Goal: Information Seeking & Learning: Find specific fact

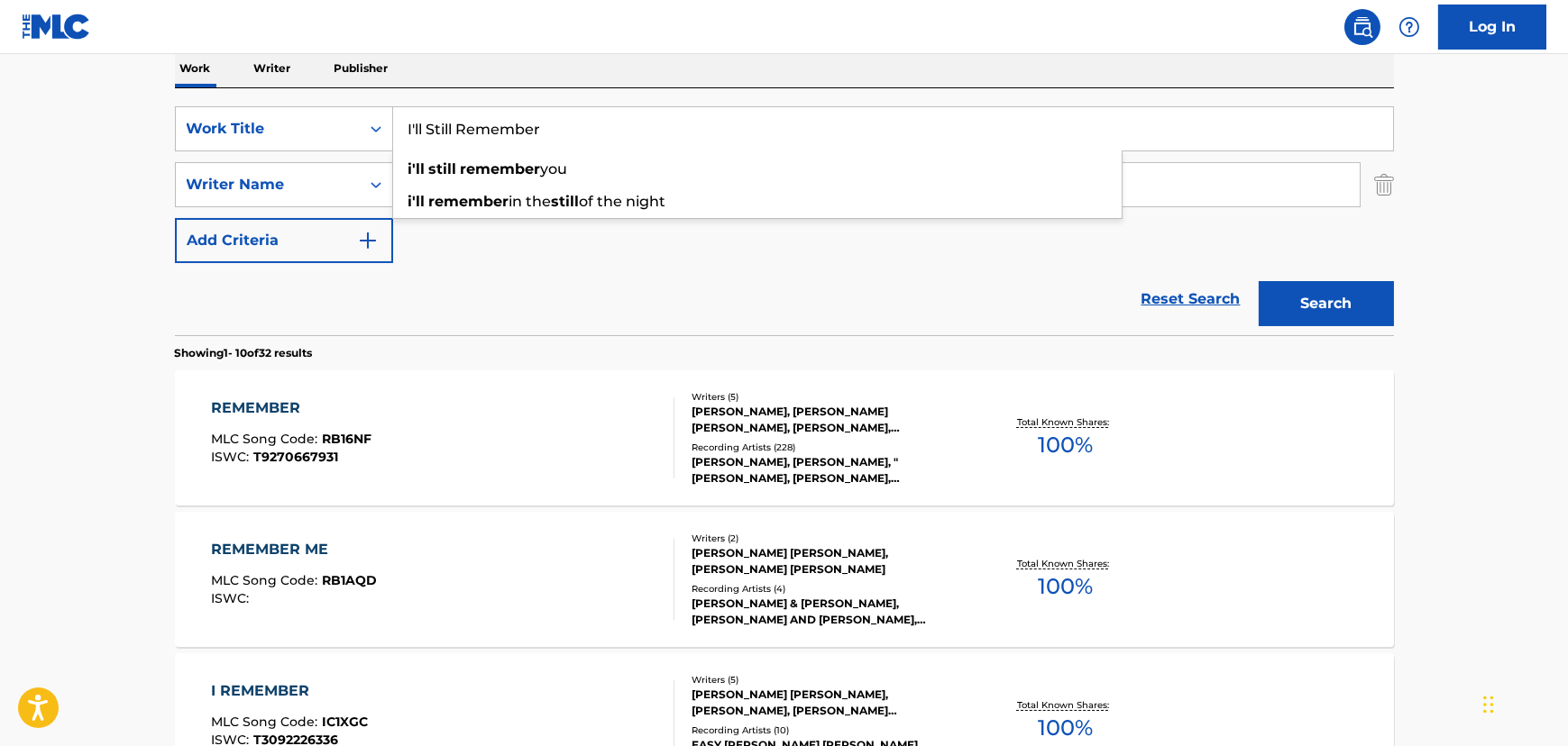
click at [549, 282] on div "Reset Search Search" at bounding box center [784, 298] width 1219 height 72
click at [409, 114] on input "I'll Still Remember" at bounding box center [893, 129] width 1000 height 43
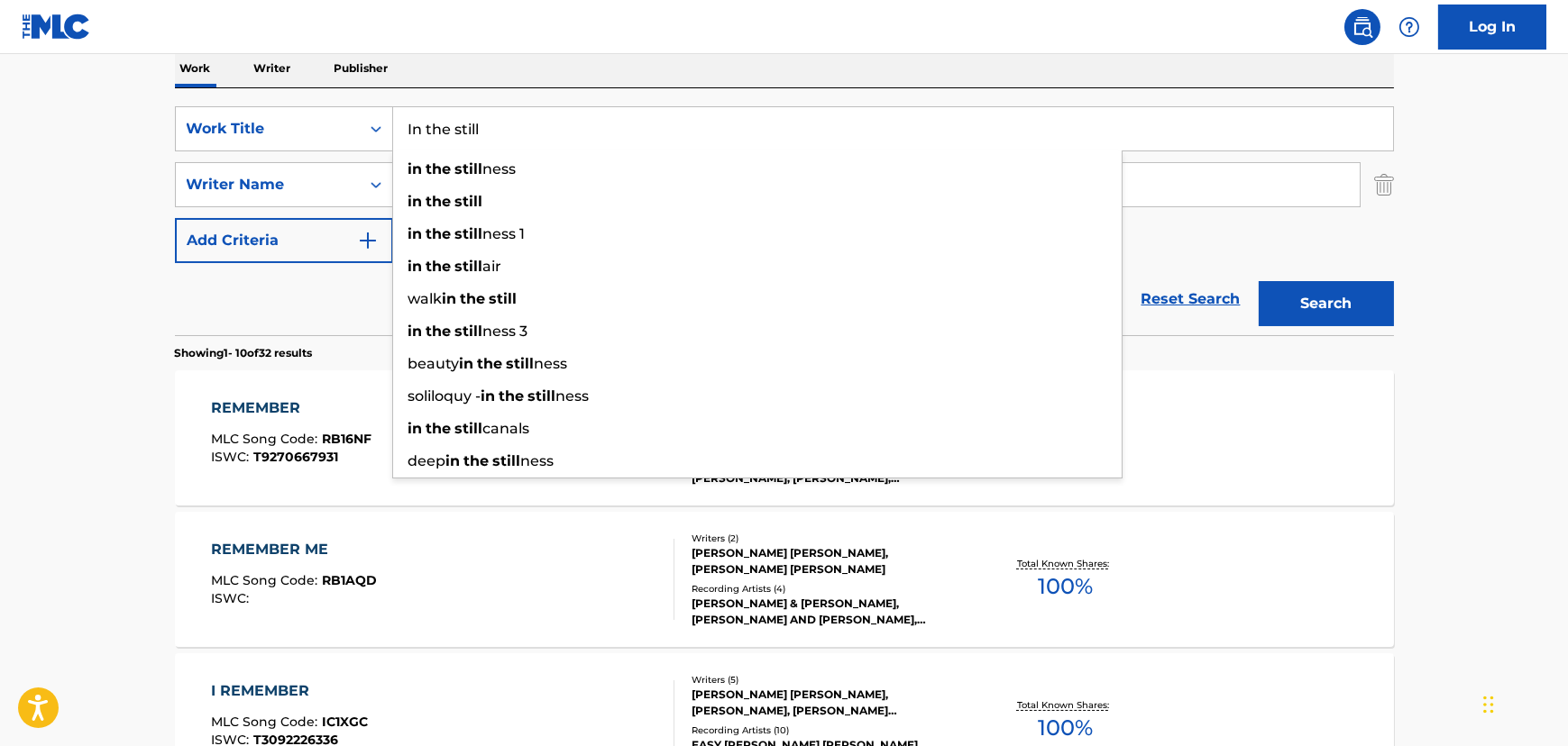
type input "In the still"
click at [1258, 282] on button "Search" at bounding box center [1325, 304] width 135 height 45
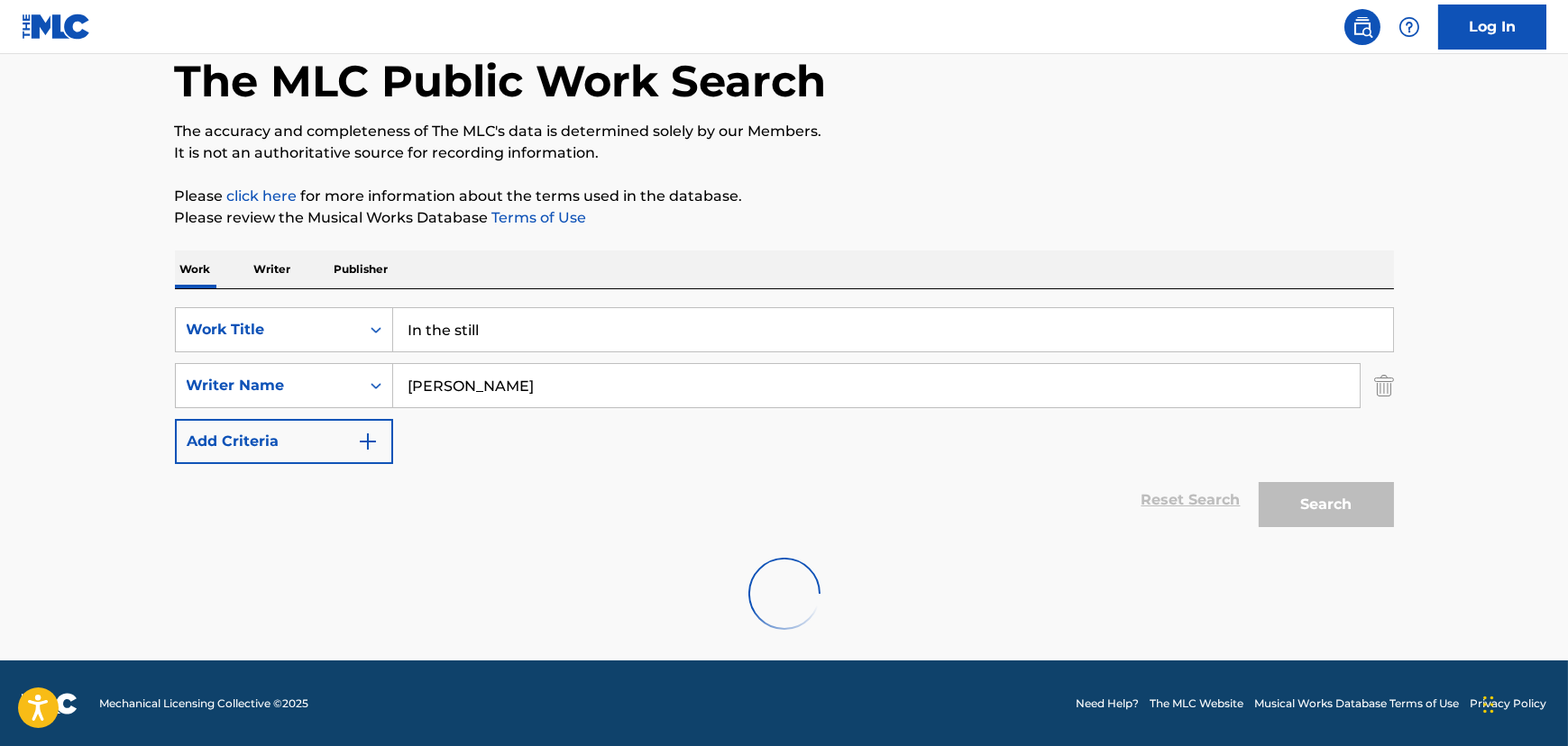
scroll to position [295, 0]
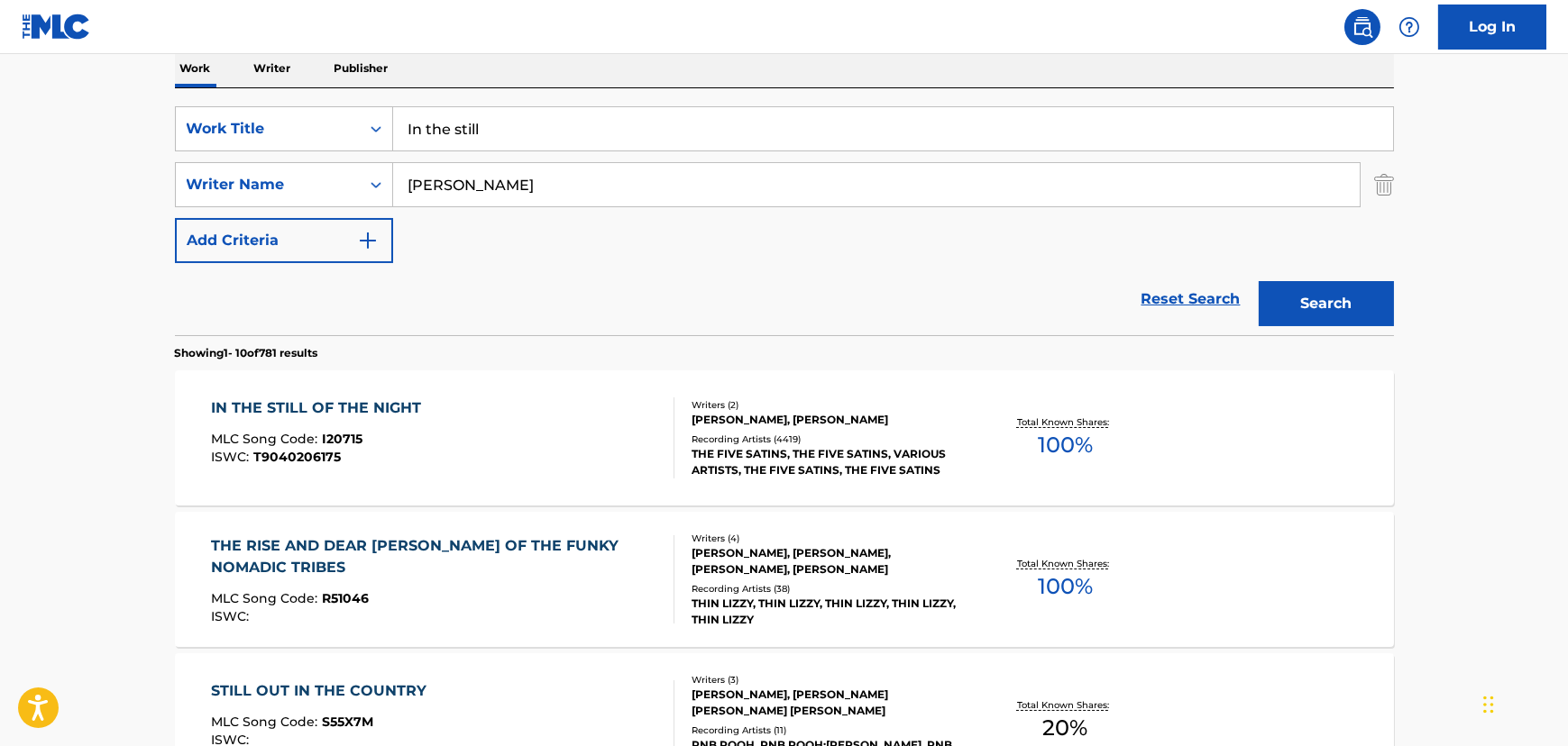
click at [458, 399] on div "IN THE STILL OF THE NIGHT MLC Song Code : I20715 ISWC : T9040206175" at bounding box center [442, 437] width 464 height 81
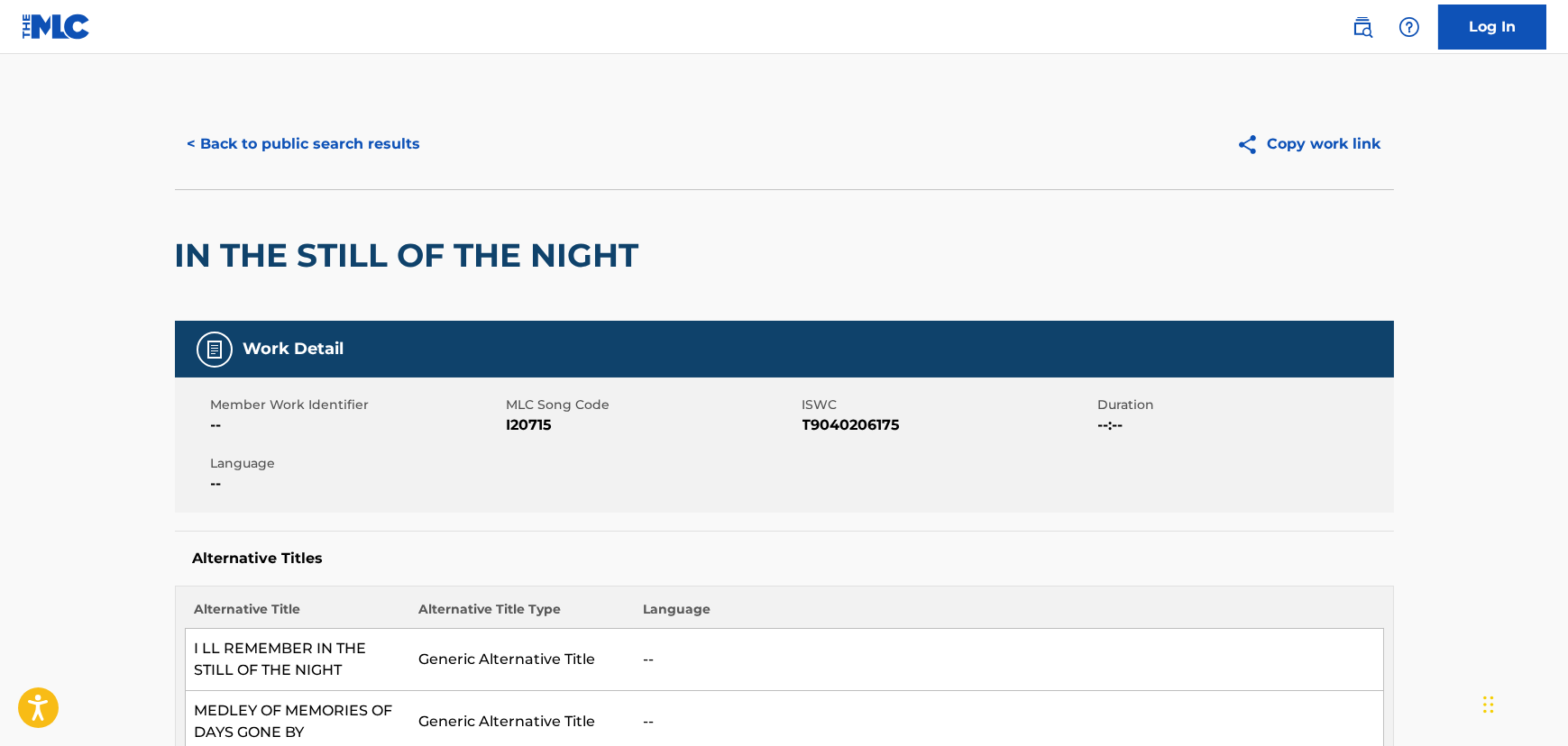
click at [205, 253] on h2 "IN THE STILL OF THE NIGHT" at bounding box center [410, 255] width 473 height 40
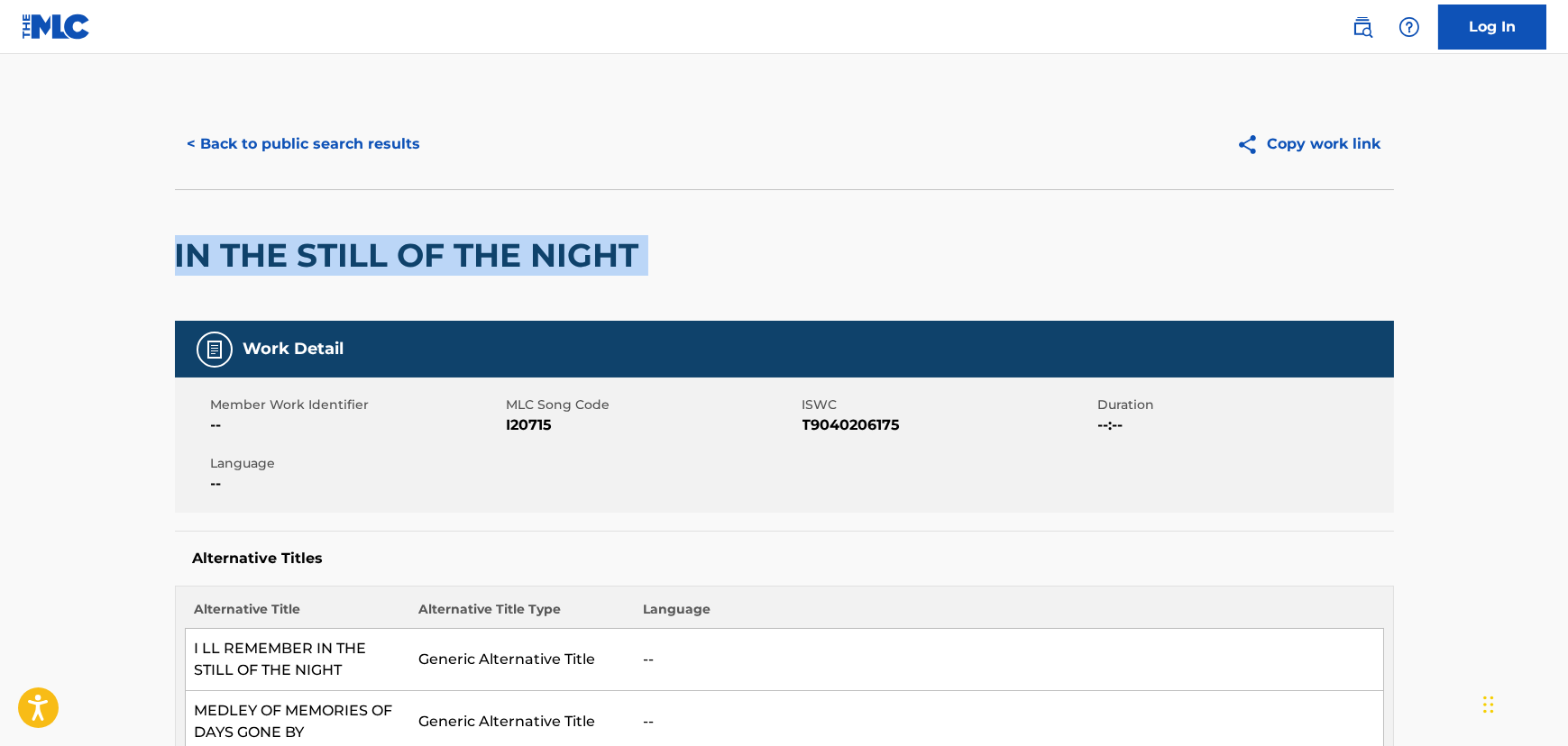
click at [205, 253] on h2 "IN THE STILL OF THE NIGHT" at bounding box center [410, 255] width 473 height 40
click at [254, 121] on button "< Back to public search results" at bounding box center [303, 144] width 258 height 45
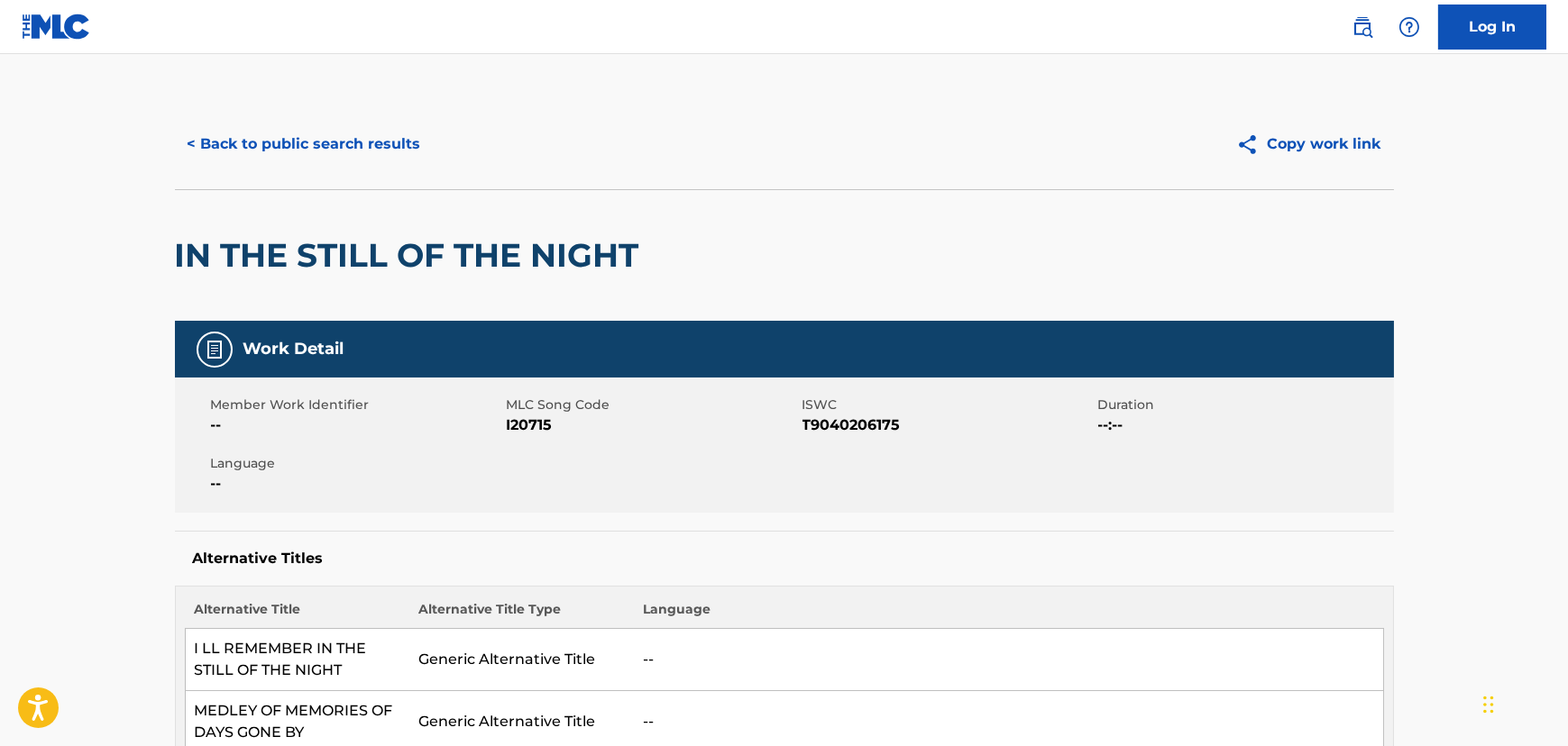
scroll to position [295, 0]
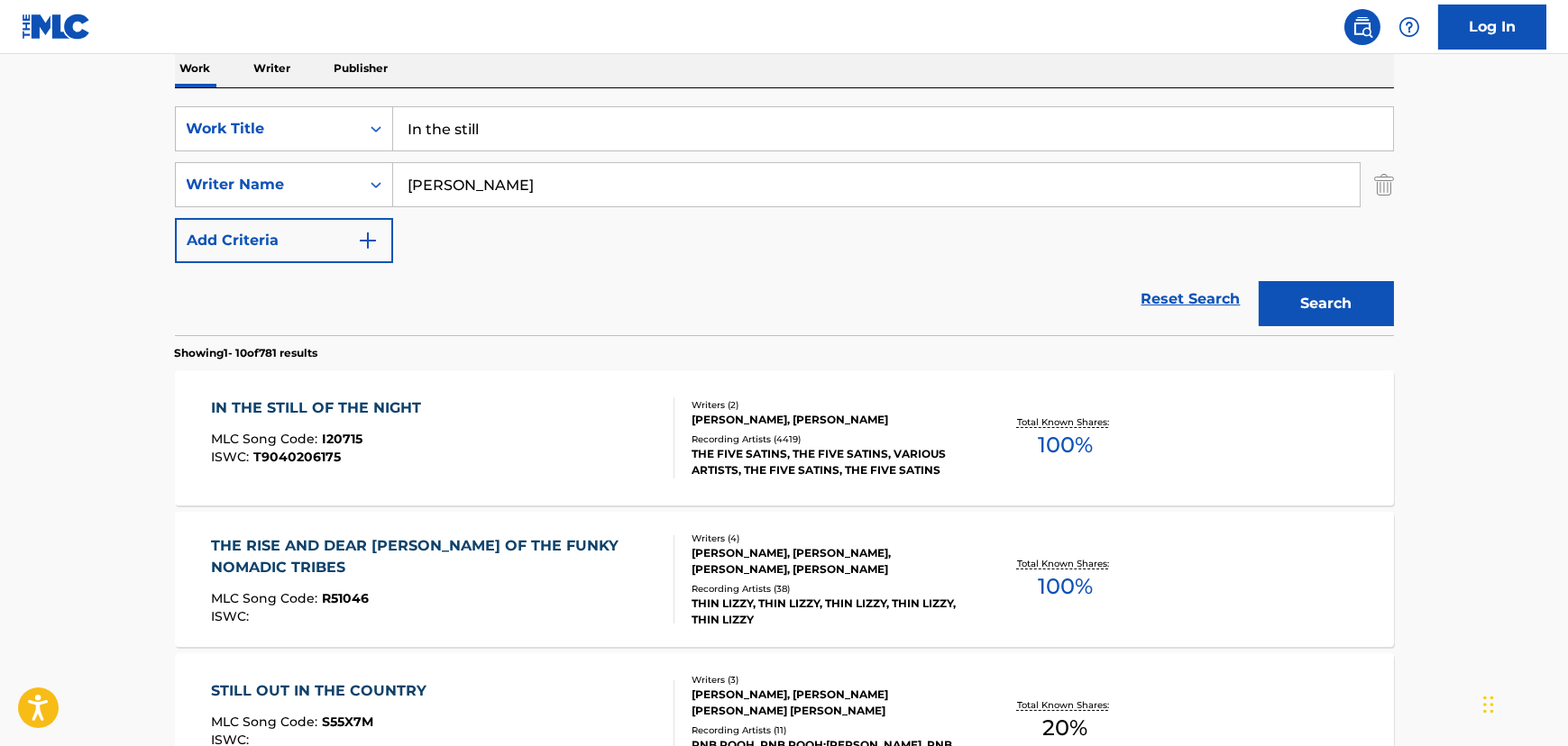
click at [437, 132] on input "In the still" at bounding box center [893, 129] width 1000 height 43
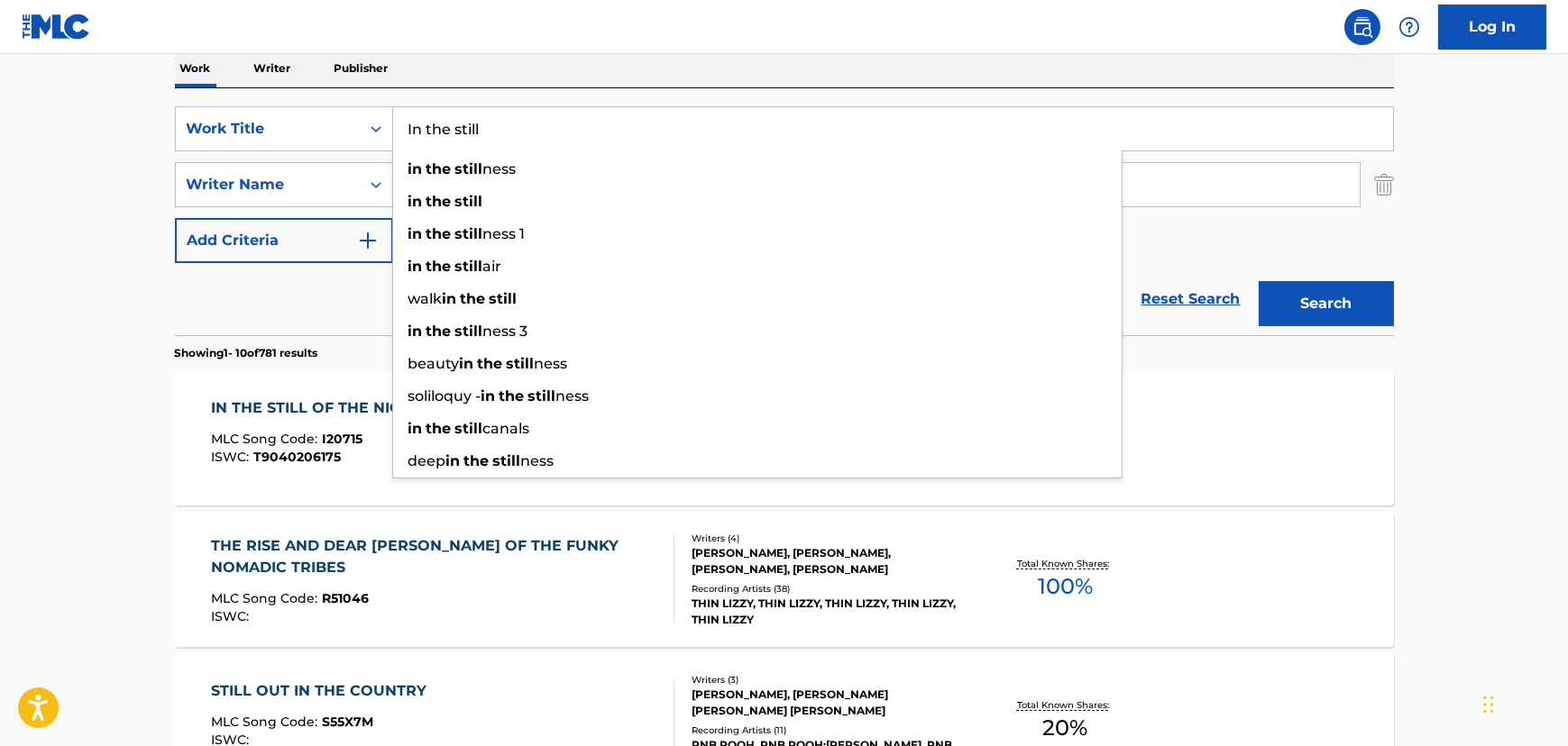
click at [437, 132] on input "In the still" at bounding box center [893, 129] width 1000 height 43
paste input "Tonight, Tonight"
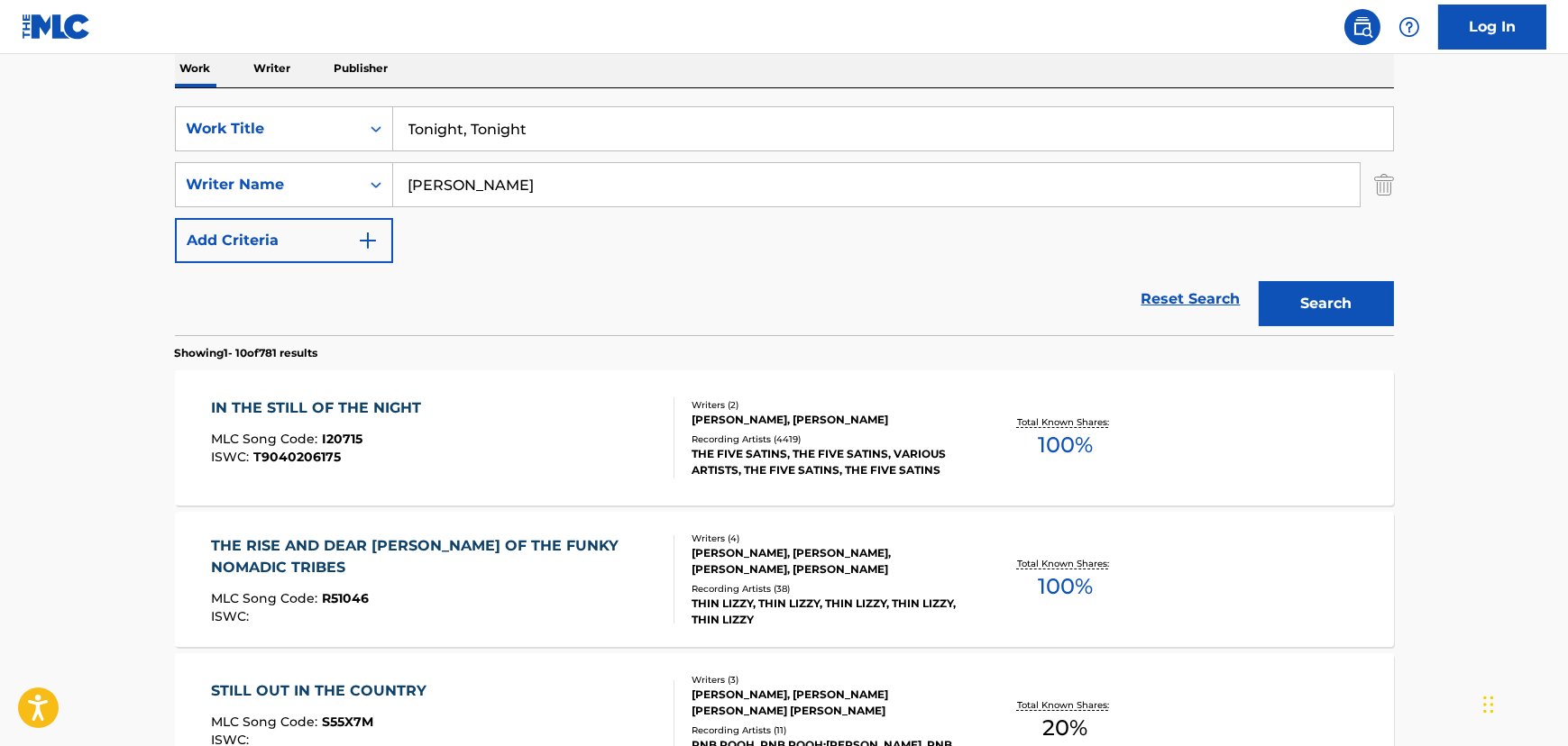
type input "Tonight, Tonight"
drag, startPoint x: 71, startPoint y: 153, endPoint x: 466, endPoint y: 215, distance: 399.8
click at [496, 185] on input "[PERSON_NAME]" at bounding box center [876, 185] width 966 height 43
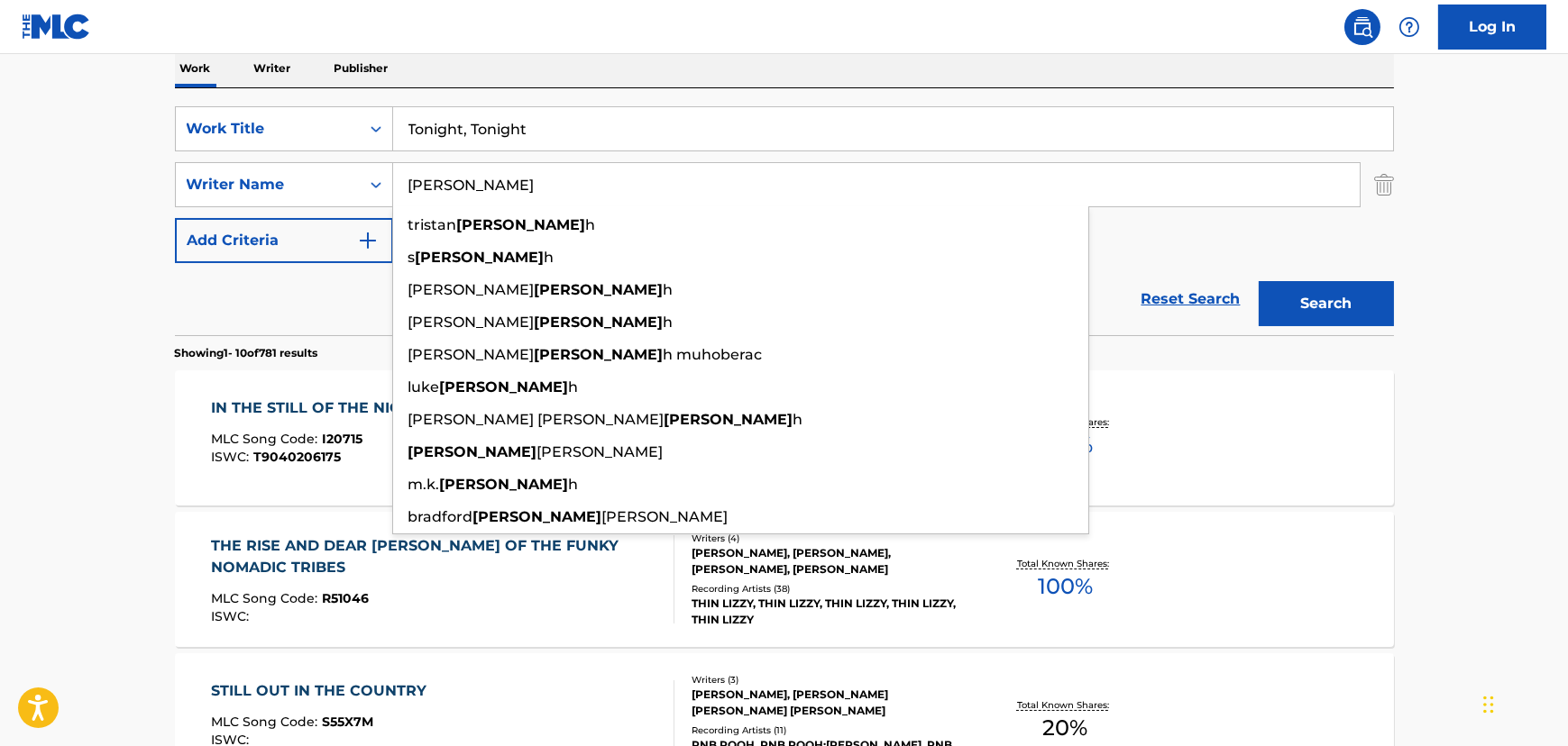
click at [496, 185] on input "[PERSON_NAME]" at bounding box center [876, 185] width 966 height 43
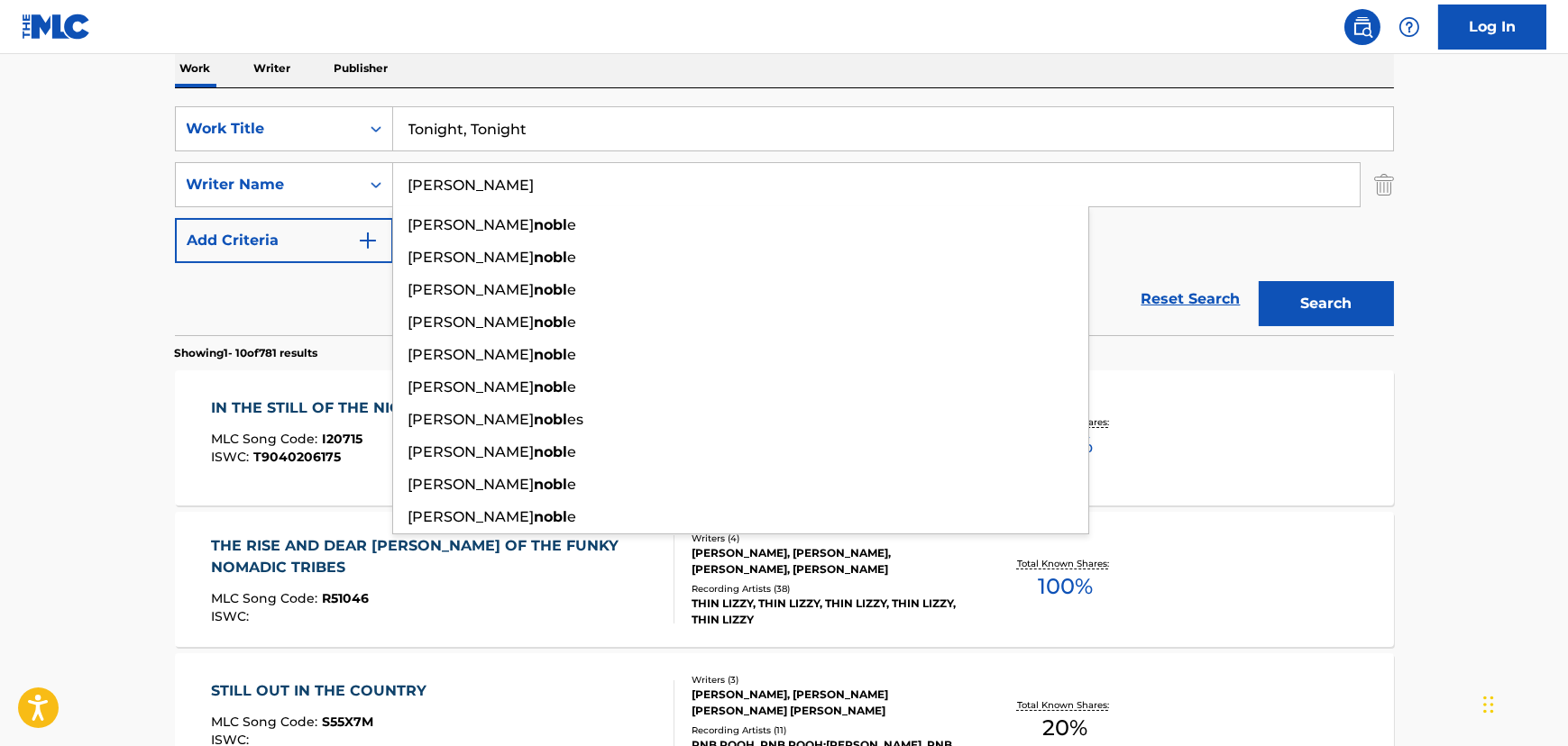
type input "[PERSON_NAME]"
click at [1258, 282] on button "Search" at bounding box center [1325, 304] width 135 height 45
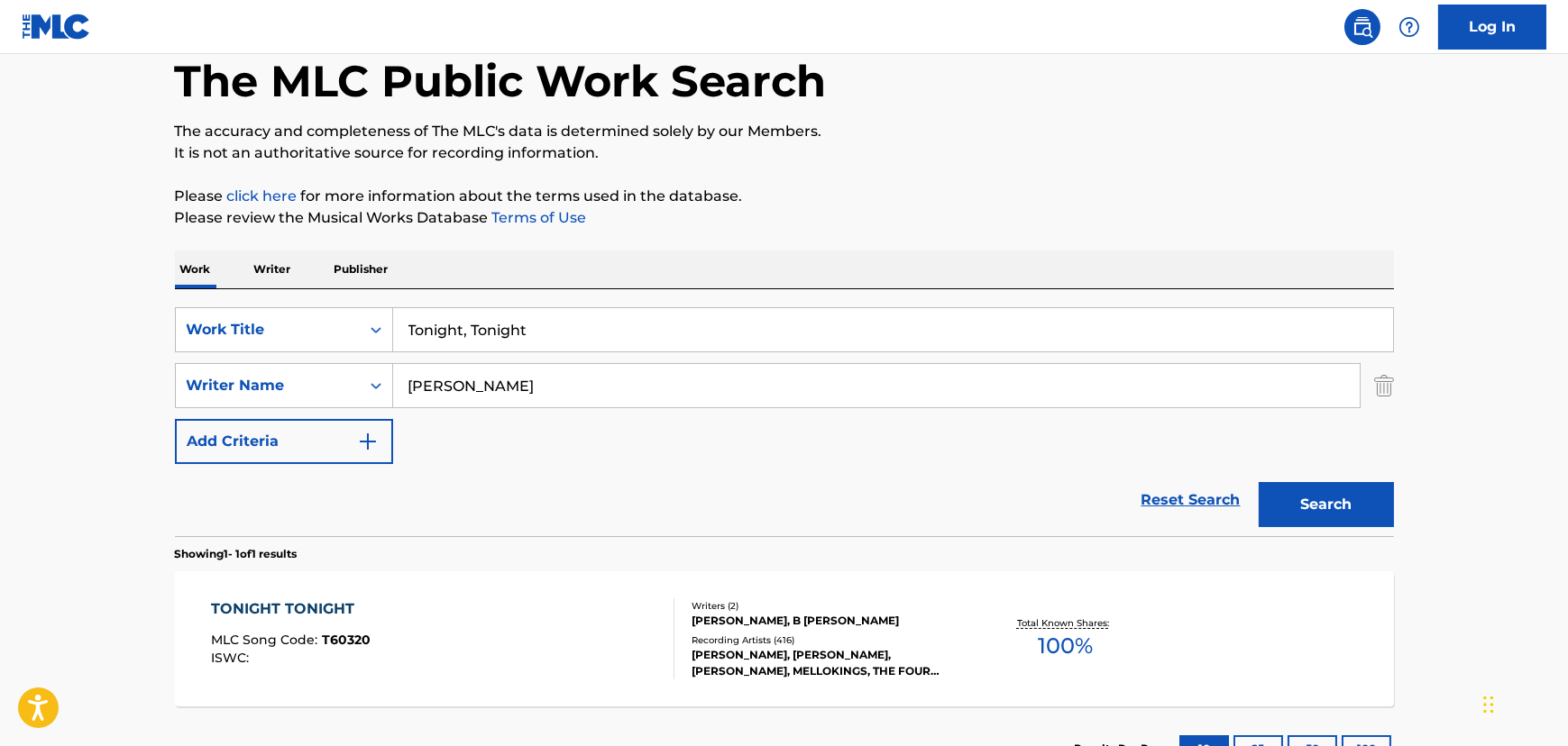
scroll to position [233, 0]
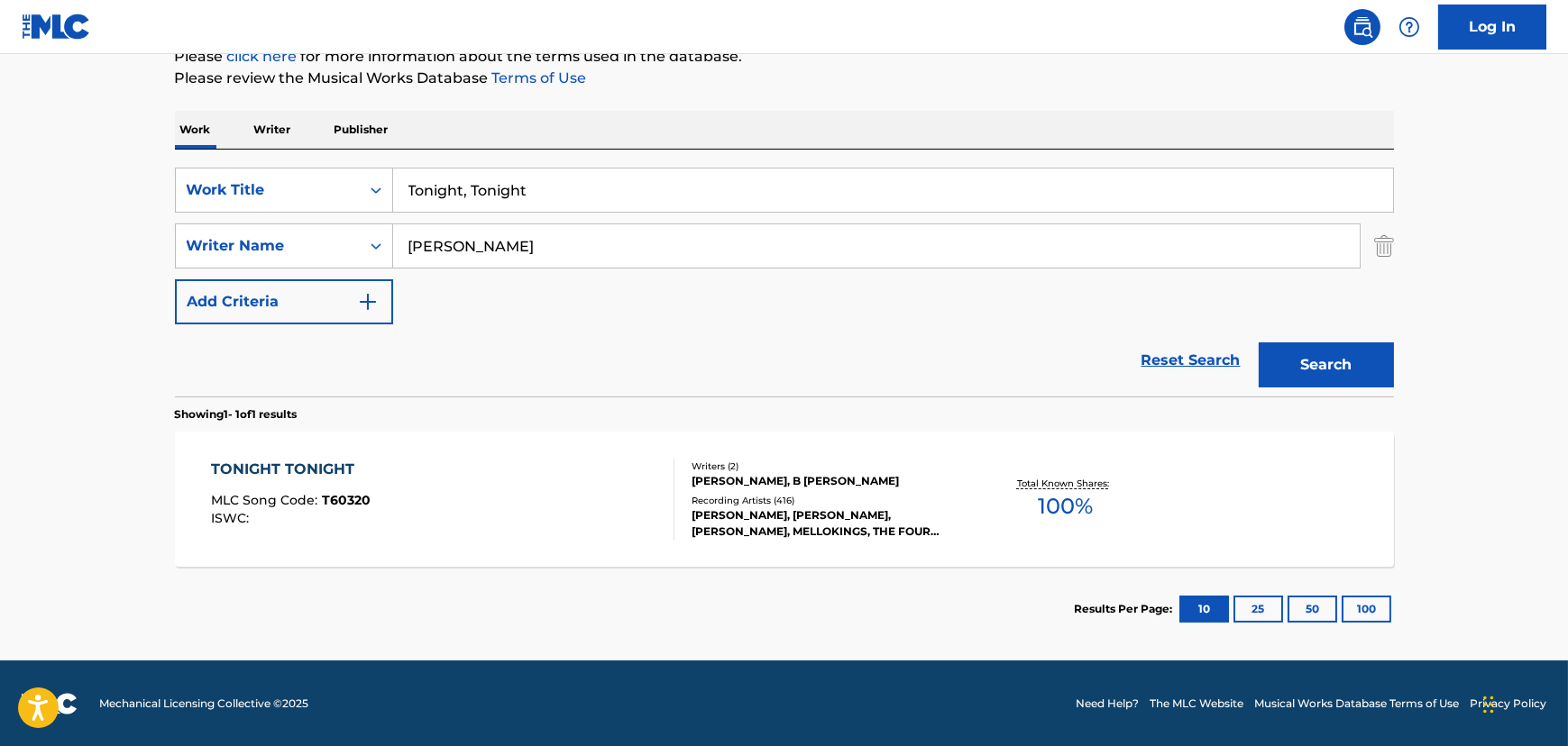
click at [524, 505] on div "TONIGHT TONIGHT MLC Song Code : T60320 ISWC :" at bounding box center [442, 499] width 464 height 81
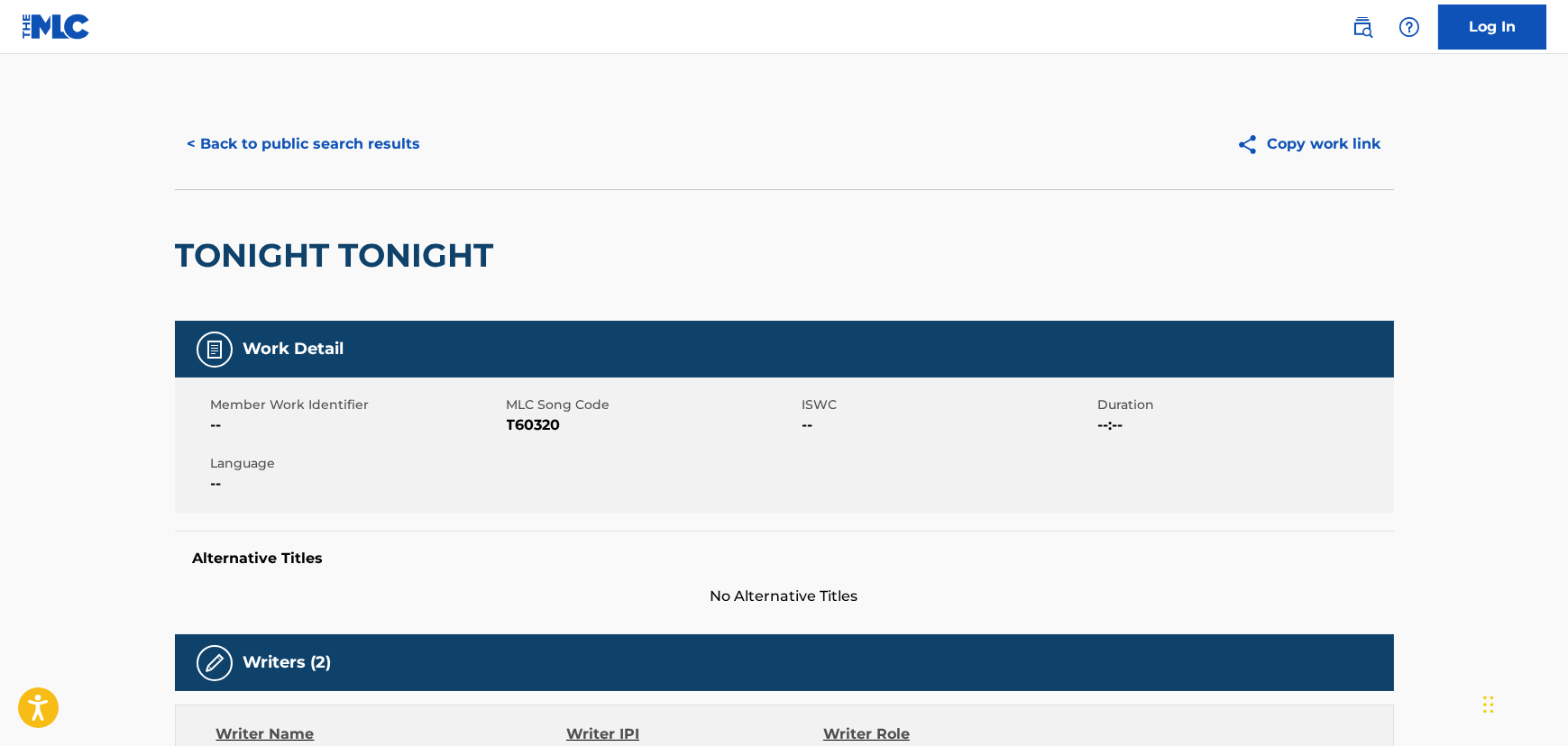
click at [409, 127] on button "< Back to public search results" at bounding box center [303, 144] width 258 height 45
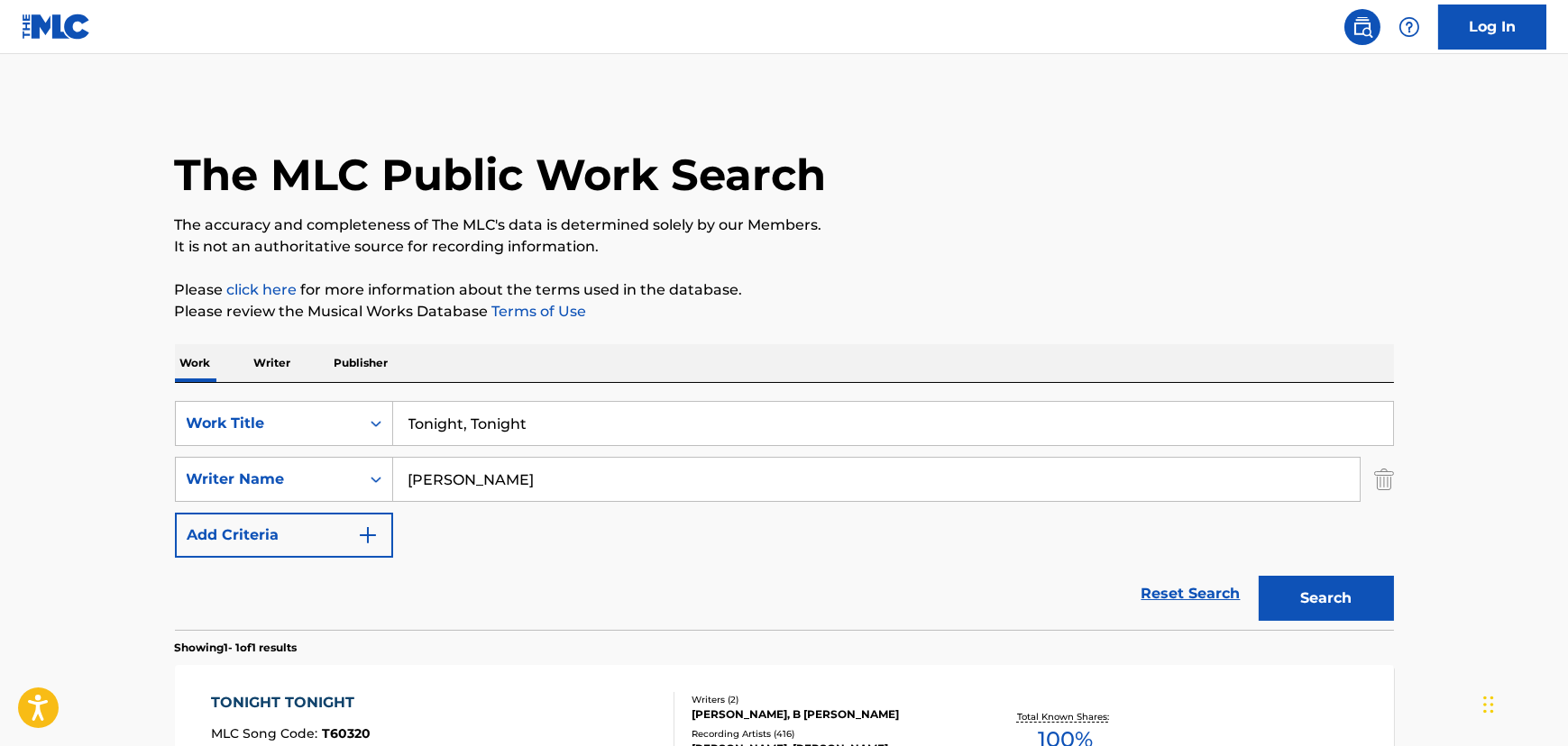
scroll to position [131, 0]
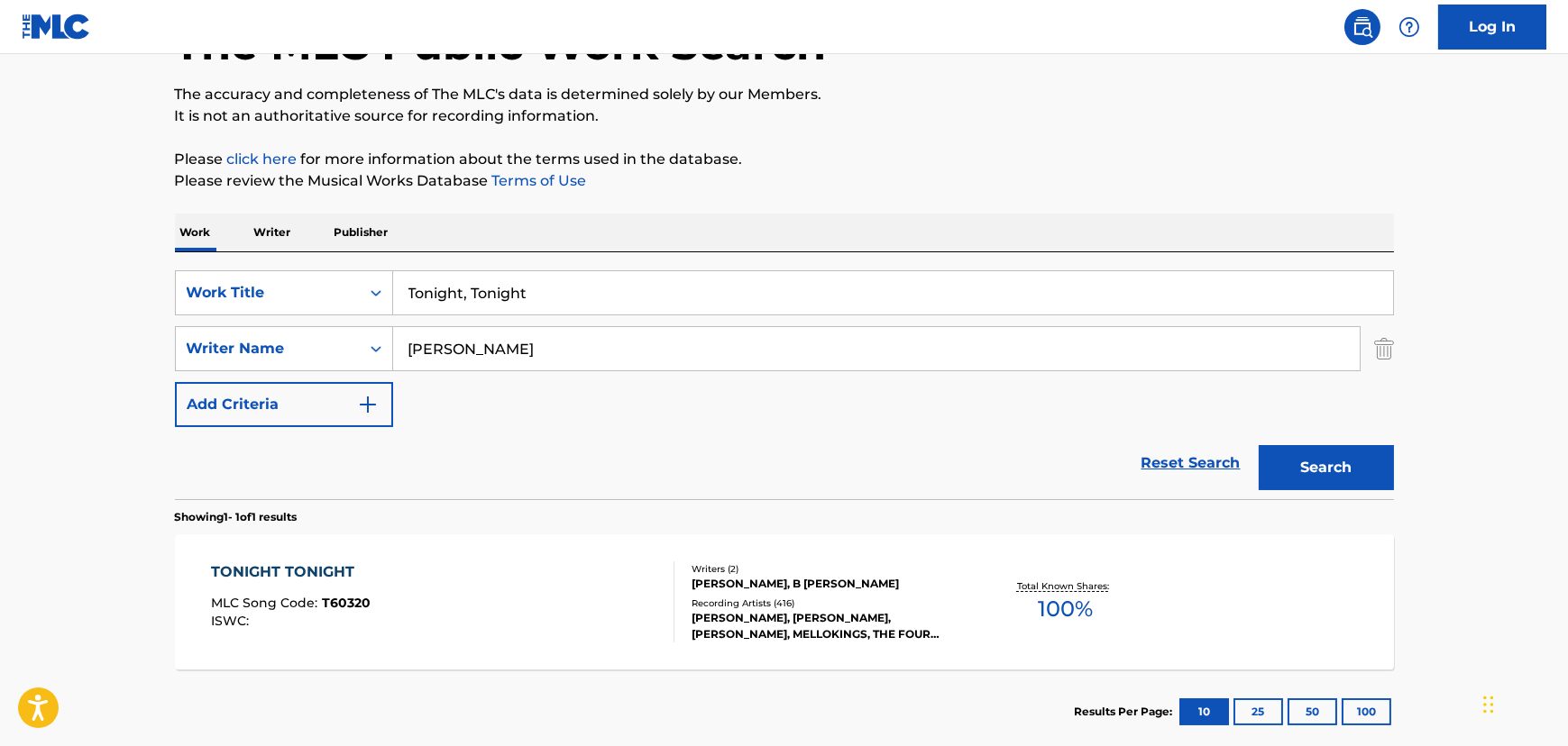
click at [532, 286] on input "Tonight, Tonight" at bounding box center [893, 293] width 1000 height 43
paste input "Oh, What A N"
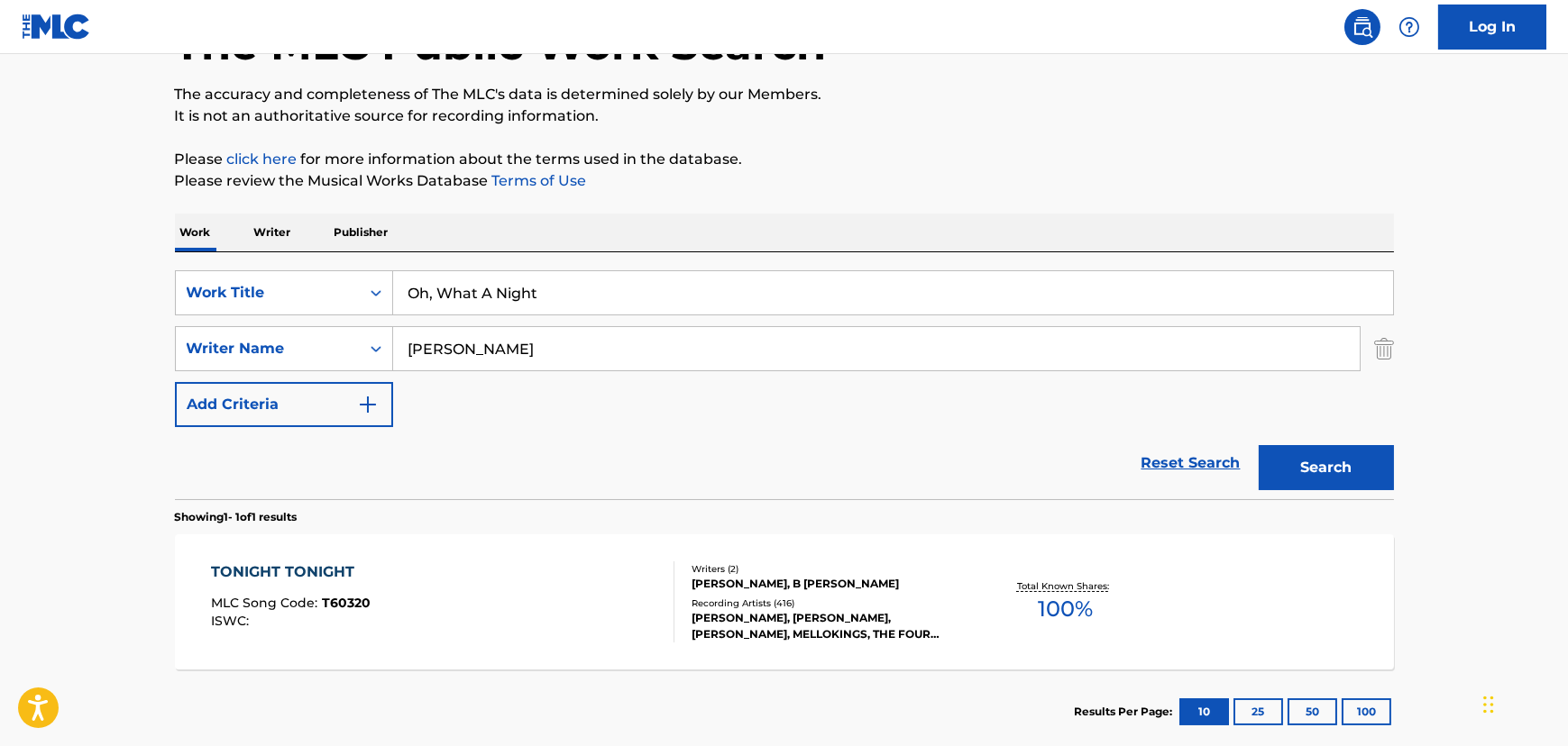
type input "Oh, What A Night"
click at [466, 331] on input "[PERSON_NAME]" at bounding box center [876, 349] width 966 height 43
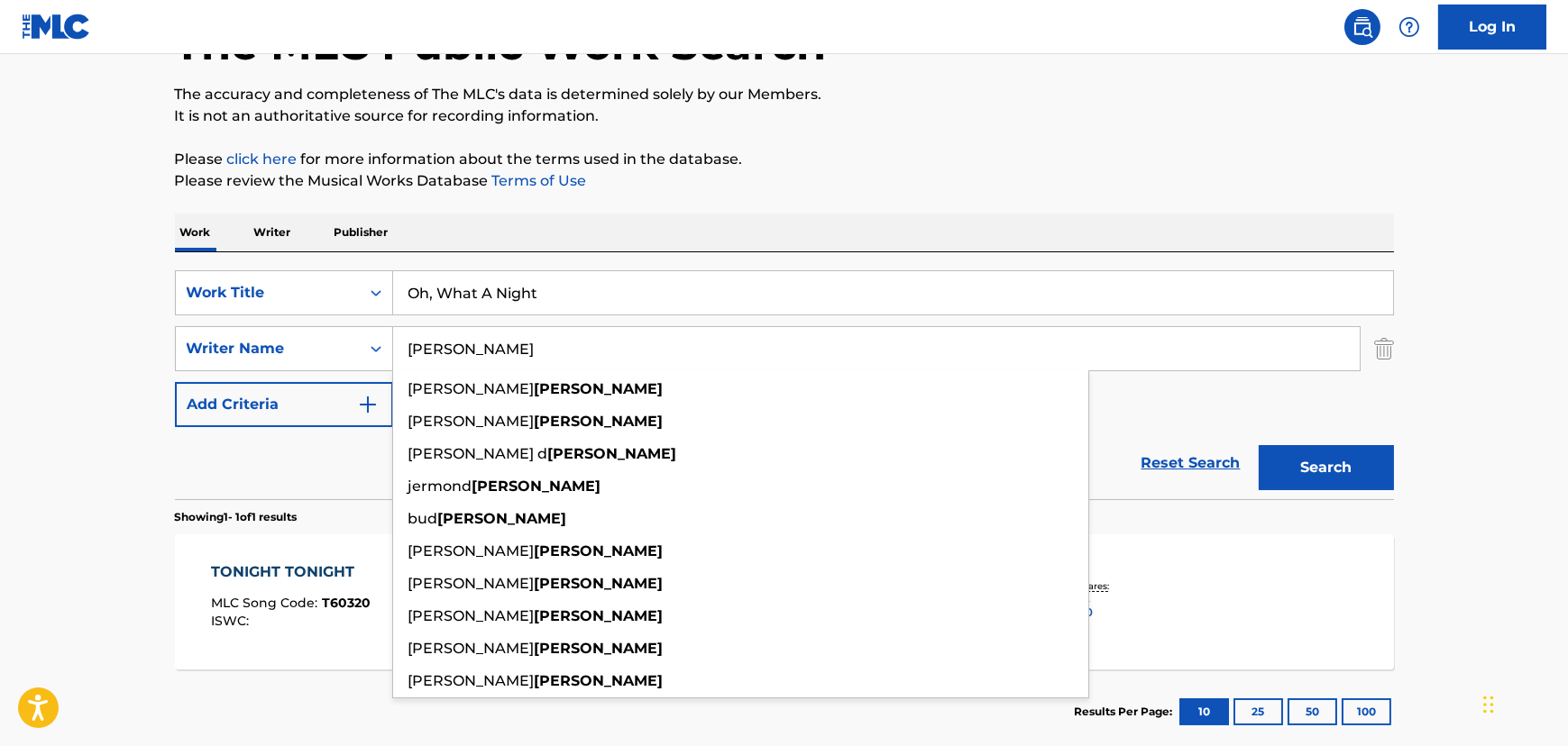
click at [466, 331] on input "[PERSON_NAME]" at bounding box center [876, 349] width 966 height 43
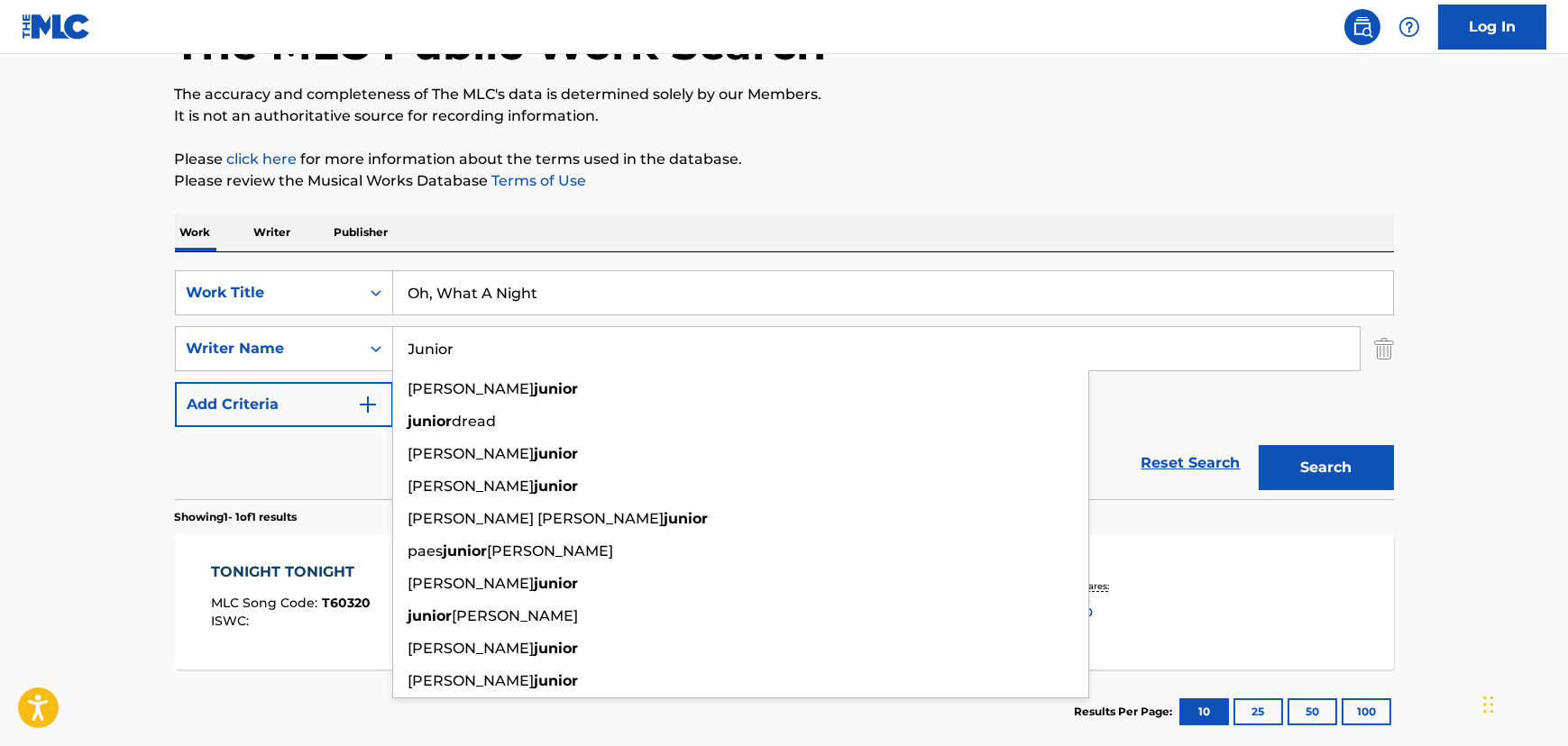
type input "Junior"
click at [1258, 445] on button "Search" at bounding box center [1325, 467] width 135 height 45
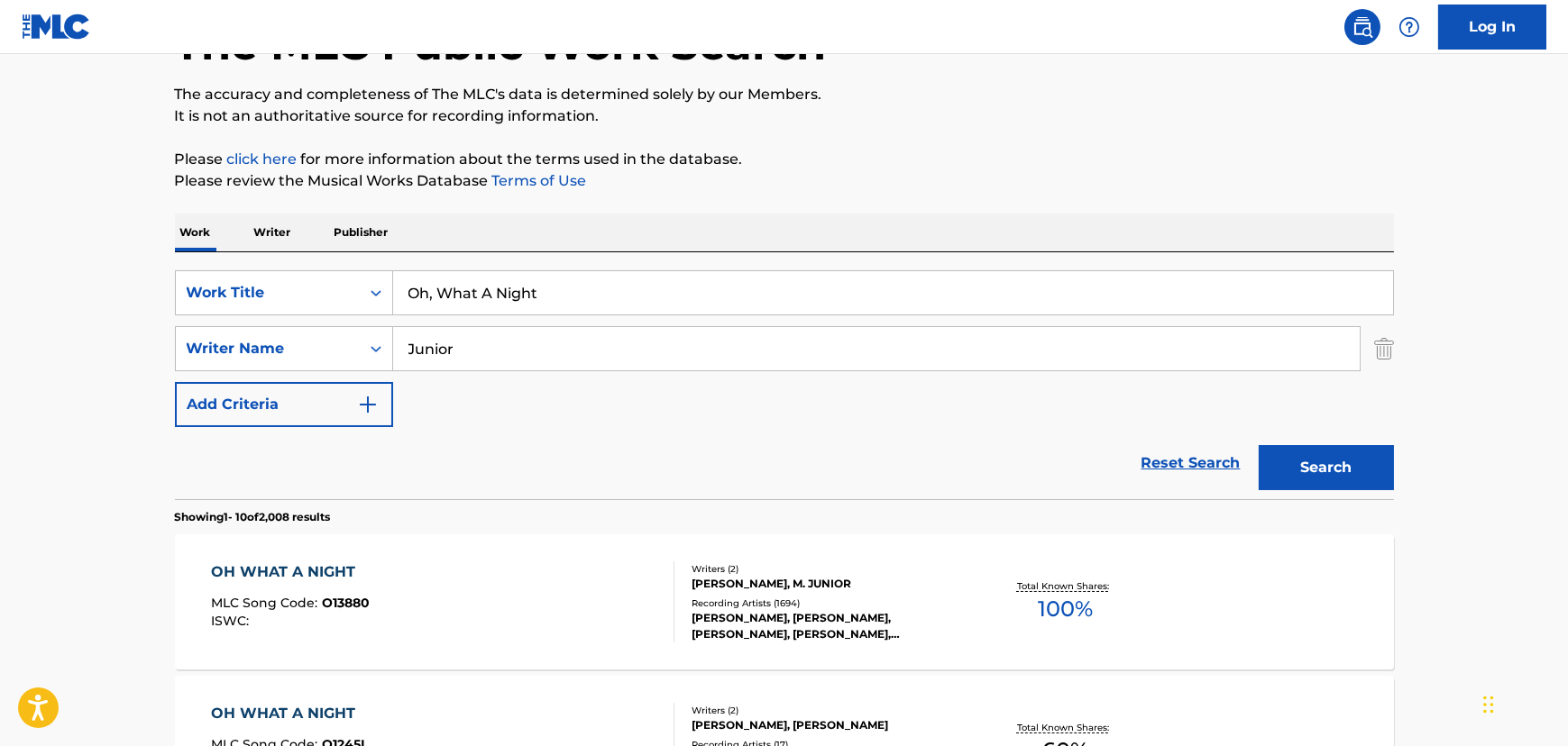
click at [437, 577] on div "OH WHAT A NIGHT MLC Song Code : O13880 ISWC :" at bounding box center [442, 601] width 464 height 81
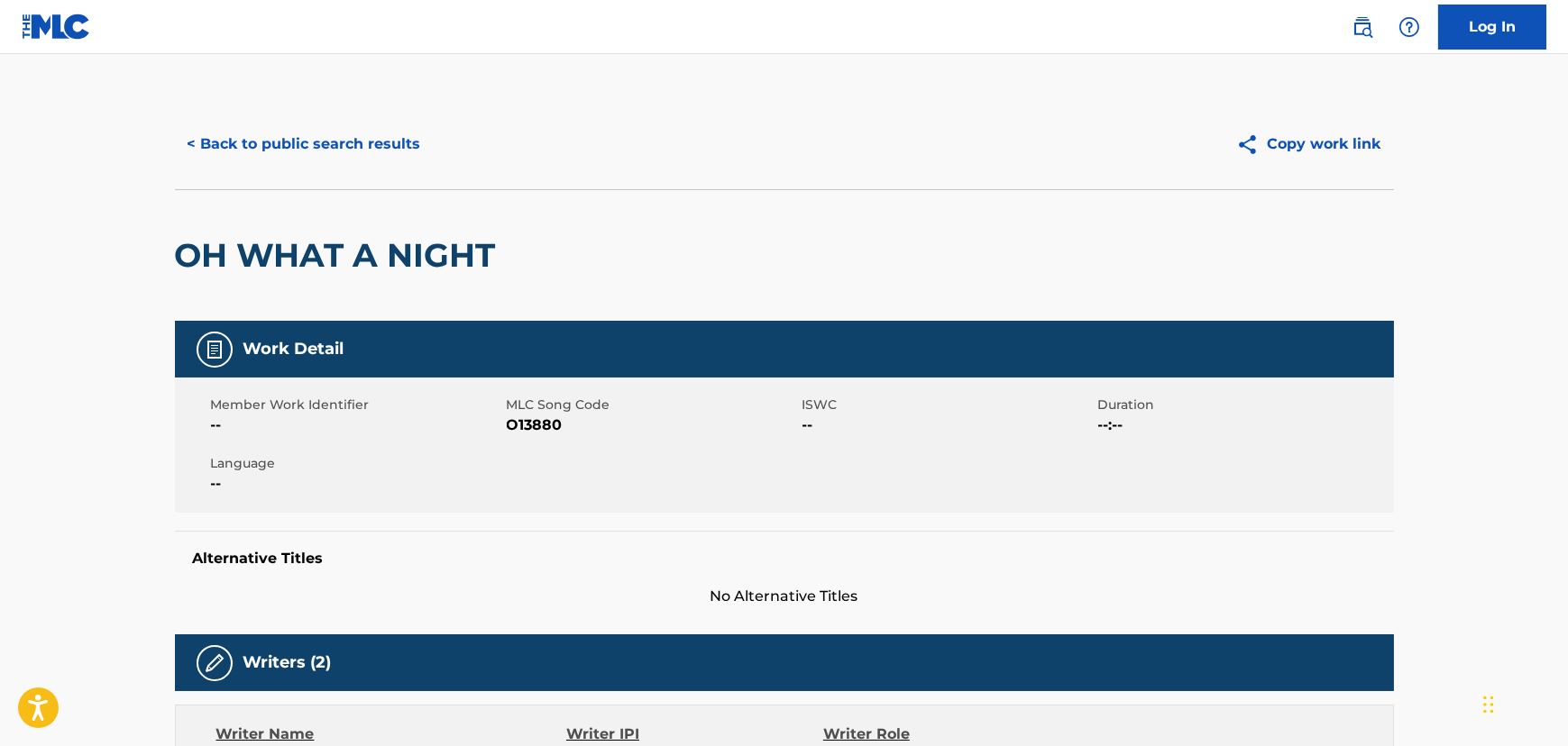
click at [358, 174] on div "< Back to public search results Copy work link" at bounding box center [784, 144] width 1219 height 90
click at [361, 159] on button "< Back to public search results" at bounding box center [303, 144] width 258 height 45
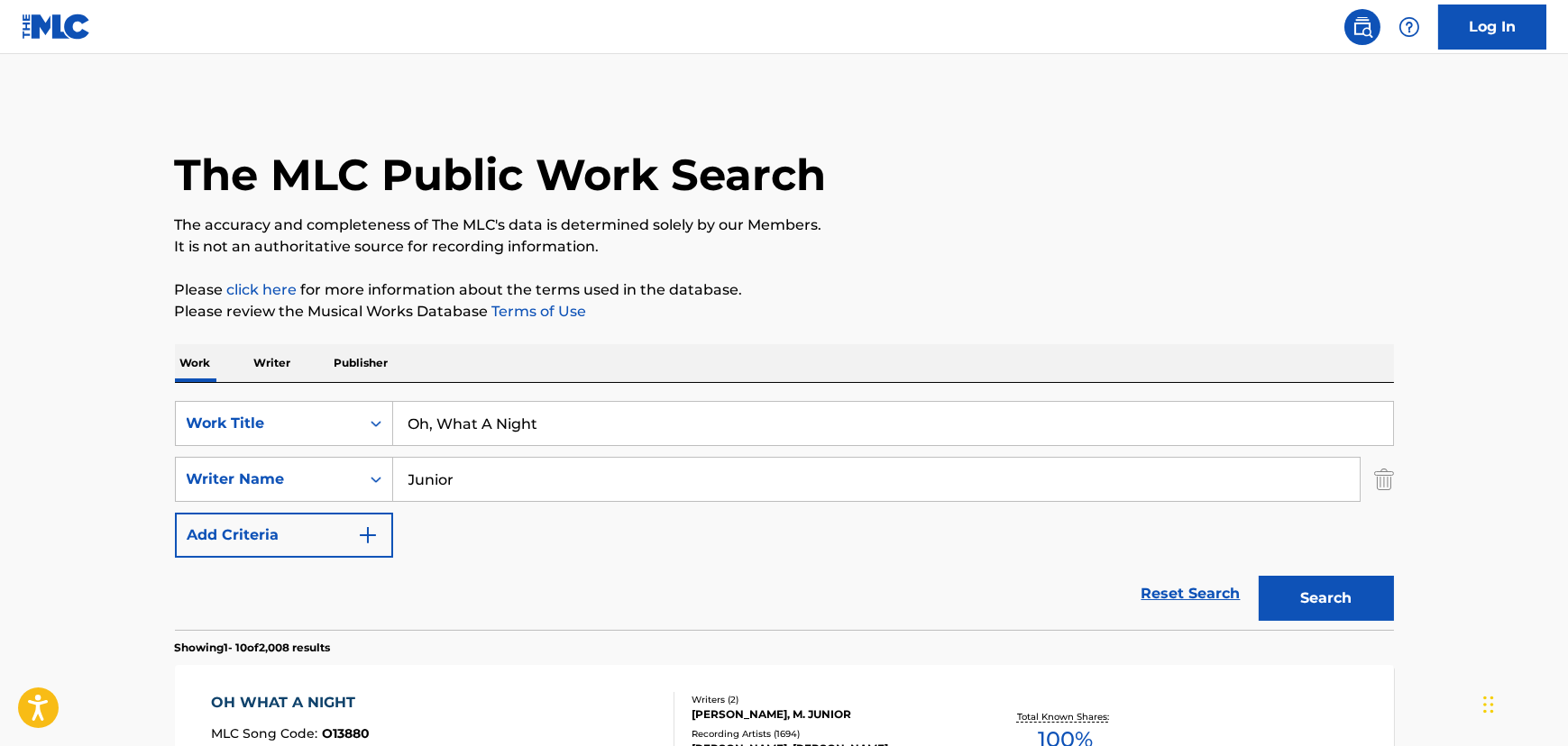
scroll to position [131, 0]
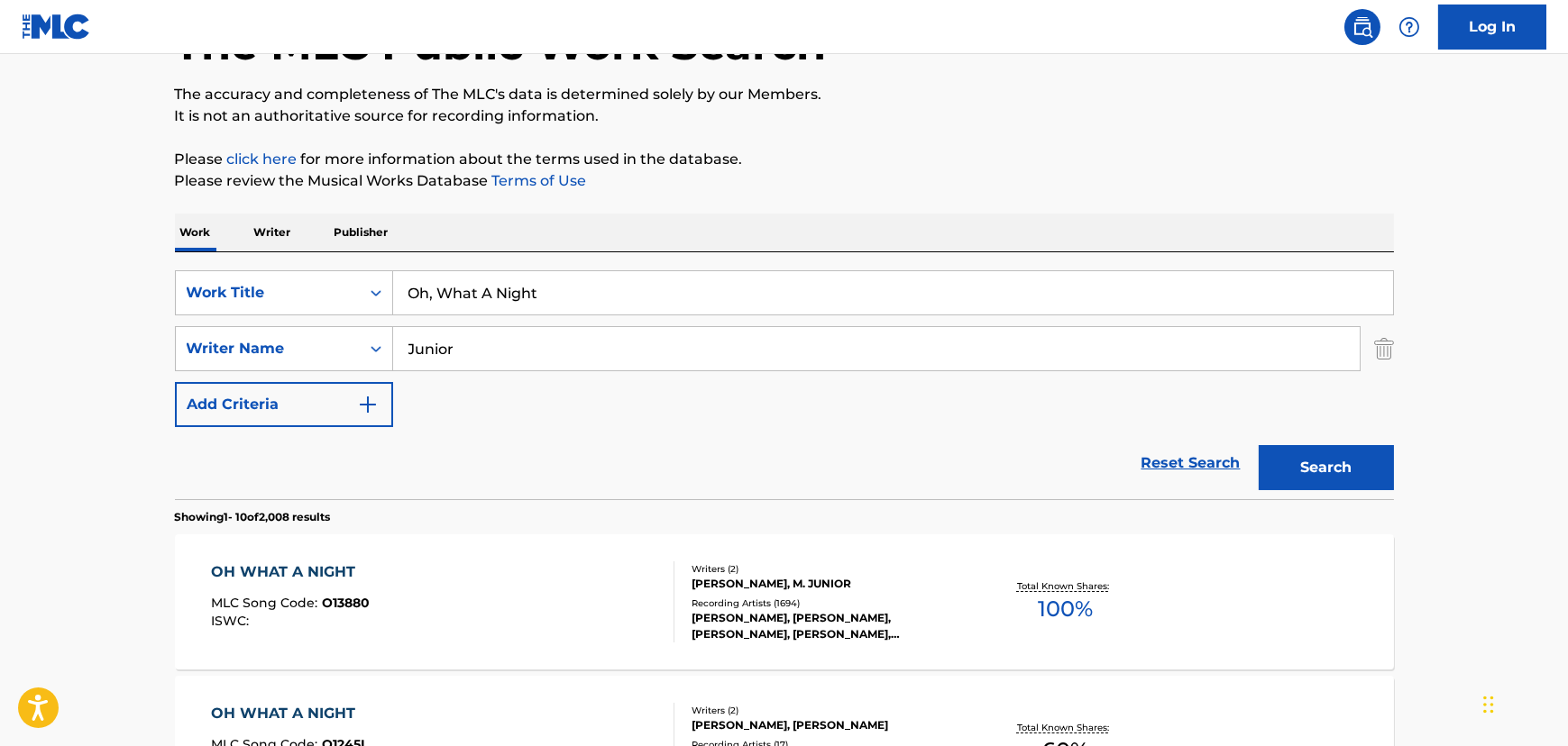
click at [478, 298] on input "Oh, What A Night" at bounding box center [893, 293] width 1000 height 43
paste input "Dedicated To The One I Love"
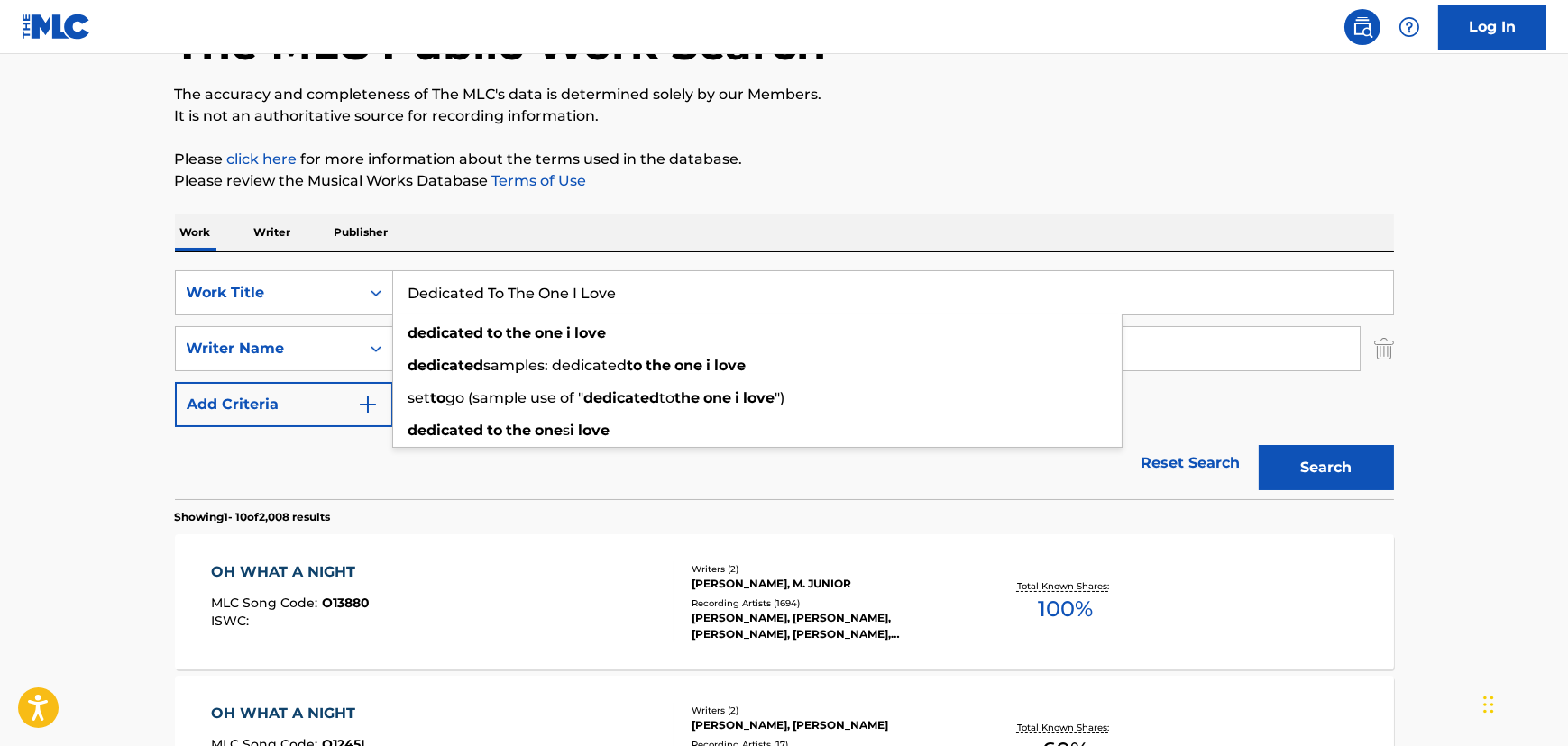
type input "Dedicated To The One I Love"
click at [373, 435] on div "Reset Search Search" at bounding box center [784, 463] width 1219 height 72
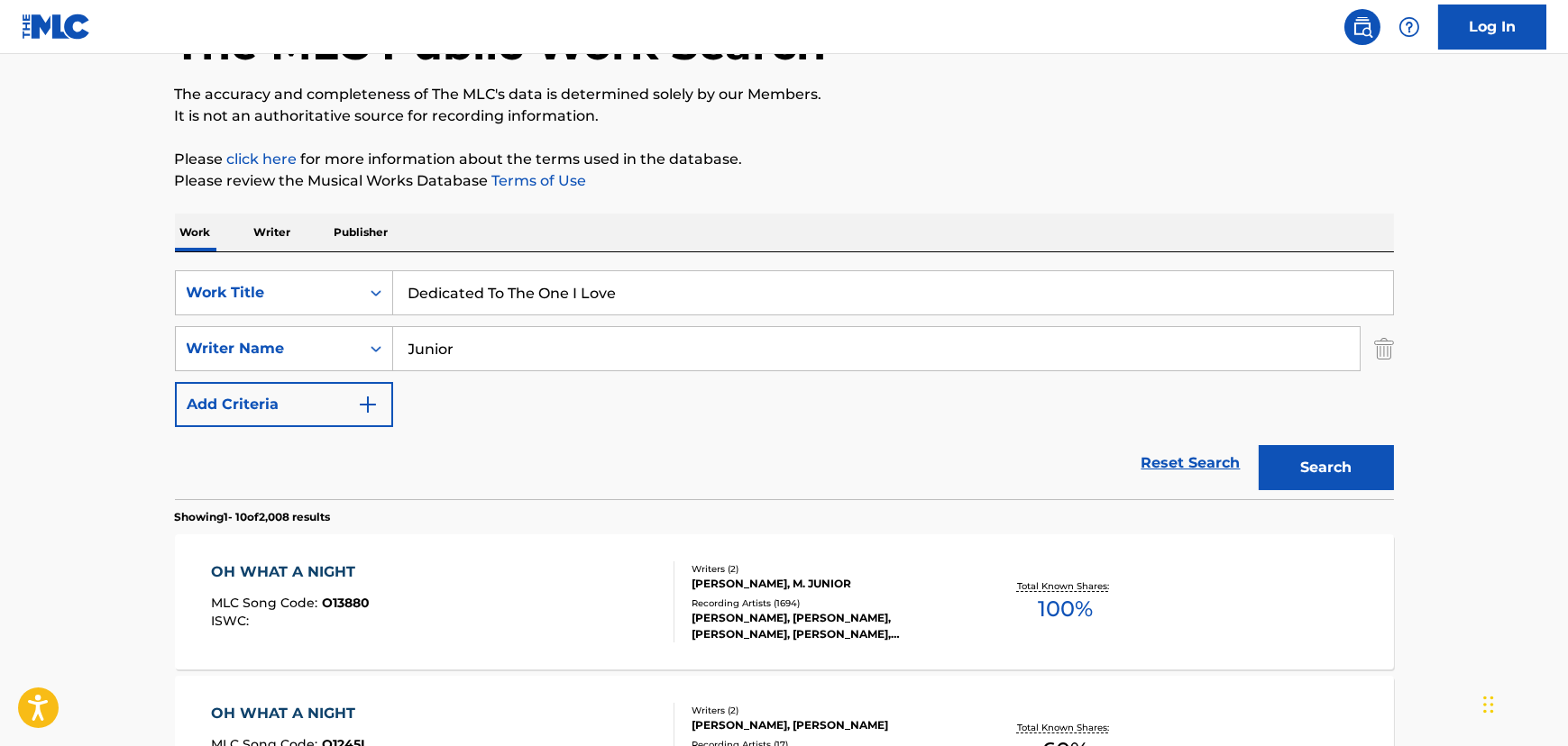
click at [465, 366] on input "Junior" at bounding box center [876, 349] width 966 height 43
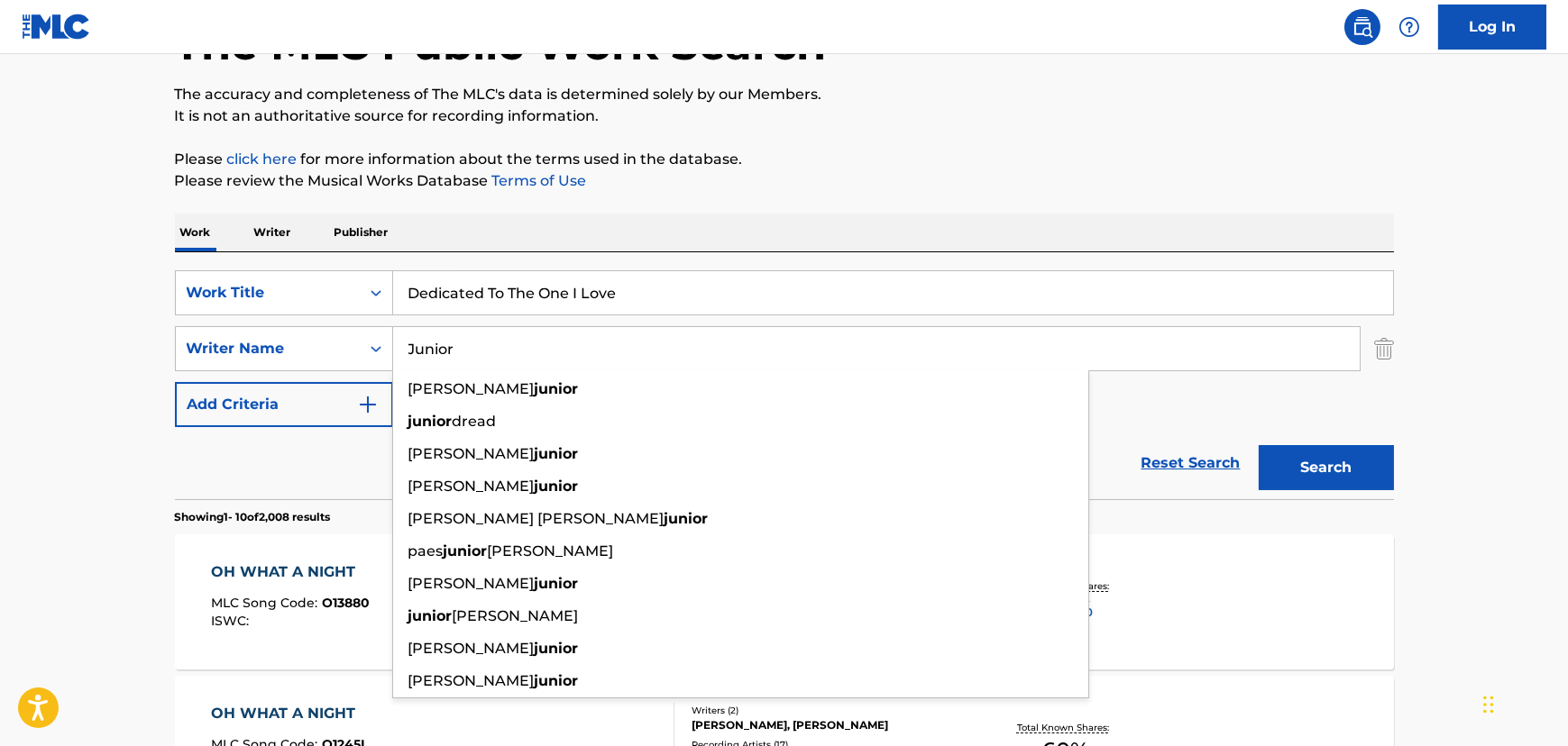
click at [465, 366] on input "Junior" at bounding box center [876, 349] width 966 height 43
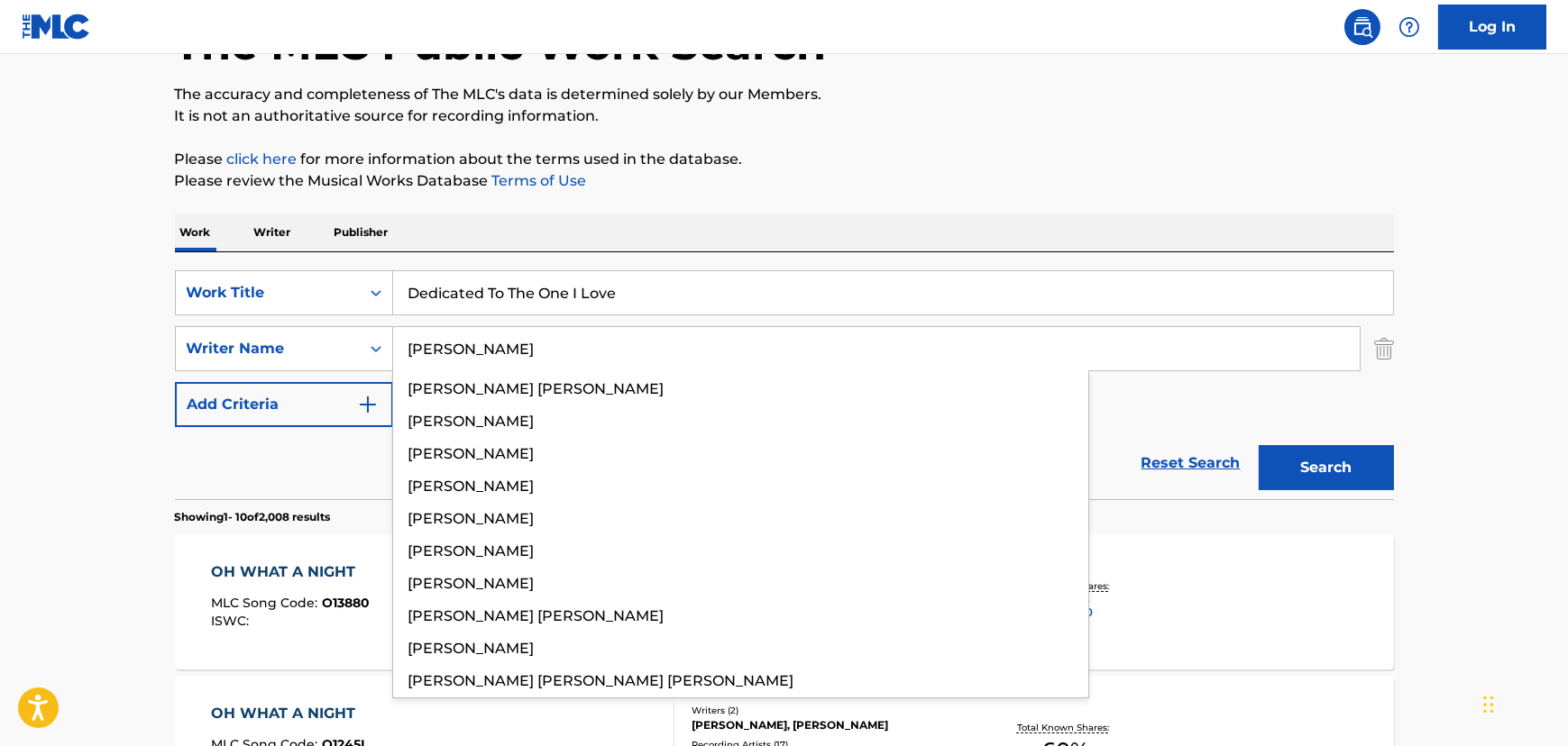
type input "[PERSON_NAME]"
click at [1258, 445] on button "Search" at bounding box center [1325, 467] width 135 height 45
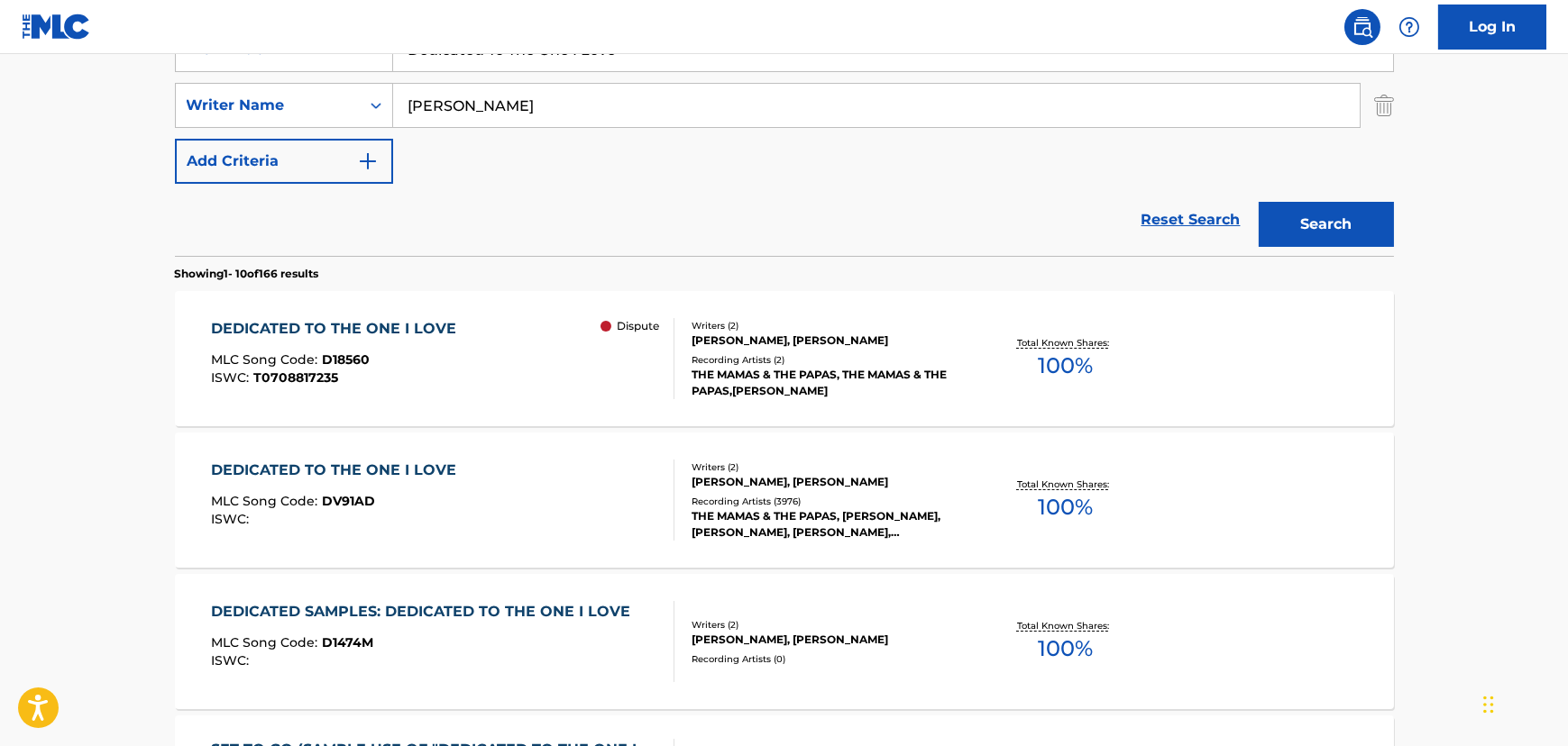
scroll to position [377, 0]
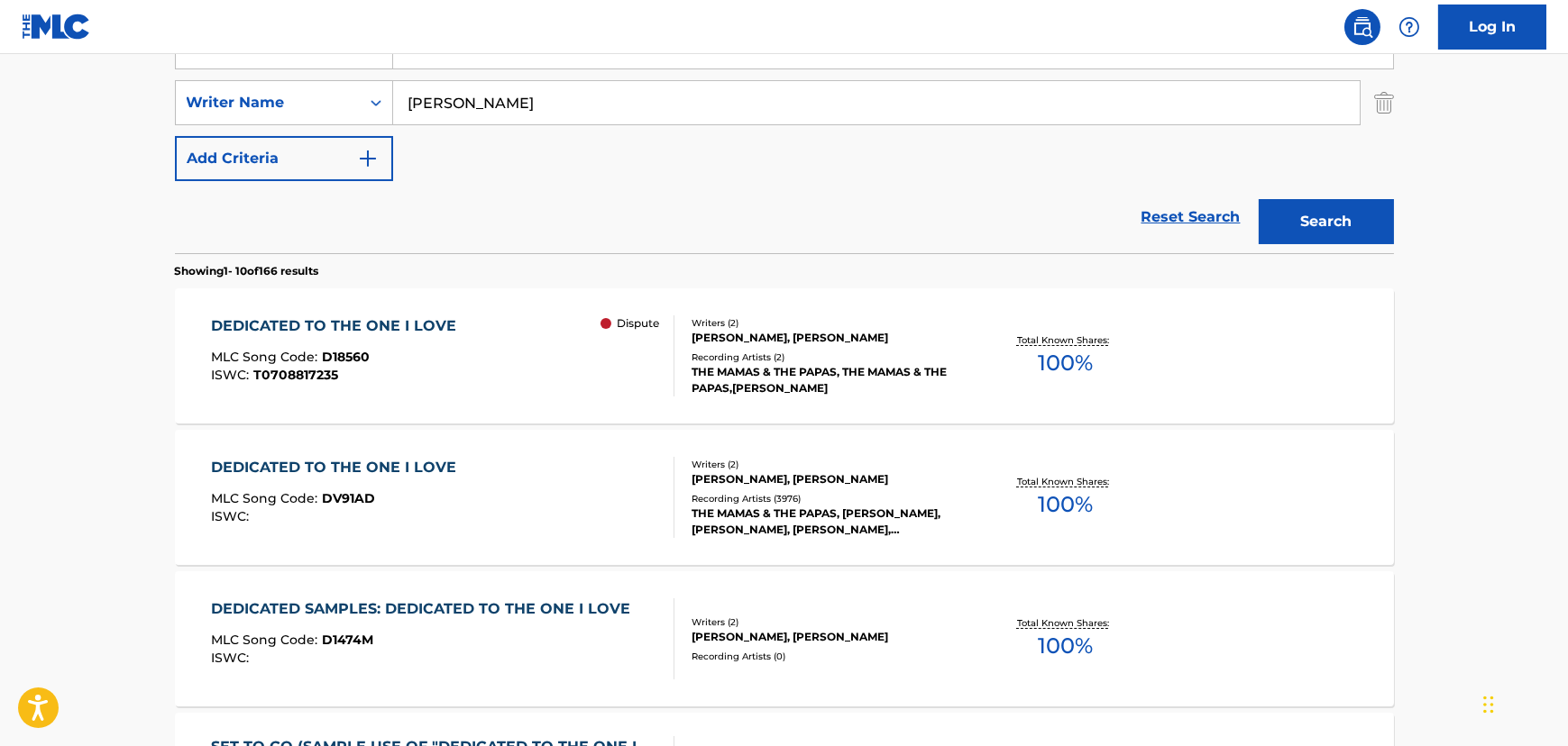
click at [471, 479] on div "DEDICATED TO THE ONE I LOVE MLC Song Code : DV91AD ISWC :" at bounding box center [442, 497] width 464 height 81
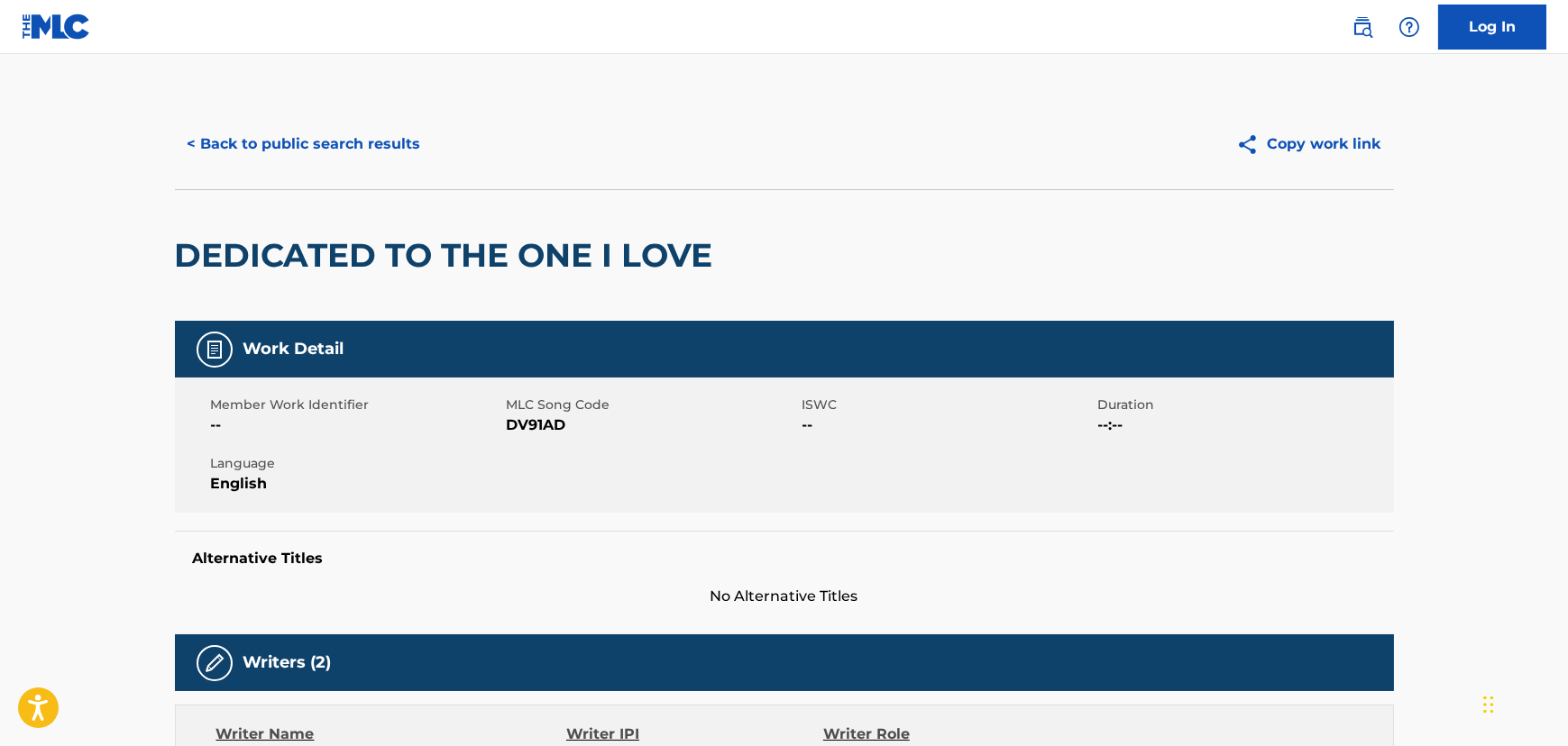
click at [282, 143] on button "< Back to public search results" at bounding box center [303, 144] width 258 height 45
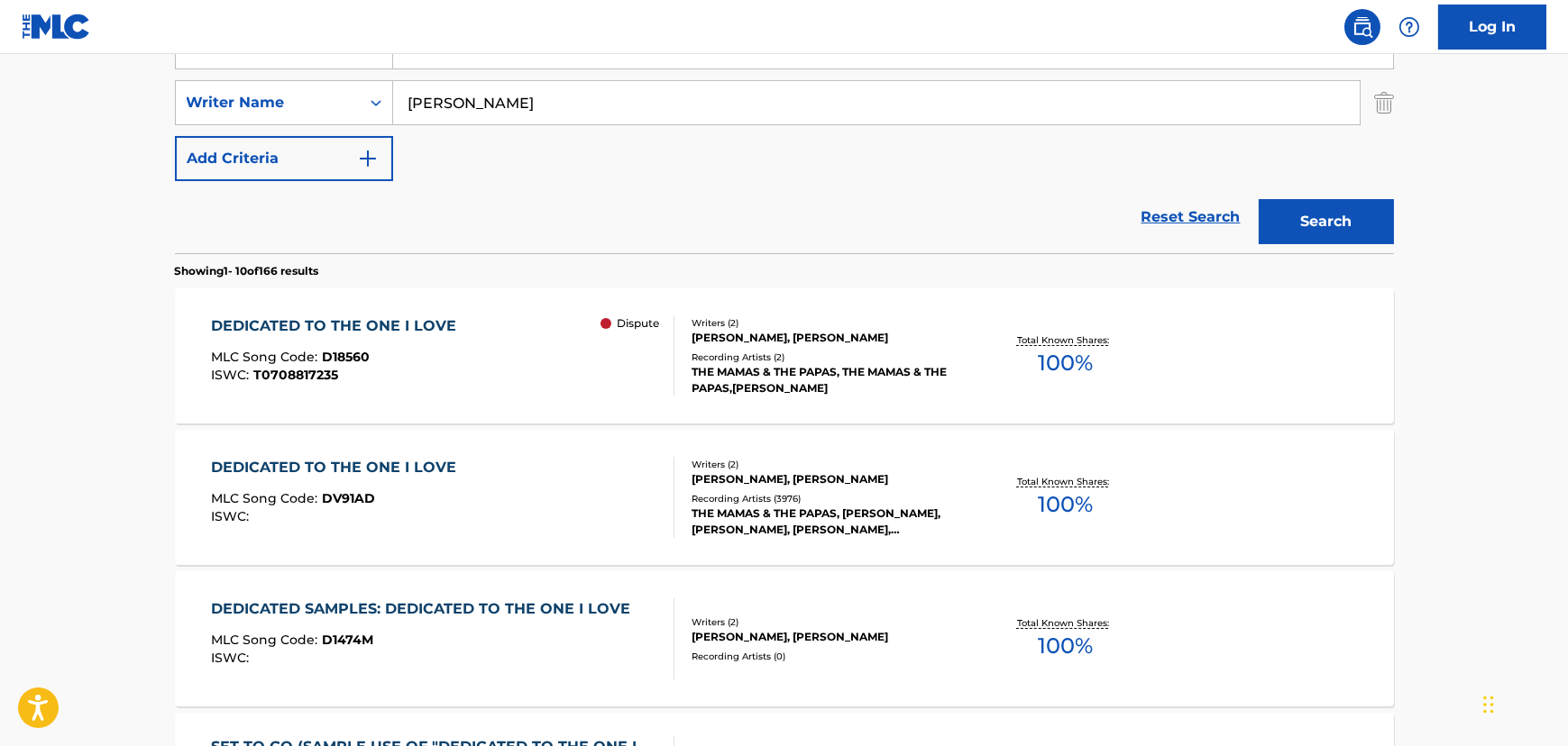
scroll to position [295, 0]
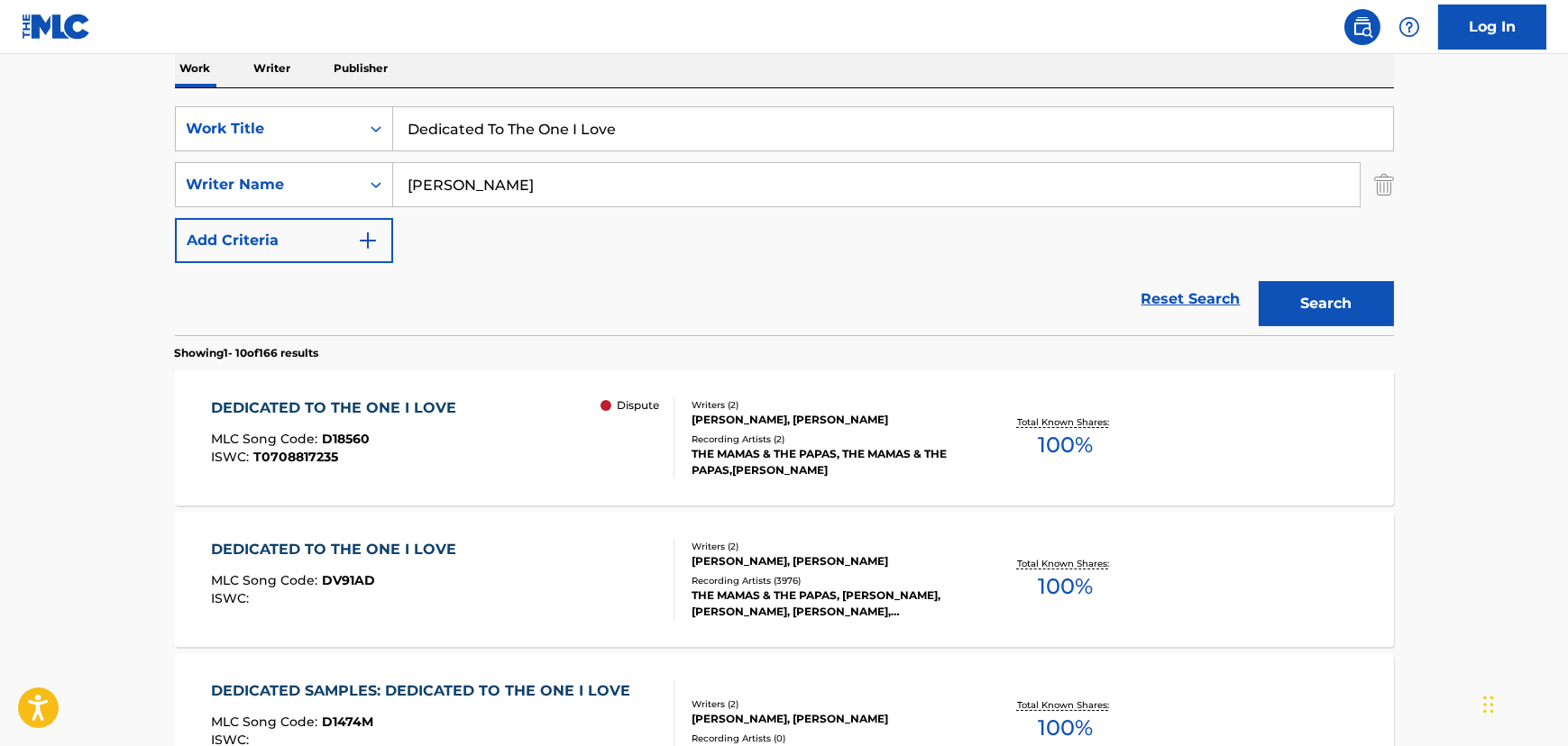
click at [478, 148] on input "Dedicated To The One I Love" at bounding box center [893, 129] width 1000 height 43
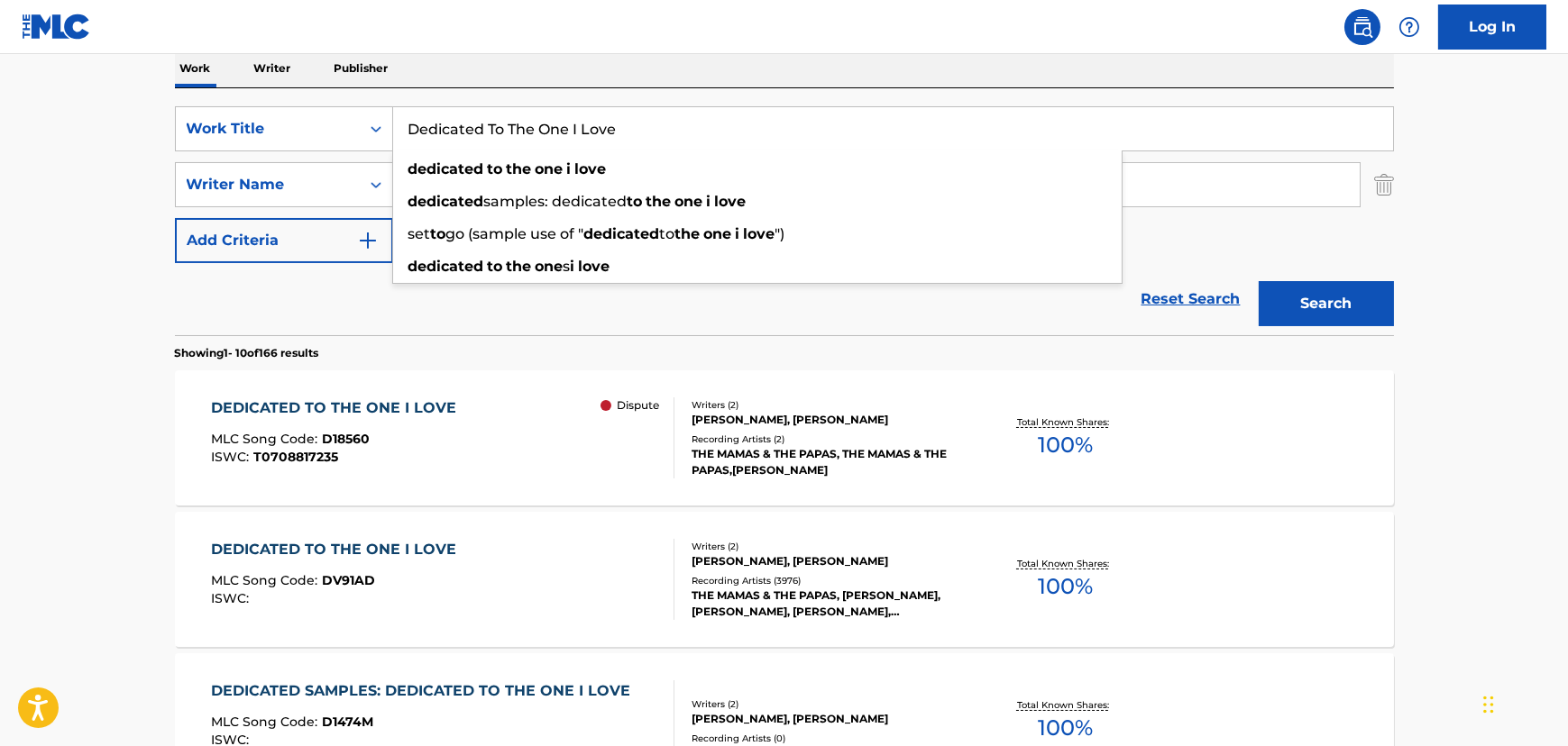
paste input "Goodnight Sweetheart"
click at [478, 148] on input "Dedicated To The One I Love" at bounding box center [893, 129] width 1000 height 43
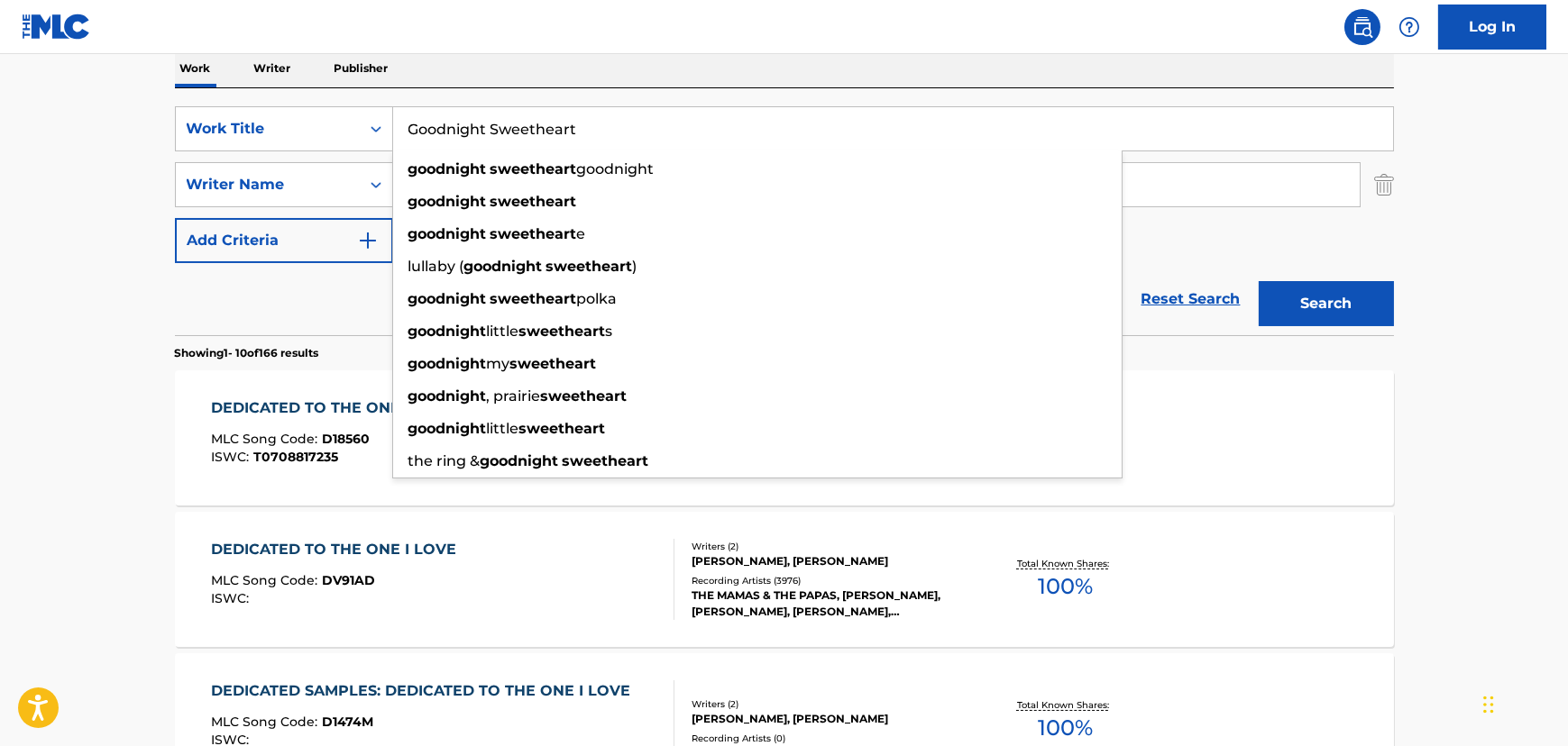
type input "Goodnight Sweetheart"
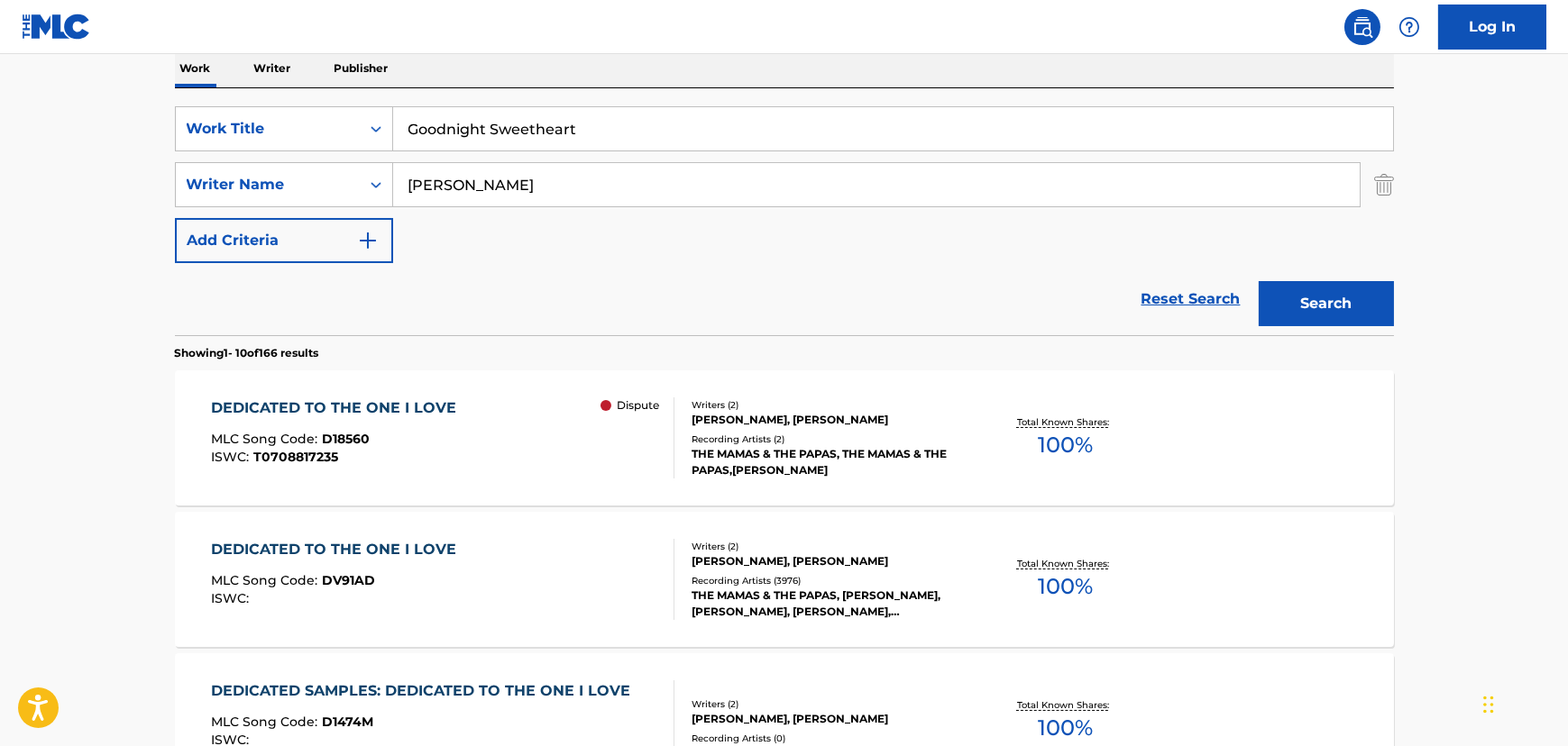
click at [551, 198] on input "[PERSON_NAME]" at bounding box center [876, 185] width 966 height 43
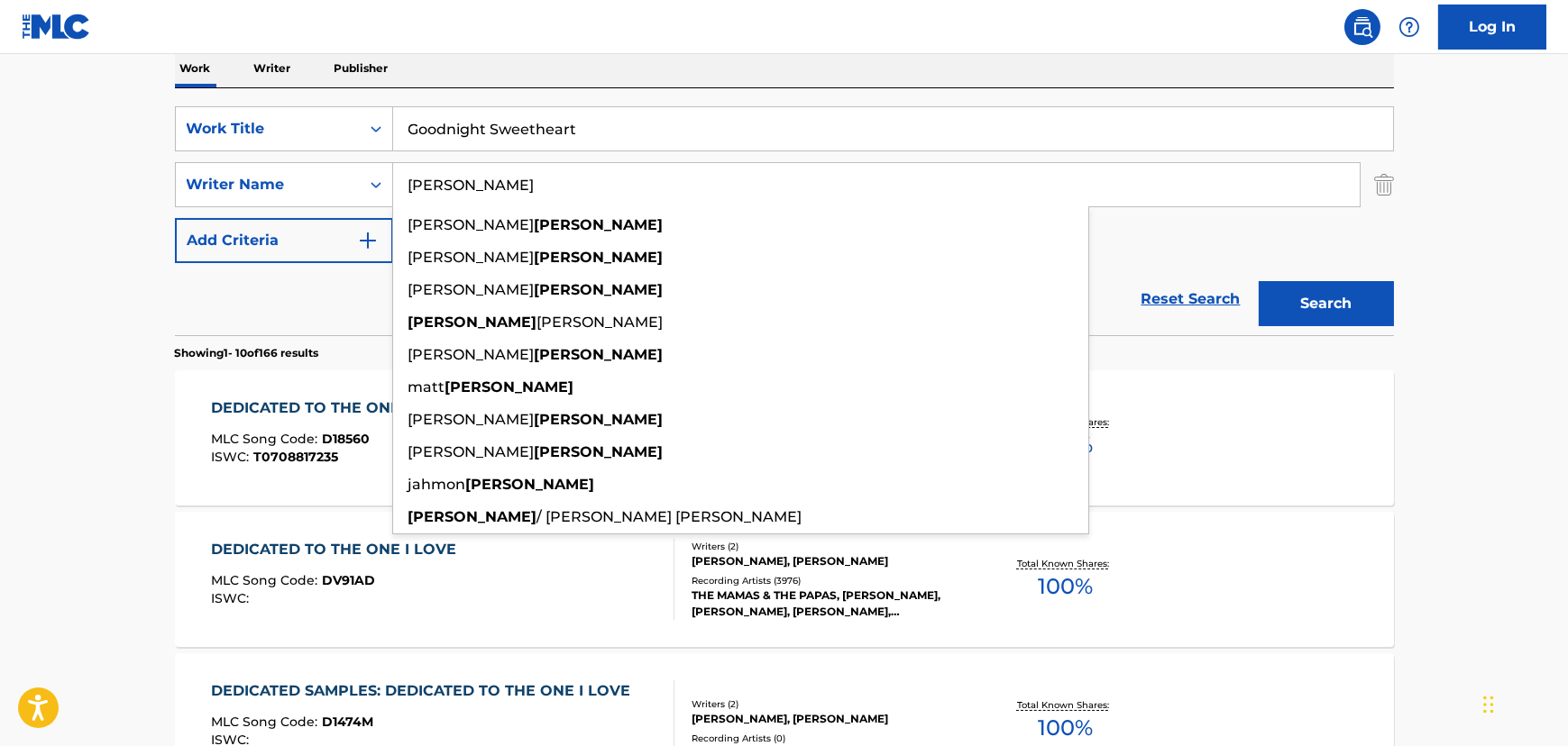
click at [551, 198] on input "[PERSON_NAME]" at bounding box center [876, 185] width 966 height 43
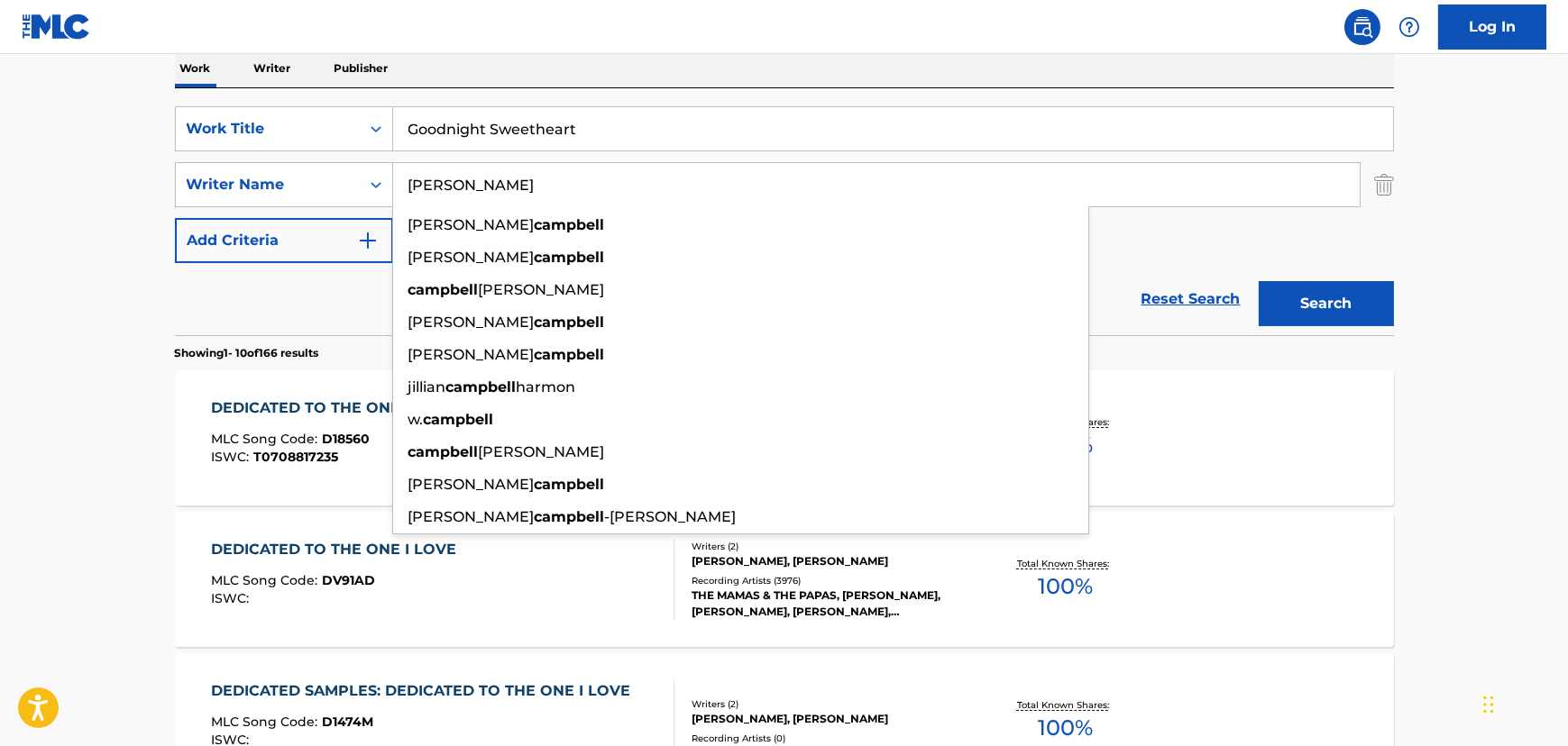
type input "[PERSON_NAME]"
click at [1258, 282] on button "Search" at bounding box center [1325, 304] width 135 height 45
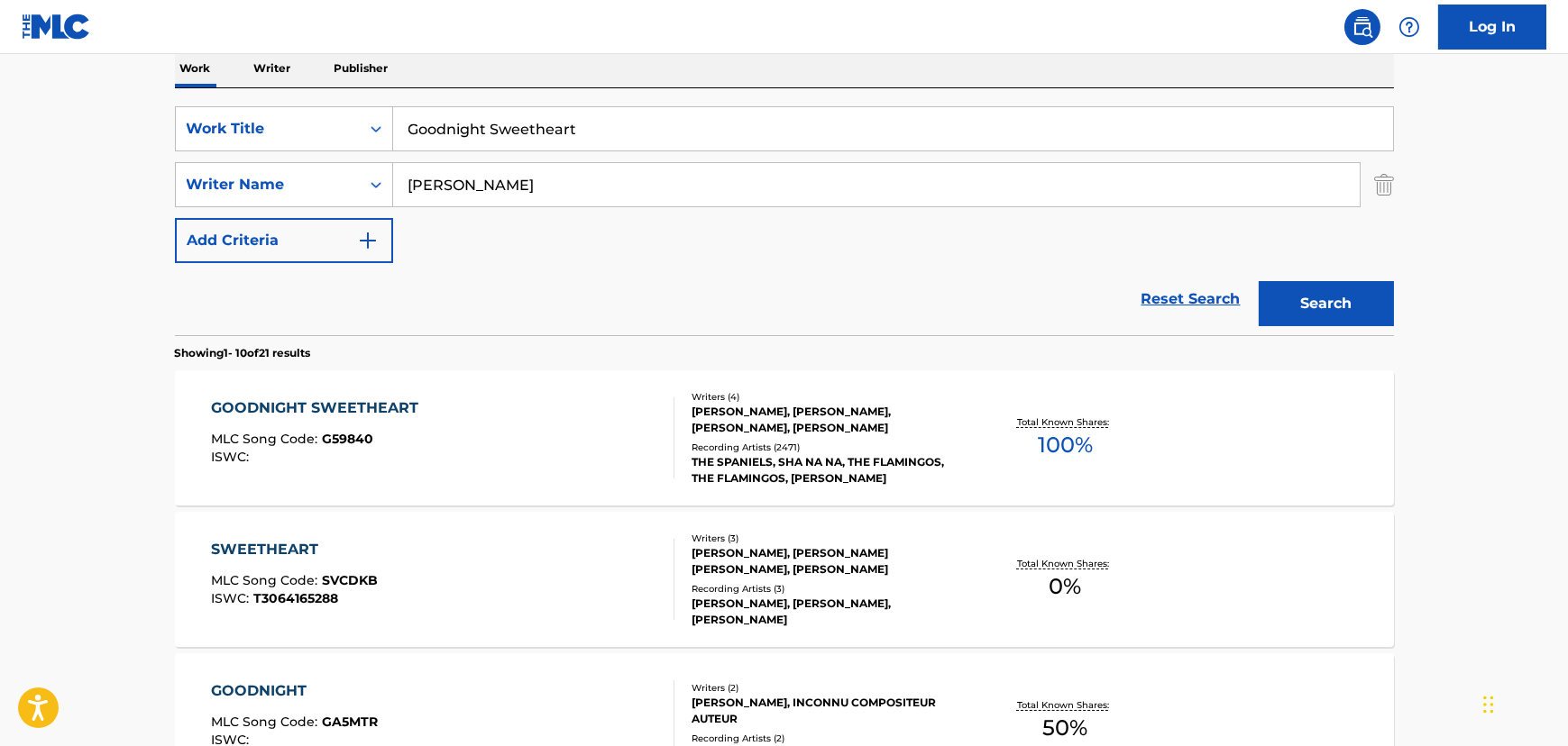
click at [494, 420] on div "GOODNIGHT SWEETHEART MLC Song Code : G59840 ISWC :" at bounding box center [442, 437] width 464 height 81
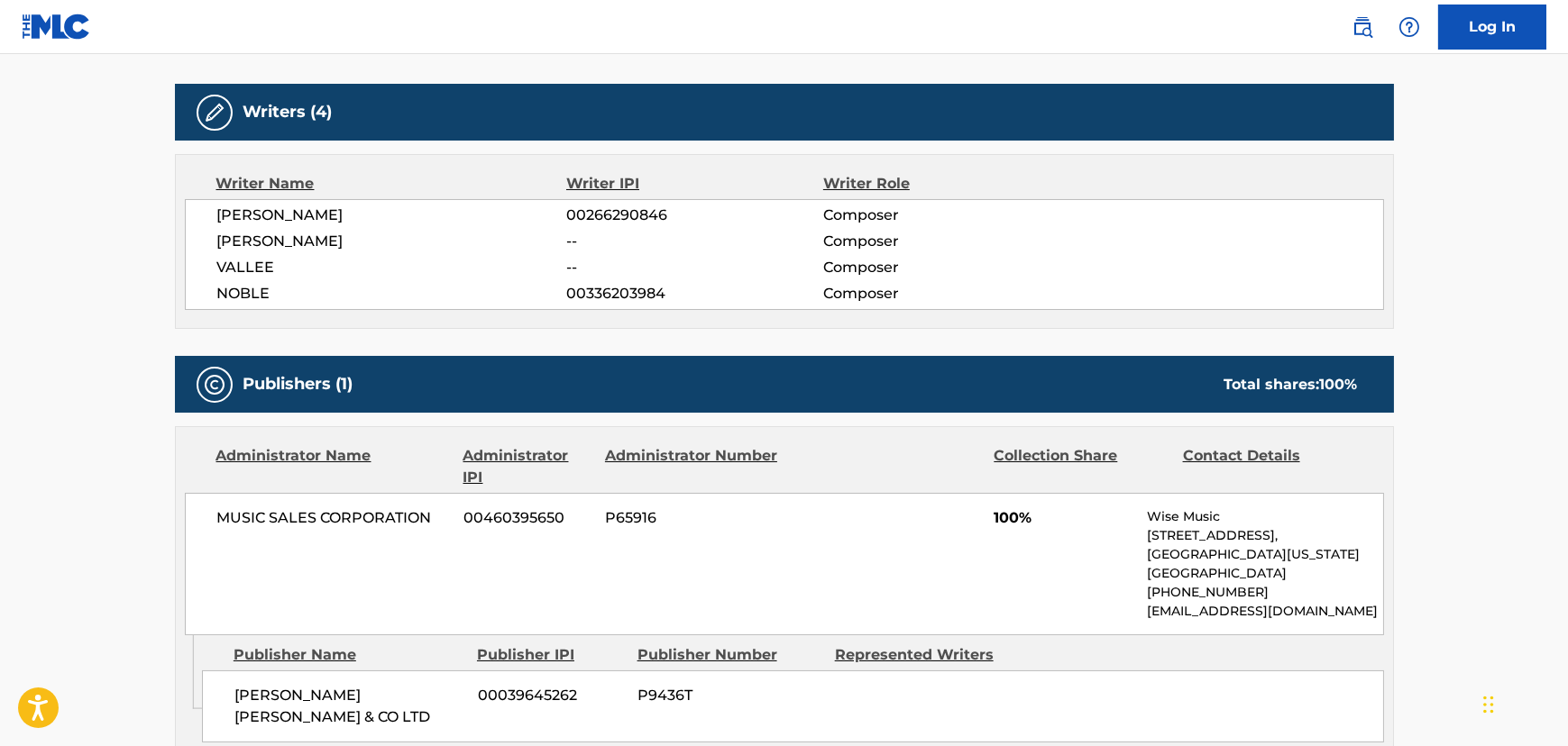
scroll to position [656, 0]
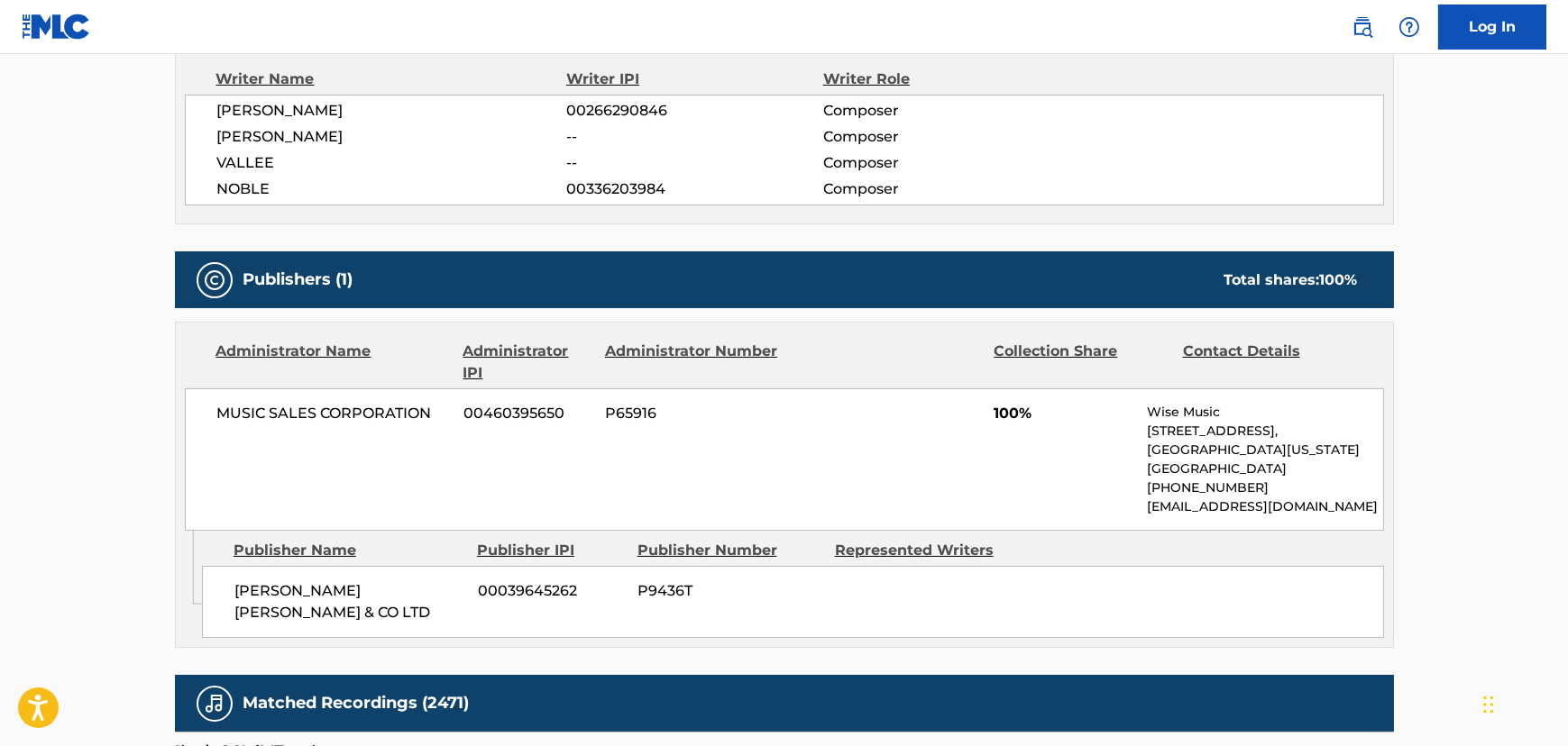
click at [242, 414] on span "MUSIC SALES CORPORATION" at bounding box center [334, 413] width 233 height 21
copy div "MUSIC SALES CORPORATION"
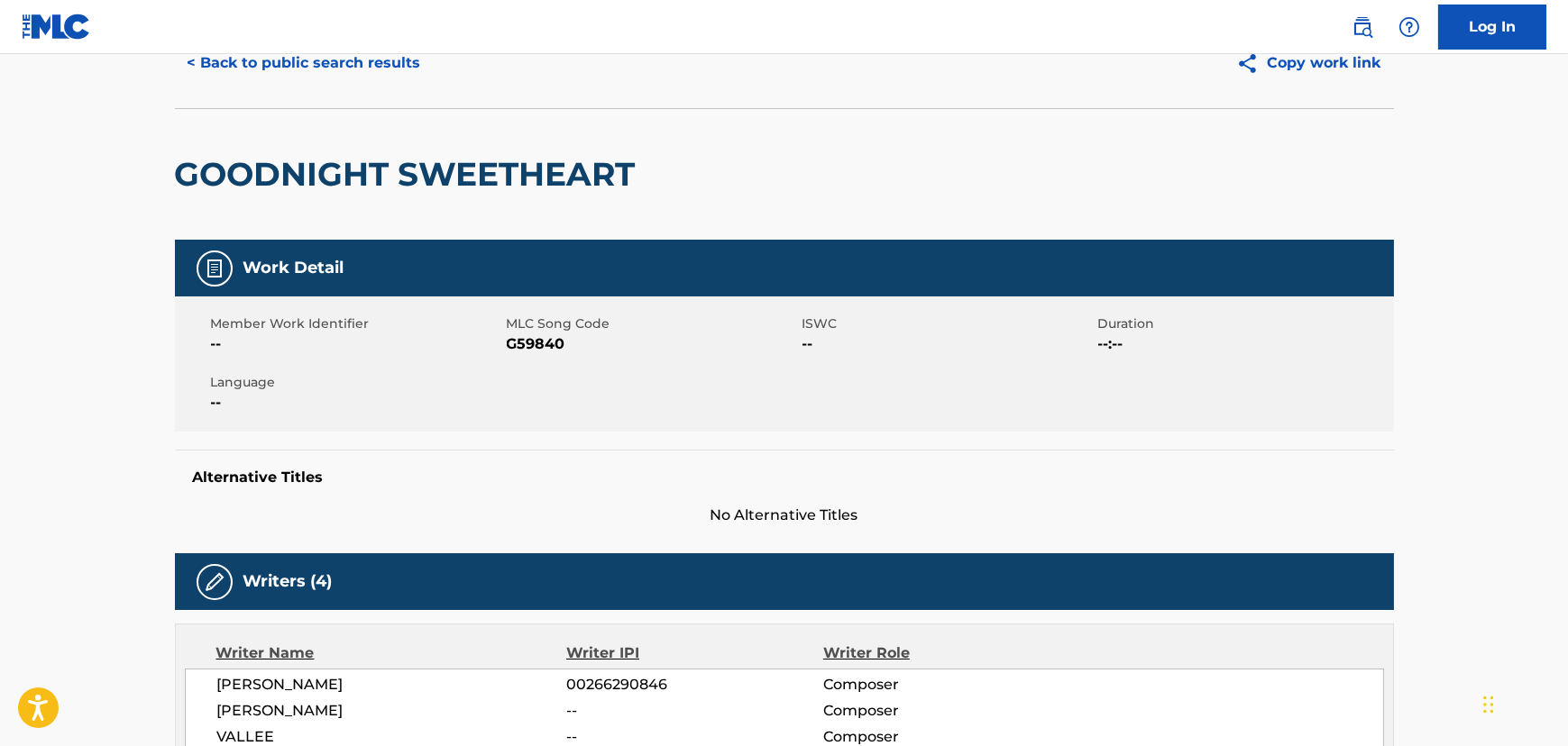
scroll to position [0, 0]
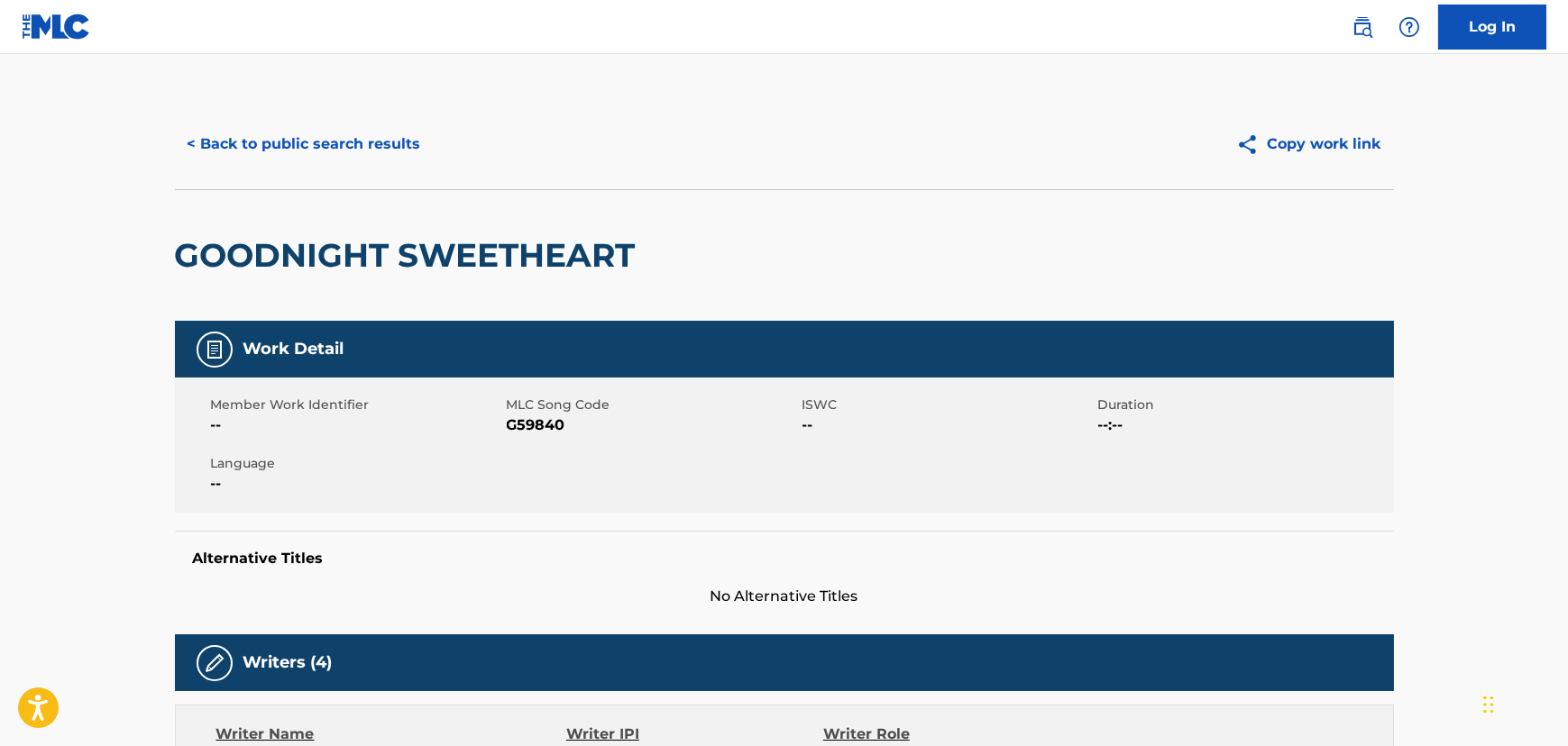
click at [534, 416] on span "G59840" at bounding box center [652, 425] width 291 height 21
copy span "G59840"
click at [300, 151] on button "< Back to public search results" at bounding box center [303, 144] width 258 height 45
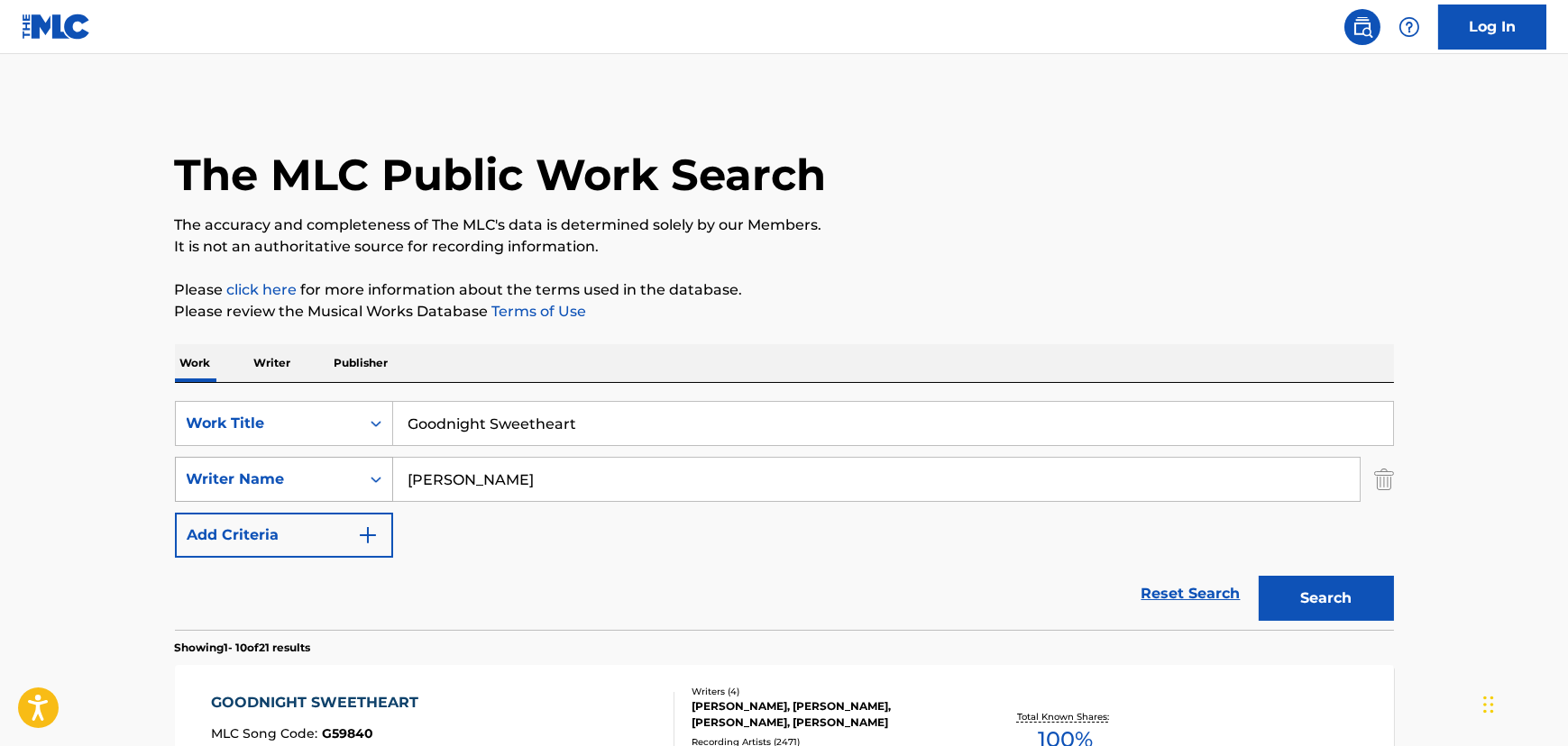
scroll to position [295, 0]
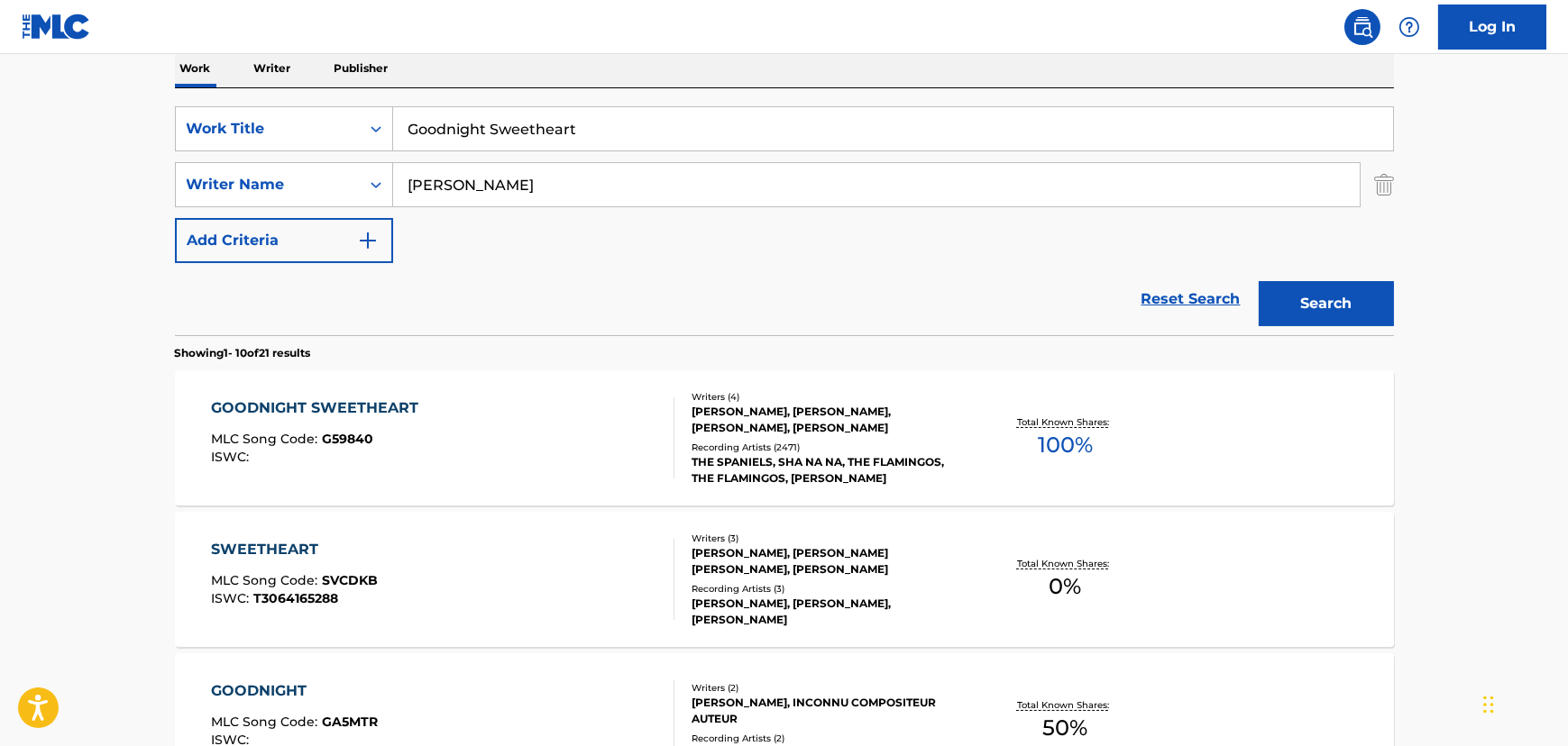
click at [494, 145] on input "Goodnight Sweetheart" at bounding box center [893, 129] width 1000 height 43
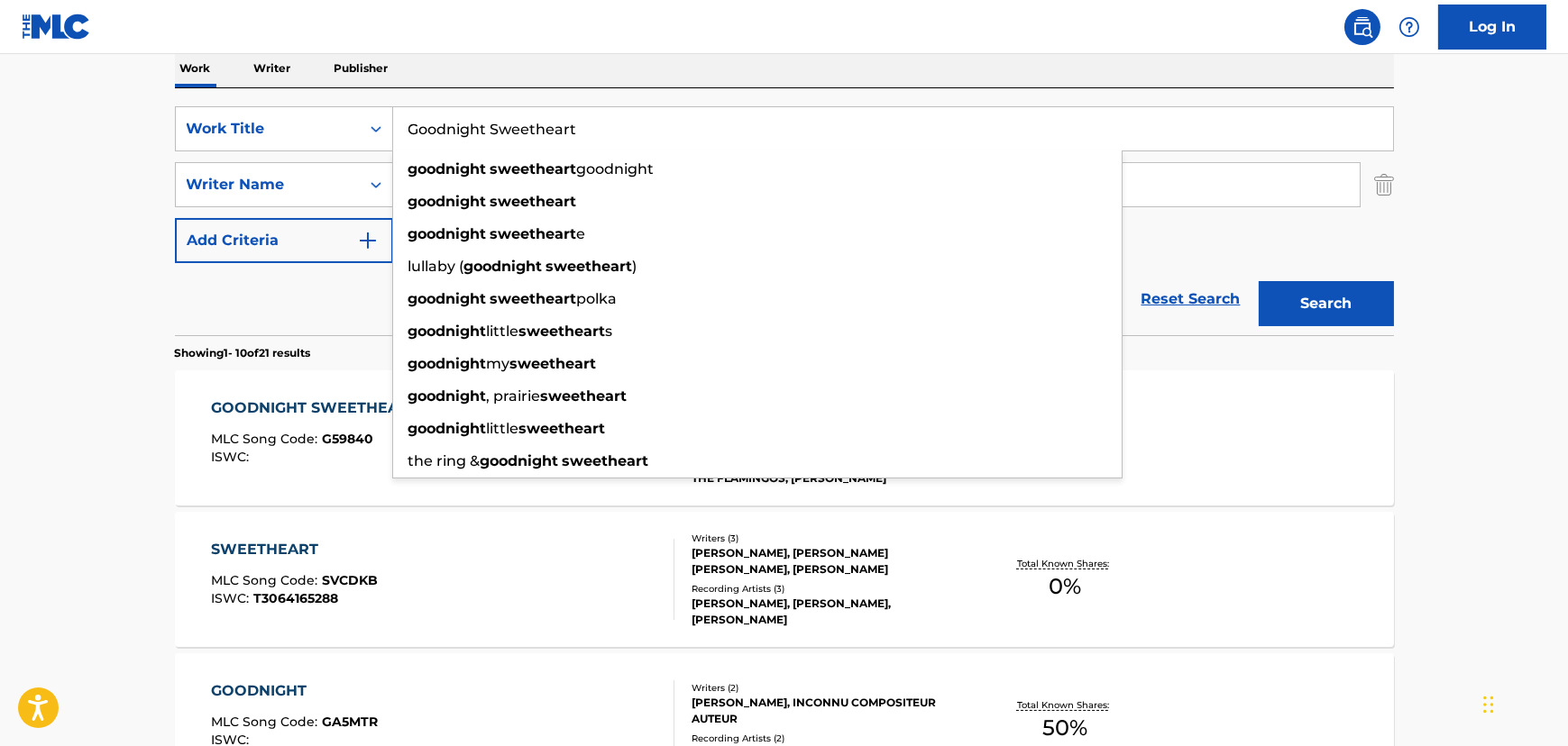
click at [494, 145] on input "Goodnight Sweetheart" at bounding box center [893, 129] width 1000 height 43
paste input "Sincerely"
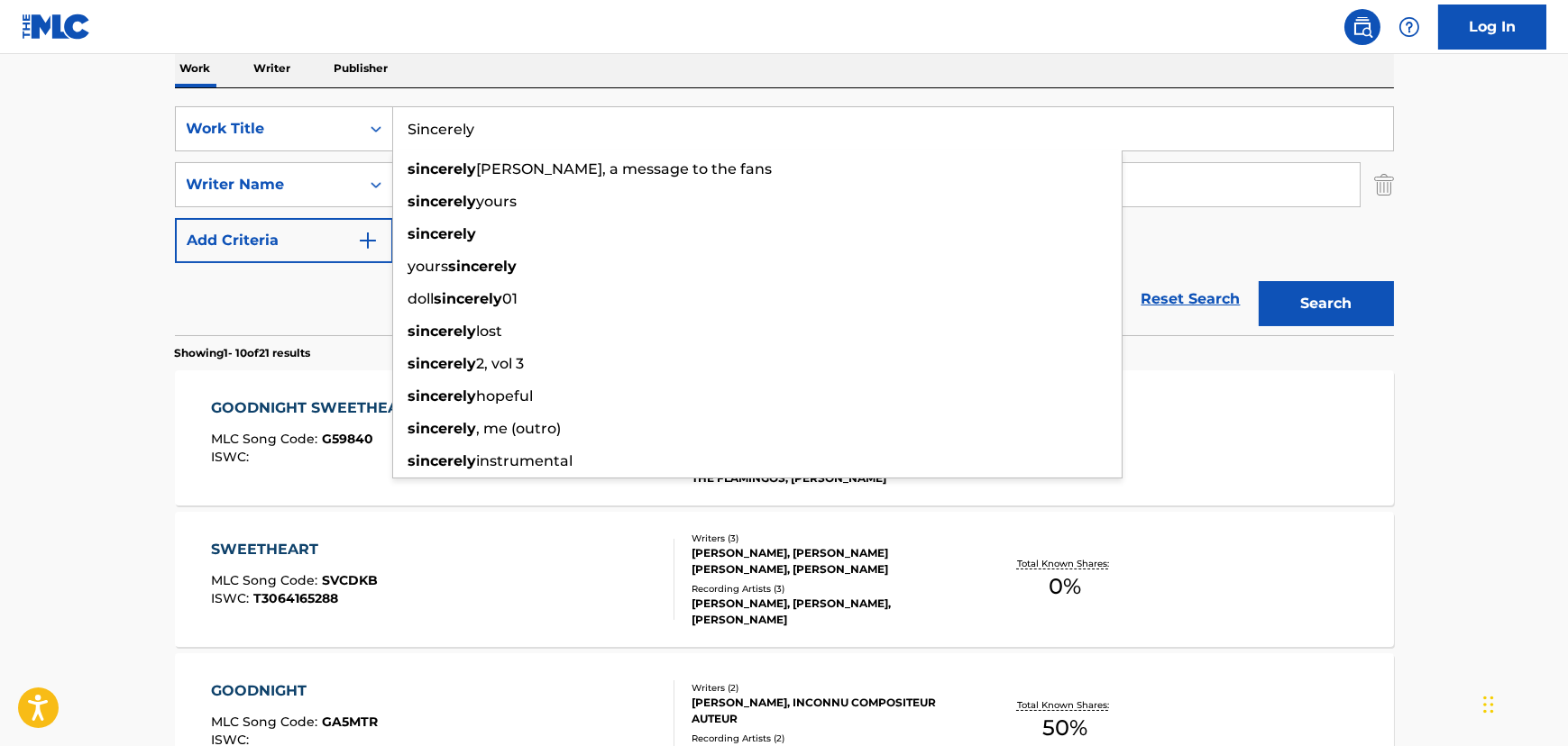
type input "Sincerely"
click at [310, 300] on div "Reset Search Search" at bounding box center [784, 298] width 1219 height 72
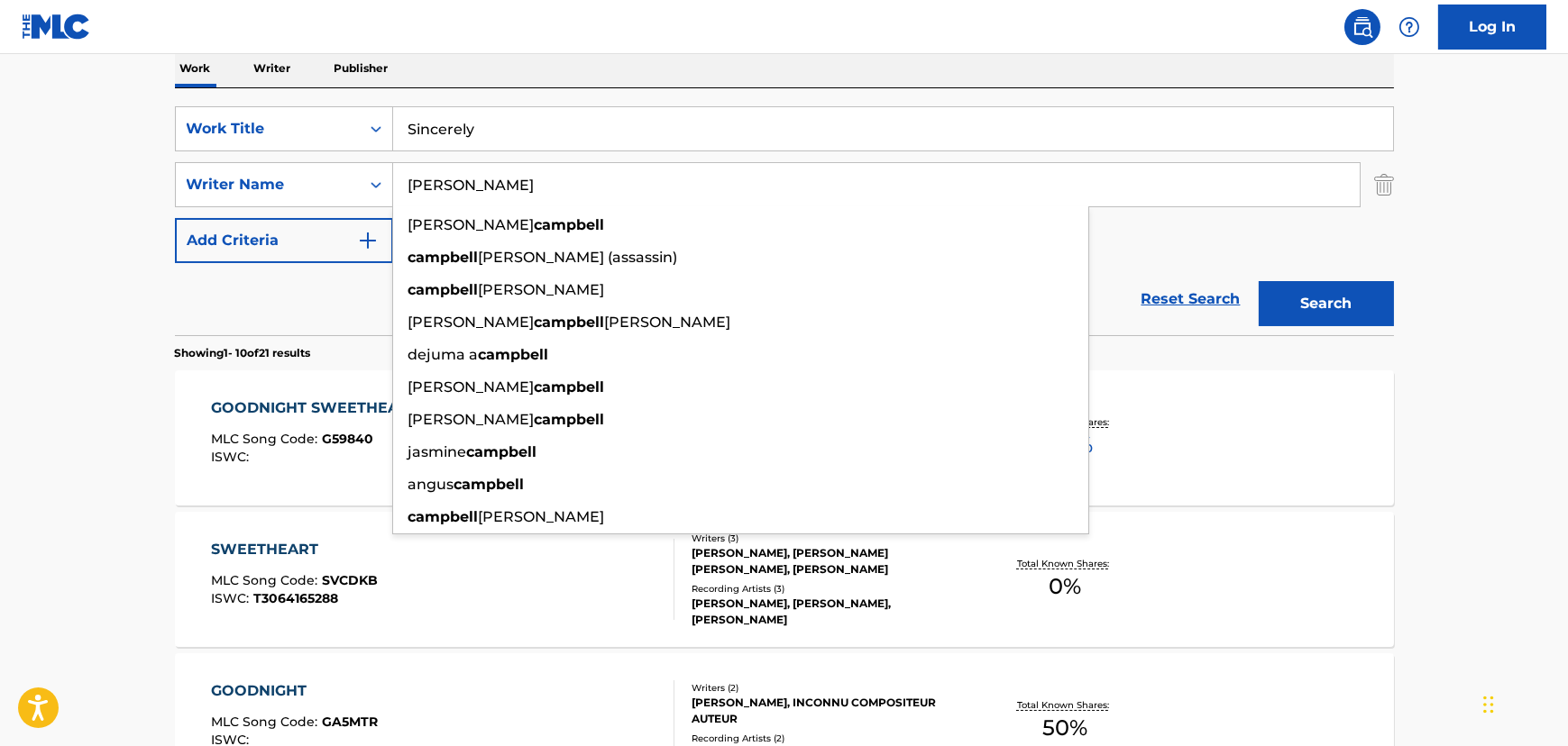
click at [445, 173] on input "[PERSON_NAME]" at bounding box center [876, 185] width 966 height 43
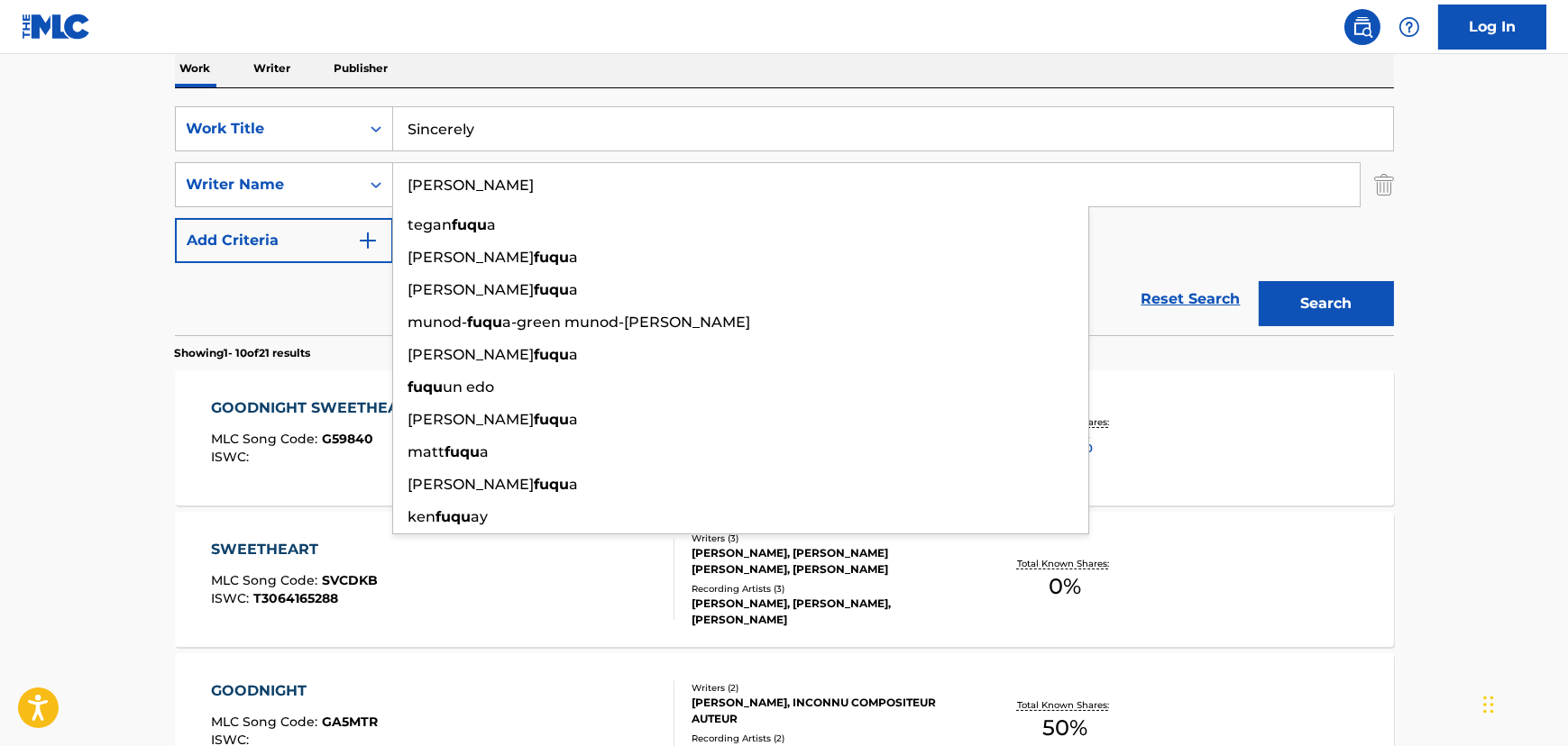
type input "[PERSON_NAME]"
click at [1258, 282] on button "Search" at bounding box center [1325, 304] width 135 height 45
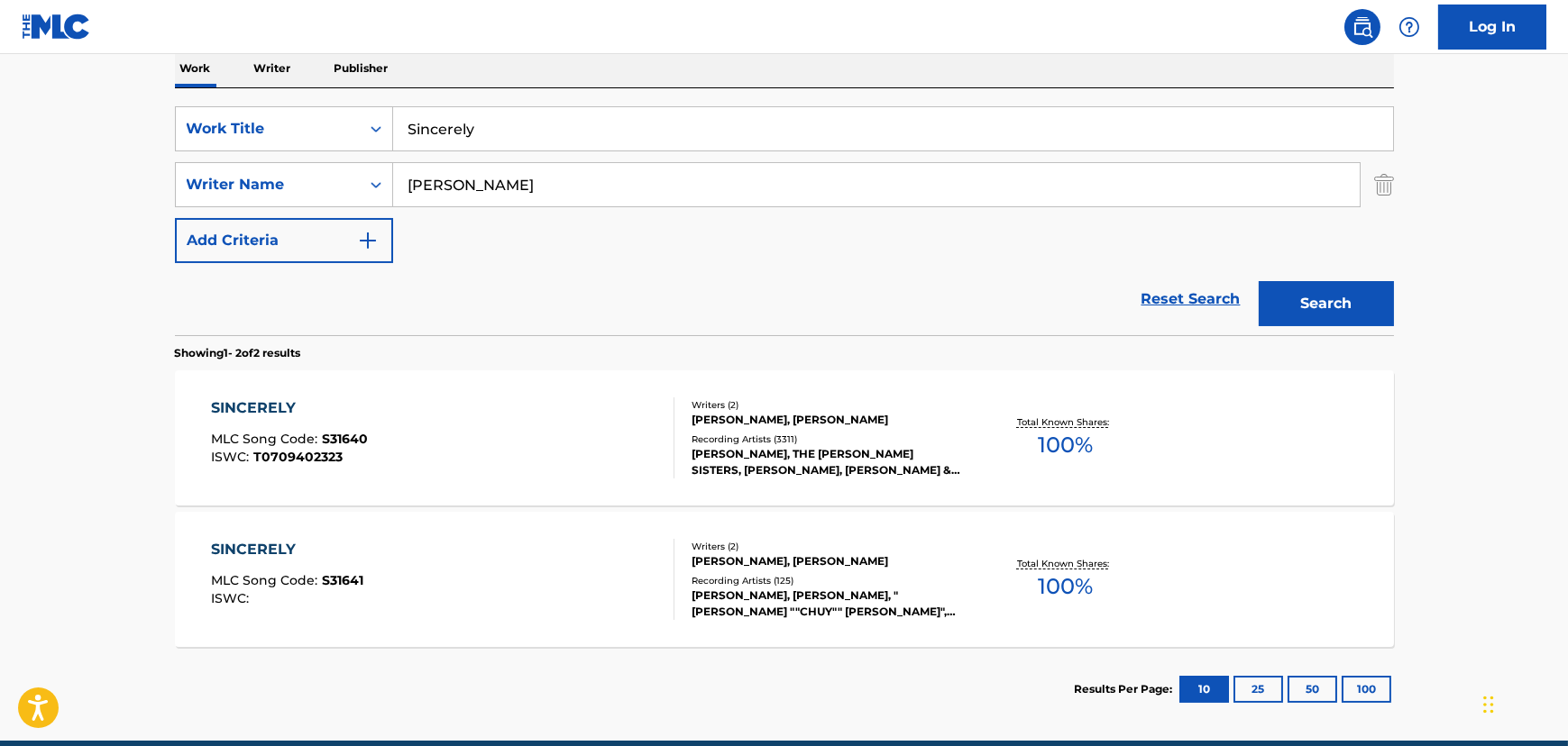
click at [469, 433] on div "SINCERELY MLC Song Code : S31640 ISWC : T0709402323" at bounding box center [442, 437] width 464 height 81
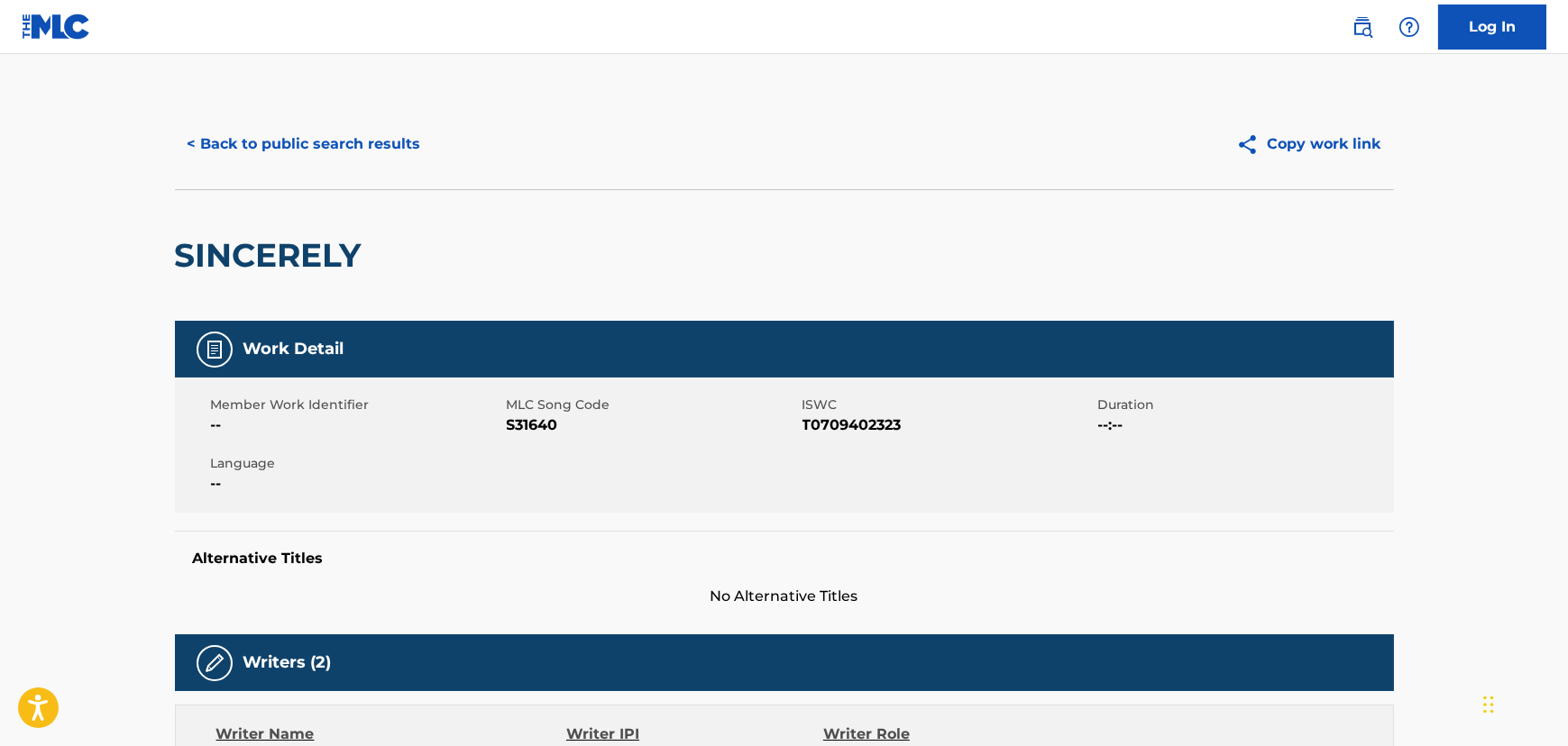
click at [311, 139] on button "< Back to public search results" at bounding box center [303, 144] width 258 height 45
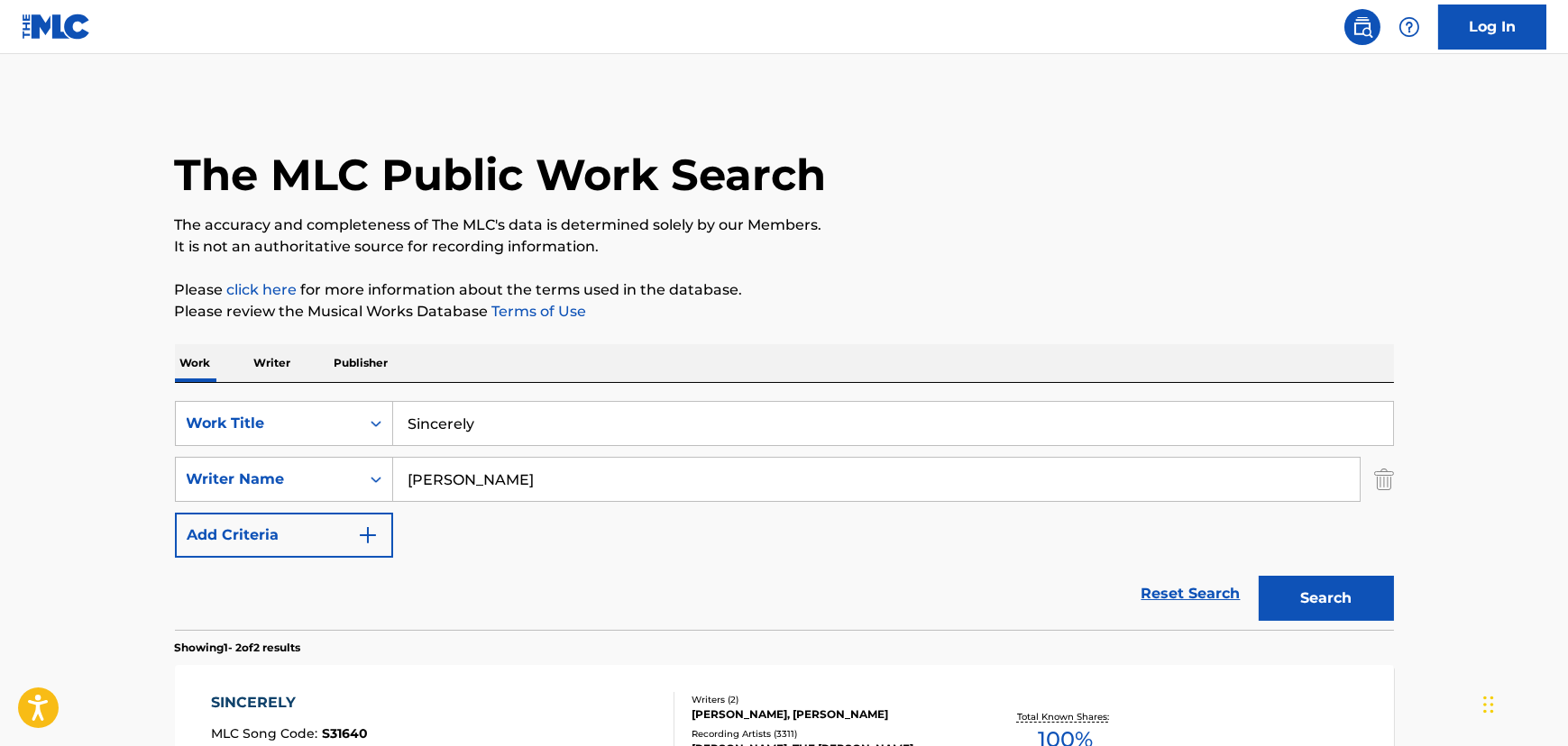
scroll to position [272, 0]
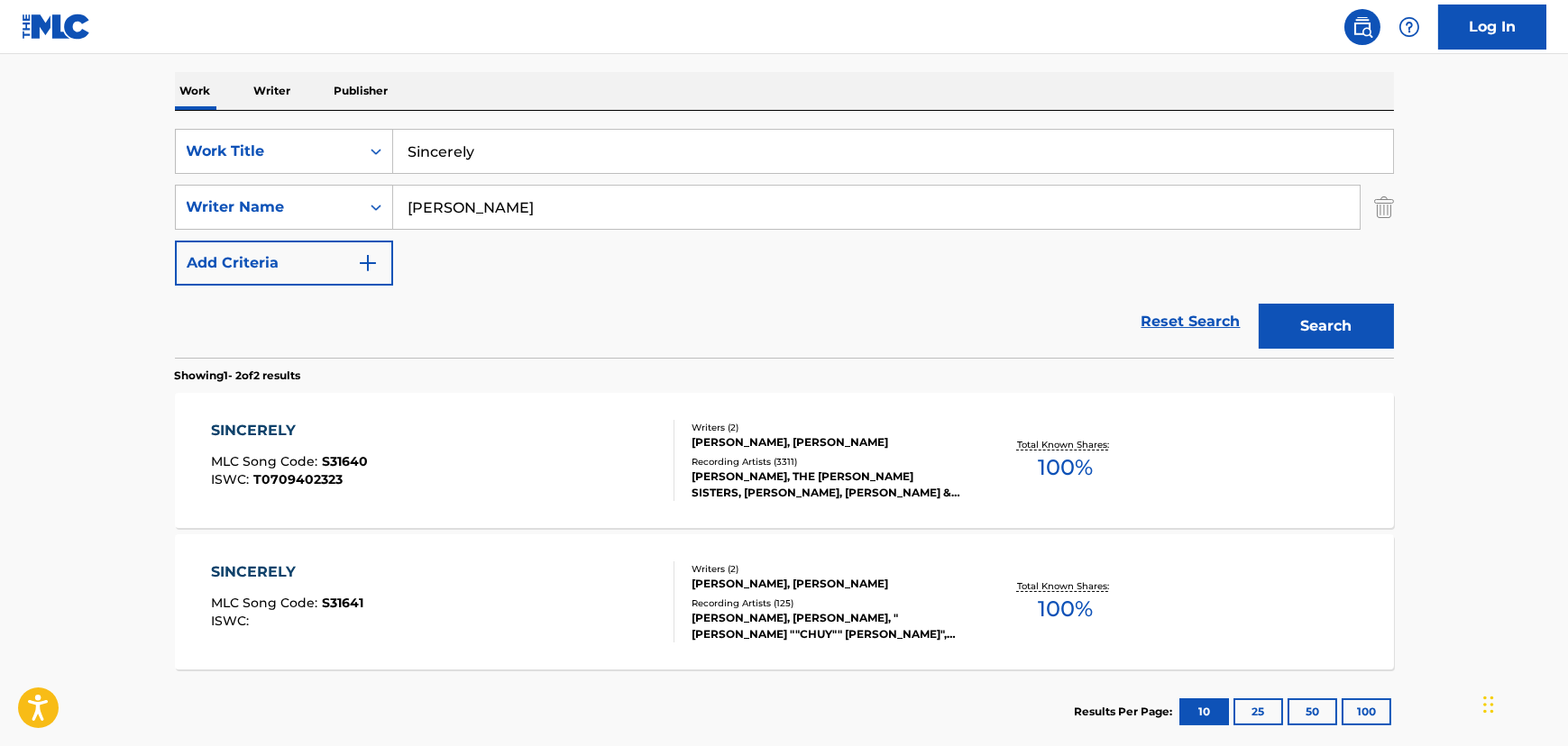
click at [493, 574] on div "SINCERELY MLC Song Code : S31641 ISWC :" at bounding box center [442, 601] width 464 height 81
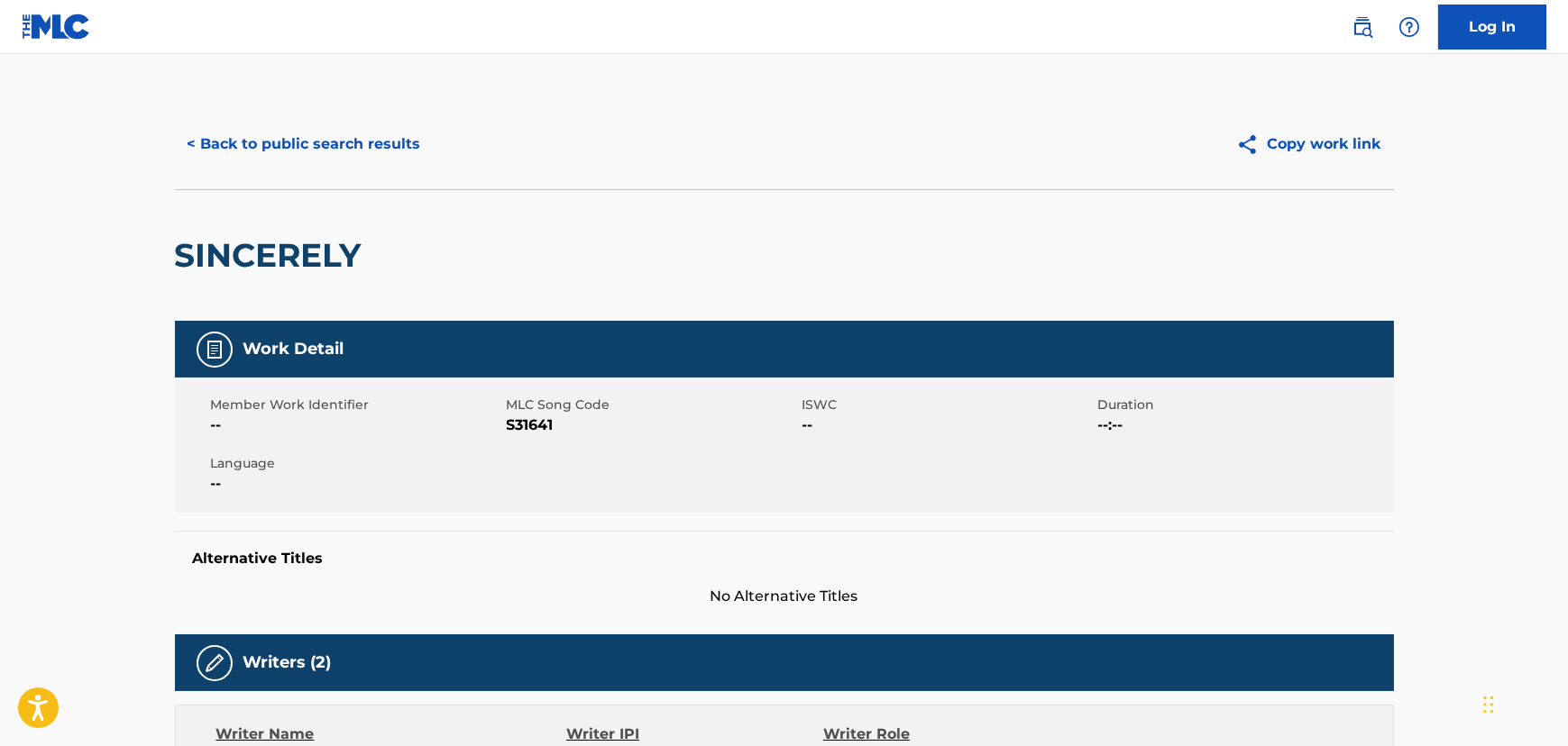
click at [326, 141] on button "< Back to public search results" at bounding box center [303, 144] width 258 height 45
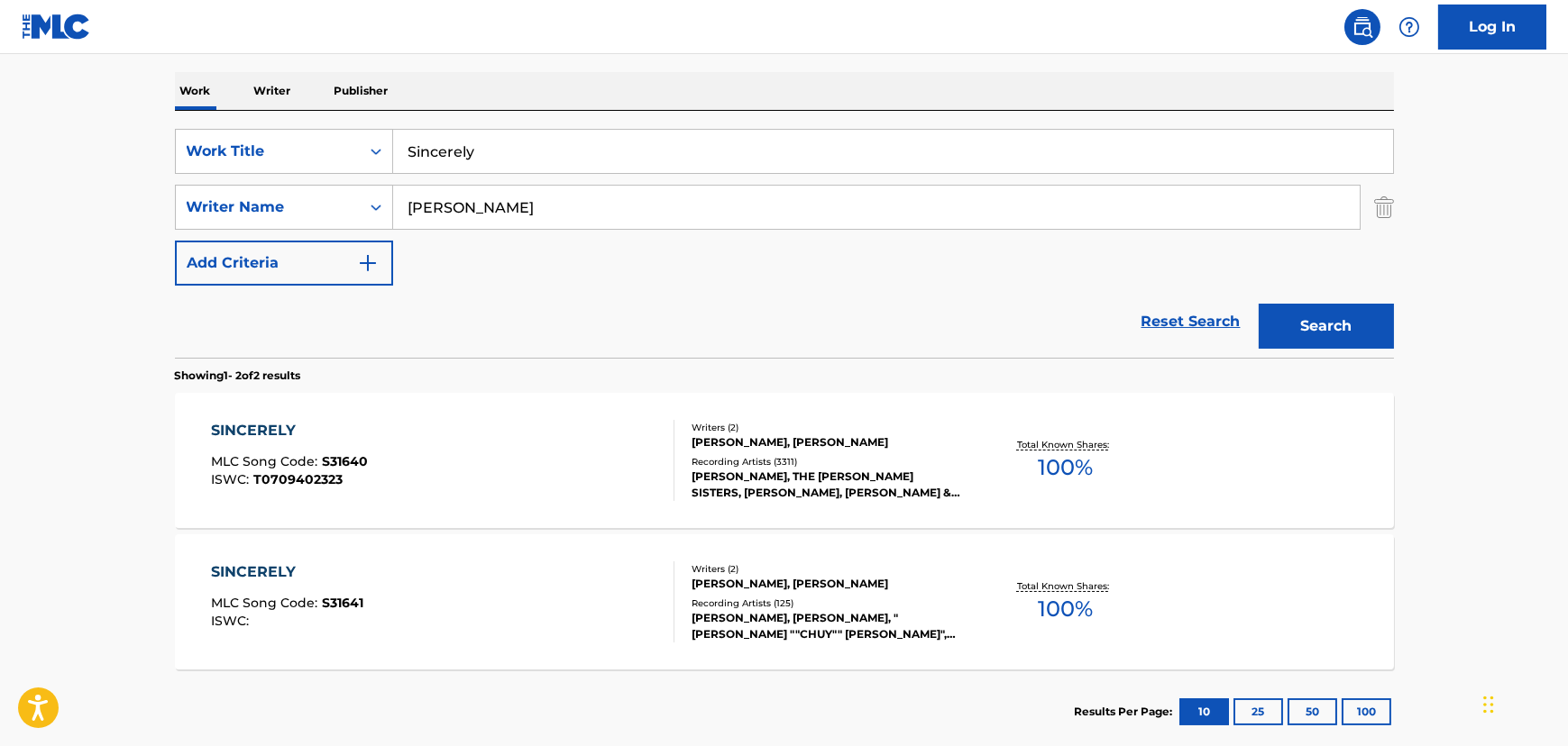
click at [366, 440] on div "SINCERELY MLC Song Code : S31640 ISWC : T0709402323" at bounding box center [442, 460] width 464 height 81
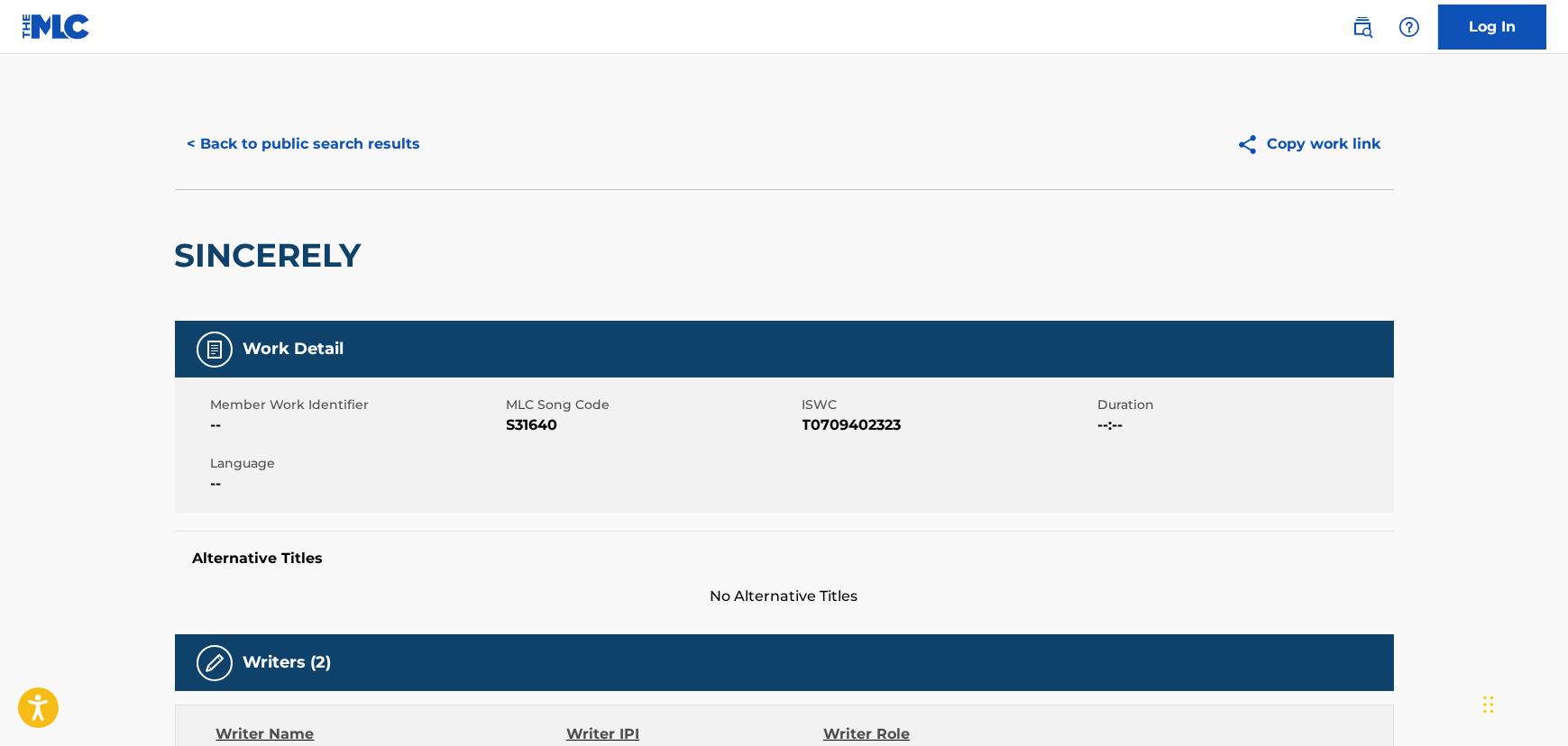
click at [338, 145] on button "< Back to public search results" at bounding box center [303, 144] width 258 height 45
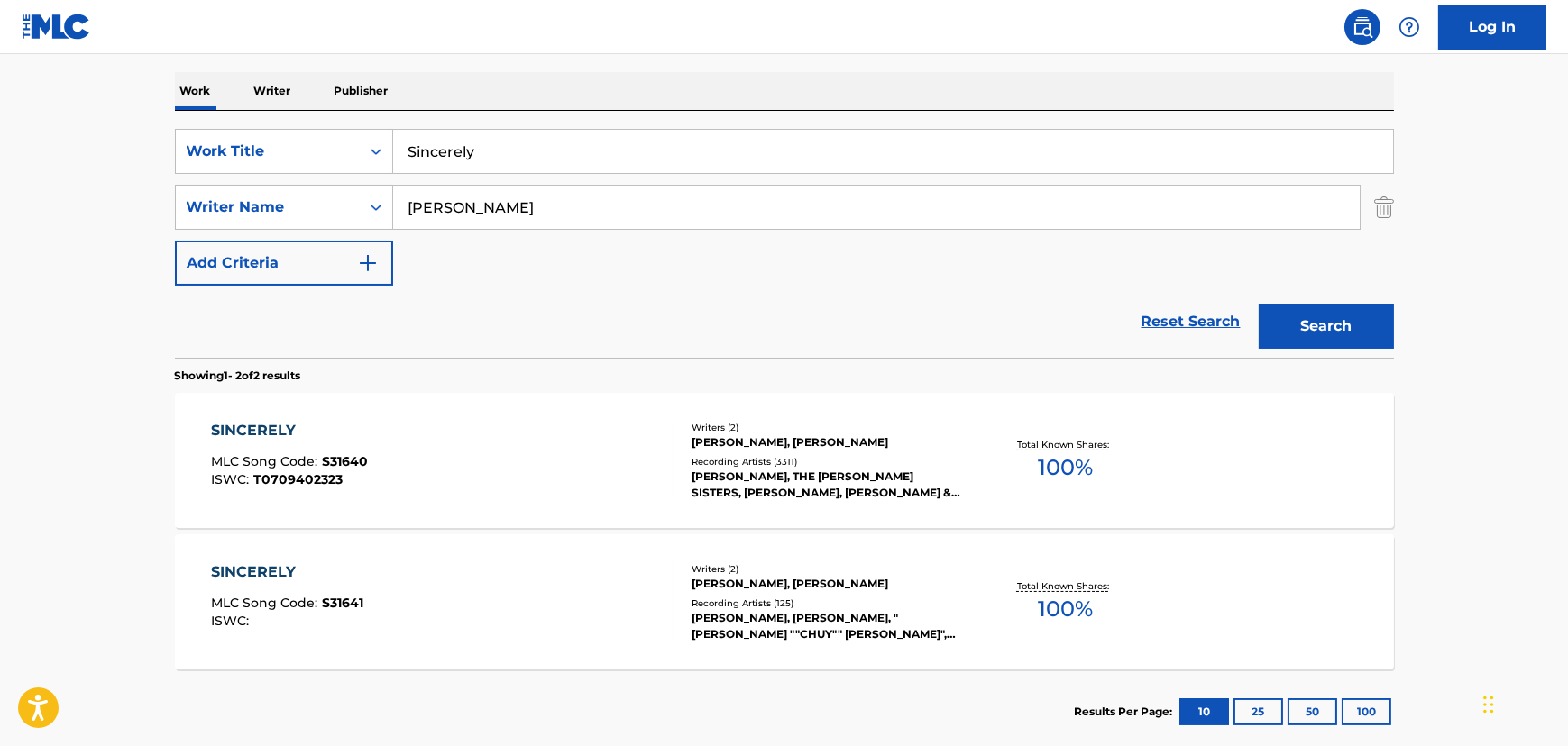
click at [543, 158] on input "Sincerely" at bounding box center [893, 151] width 1000 height 43
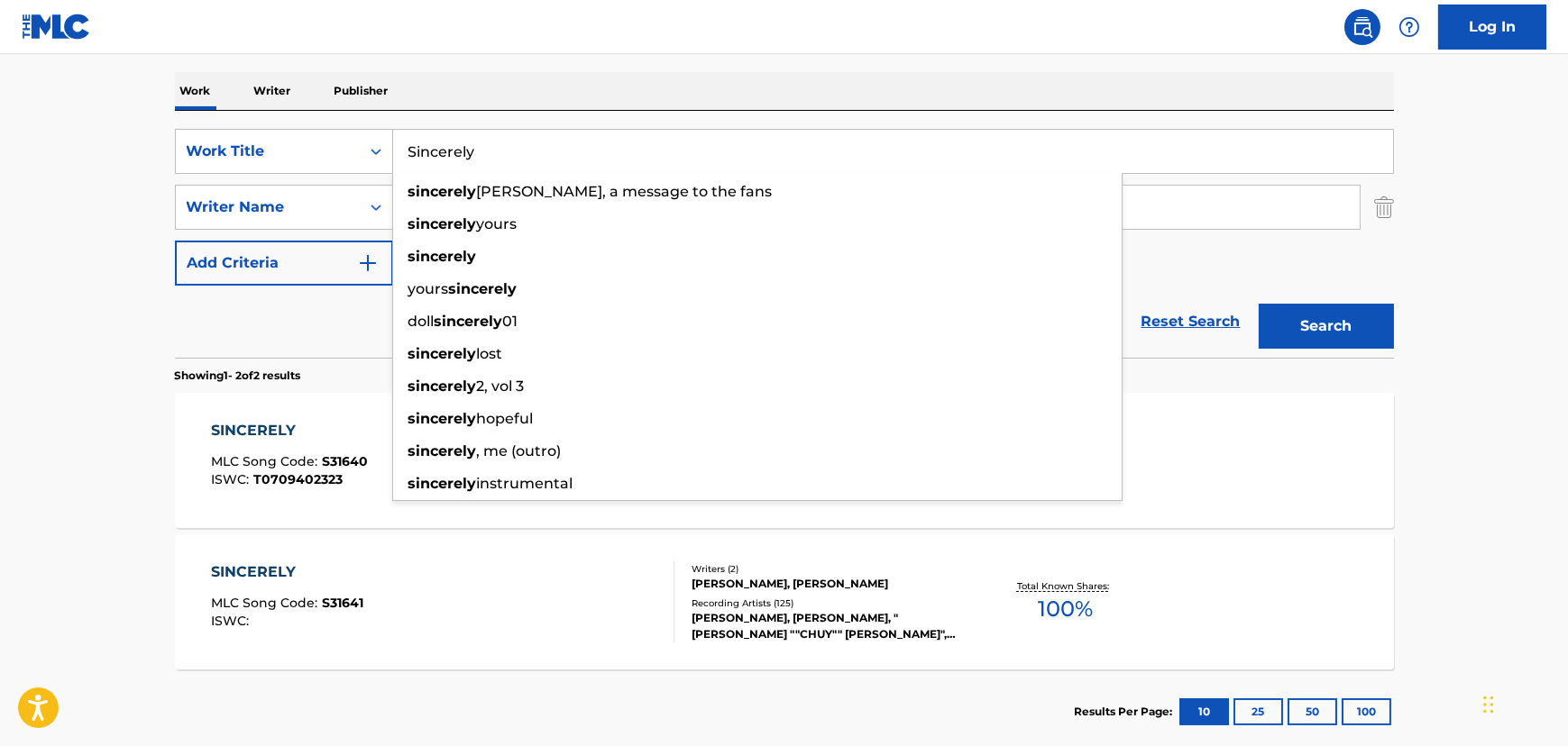
click at [543, 158] on input "Sincerely" at bounding box center [893, 151] width 1000 height 43
paste input "The Closer You Are"
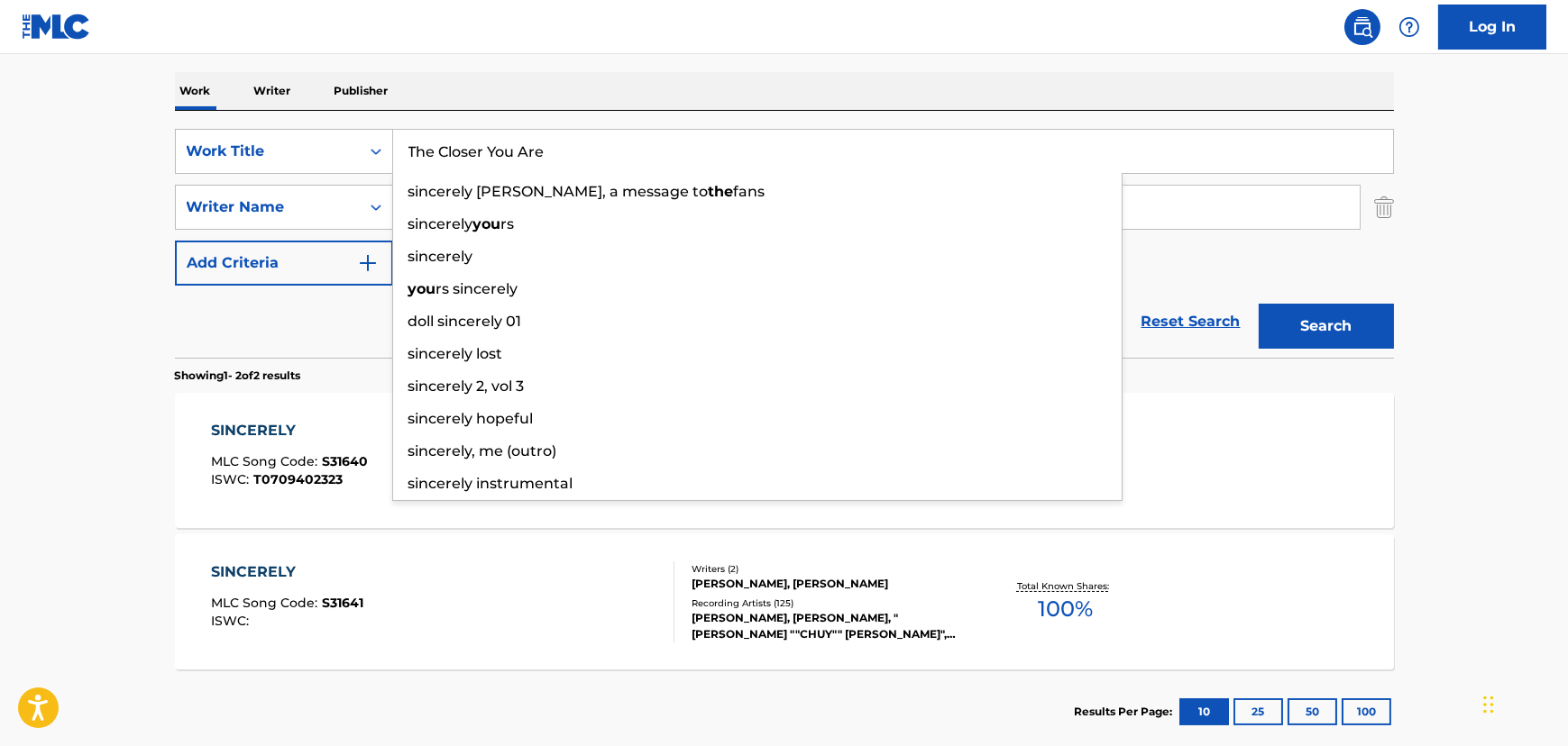
type input "The Closer You Are"
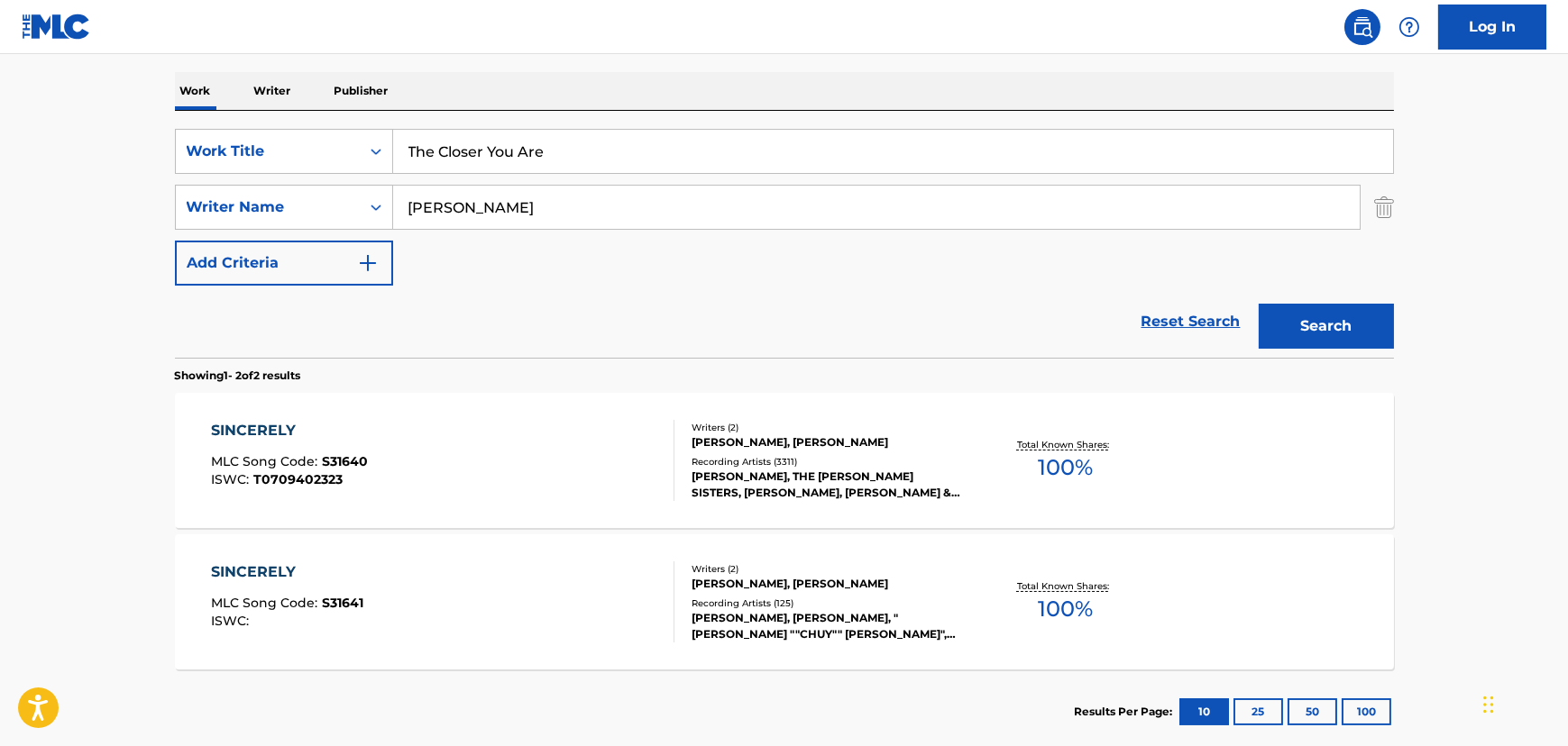
click at [286, 361] on section "Showing 1 - 2 of 2 results" at bounding box center [784, 371] width 1219 height 26
click at [466, 189] on input "[PERSON_NAME]" at bounding box center [876, 207] width 966 height 43
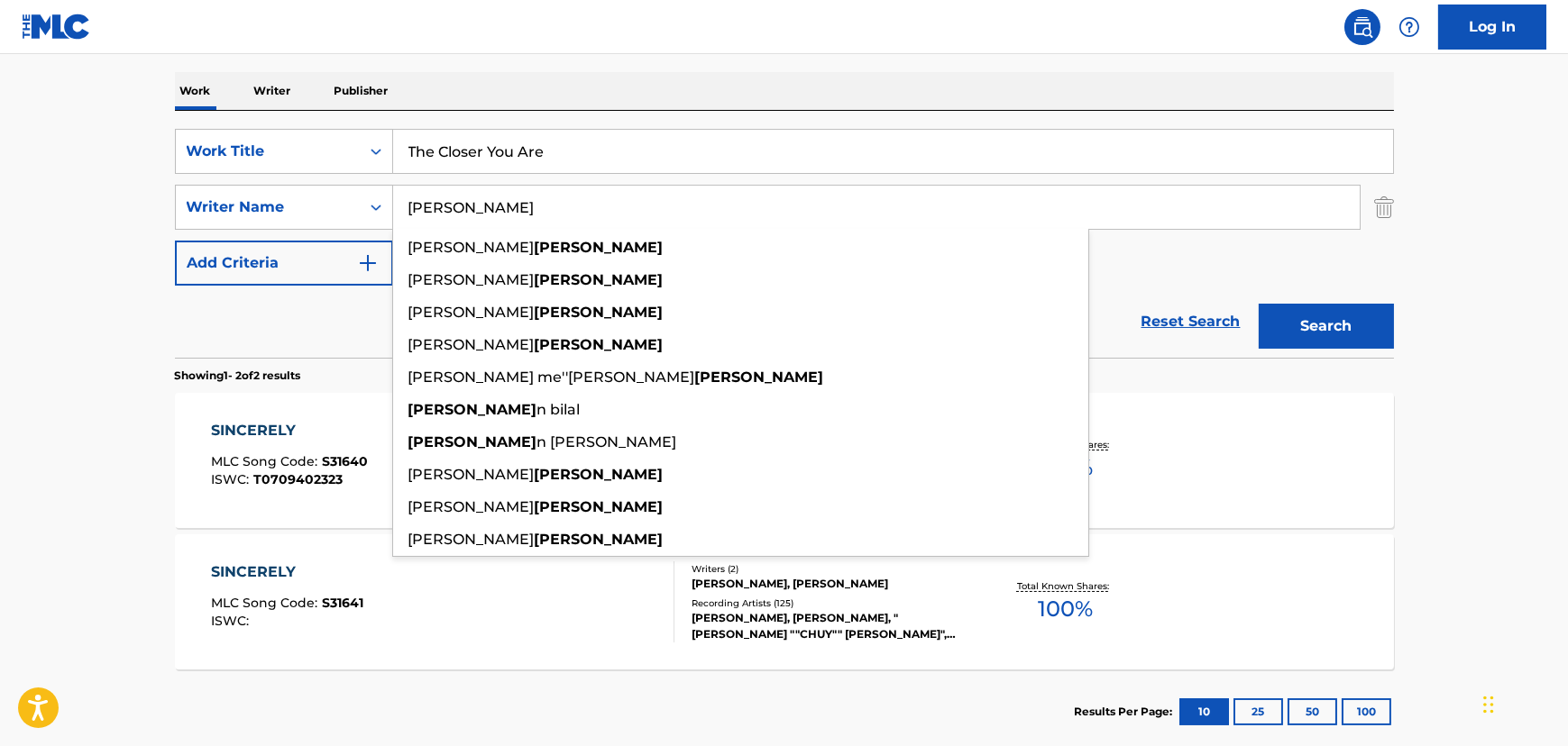
click at [461, 205] on input "[PERSON_NAME]" at bounding box center [876, 207] width 966 height 43
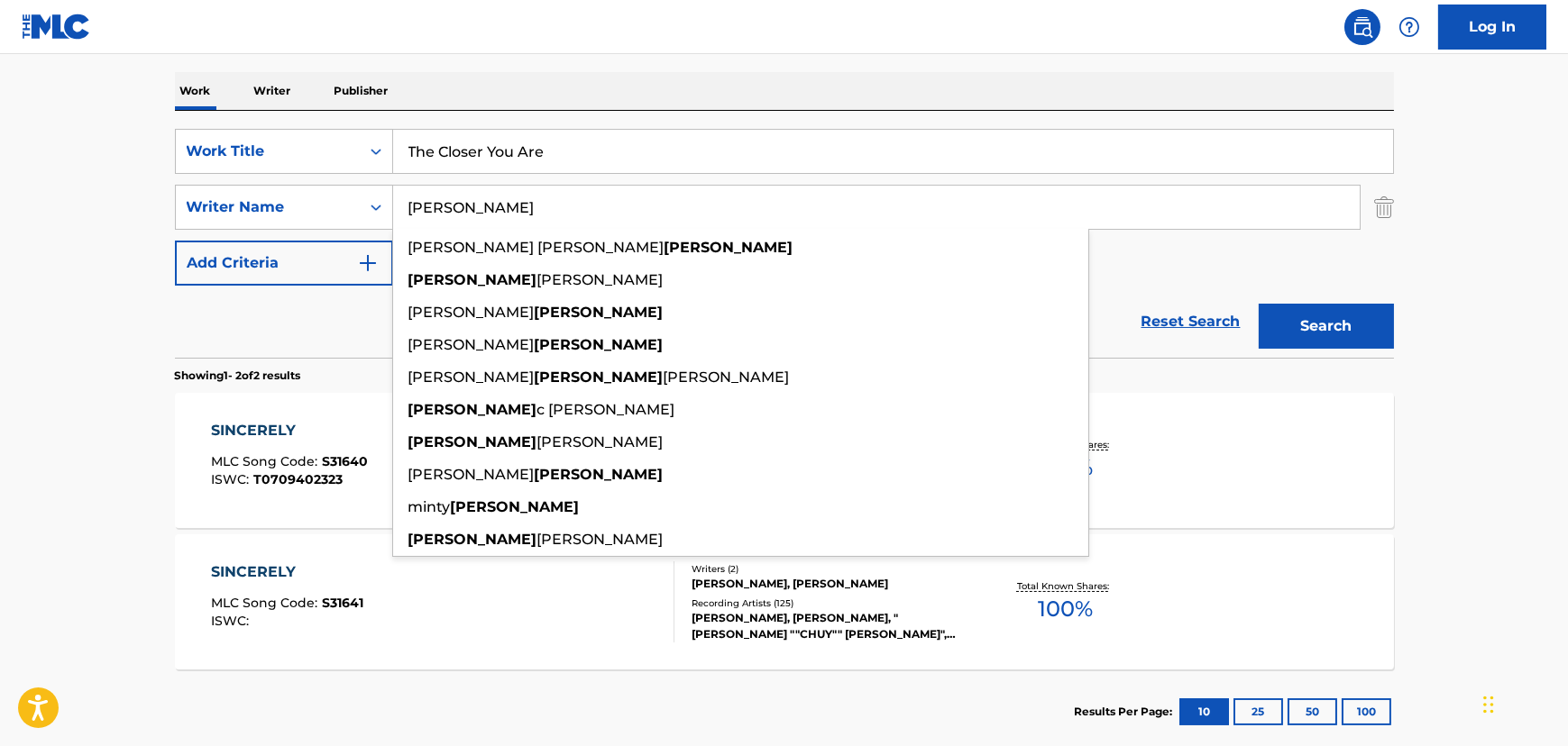
type input "[PERSON_NAME]"
click at [1258, 304] on button "Search" at bounding box center [1325, 326] width 135 height 45
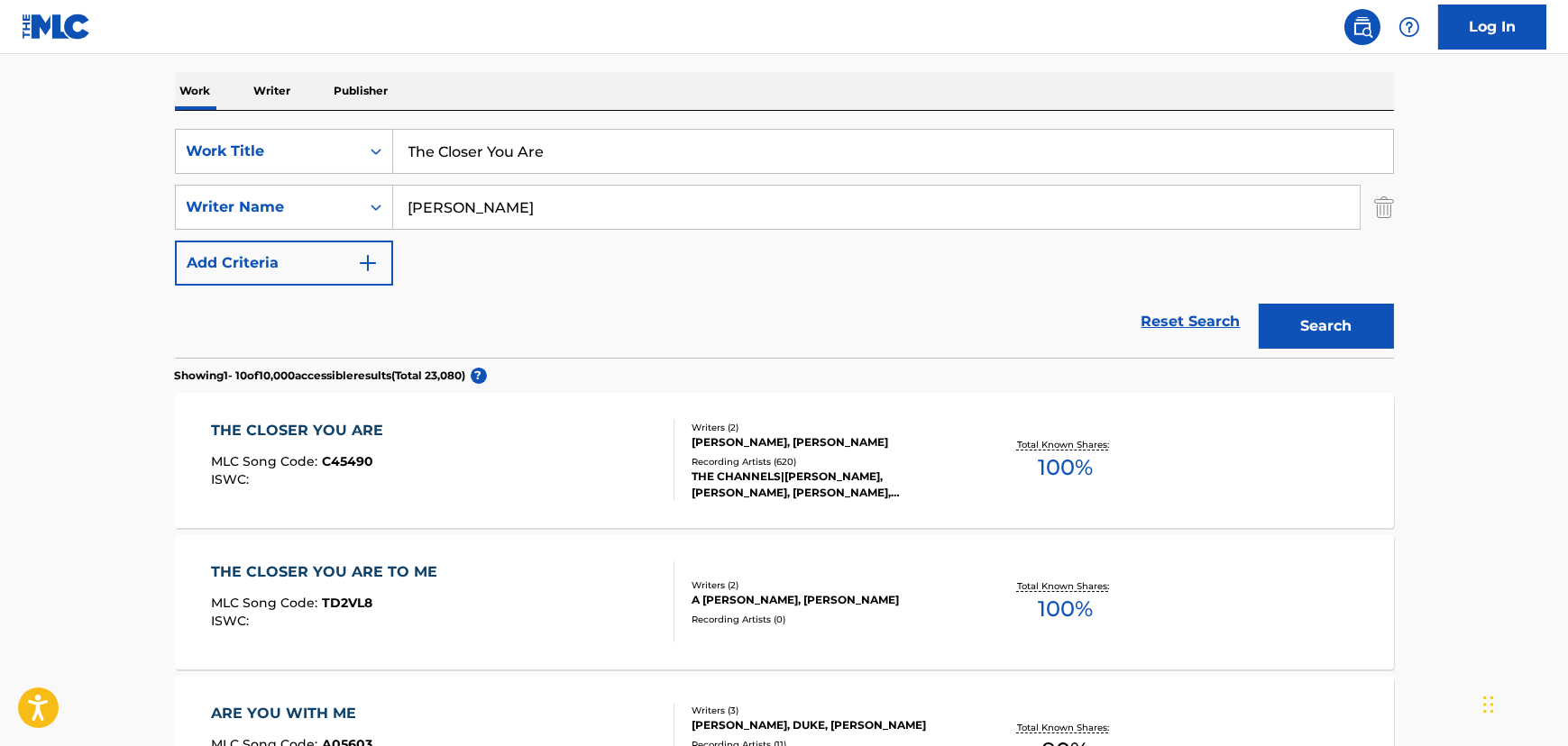
click at [581, 460] on div "THE CLOSER YOU ARE MLC Song Code : C45490 ISWC :" at bounding box center [442, 460] width 464 height 81
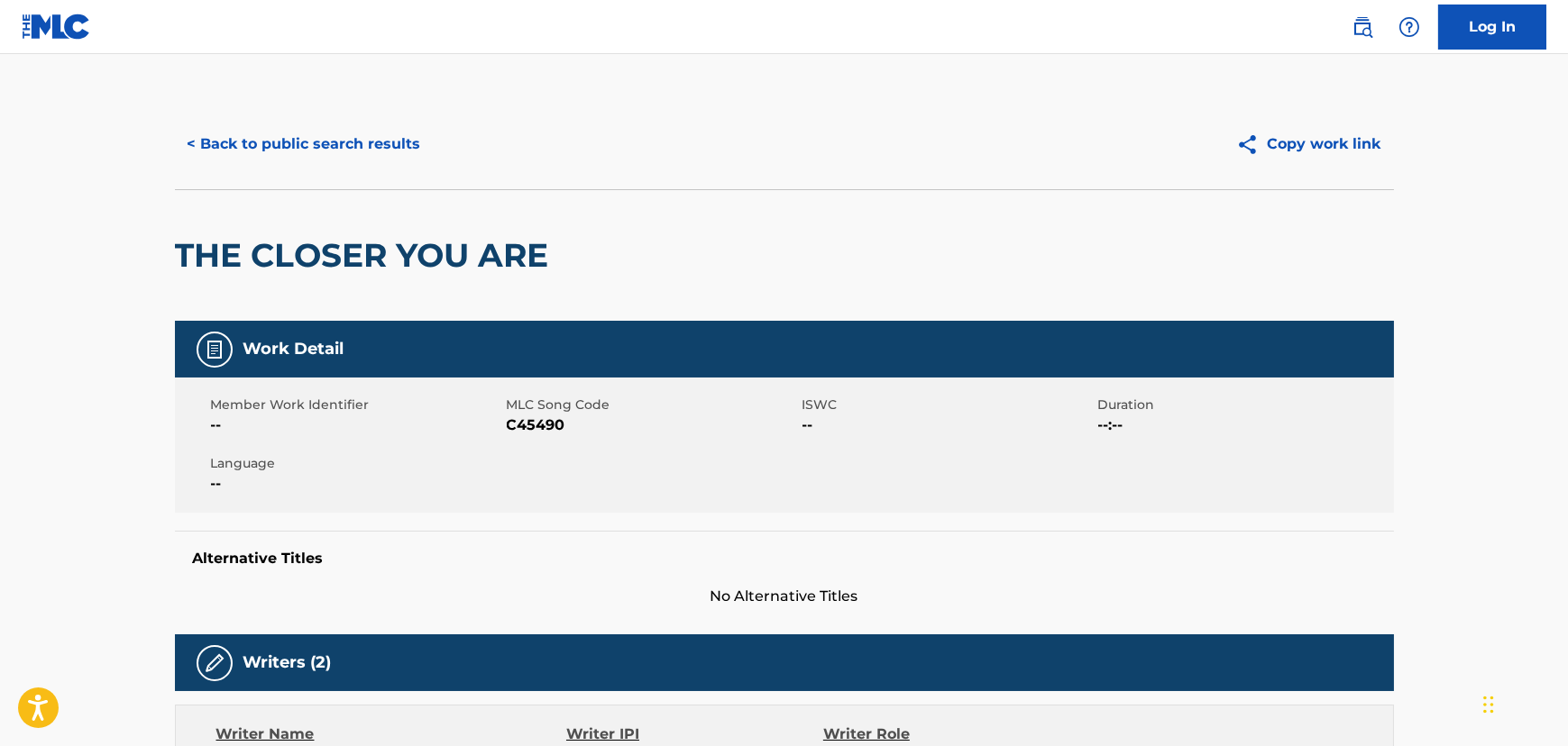
click at [308, 151] on button "< Back to public search results" at bounding box center [303, 144] width 258 height 45
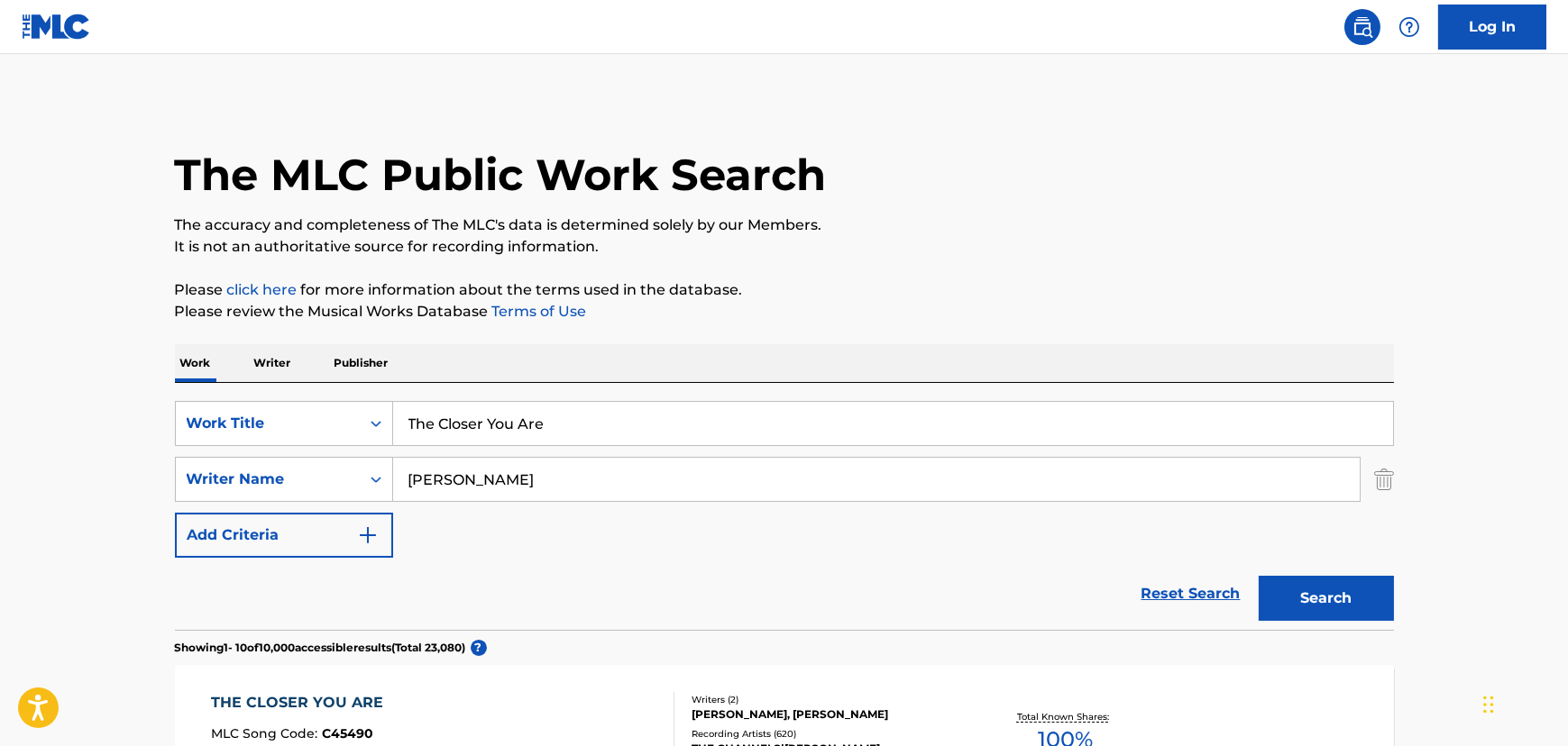
scroll to position [272, 0]
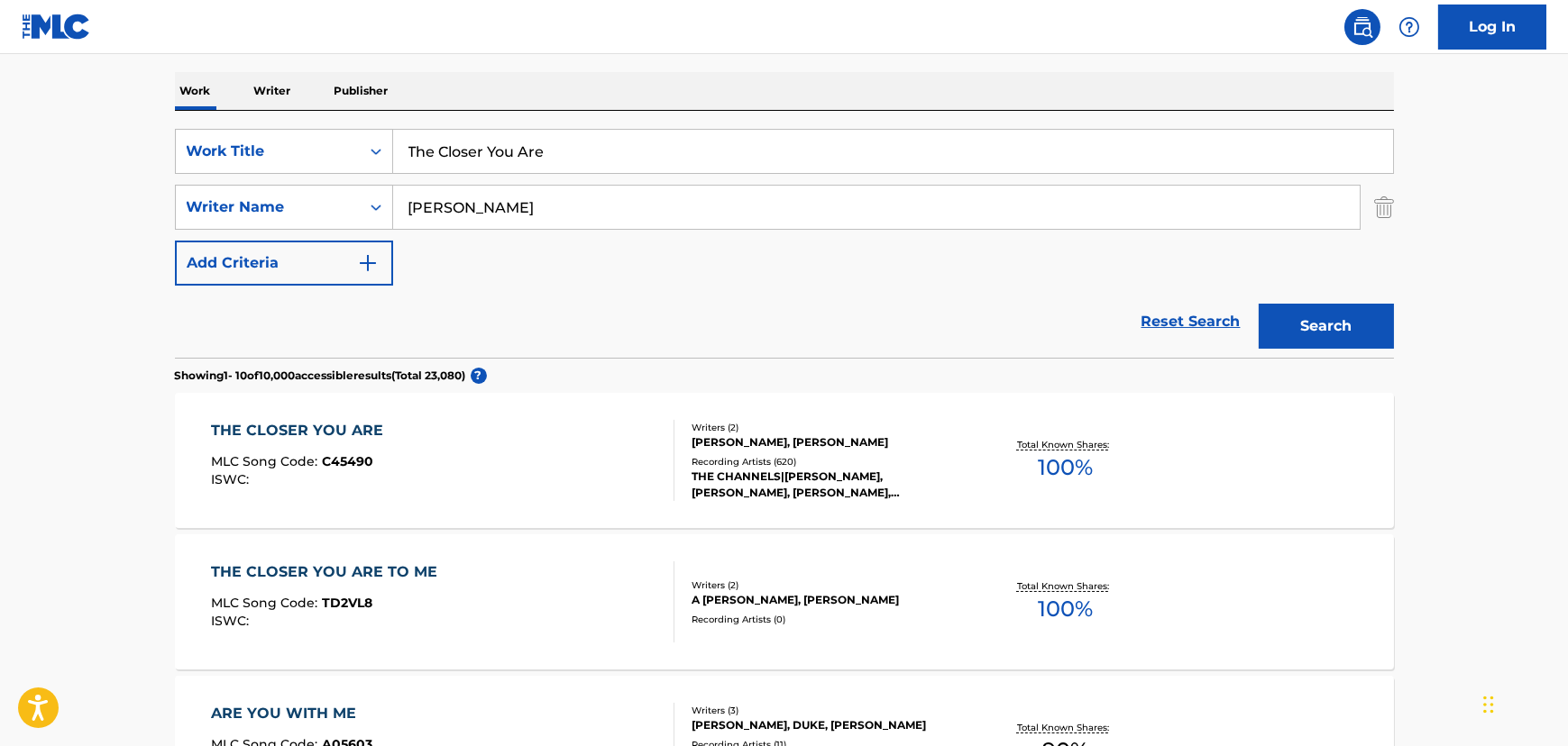
click at [513, 153] on input "The Closer You Are" at bounding box center [893, 151] width 1000 height 43
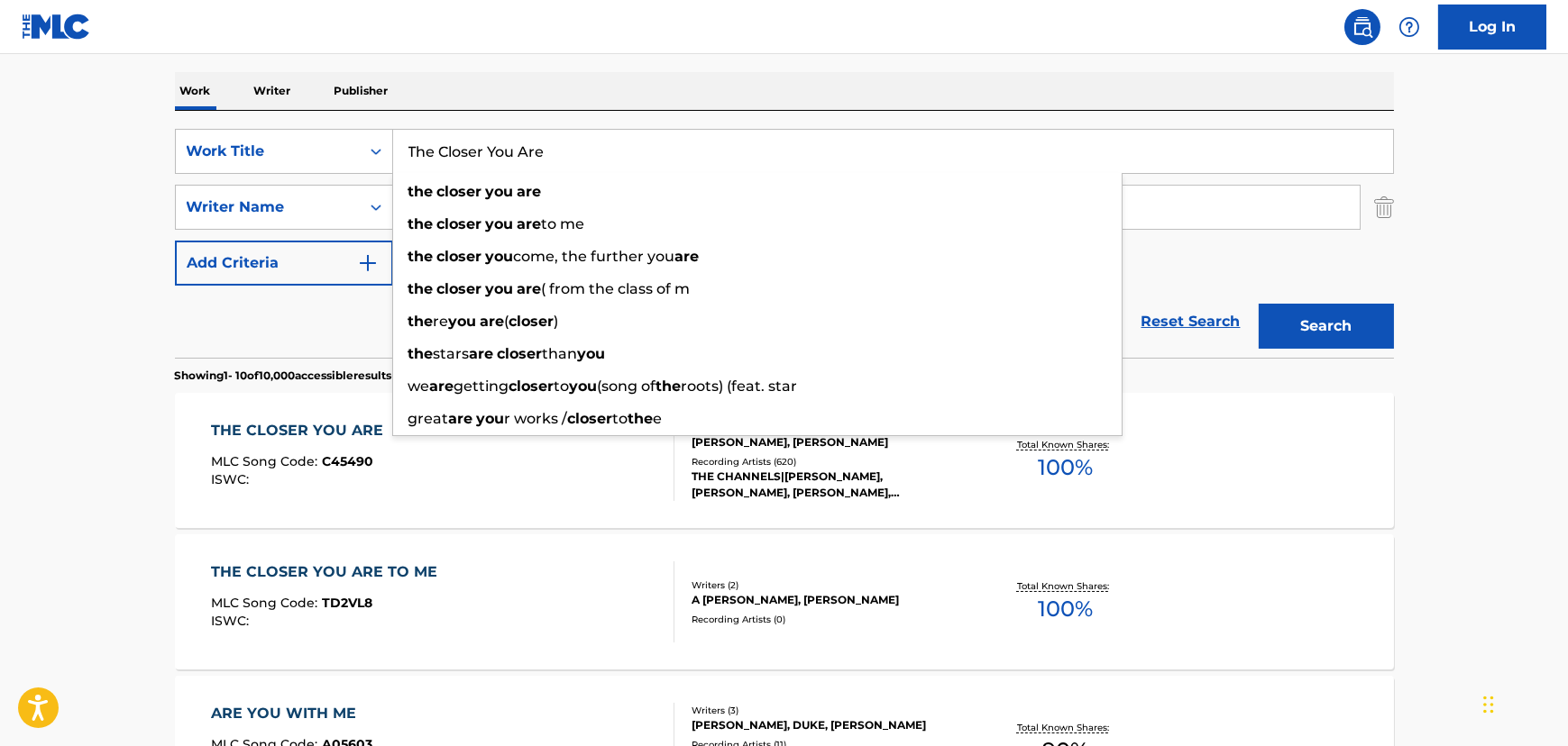
click at [513, 153] on input "The Closer You Are" at bounding box center [893, 151] width 1000 height 43
paste input "[PERSON_NAME]"
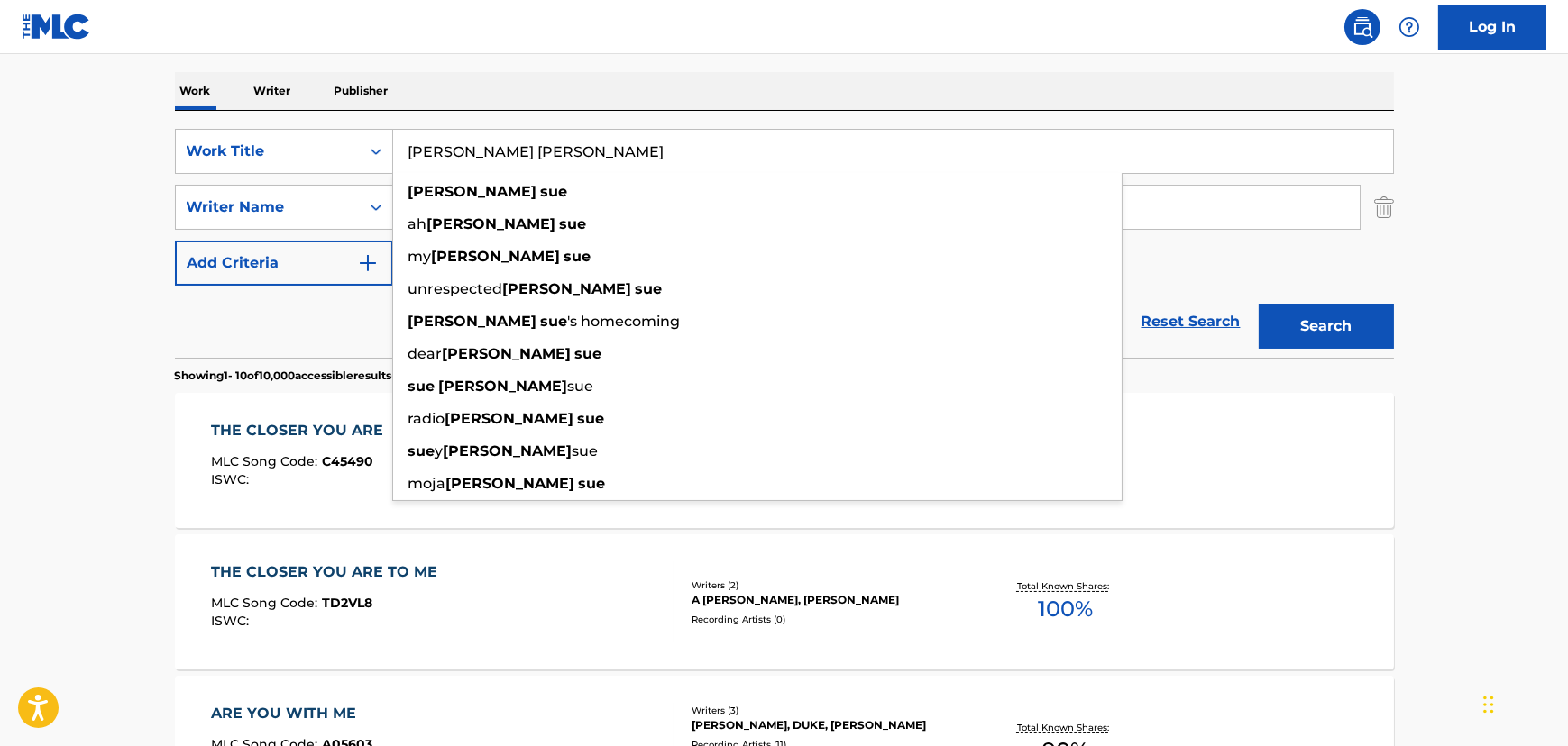
type input "[PERSON_NAME] [PERSON_NAME]"
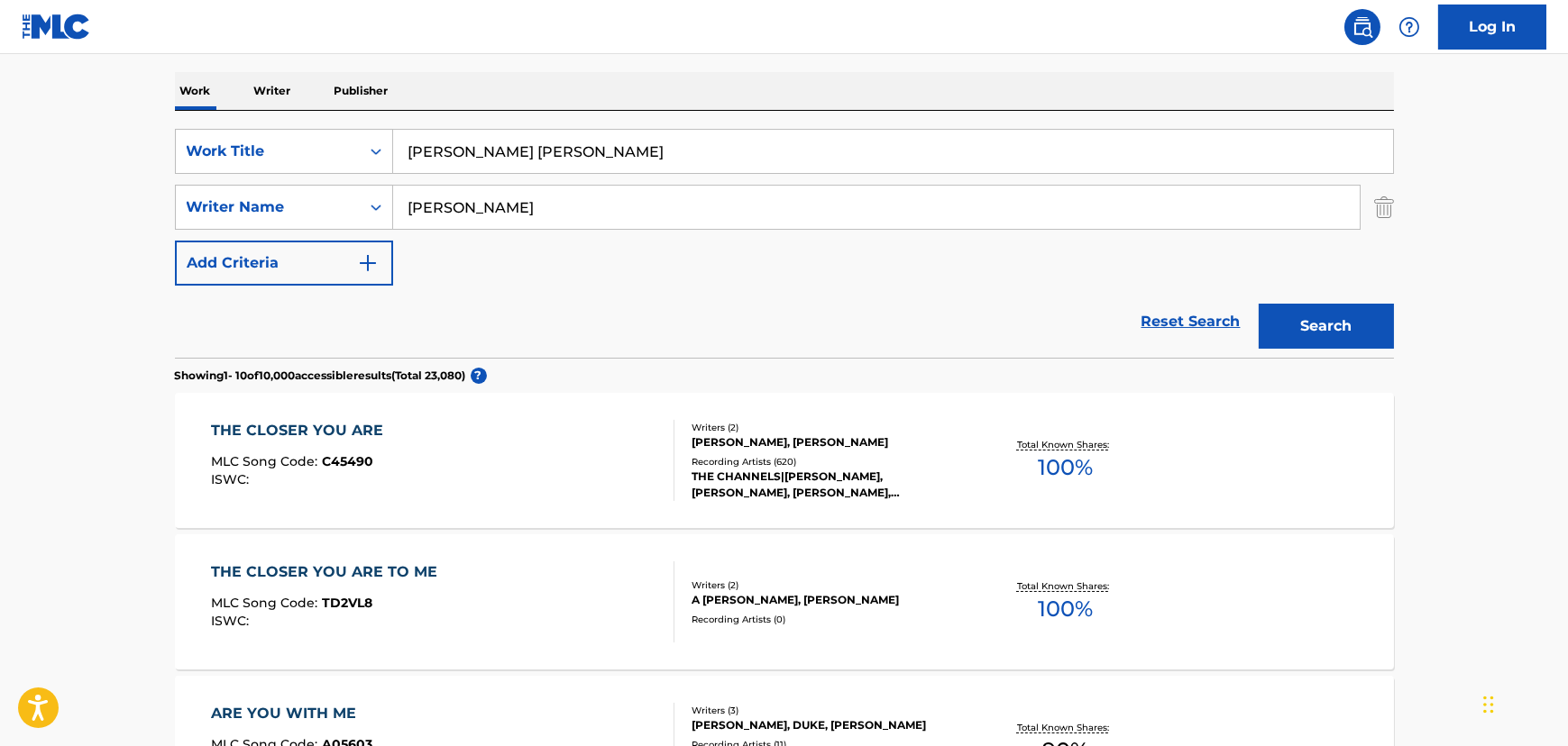
click at [413, 197] on input "[PERSON_NAME]" at bounding box center [876, 207] width 966 height 43
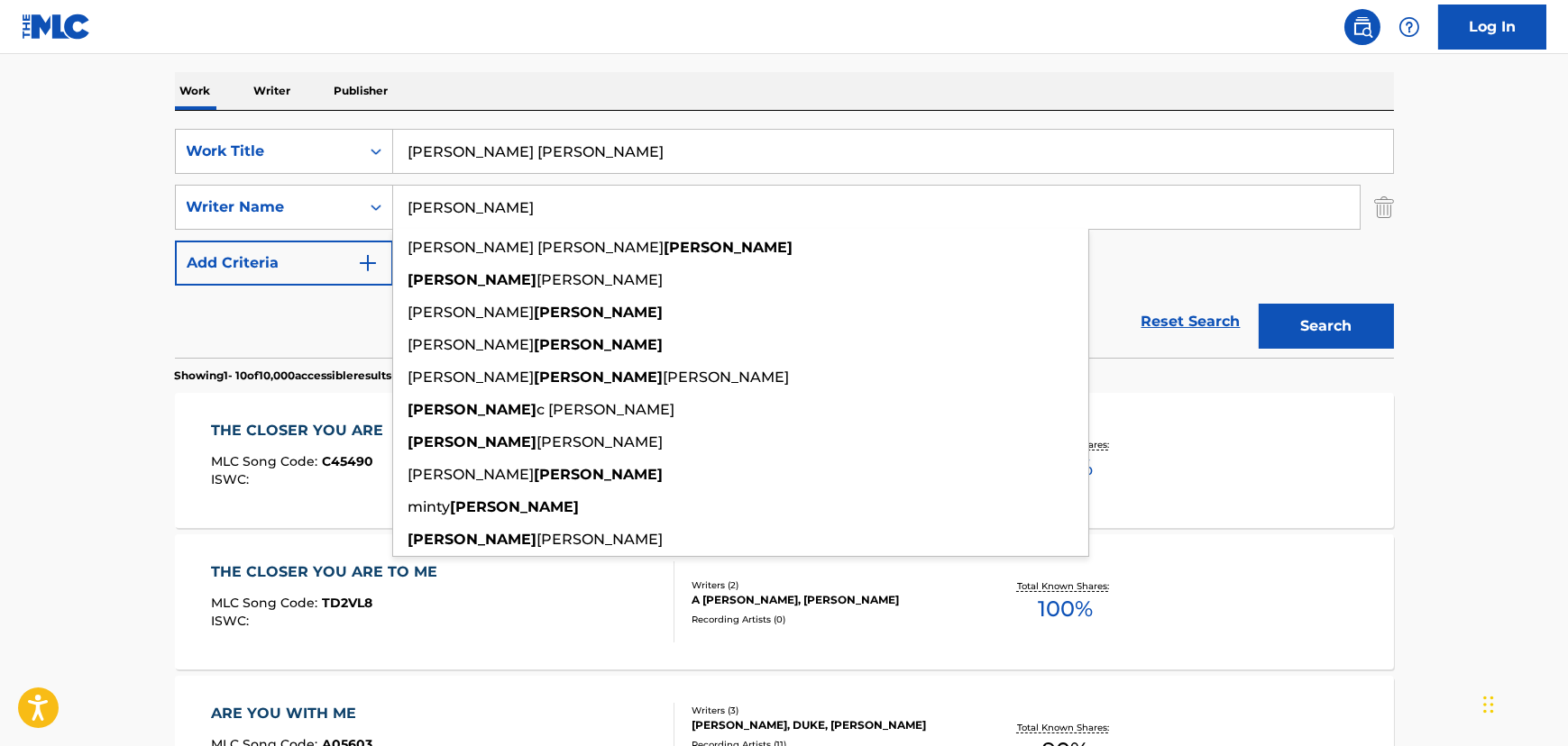
click at [413, 197] on input "[PERSON_NAME]" at bounding box center [876, 207] width 966 height 43
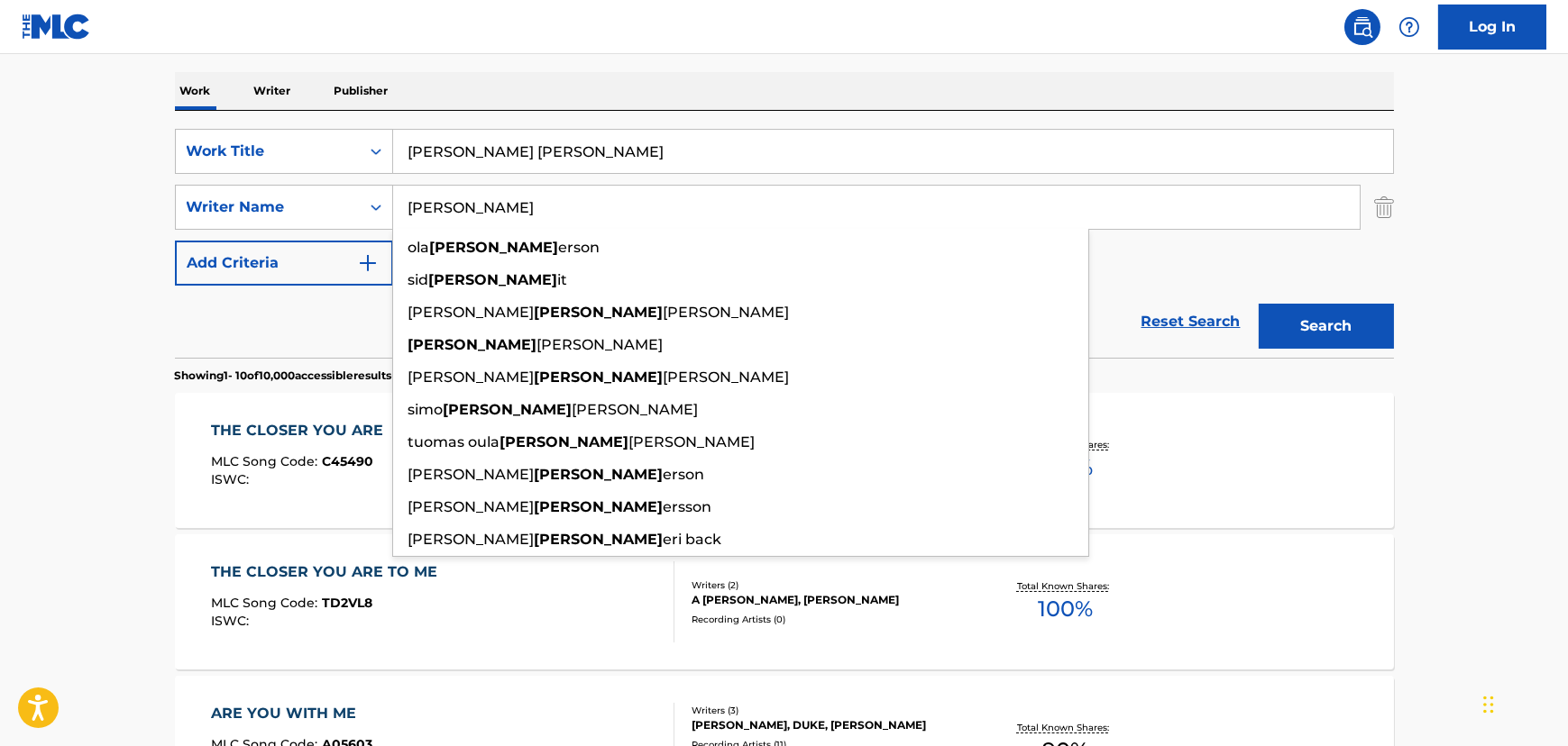
type input "[PERSON_NAME]"
click at [1258, 304] on button "Search" at bounding box center [1325, 326] width 135 height 45
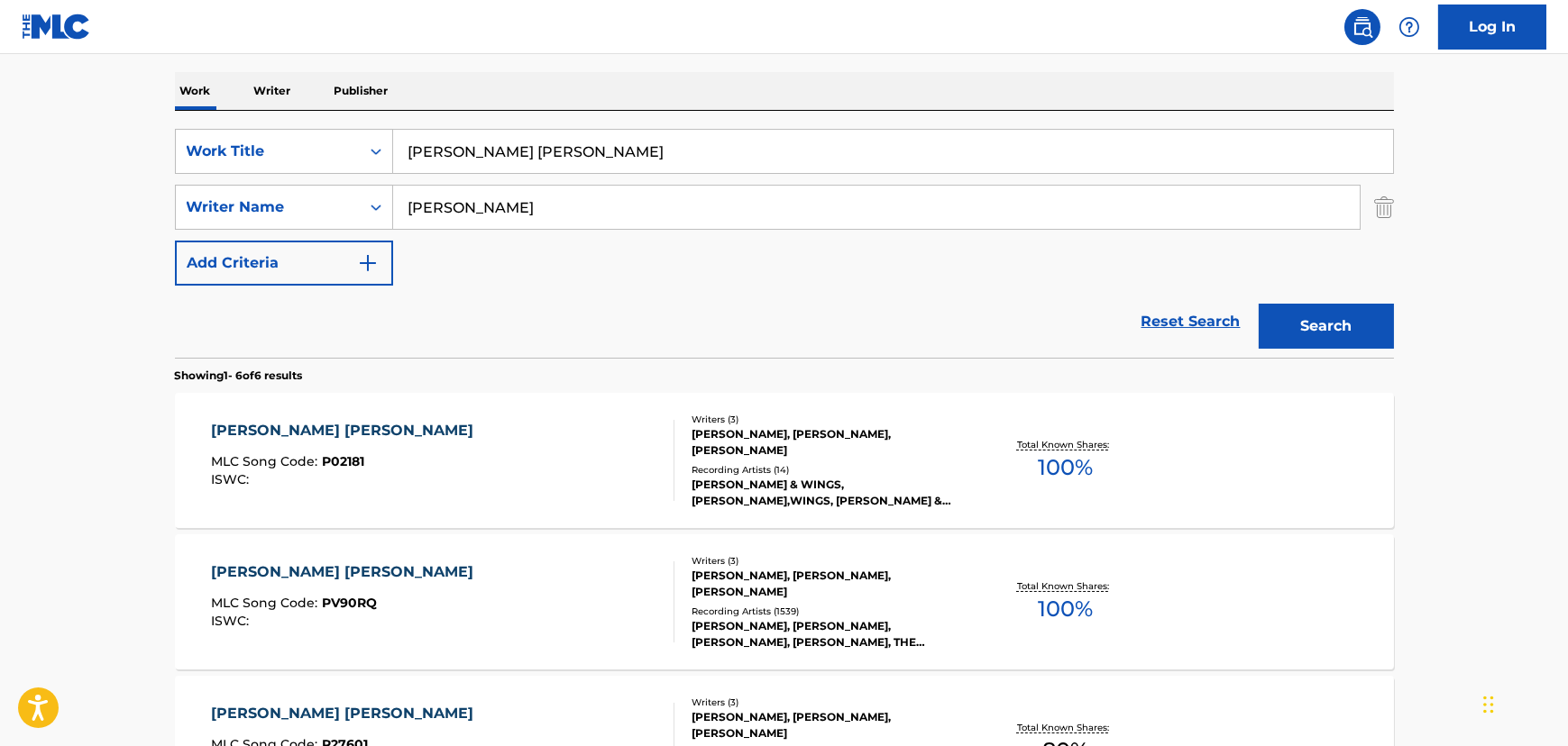
click at [366, 466] on div "[PERSON_NAME] [PERSON_NAME] MLC Song Code : P02181 ISWC :" at bounding box center [442, 460] width 464 height 81
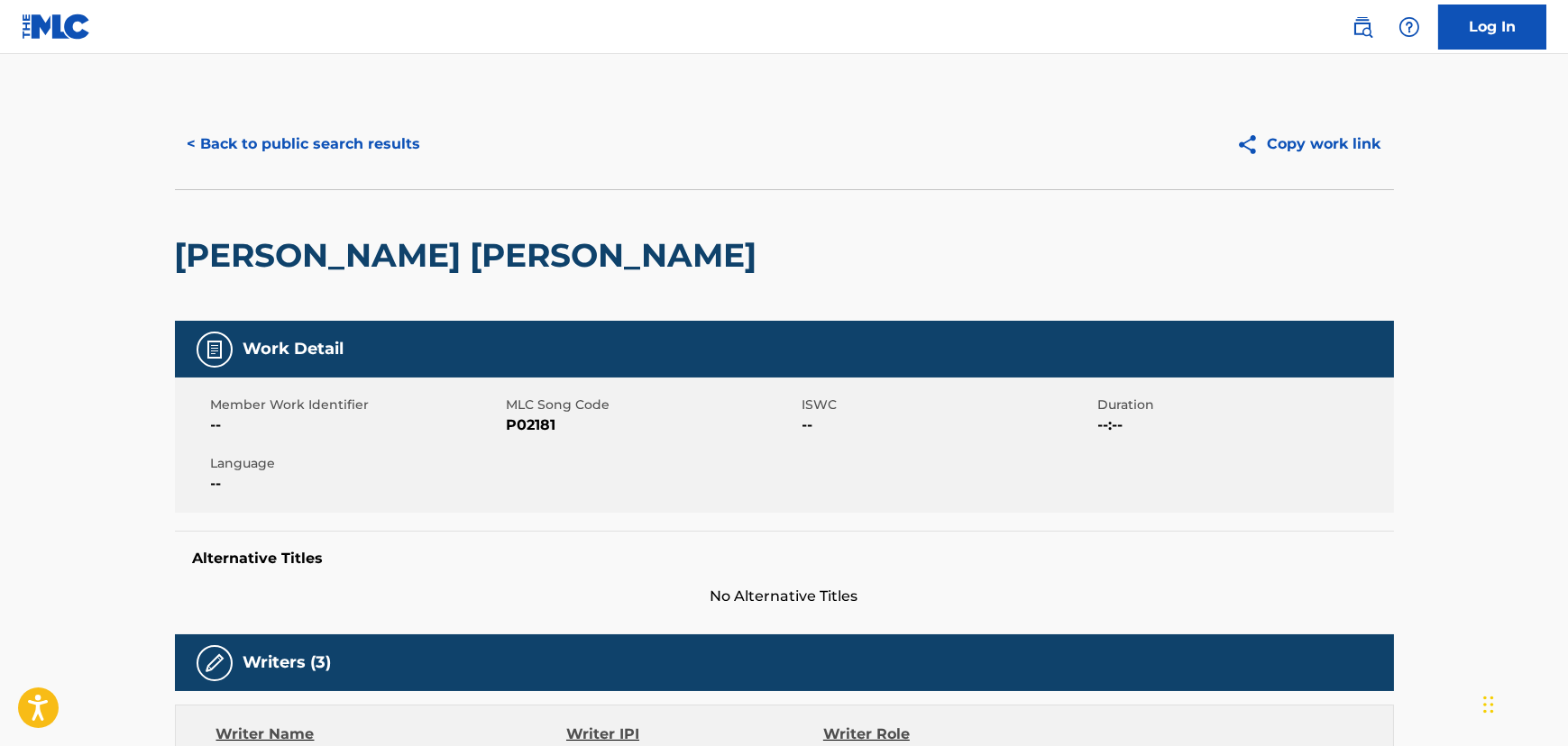
click at [335, 274] on h2 "[PERSON_NAME] [PERSON_NAME]" at bounding box center [470, 255] width 591 height 40
click at [335, 264] on h2 "[PERSON_NAME] [PERSON_NAME]" at bounding box center [470, 255] width 591 height 40
click at [332, 265] on h2 "[PERSON_NAME] [PERSON_NAME]" at bounding box center [470, 255] width 591 height 40
click at [332, 268] on h2 "[PERSON_NAME] [PERSON_NAME]" at bounding box center [470, 255] width 591 height 40
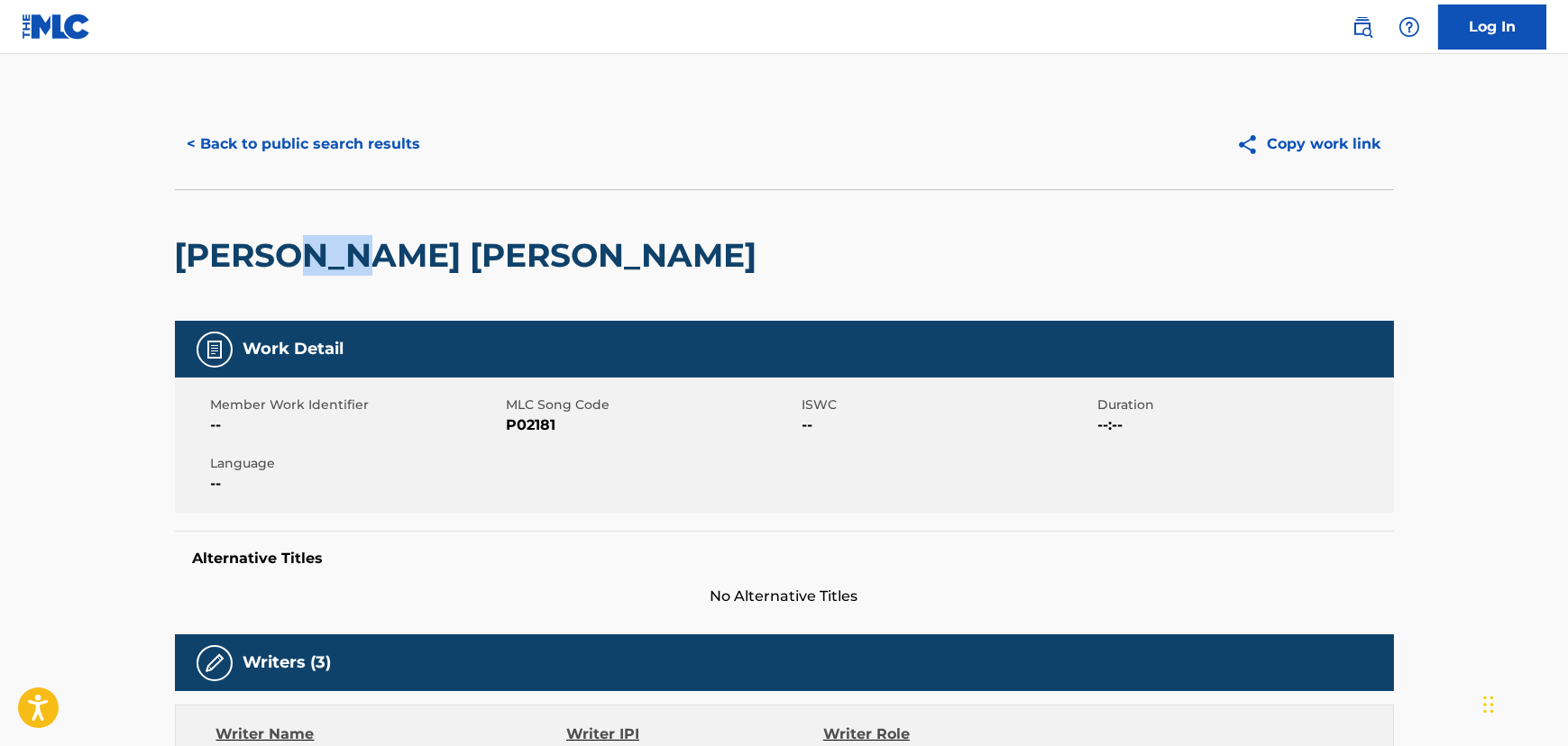
click at [332, 268] on h2 "[PERSON_NAME] [PERSON_NAME]" at bounding box center [470, 255] width 591 height 40
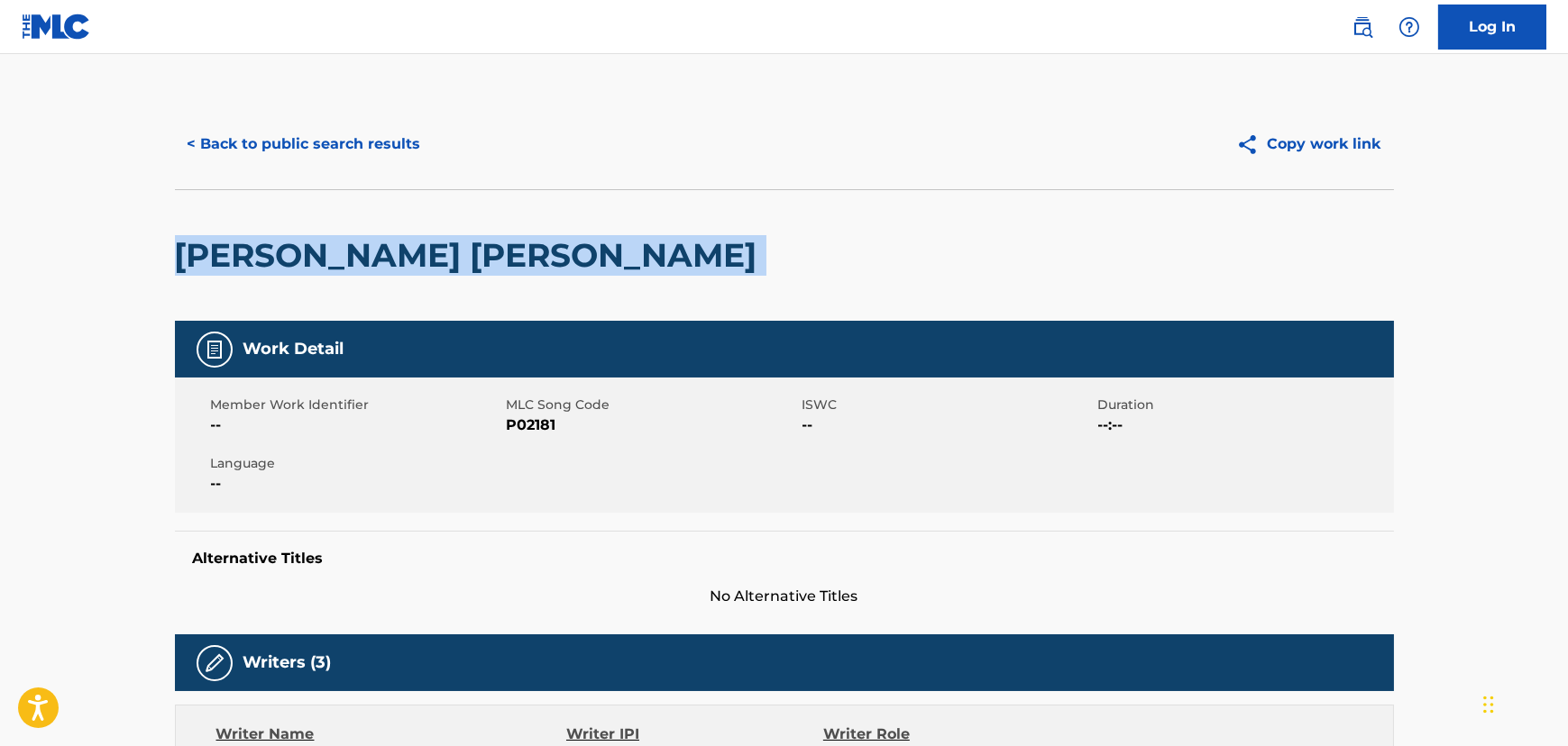
click at [332, 268] on h2 "[PERSON_NAME] [PERSON_NAME]" at bounding box center [470, 255] width 591 height 40
copy div "[PERSON_NAME] [PERSON_NAME]"
click at [252, 135] on button "< Back to public search results" at bounding box center [303, 144] width 258 height 45
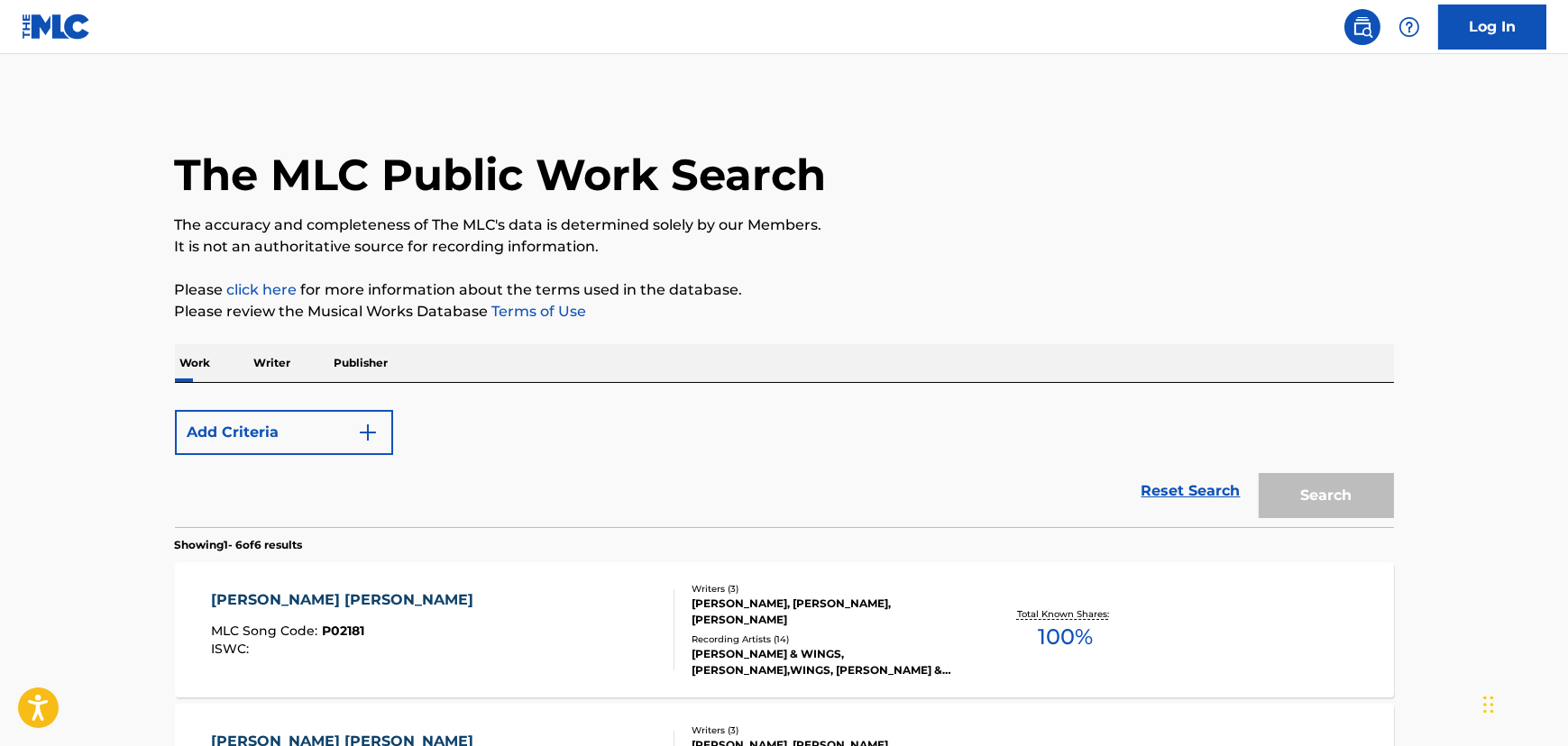
scroll to position [272, 0]
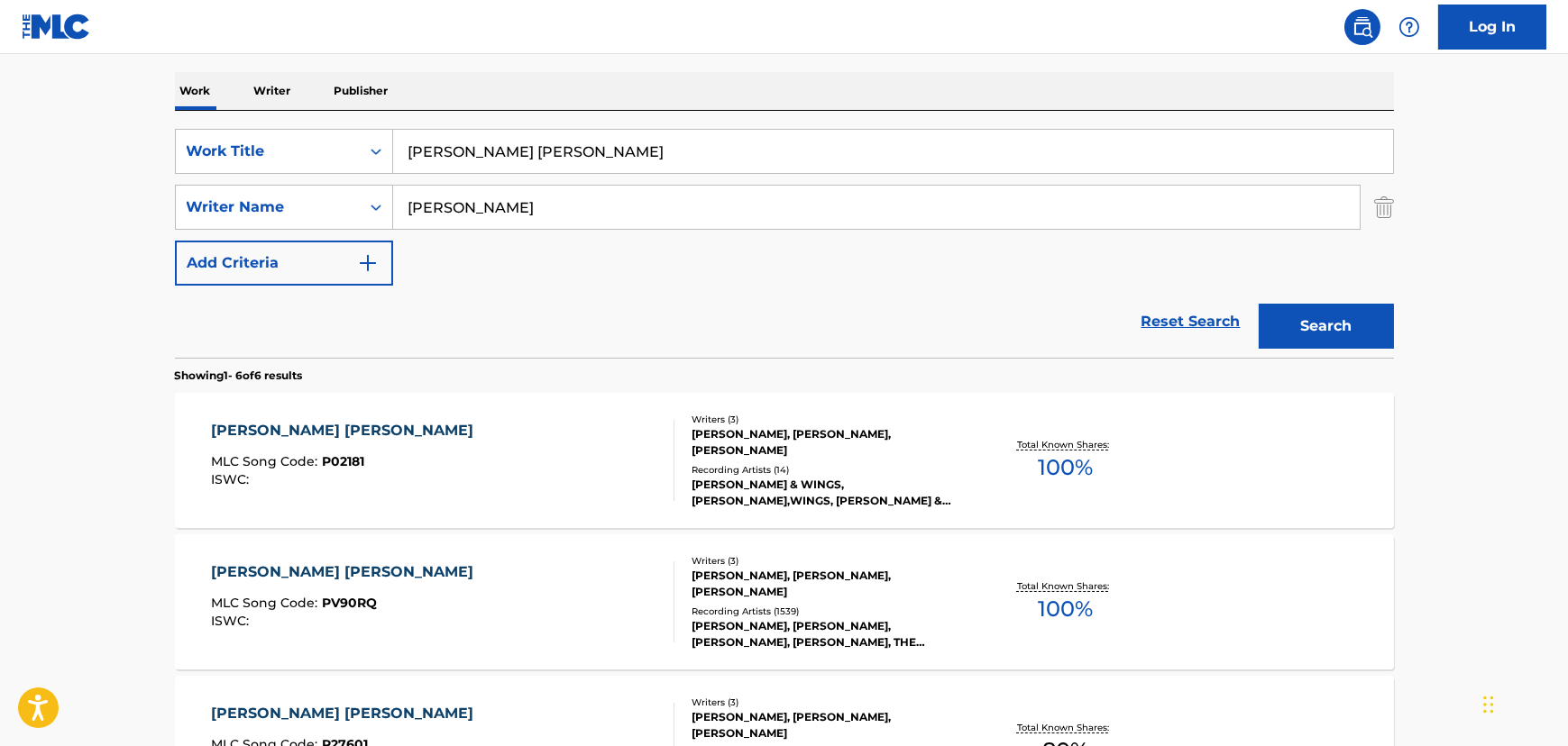
click at [465, 145] on input "[PERSON_NAME] [PERSON_NAME]" at bounding box center [893, 151] width 1000 height 43
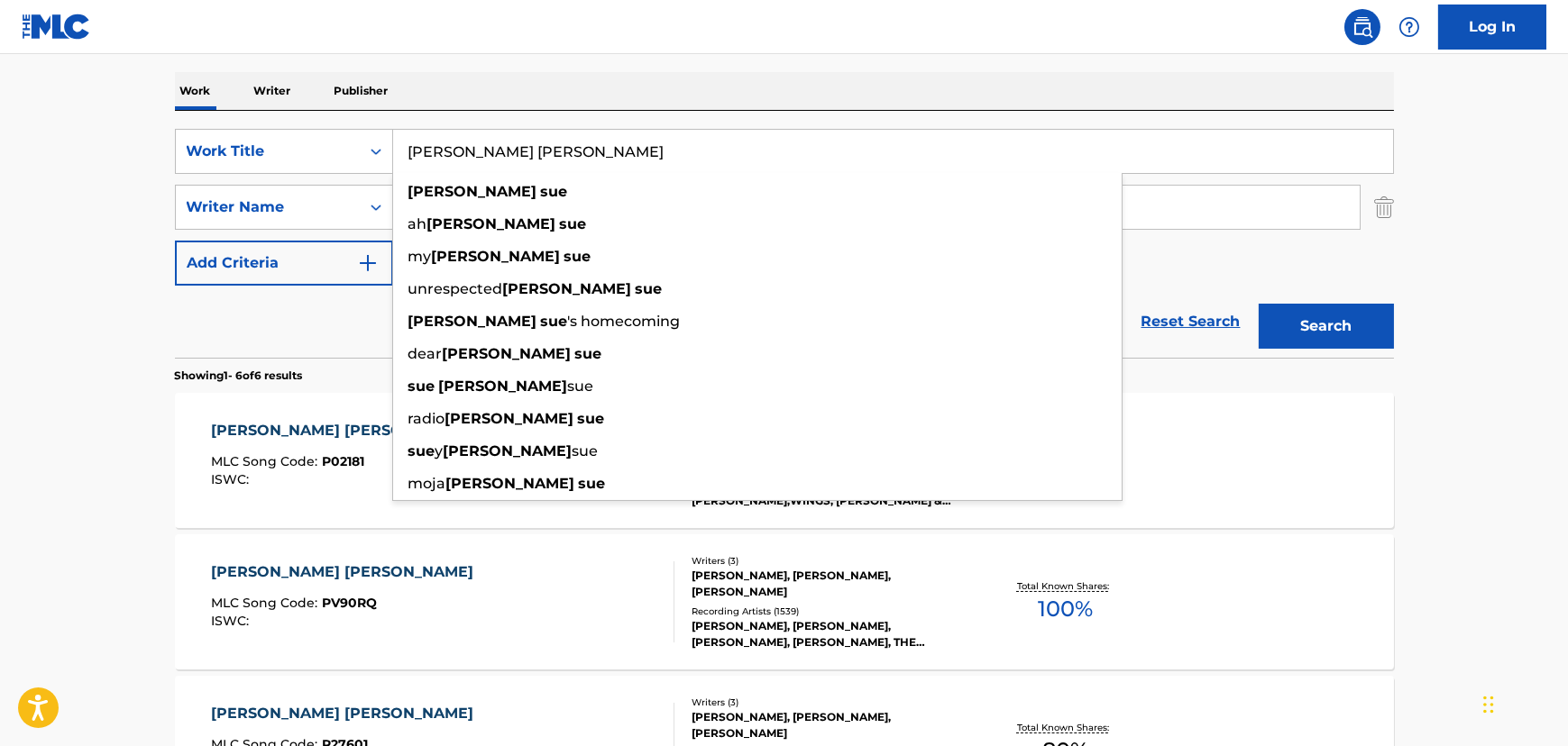
click at [465, 145] on input "[PERSON_NAME] [PERSON_NAME]" at bounding box center [893, 151] width 1000 height 43
paste input "Oh, [PERSON_NAME]"
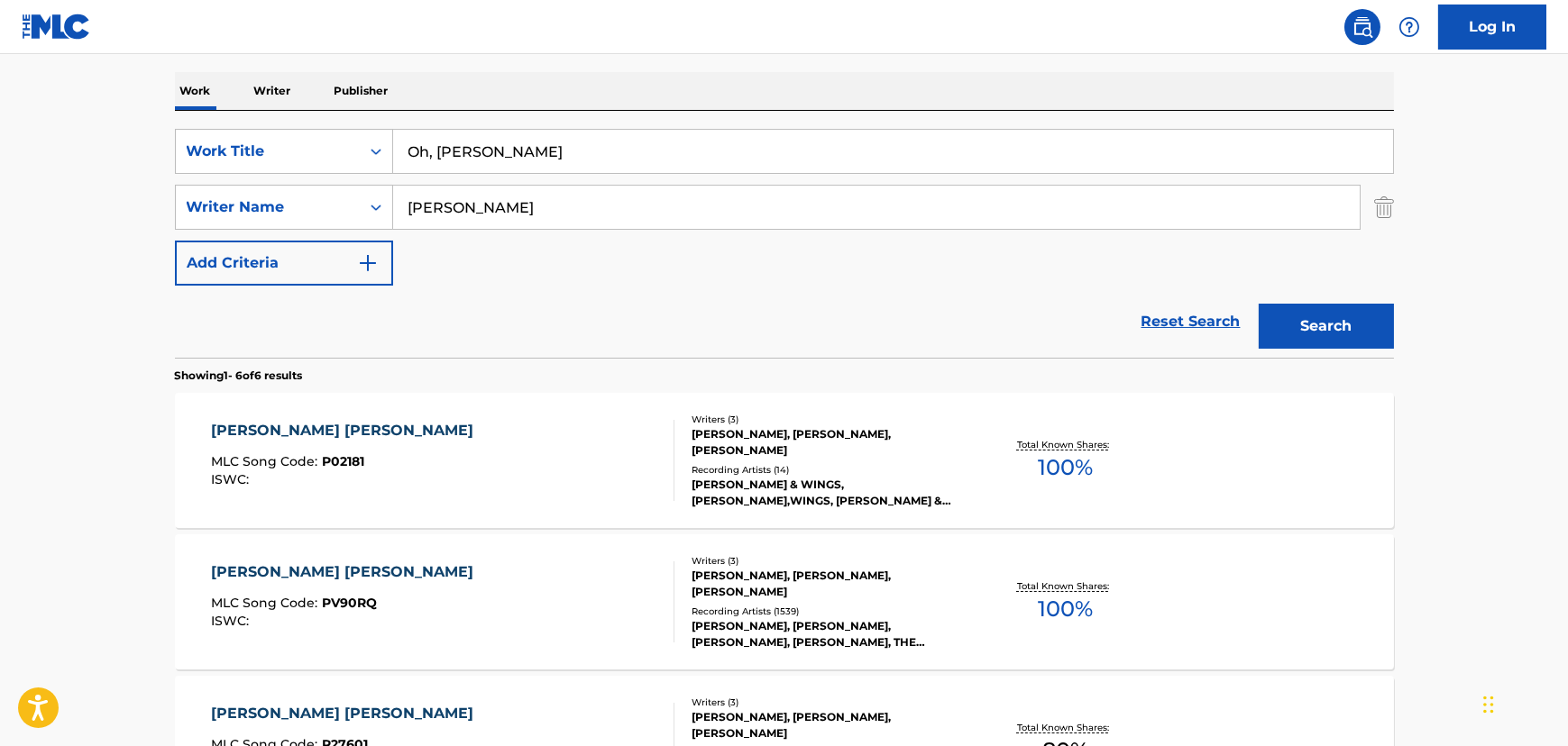
type input "Oh, [PERSON_NAME]"
click at [453, 199] on input "[PERSON_NAME]" at bounding box center [876, 207] width 966 height 43
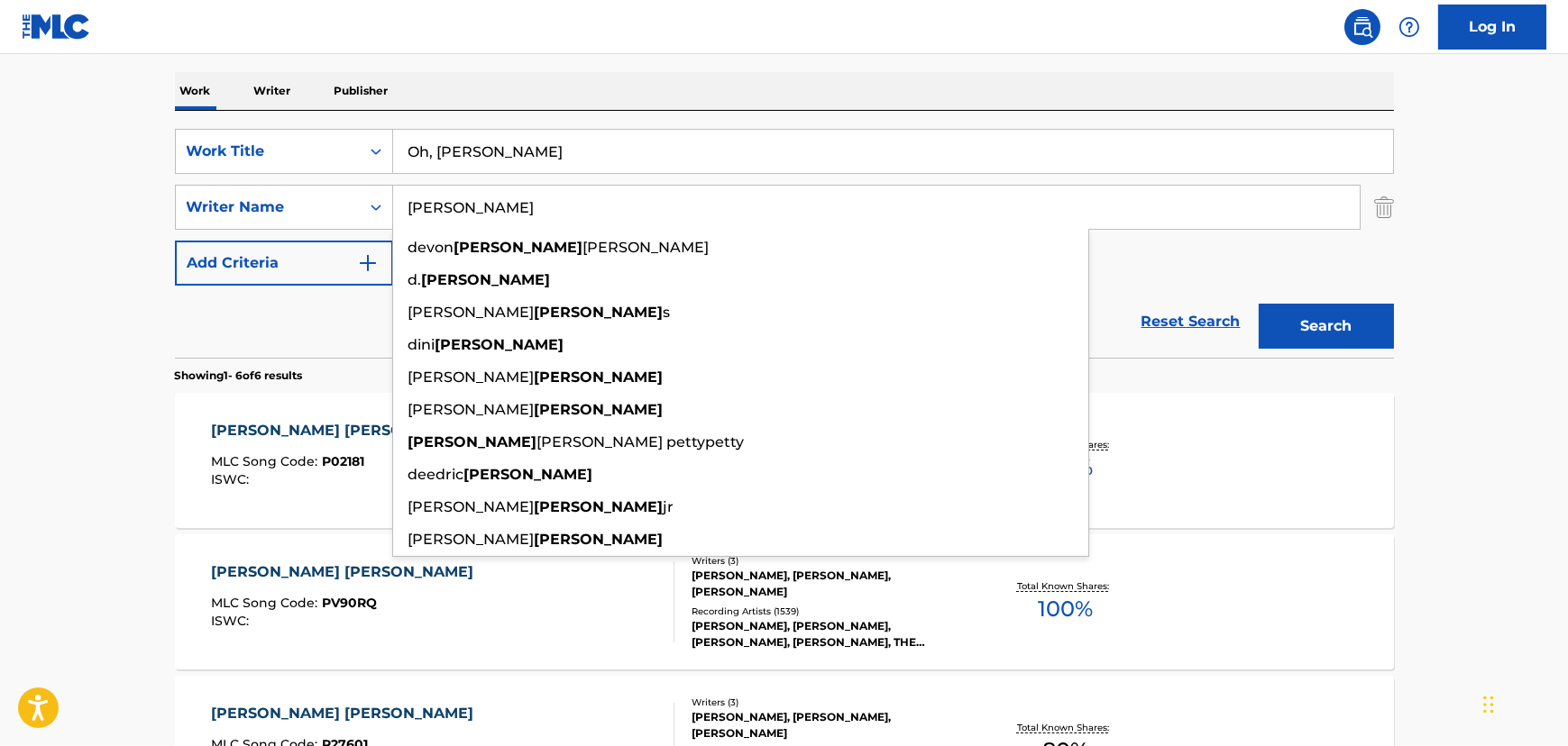
click at [453, 199] on input "[PERSON_NAME]" at bounding box center [876, 207] width 966 height 43
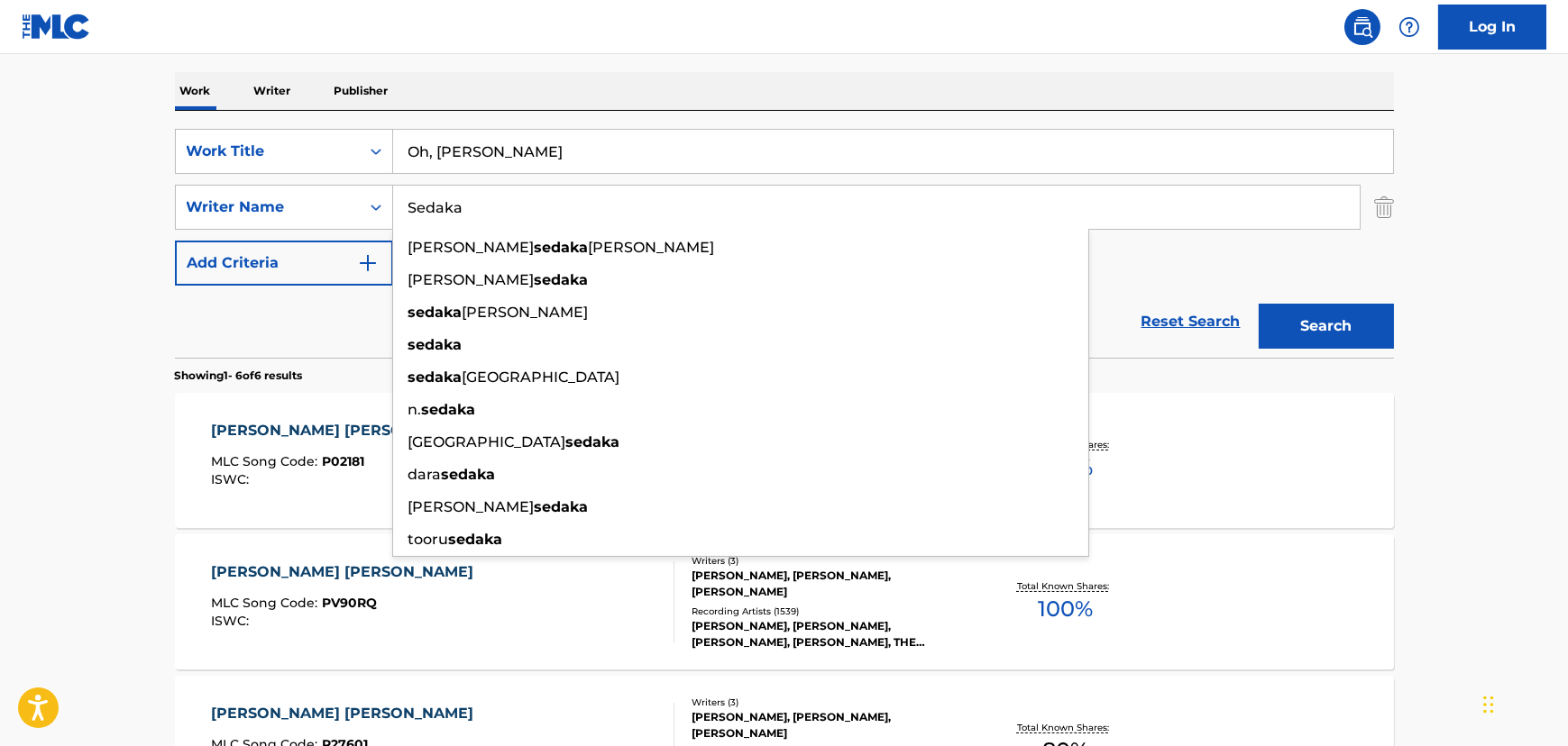
type input "Sedaka"
click at [1258, 304] on button "Search" at bounding box center [1325, 326] width 135 height 45
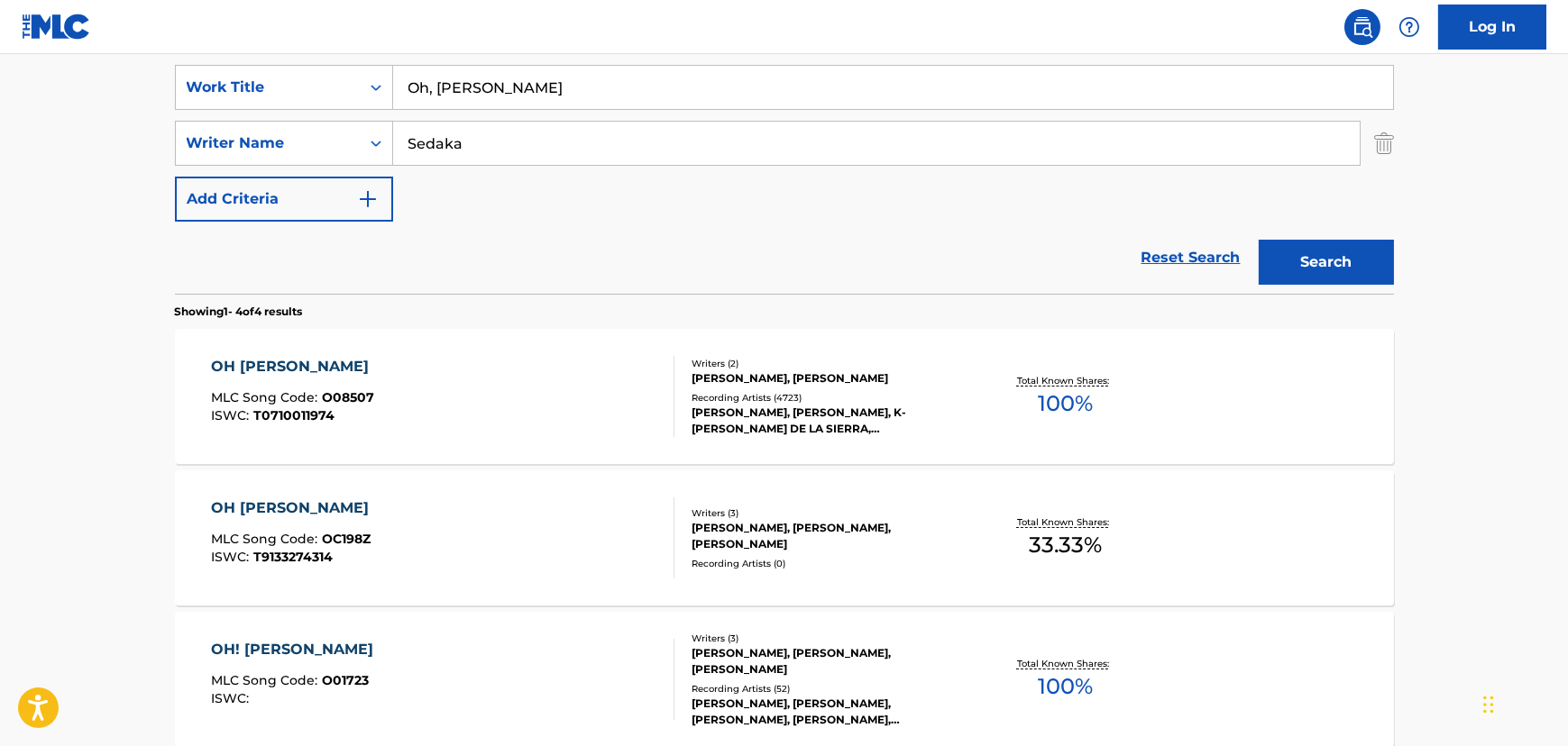
scroll to position [354, 0]
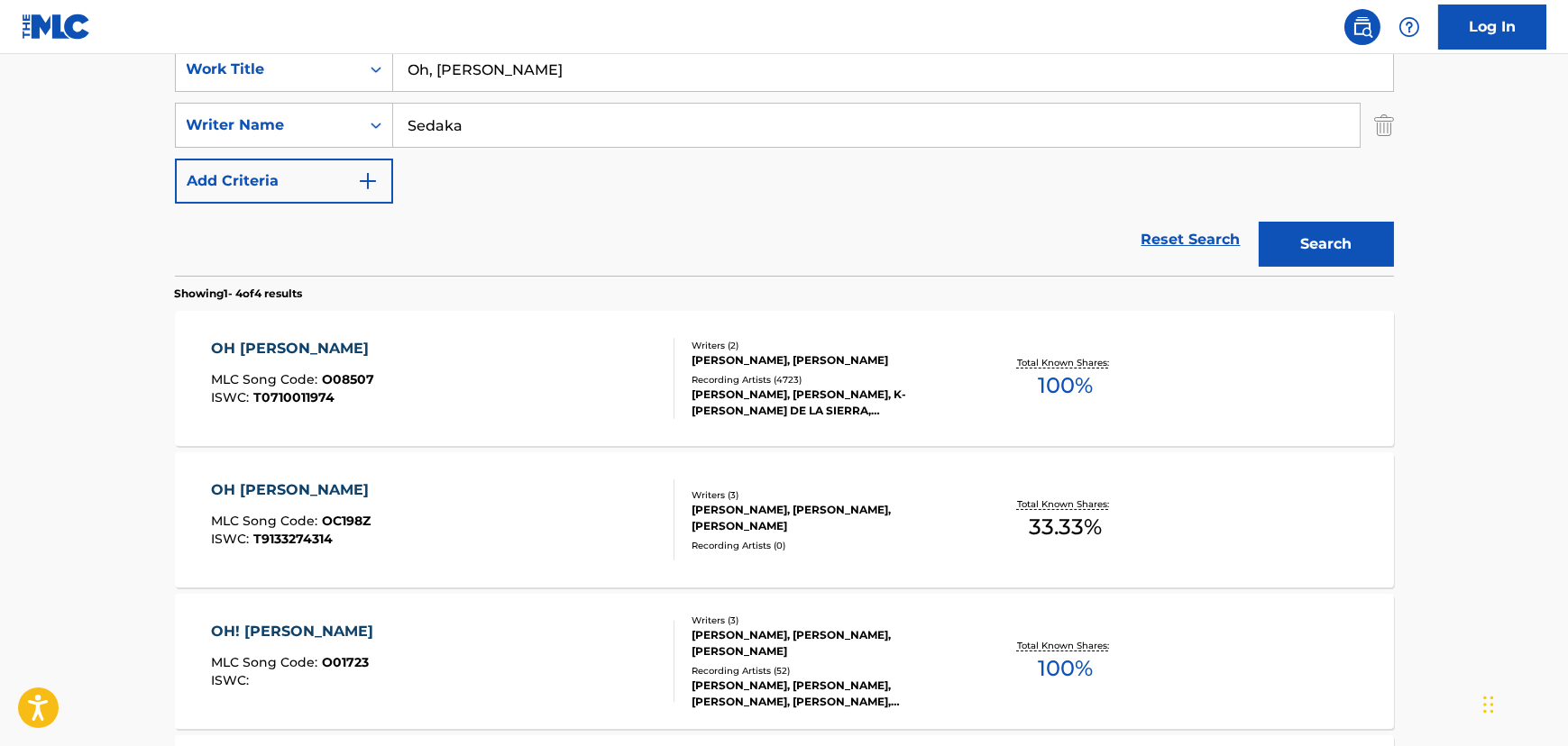
click at [428, 396] on div "OH [PERSON_NAME] MLC Song Code : O08507 ISWC : T0710011974" at bounding box center [442, 378] width 464 height 81
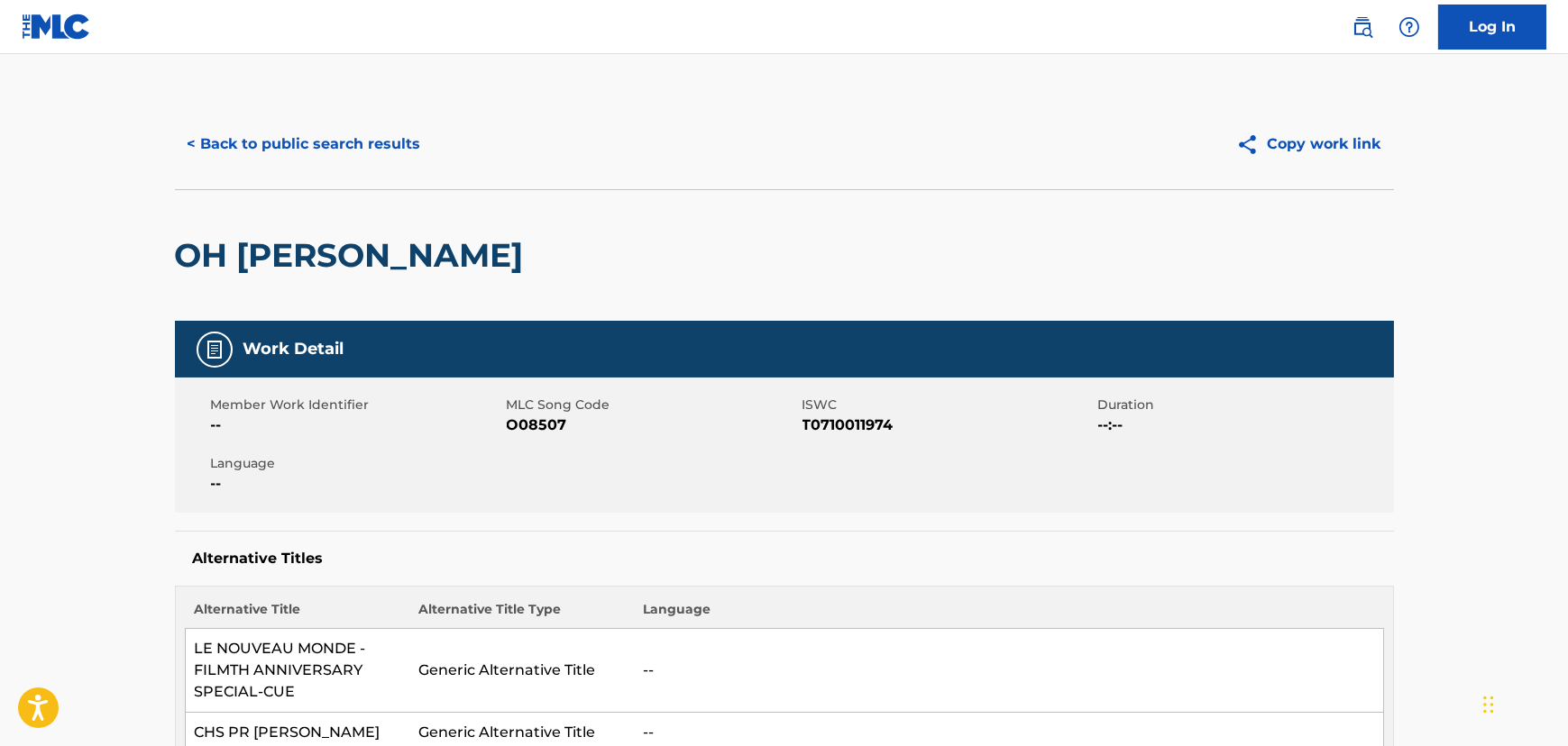
click at [343, 173] on div "< Back to public search results Copy work link" at bounding box center [784, 144] width 1219 height 90
click at [350, 152] on button "< Back to public search results" at bounding box center [303, 144] width 258 height 45
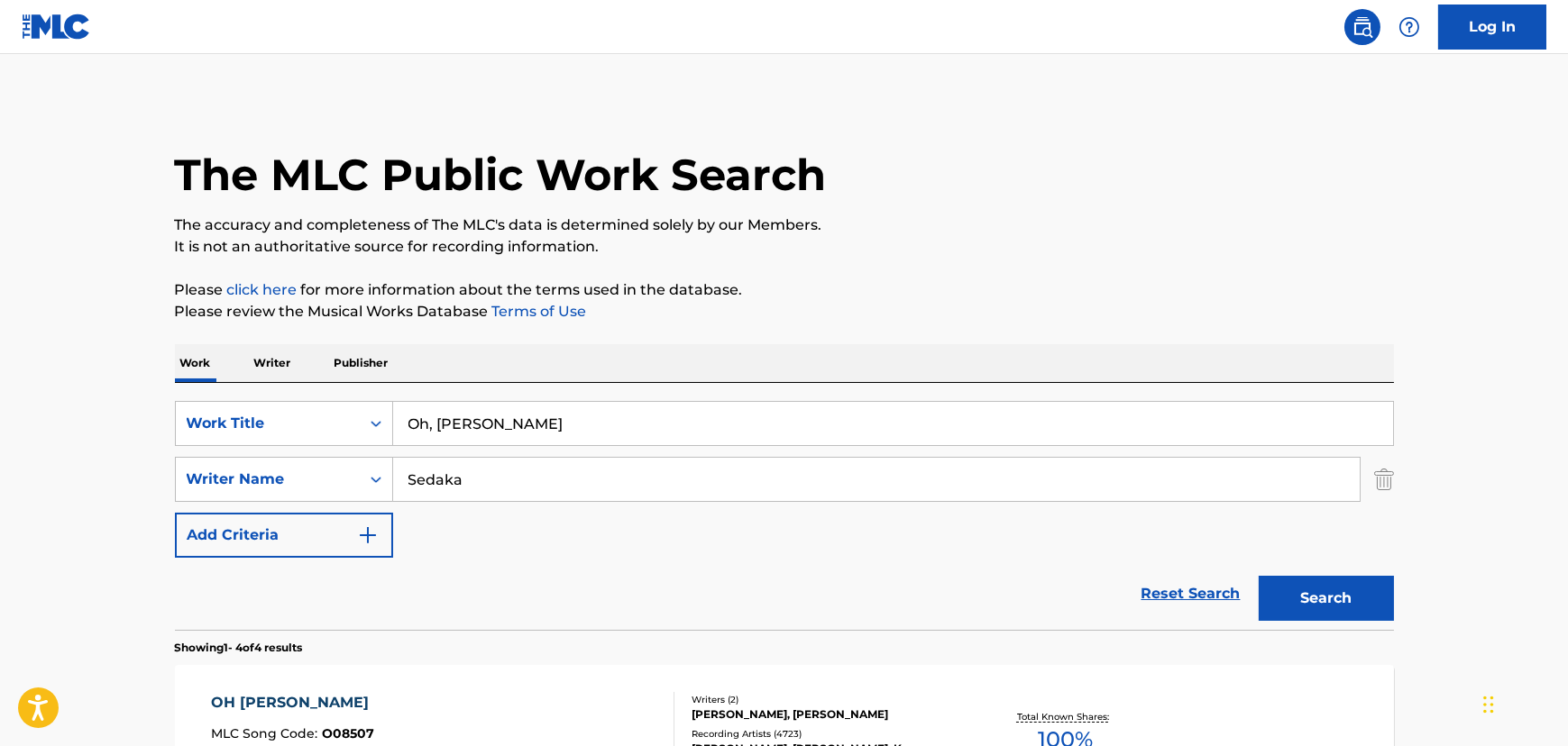
scroll to position [354, 0]
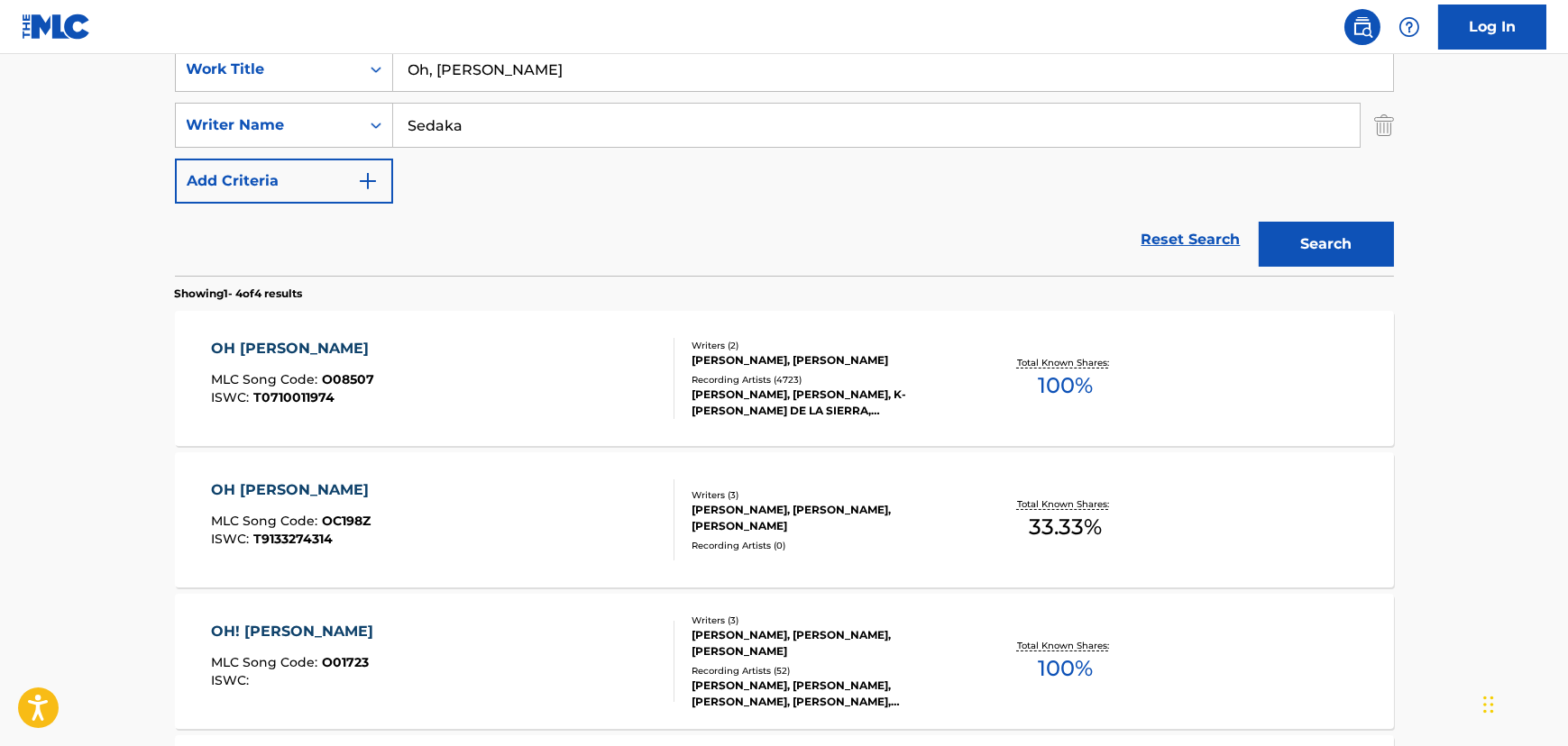
click at [514, 56] on input "Oh, [PERSON_NAME]" at bounding box center [893, 69] width 1000 height 43
drag, startPoint x: 514, startPoint y: 56, endPoint x: 499, endPoint y: 63, distance: 16.6
click at [511, 56] on input "Oh, [PERSON_NAME]" at bounding box center [893, 69] width 1000 height 43
paste input "[PERSON_NAME]"
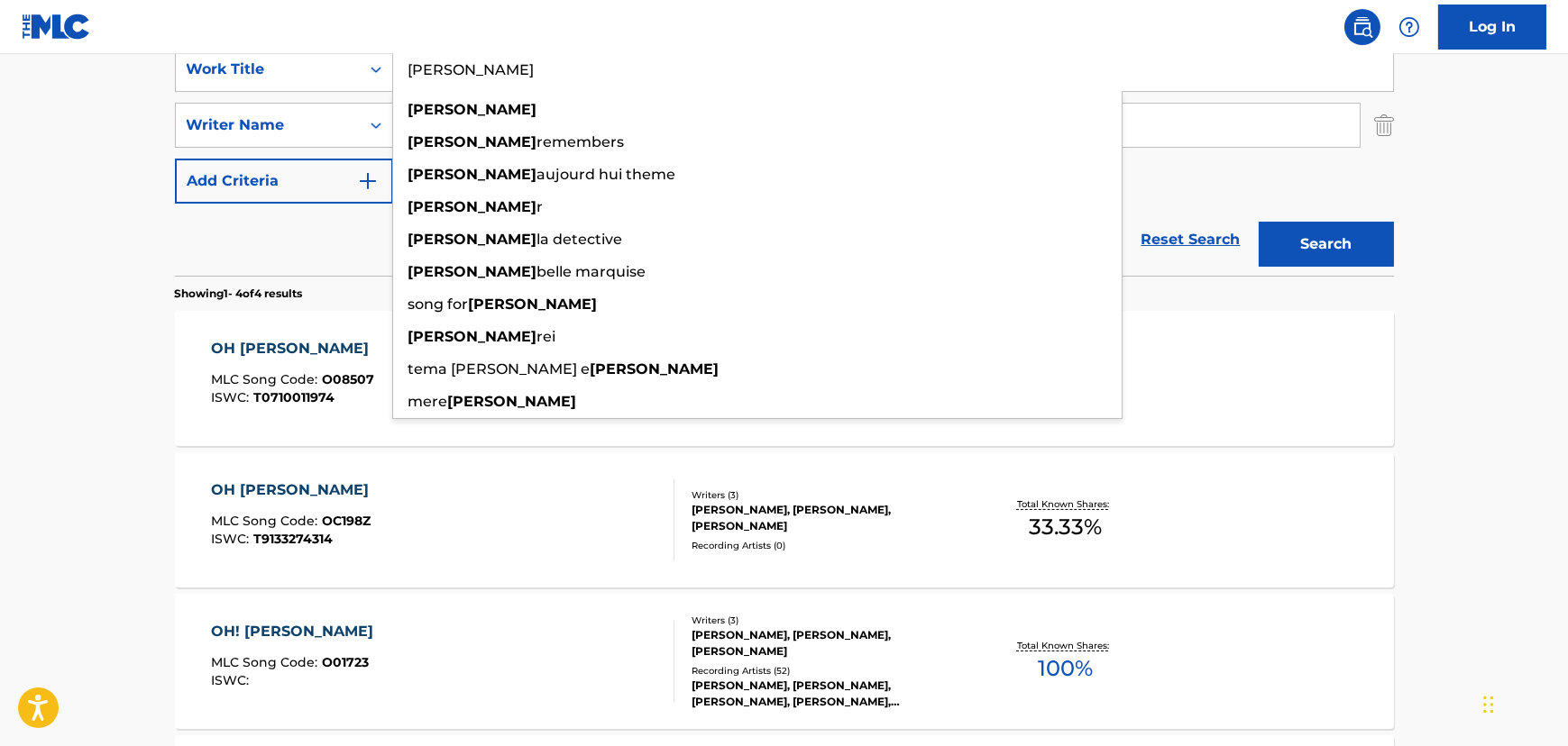
type input "[PERSON_NAME]"
drag, startPoint x: 49, startPoint y: 176, endPoint x: 249, endPoint y: 163, distance: 200.4
click at [53, 177] on main "The MLC Public Work Search The accuracy and completeness of The MLC's data is d…" at bounding box center [784, 332] width 1568 height 1264
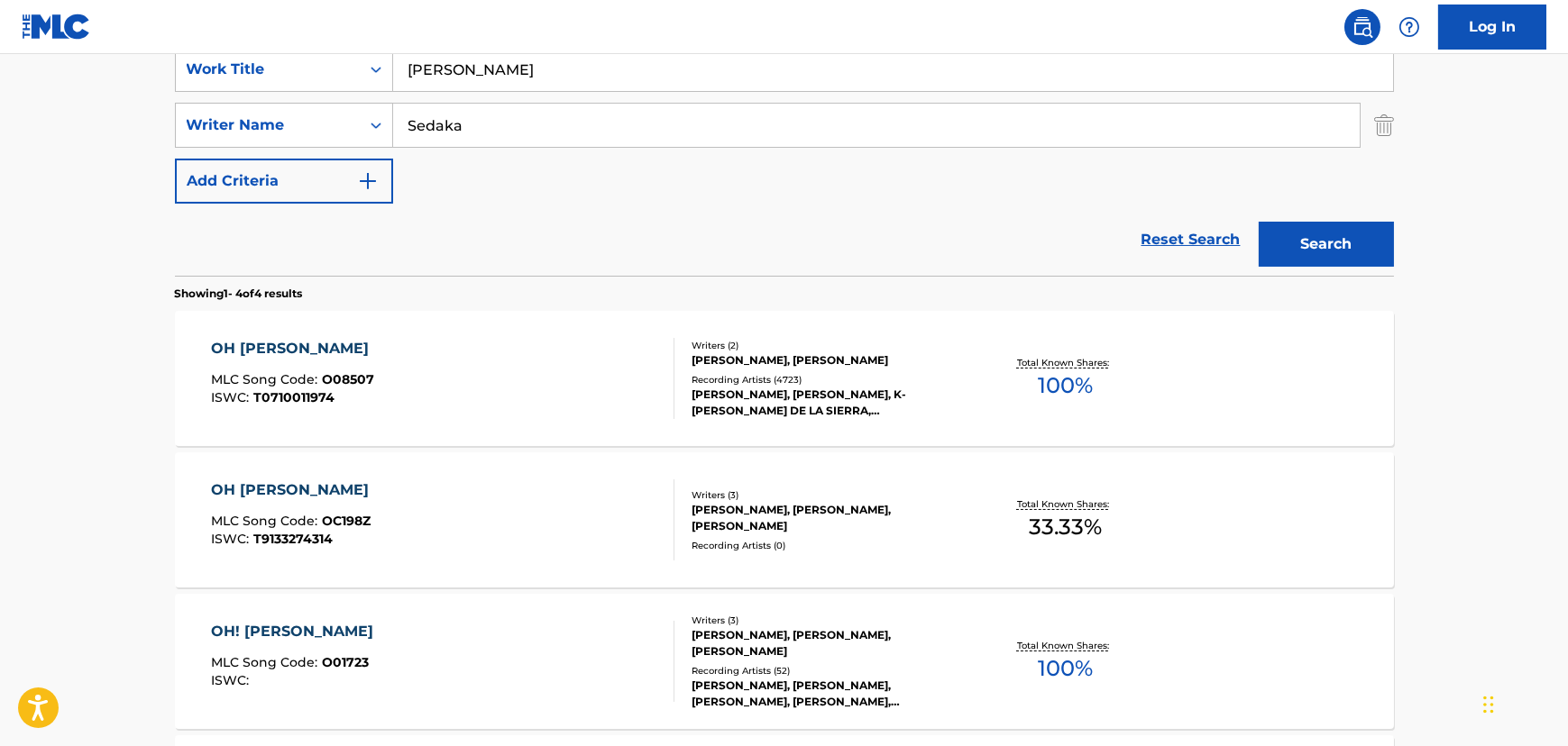
click at [414, 120] on input "Sedaka" at bounding box center [876, 125] width 966 height 43
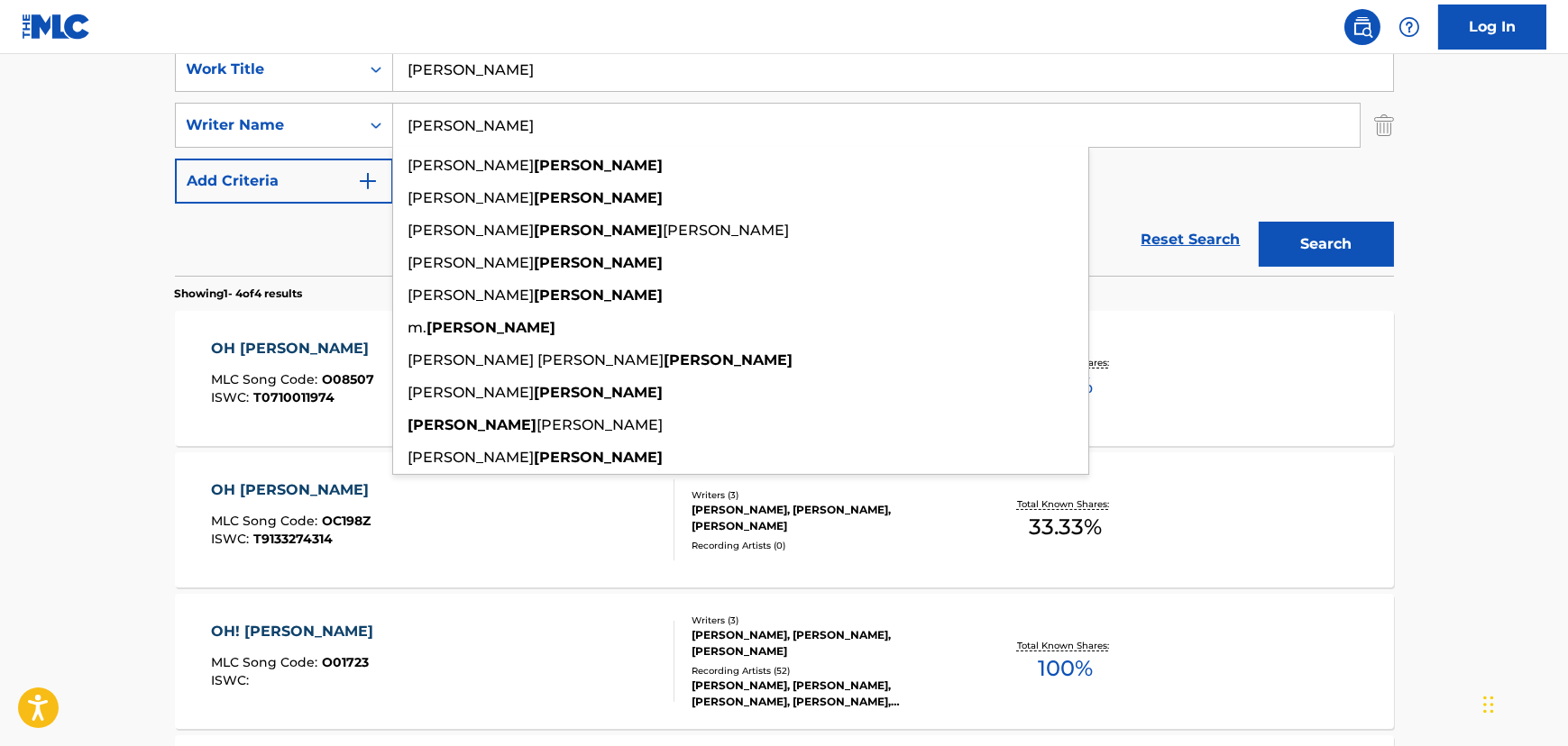
type input "[PERSON_NAME]"
click at [1258, 222] on button "Search" at bounding box center [1325, 244] width 135 height 45
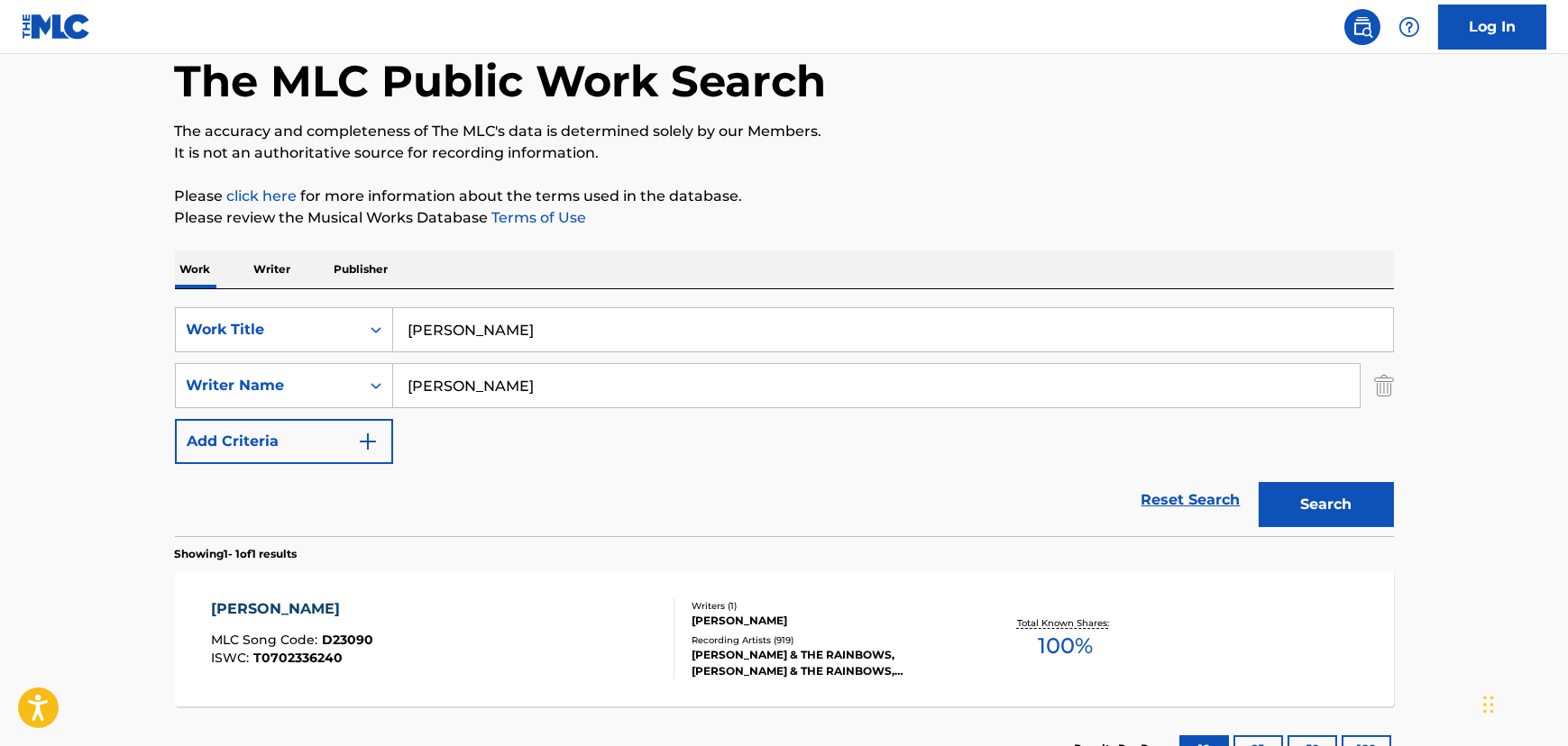
scroll to position [233, 0]
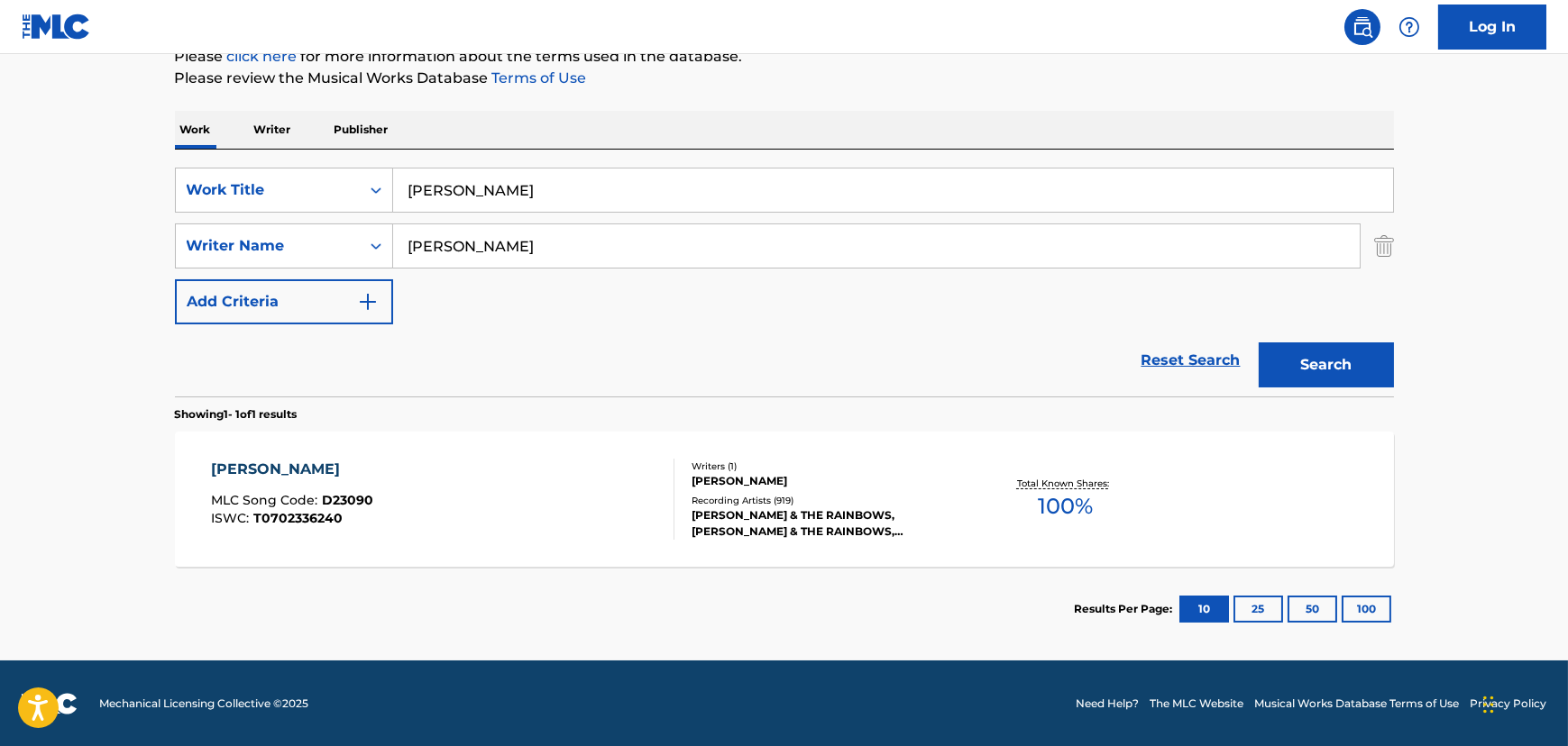
click at [491, 459] on div "[PERSON_NAME] MLC Song Code : D23090 ISWC : T0702336240" at bounding box center [442, 499] width 464 height 81
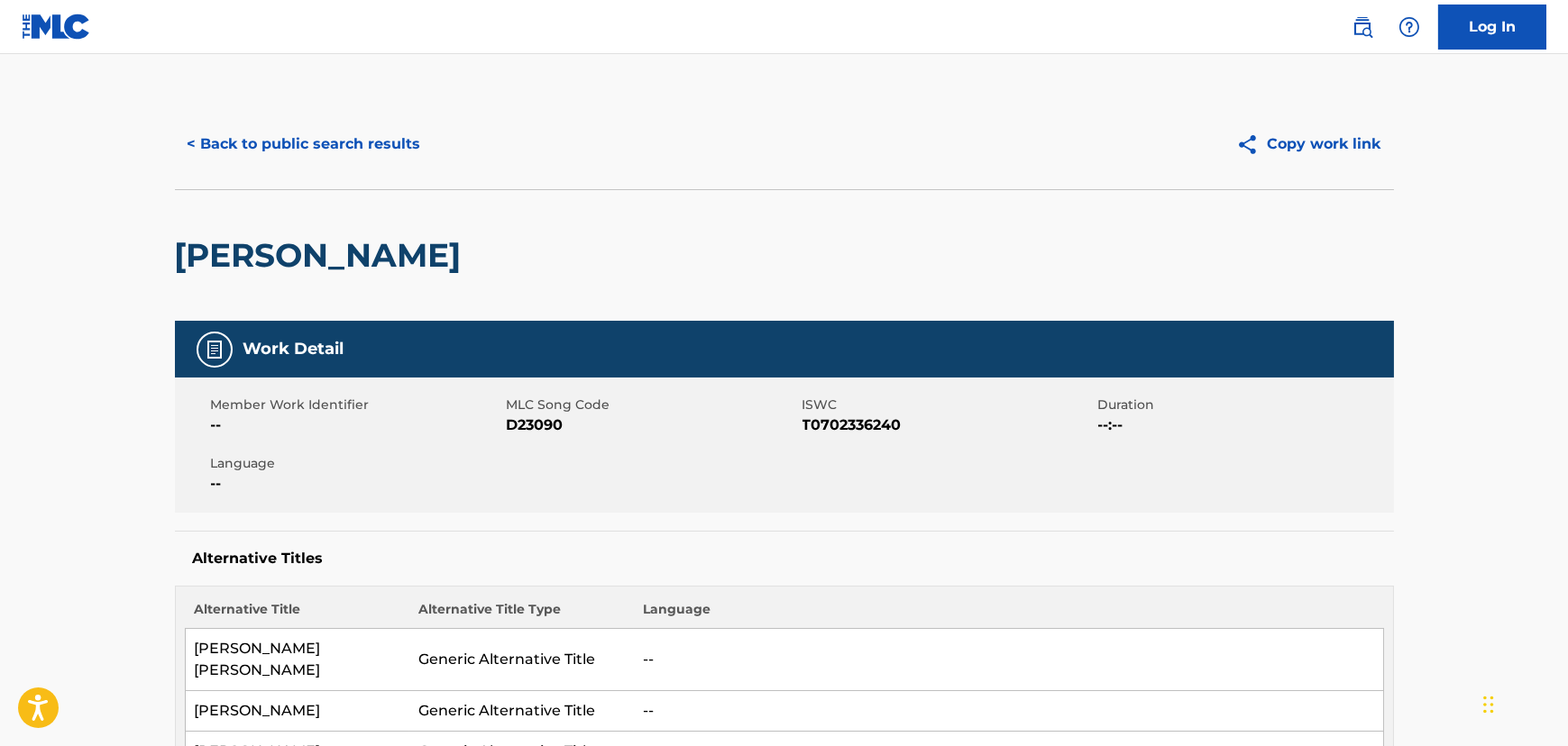
click at [249, 148] on button "< Back to public search results" at bounding box center [303, 144] width 258 height 45
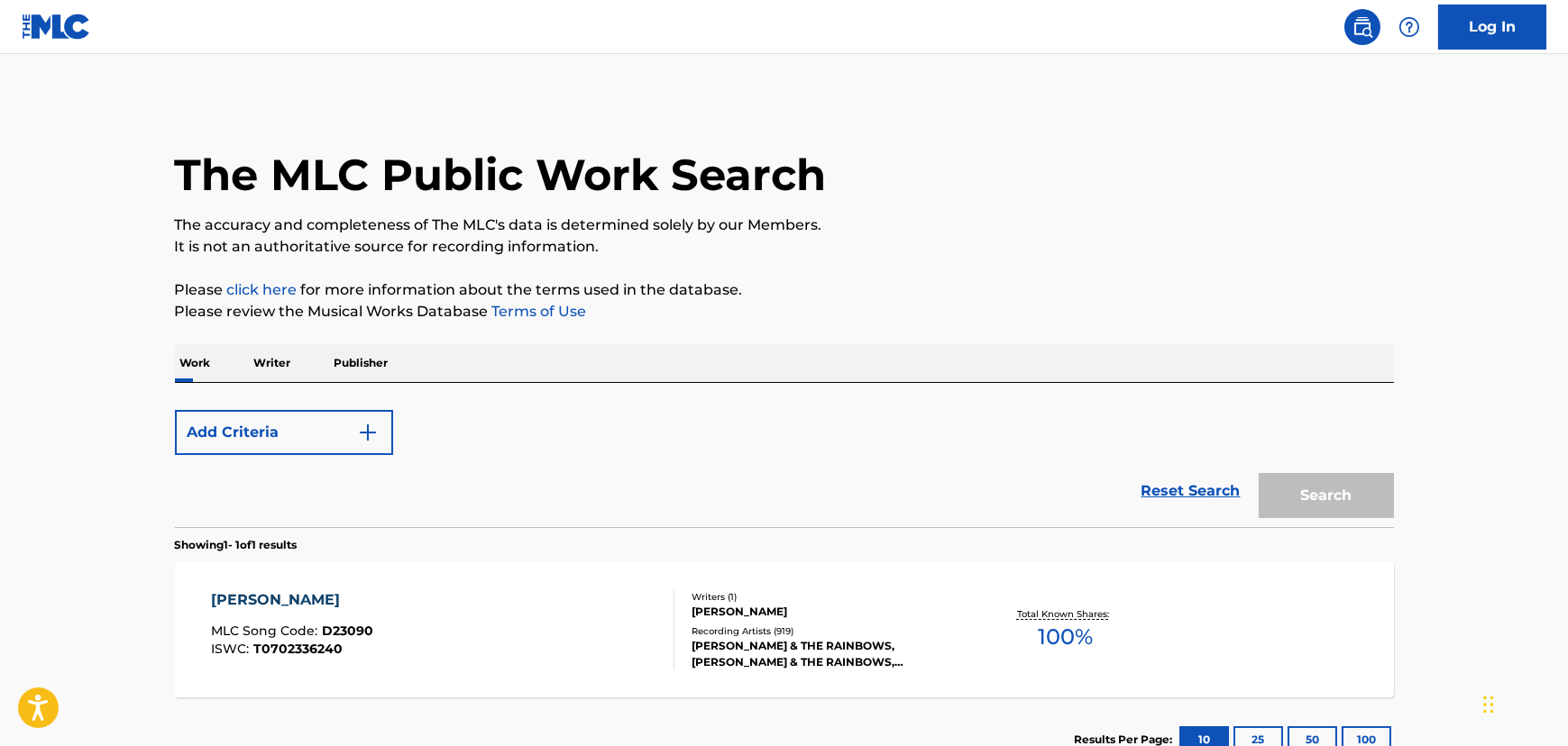
scroll to position [131, 0]
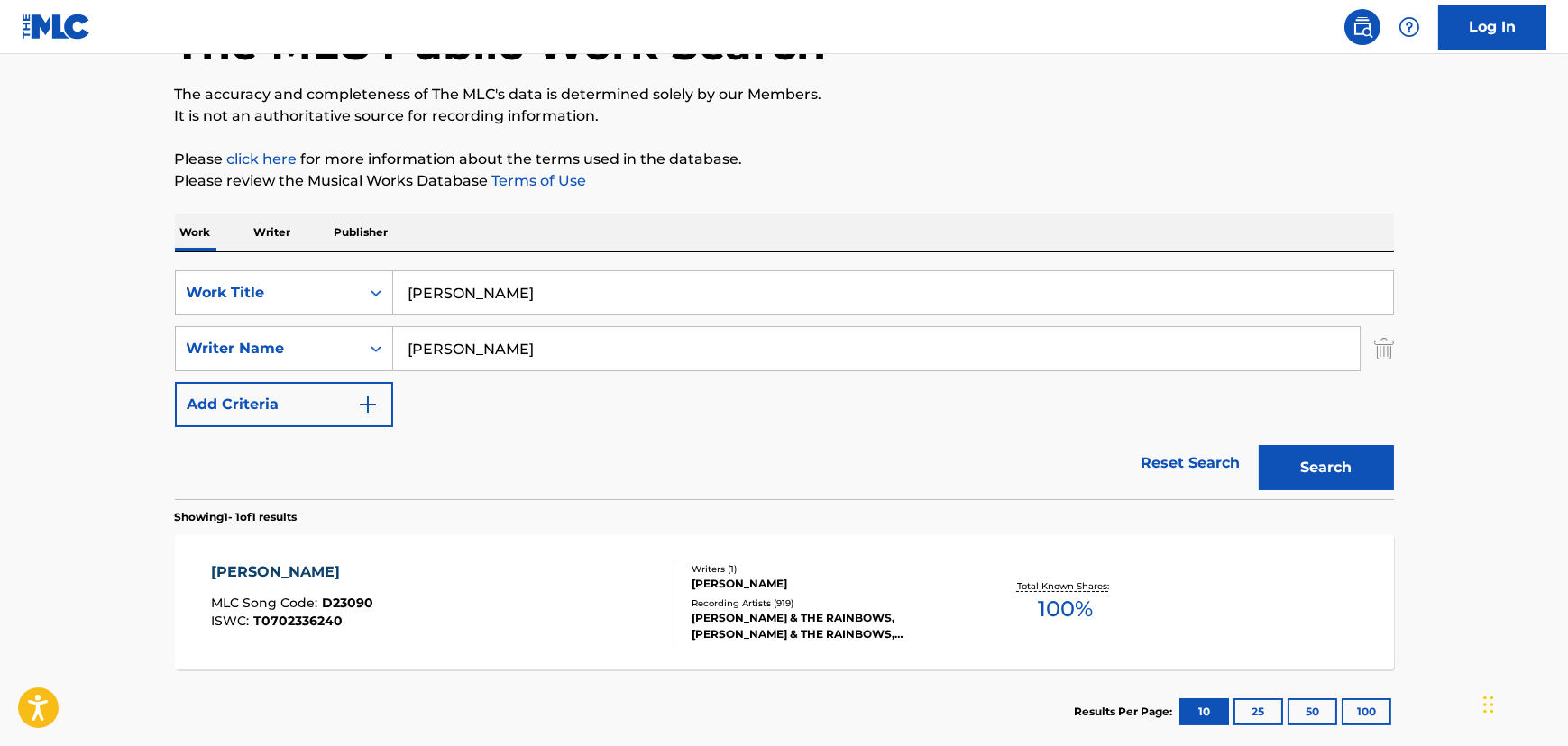
click at [551, 306] on input "[PERSON_NAME]" at bounding box center [893, 293] width 1000 height 43
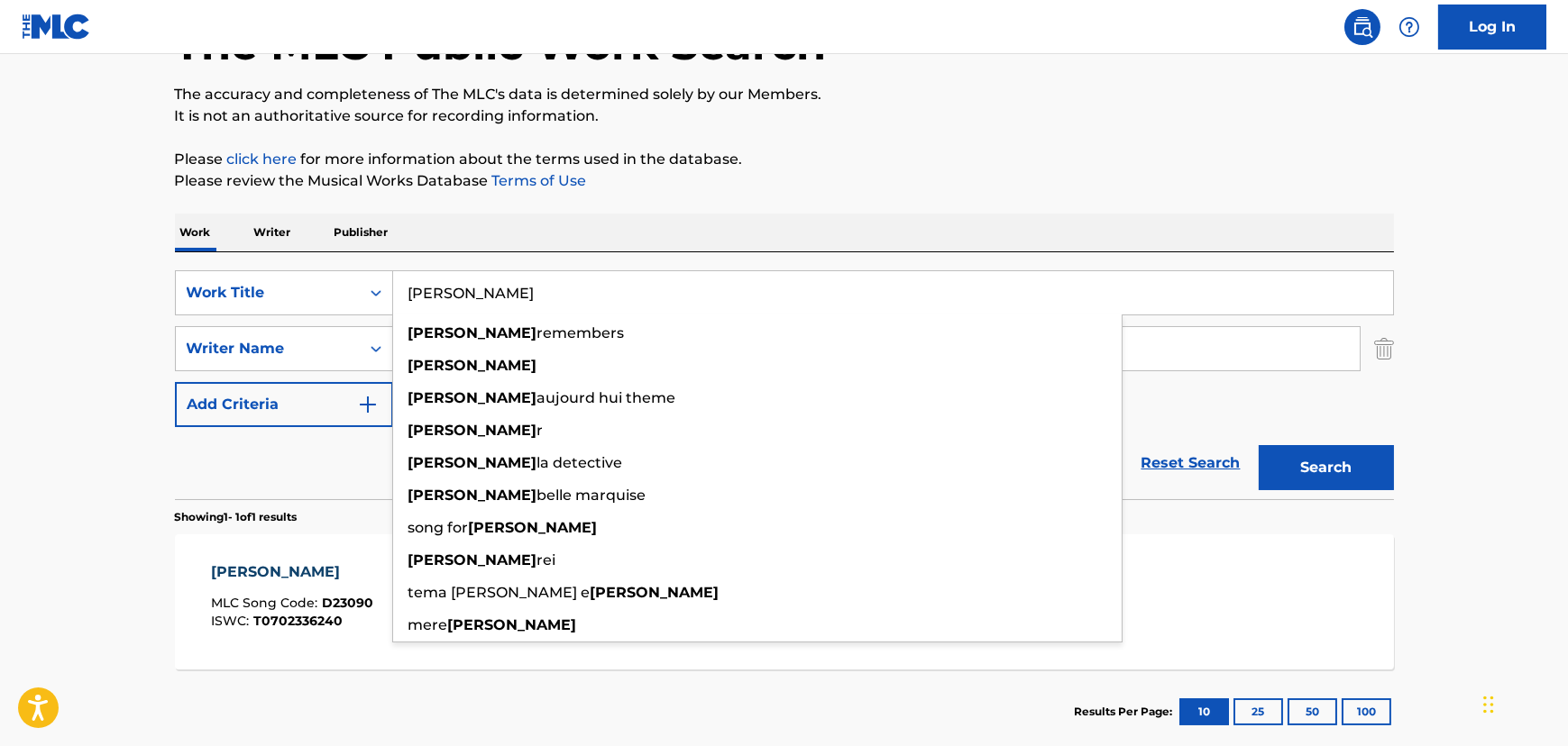
click at [551, 306] on input "[PERSON_NAME]" at bounding box center [893, 293] width 1000 height 43
paste input "[PERSON_NAME] [PERSON_NAME]"
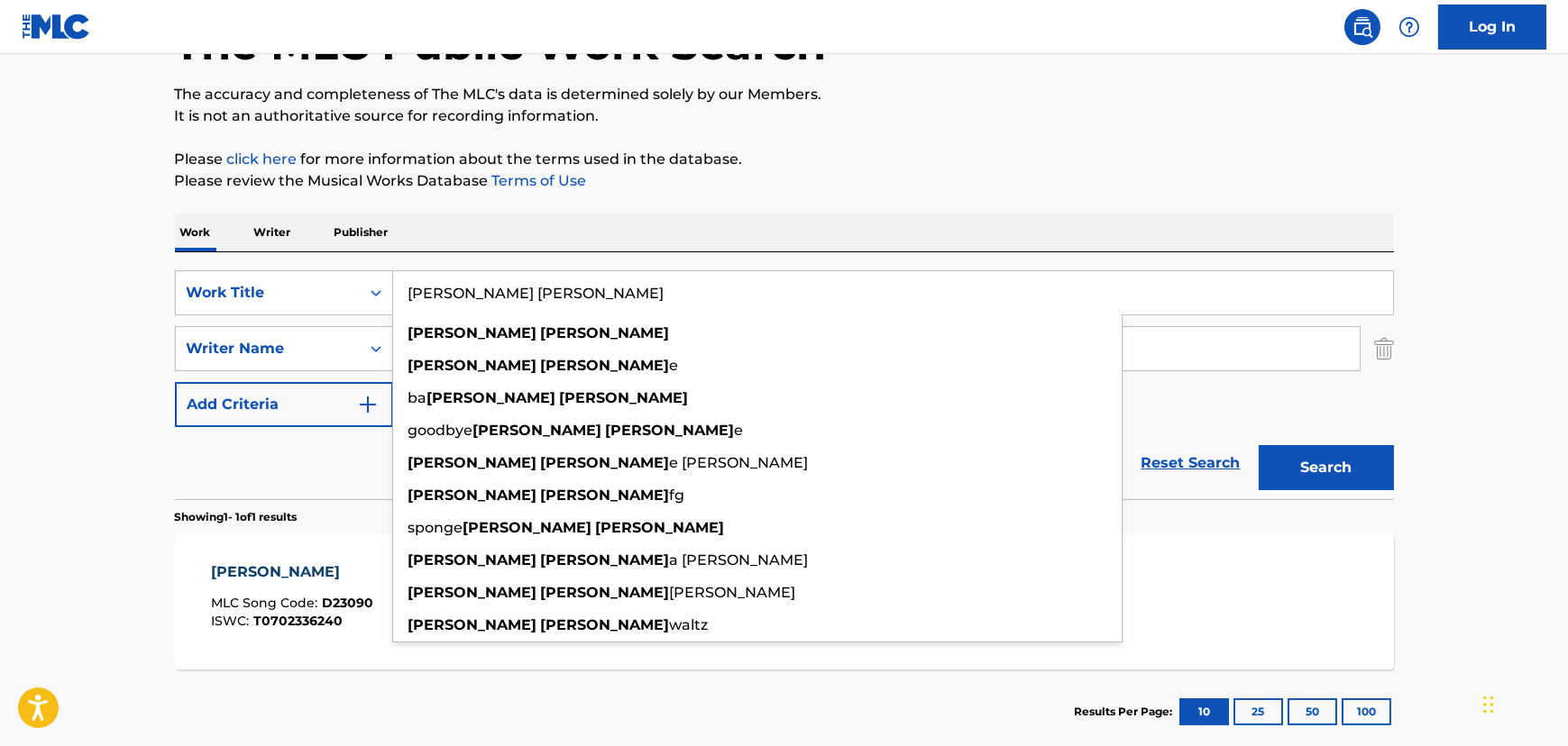
type input "[PERSON_NAME] [PERSON_NAME]"
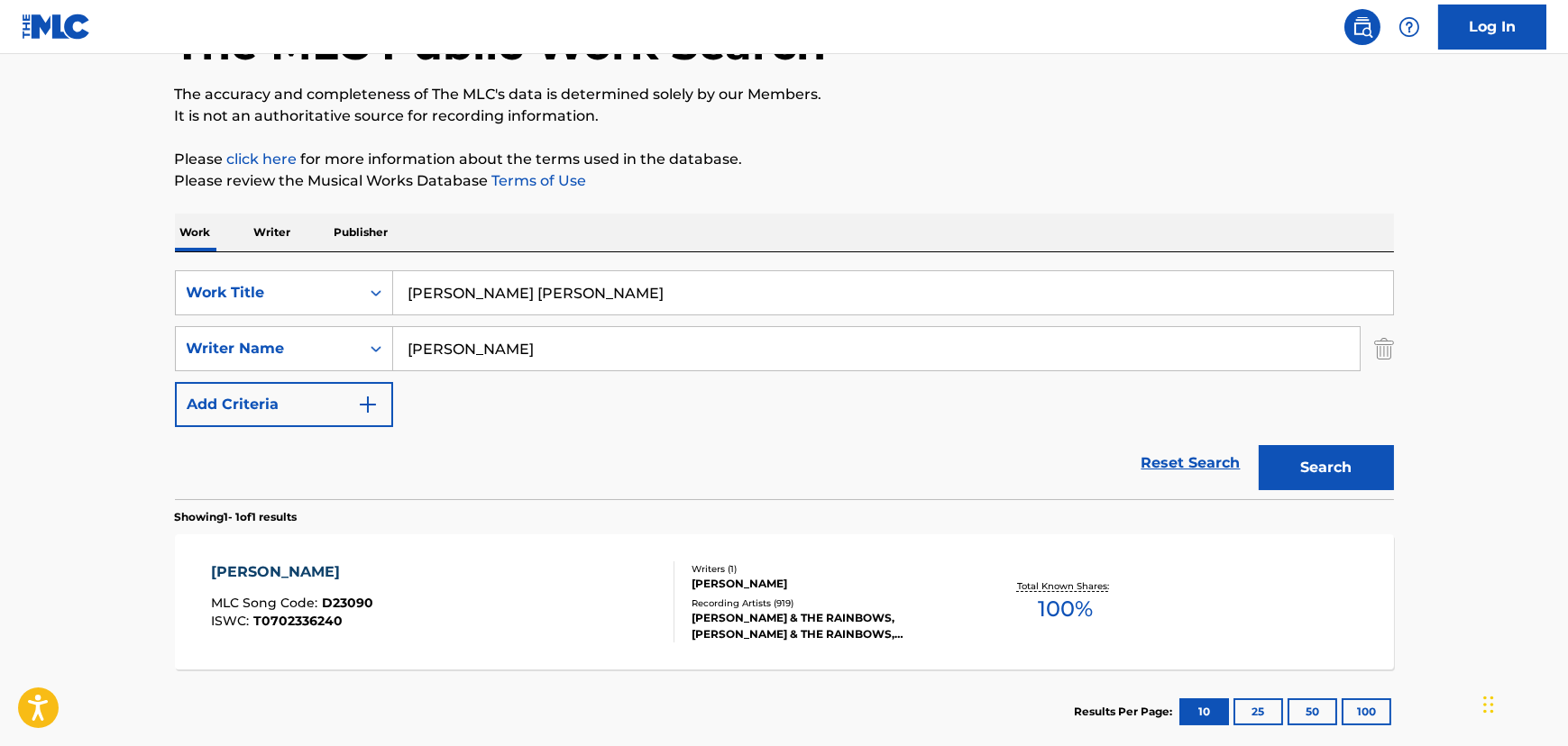
drag, startPoint x: 219, startPoint y: 465, endPoint x: 481, endPoint y: 360, distance: 282.3
click at [257, 443] on div "Reset Search Search" at bounding box center [784, 463] width 1219 height 72
click at [489, 340] on input "[PERSON_NAME]" at bounding box center [876, 349] width 966 height 43
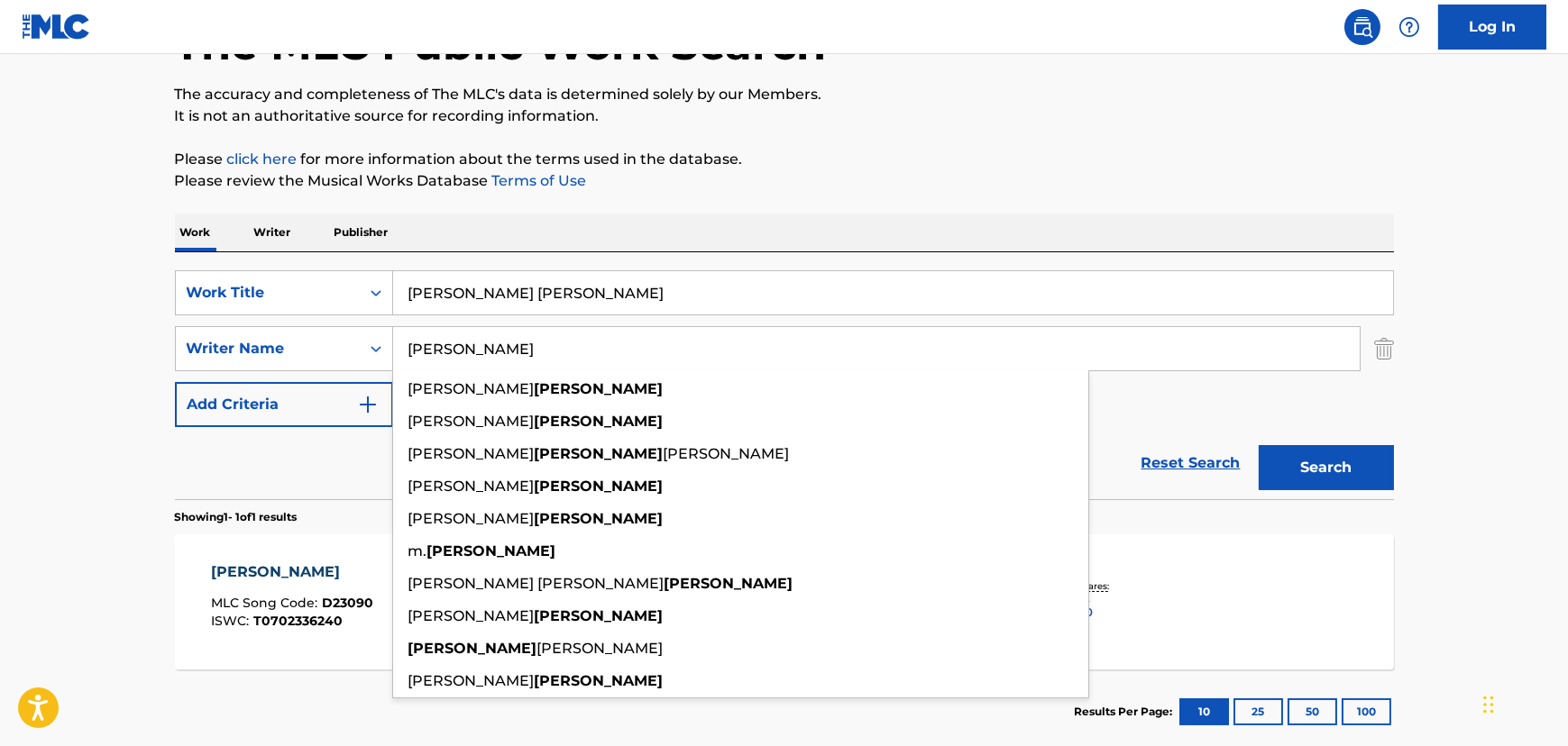
click at [489, 340] on input "[PERSON_NAME]" at bounding box center [876, 349] width 966 height 43
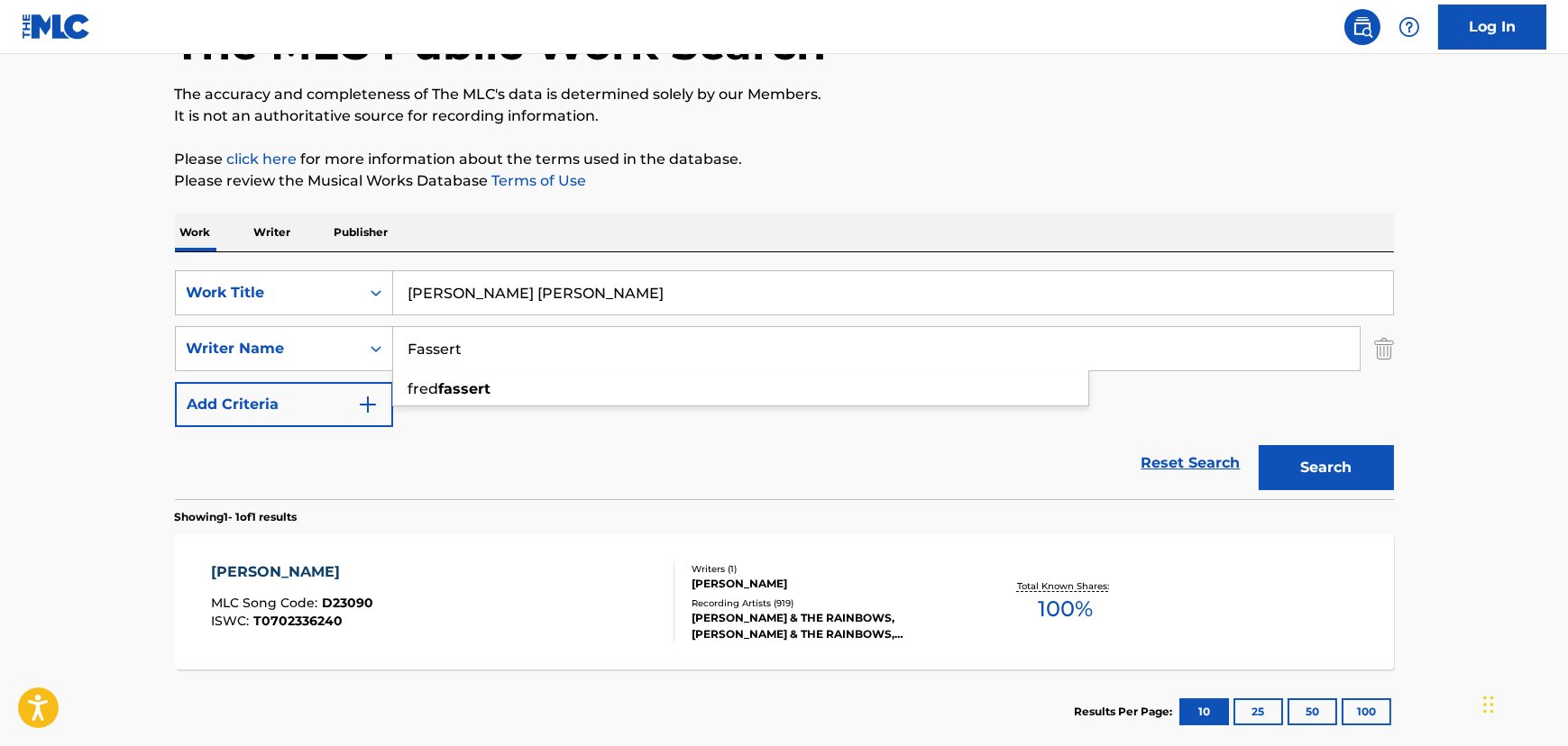
type input "Fassert"
click at [1258, 445] on button "Search" at bounding box center [1325, 467] width 135 height 45
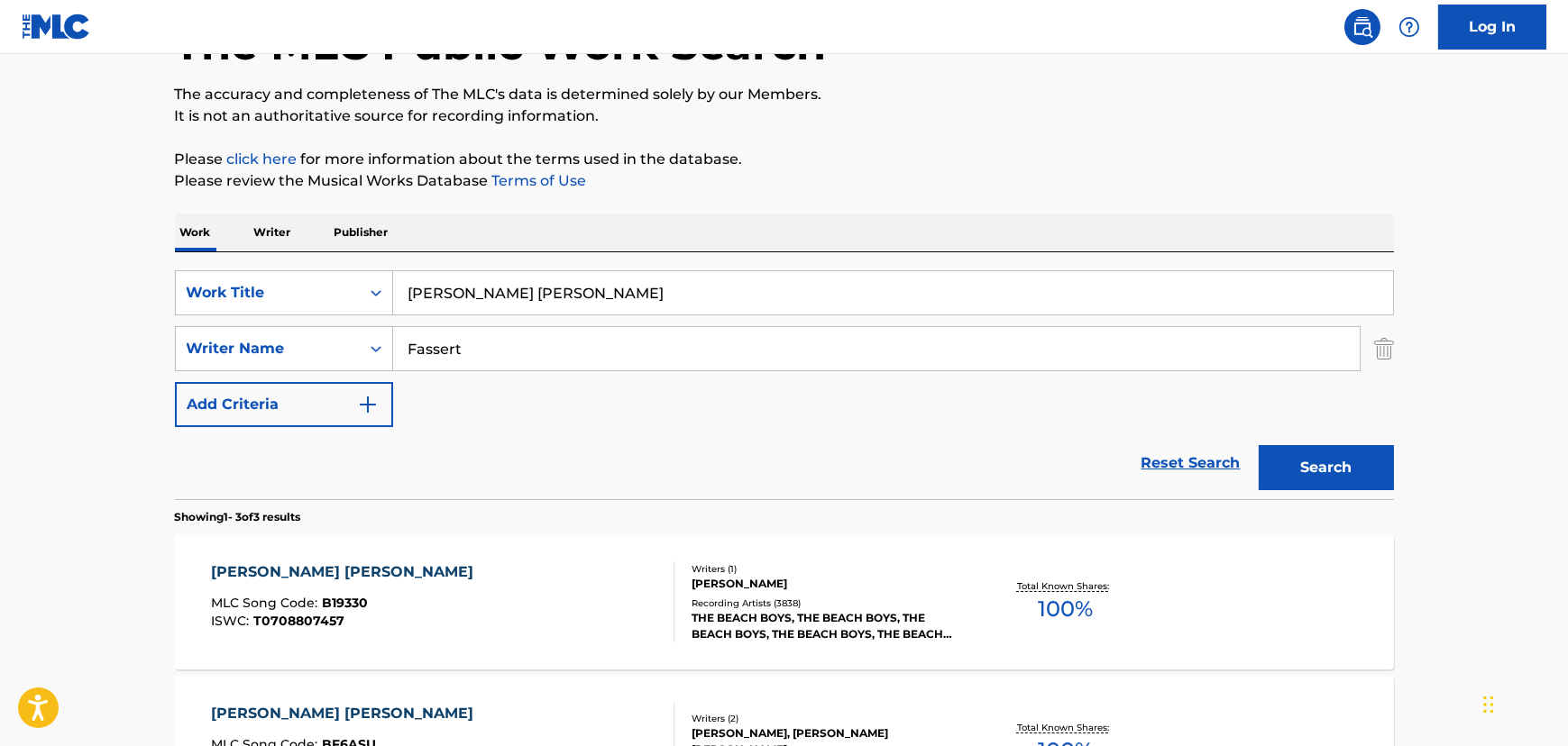
click at [482, 615] on div "[PERSON_NAME] [PERSON_NAME] MLC Song Code : B19330 ISWC : T0708807457" at bounding box center [442, 601] width 464 height 81
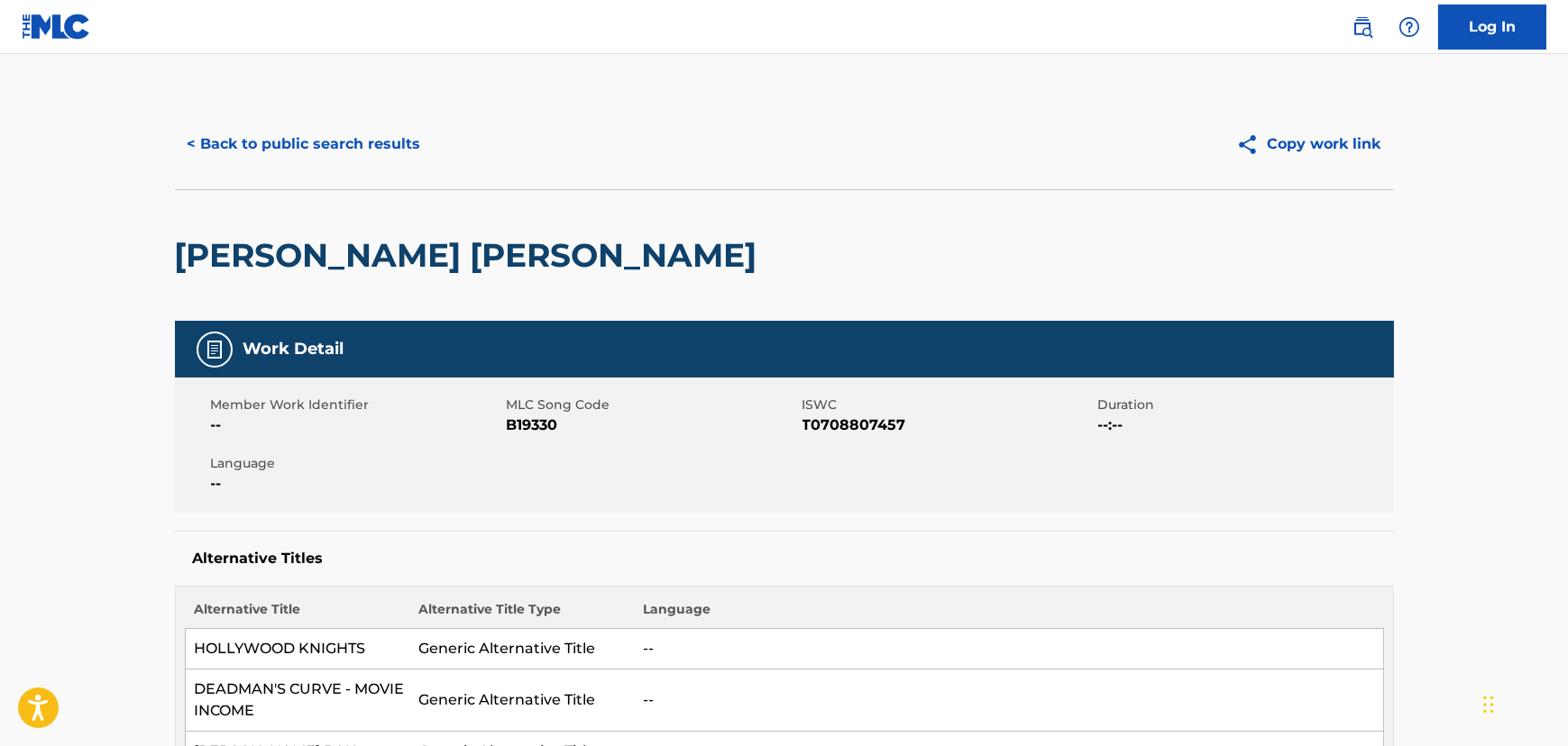
click at [359, 141] on button "< Back to public search results" at bounding box center [303, 144] width 258 height 45
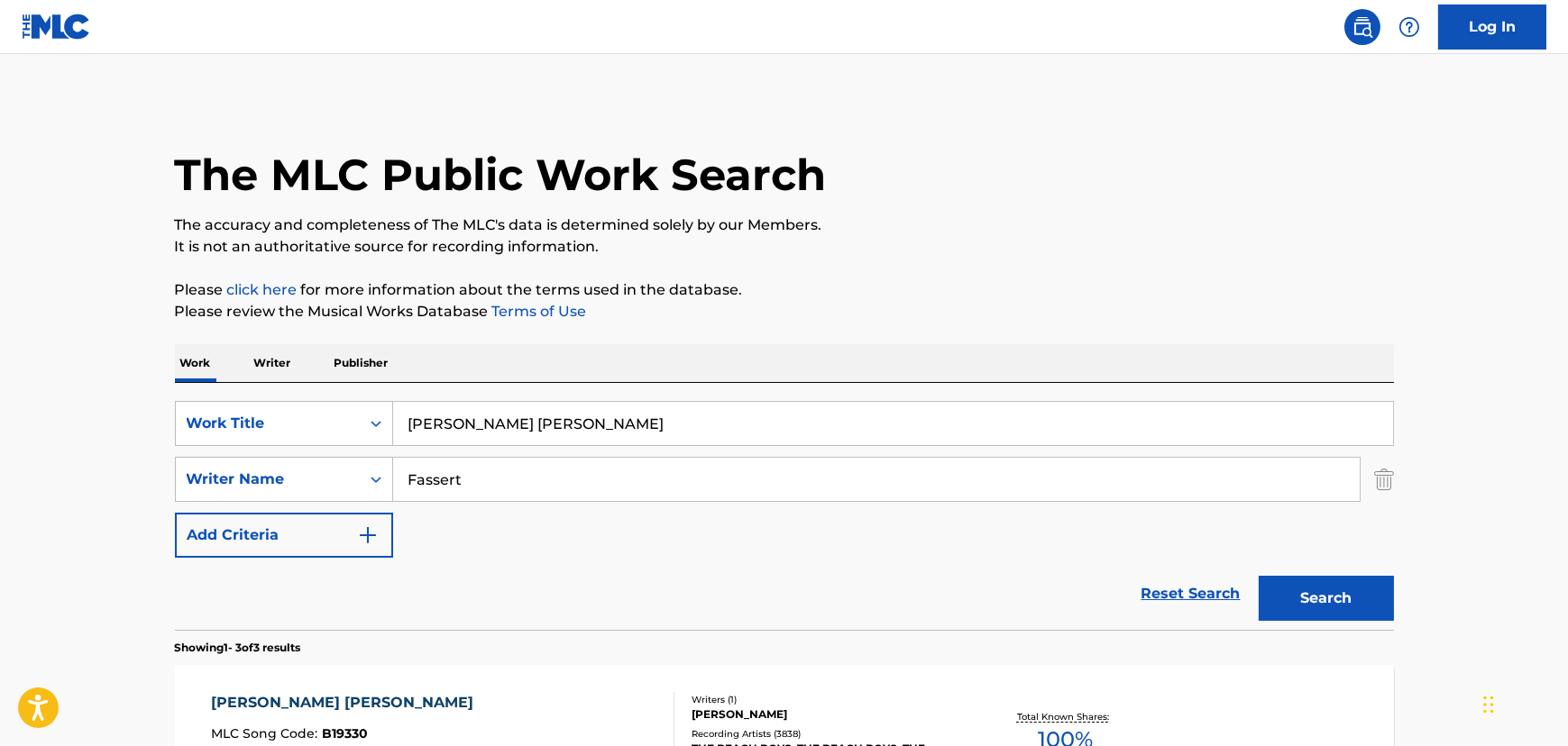
scroll to position [131, 0]
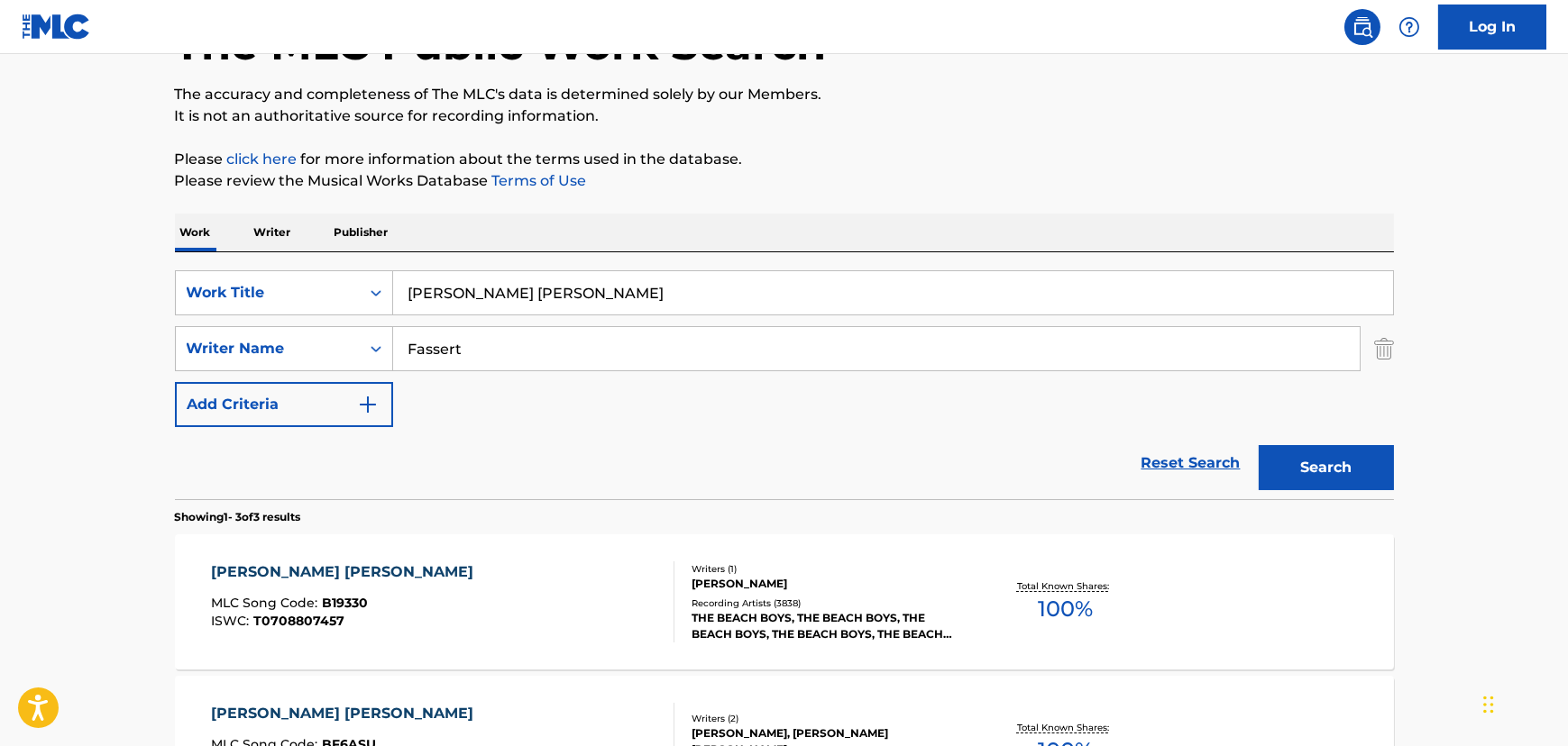
click at [420, 293] on input "[PERSON_NAME] [PERSON_NAME]" at bounding box center [893, 293] width 1000 height 43
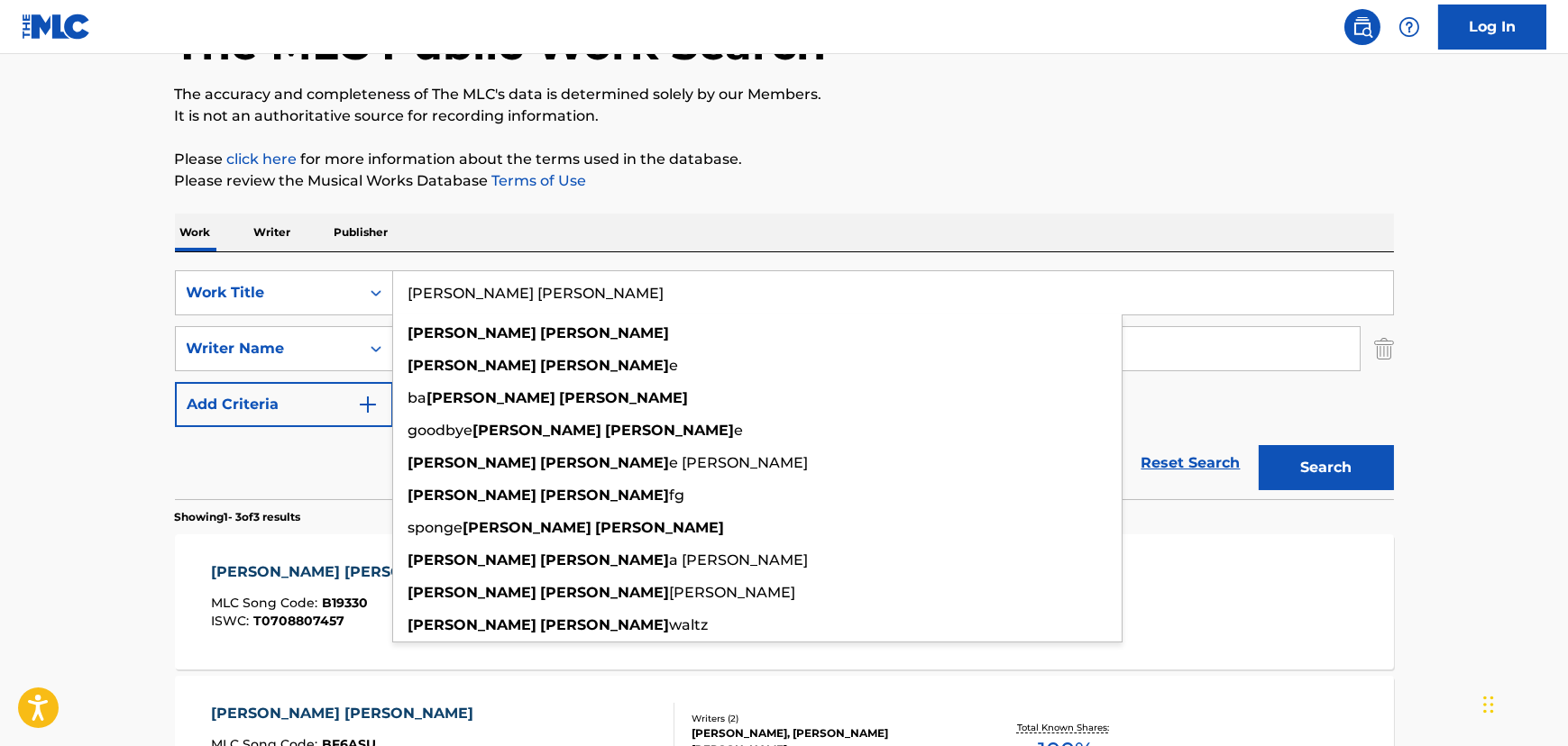
click at [420, 293] on input "[PERSON_NAME] [PERSON_NAME]" at bounding box center [893, 293] width 1000 height 43
paste input "[PERSON_NAME]"
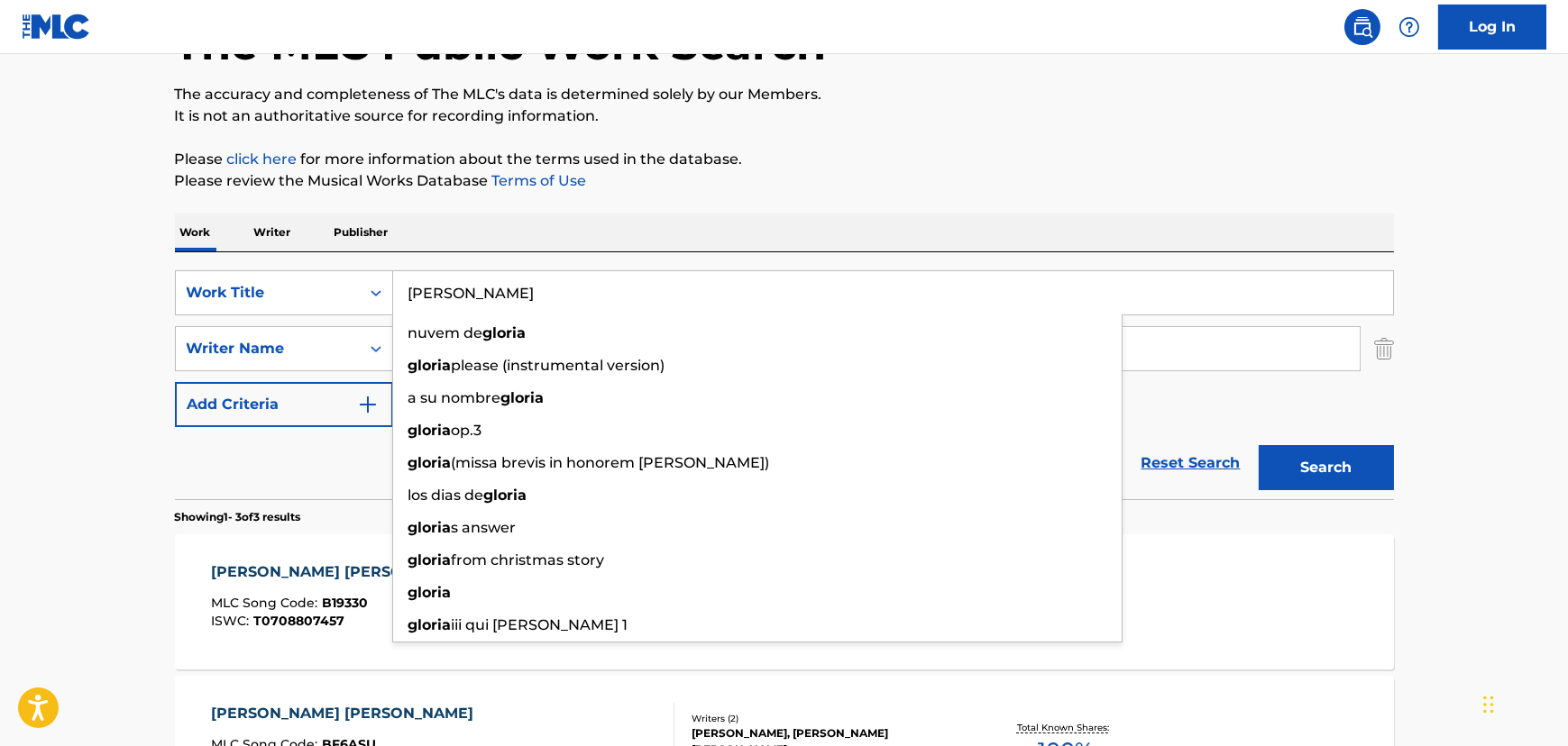
type input "[PERSON_NAME]"
click at [342, 496] on div "Reset Search Search" at bounding box center [784, 463] width 1219 height 72
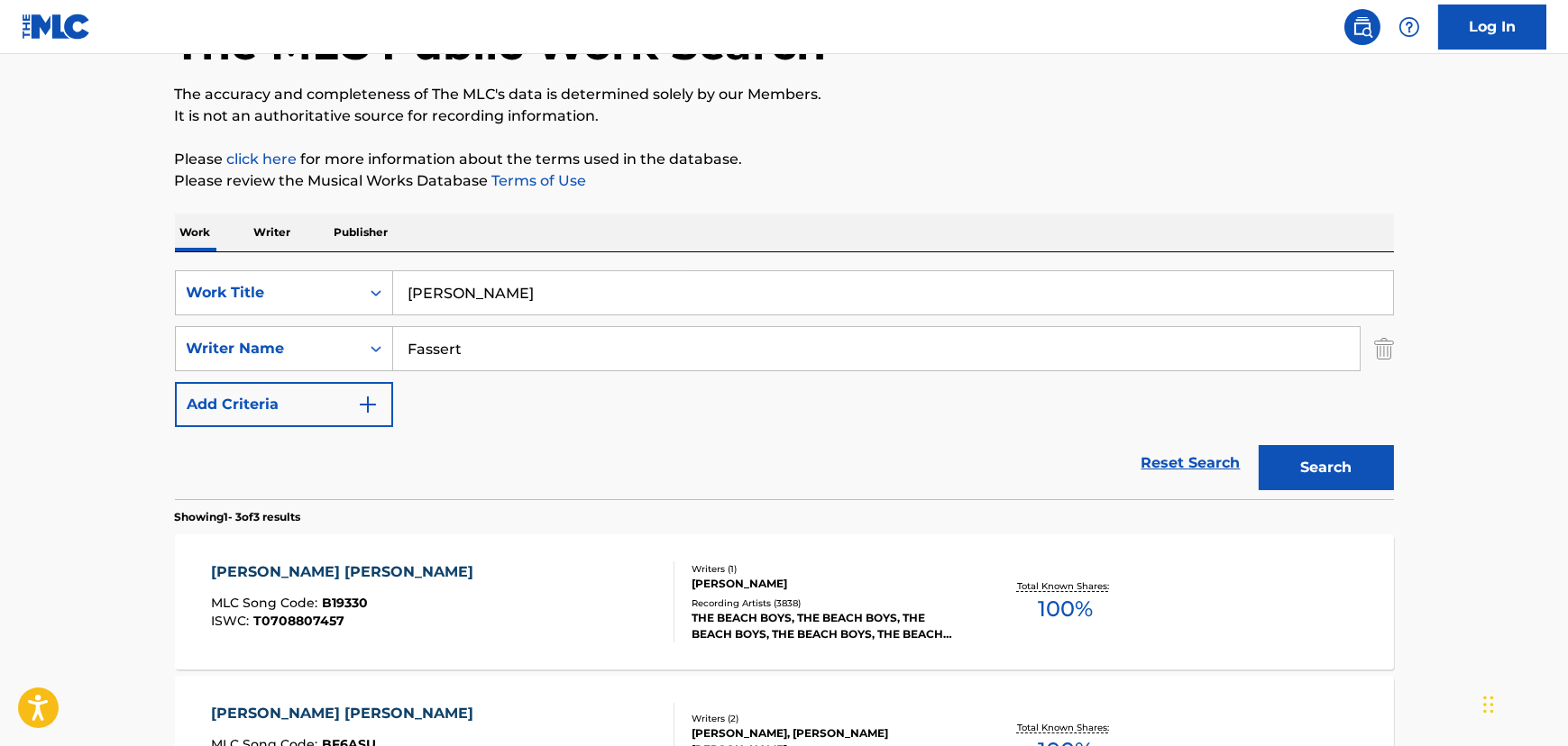
click at [474, 354] on input "Fassert" at bounding box center [876, 349] width 966 height 43
type input "V"
drag, startPoint x: 496, startPoint y: 364, endPoint x: 467, endPoint y: 357, distance: 29.8
click at [496, 364] on input "[PERSON_NAME]" at bounding box center [876, 349] width 966 height 43
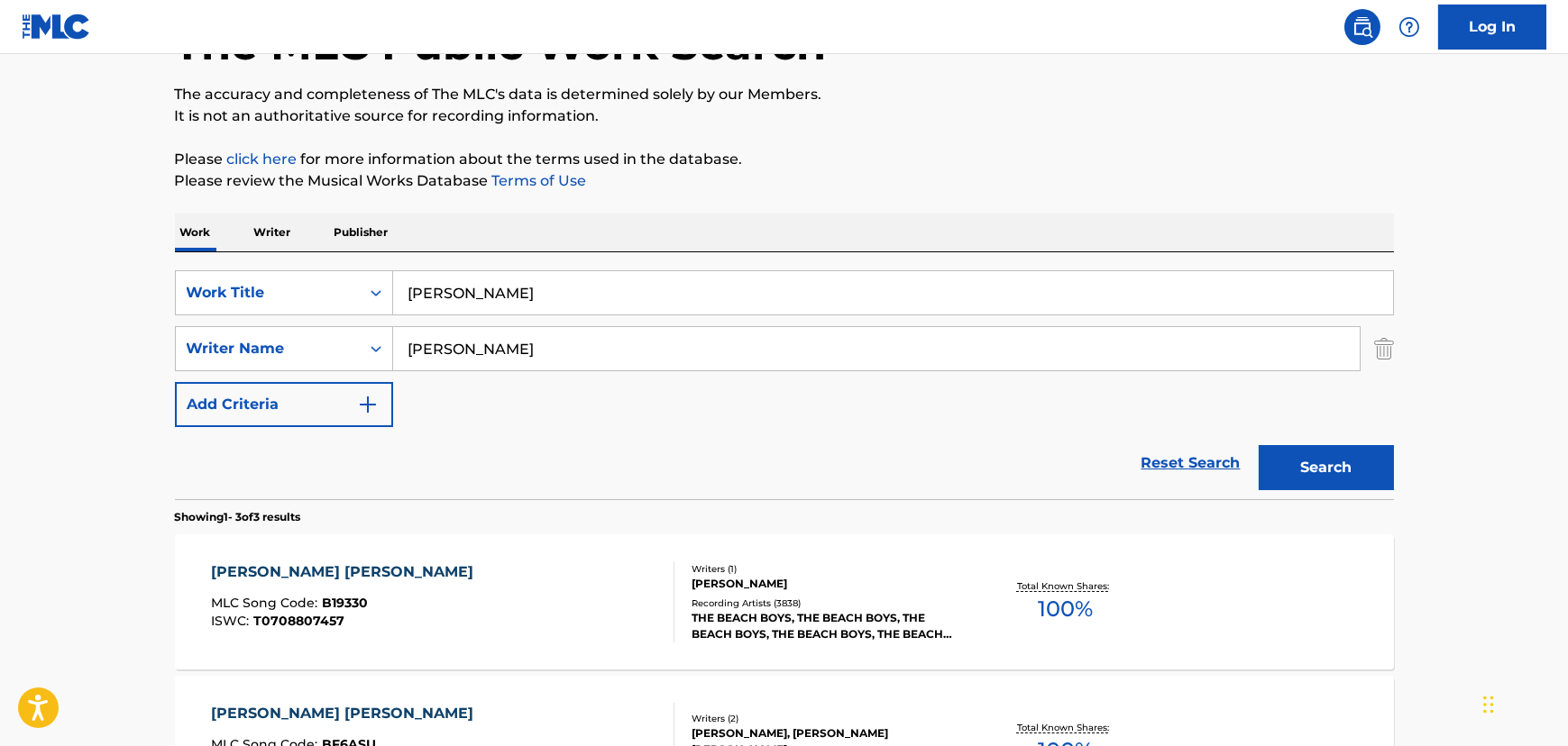
click at [450, 352] on input "[PERSON_NAME]" at bounding box center [876, 349] width 966 height 43
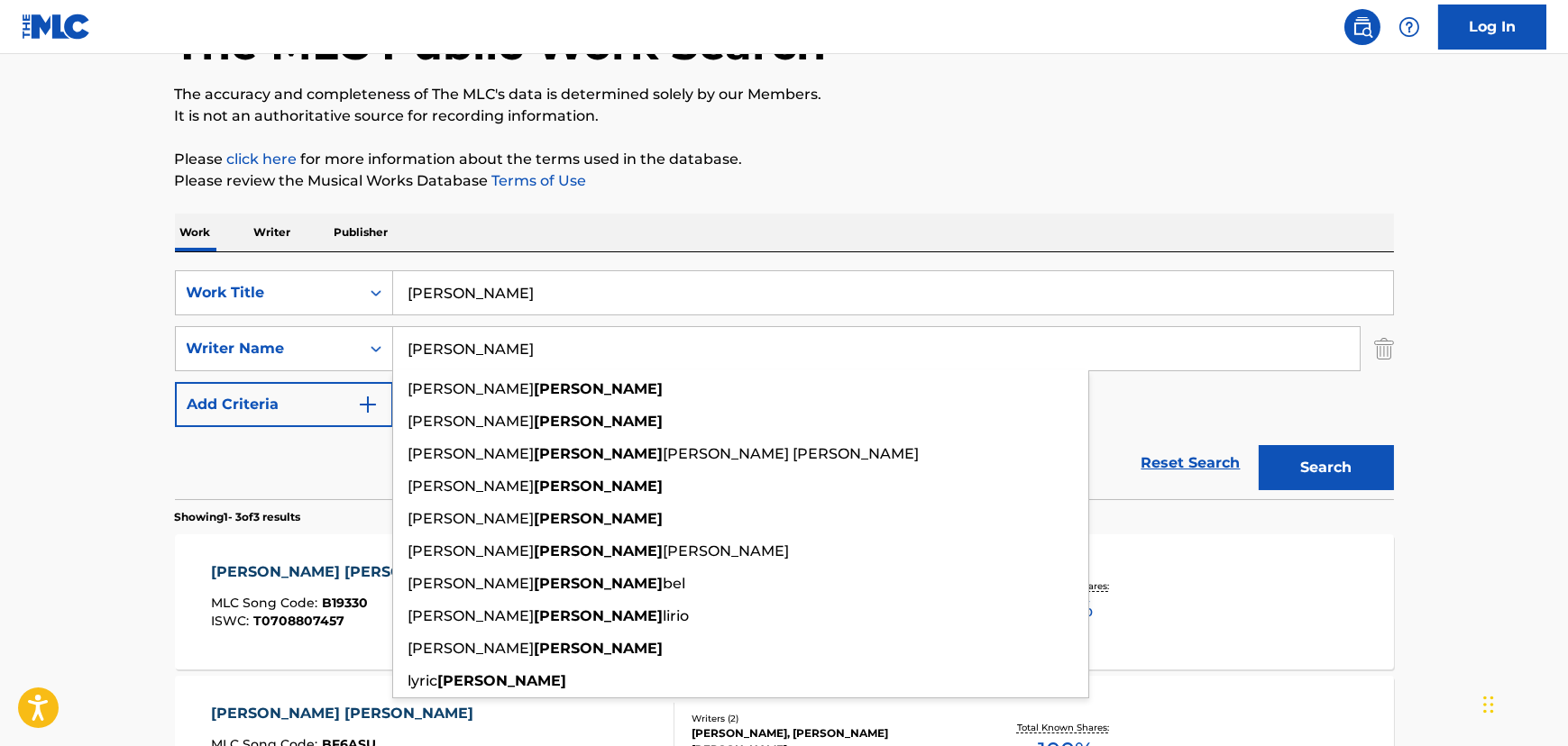
type input "[PERSON_NAME]"
click at [1258, 445] on button "Search" at bounding box center [1325, 467] width 135 height 45
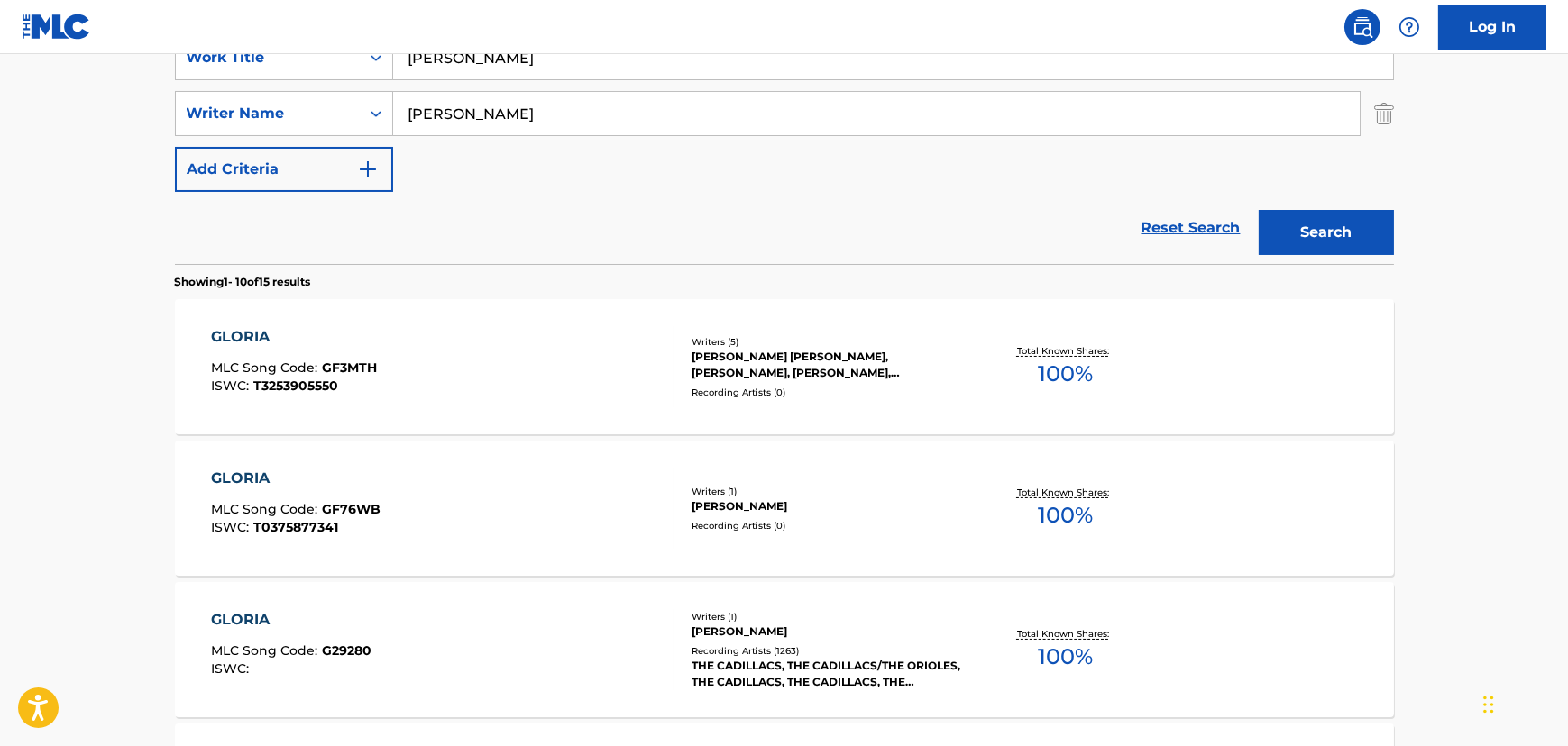
scroll to position [459, 0]
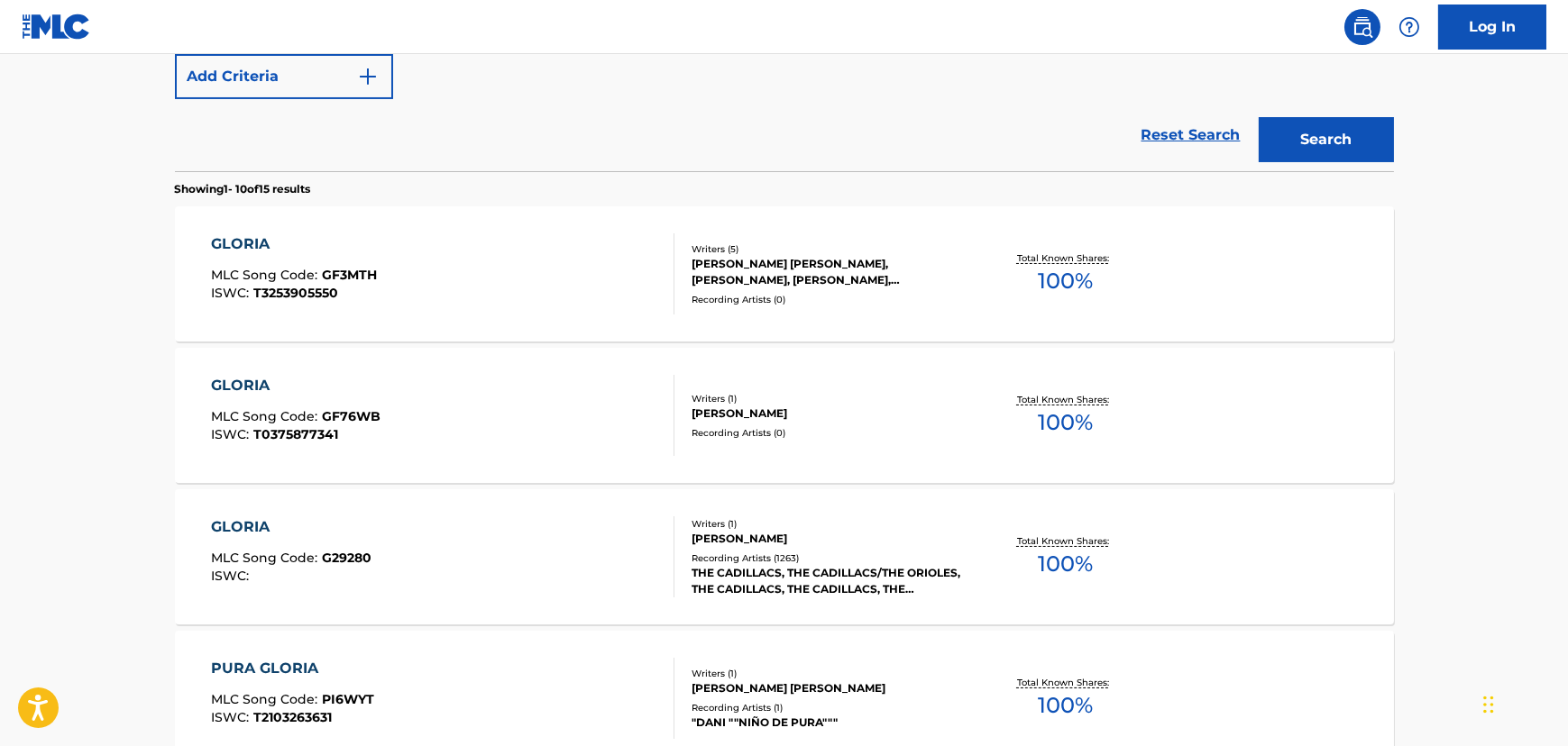
click at [548, 509] on div "[PERSON_NAME] MLC Song Code : G29280 ISWC : Writers ( 1 ) [PERSON_NAME] Recordi…" at bounding box center [784, 557] width 1219 height 135
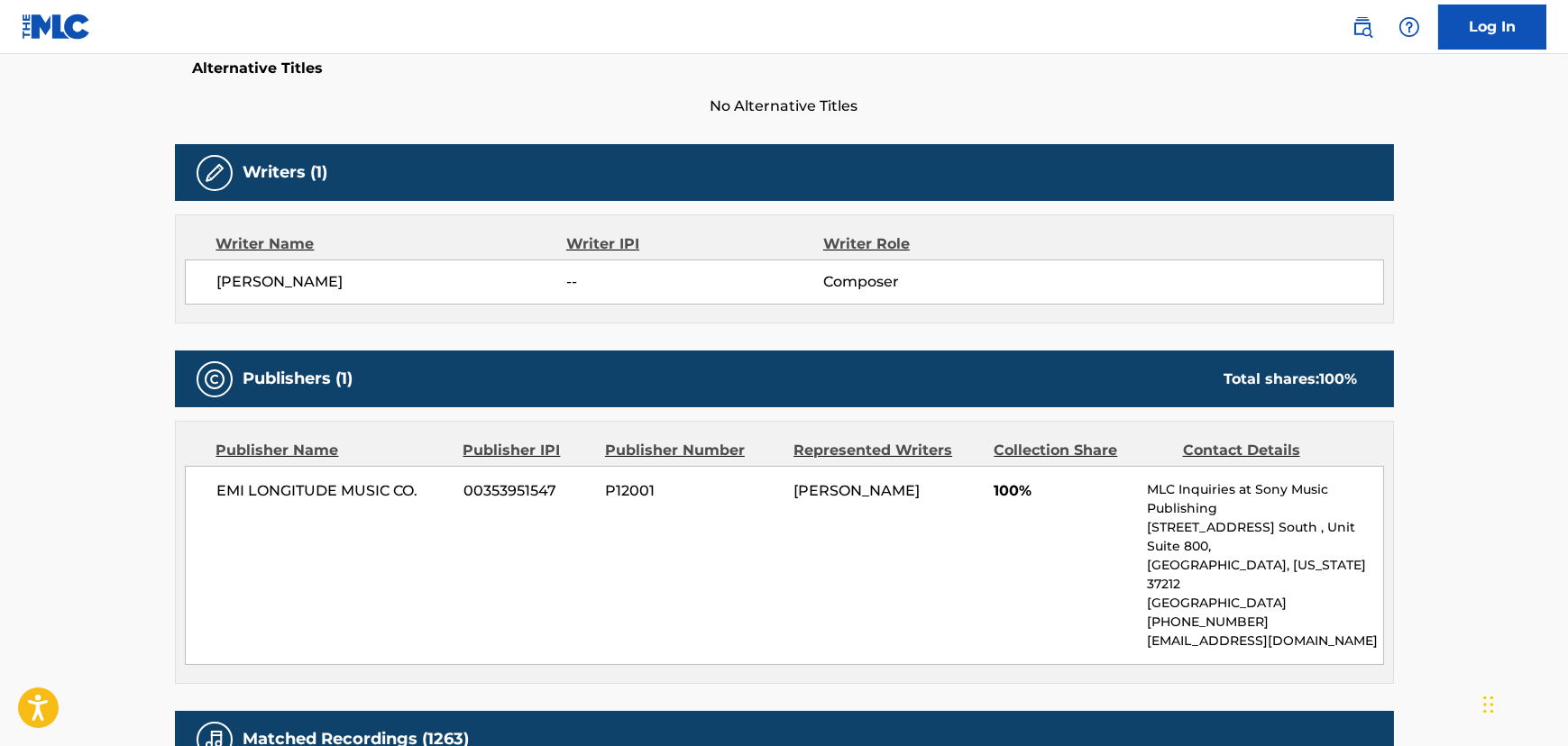
scroll to position [491, 0]
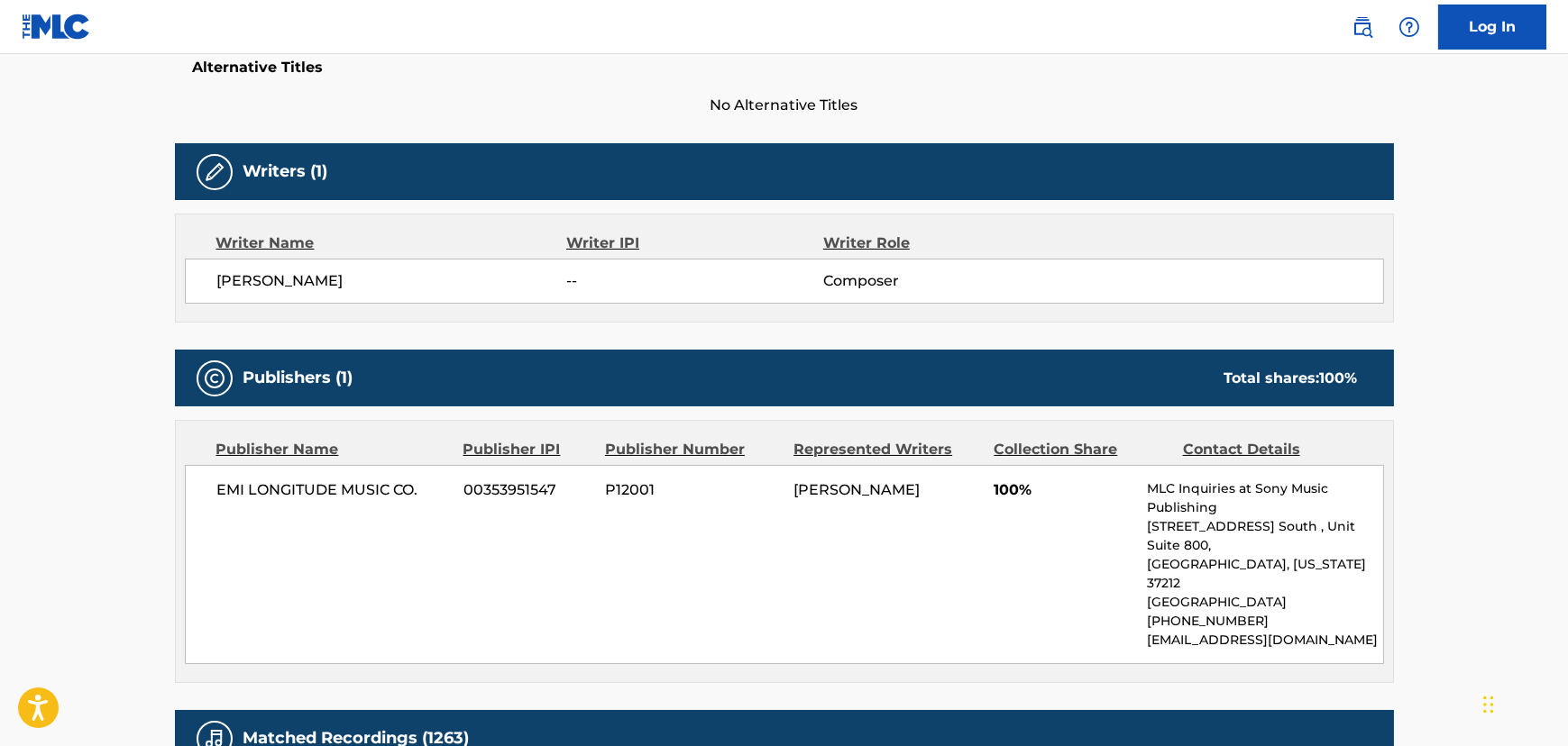
click at [304, 486] on span "EMI LONGITUDE MUSIC CO." at bounding box center [334, 490] width 233 height 21
copy div "EMI LONGITUDE MUSIC CO."
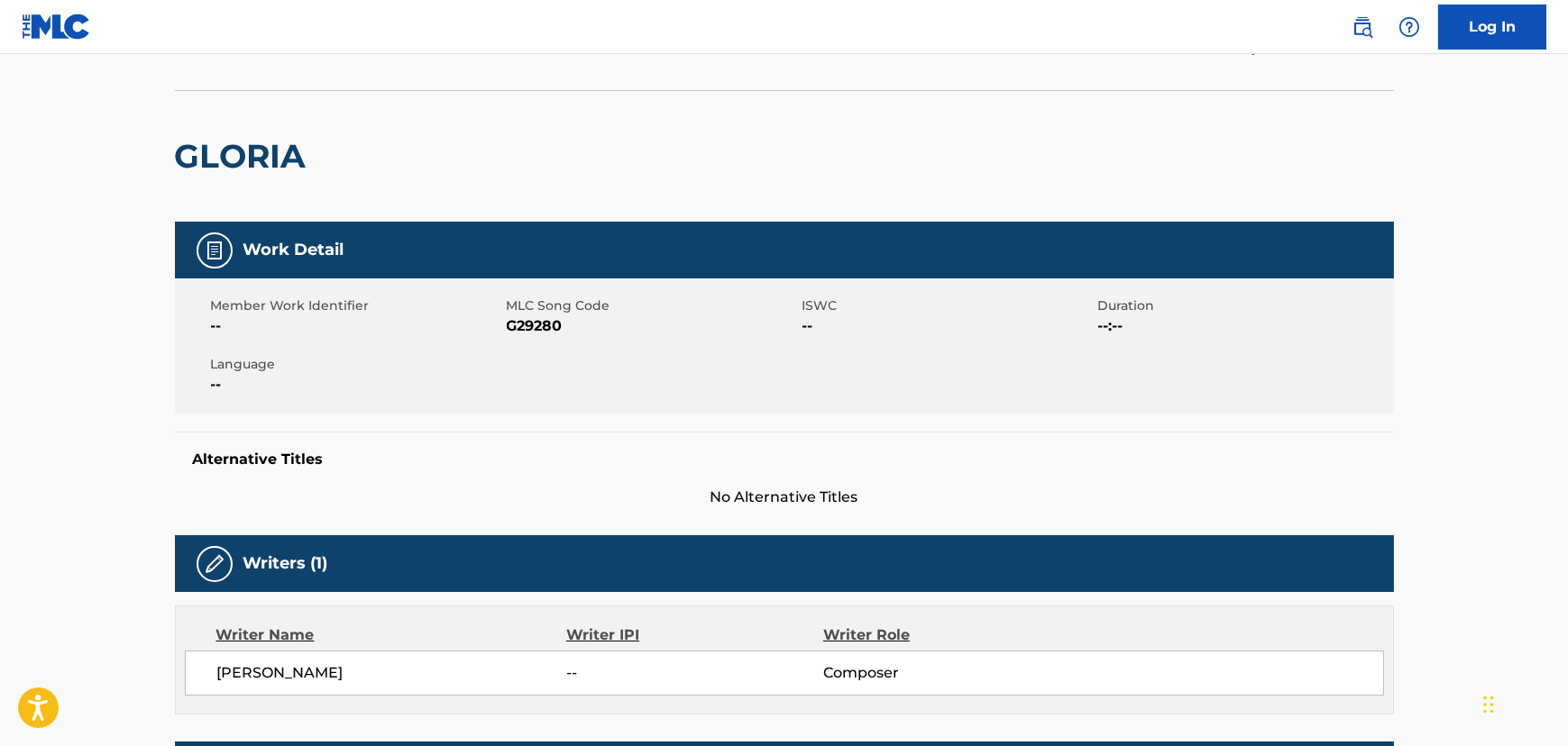
scroll to position [0, 0]
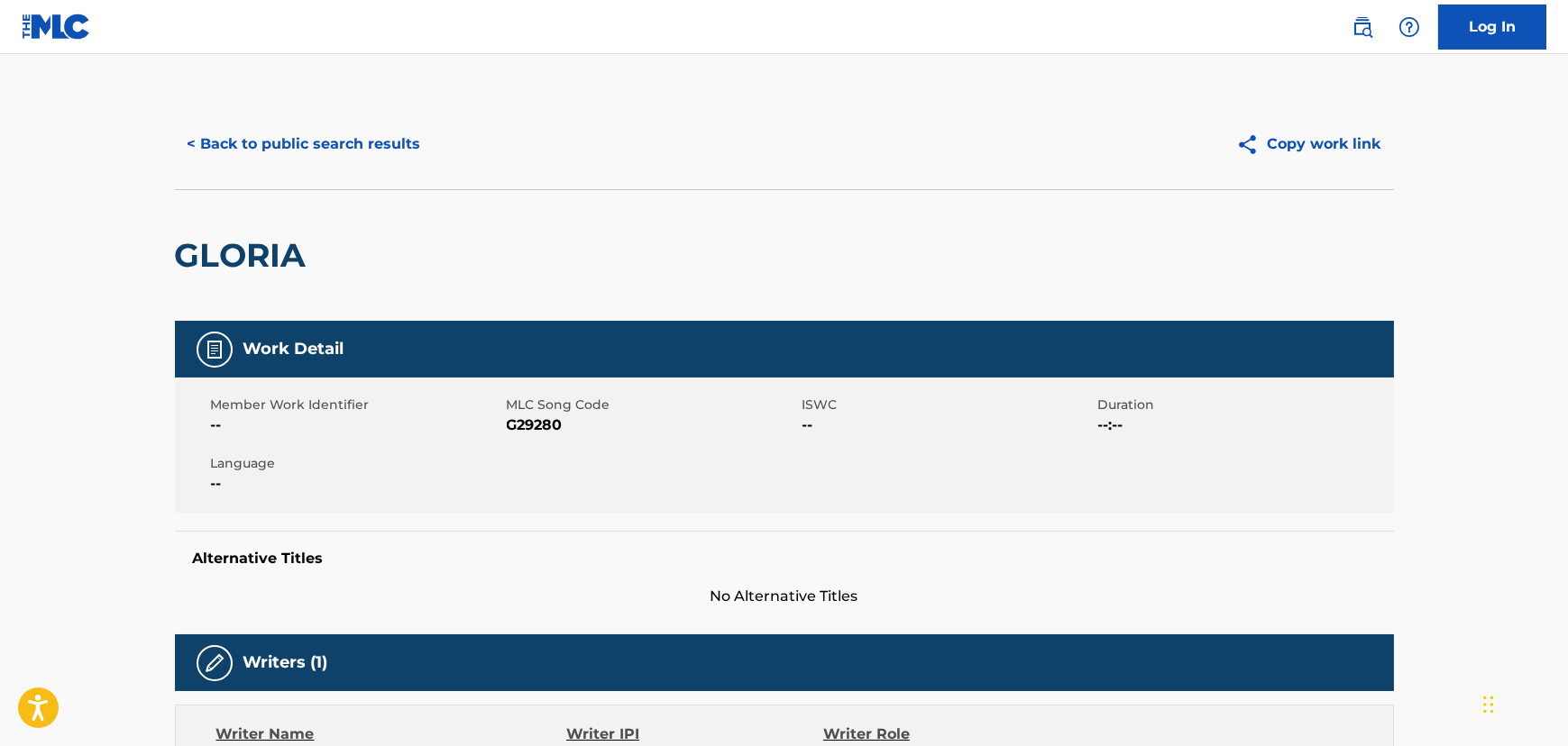
click at [524, 426] on span "G29280" at bounding box center [652, 425] width 291 height 21
copy span "G29280"
click at [303, 172] on div "< Back to public search results Copy work link" at bounding box center [784, 144] width 1219 height 90
click at [310, 146] on button "< Back to public search results" at bounding box center [303, 144] width 258 height 45
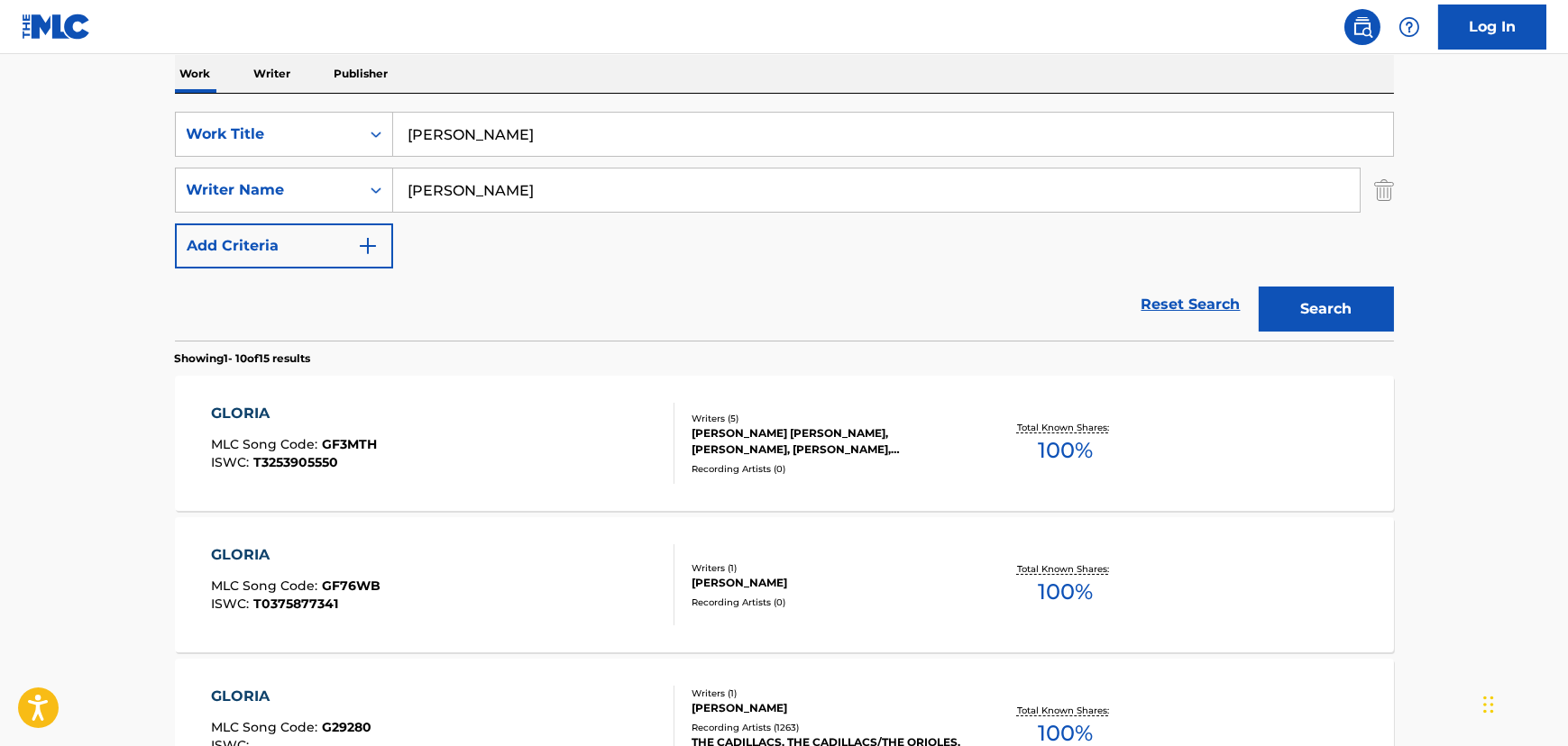
scroll to position [69, 0]
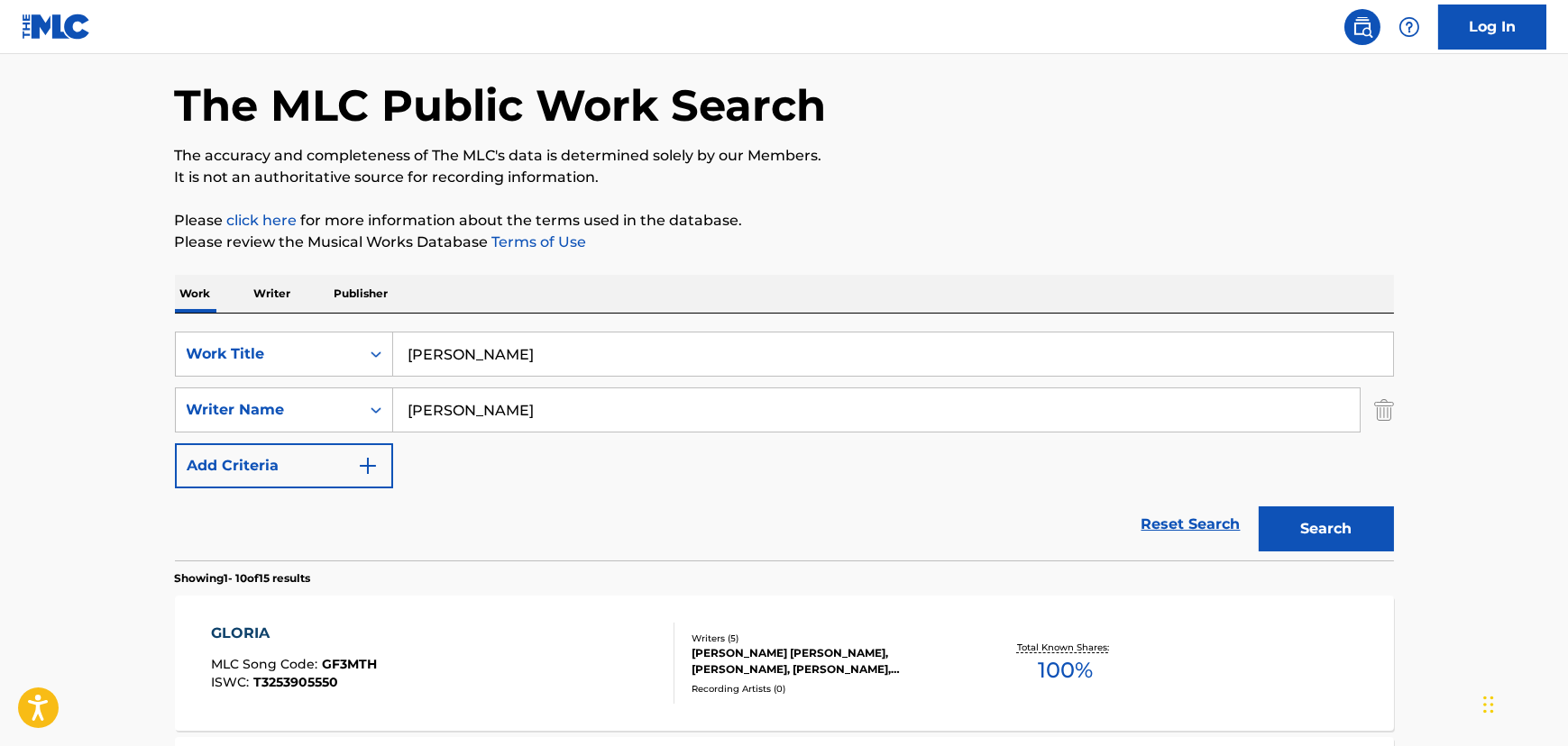
click at [440, 362] on input "[PERSON_NAME]" at bounding box center [893, 354] width 1000 height 43
type input "v"
paste input "Runaround [PERSON_NAME]"
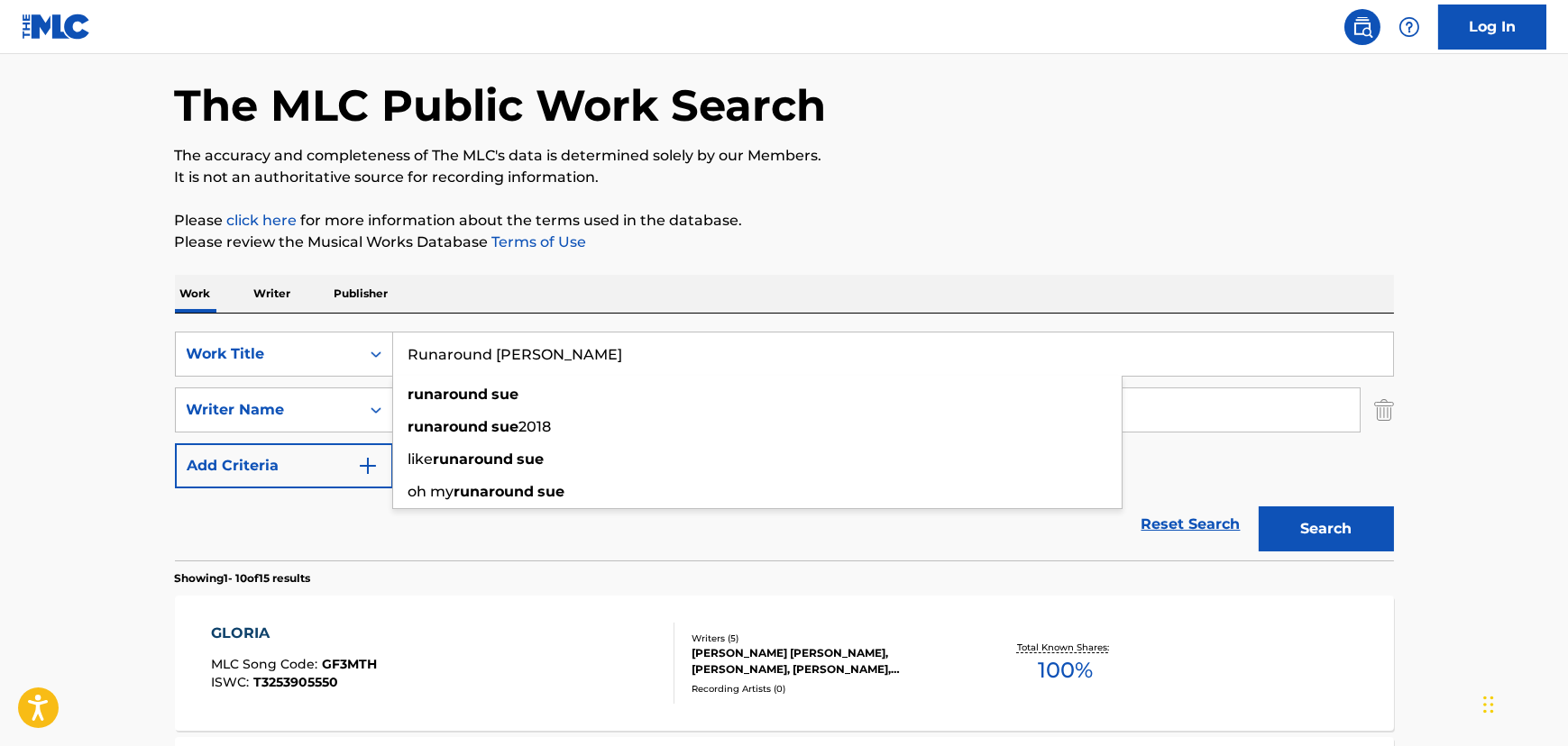
type input "Runaround [PERSON_NAME]"
drag, startPoint x: 41, startPoint y: 336, endPoint x: 215, endPoint y: 358, distance: 175.4
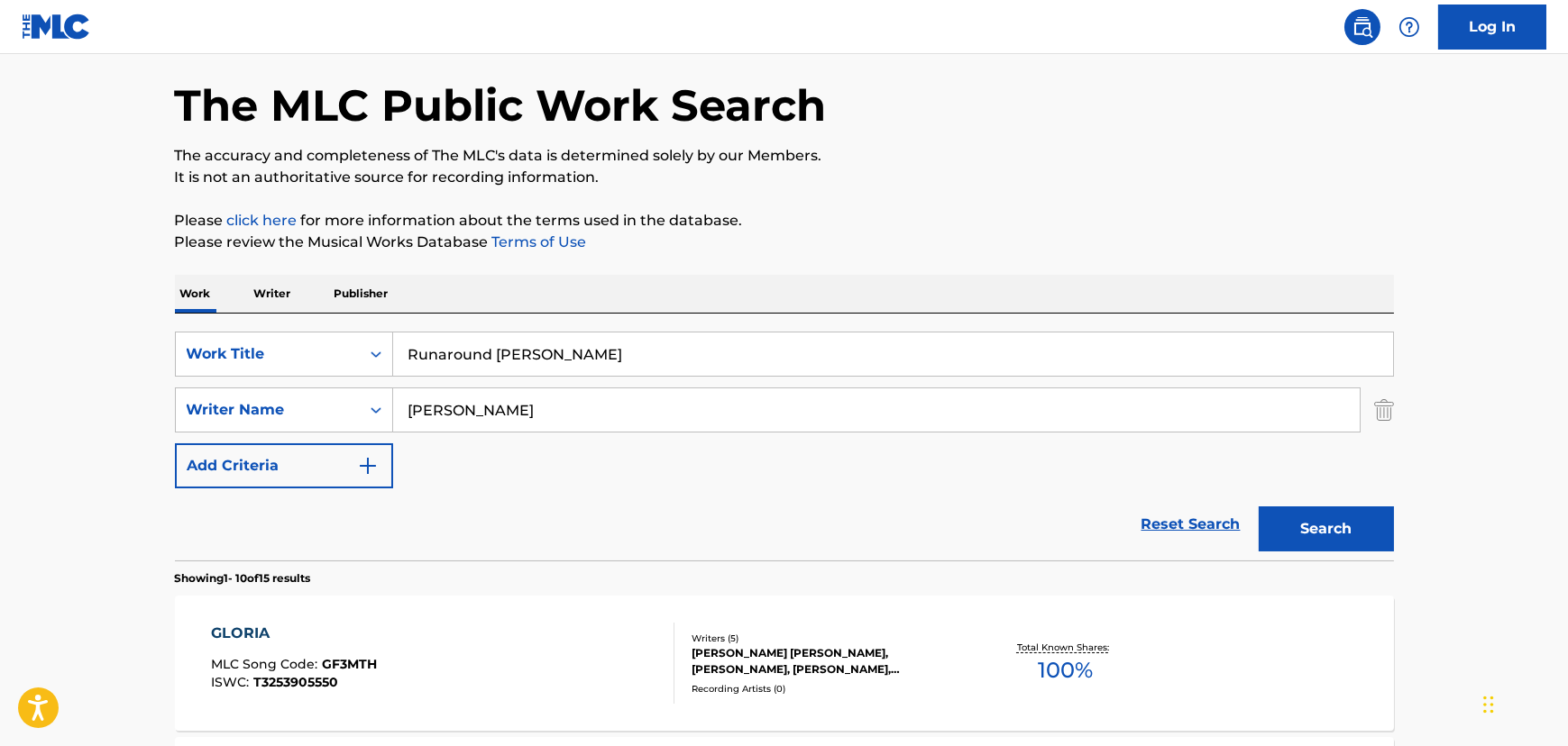
click at [409, 399] on input "[PERSON_NAME]" at bounding box center [876, 410] width 966 height 43
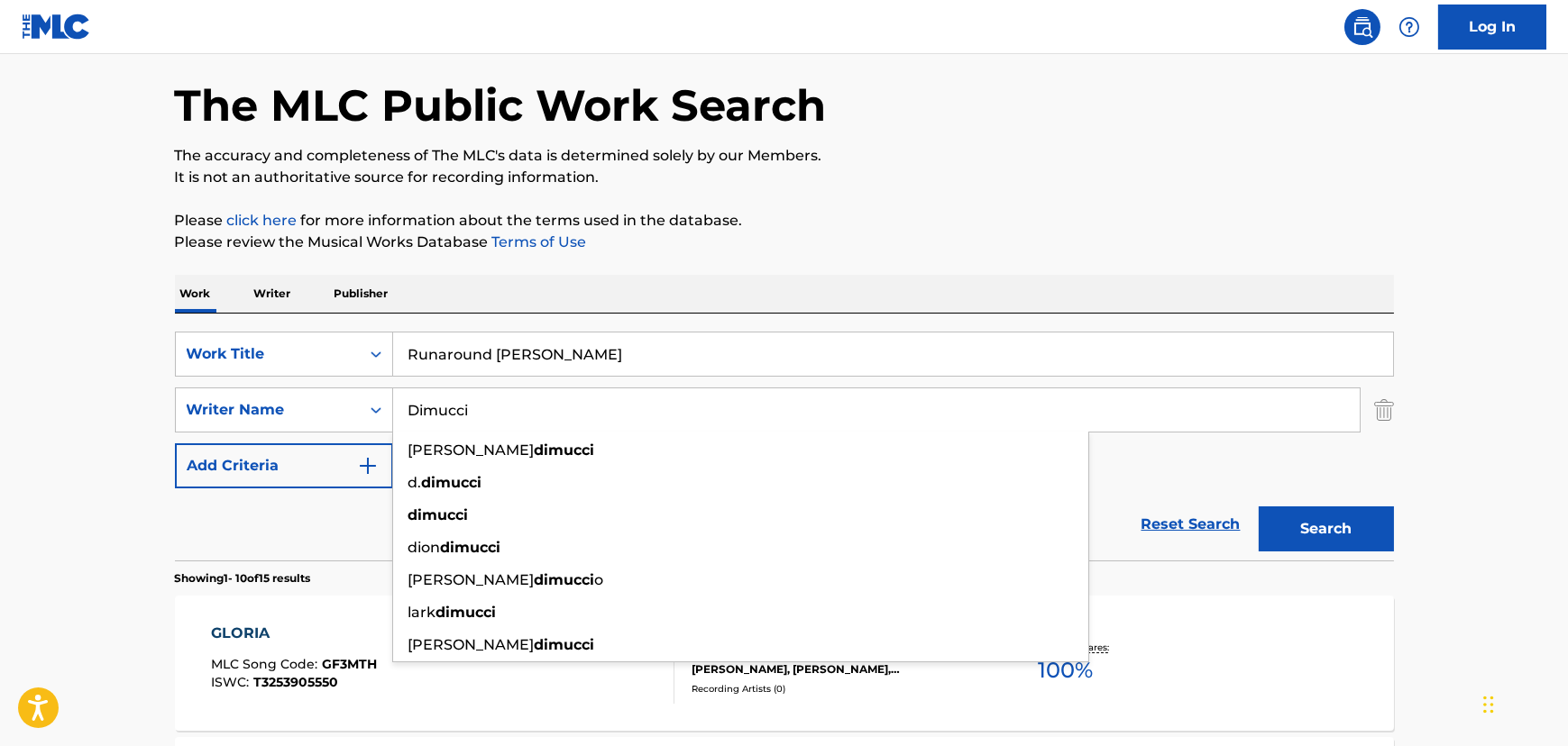
type input "Dimucci"
click at [1258, 506] on button "Search" at bounding box center [1325, 529] width 135 height 45
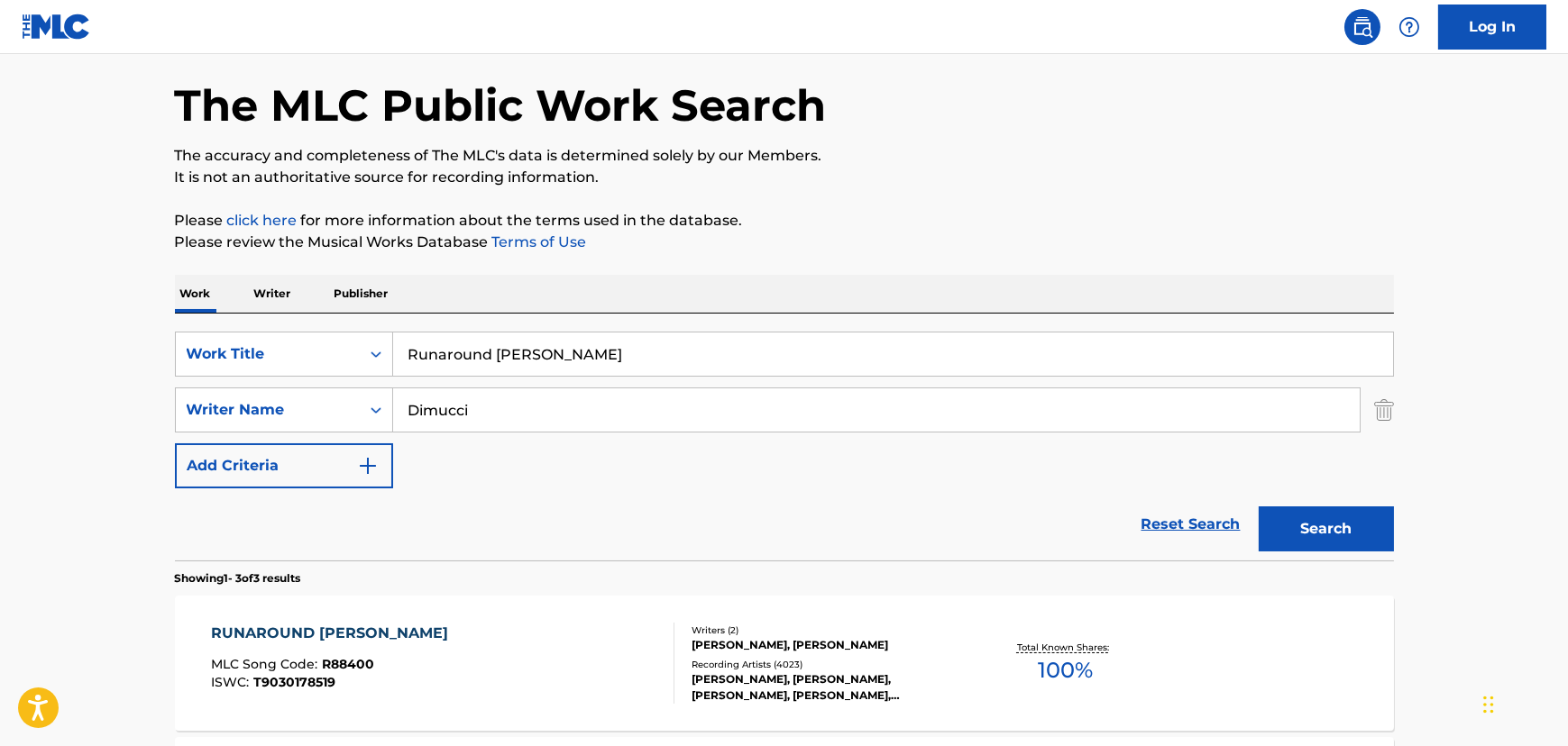
click at [450, 619] on div "RUNAROUND SUE MLC Song Code : R88400 ISWC : T9030178519 Writers ( 2 ) [PERSON_N…" at bounding box center [784, 663] width 1219 height 135
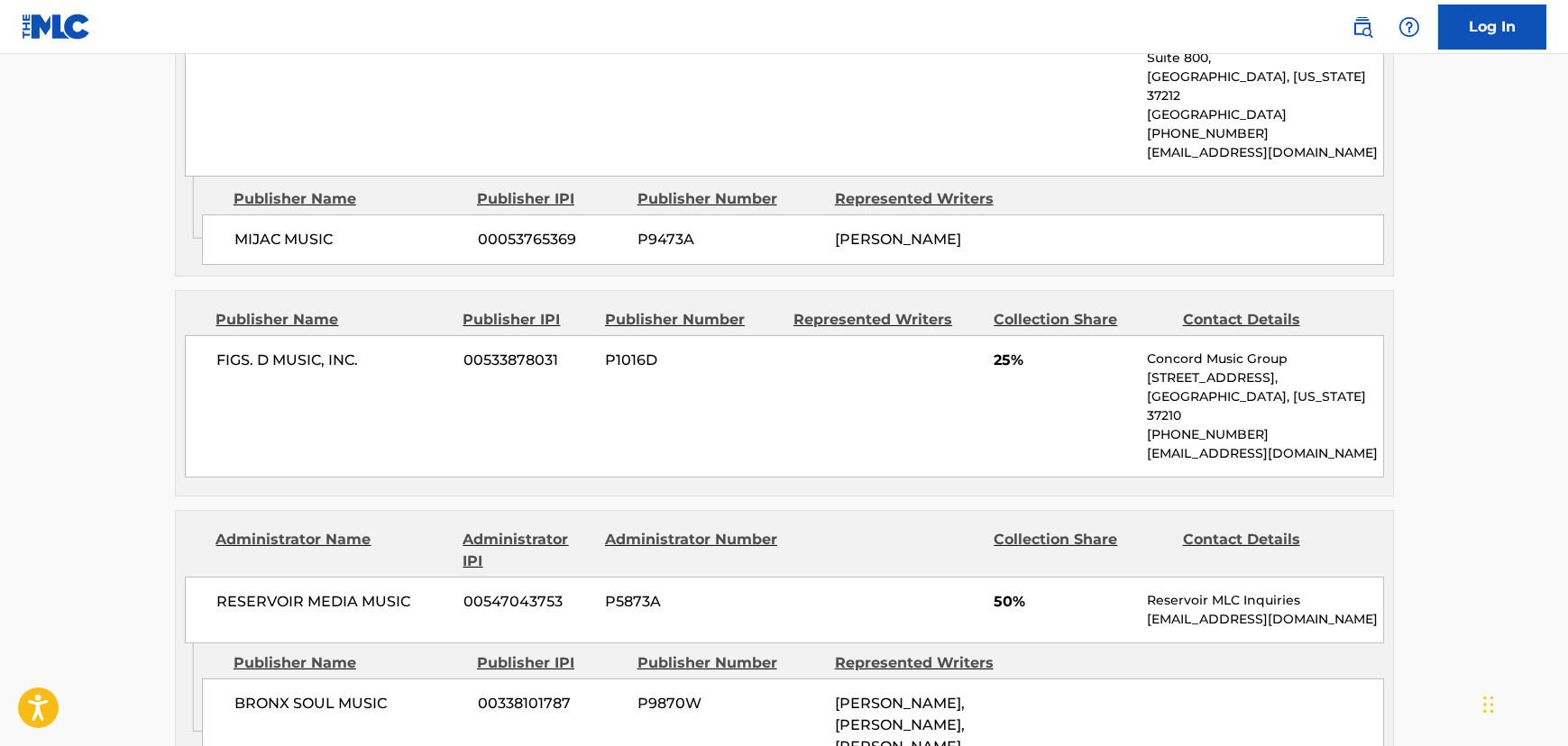
scroll to position [1146, 0]
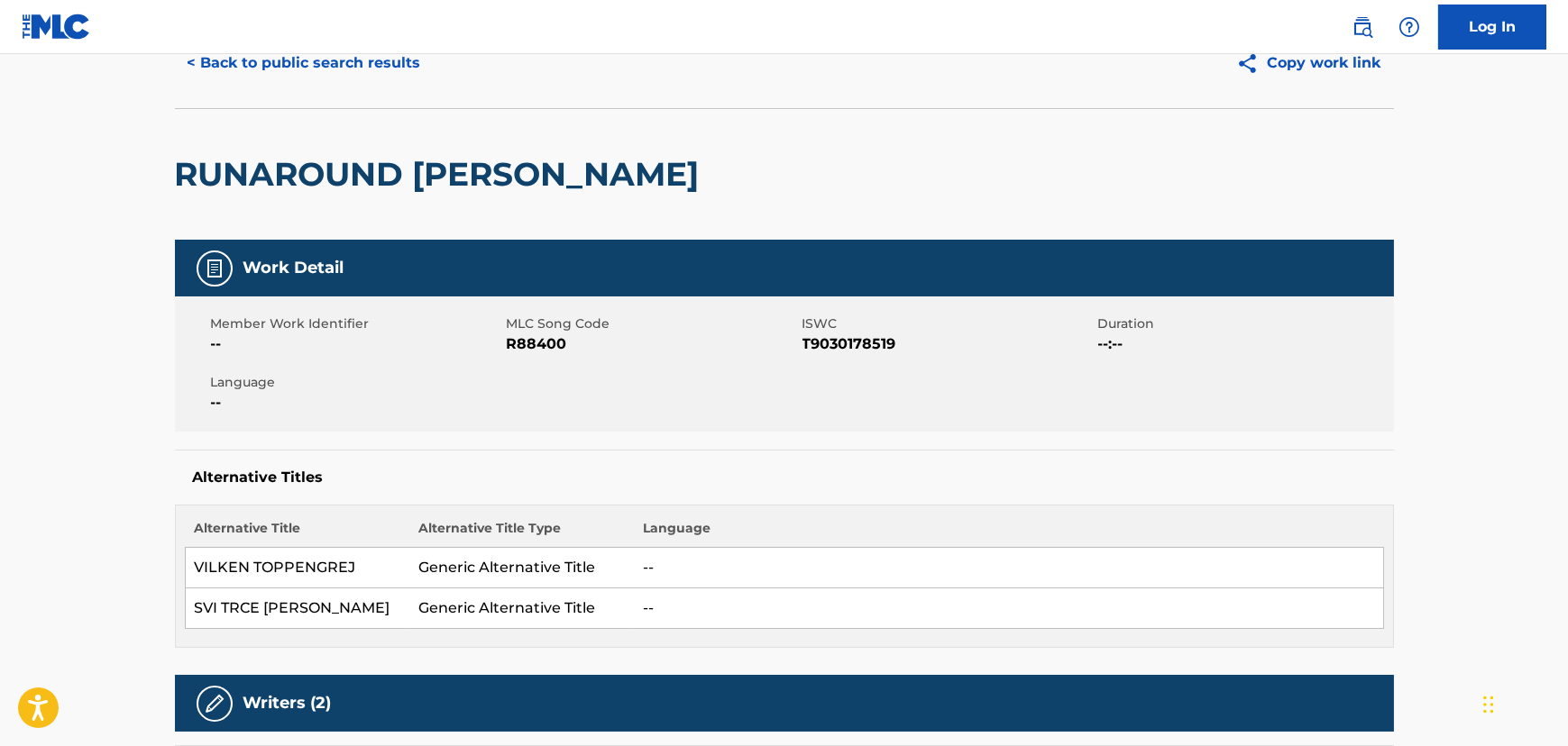
click at [344, 75] on button "< Back to public search results" at bounding box center [303, 62] width 258 height 45
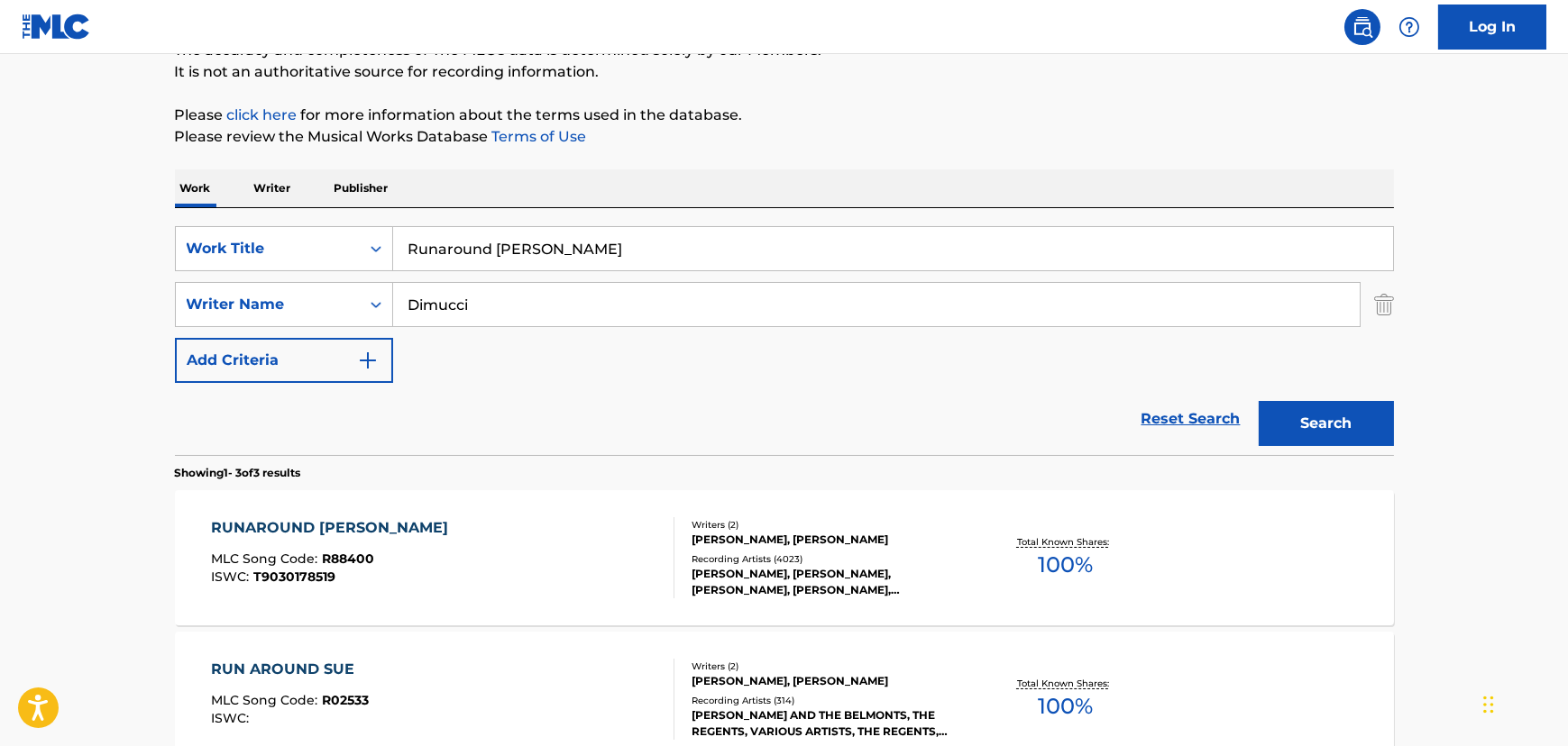
scroll to position [315, 0]
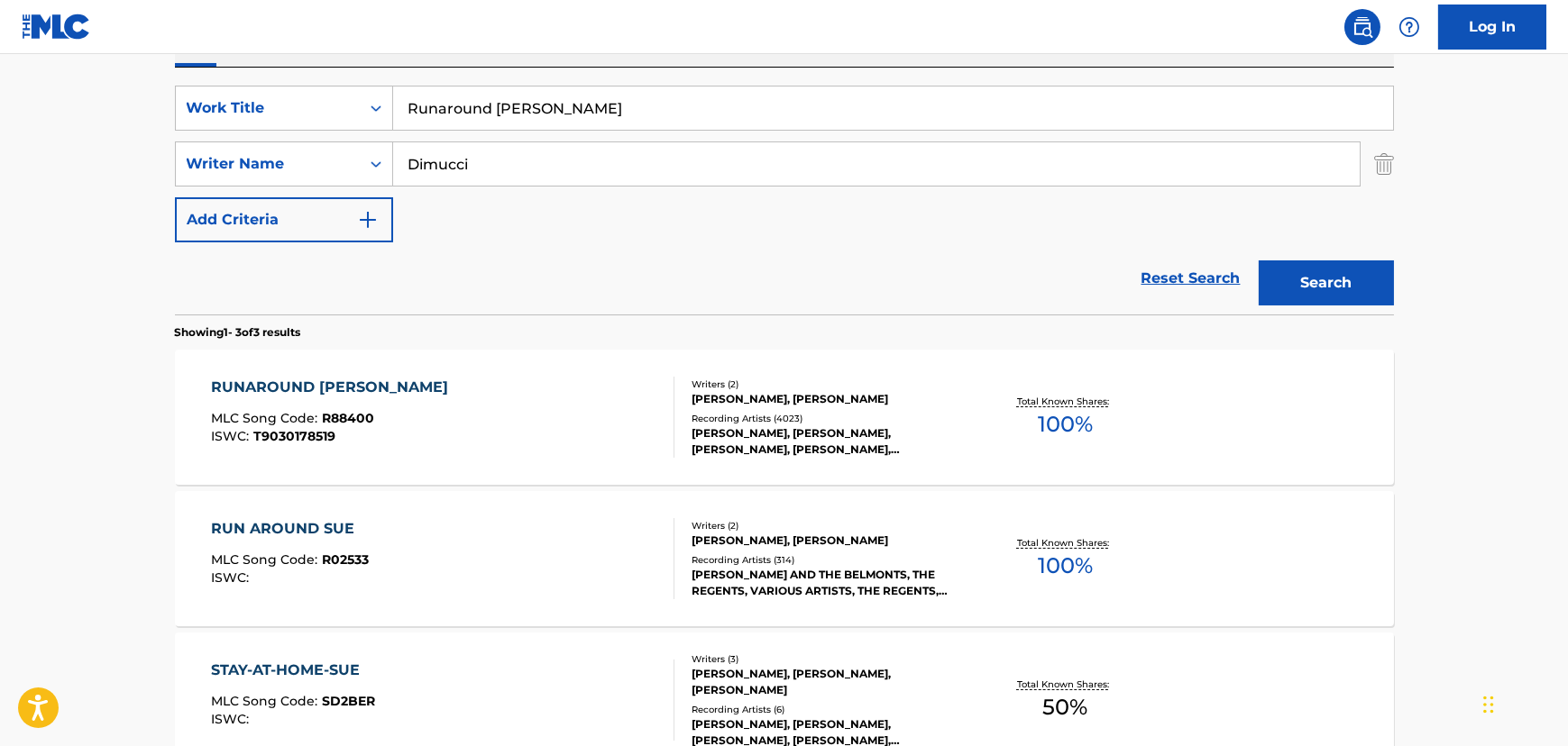
click at [456, 543] on div "RUN AROUND SUE MLC Song Code : R02533 ISWC :" at bounding box center [442, 559] width 464 height 81
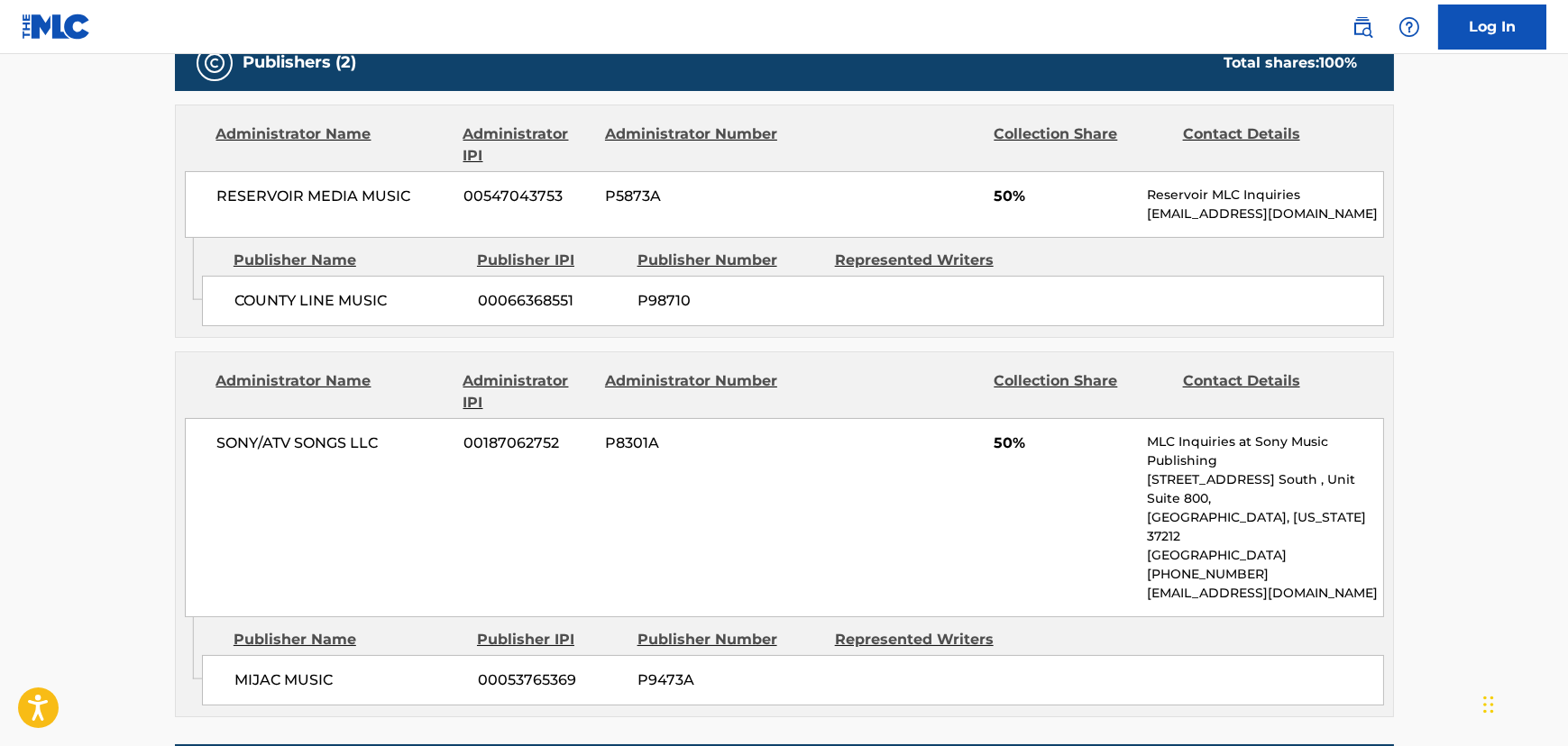
scroll to position [901, 0]
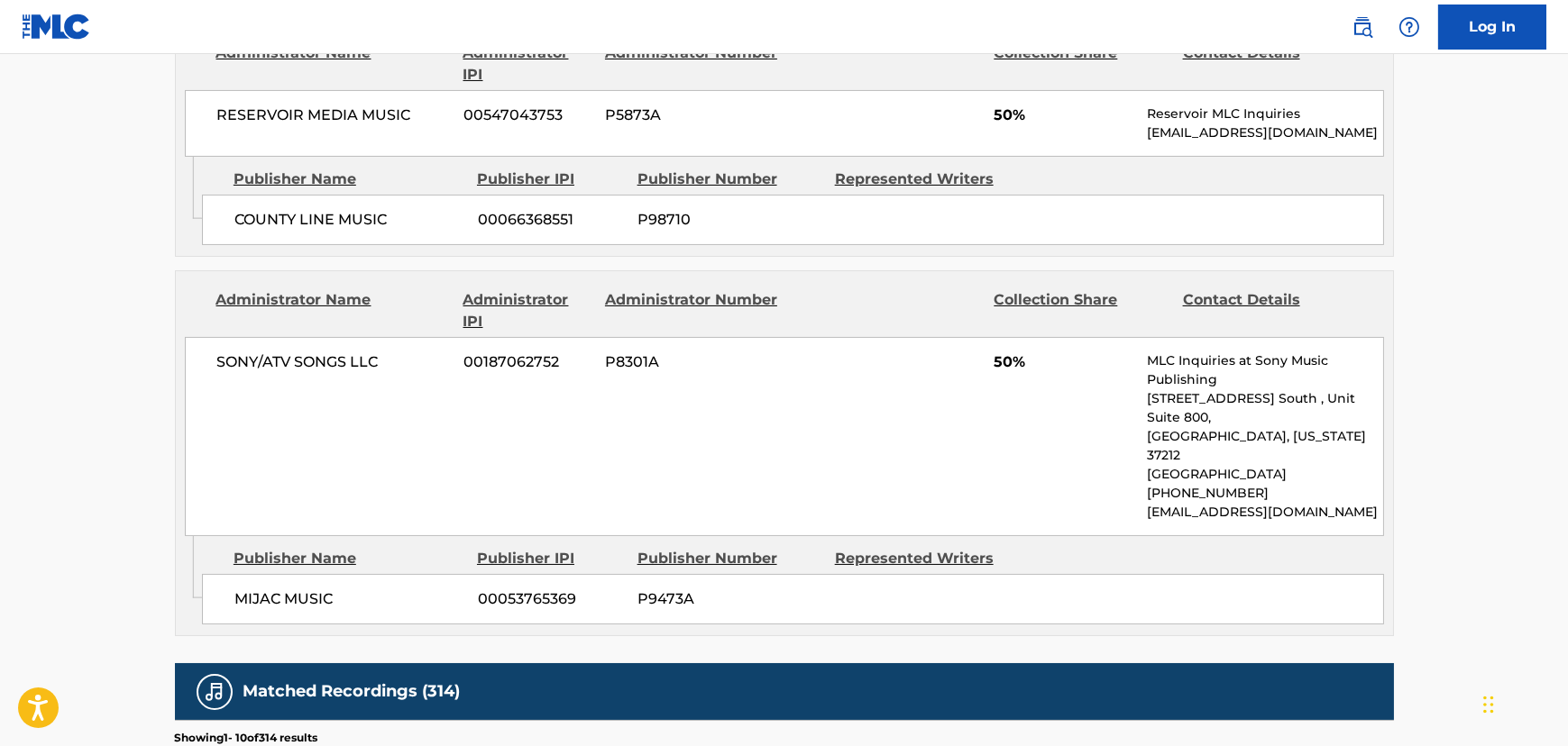
click at [265, 368] on span "SONY/ATV SONGS LLC" at bounding box center [334, 362] width 233 height 21
copy div "SONY/ATV SONGS LLC"
click at [284, 367] on span "SONY/ATV SONGS LLC" at bounding box center [334, 362] width 233 height 21
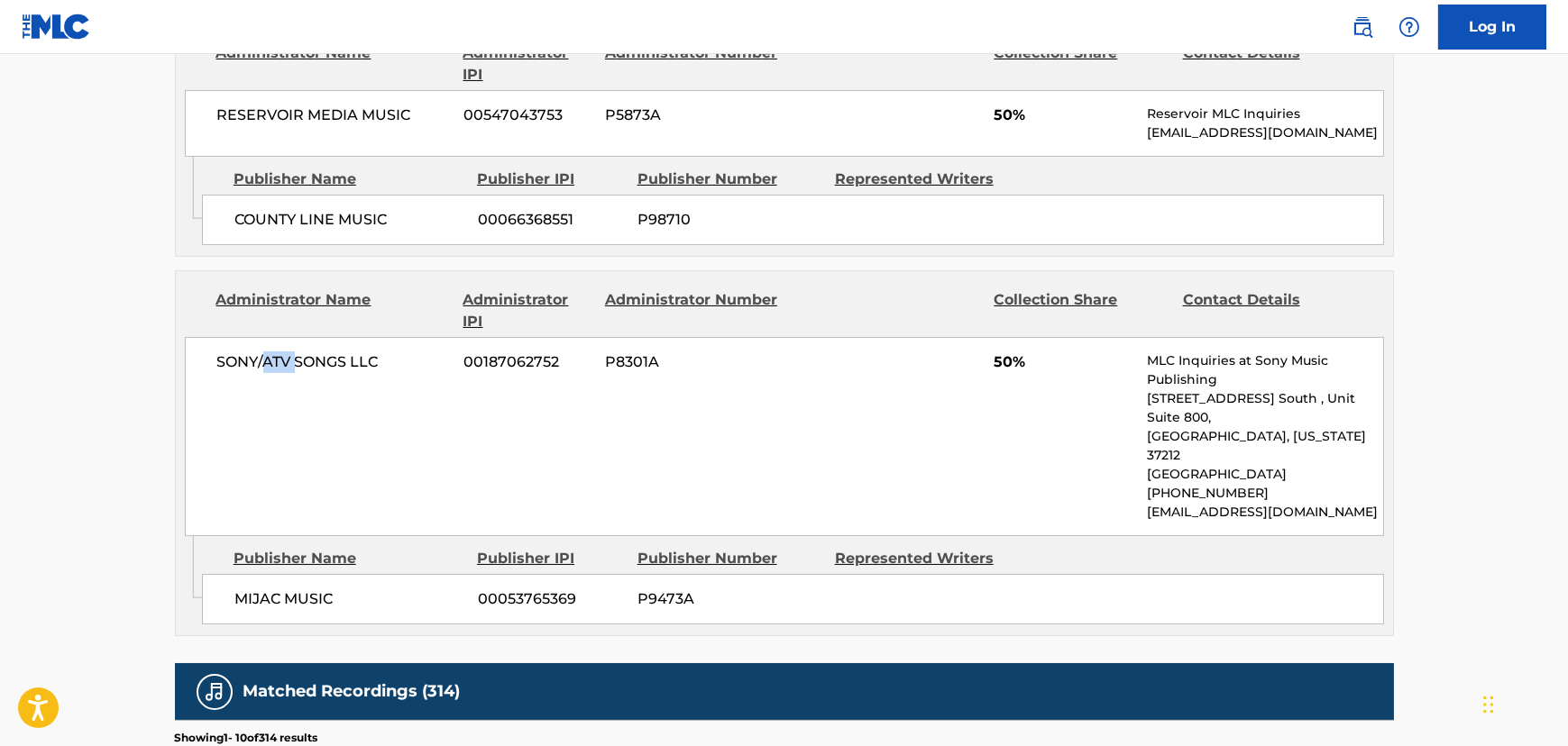
click at [284, 367] on span "SONY/ATV SONGS LLC" at bounding box center [334, 362] width 233 height 21
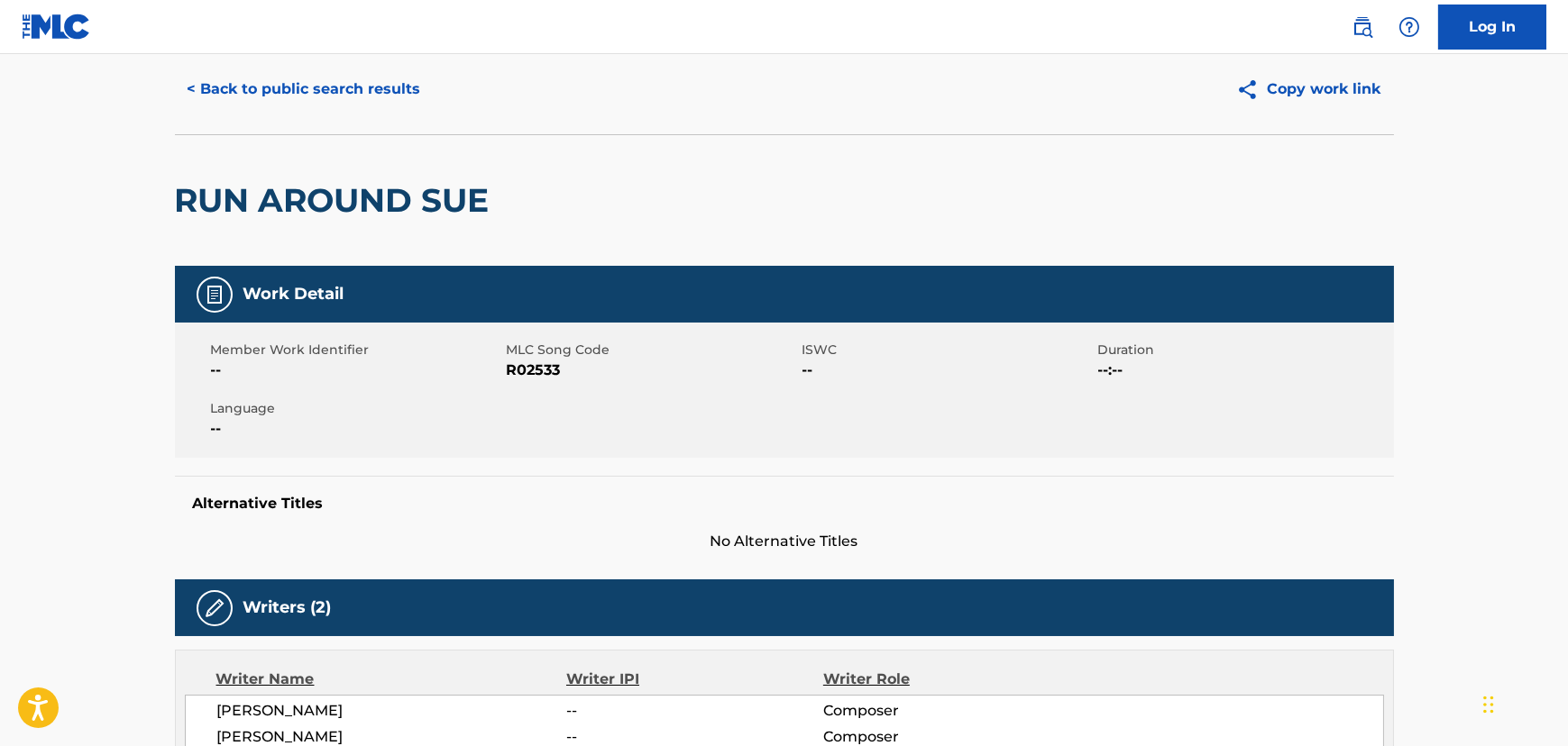
scroll to position [0, 0]
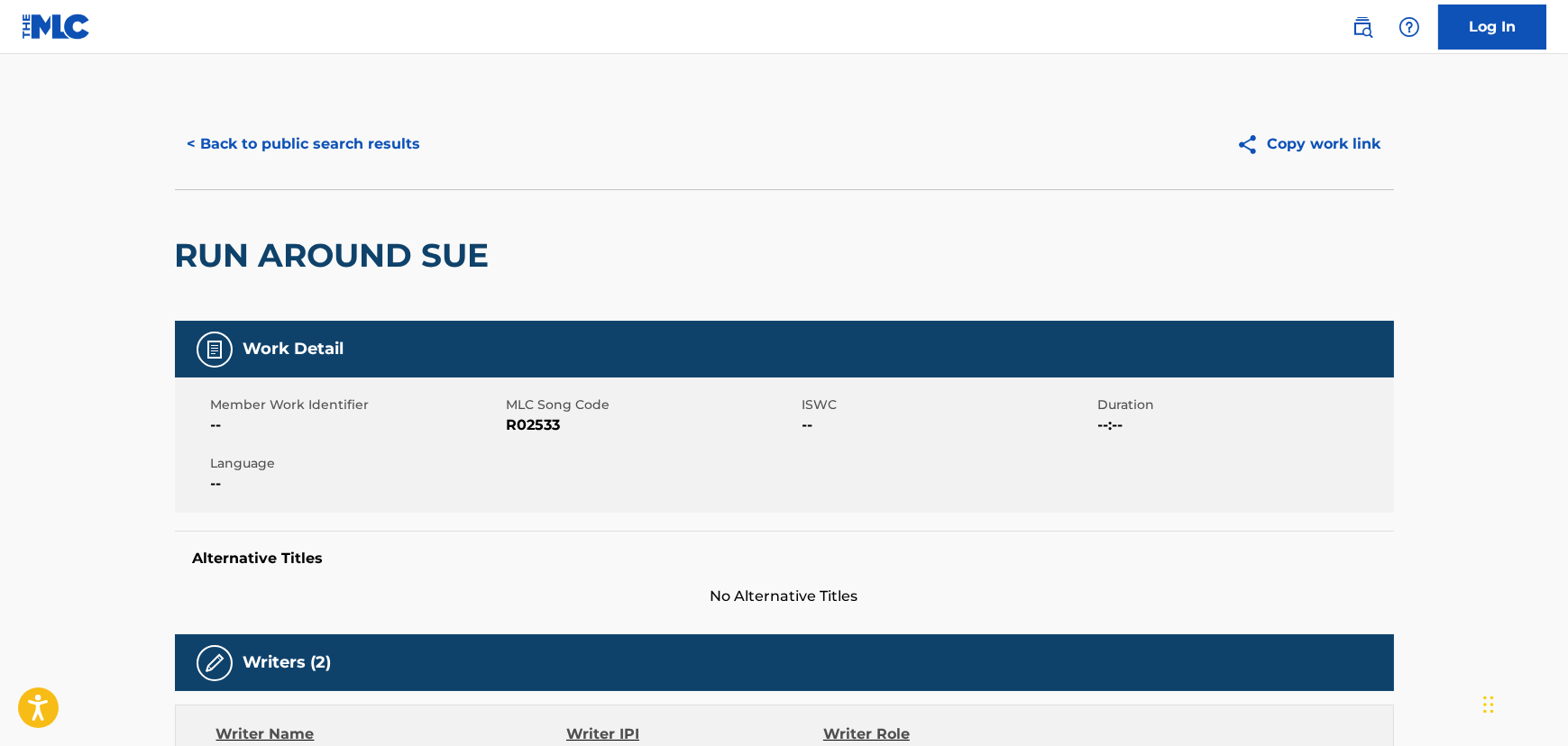
click at [289, 136] on button "< Back to public search results" at bounding box center [303, 144] width 258 height 45
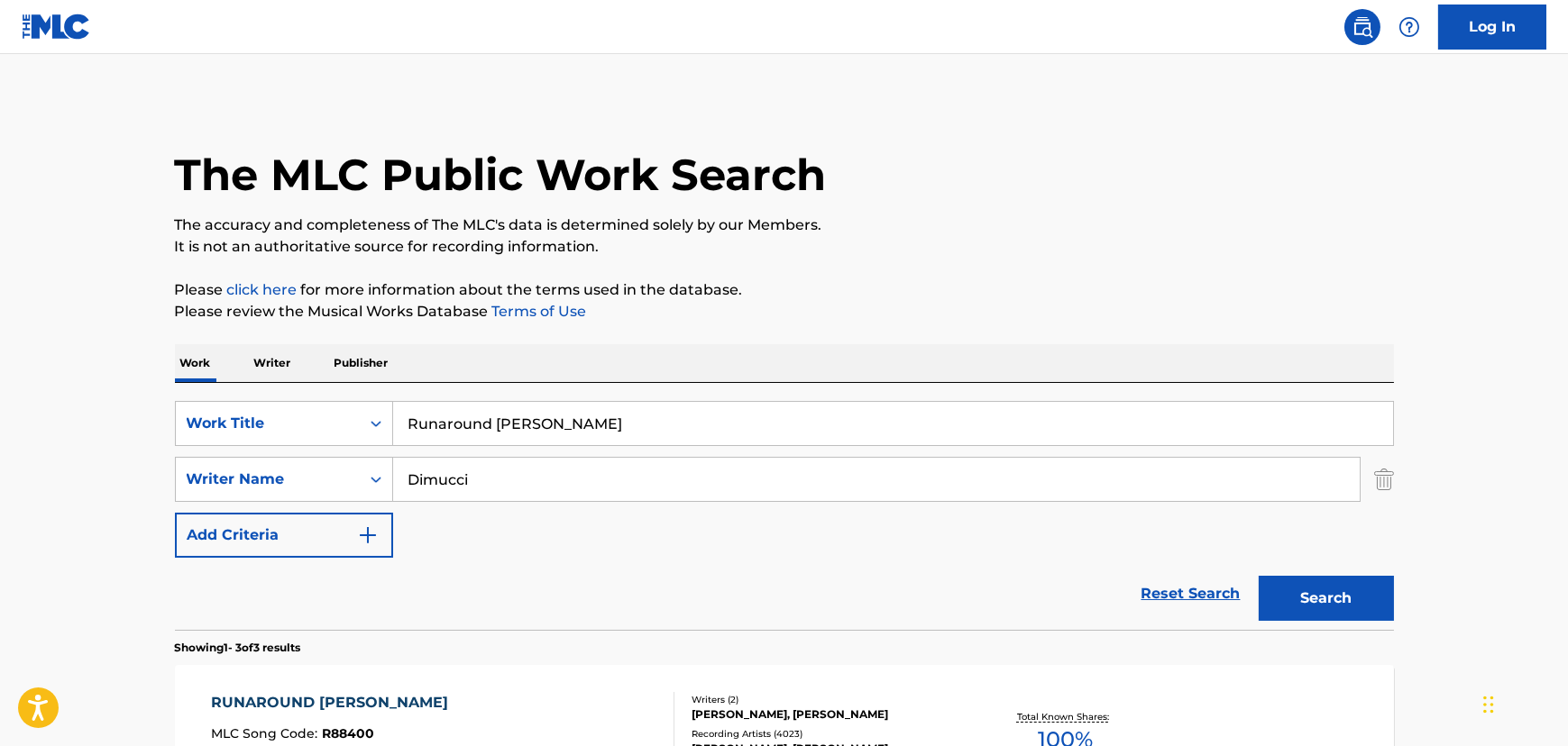
scroll to position [315, 0]
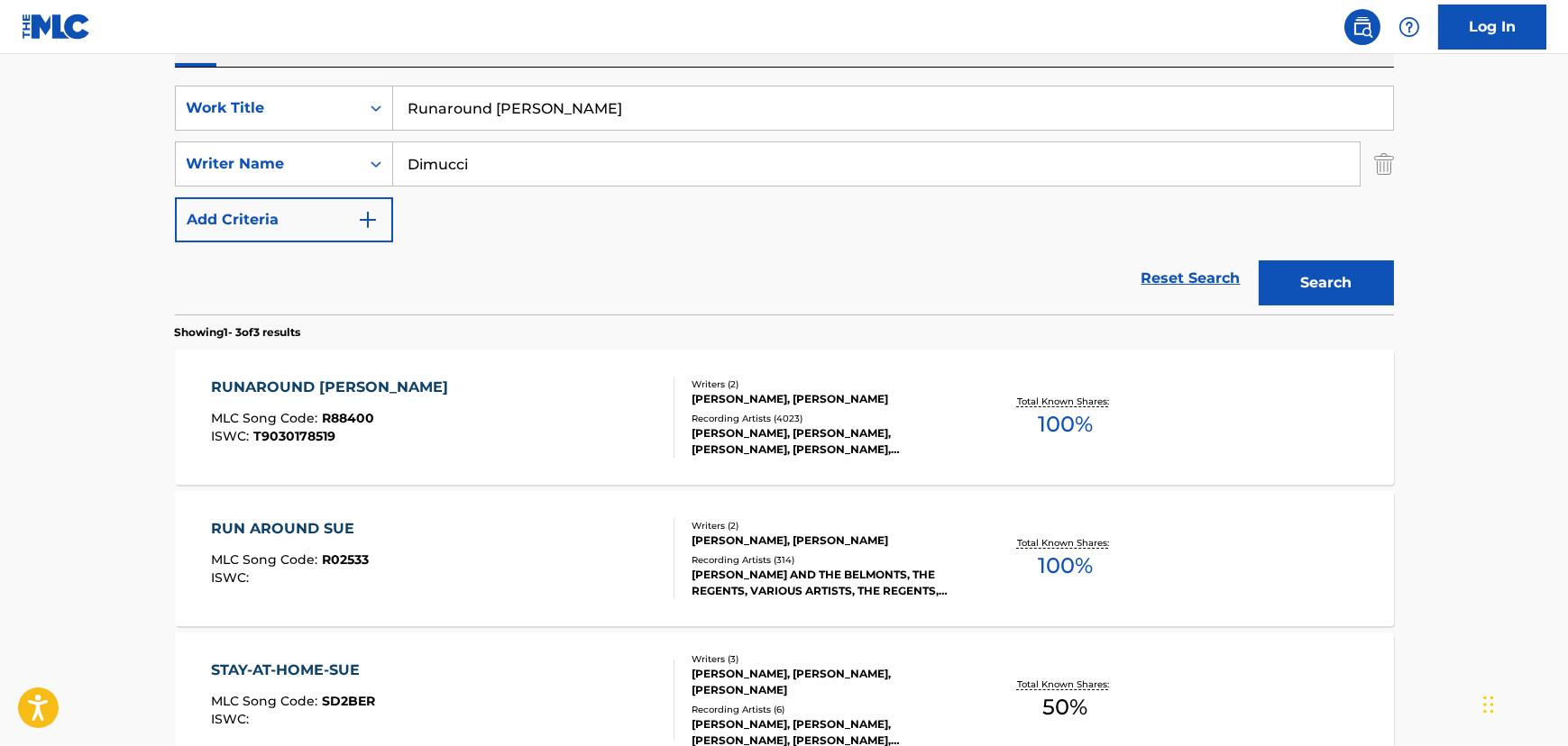
click at [543, 121] on input "Runaround [PERSON_NAME]" at bounding box center [893, 108] width 1000 height 43
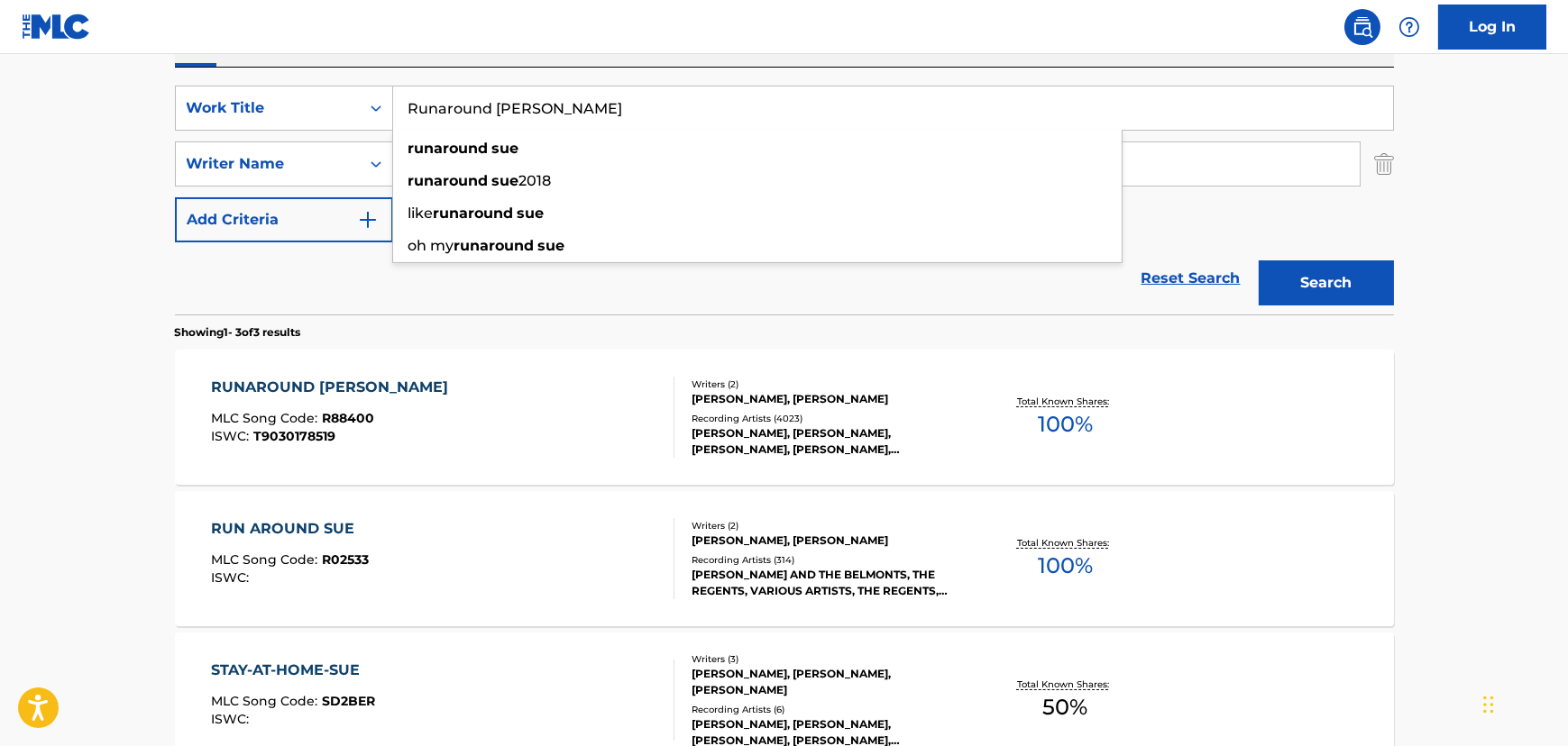
click at [543, 121] on input "Runaround [PERSON_NAME]" at bounding box center [893, 108] width 1000 height 43
paste input "Help Me [PERSON_NAME]"
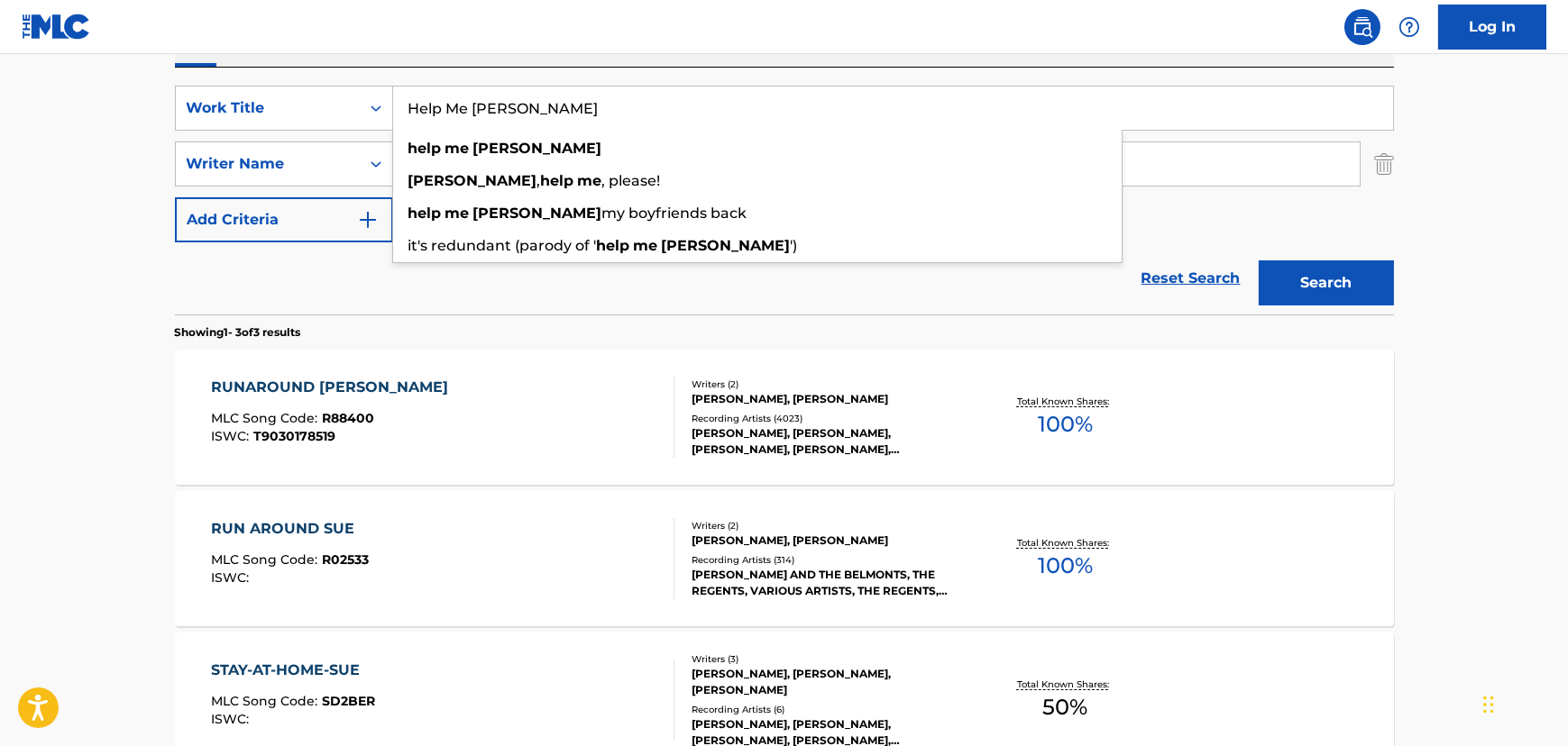
type input "Help Me [PERSON_NAME]"
drag, startPoint x: 18, startPoint y: 174, endPoint x: 288, endPoint y: 173, distance: 270.0
click at [21, 174] on main "The MLC Public Work Search The accuracy and completeness of The MLC's data is d…" at bounding box center [784, 300] width 1568 height 1123
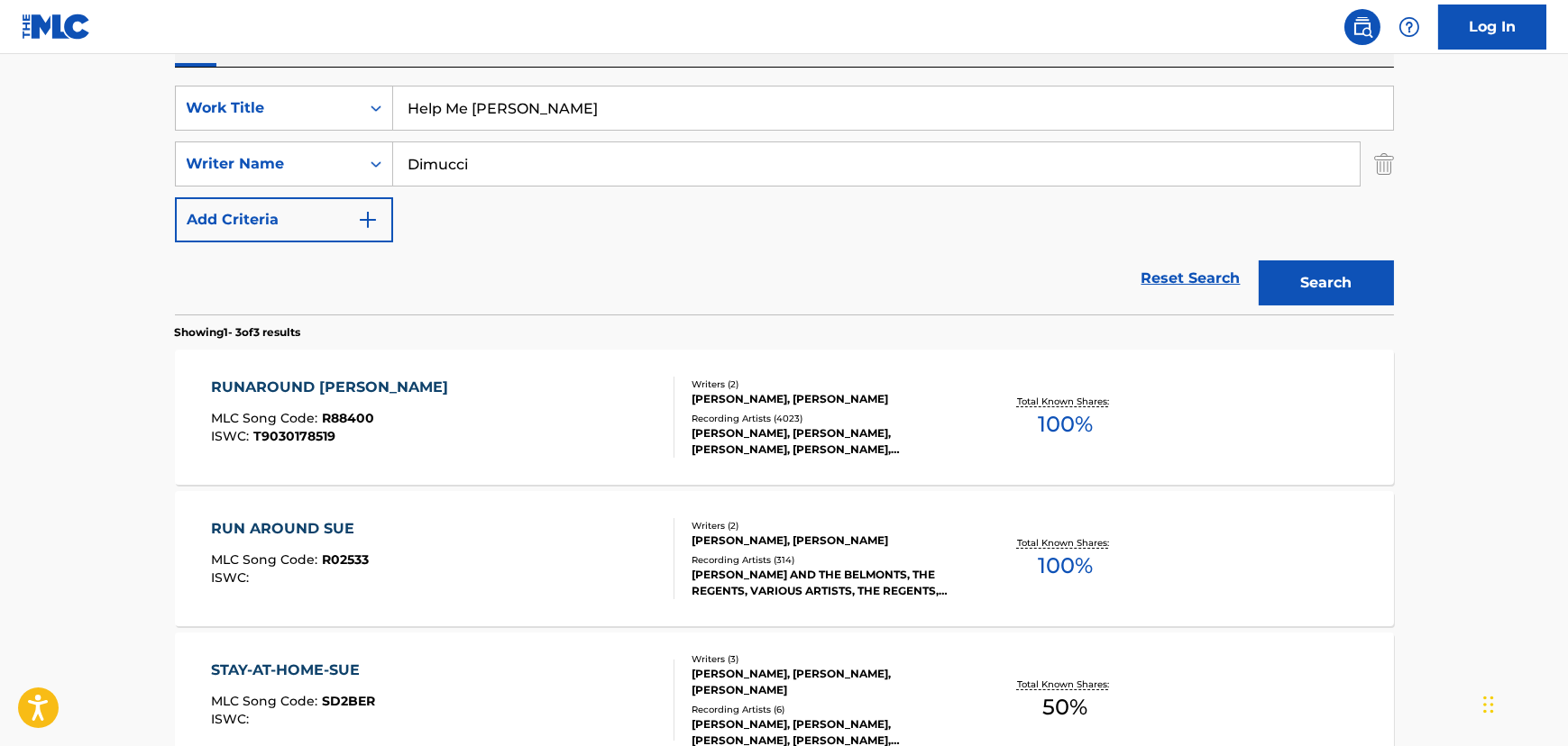
click at [449, 151] on input "Dimucci" at bounding box center [876, 164] width 966 height 43
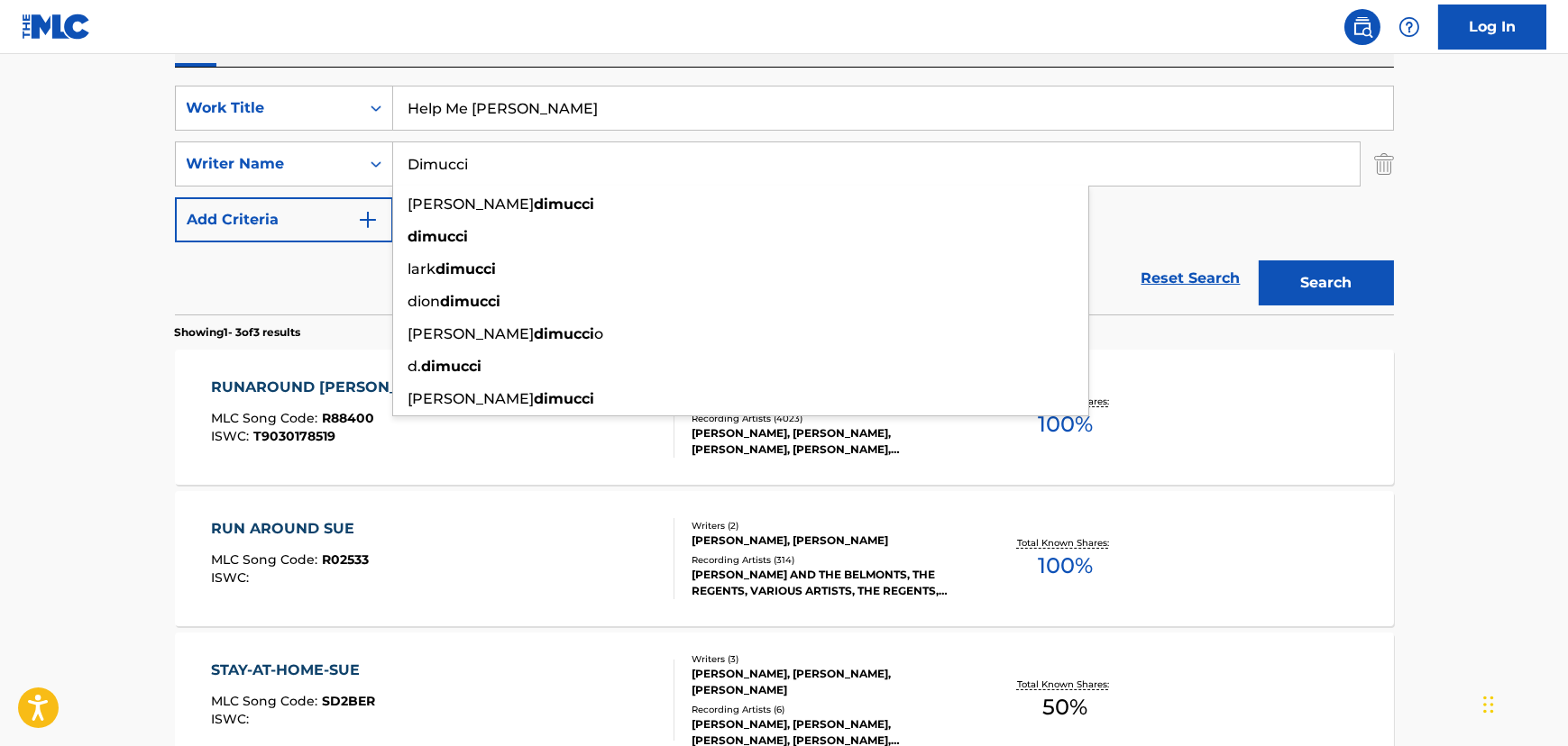
click at [449, 151] on input "Dimucci" at bounding box center [876, 164] width 966 height 43
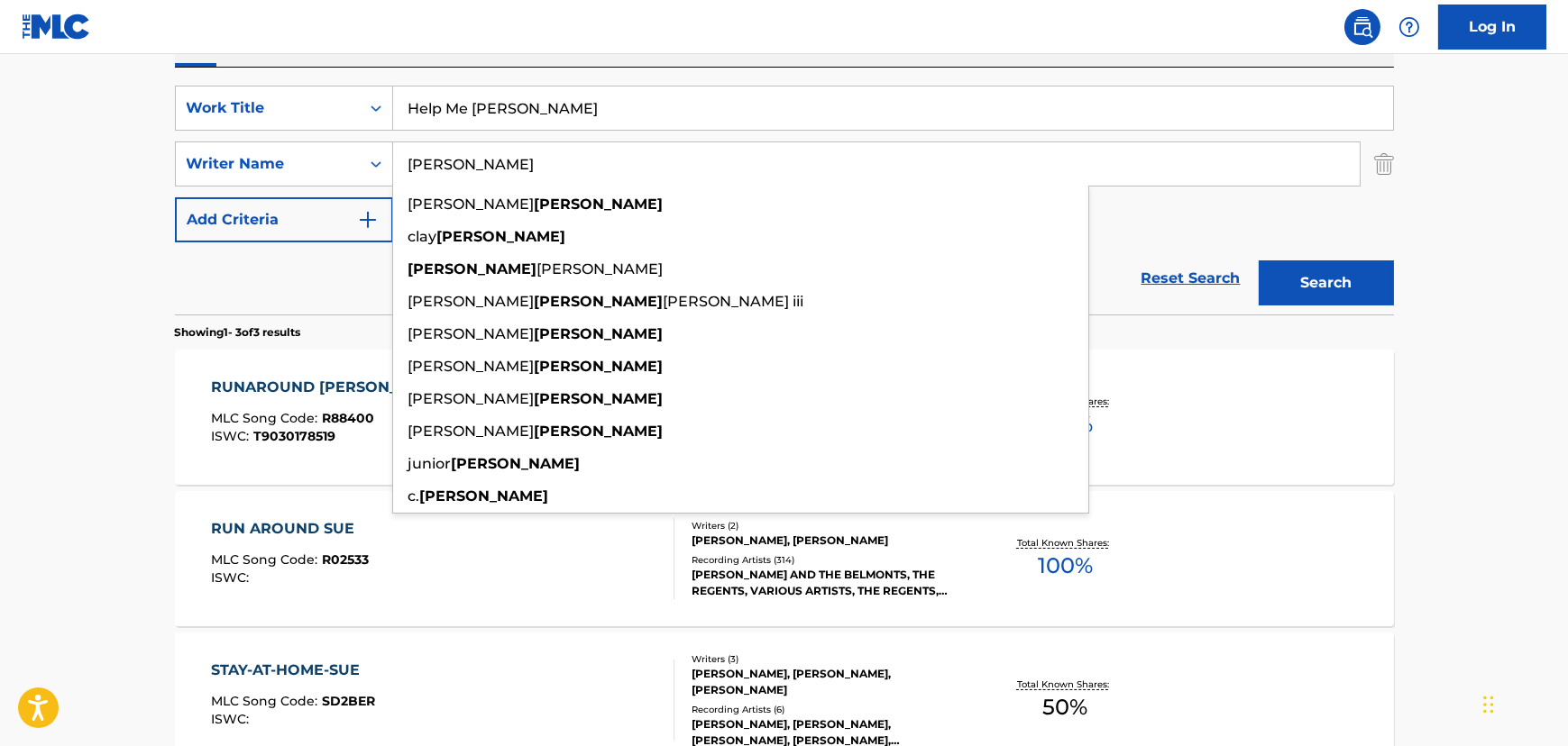
type input "[PERSON_NAME]"
click at [1258, 260] on button "Search" at bounding box center [1325, 283] width 135 height 45
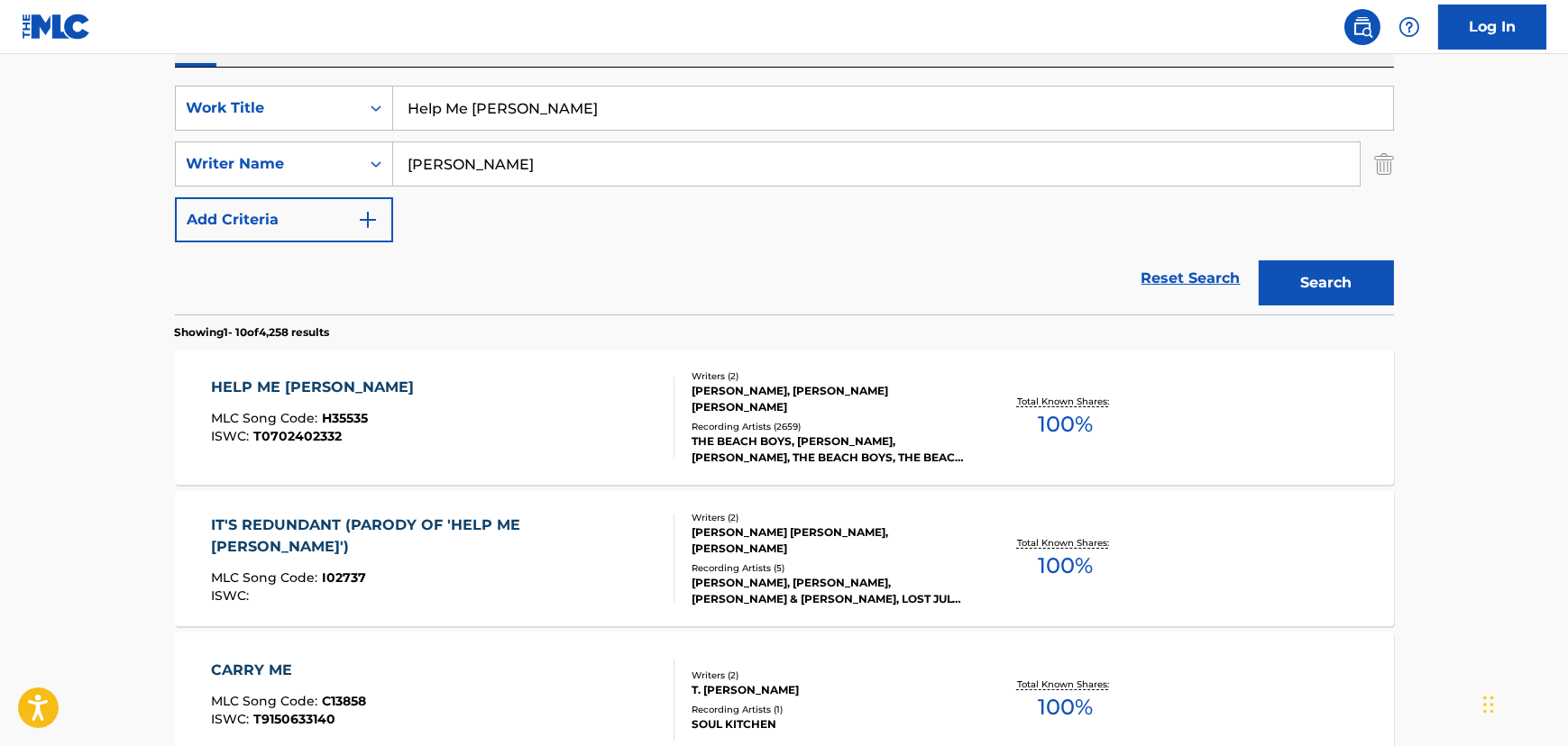
click at [519, 410] on div "HELP ME [PERSON_NAME] MLC Song Code : H35535 ISWC : T0702402332" at bounding box center [442, 417] width 464 height 81
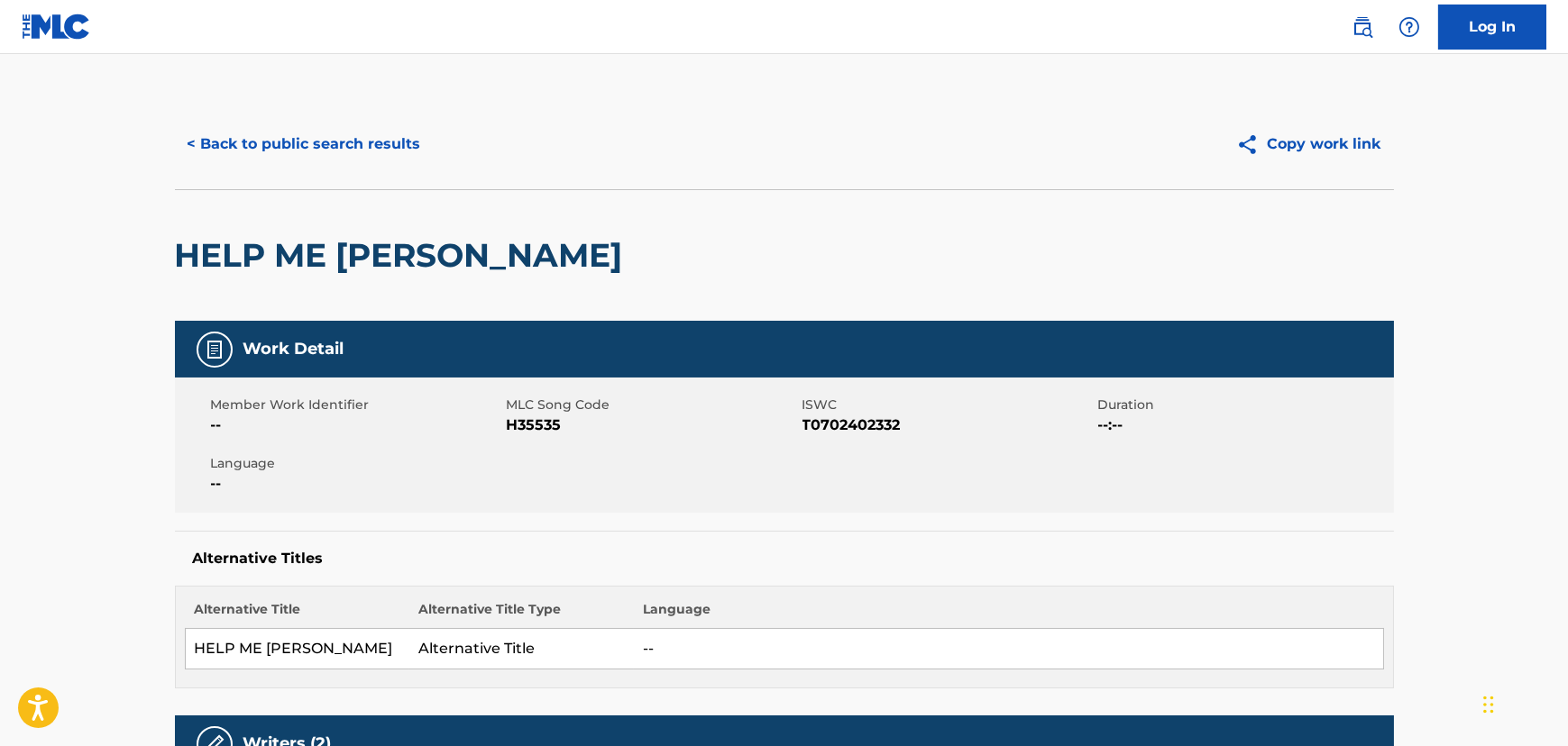
click at [361, 147] on button "< Back to public search results" at bounding box center [303, 144] width 258 height 45
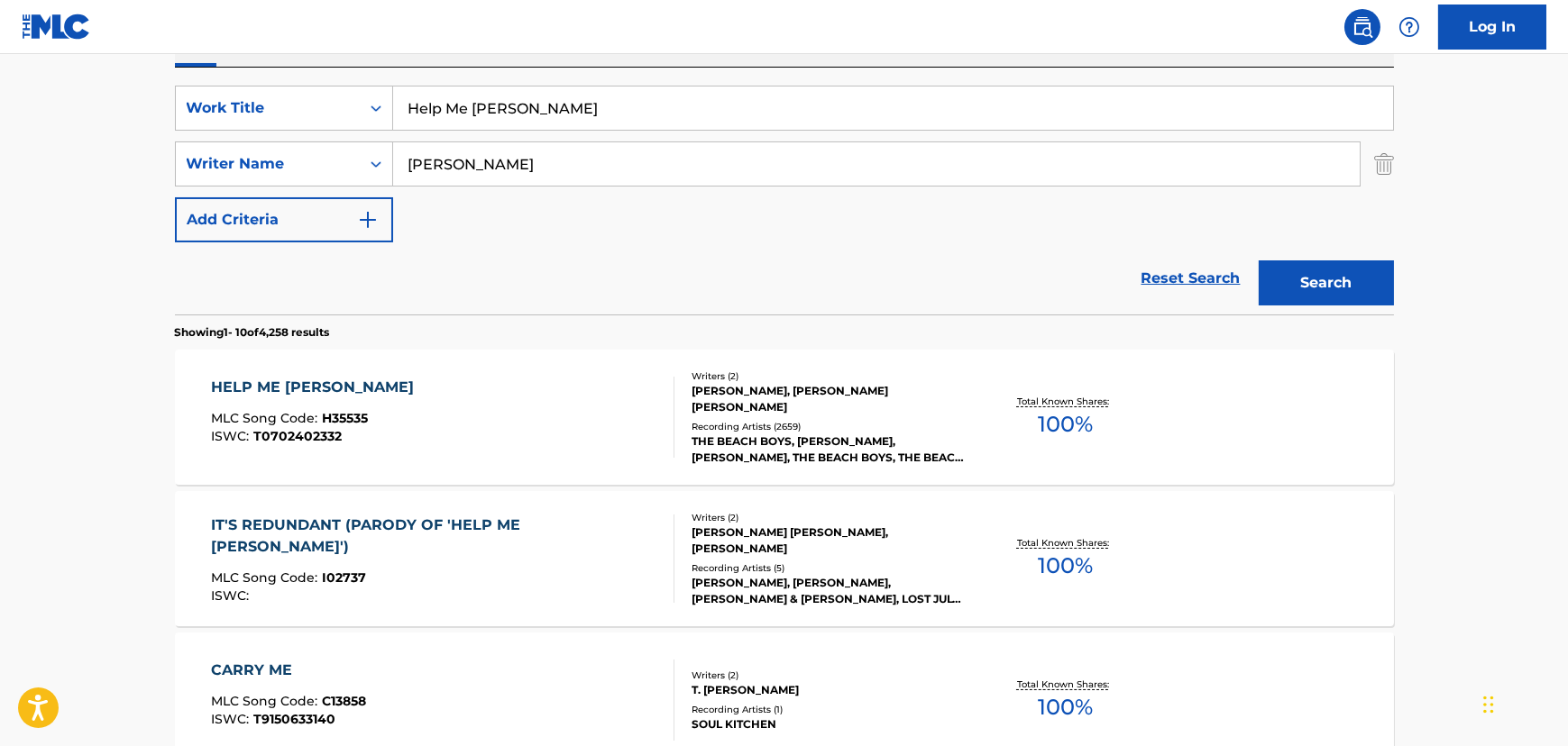
click at [476, 98] on input "Help Me [PERSON_NAME]" at bounding box center [893, 108] width 1000 height 43
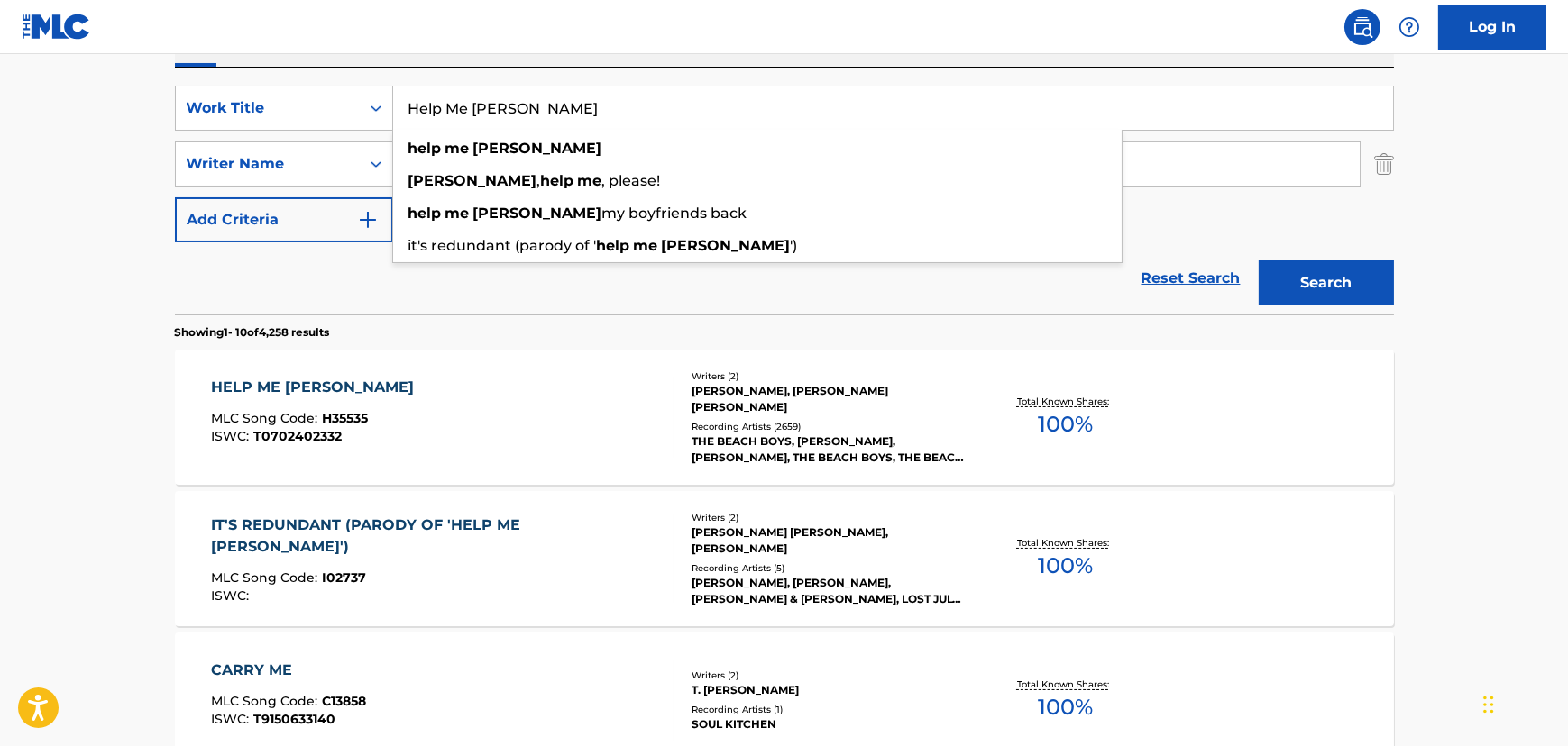
click at [476, 98] on input "Help Me [PERSON_NAME]" at bounding box center [893, 108] width 1000 height 43
paste input "[PERSON_NAME]"
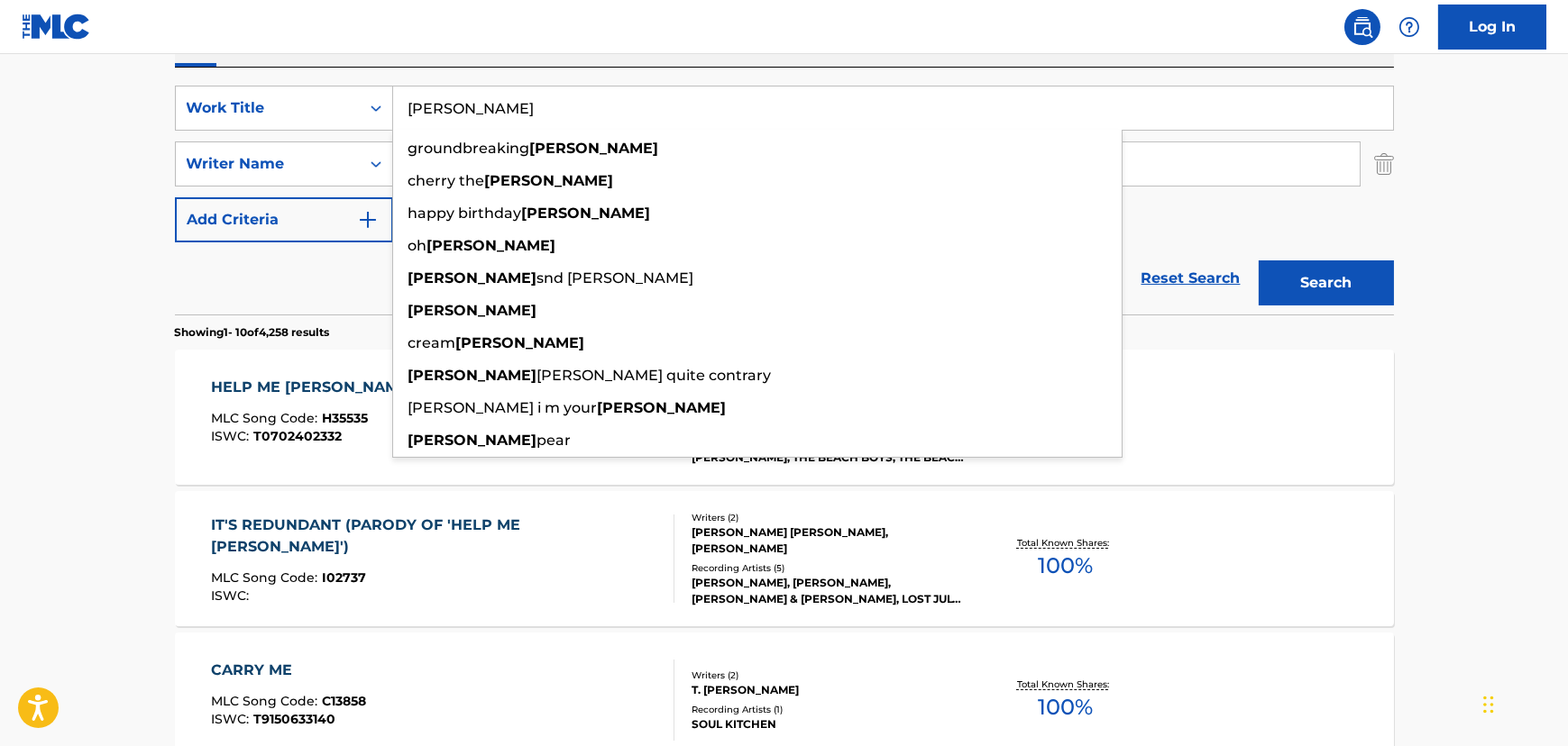
type input "[PERSON_NAME]"
drag, startPoint x: 109, startPoint y: 297, endPoint x: 193, endPoint y: 243, distance: 99.9
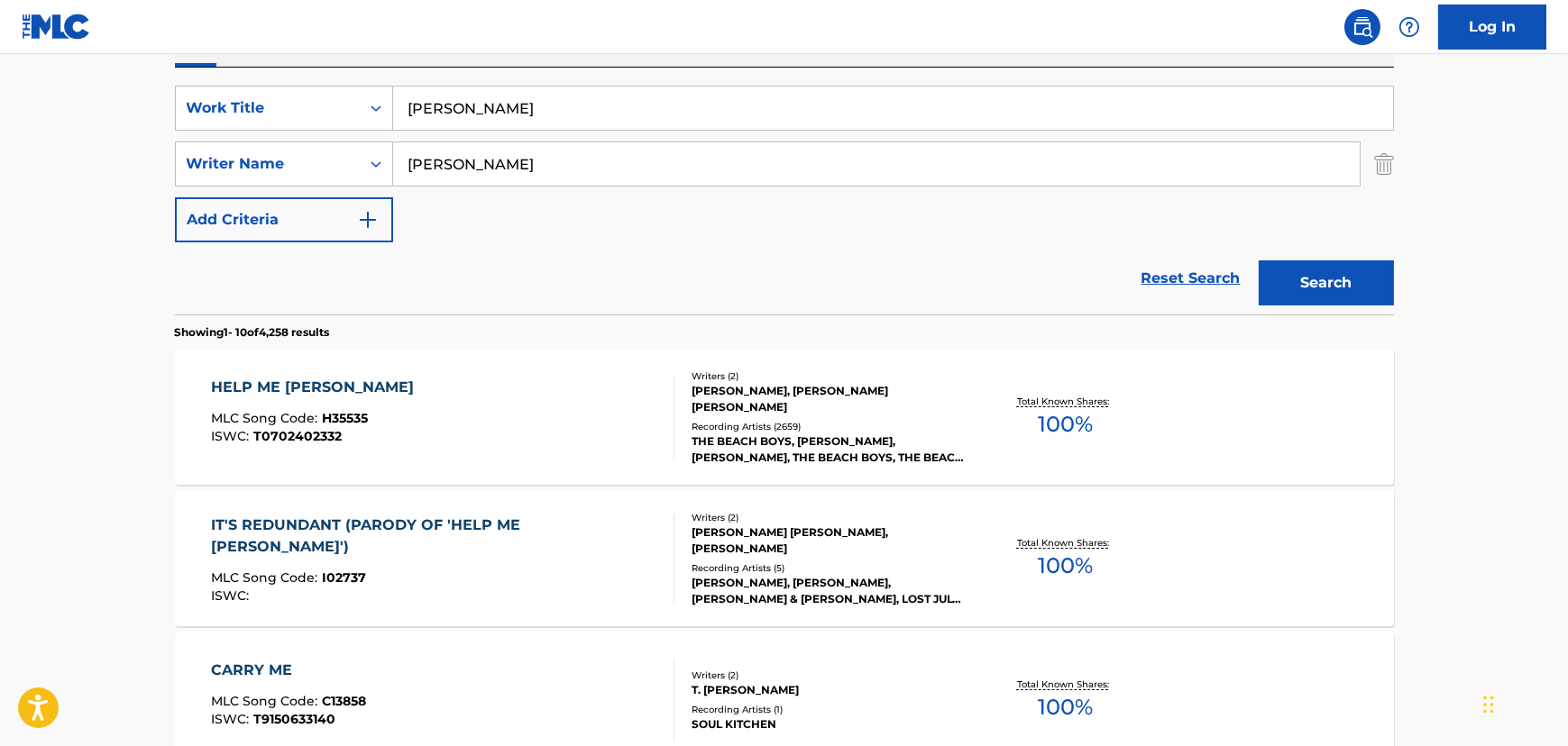
click at [450, 171] on input "[PERSON_NAME]" at bounding box center [876, 164] width 966 height 43
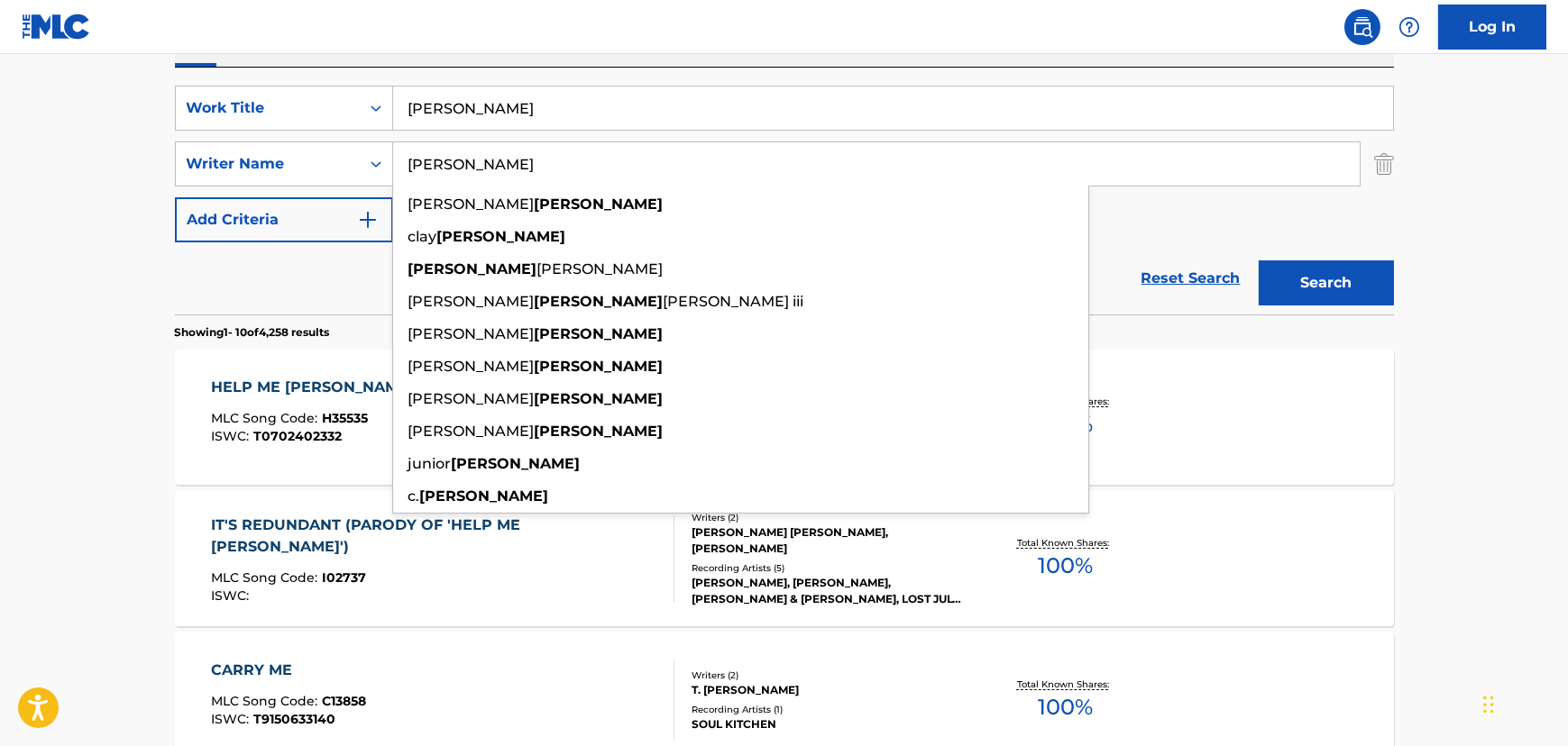
click at [450, 171] on input "[PERSON_NAME]" at bounding box center [876, 164] width 966 height 43
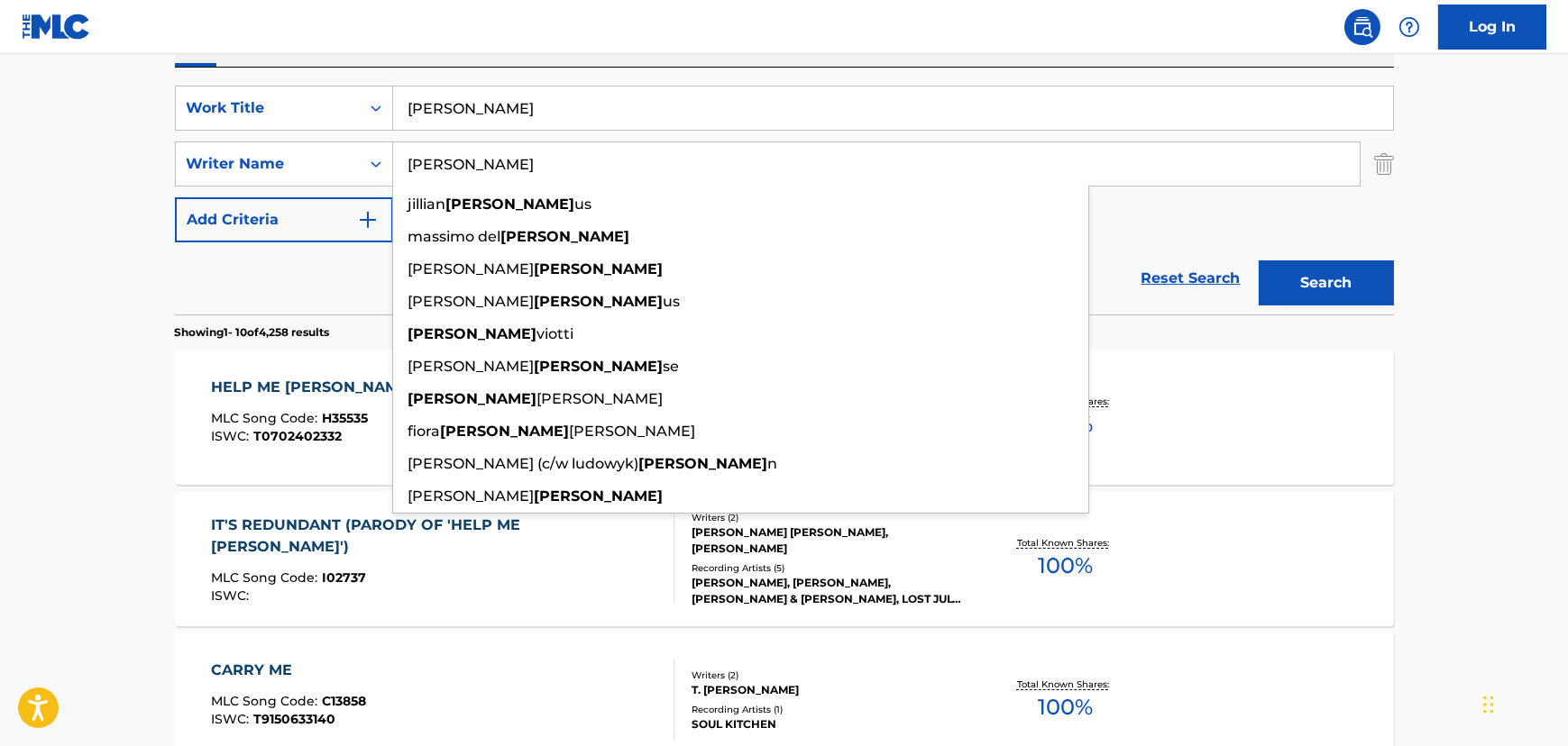
type input "[PERSON_NAME]"
click at [1258, 260] on button "Search" at bounding box center [1325, 283] width 135 height 45
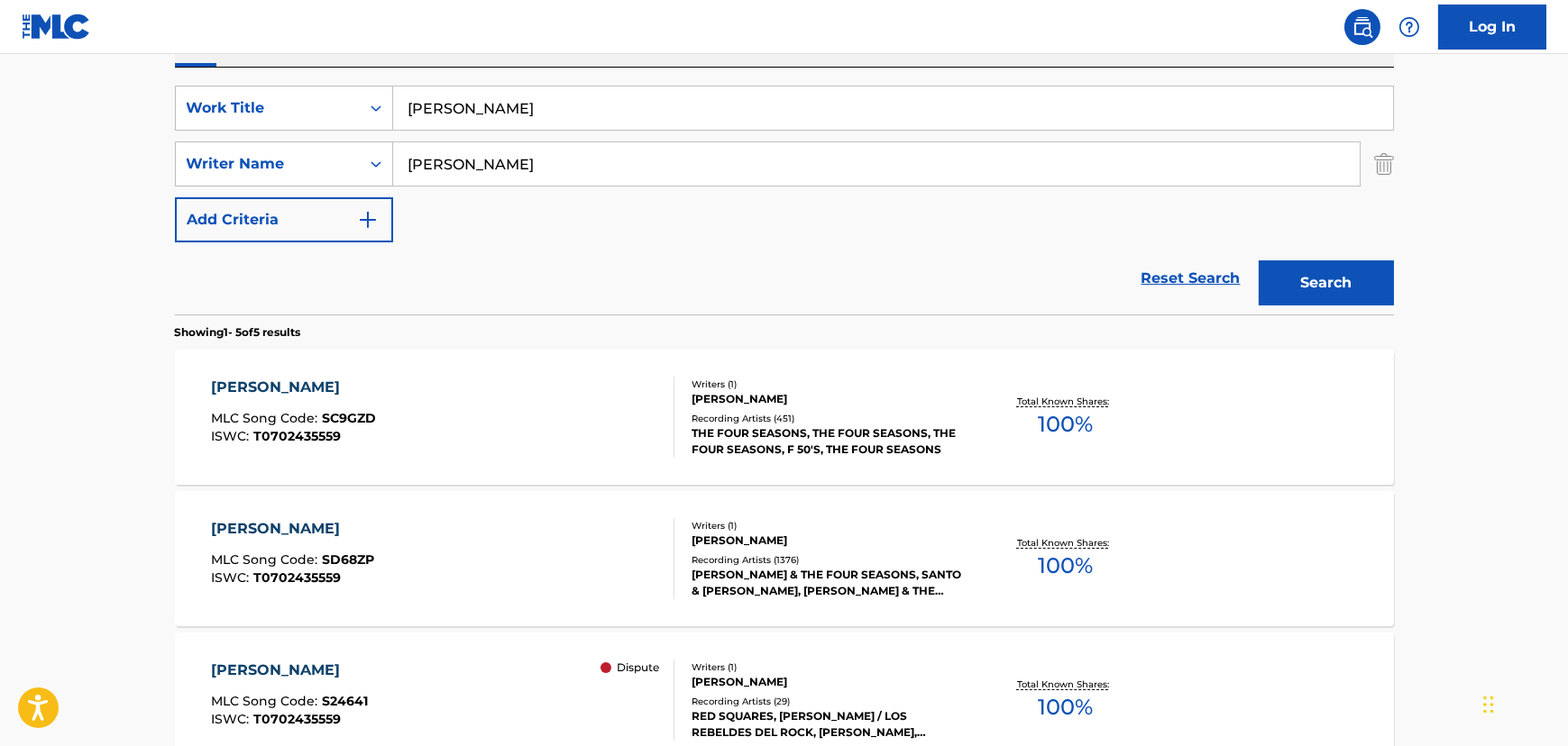
click at [640, 421] on div "[PERSON_NAME] MLC Song Code : SC9GZD ISWC : T0702435559" at bounding box center [442, 417] width 464 height 81
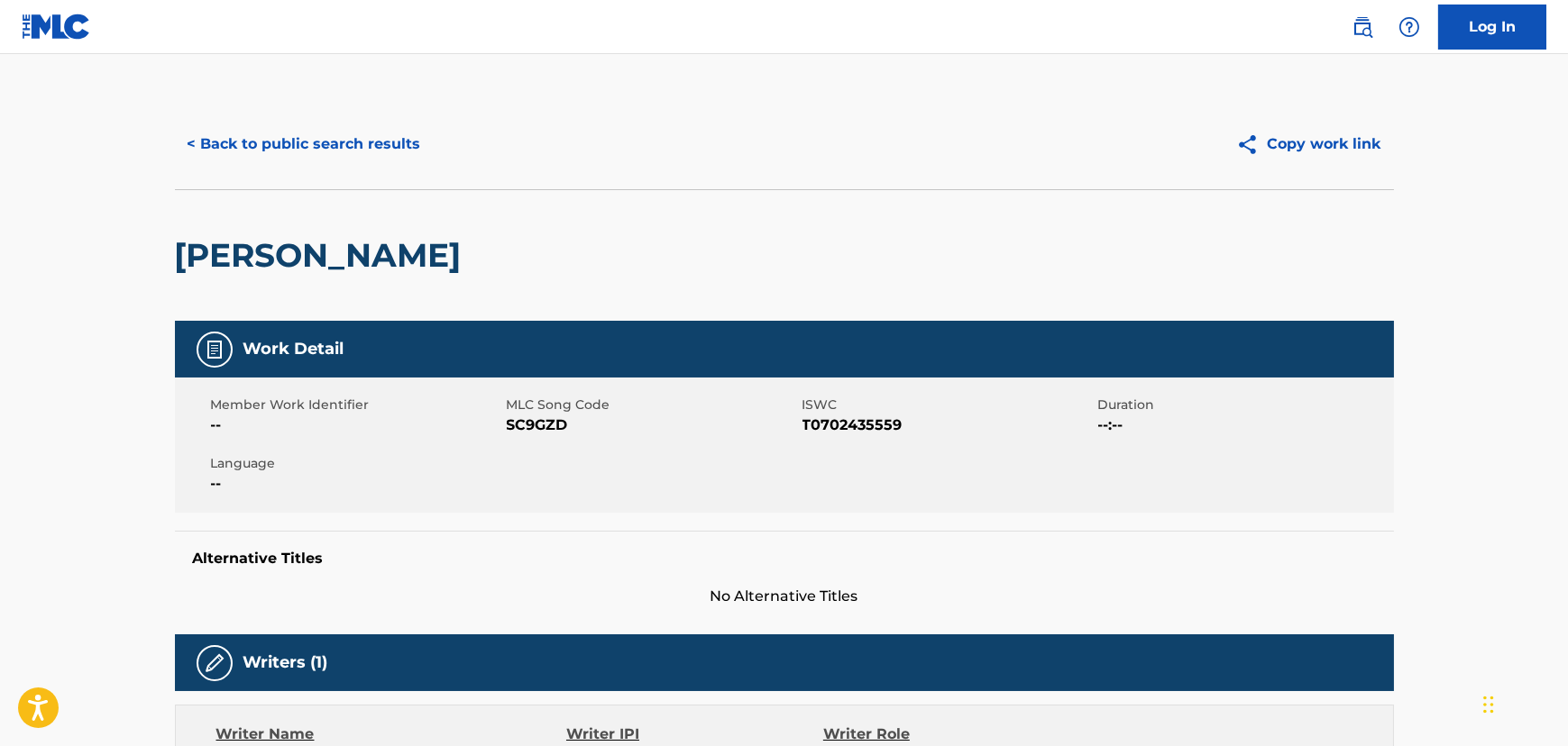
drag, startPoint x: 285, startPoint y: 119, endPoint x: 285, endPoint y: 129, distance: 10.0
click at [285, 126] on div "< Back to public search results Copy work link" at bounding box center [784, 144] width 1219 height 90
click at [285, 136] on button "< Back to public search results" at bounding box center [303, 144] width 258 height 45
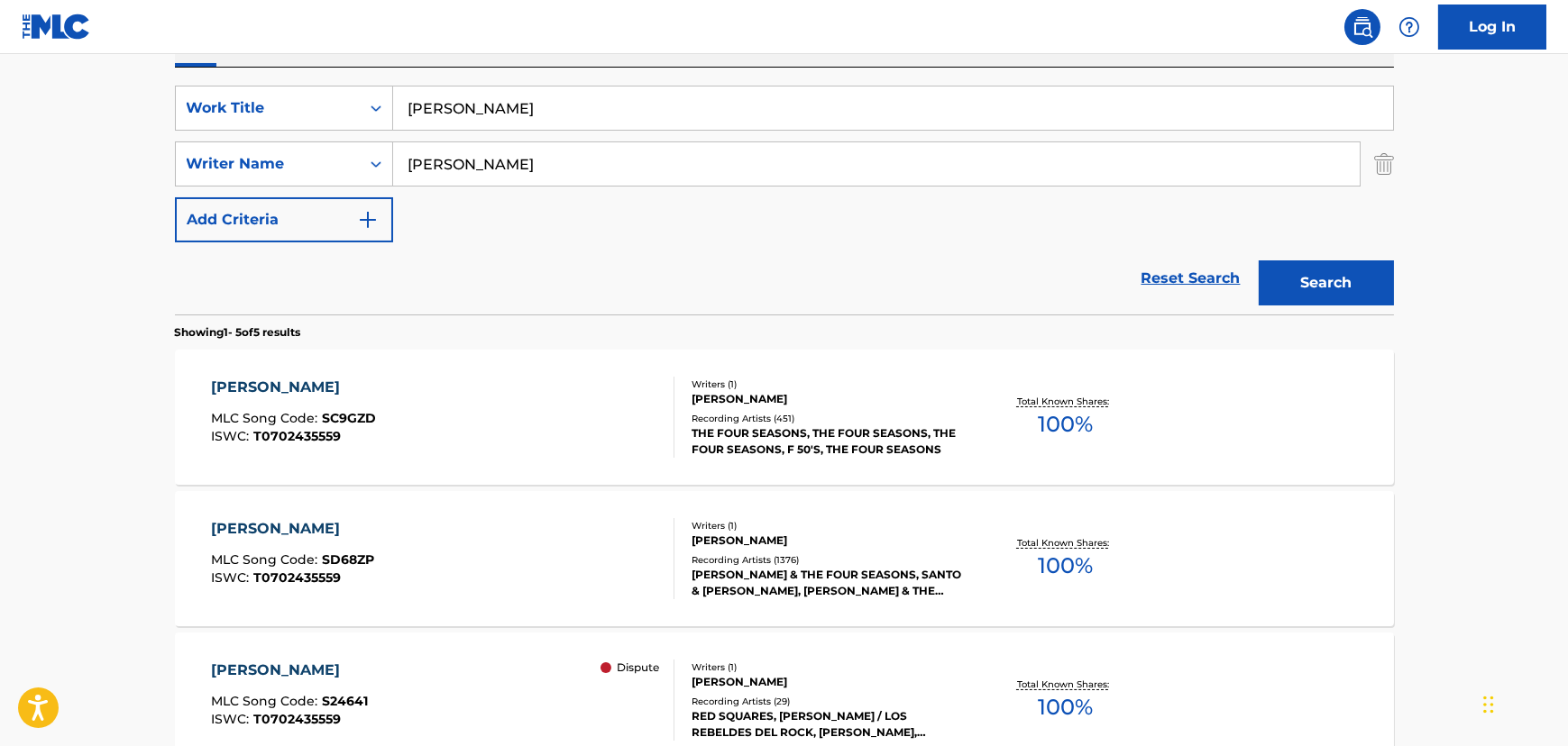
click at [422, 554] on div "[PERSON_NAME] MLC Song Code : SD68ZP ISWC : T0702435559" at bounding box center [442, 559] width 464 height 81
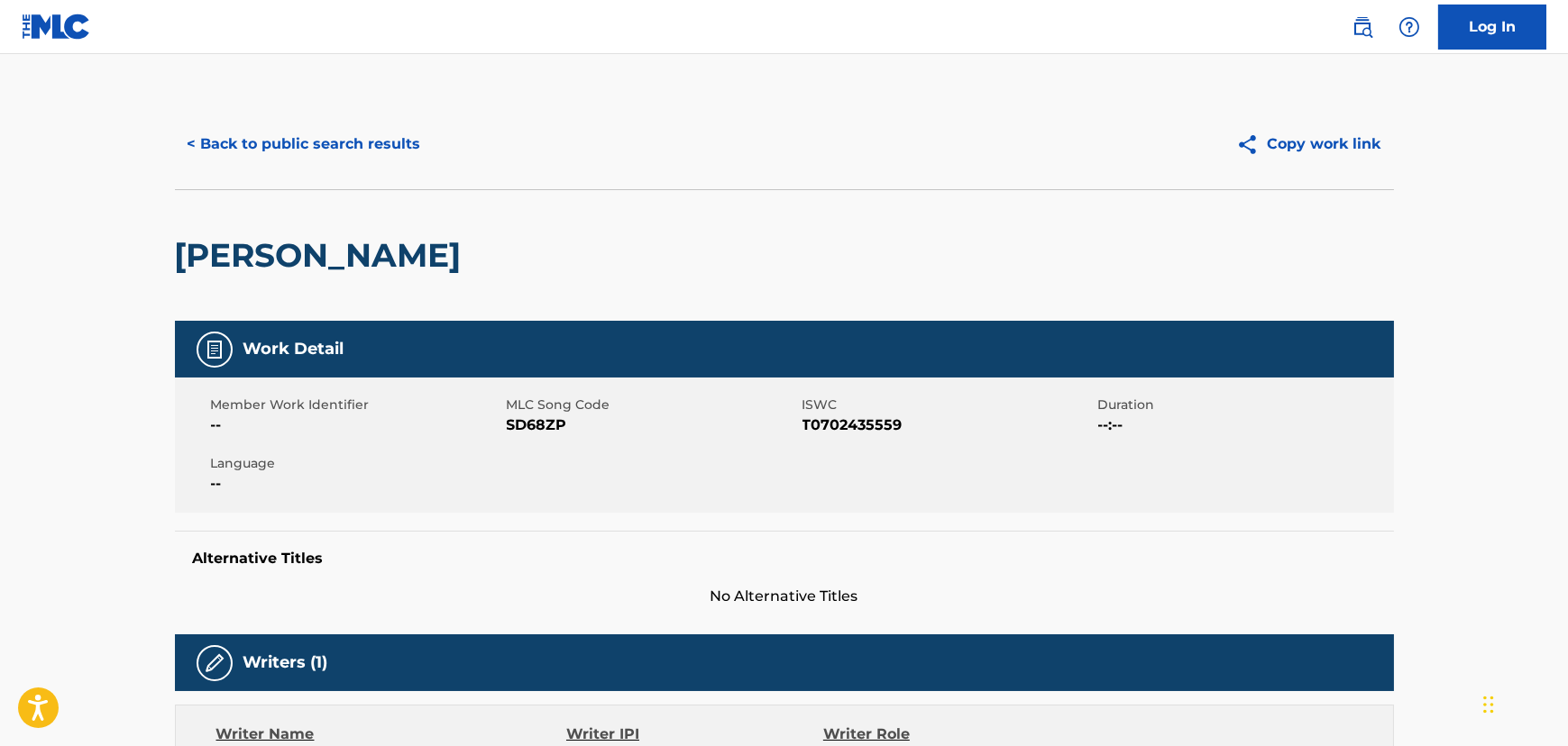
click at [352, 132] on button "< Back to public search results" at bounding box center [303, 144] width 258 height 45
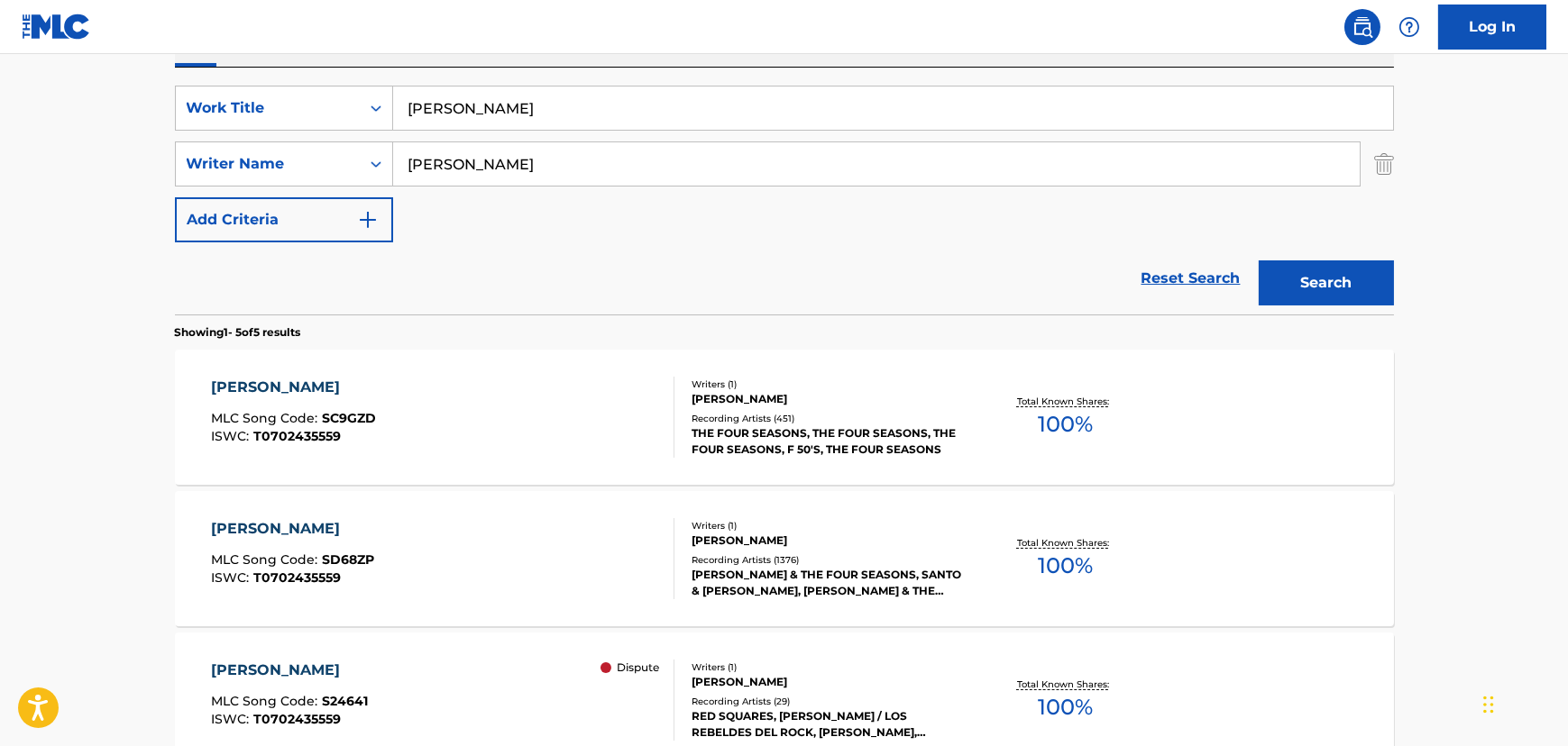
click at [532, 122] on input "[PERSON_NAME]" at bounding box center [893, 108] width 1000 height 43
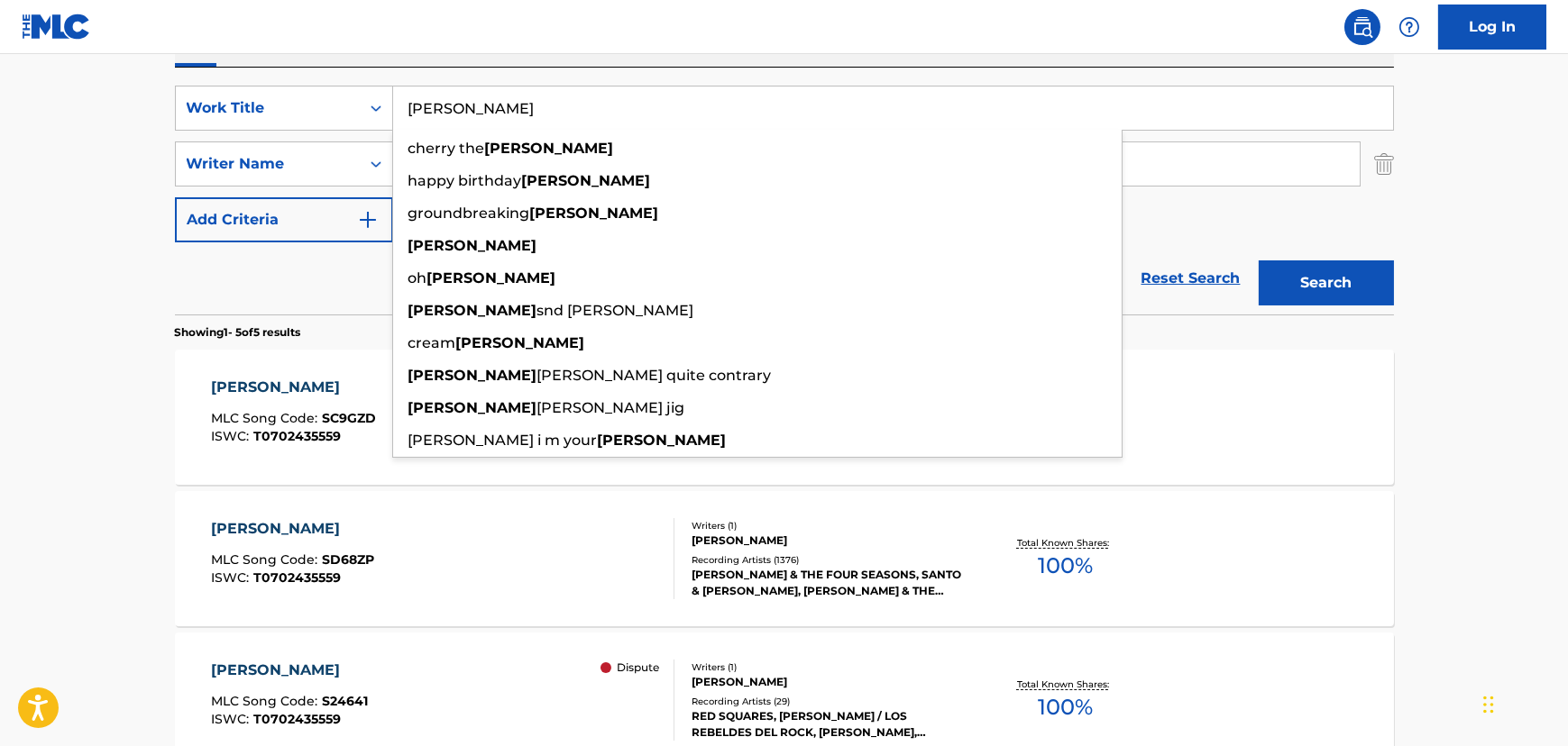
paste input "Numbers With Wings"
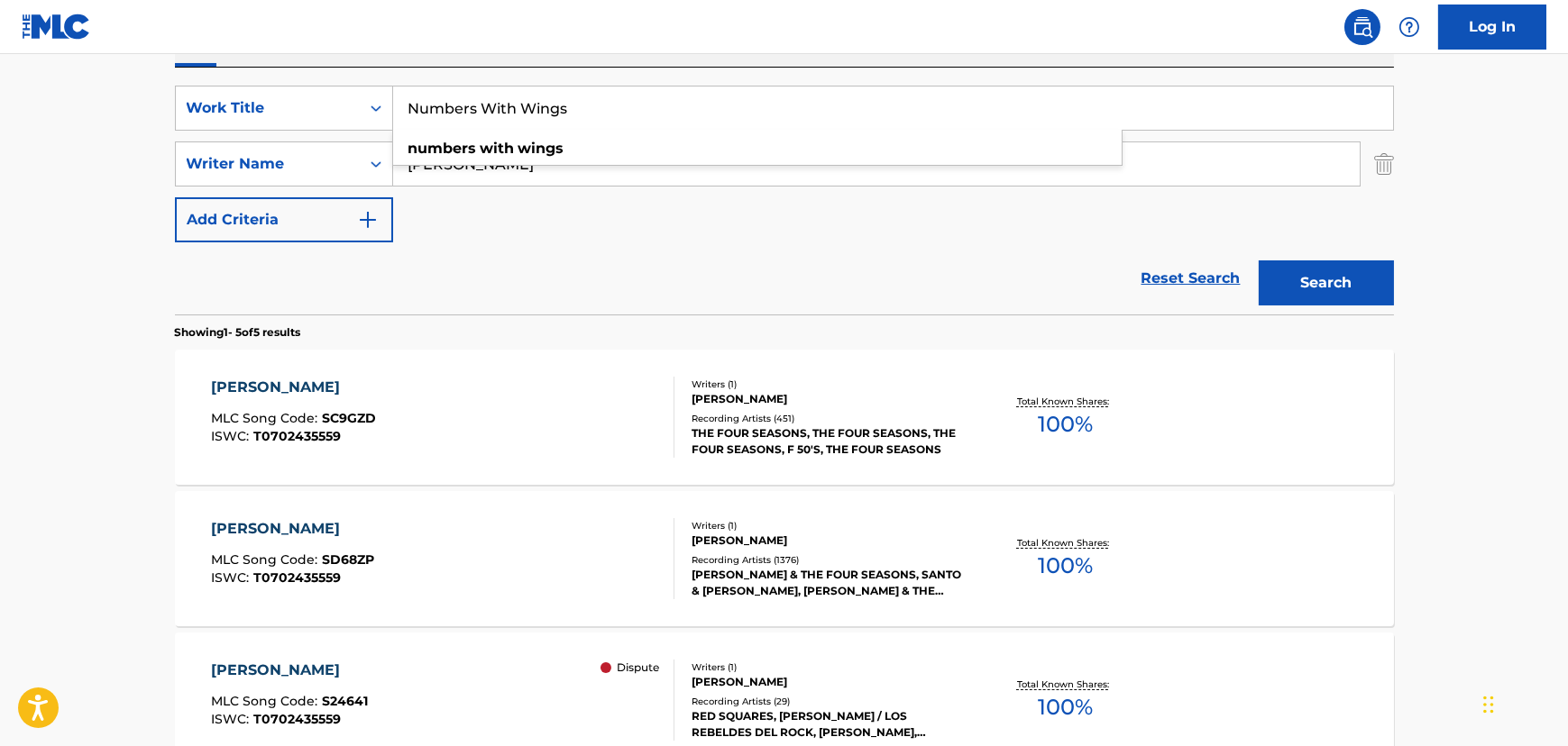
type input "Numbers With Wings"
drag, startPoint x: 243, startPoint y: 269, endPoint x: 414, endPoint y: 269, distance: 171.0
click at [354, 269] on div "Reset Search Search" at bounding box center [784, 278] width 1219 height 72
click at [577, 172] on input "[PERSON_NAME]" at bounding box center [876, 164] width 966 height 43
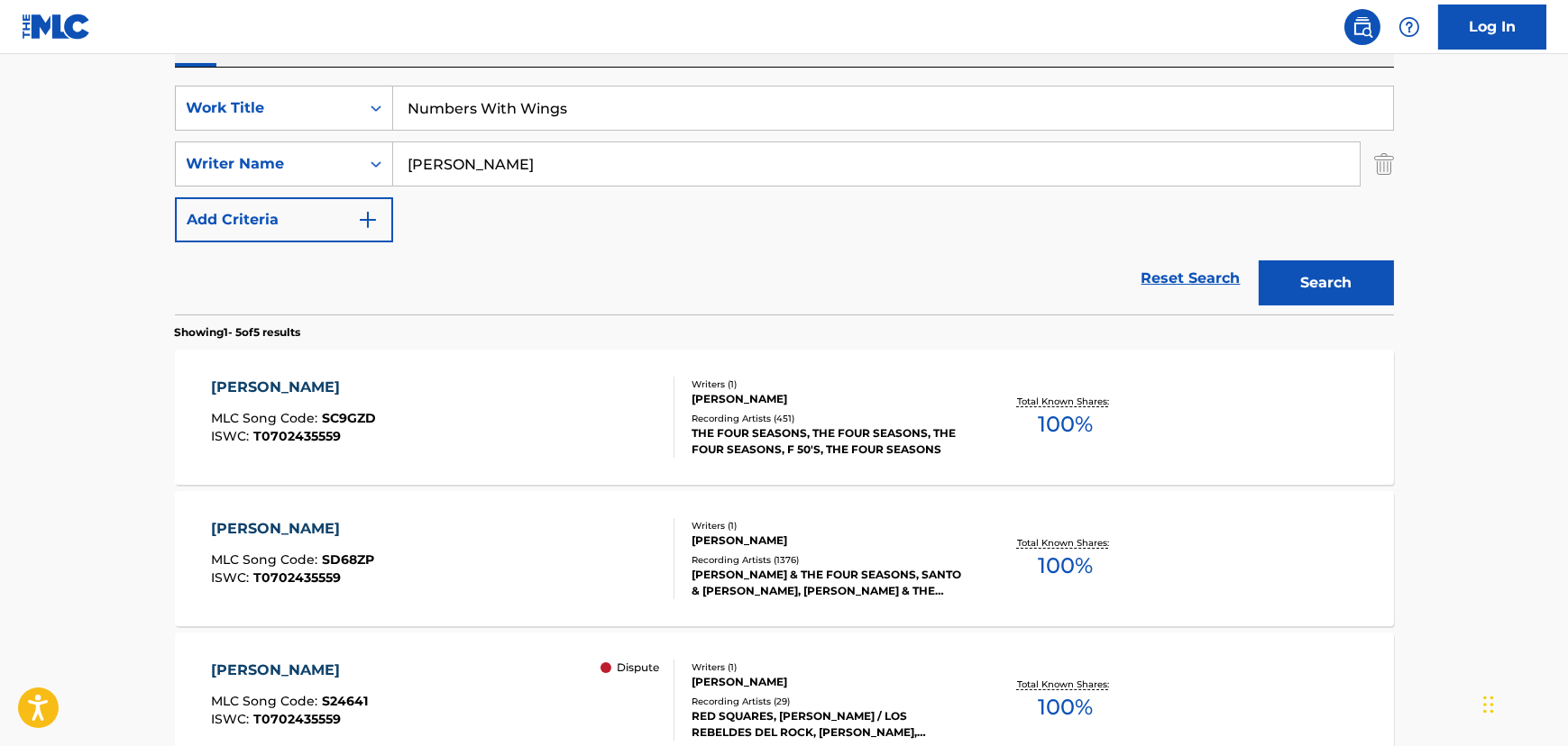
click at [505, 133] on div "SearchWithCriteriaf88c439b-c976-4555-9be6-475d74178aac Work Title Numbers With …" at bounding box center [784, 164] width 1219 height 157
click at [497, 155] on input "[PERSON_NAME]" at bounding box center [876, 164] width 966 height 43
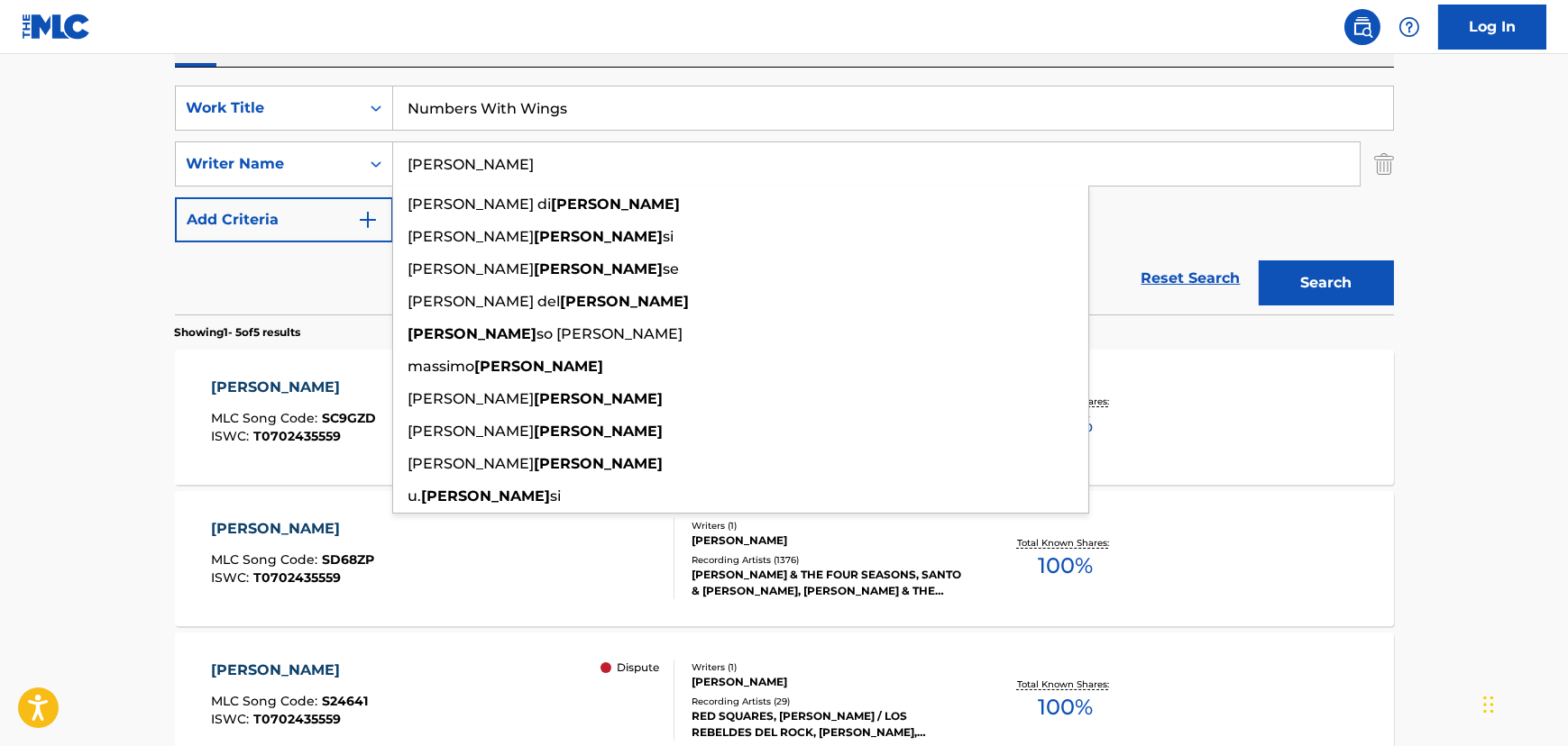
click at [497, 155] on input "[PERSON_NAME]" at bounding box center [876, 164] width 966 height 43
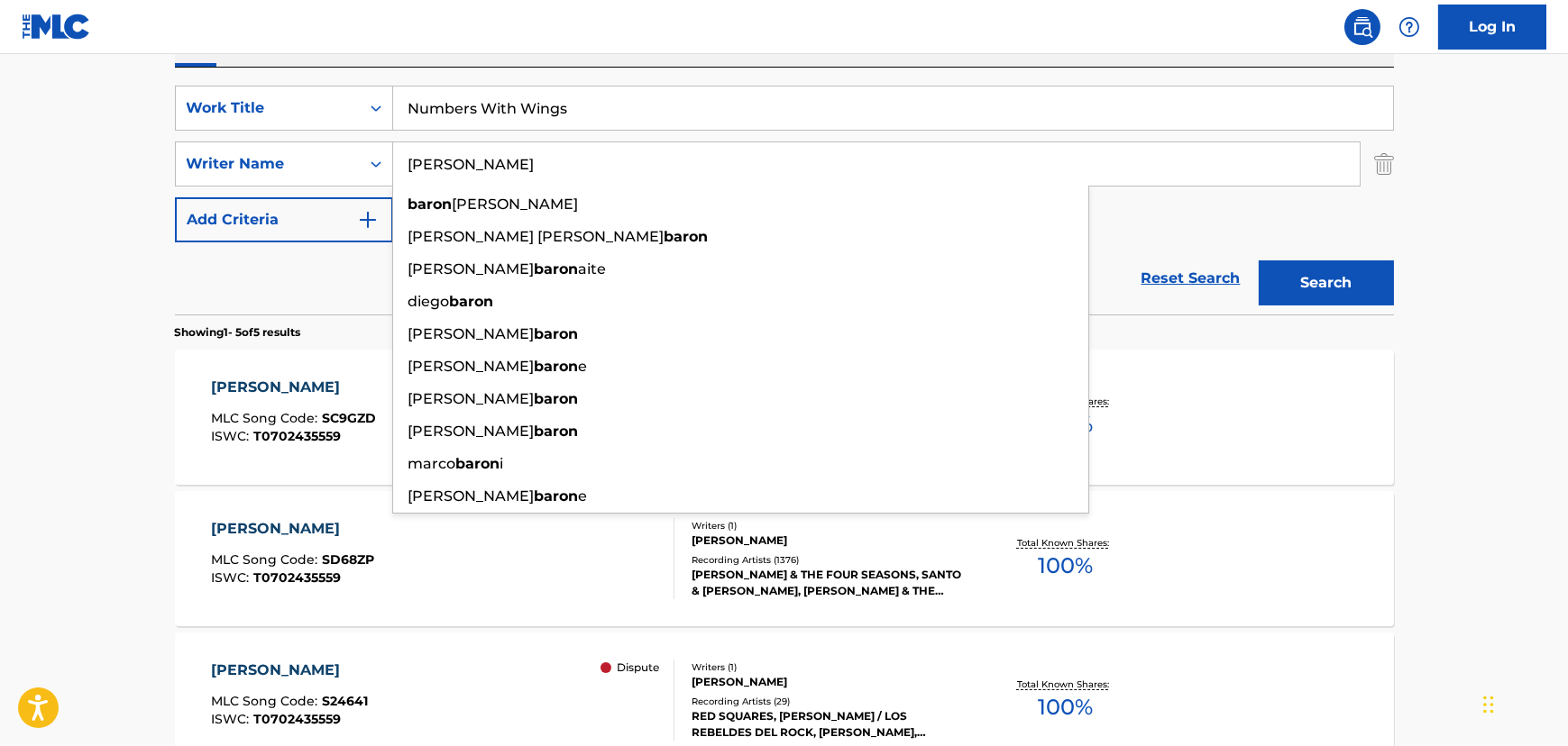
type input "[PERSON_NAME]"
click at [1258, 260] on button "Search" at bounding box center [1325, 283] width 135 height 45
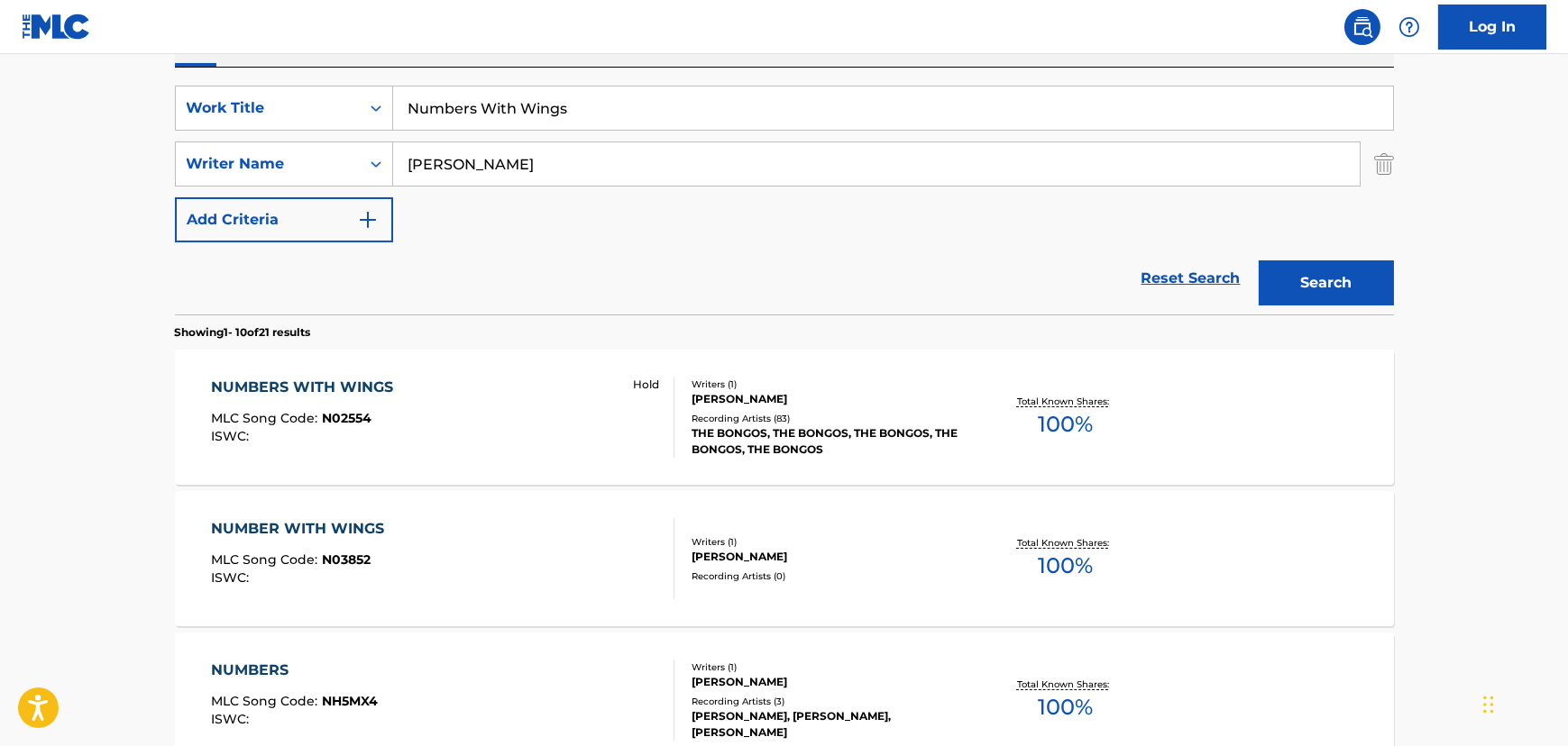
click at [506, 407] on div "NUMBERS WITH WINGS MLC Song Code : N02554 ISWC : Hold" at bounding box center [442, 417] width 464 height 81
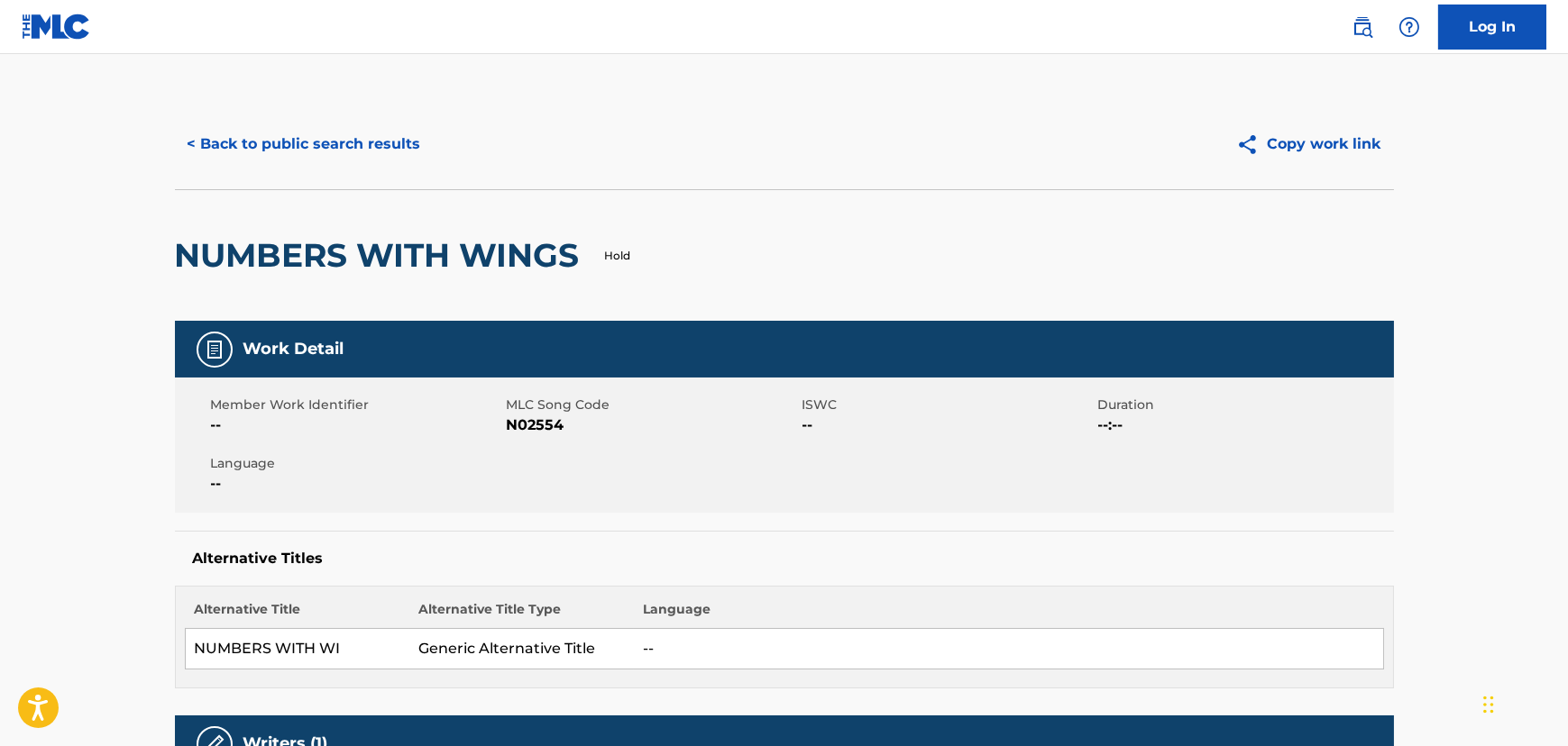
click at [302, 137] on button "< Back to public search results" at bounding box center [303, 144] width 258 height 45
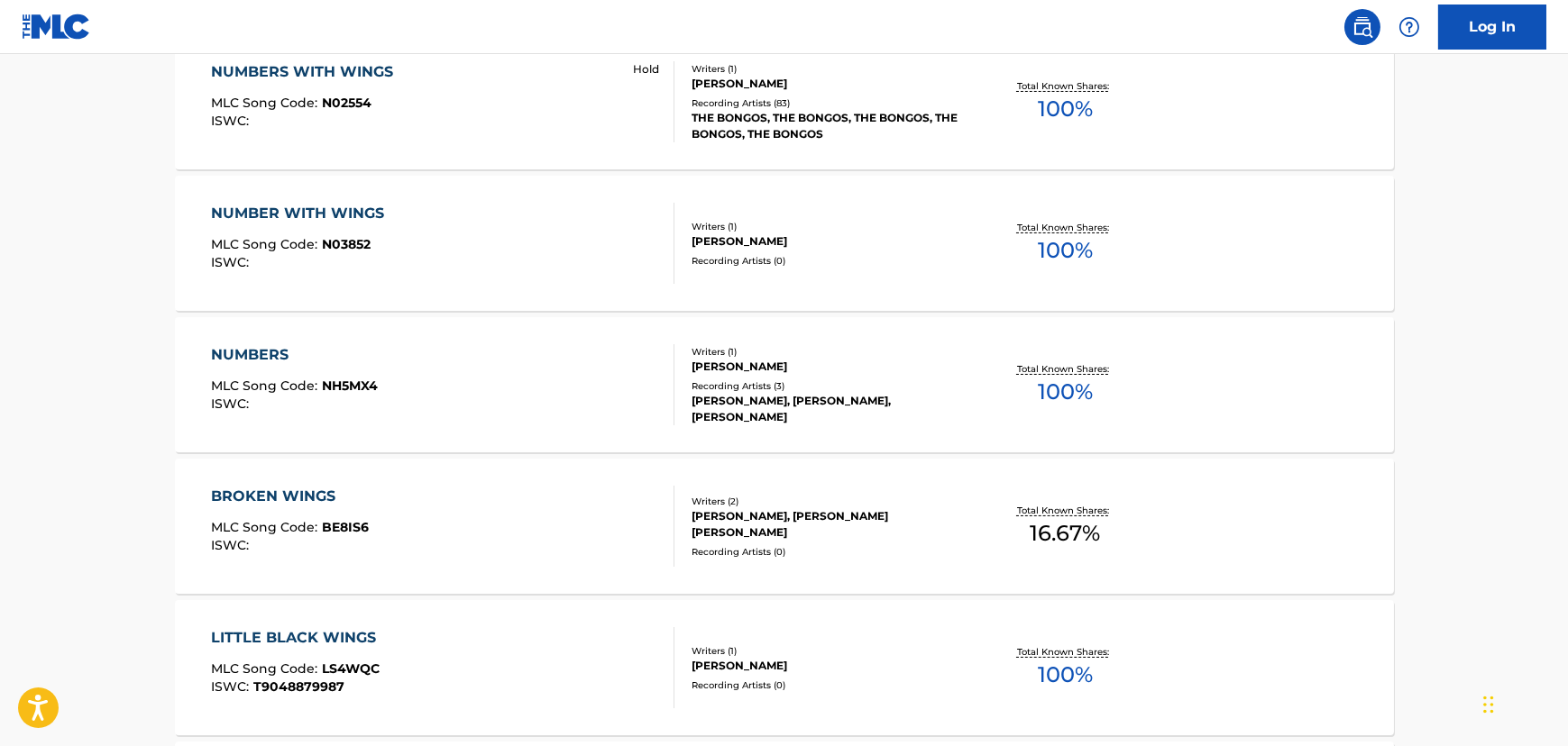
scroll to position [642, 0]
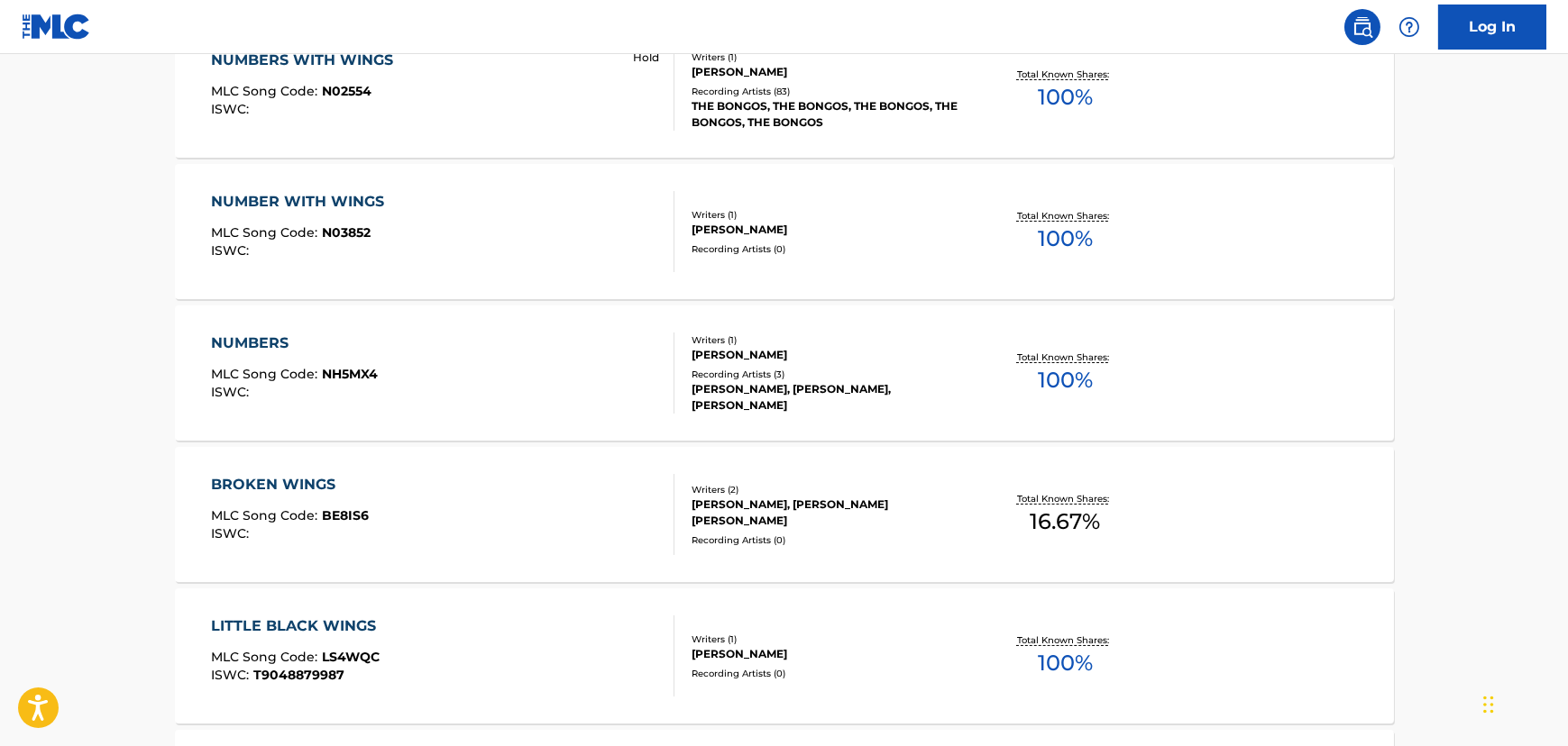
click at [406, 210] on div "NUMBER WITH WINGS MLC Song Code : N03852 ISWC :" at bounding box center [442, 231] width 464 height 81
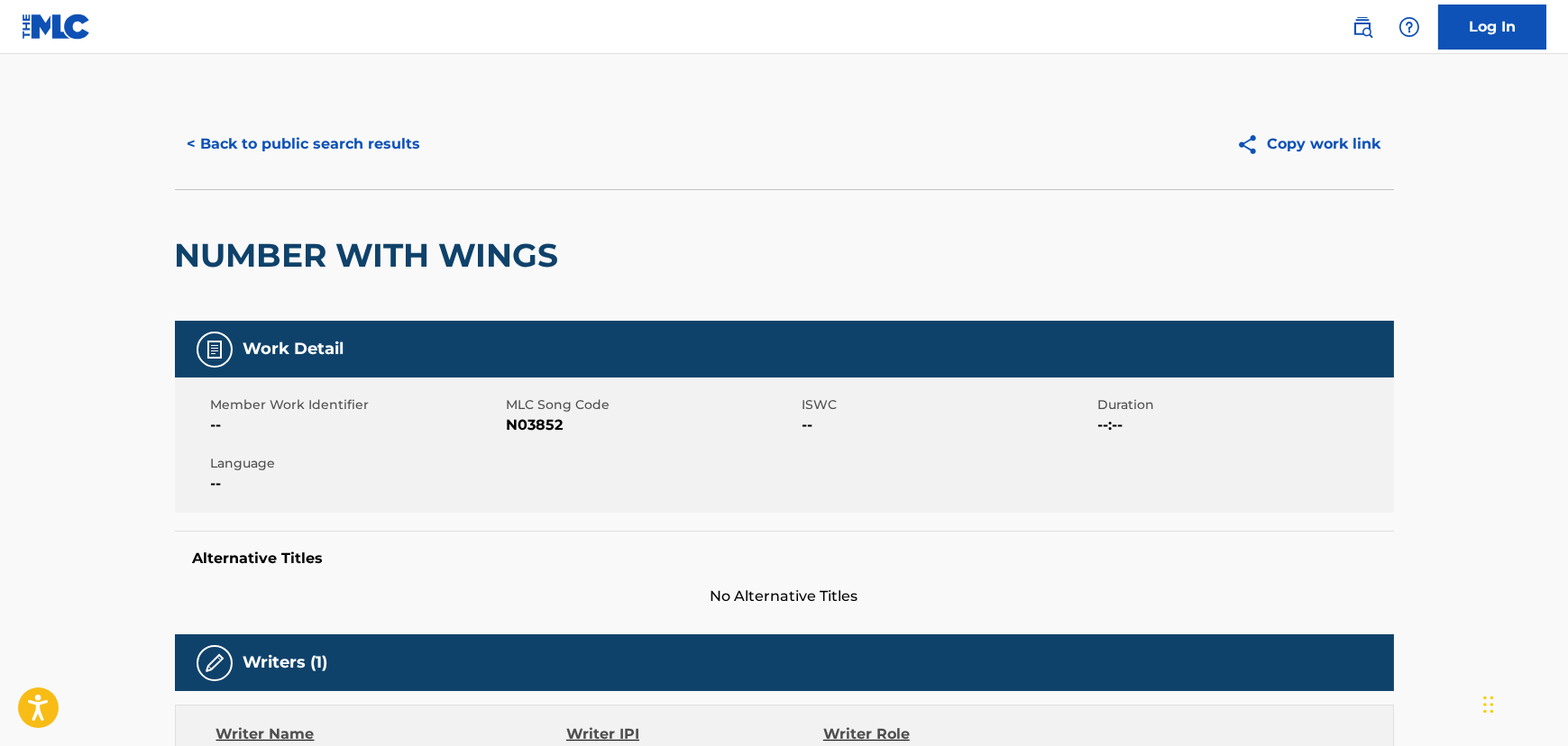
click at [329, 120] on div "< Back to public search results Copy work link" at bounding box center [784, 144] width 1219 height 90
click at [395, 172] on div "< Back to public search results Copy work link" at bounding box center [784, 144] width 1219 height 90
click at [325, 142] on button "< Back to public search results" at bounding box center [303, 144] width 258 height 45
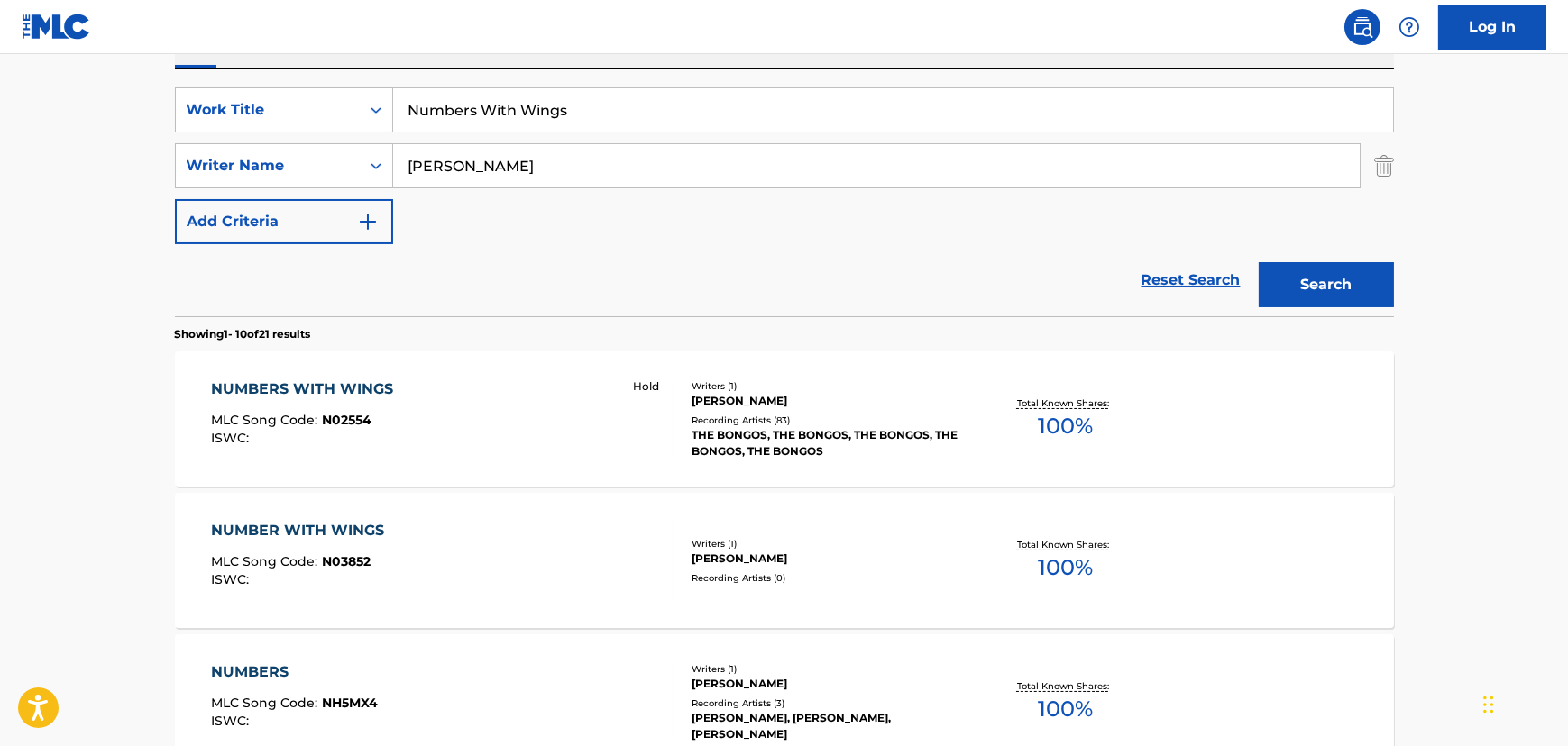
scroll to position [172, 0]
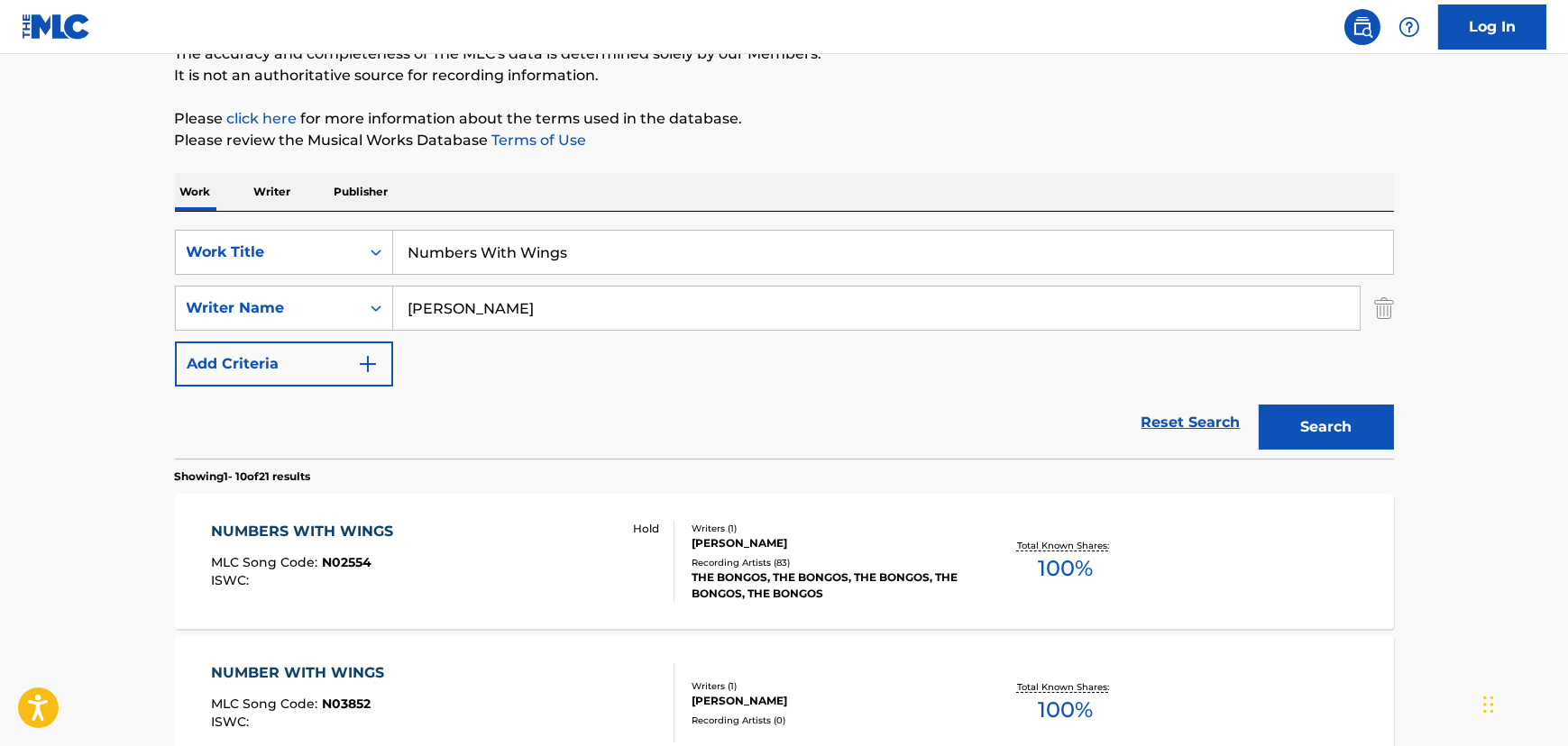
click at [465, 242] on input "Numbers With Wings" at bounding box center [893, 252] width 1000 height 43
paste input "Barbarella"
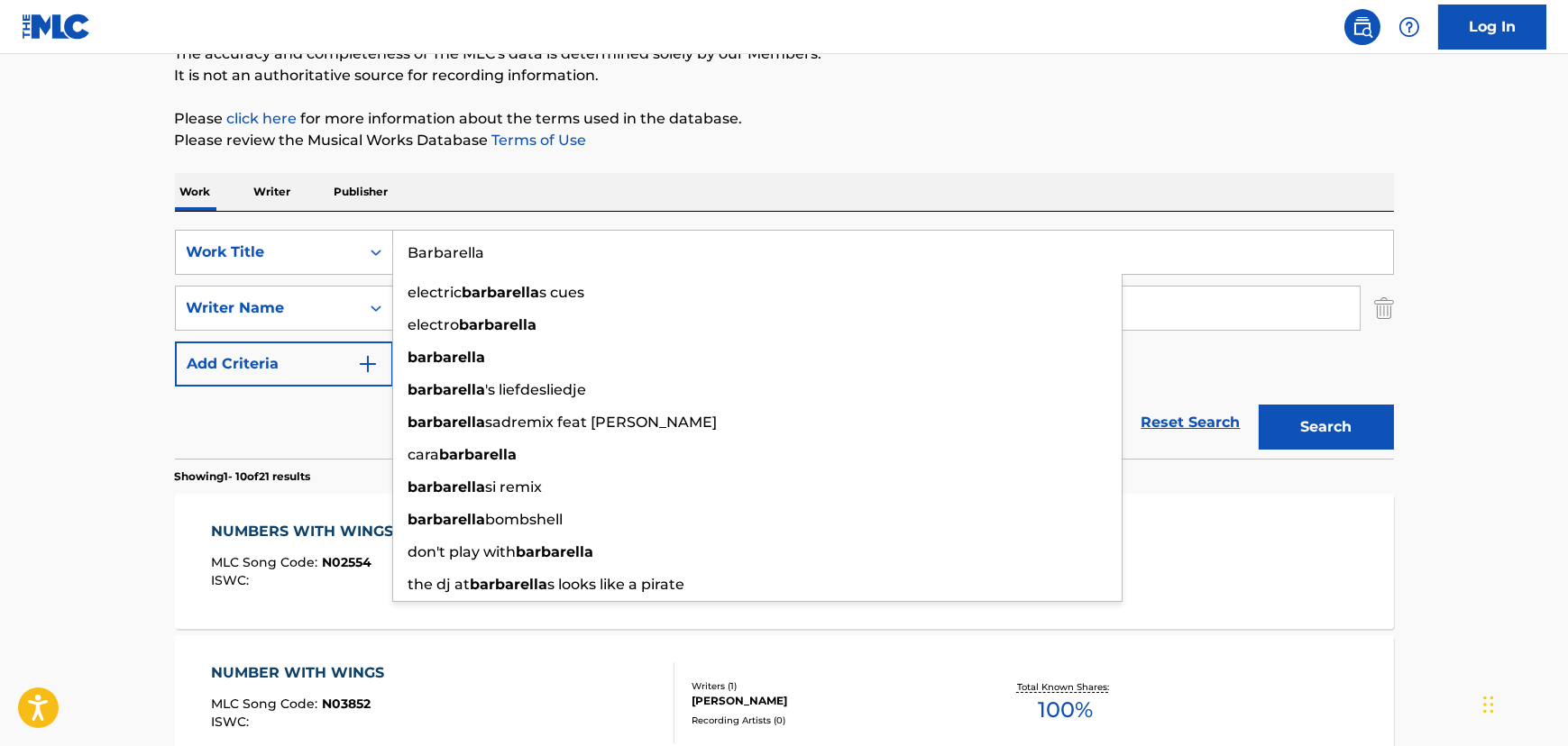
type input "Barbarella"
click at [1301, 420] on button "Search" at bounding box center [1325, 427] width 135 height 45
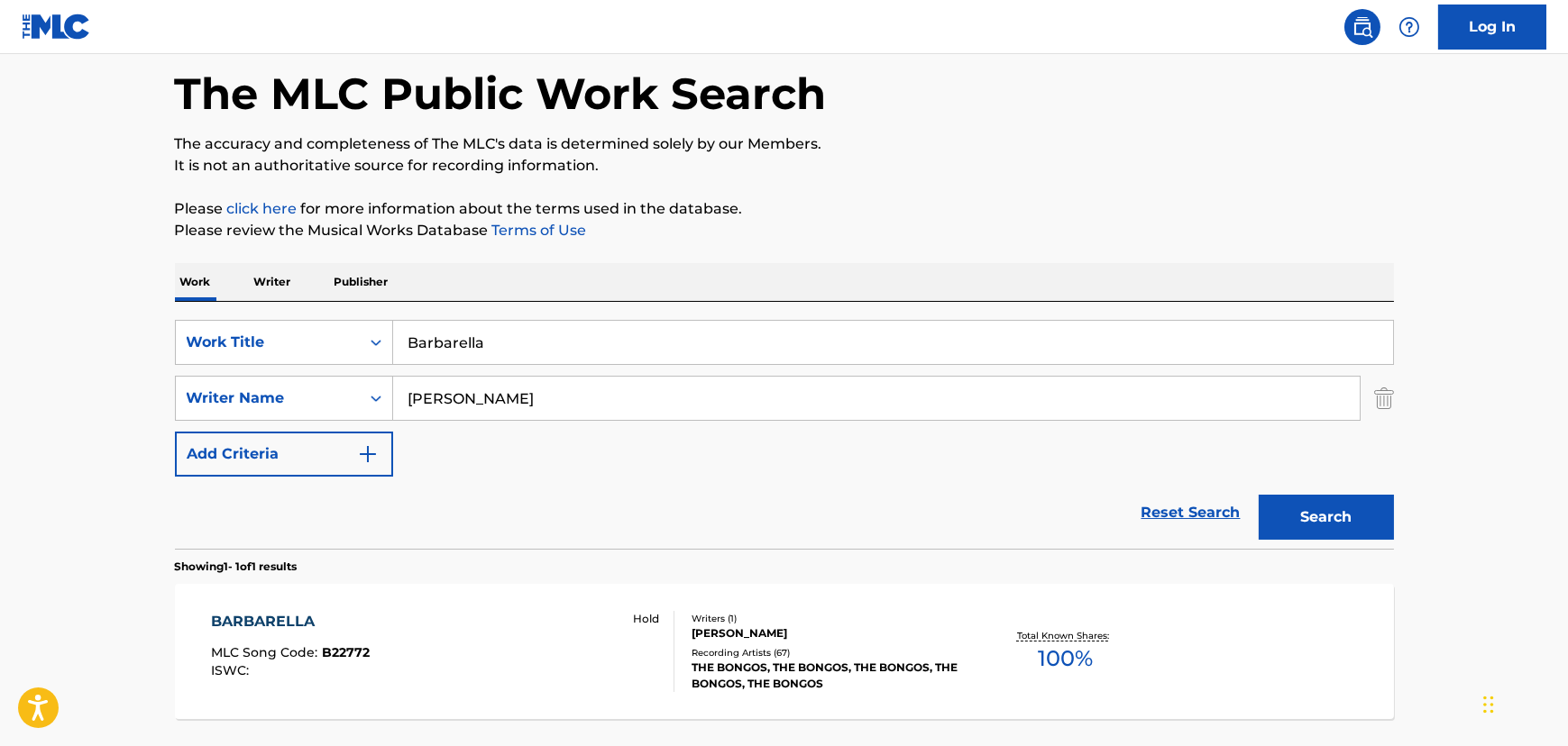
scroll to position [233, 0]
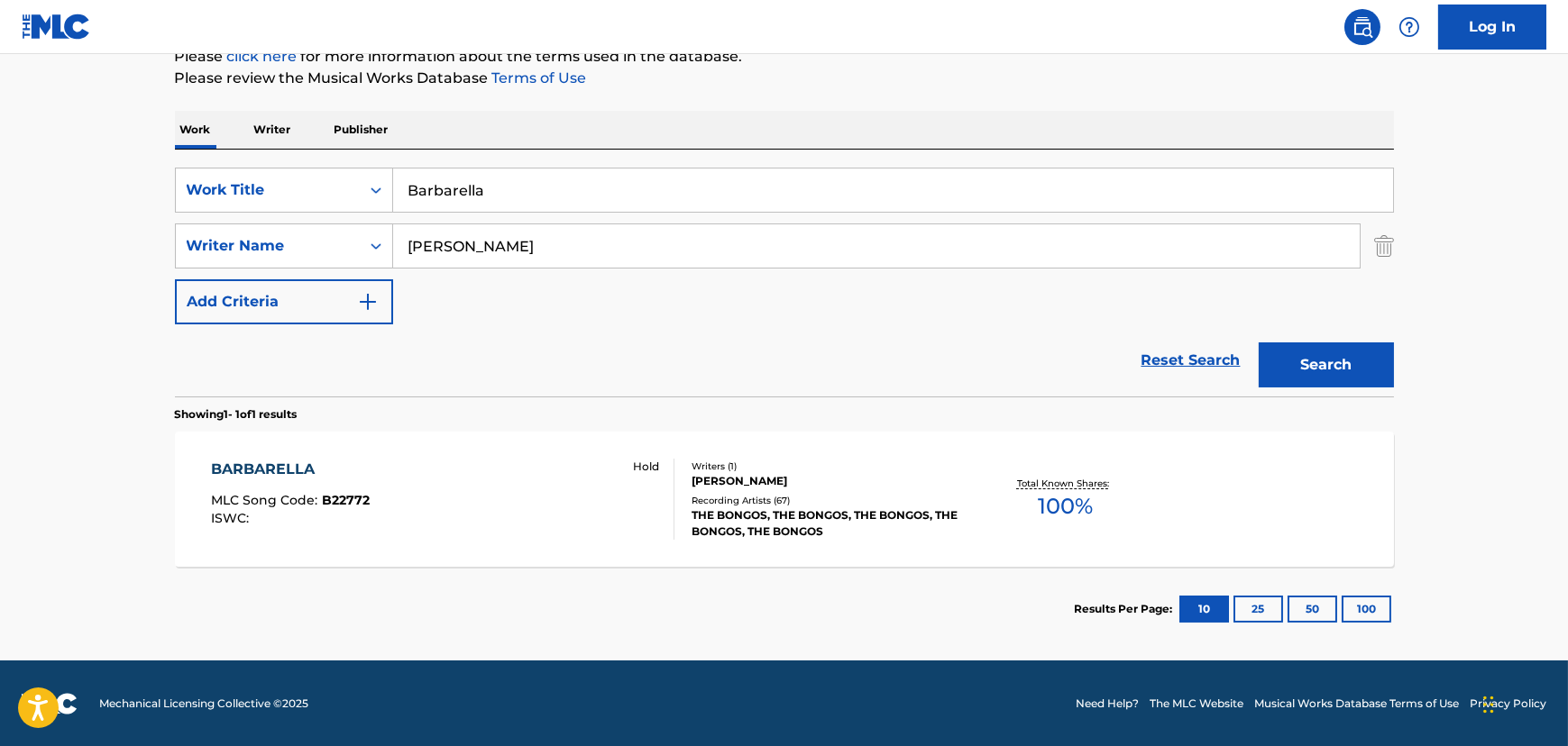
click at [491, 481] on div "BARBARELLA MLC Song Code : B22772 ISWC : Hold" at bounding box center [442, 499] width 464 height 81
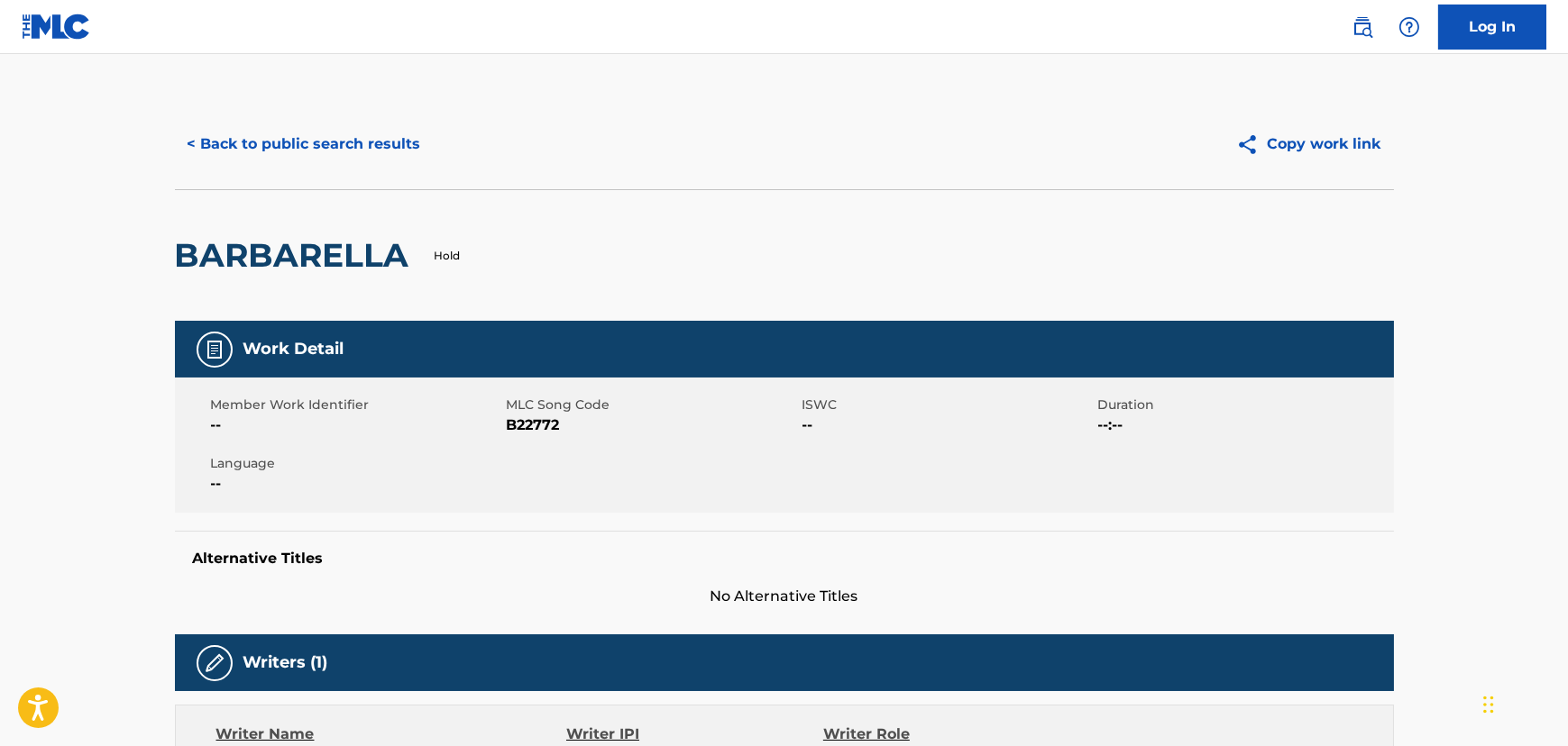
click at [326, 131] on button "< Back to public search results" at bounding box center [303, 144] width 258 height 45
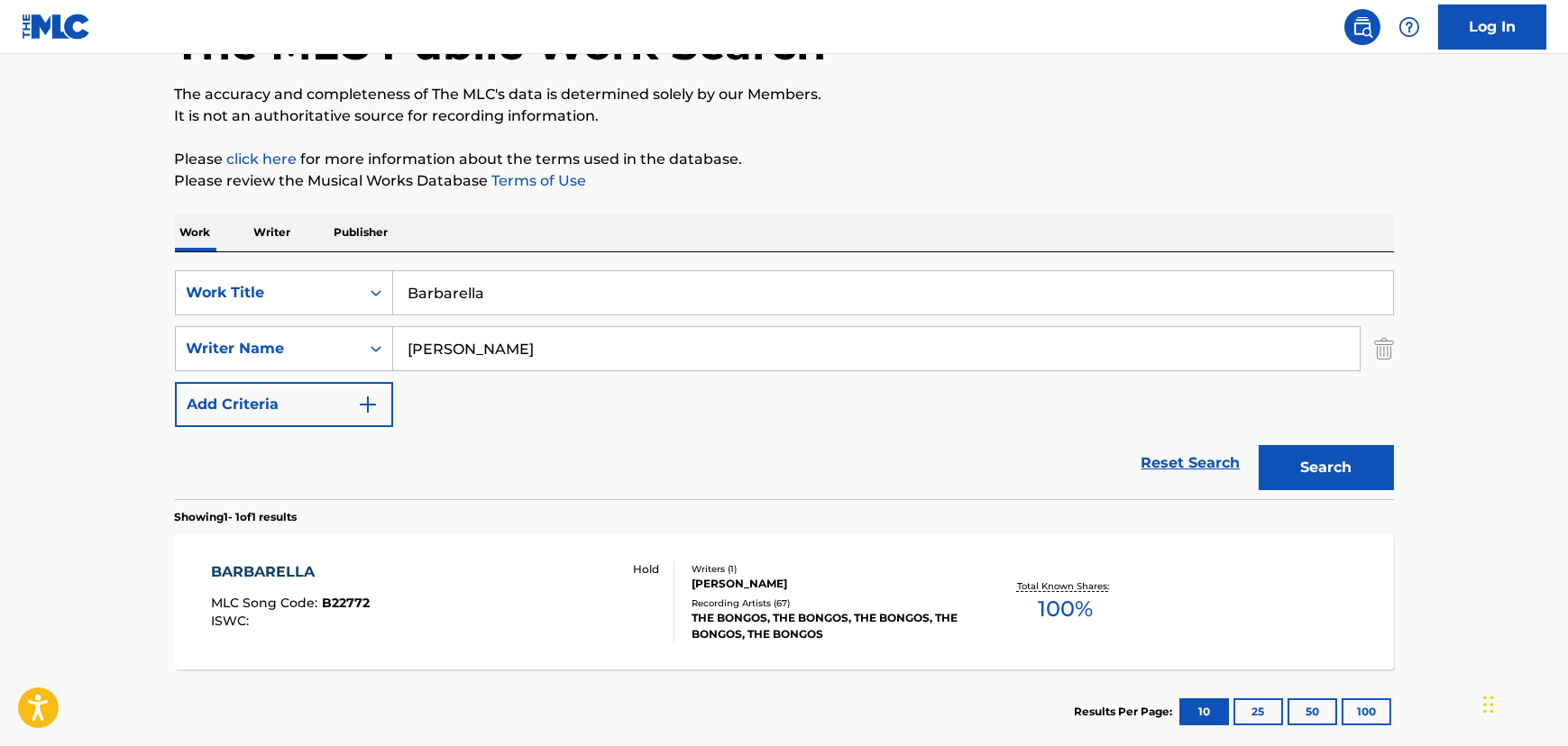
click at [626, 276] on input "Barbarella" at bounding box center [893, 293] width 1000 height 43
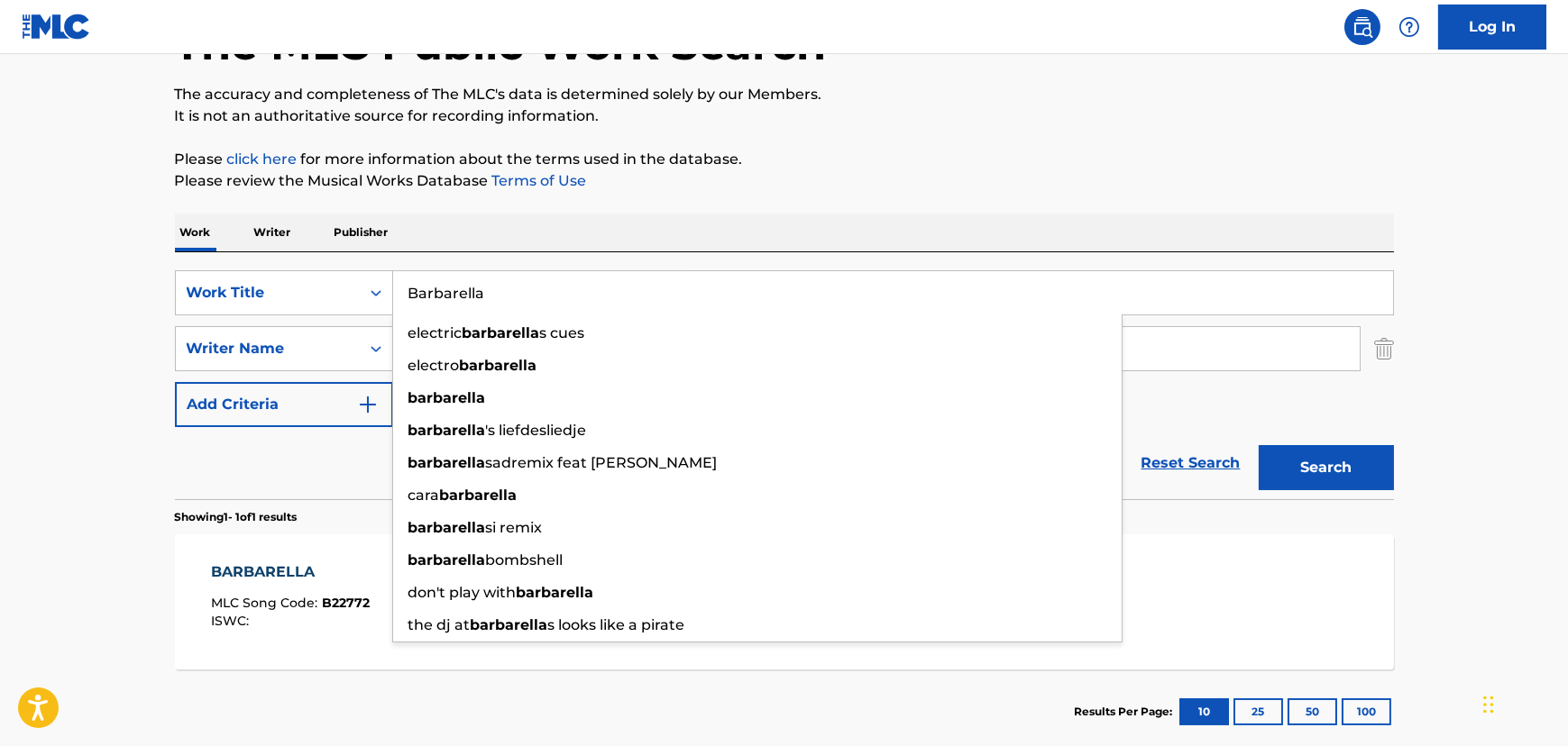
click at [626, 276] on input "Barbarella" at bounding box center [893, 293] width 1000 height 43
paste input "Isobel"
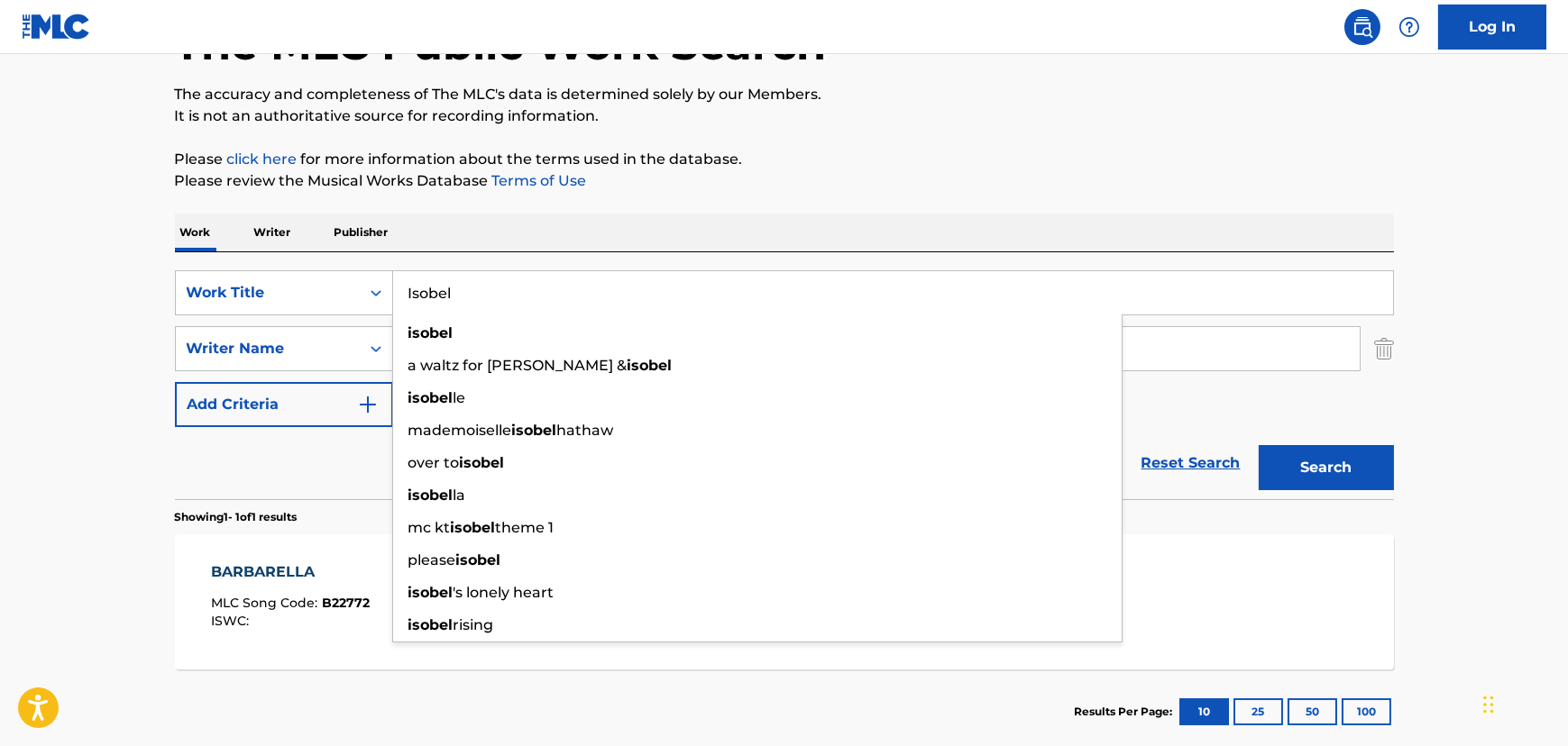
type input "Isobel"
drag, startPoint x: 125, startPoint y: 341, endPoint x: 225, endPoint y: 349, distance: 100.3
click at [143, 342] on main "The MLC Public Work Search The accuracy and completeness of The MLC's data is d…" at bounding box center [784, 343] width 1568 height 840
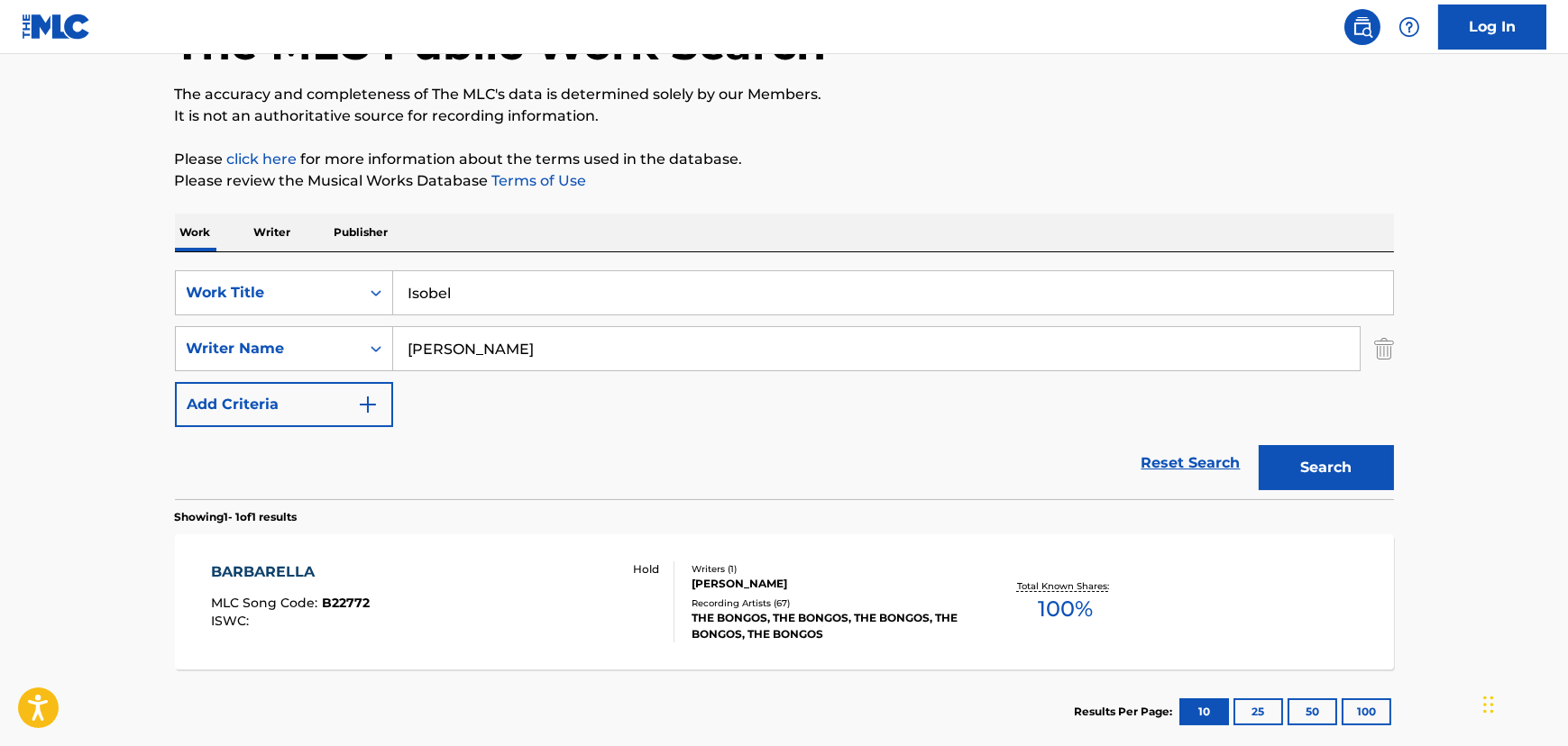
click at [523, 346] on input "[PERSON_NAME]" at bounding box center [876, 349] width 966 height 43
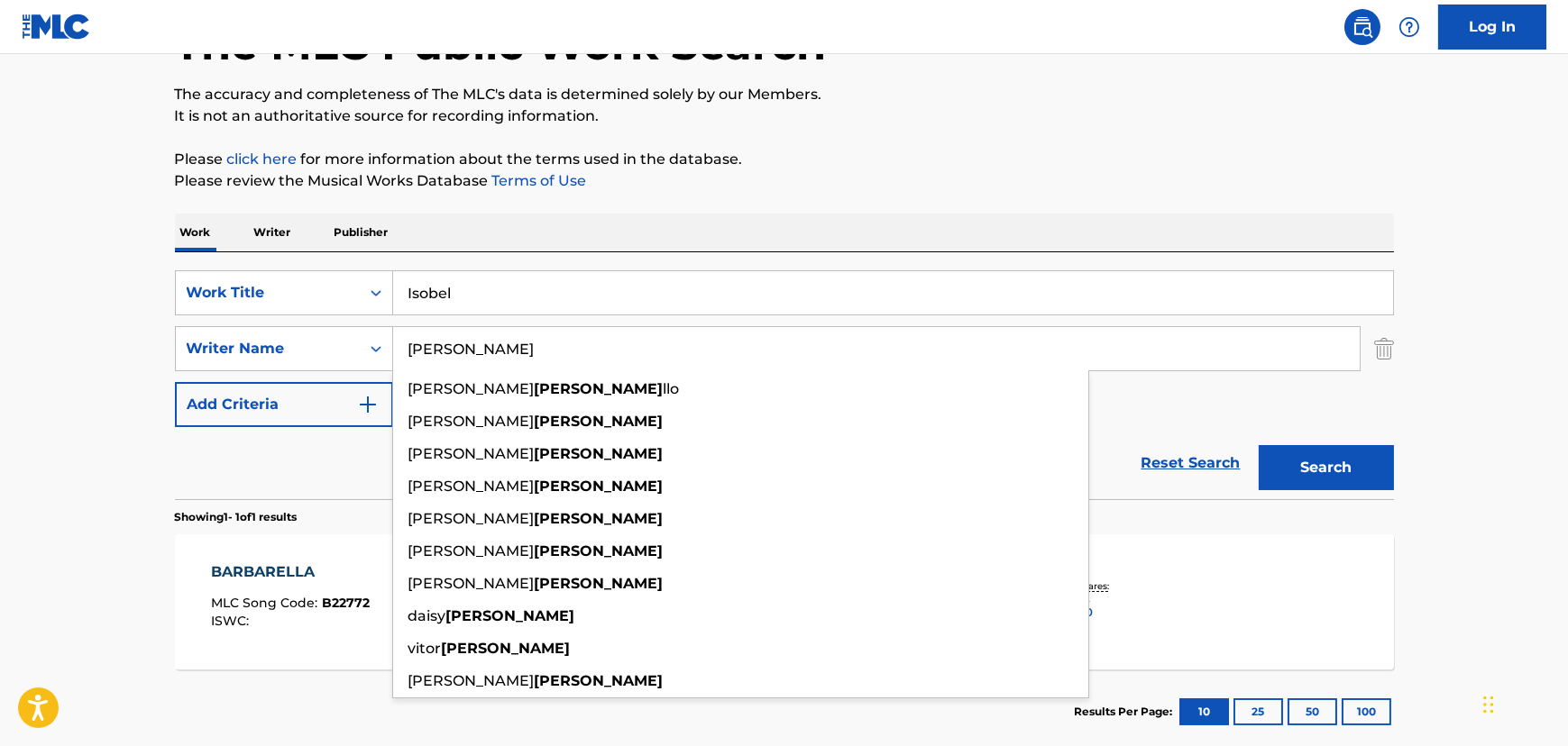
click at [523, 346] on input "[PERSON_NAME]" at bounding box center [876, 349] width 966 height 43
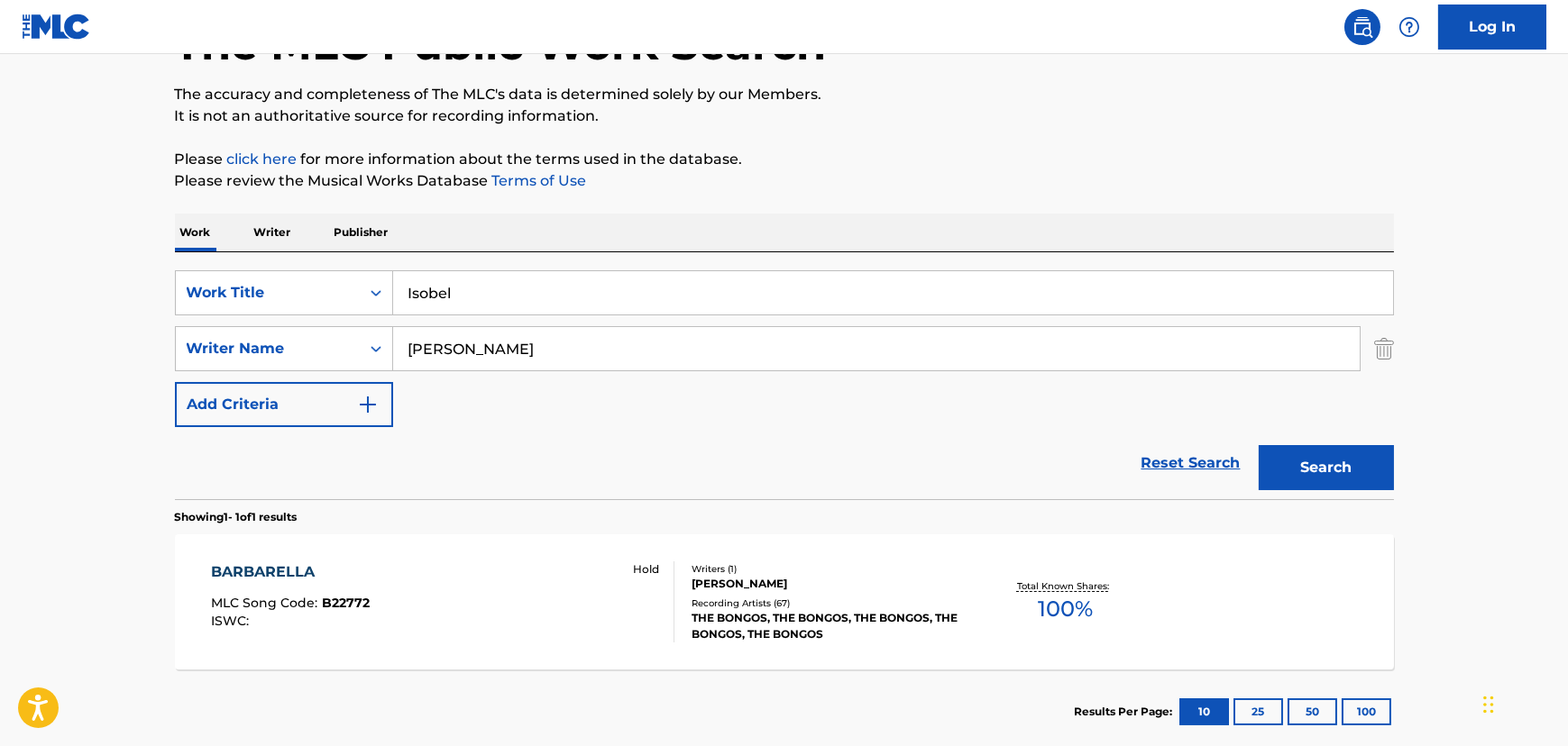
click at [577, 337] on input "[PERSON_NAME]" at bounding box center [876, 349] width 966 height 43
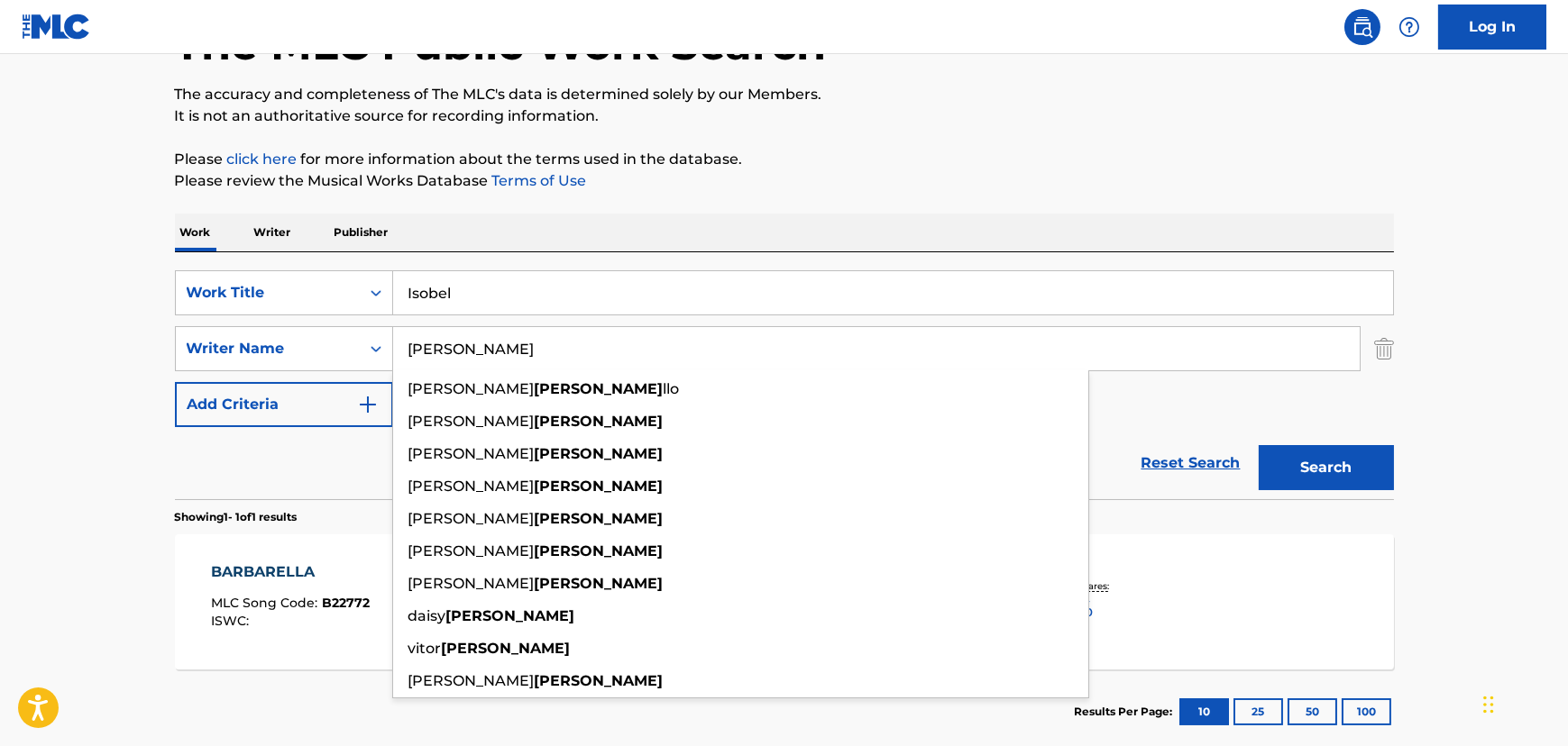
click at [577, 337] on input "[PERSON_NAME]" at bounding box center [876, 349] width 966 height 43
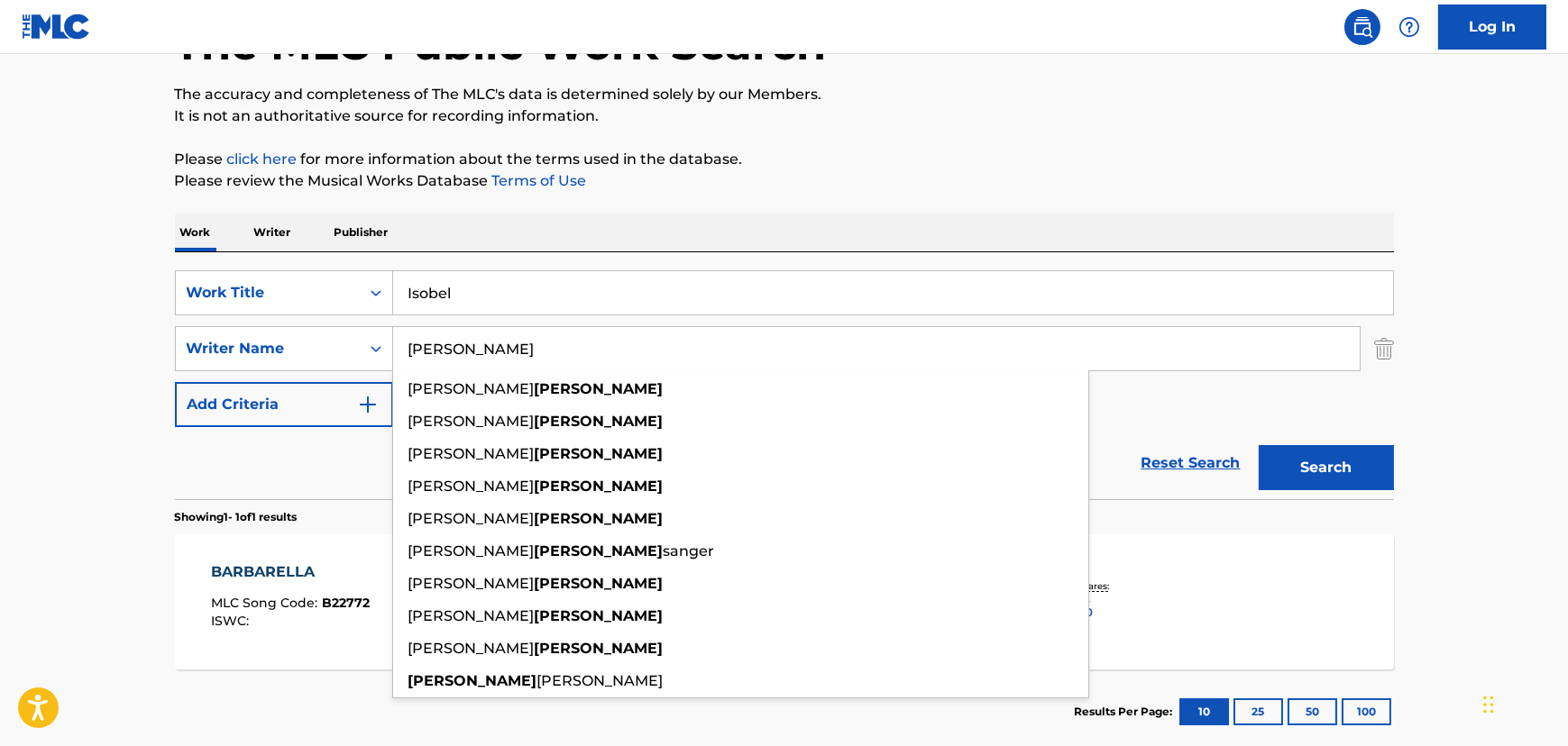
type input "[PERSON_NAME]"
click at [1258, 445] on button "Search" at bounding box center [1325, 467] width 135 height 45
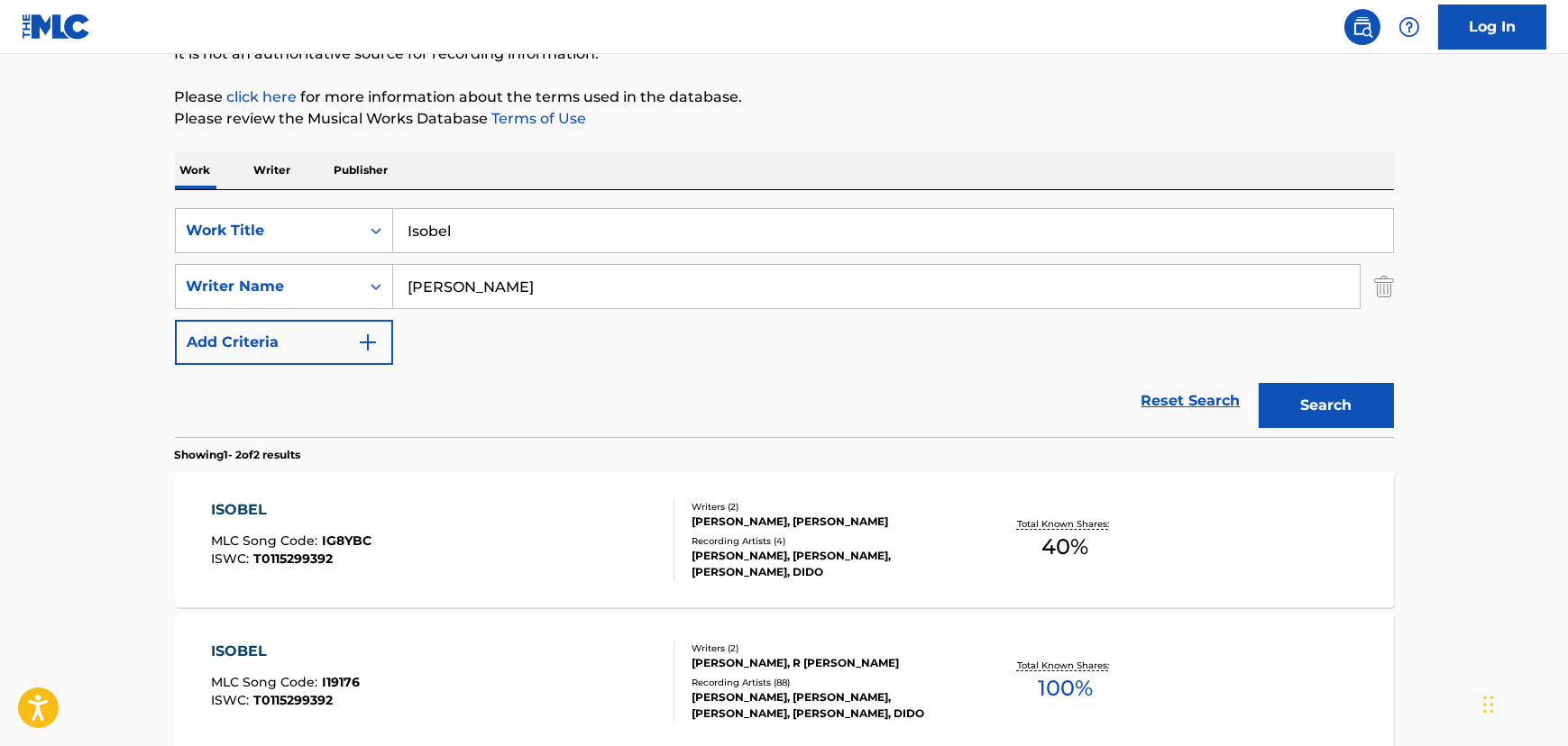
scroll to position [295, 0]
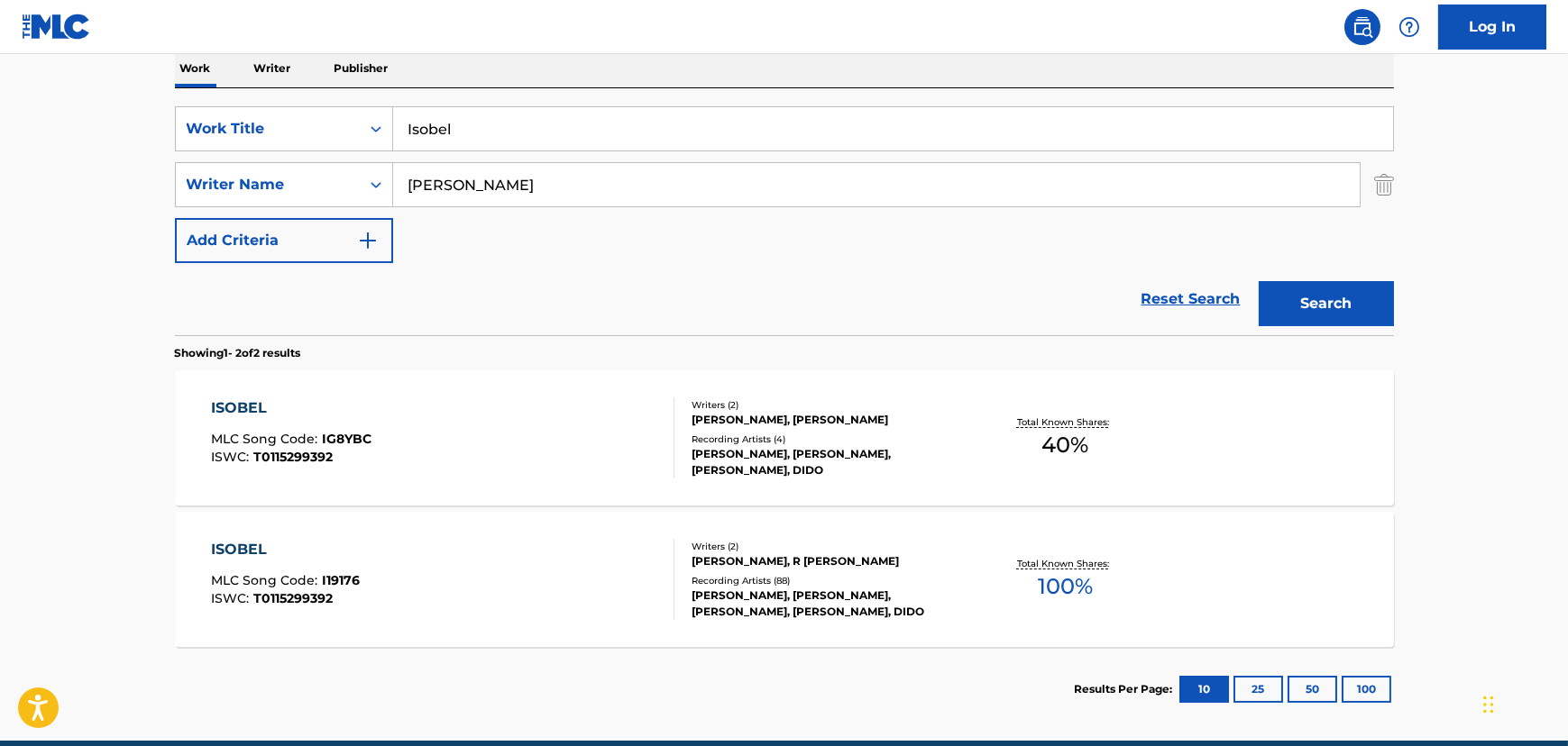
click at [506, 570] on div "ISOBEL MLC Song Code : I19176 ISWC : T0115299392" at bounding box center [442, 579] width 464 height 81
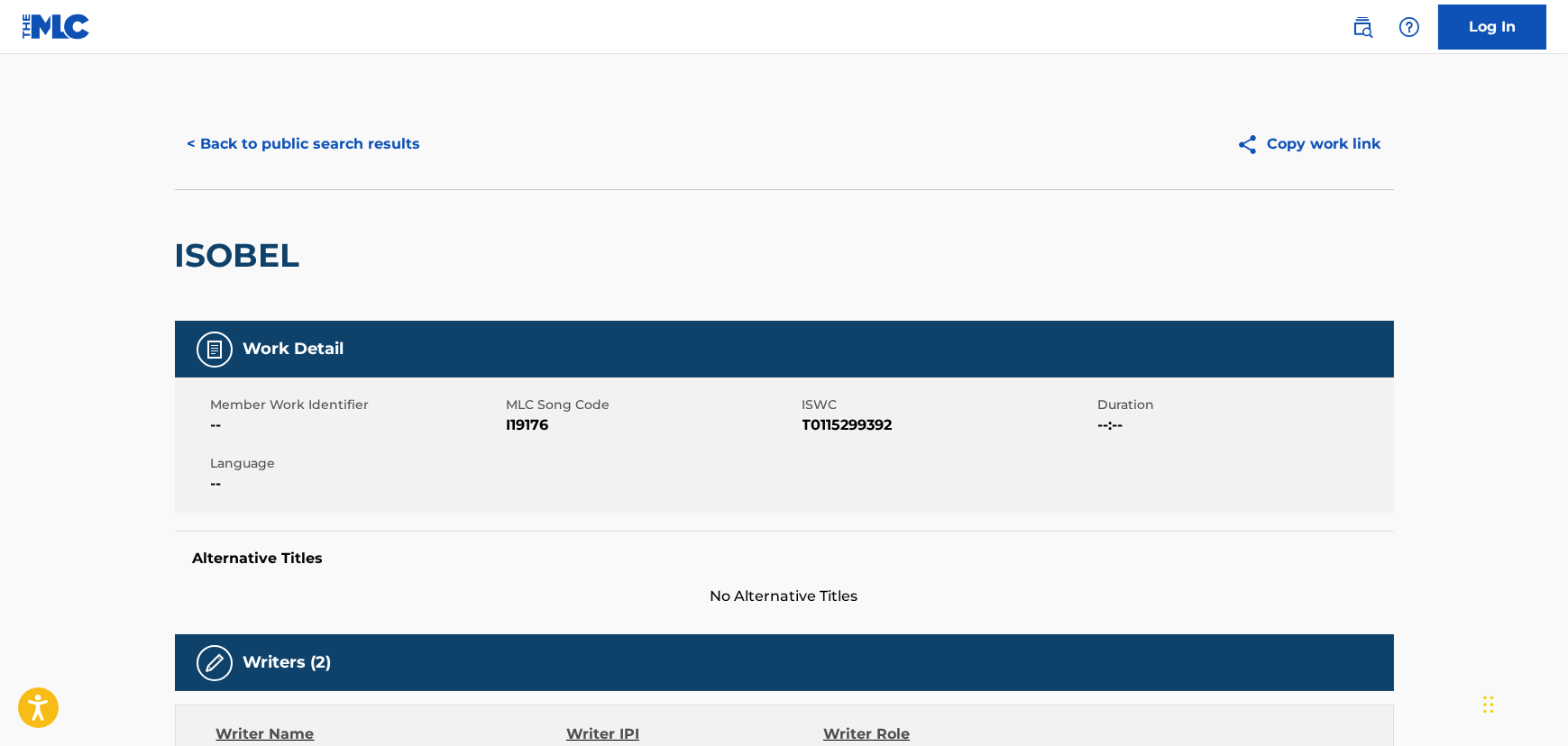
drag, startPoint x: 312, startPoint y: 132, endPoint x: 325, endPoint y: 135, distance: 13.3
click at [325, 135] on button "< Back to public search results" at bounding box center [303, 144] width 258 height 45
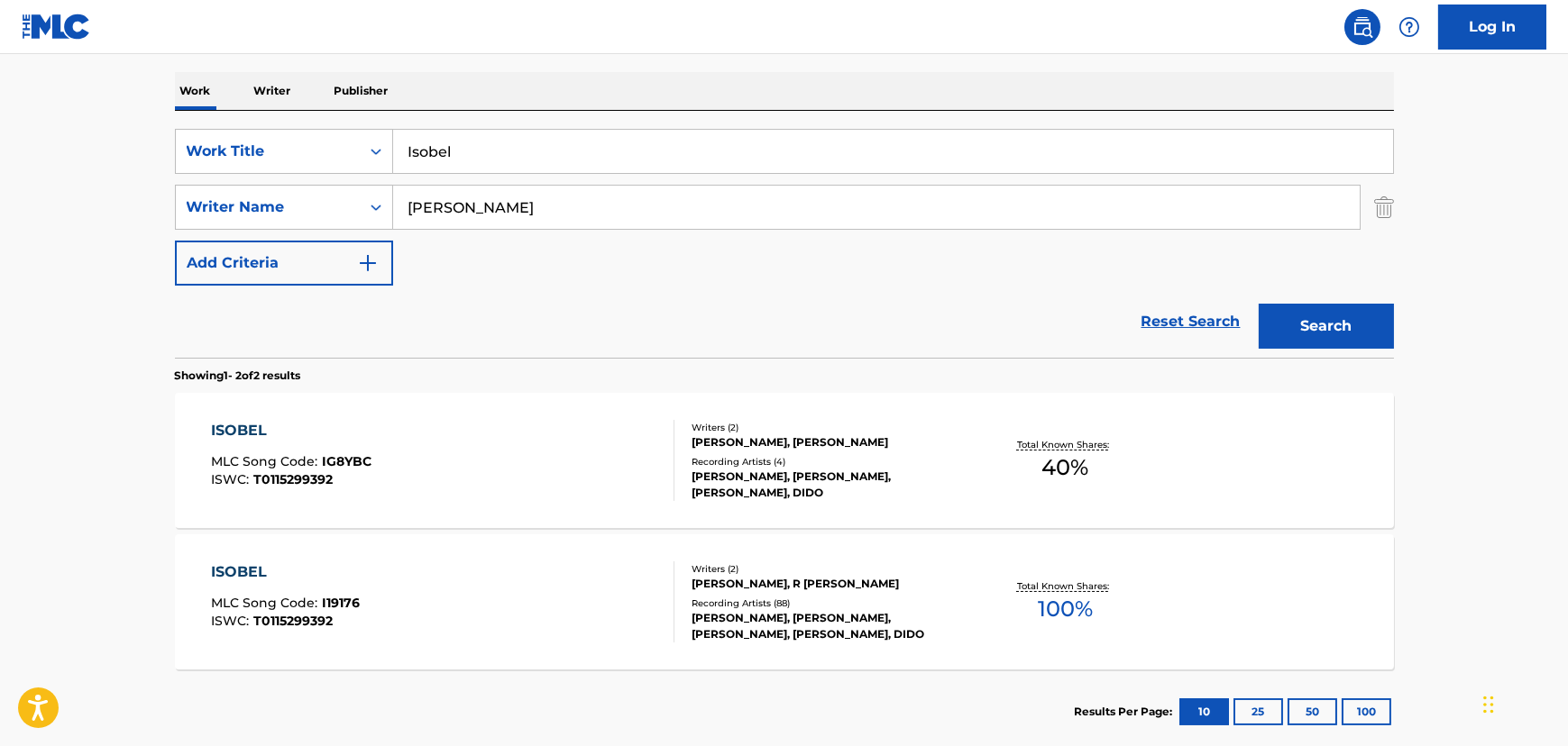
click at [511, 531] on section "ISOBEL MLC Song Code : IG8YBC ISWC : T0115299392 Writers ( 2 ) [PERSON_NAME], […" at bounding box center [784, 527] width 1219 height 285
click at [513, 462] on div "ISOBEL MLC Song Code : IG8YBC ISWC : T0115299392" at bounding box center [442, 460] width 464 height 81
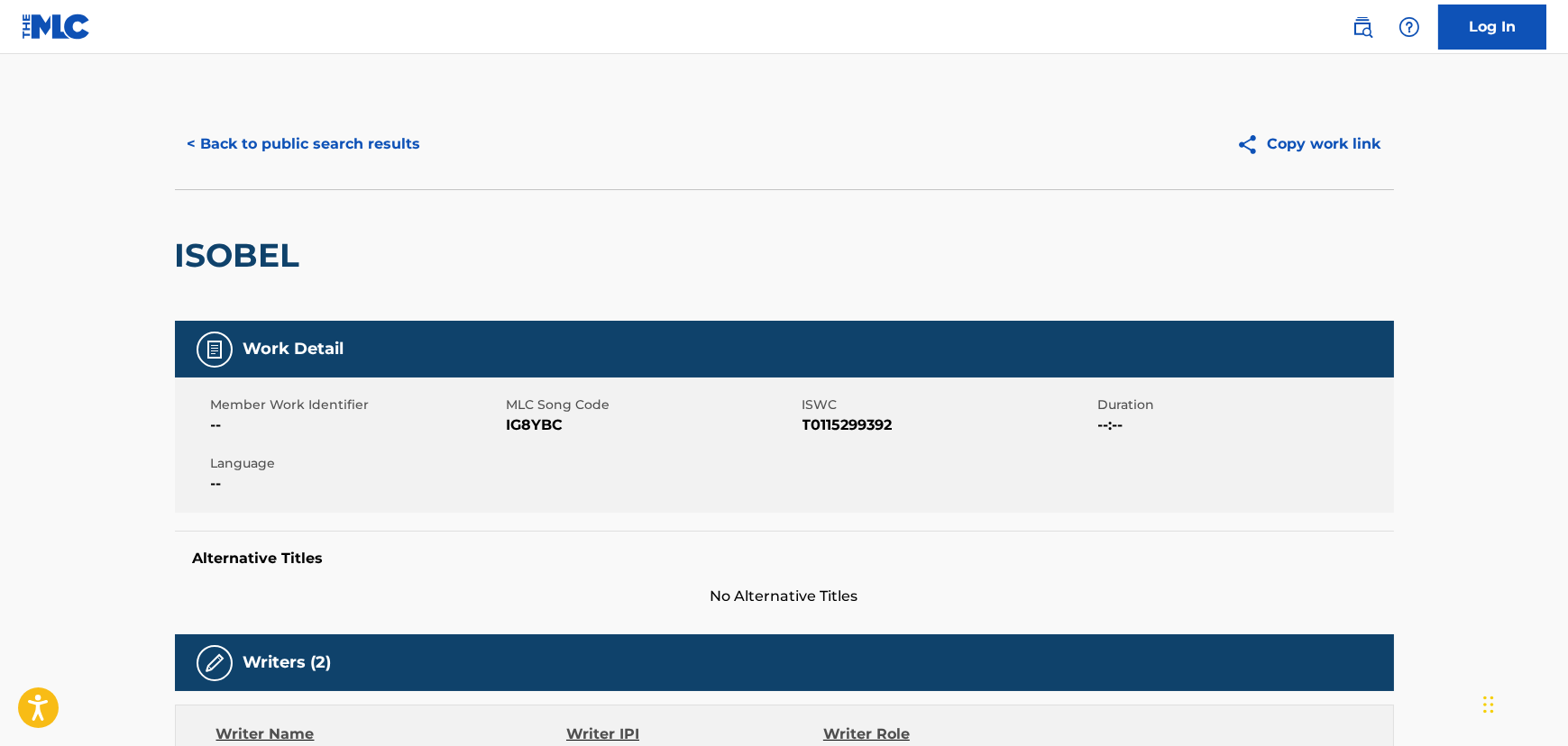
click at [363, 132] on button "< Back to public search results" at bounding box center [303, 144] width 258 height 45
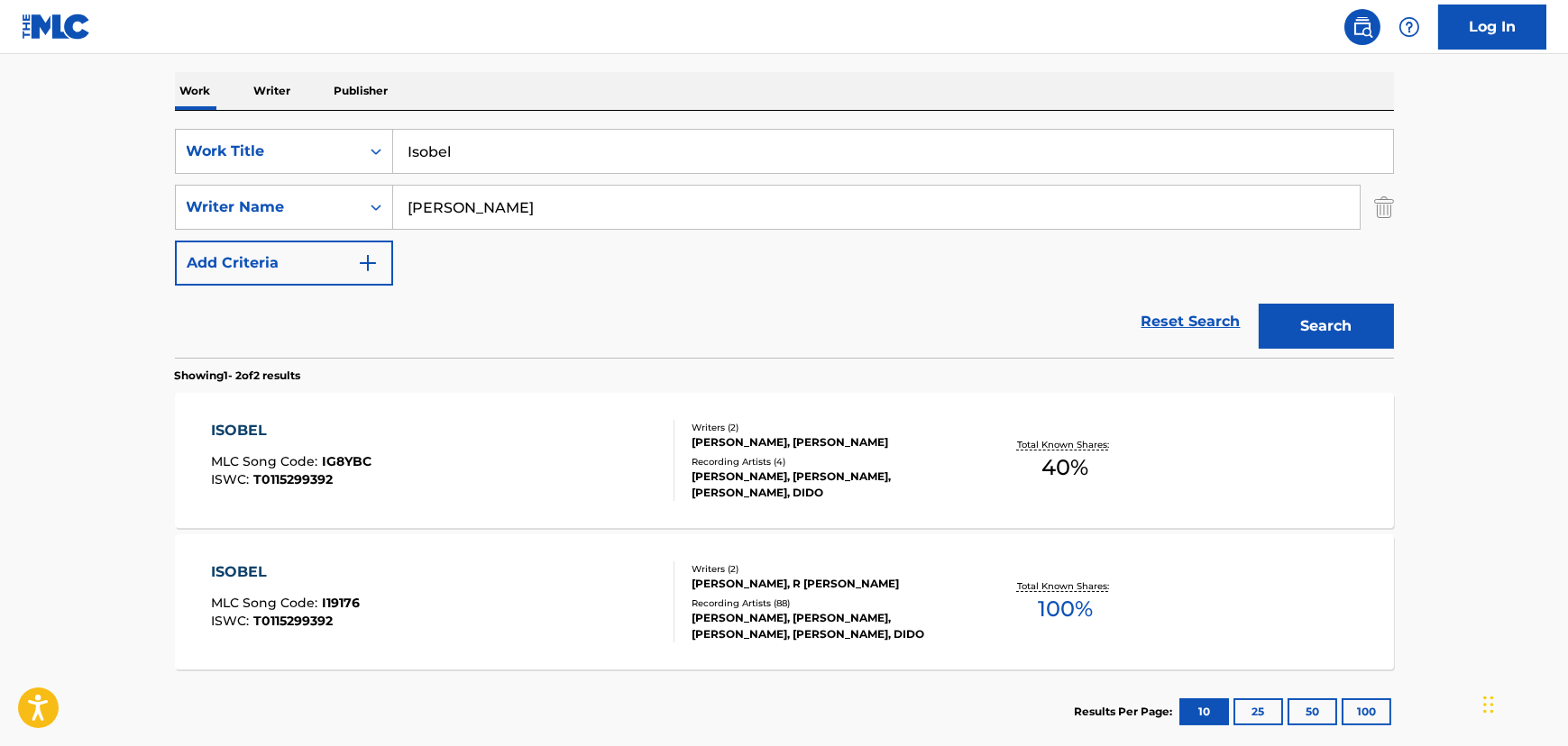
click at [480, 574] on div "ISOBEL MLC Song Code : I19176 ISWC : T0115299392" at bounding box center [442, 601] width 464 height 81
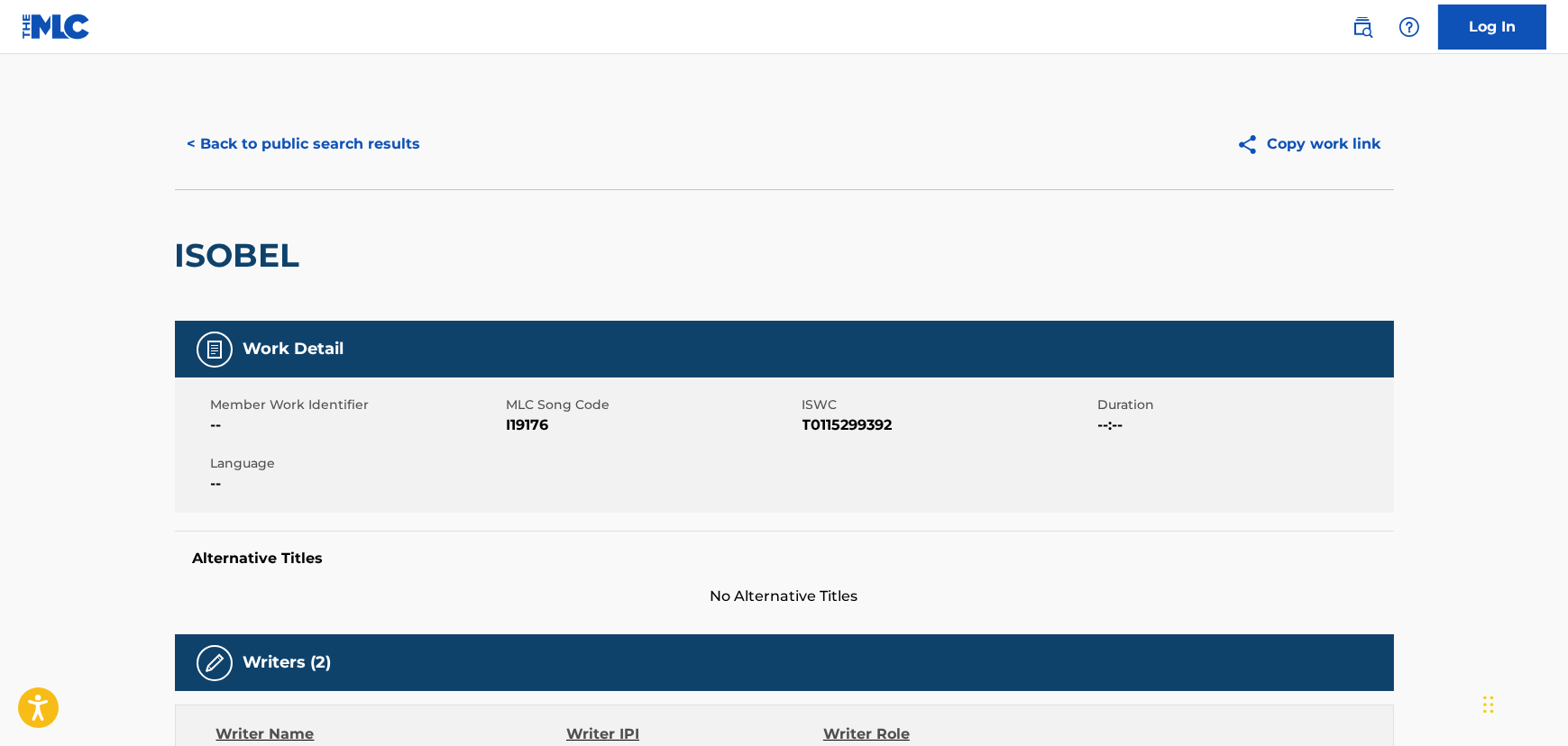
click at [401, 162] on button "< Back to public search results" at bounding box center [303, 144] width 258 height 45
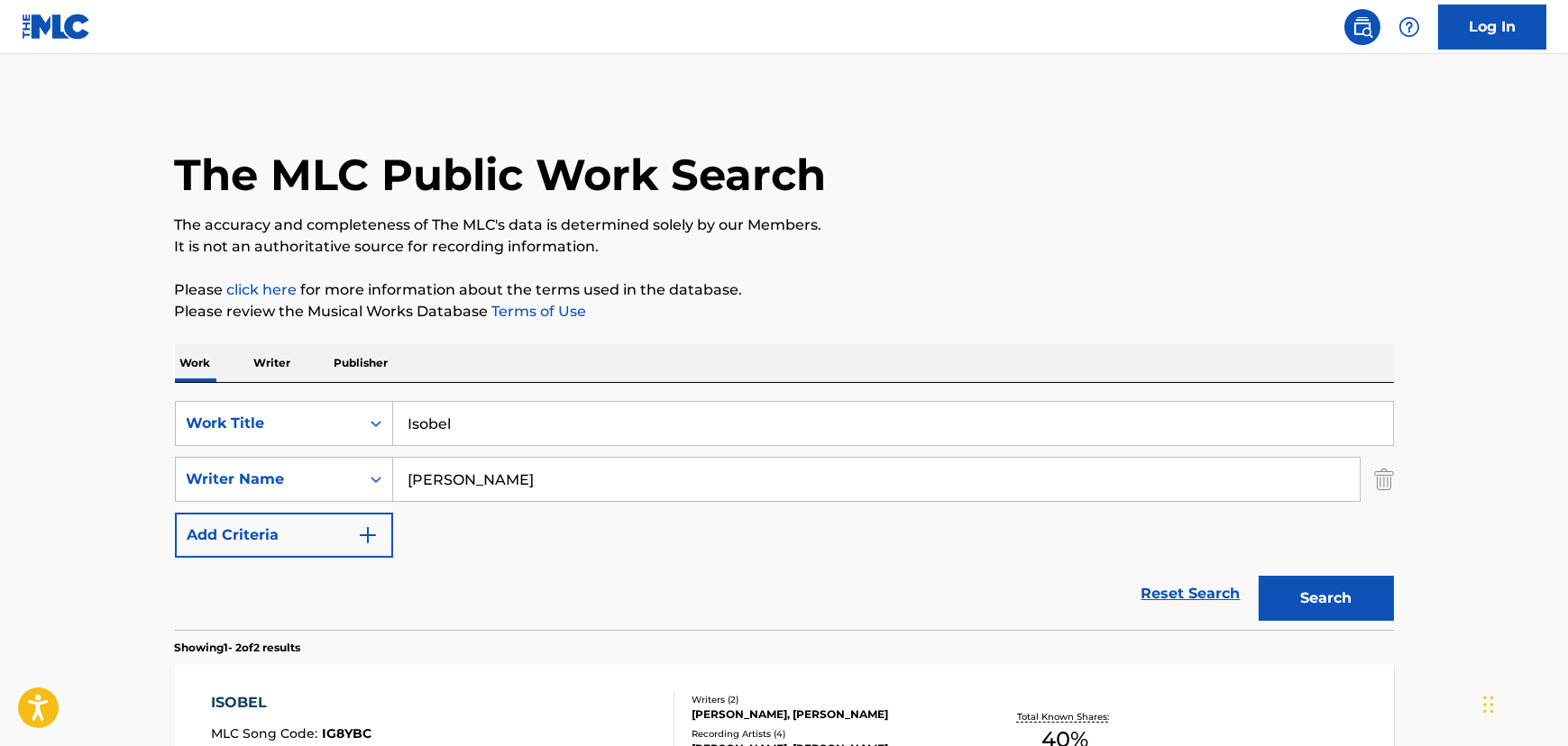
scroll to position [272, 0]
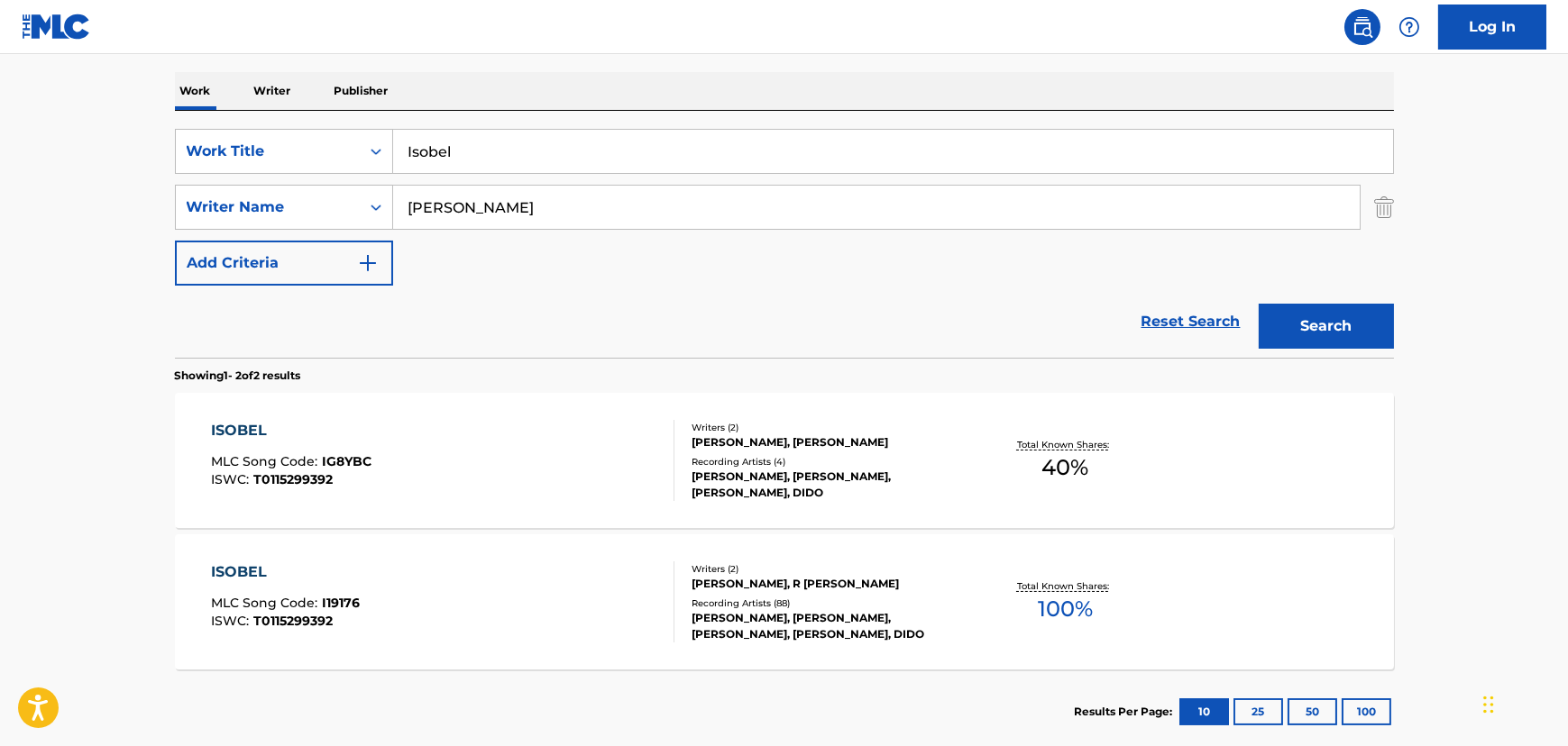
click at [601, 171] on input "Isobel" at bounding box center [893, 151] width 1000 height 43
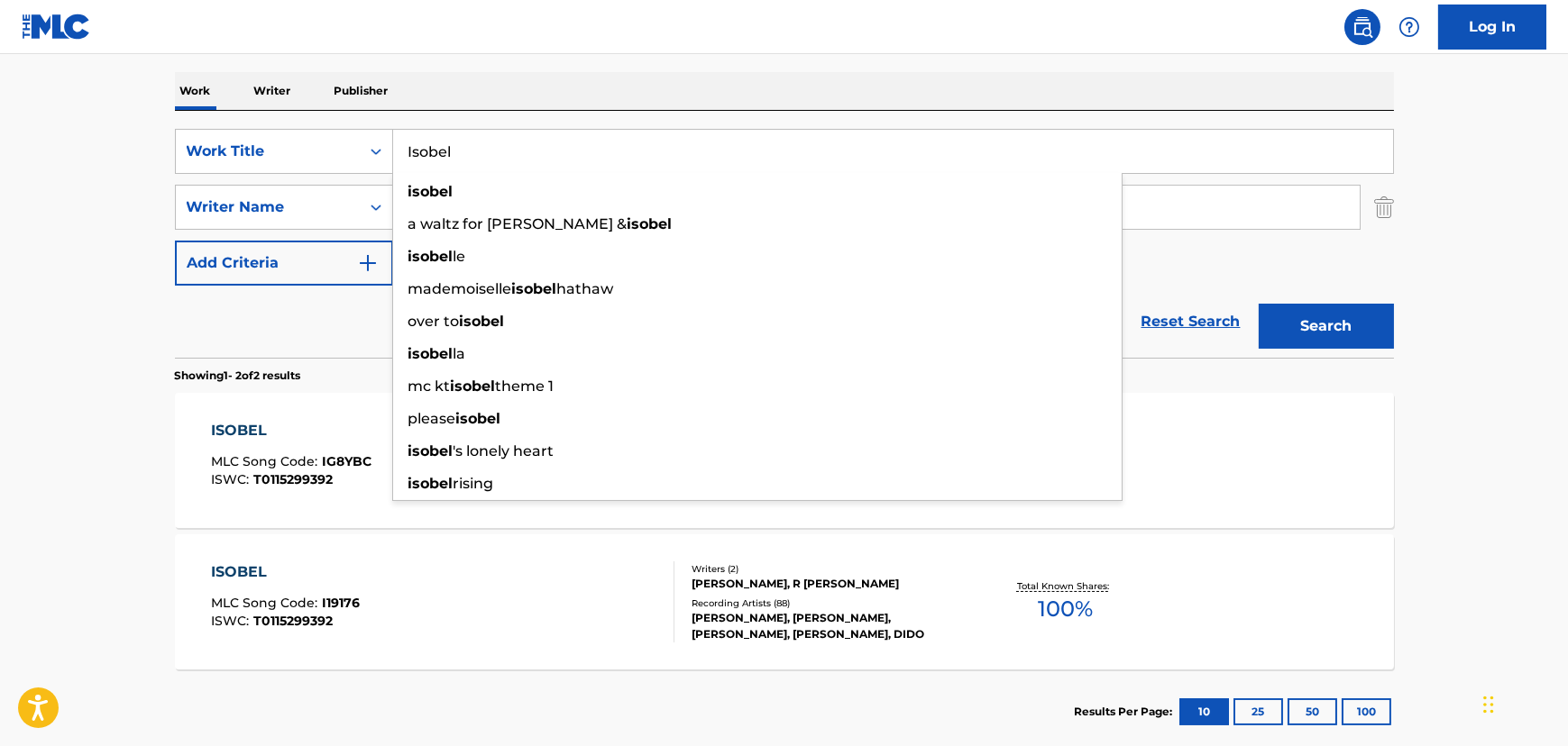
click at [601, 171] on input "Isobel" at bounding box center [893, 151] width 1000 height 43
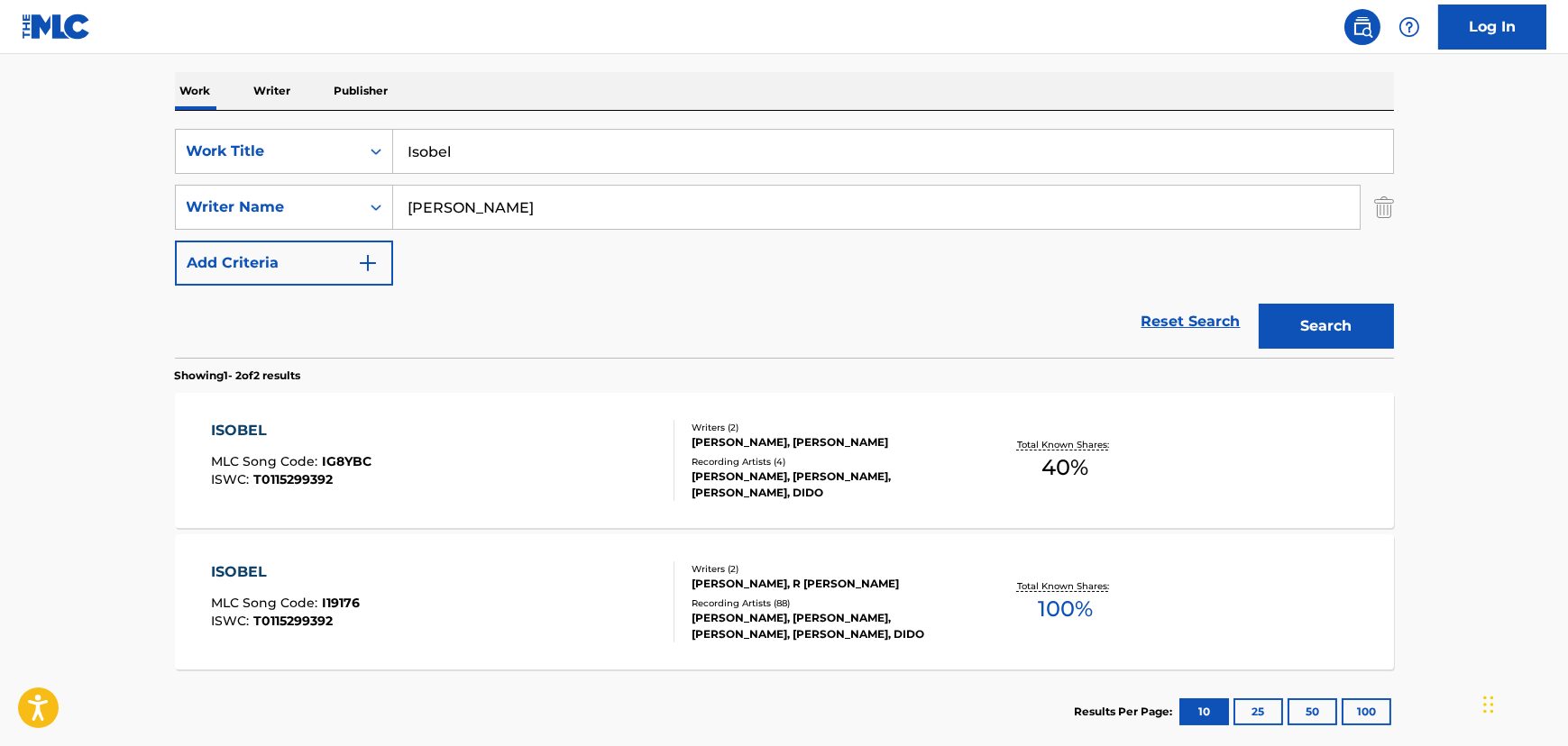
click at [500, 164] on input "Isobel" at bounding box center [893, 151] width 1000 height 43
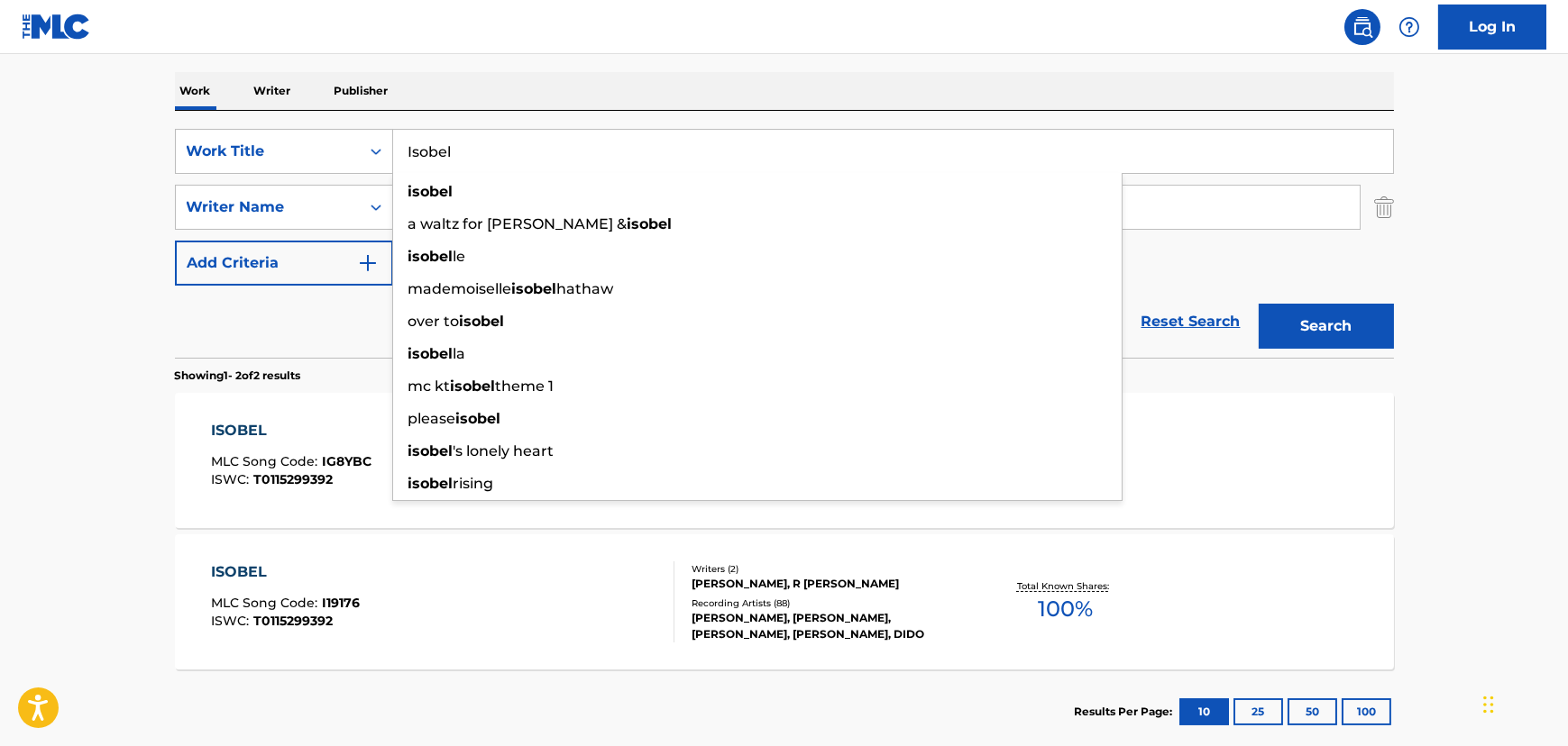
click at [500, 164] on input "Isobel" at bounding box center [893, 151] width 1000 height 43
paste input "Don't Think of Me"
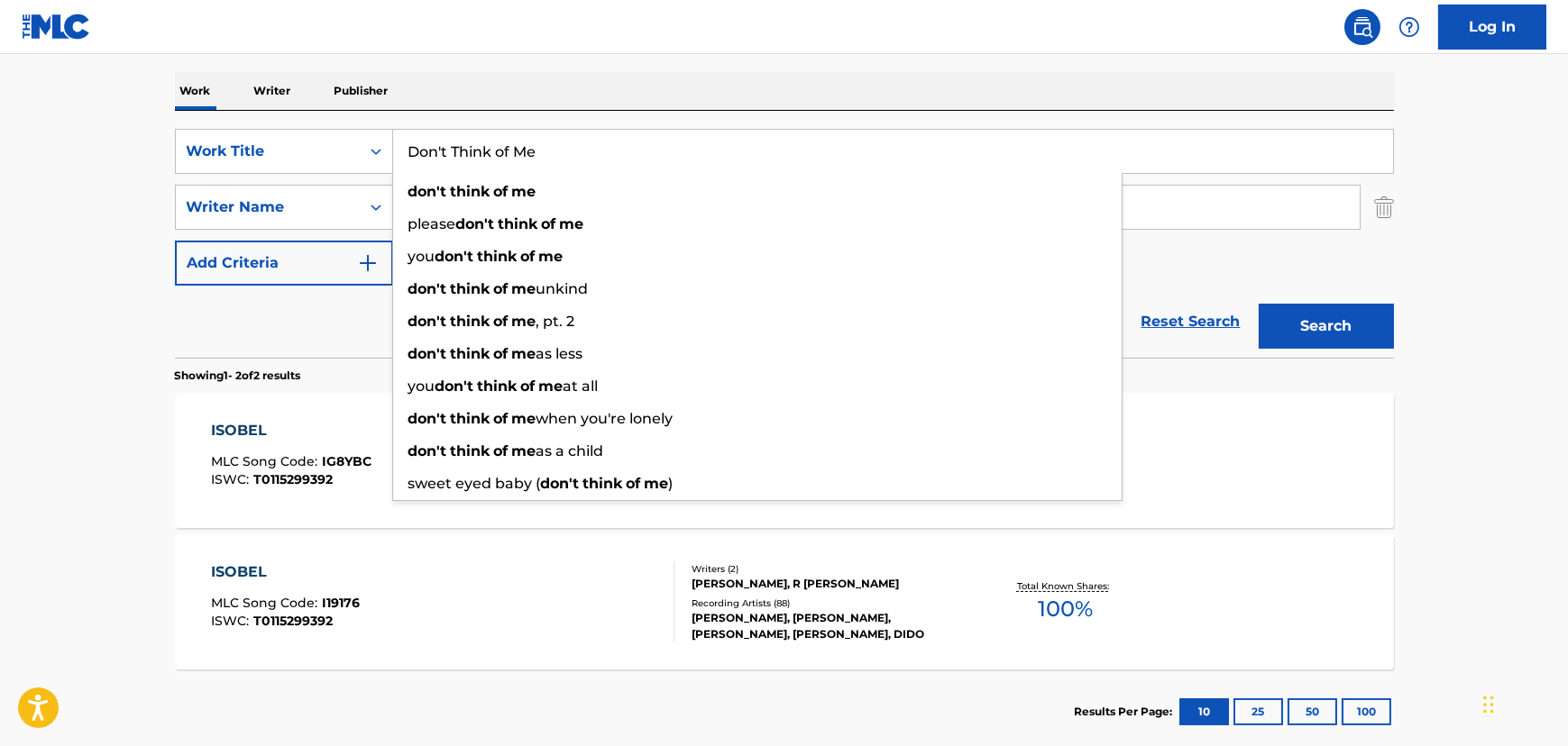
type input "Don't Think of Me"
click at [1344, 336] on button "Search" at bounding box center [1325, 326] width 135 height 45
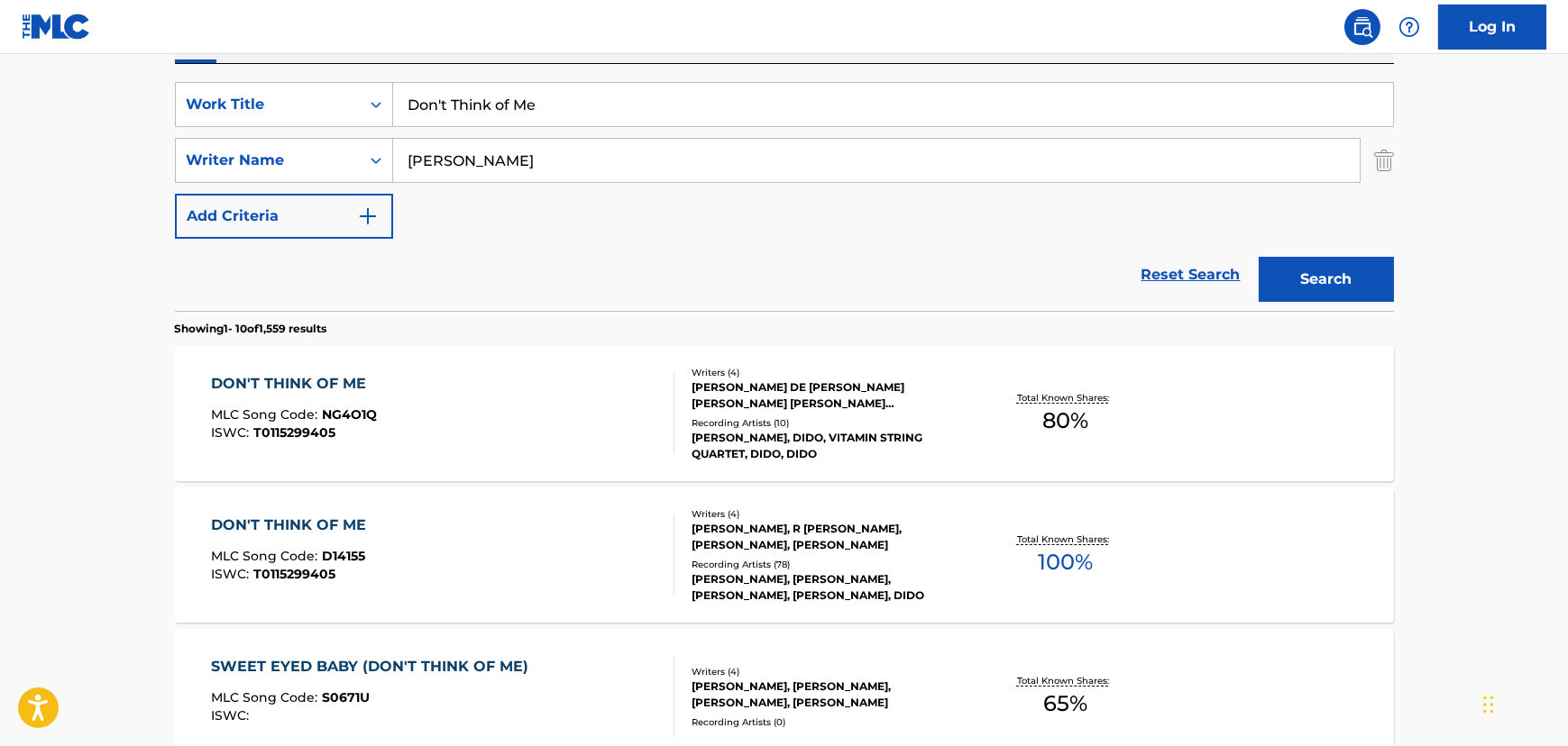
scroll to position [327, 0]
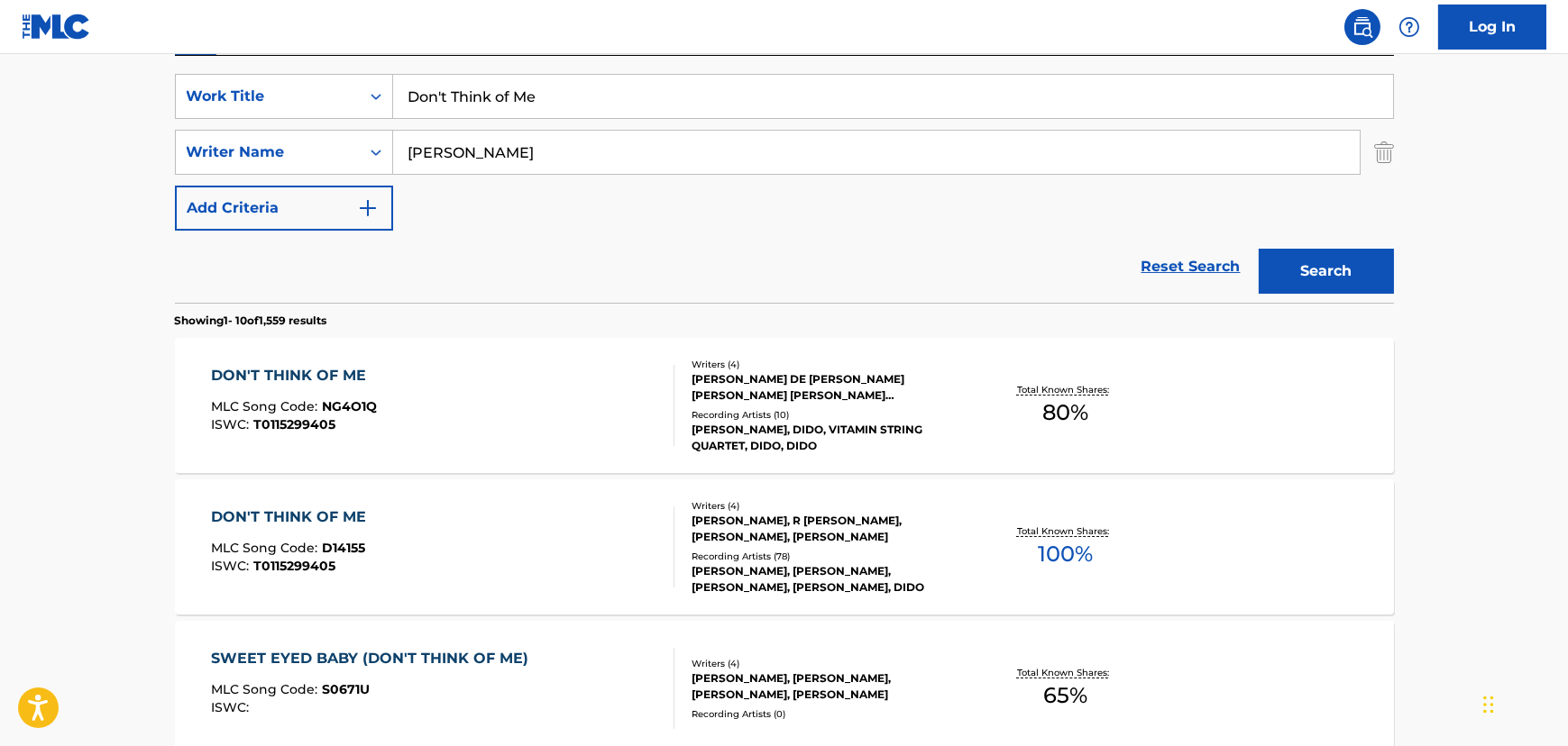
click at [444, 524] on div "DON'T THINK OF ME MLC Song Code : D14155 ISWC : T0115299405" at bounding box center [442, 546] width 464 height 81
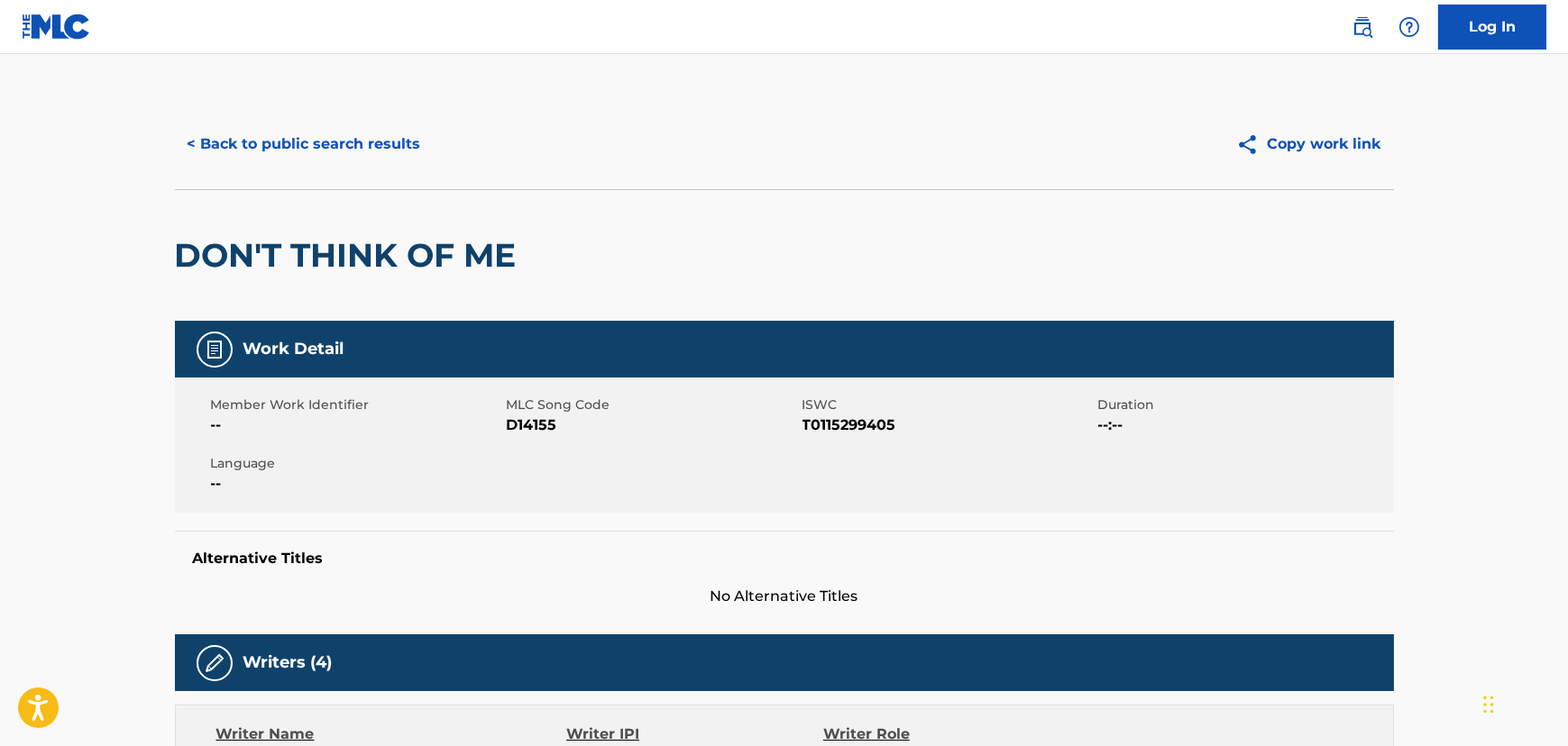
click at [267, 135] on button "< Back to public search results" at bounding box center [303, 144] width 258 height 45
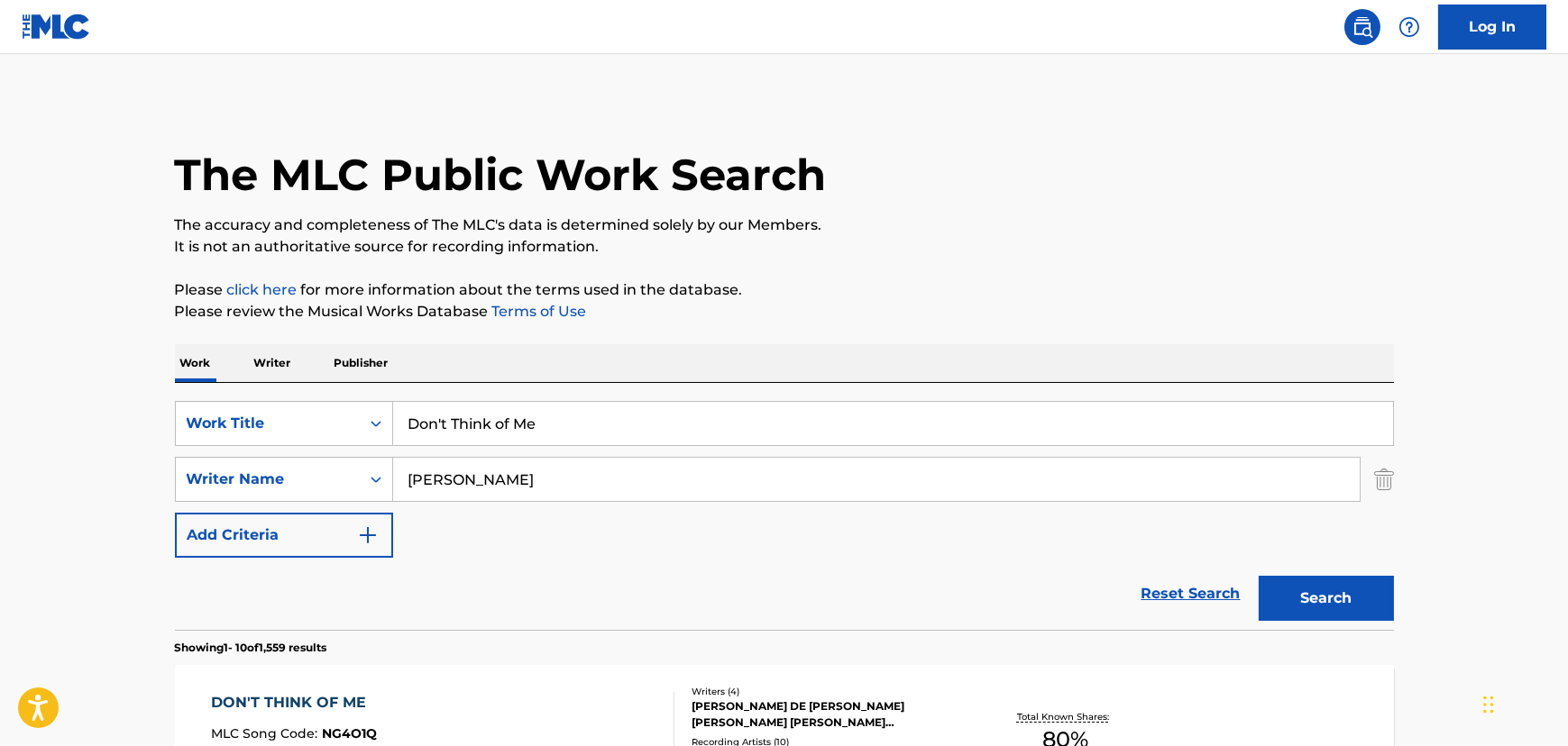
scroll to position [327, 0]
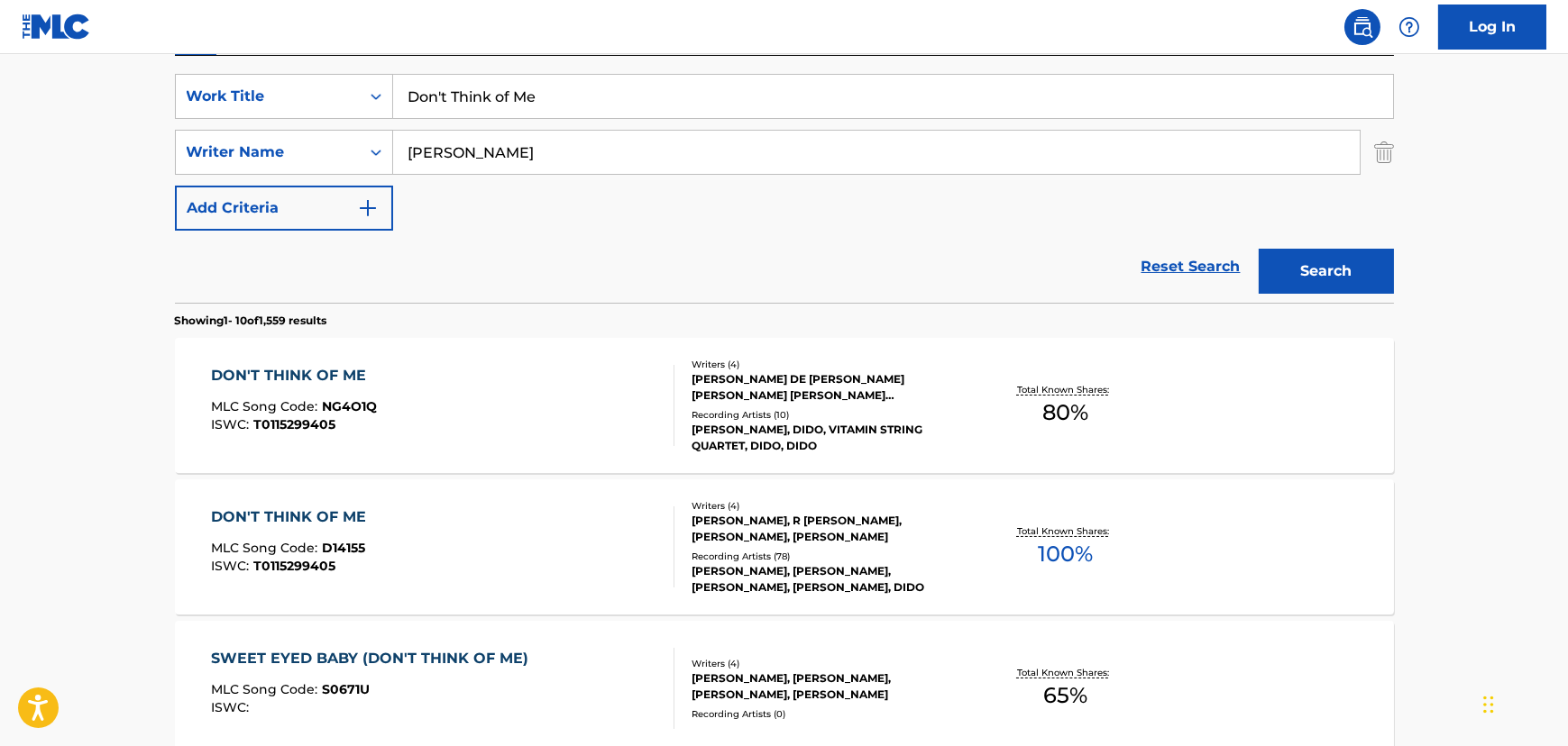
click at [740, 104] on input "Don't Think of Me" at bounding box center [893, 96] width 1000 height 43
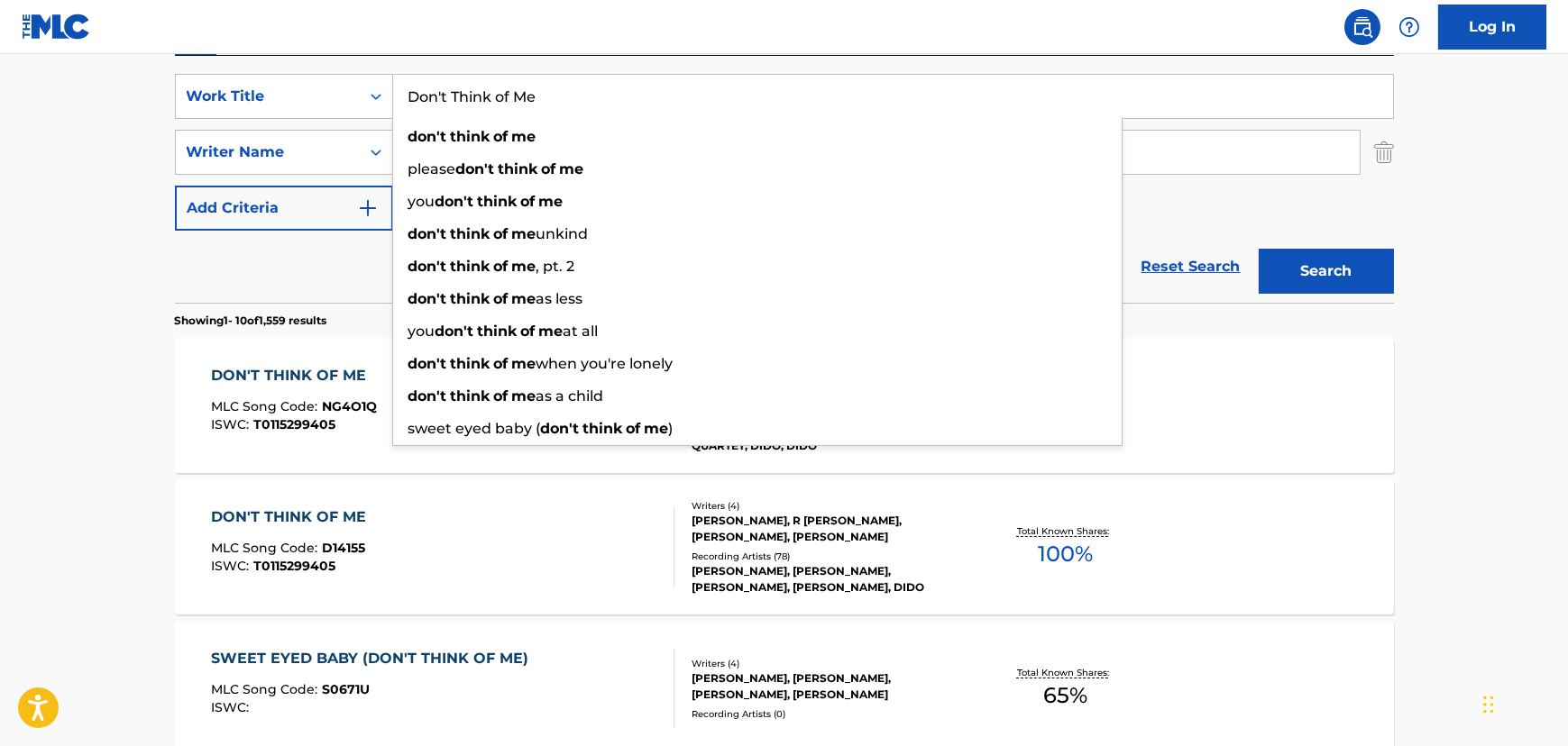
click at [740, 104] on input "Don't Think of Me" at bounding box center [893, 96] width 1000 height 43
paste input "Here With"
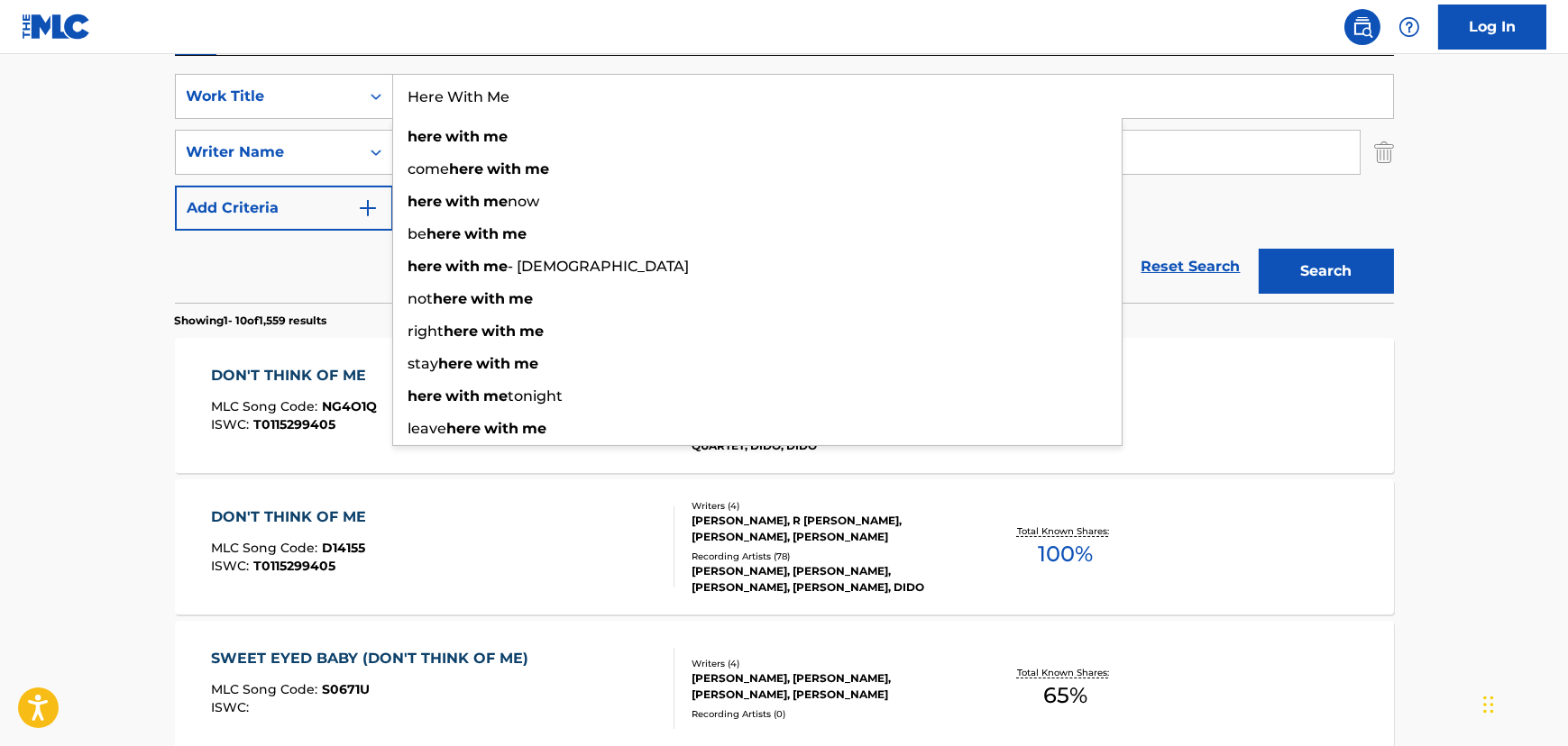
type input "Here With Me"
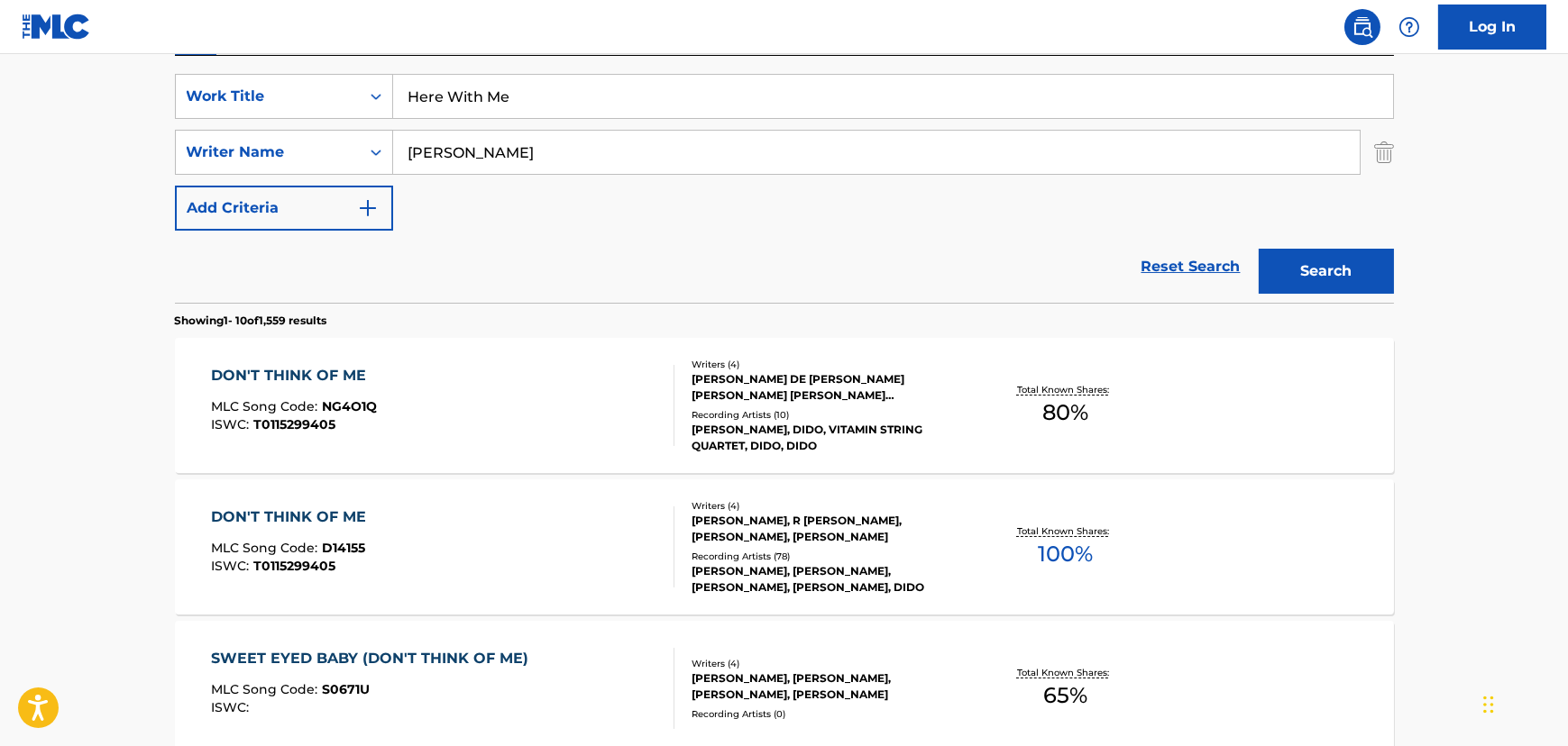
drag, startPoint x: 250, startPoint y: 268, endPoint x: 520, endPoint y: 157, distance: 291.9
click at [252, 268] on div "Reset Search Search" at bounding box center [784, 266] width 1219 height 72
click at [523, 143] on input "[PERSON_NAME]" at bounding box center [876, 152] width 966 height 43
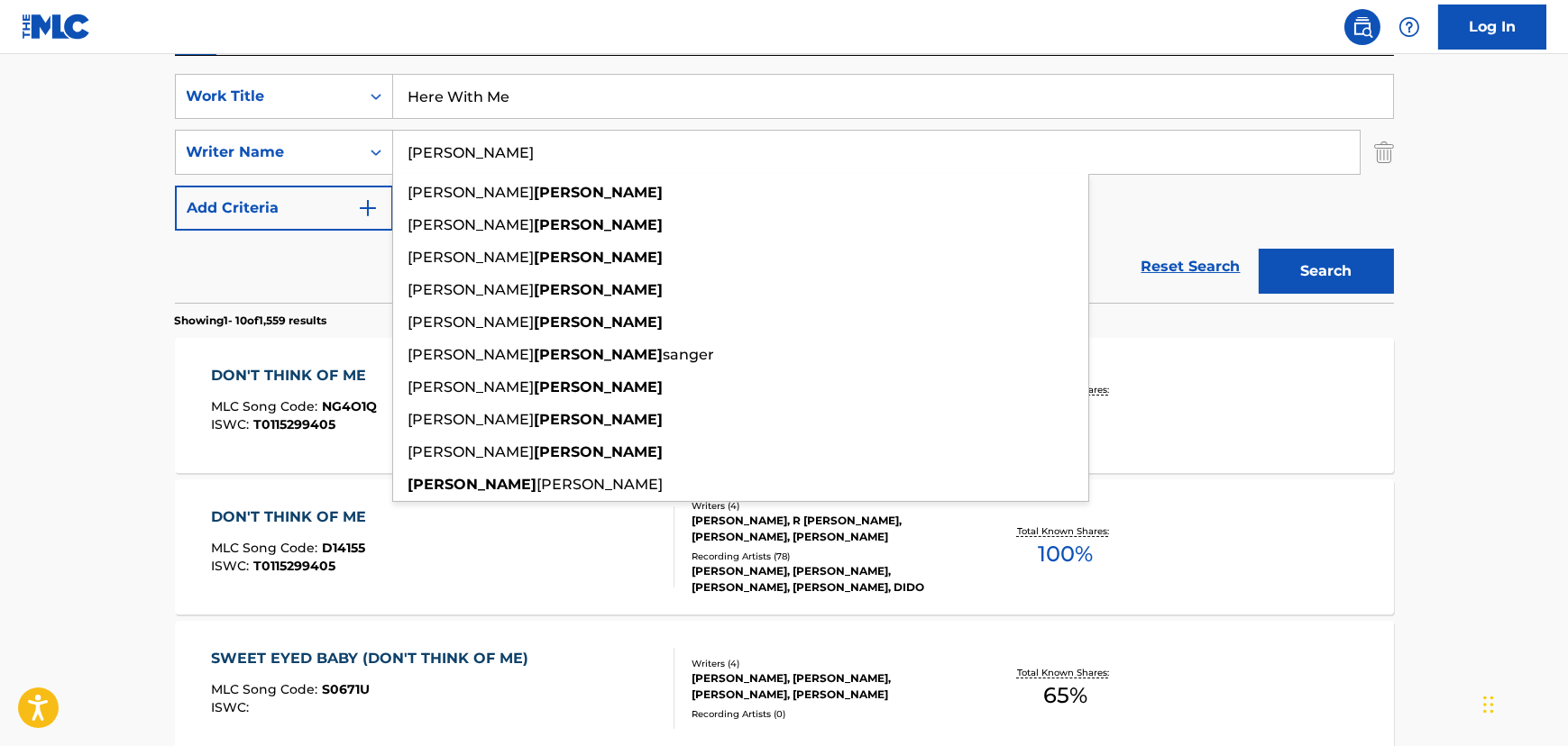
click at [523, 143] on input "[PERSON_NAME]" at bounding box center [876, 152] width 966 height 43
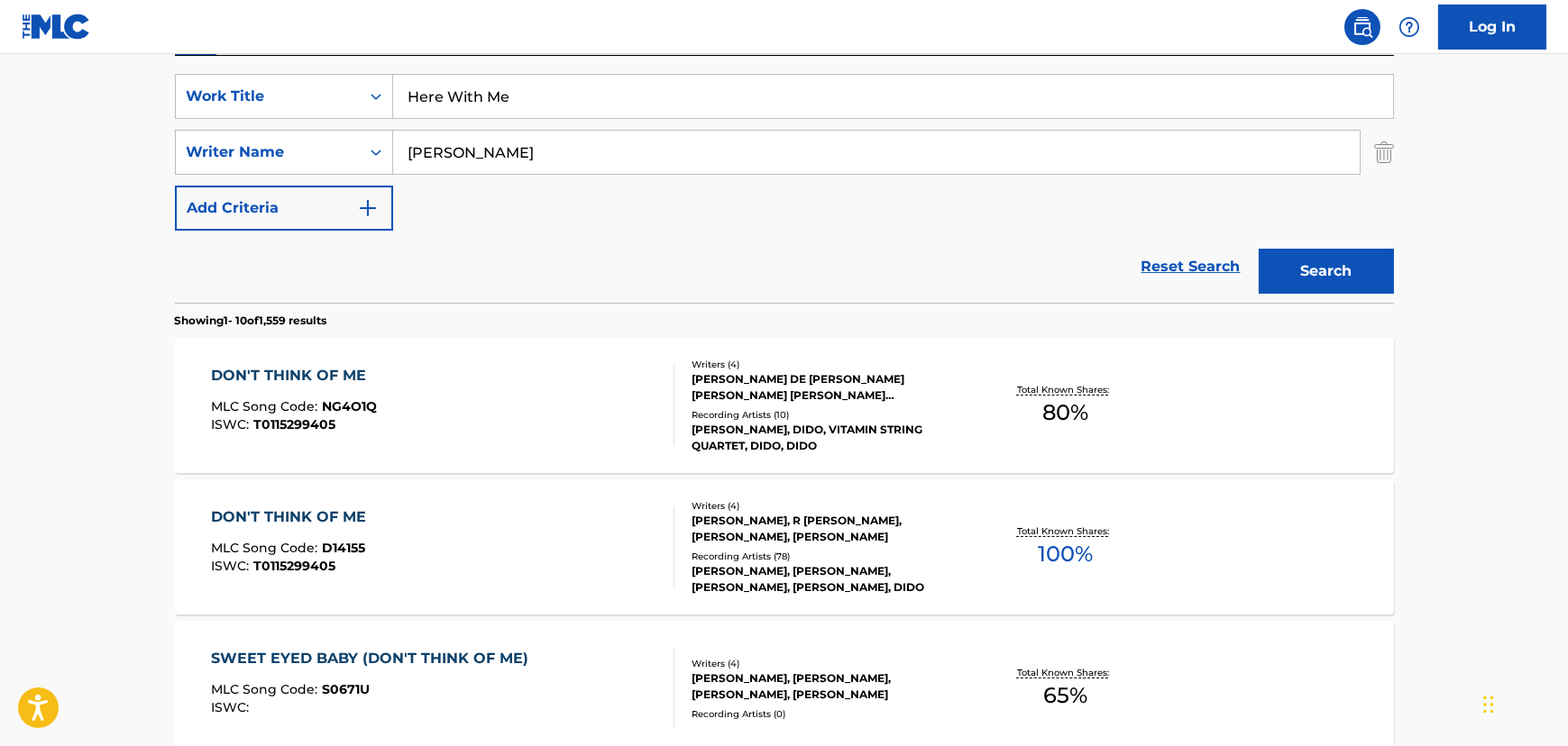
click at [1309, 262] on button "Search" at bounding box center [1325, 271] width 135 height 45
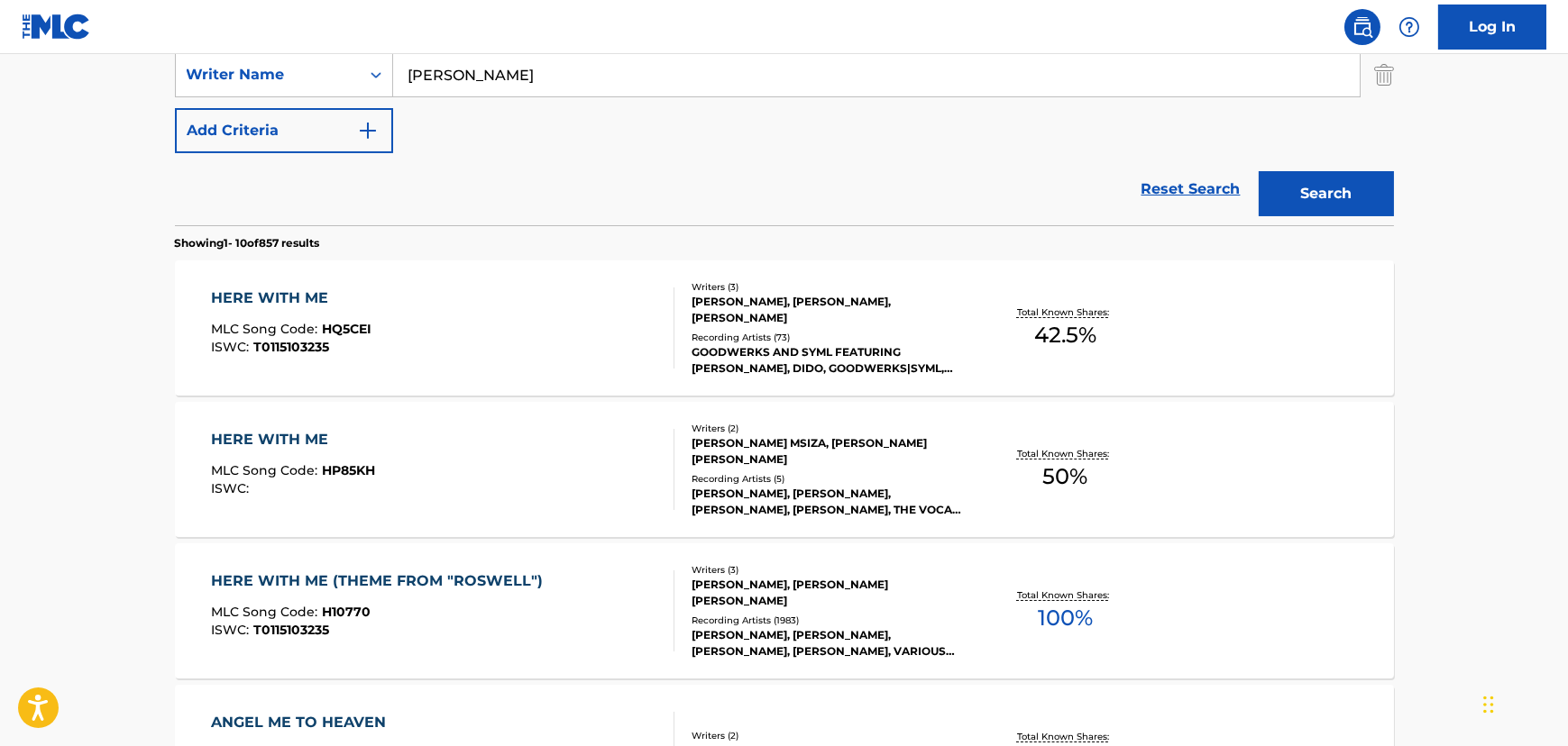
scroll to position [409, 0]
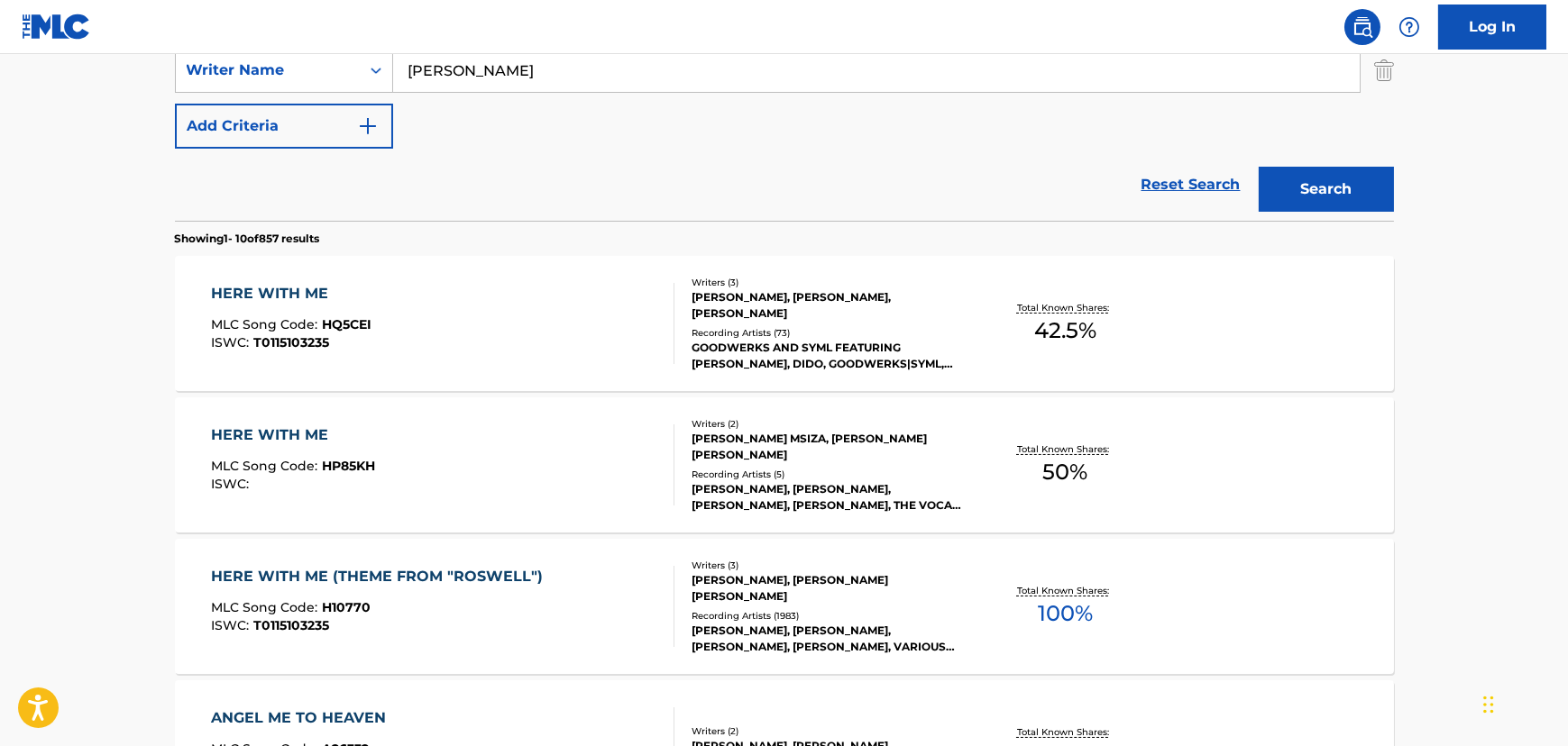
click at [607, 338] on div "HERE WITH ME MLC Song Code : HQ5CEI ISWC : T0115103235" at bounding box center [442, 323] width 464 height 81
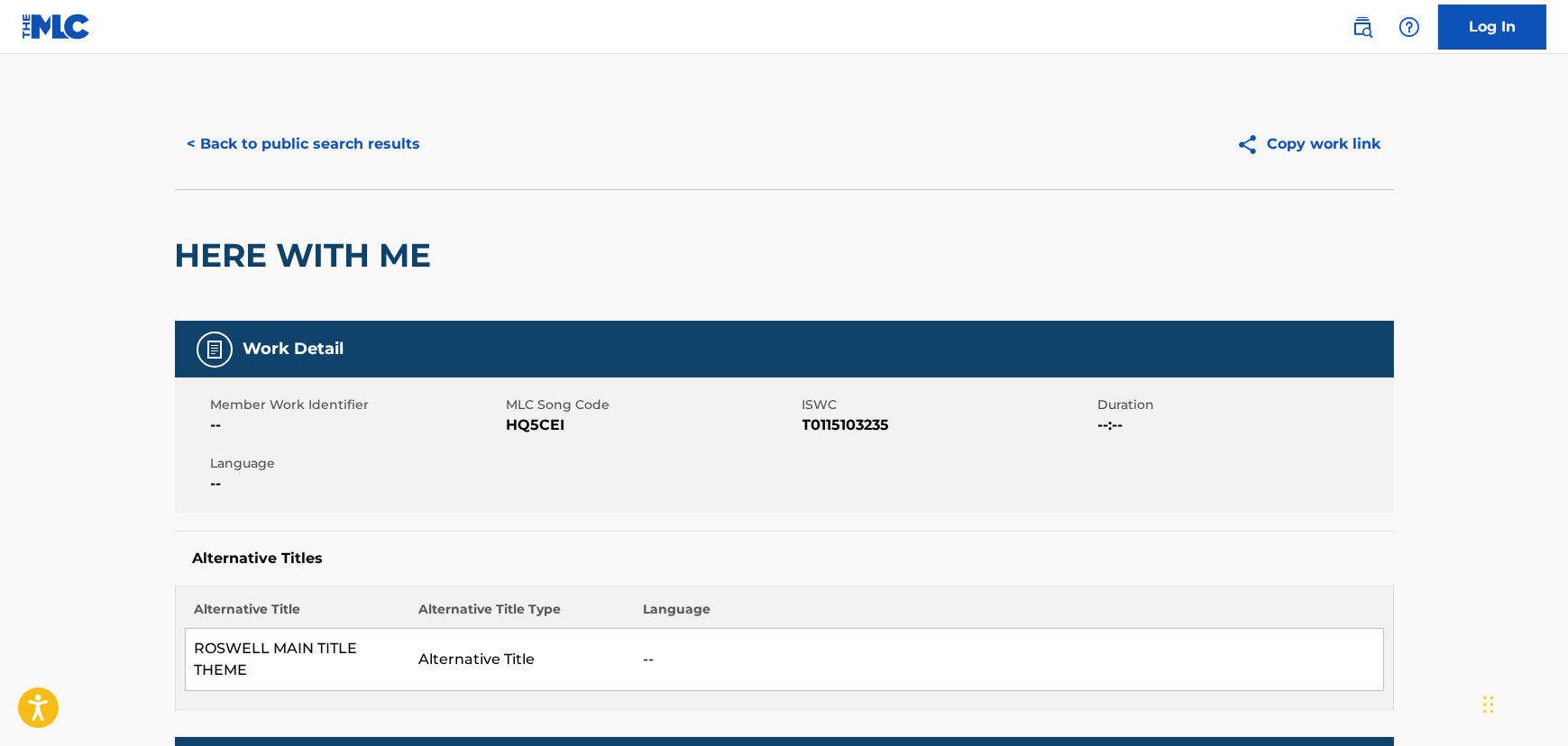
click at [263, 128] on button "< Back to public search results" at bounding box center [303, 144] width 258 height 45
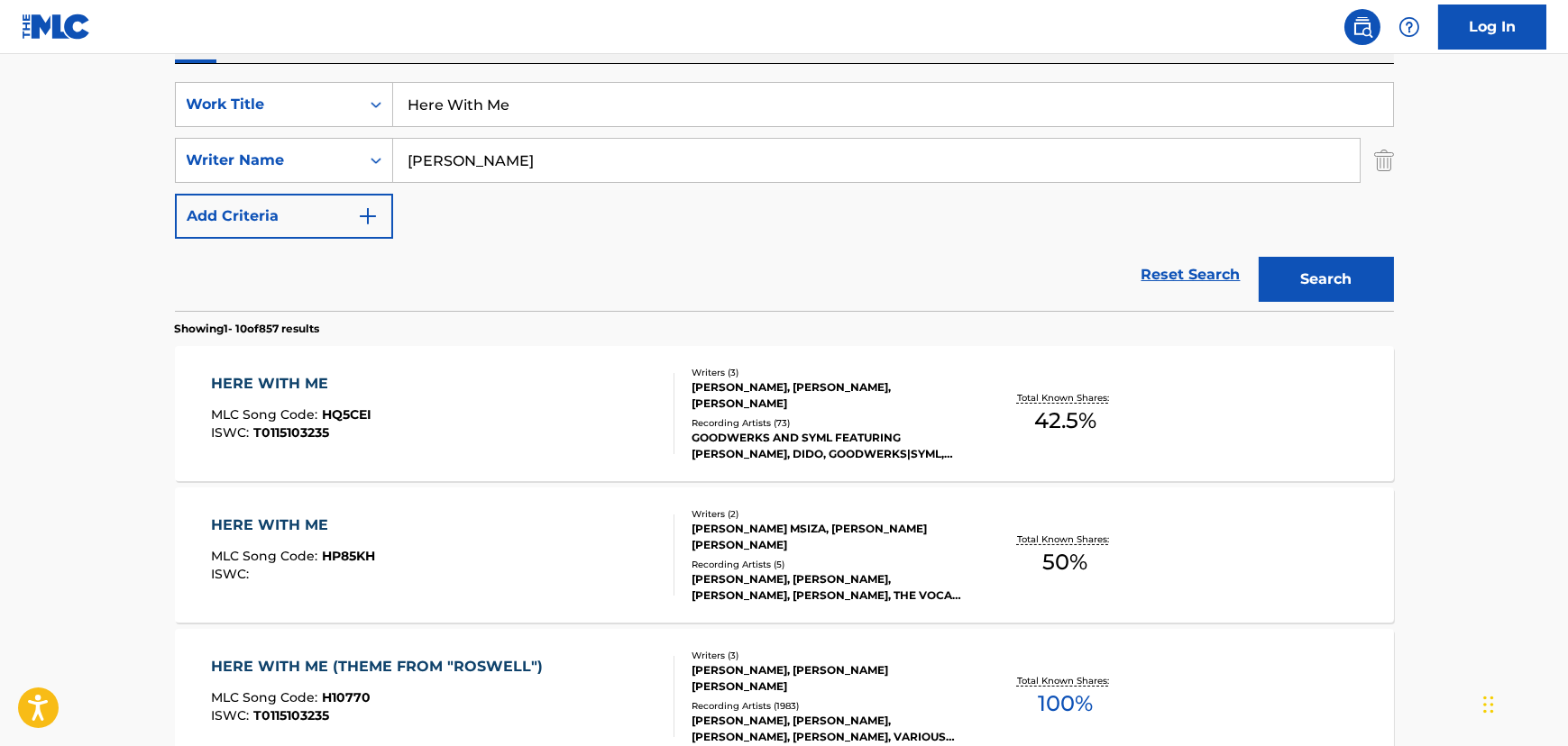
scroll to position [318, 0]
click at [465, 116] on input "Here With Me" at bounding box center [893, 105] width 1000 height 43
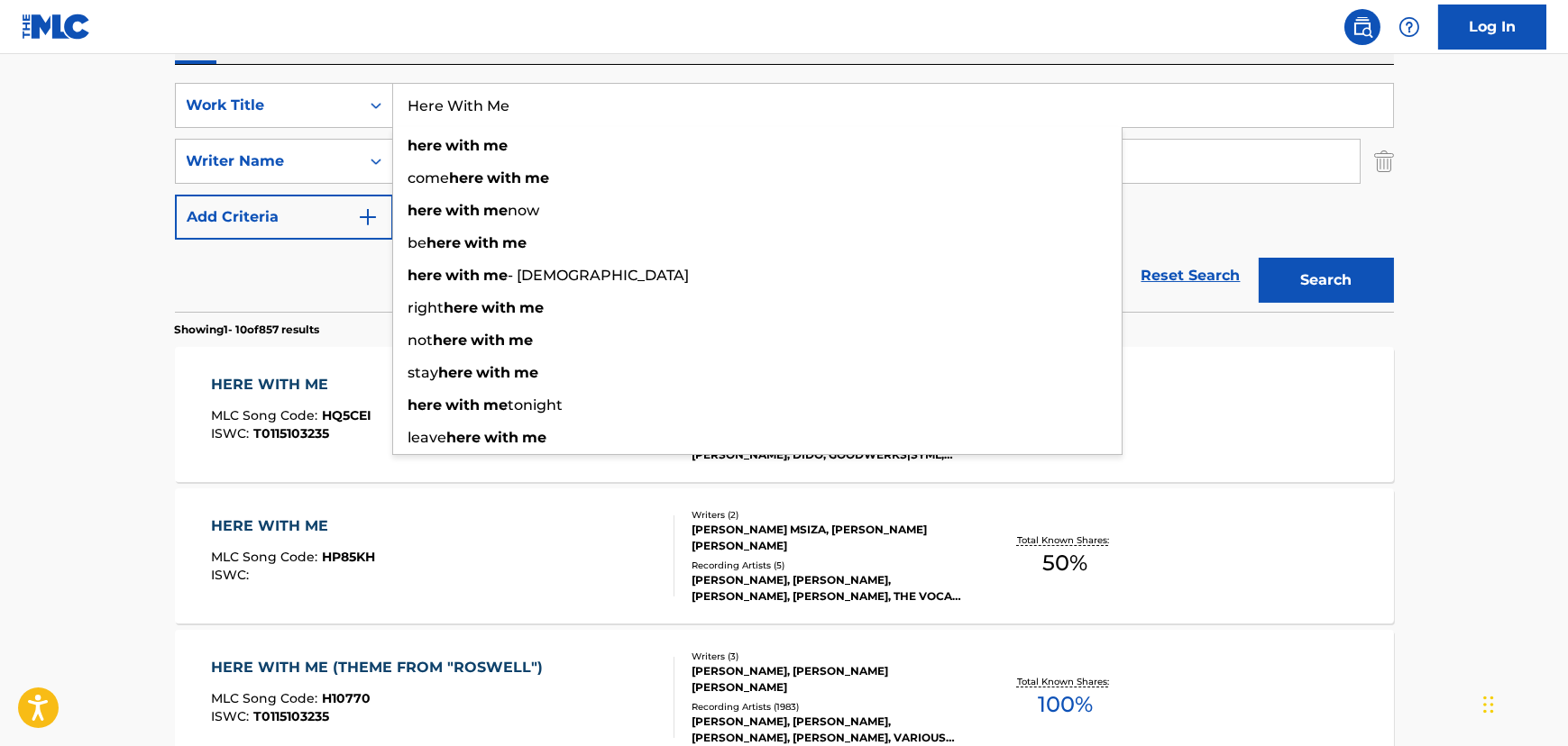
click at [465, 116] on input "Here With Me" at bounding box center [893, 105] width 1000 height 43
paste input "Slid"
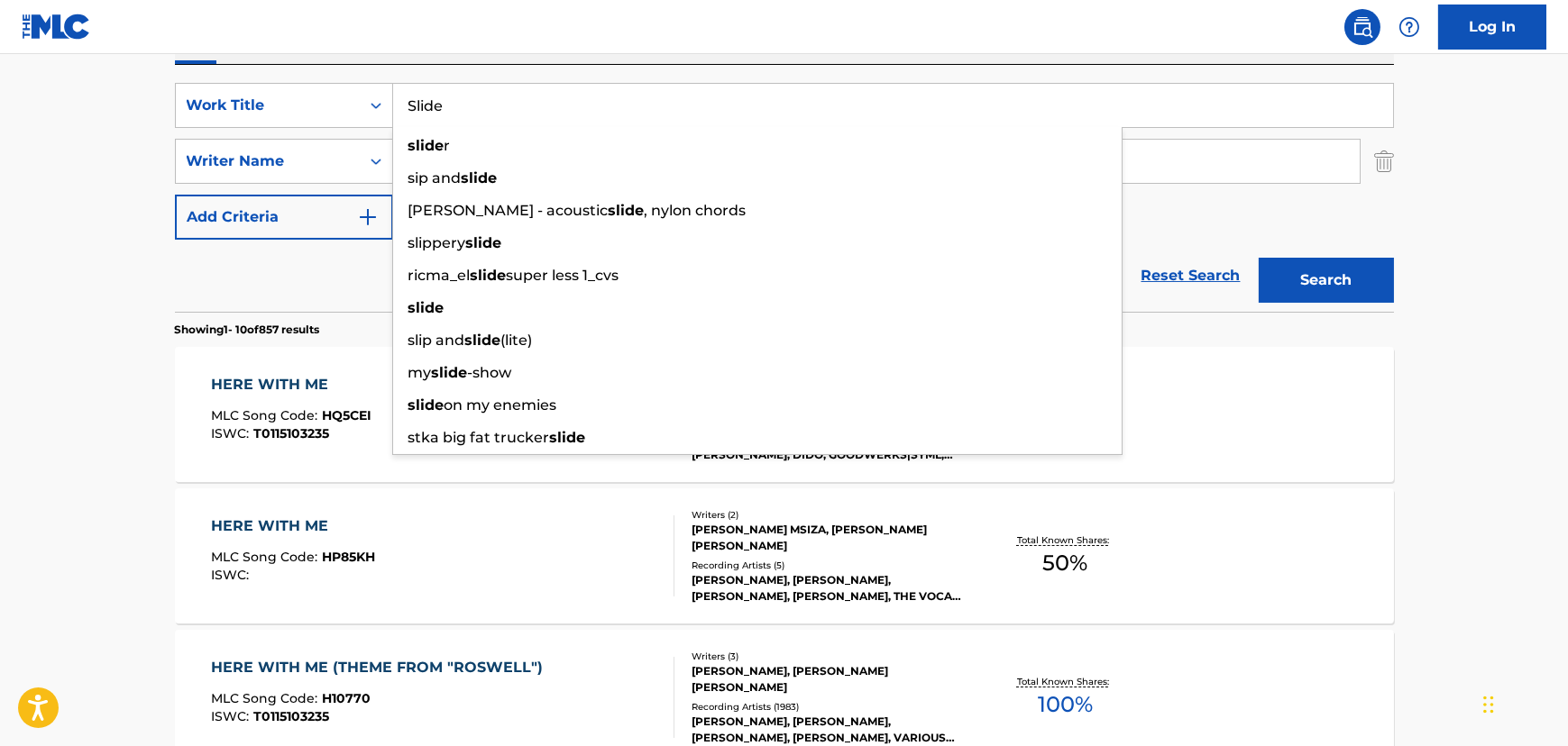
type input "Slide"
click at [1326, 275] on button "Search" at bounding box center [1325, 280] width 135 height 45
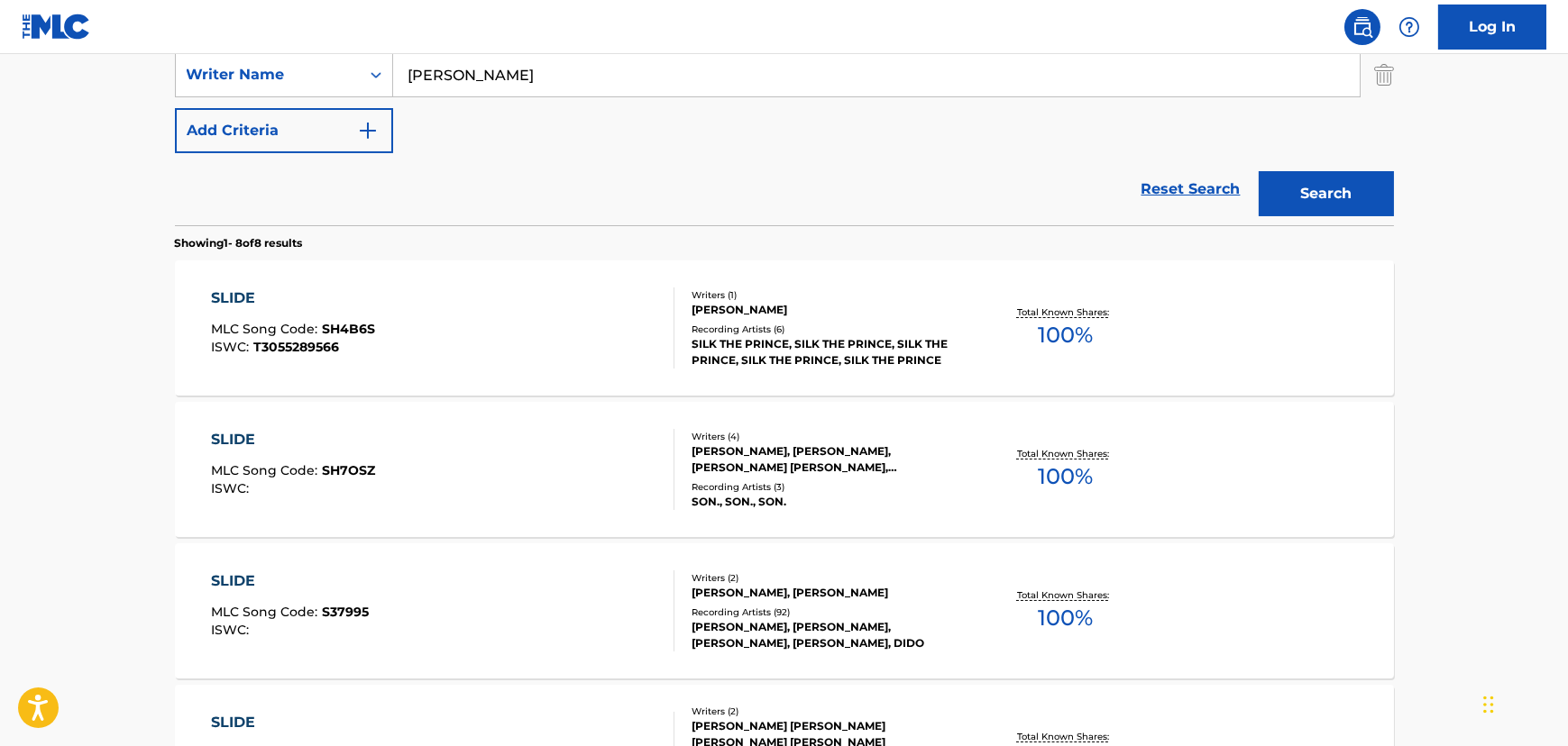
scroll to position [491, 0]
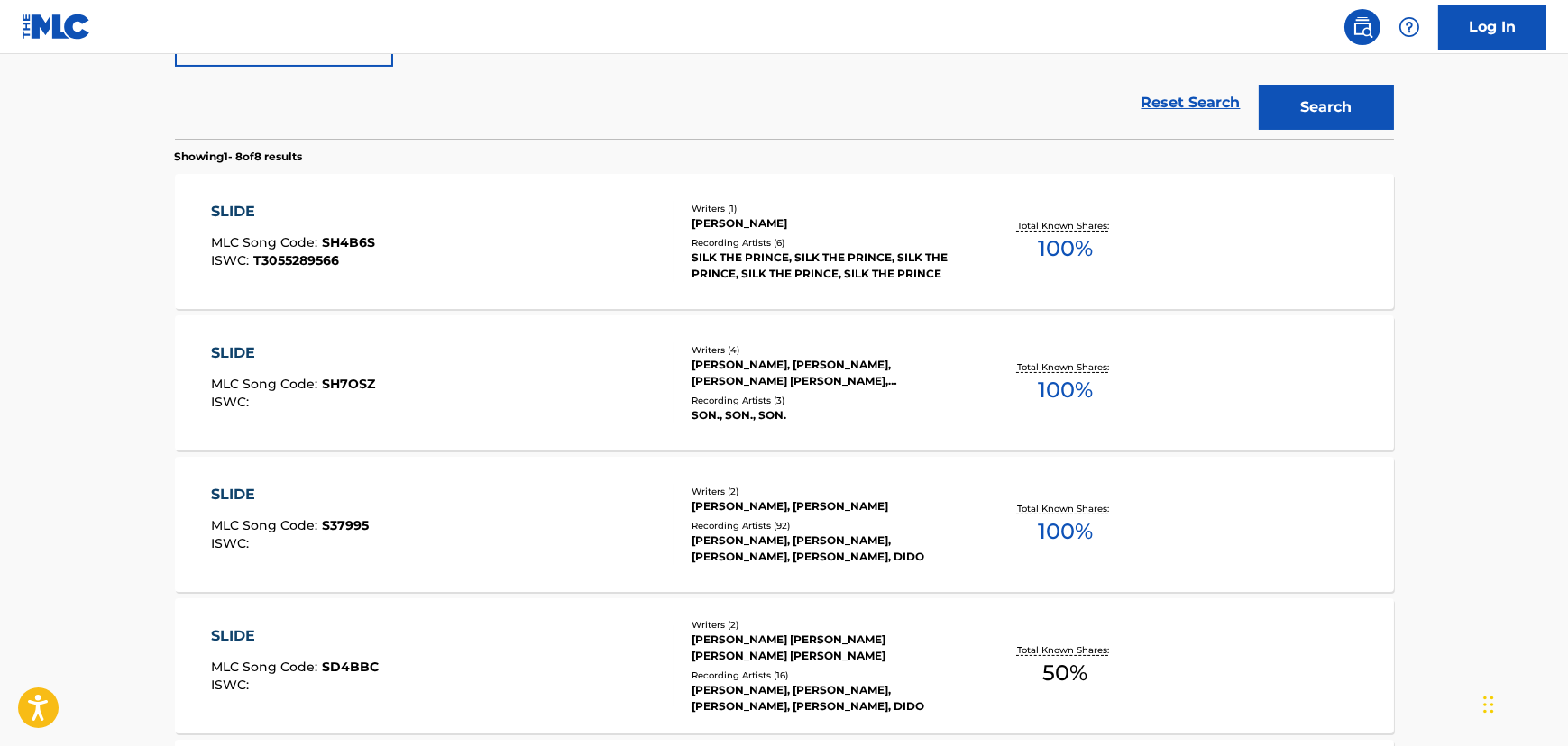
click at [506, 579] on div "SLIDE MLC Song Code : S37995 ISWC : Writers ( 2 ) [PERSON_NAME], [PERSON_NAME] …" at bounding box center [784, 524] width 1219 height 135
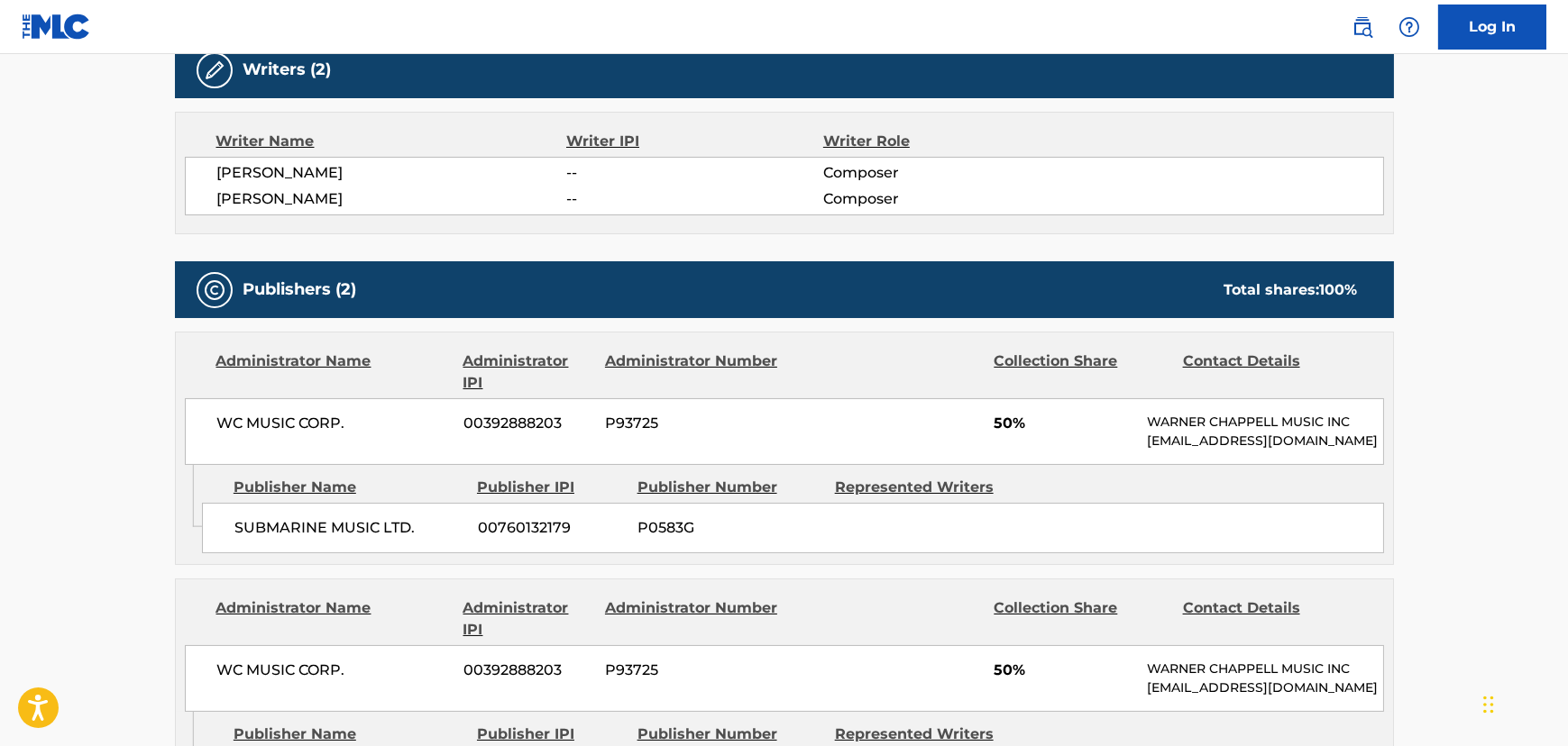
scroll to position [738, 0]
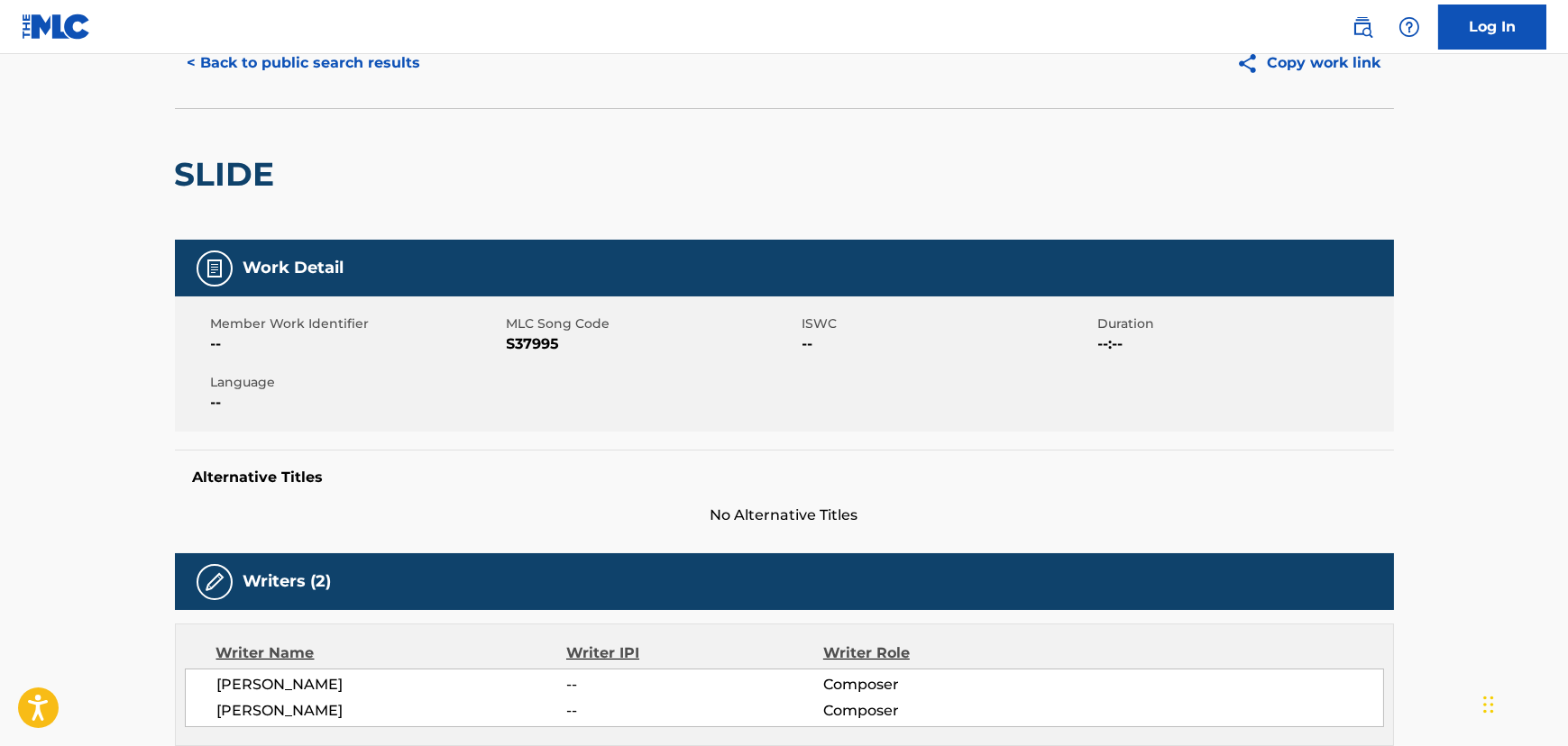
click at [271, 75] on button "< Back to public search results" at bounding box center [303, 62] width 258 height 45
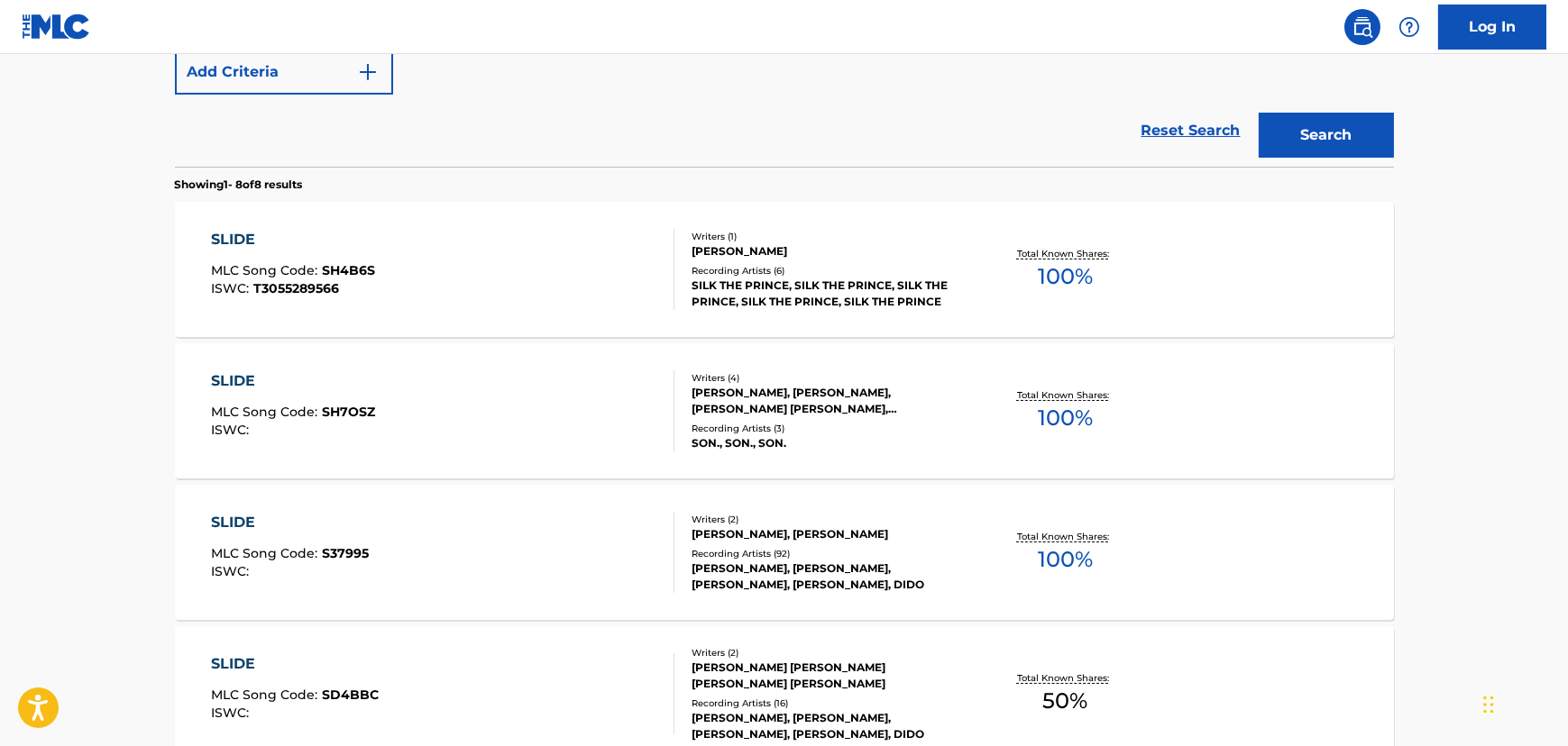
scroll to position [348, 0]
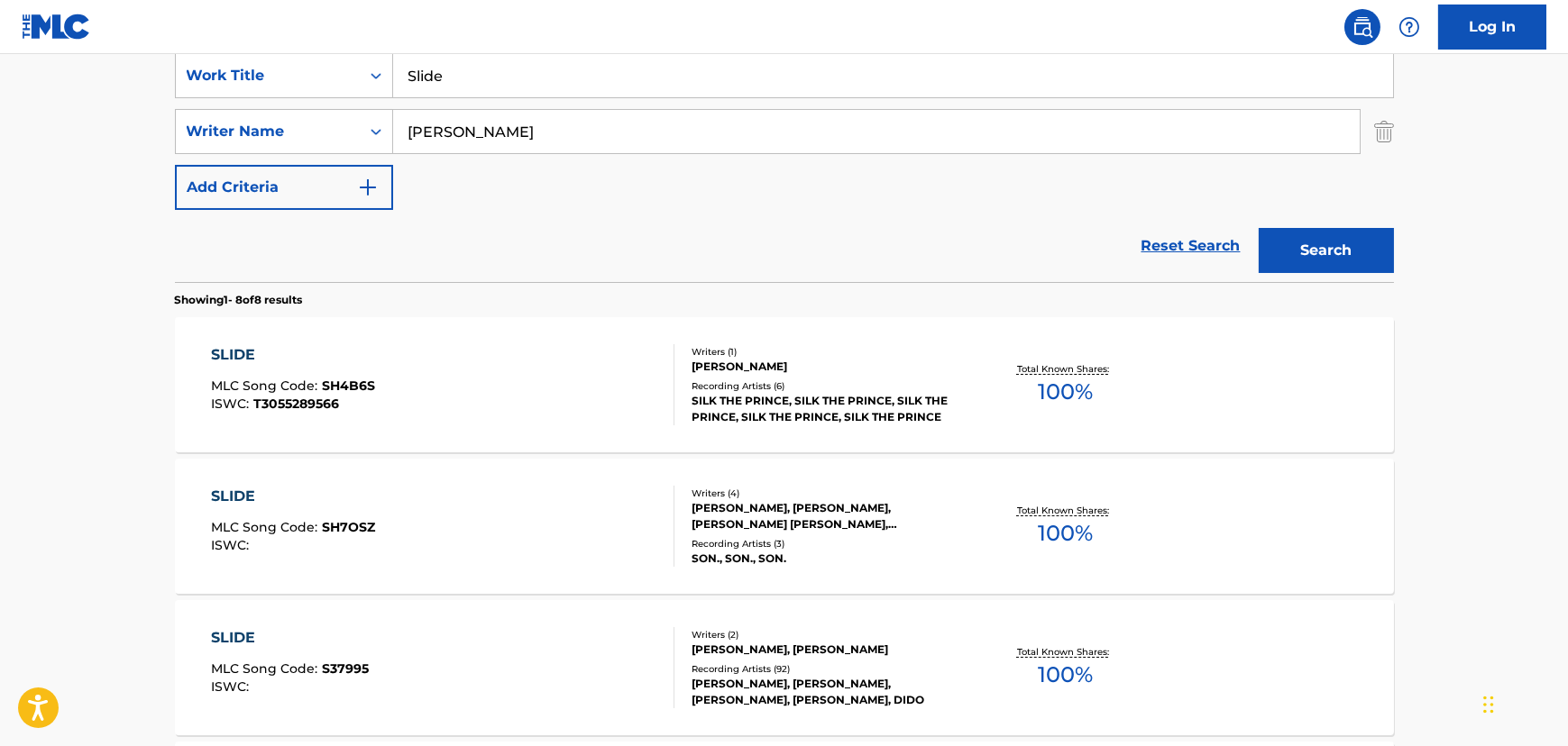
click at [509, 69] on input "Slide" at bounding box center [893, 76] width 1000 height 43
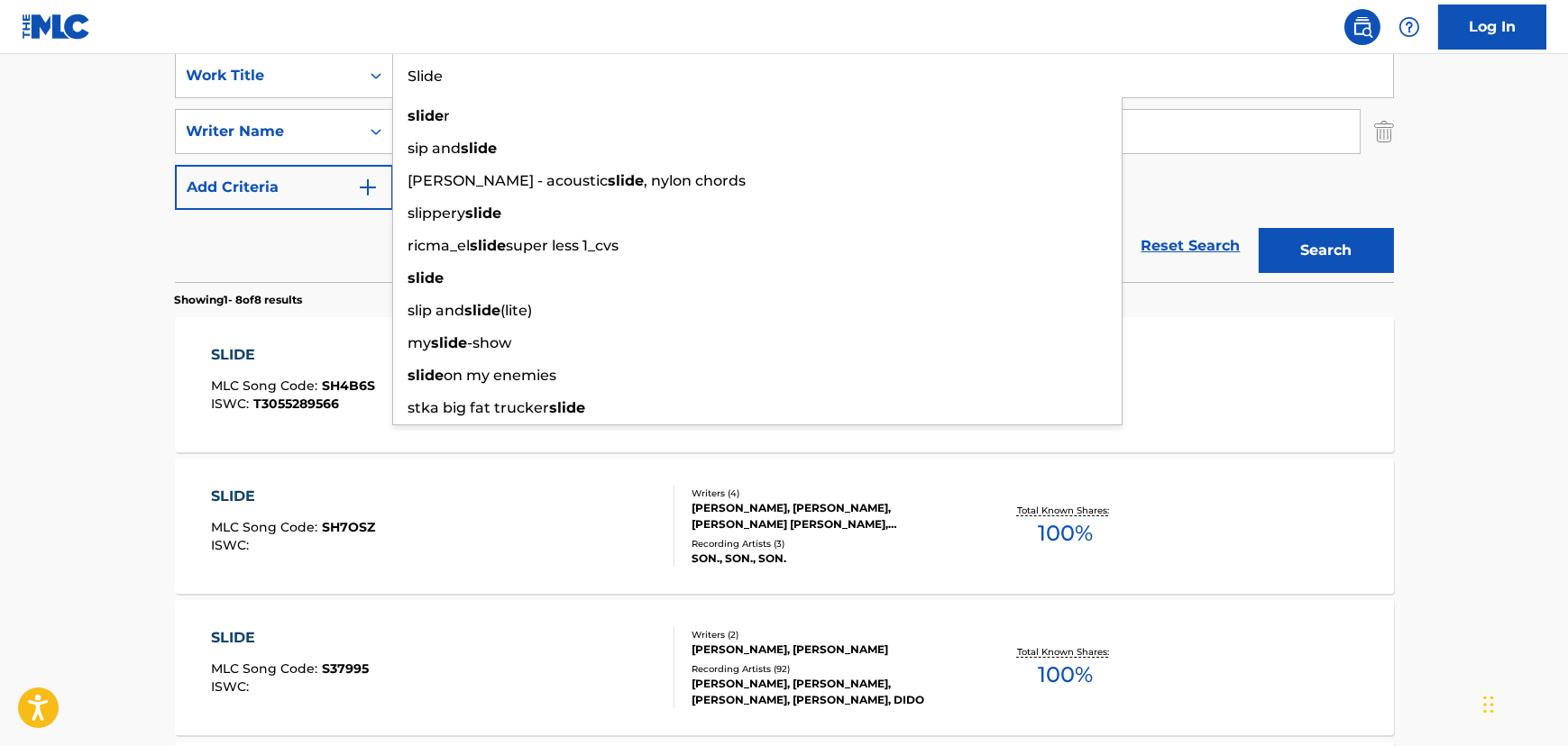
click at [509, 69] on input "Slide" at bounding box center [893, 76] width 1000 height 43
paste input "Thank You"
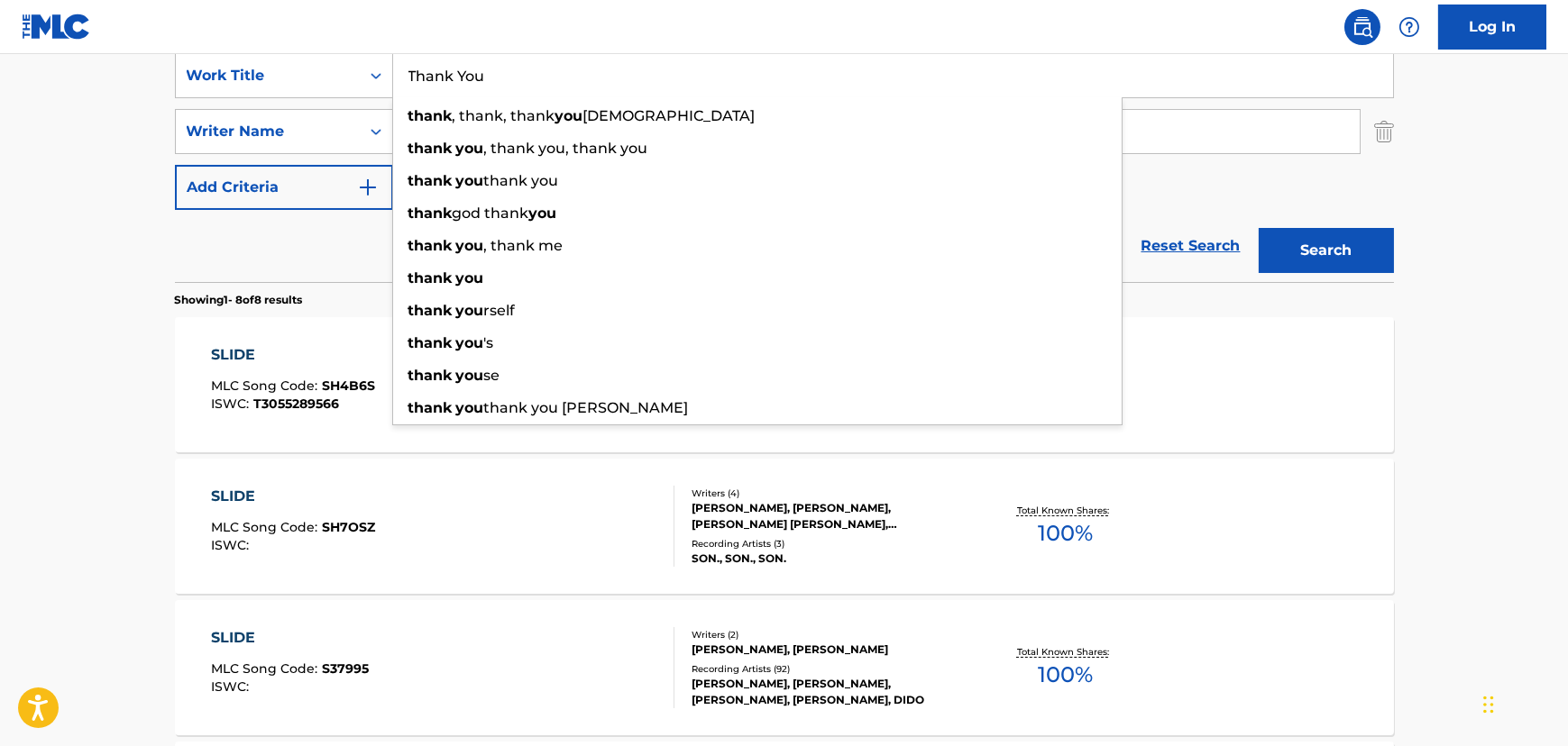
type input "Thank You"
click at [112, 130] on main "The MLC Public Work Search The accuracy and completeness of The MLC's data is d…" at bounding box center [784, 621] width 1568 height 1830
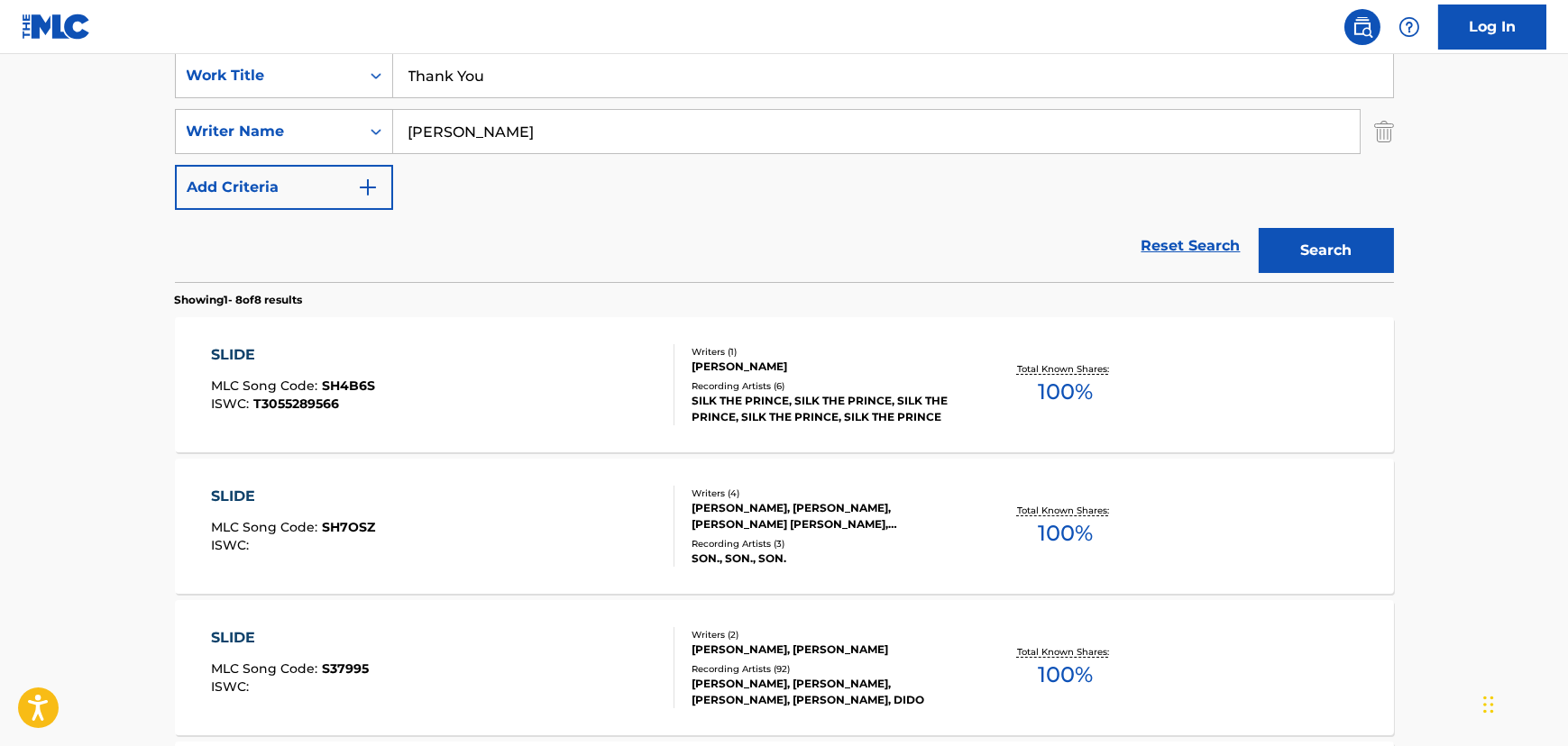
click at [520, 136] on input "[PERSON_NAME]" at bounding box center [876, 131] width 966 height 43
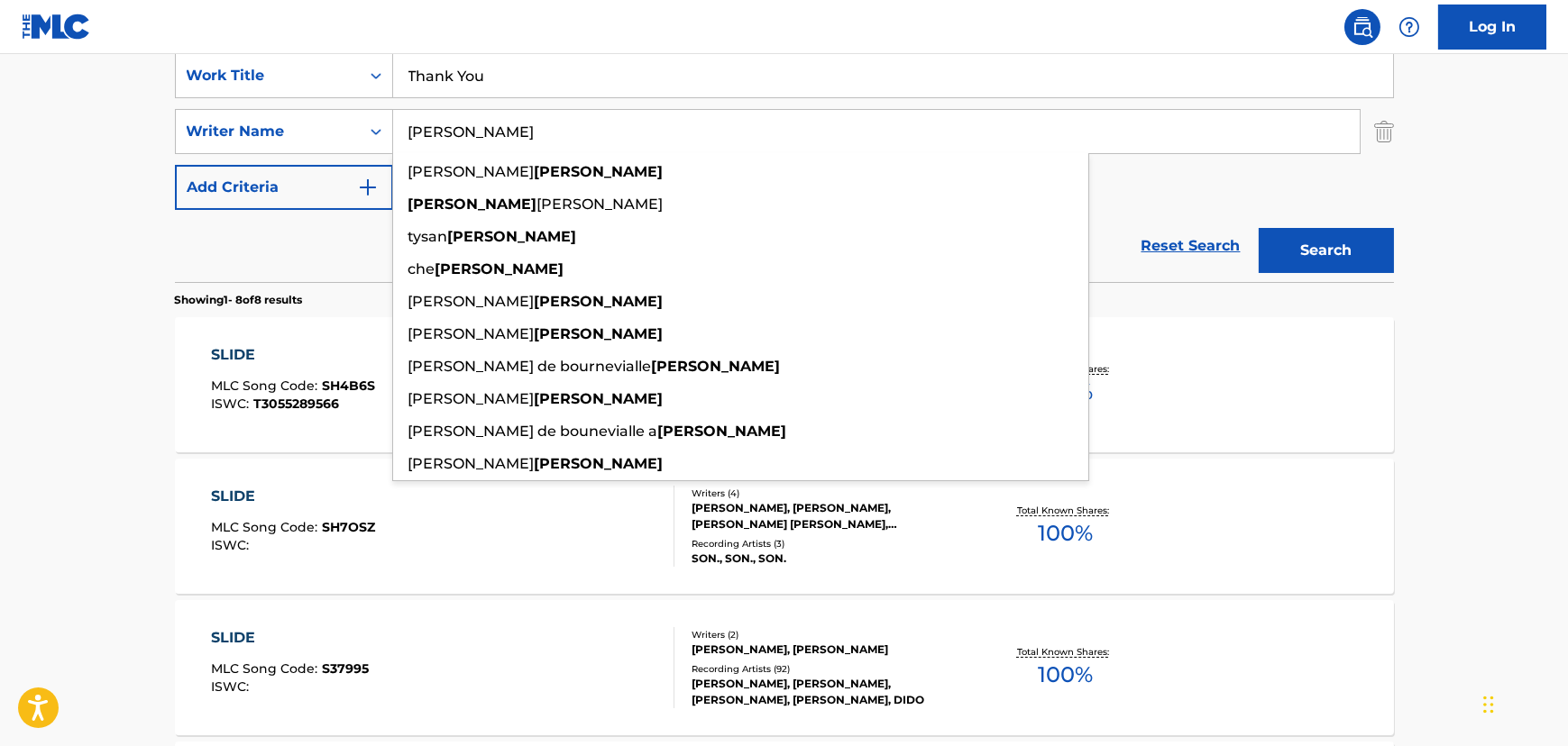
click at [520, 136] on input "[PERSON_NAME]" at bounding box center [876, 131] width 966 height 43
click at [1282, 244] on button "Search" at bounding box center [1325, 251] width 135 height 45
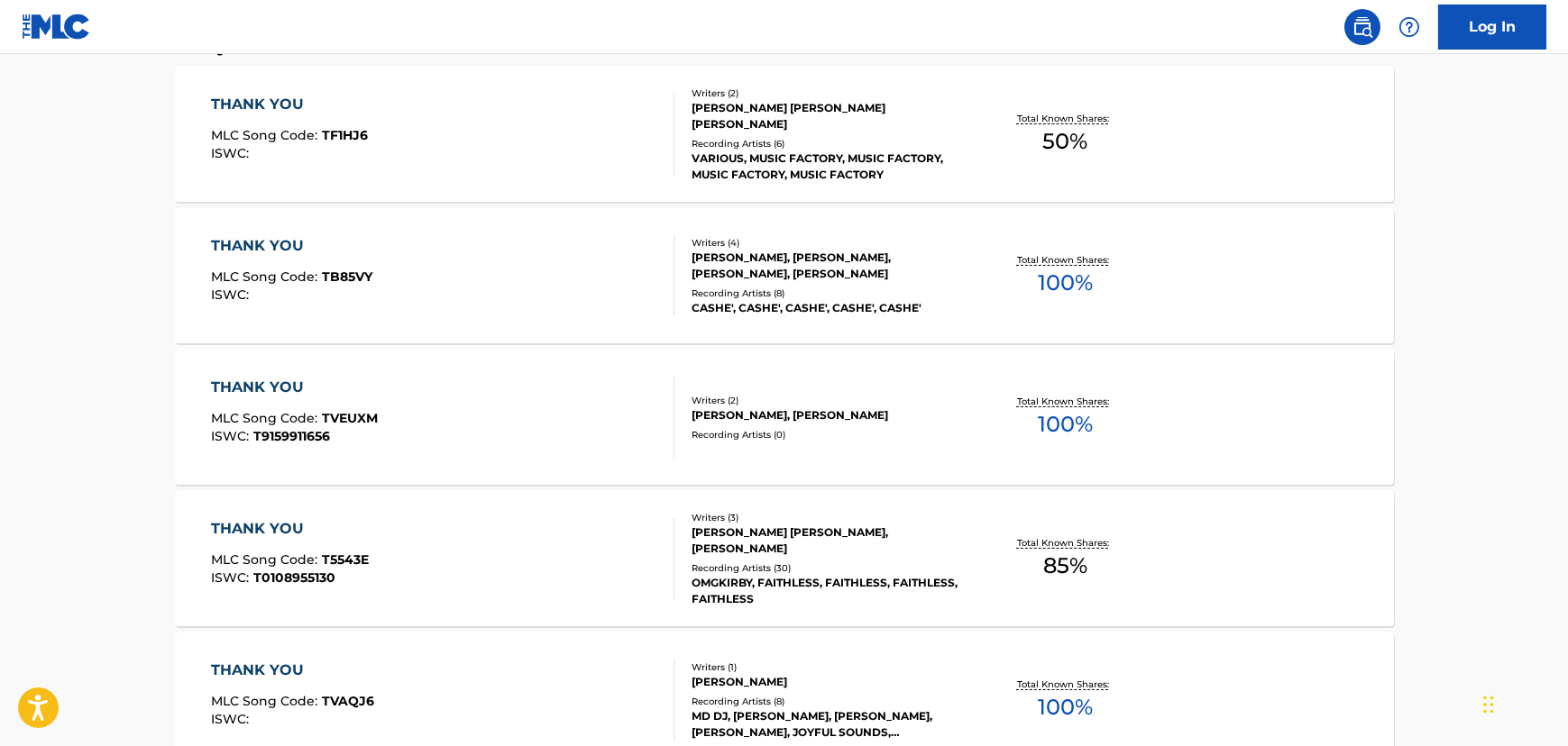
scroll to position [327, 0]
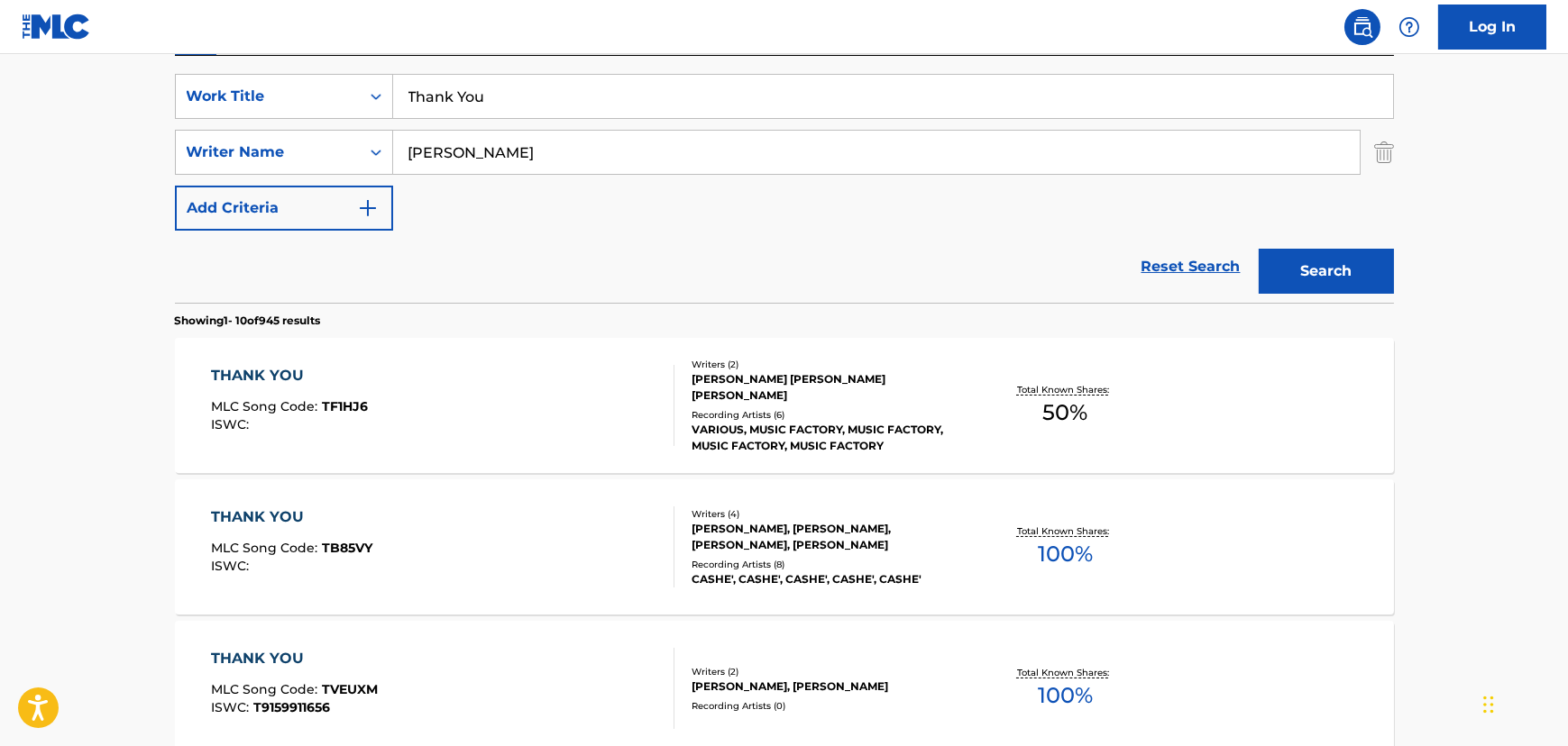
click at [432, 159] on input "[PERSON_NAME]" at bounding box center [876, 152] width 966 height 43
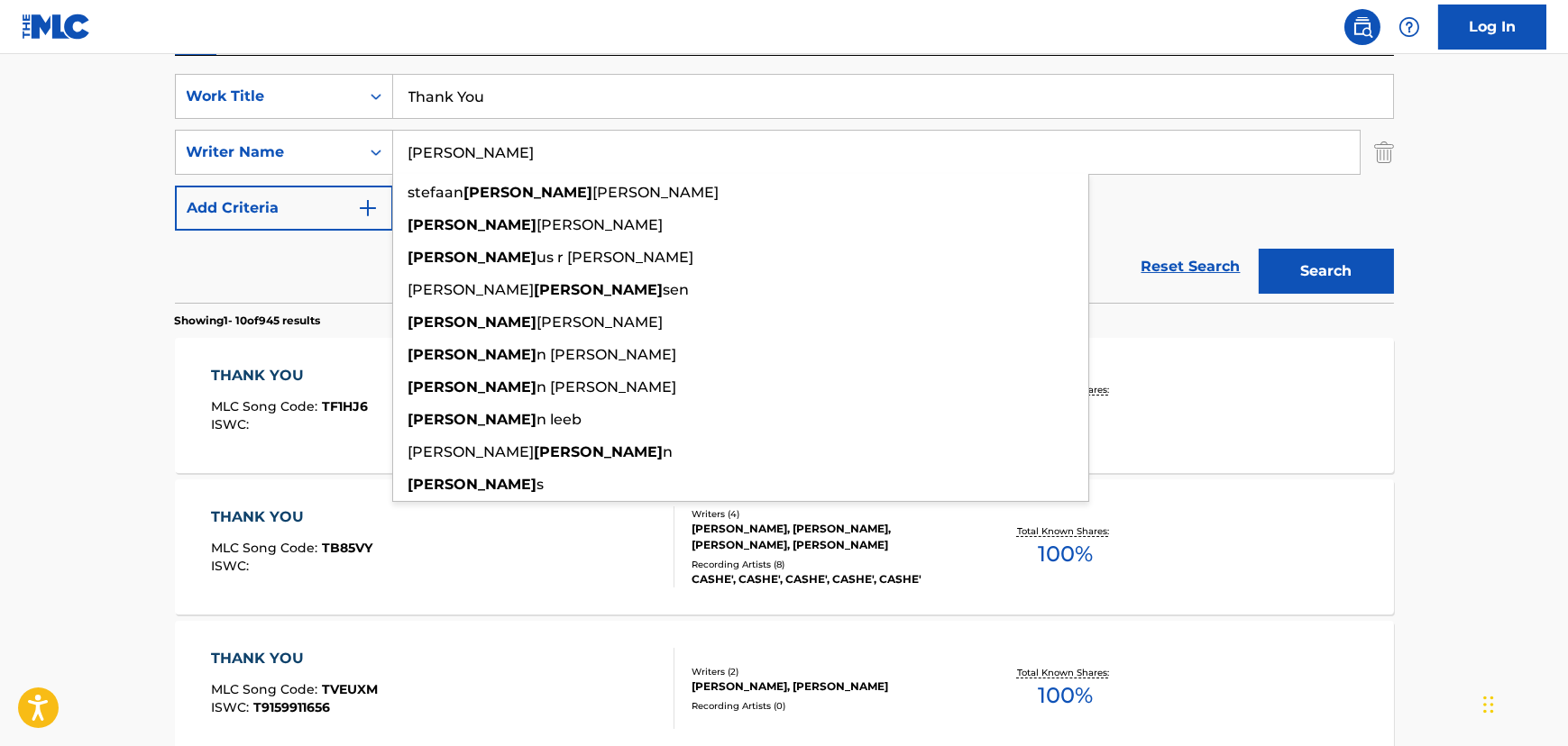
type input "[PERSON_NAME]"
click at [1258, 249] on button "Search" at bounding box center [1325, 271] width 135 height 45
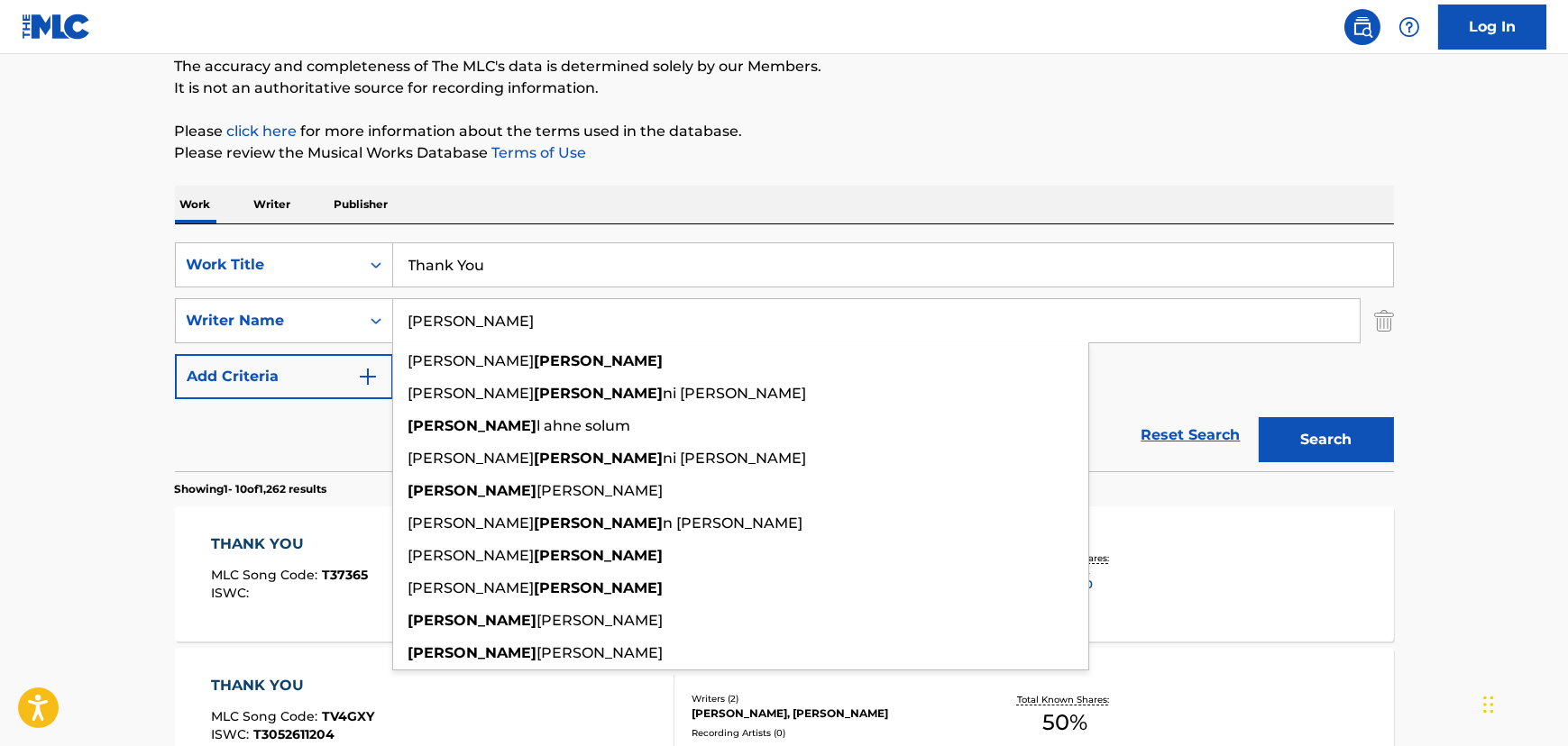
scroll to position [81, 0]
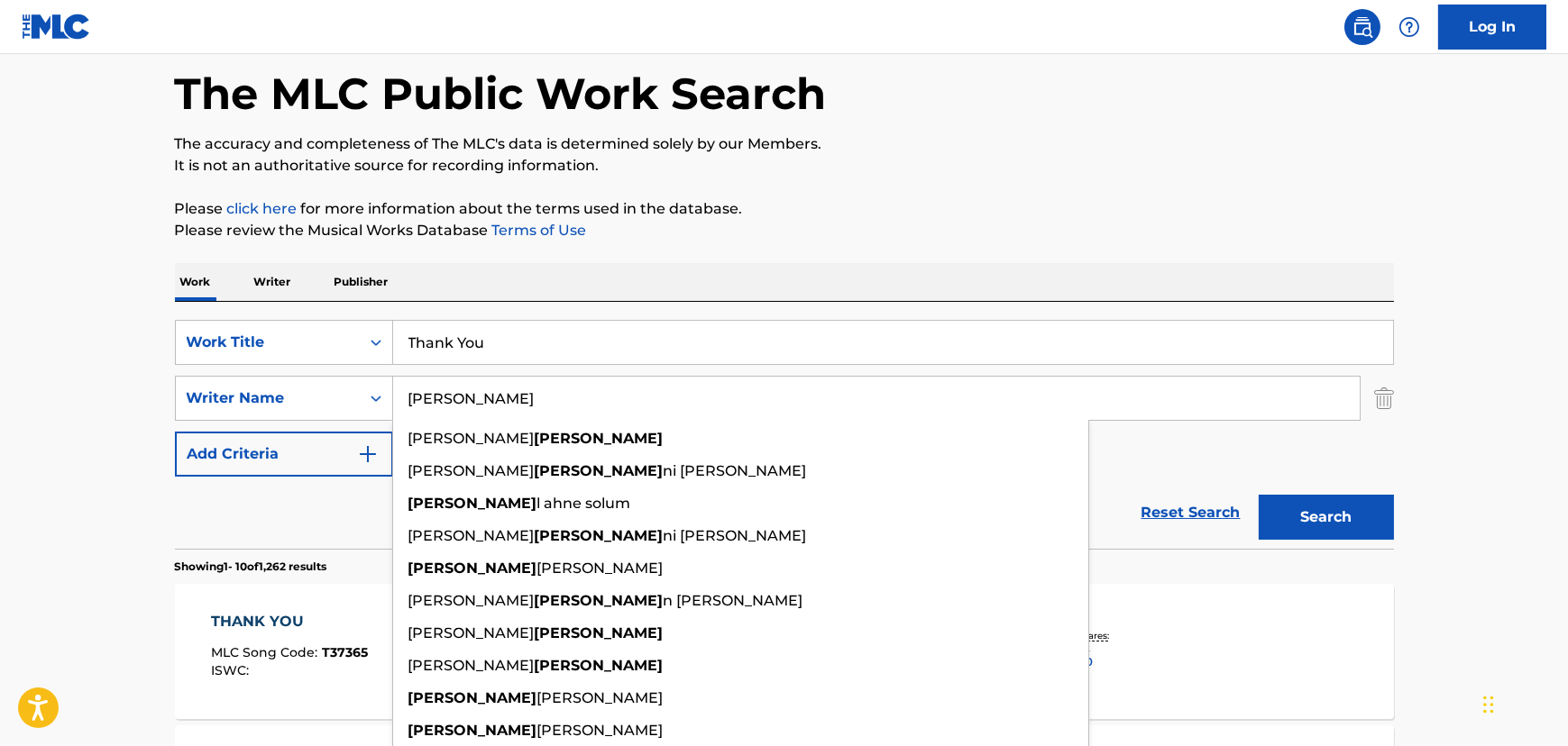
click at [479, 315] on div "SearchWithCriteriaf88c439b-c976-4555-9be6-475d74178aac Work Title Thank You Sea…" at bounding box center [784, 425] width 1219 height 247
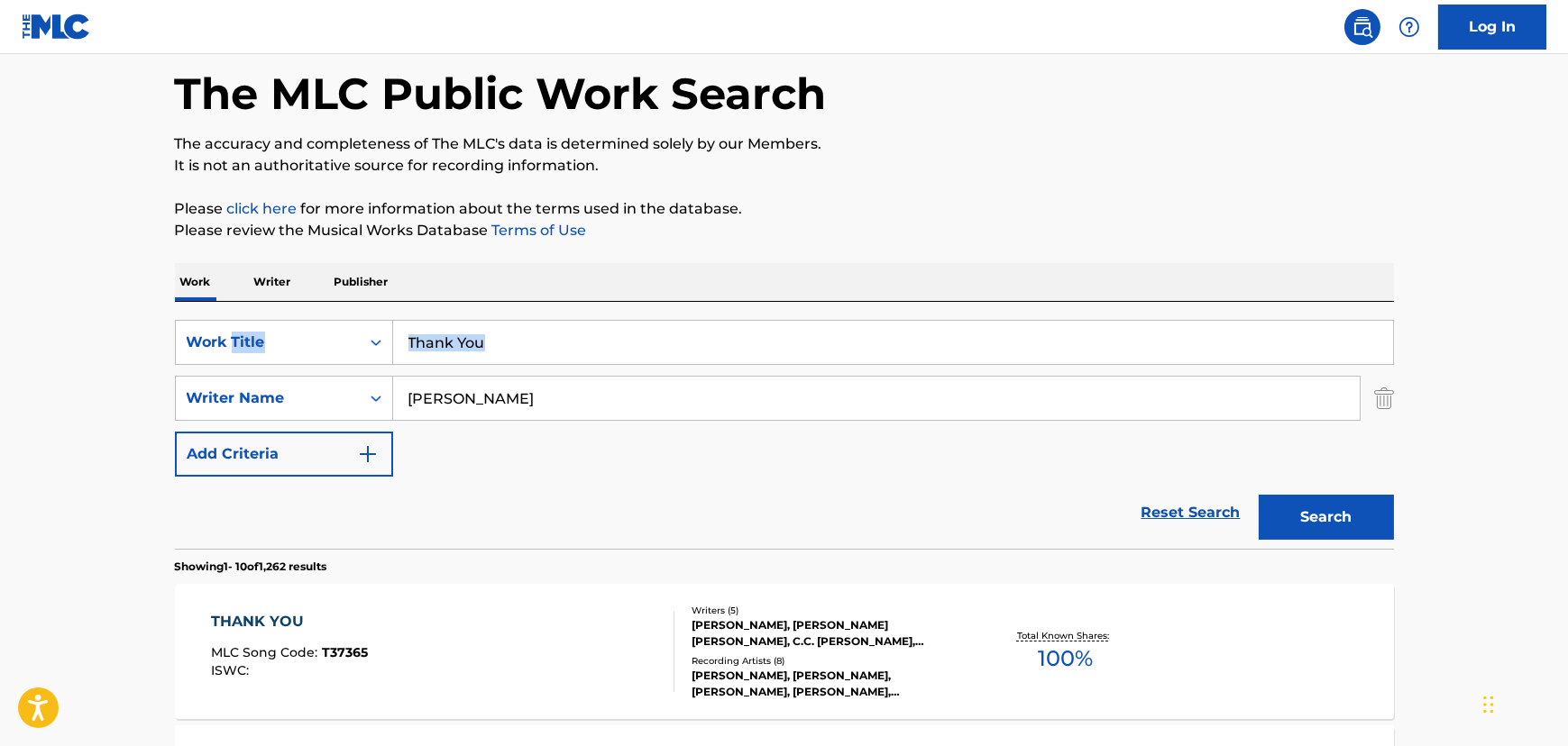
click at [479, 315] on div "SearchWithCriteriaf88c439b-c976-4555-9be6-475d74178aac Work Title Thank You Sea…" at bounding box center [784, 425] width 1219 height 247
click at [468, 343] on input "Thank You" at bounding box center [893, 342] width 1000 height 43
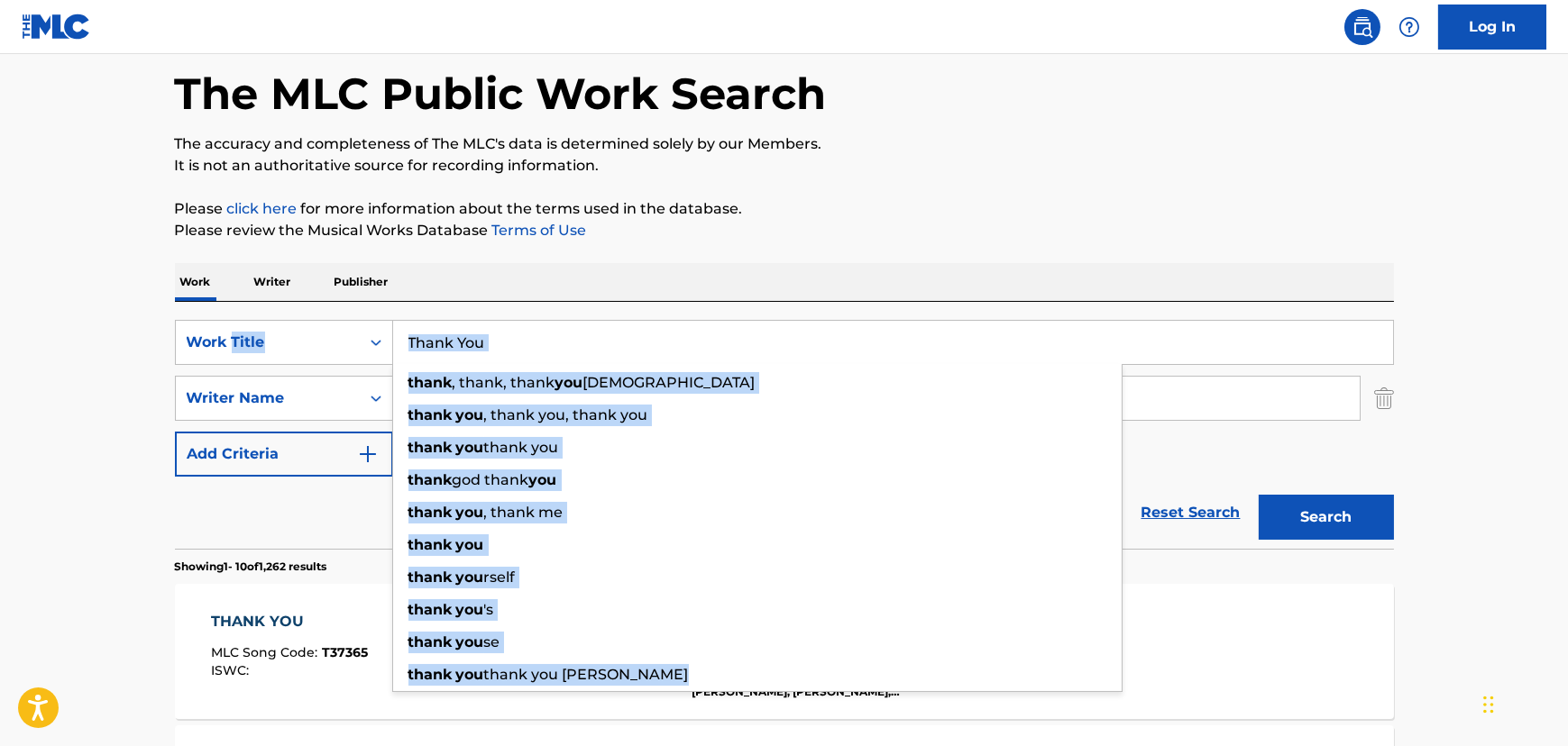
click at [468, 343] on input "Thank You" at bounding box center [893, 342] width 1000 height 43
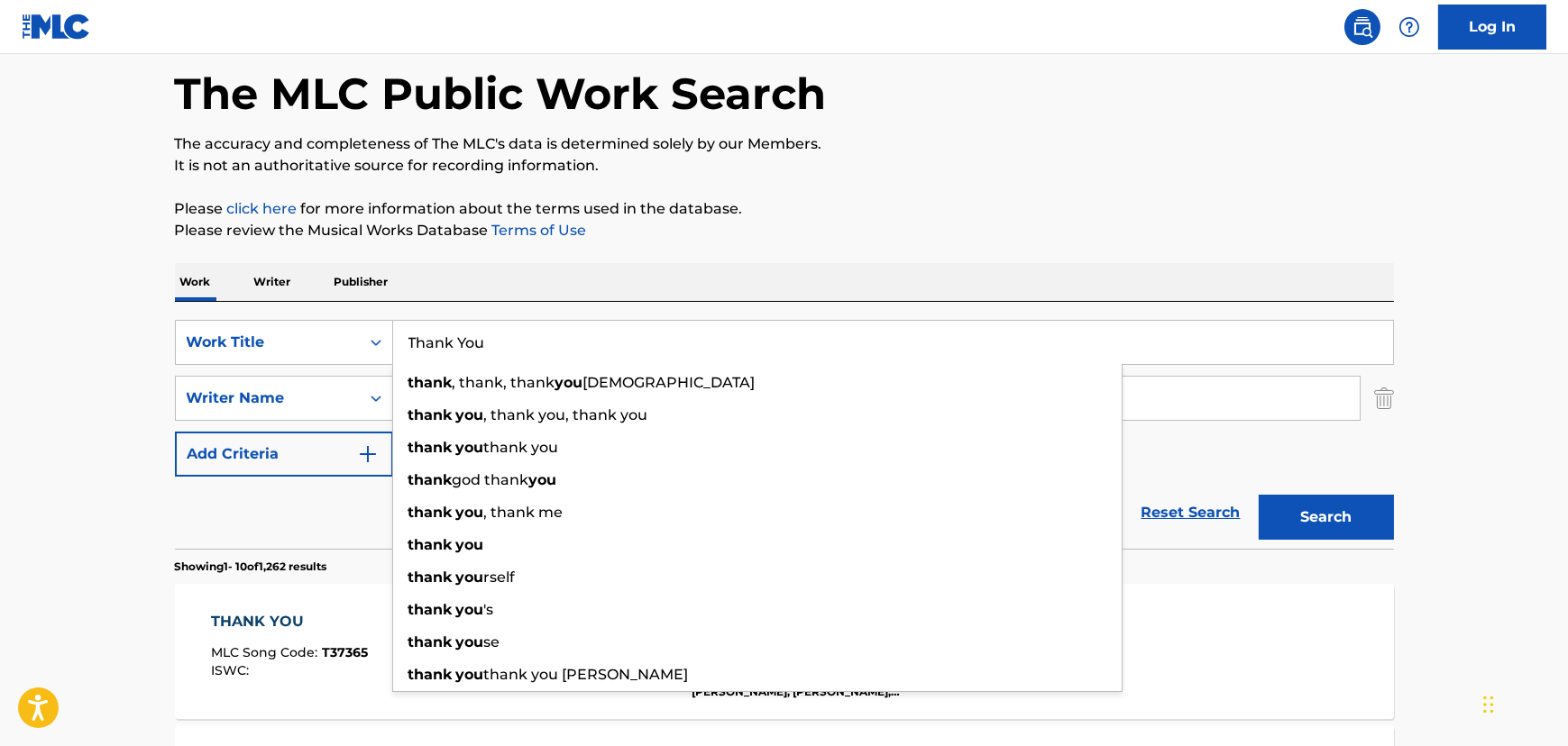
click at [468, 343] on input "Thank You" at bounding box center [893, 342] width 1000 height 43
paste input "Search Form"
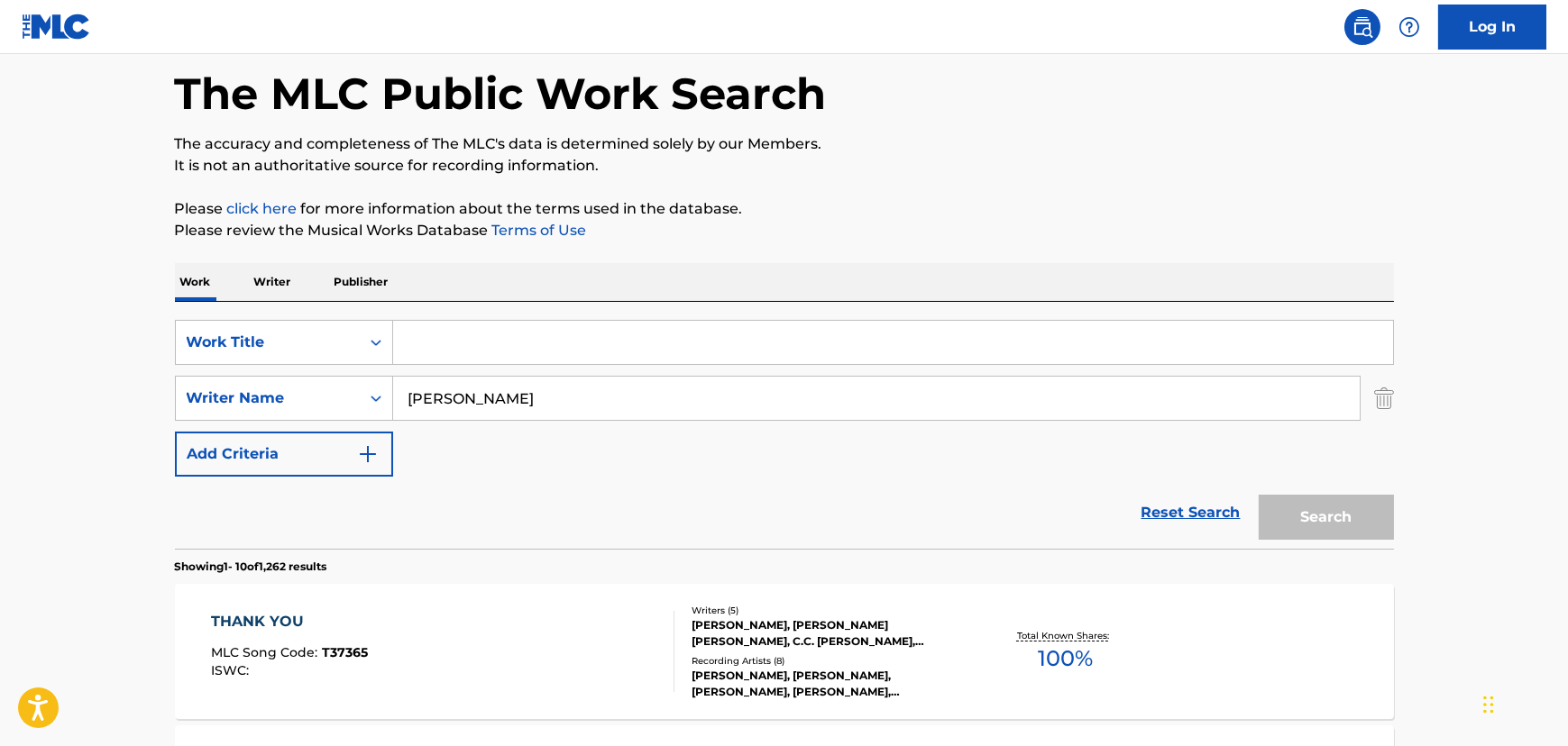
paste input "Search Form"
click at [478, 353] on input "Search Form" at bounding box center [893, 342] width 1000 height 43
paste input "Honestly Ok"
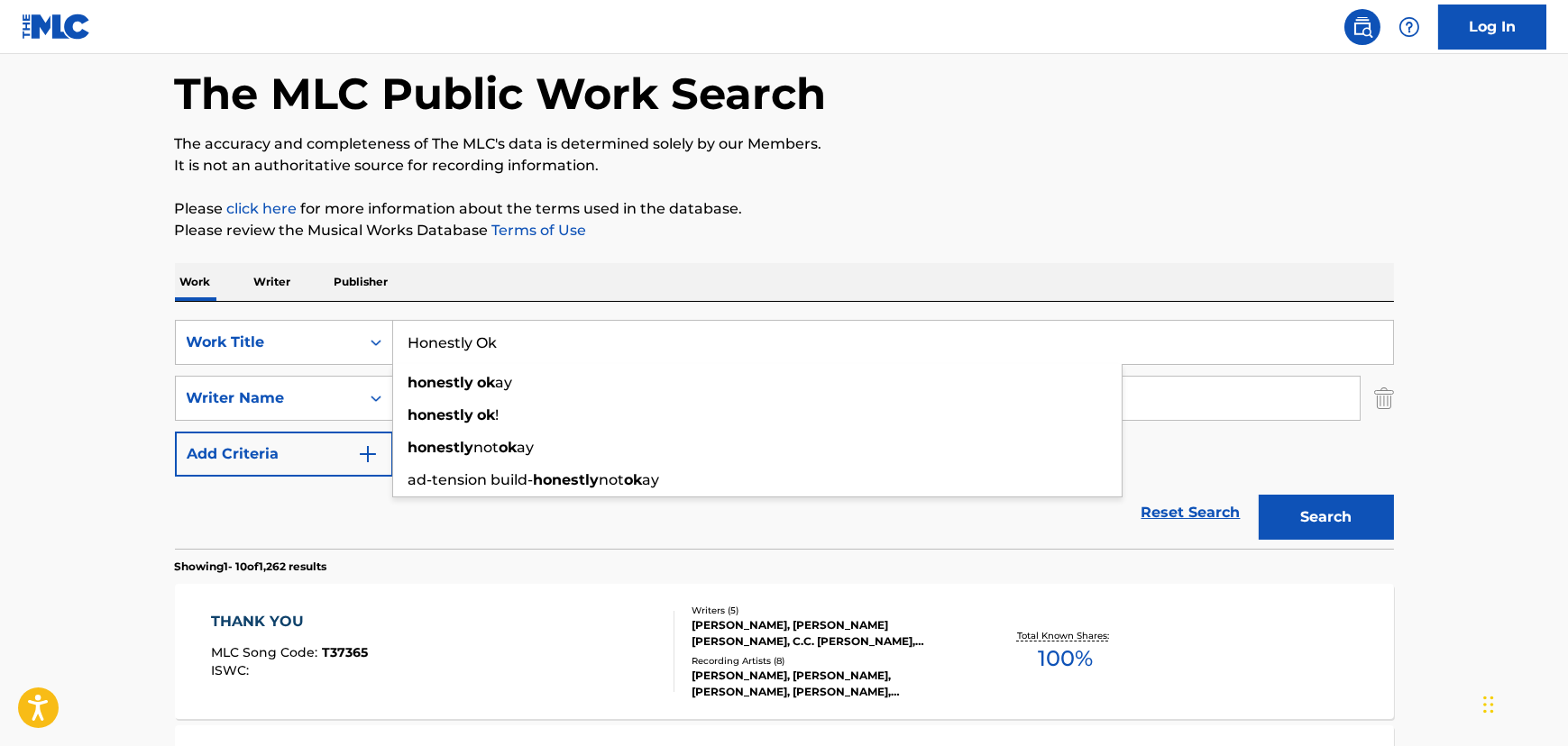
type input "Honestly Ok"
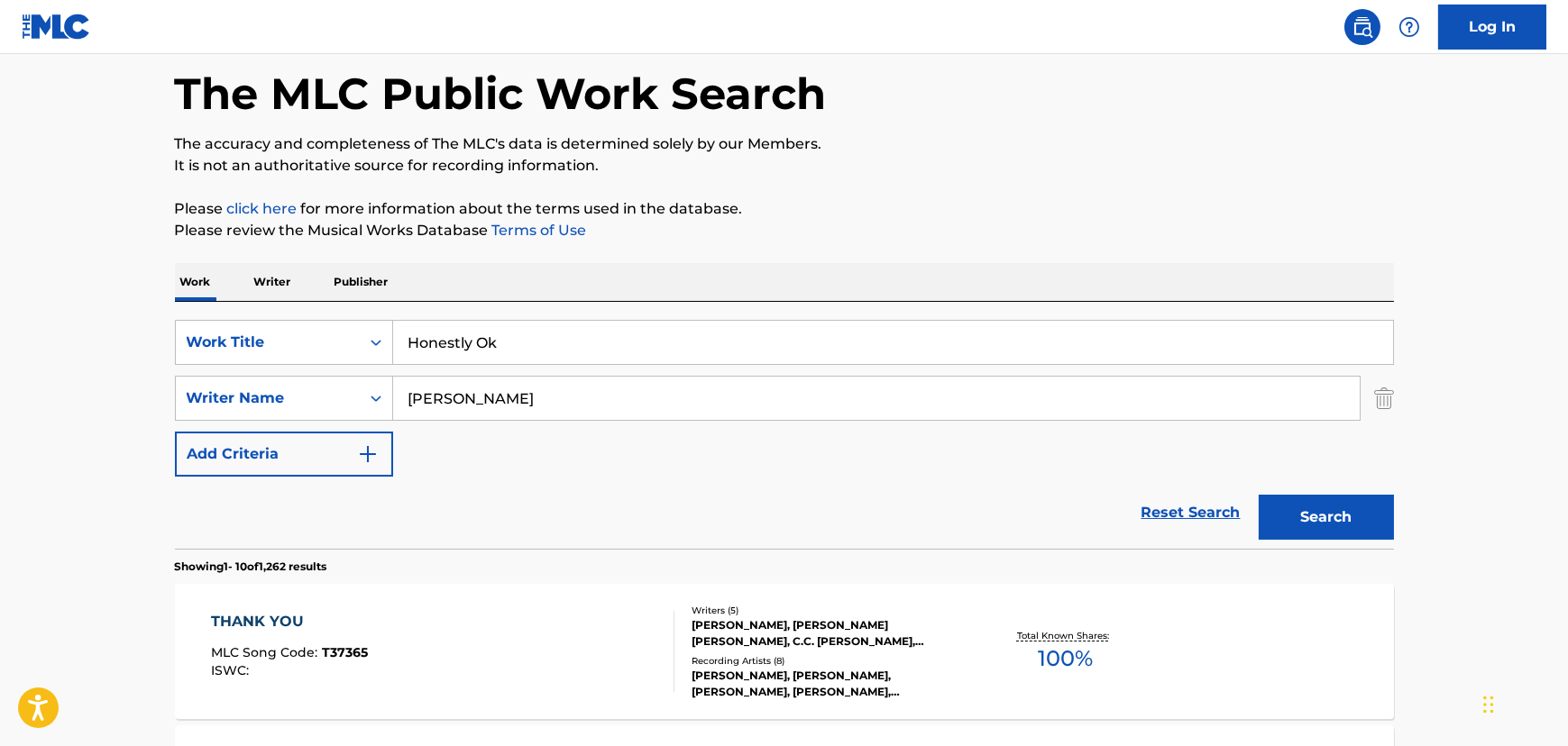
drag, startPoint x: 154, startPoint y: 435, endPoint x: 438, endPoint y: 420, distance: 284.4
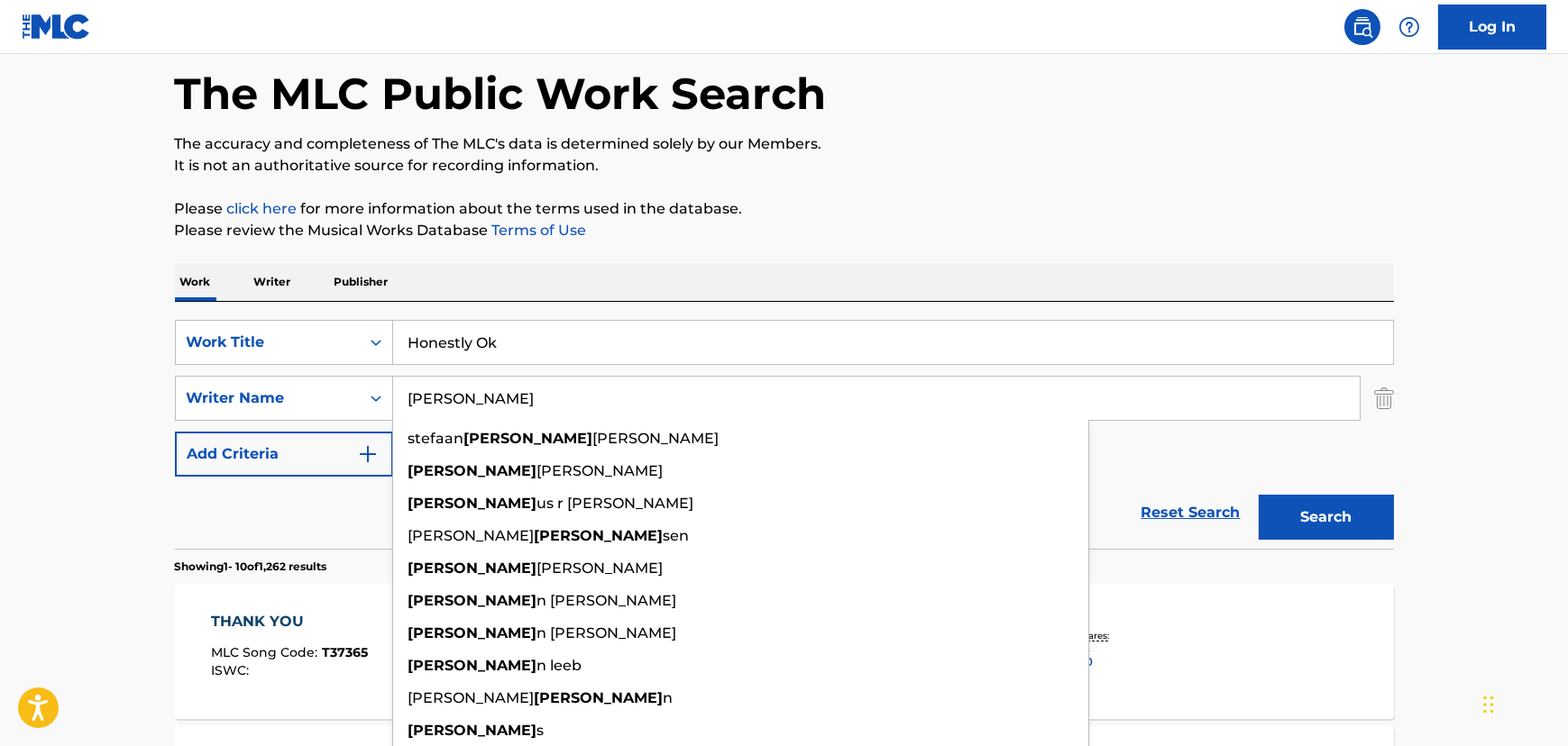
click at [462, 402] on input "[PERSON_NAME]" at bounding box center [876, 398] width 966 height 43
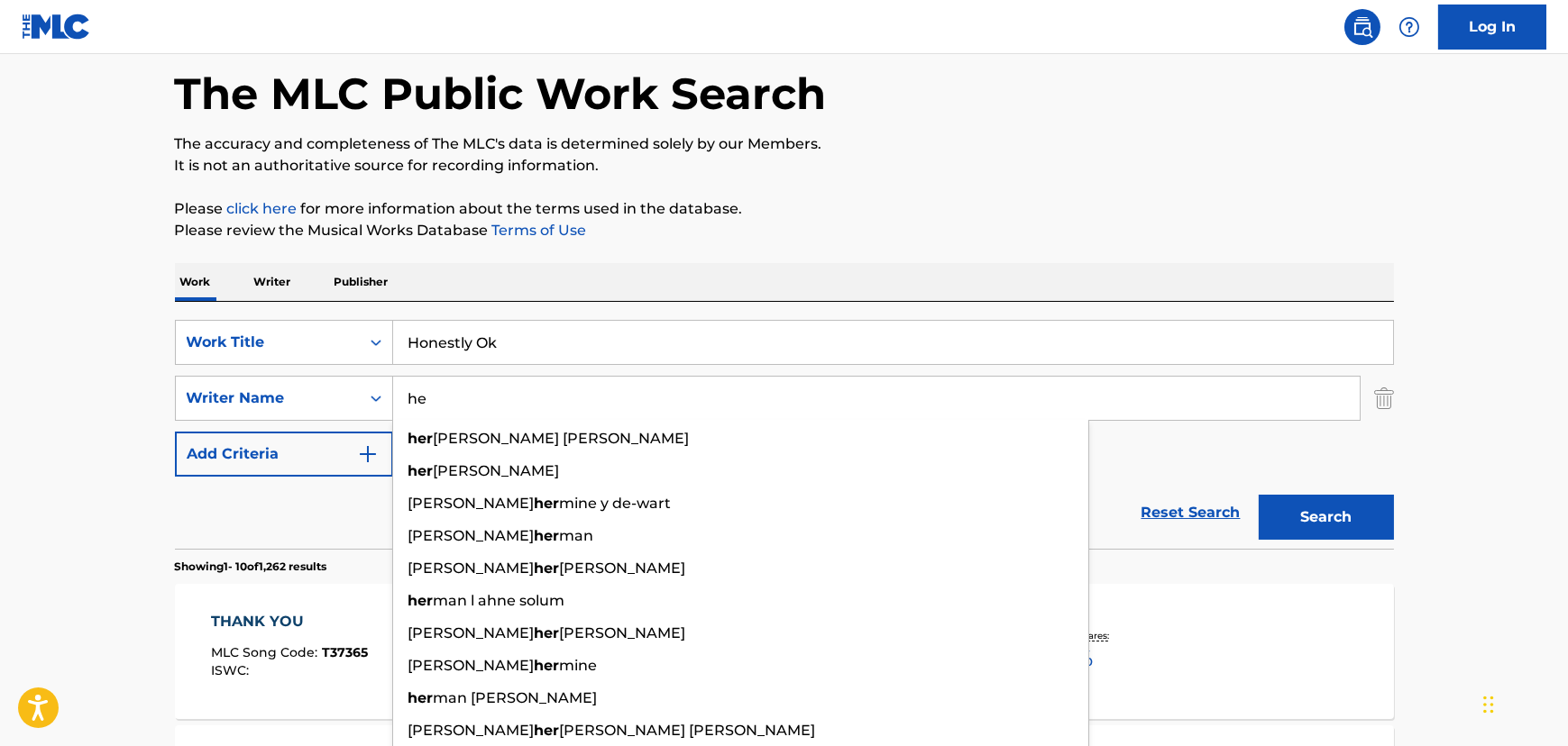
type input "h"
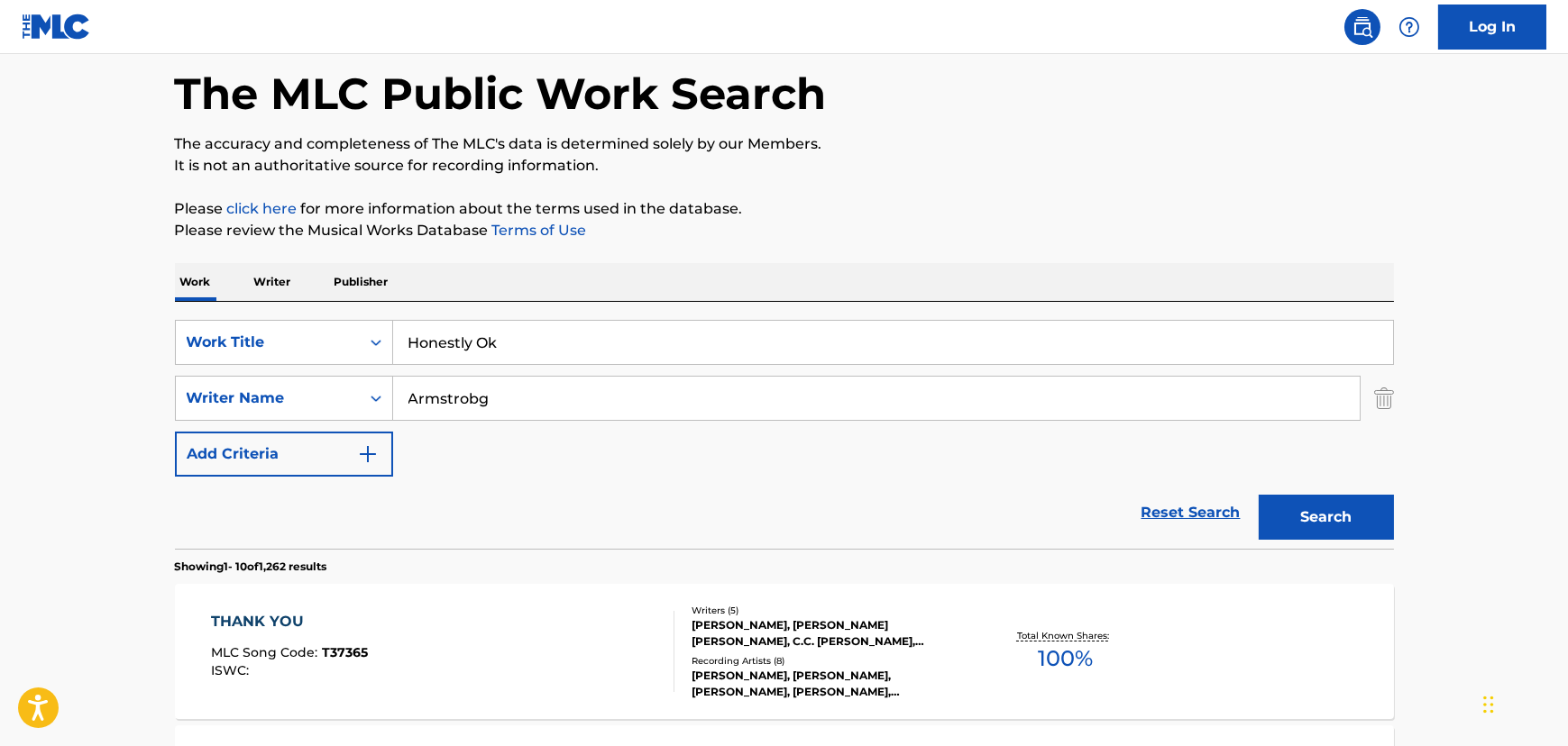
click at [1258, 495] on button "Search" at bounding box center [1325, 518] width 135 height 45
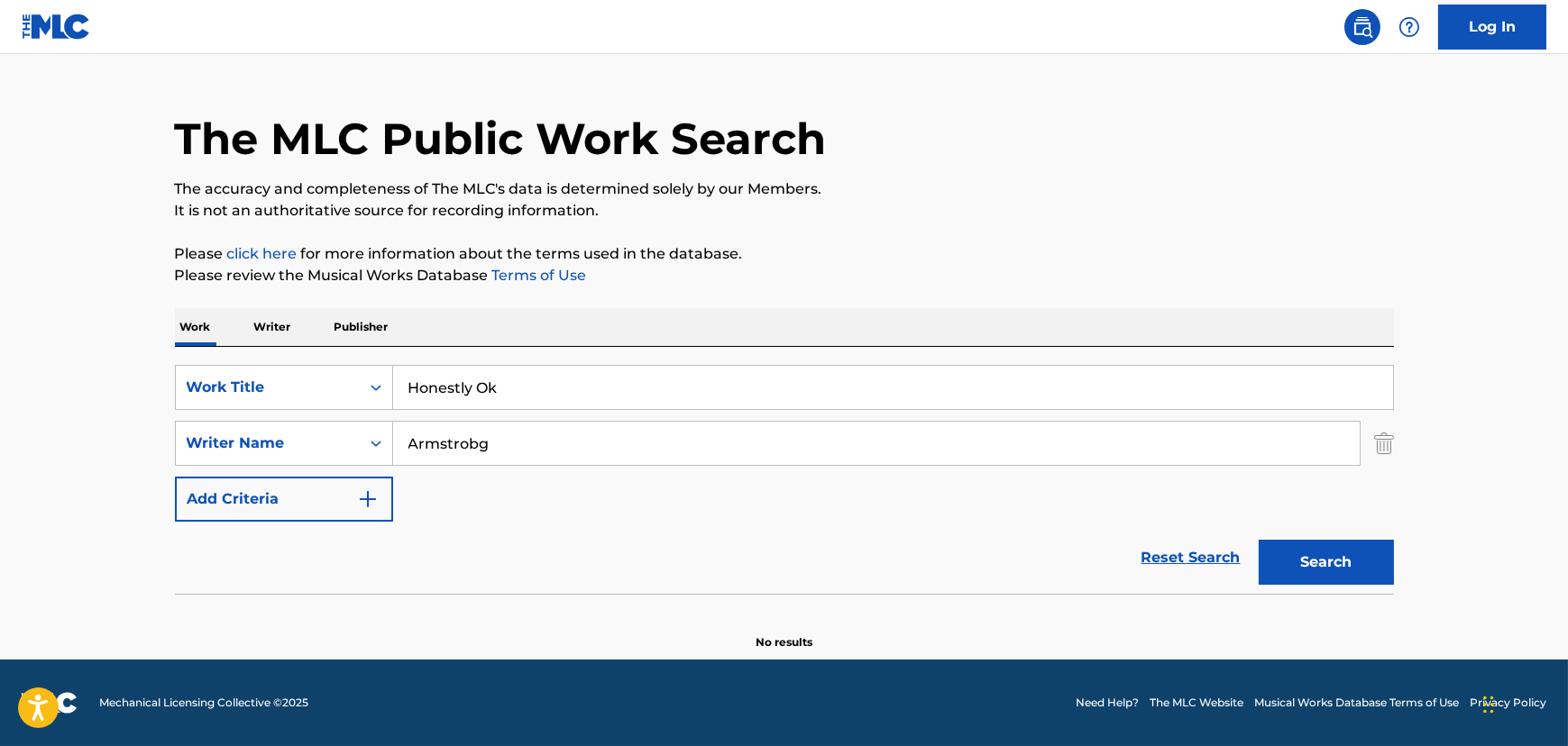
scroll to position [35, 0]
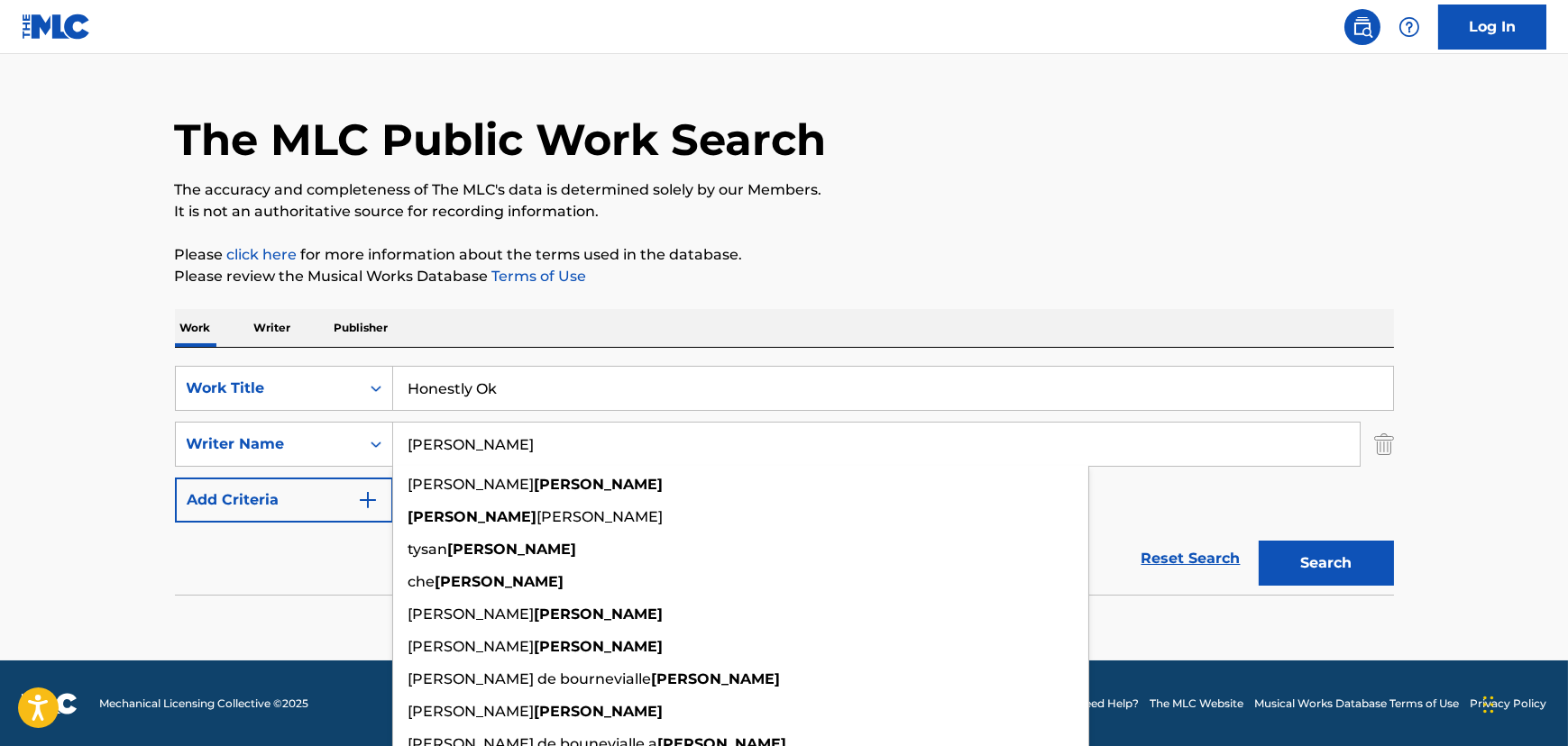
type input "[PERSON_NAME]"
click at [1258, 541] on button "Search" at bounding box center [1325, 563] width 135 height 45
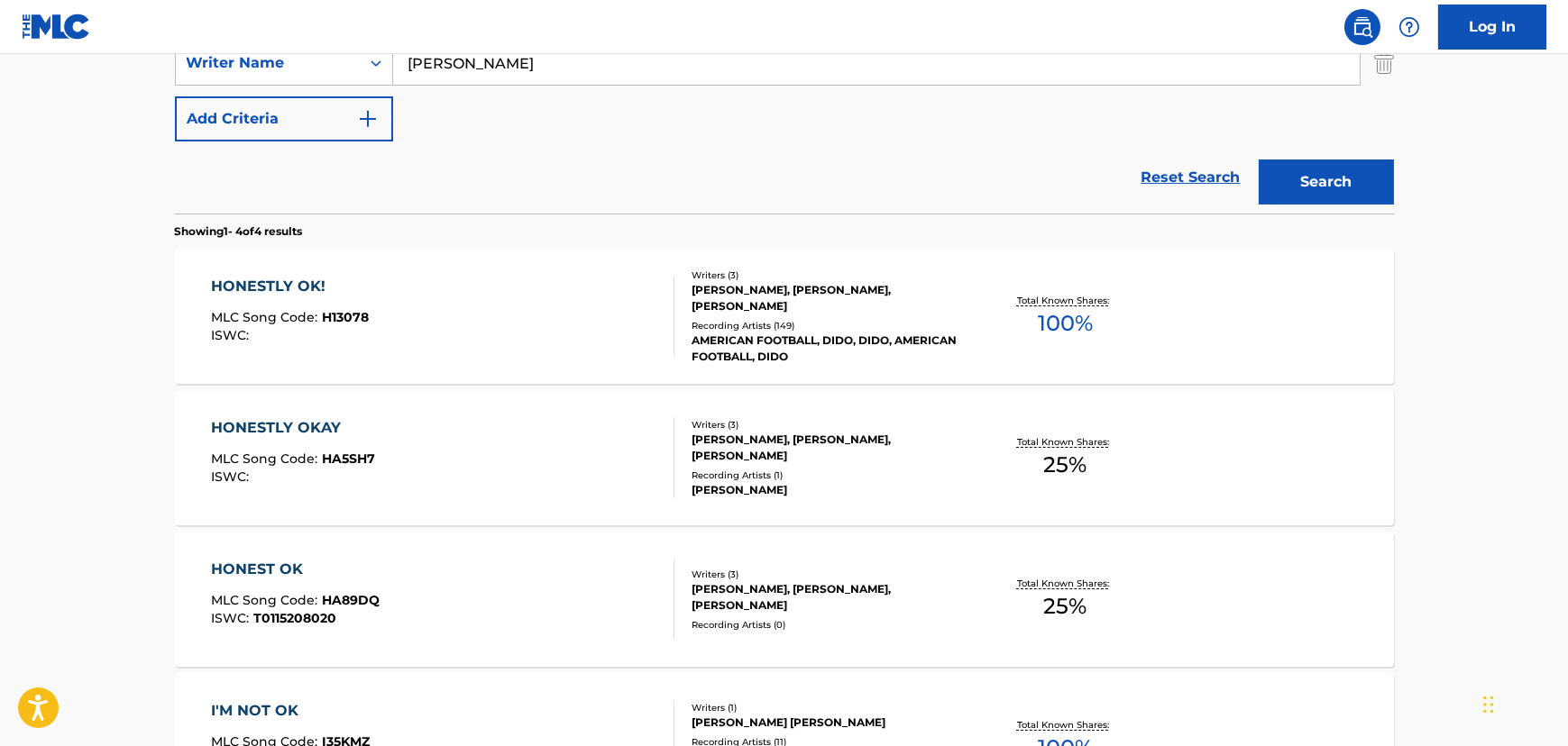
scroll to position [444, 0]
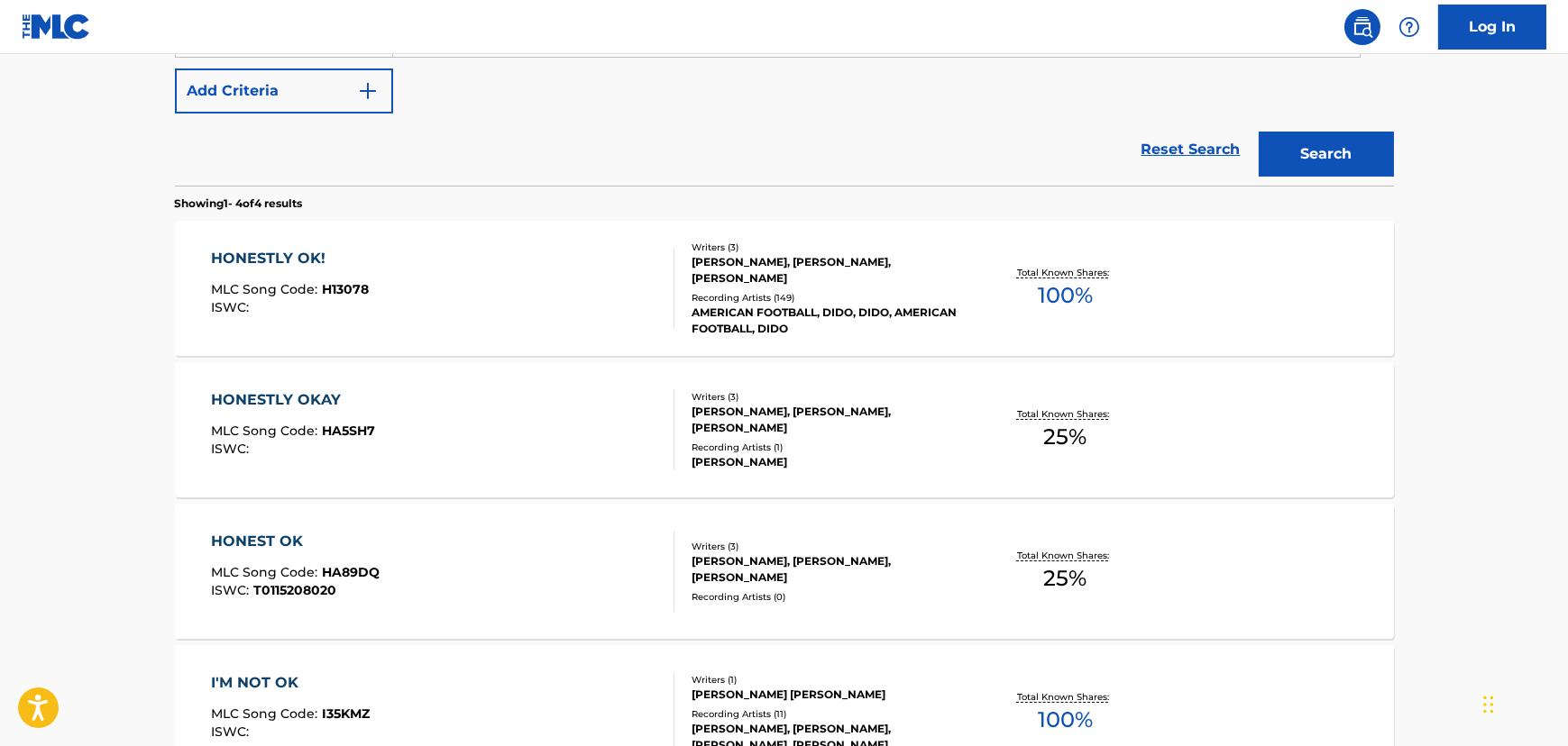
click at [432, 312] on div "HONESTLY OK! MLC Song Code : H13078 ISWC :" at bounding box center [442, 288] width 464 height 81
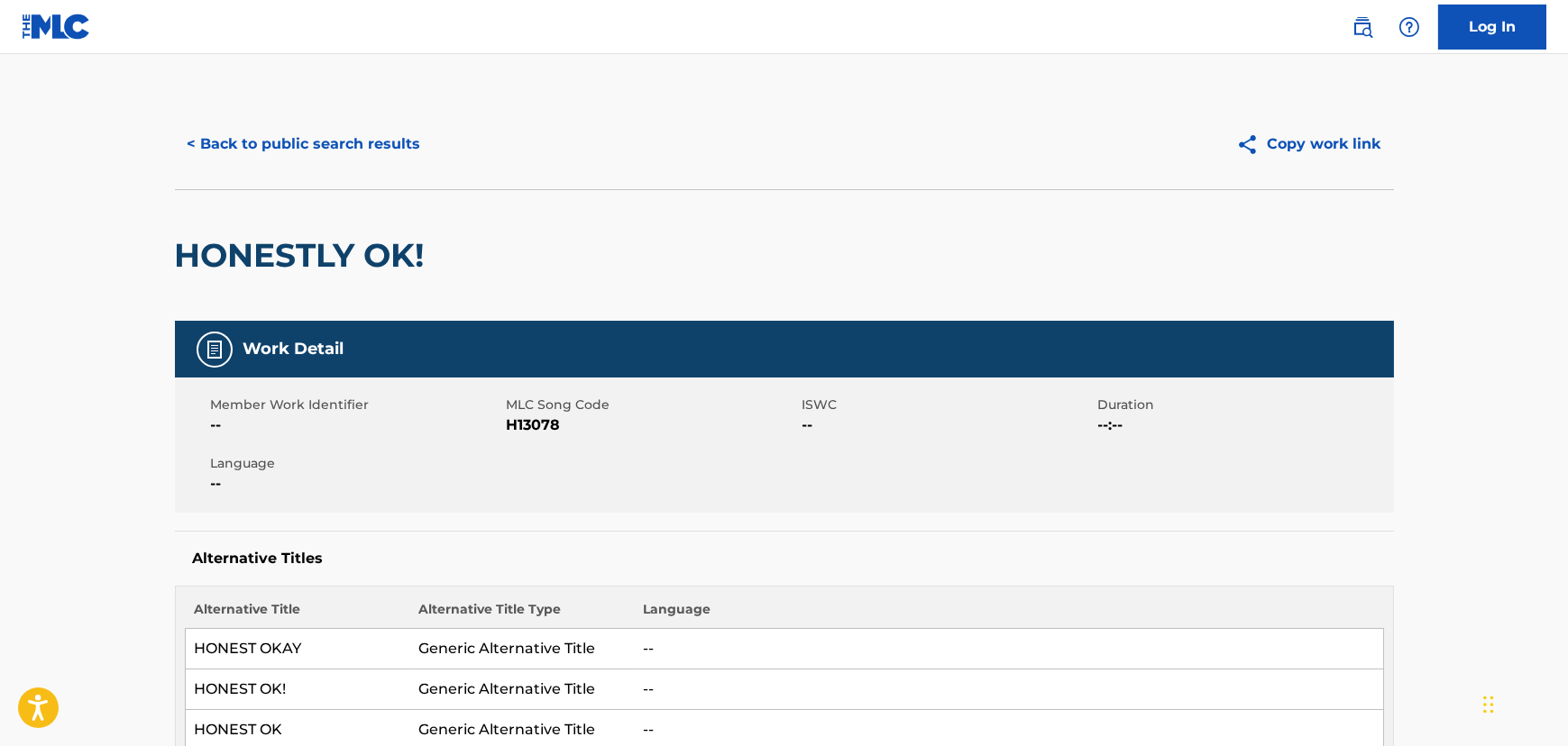
click at [281, 148] on button "< Back to public search results" at bounding box center [303, 144] width 258 height 45
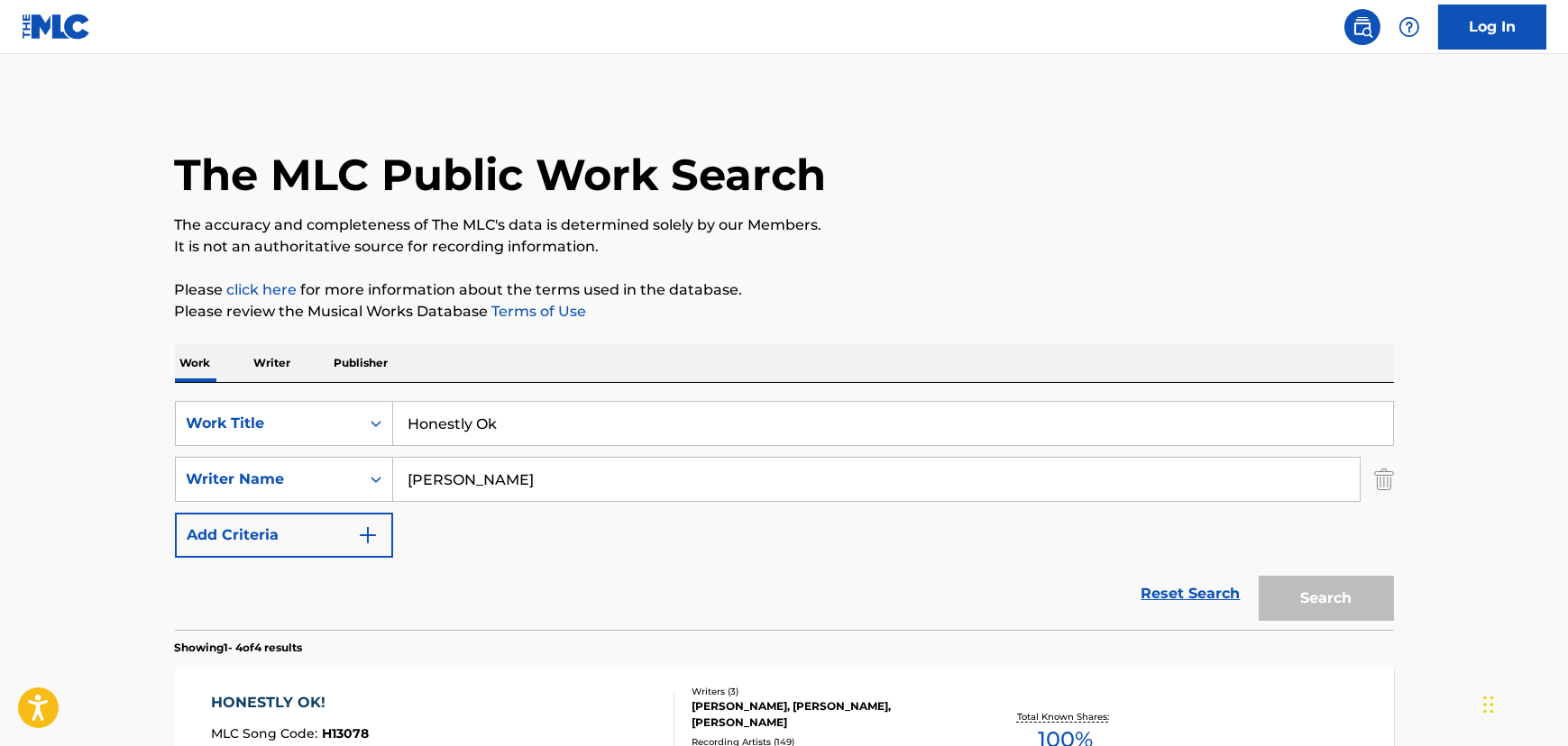
scroll to position [548, 0]
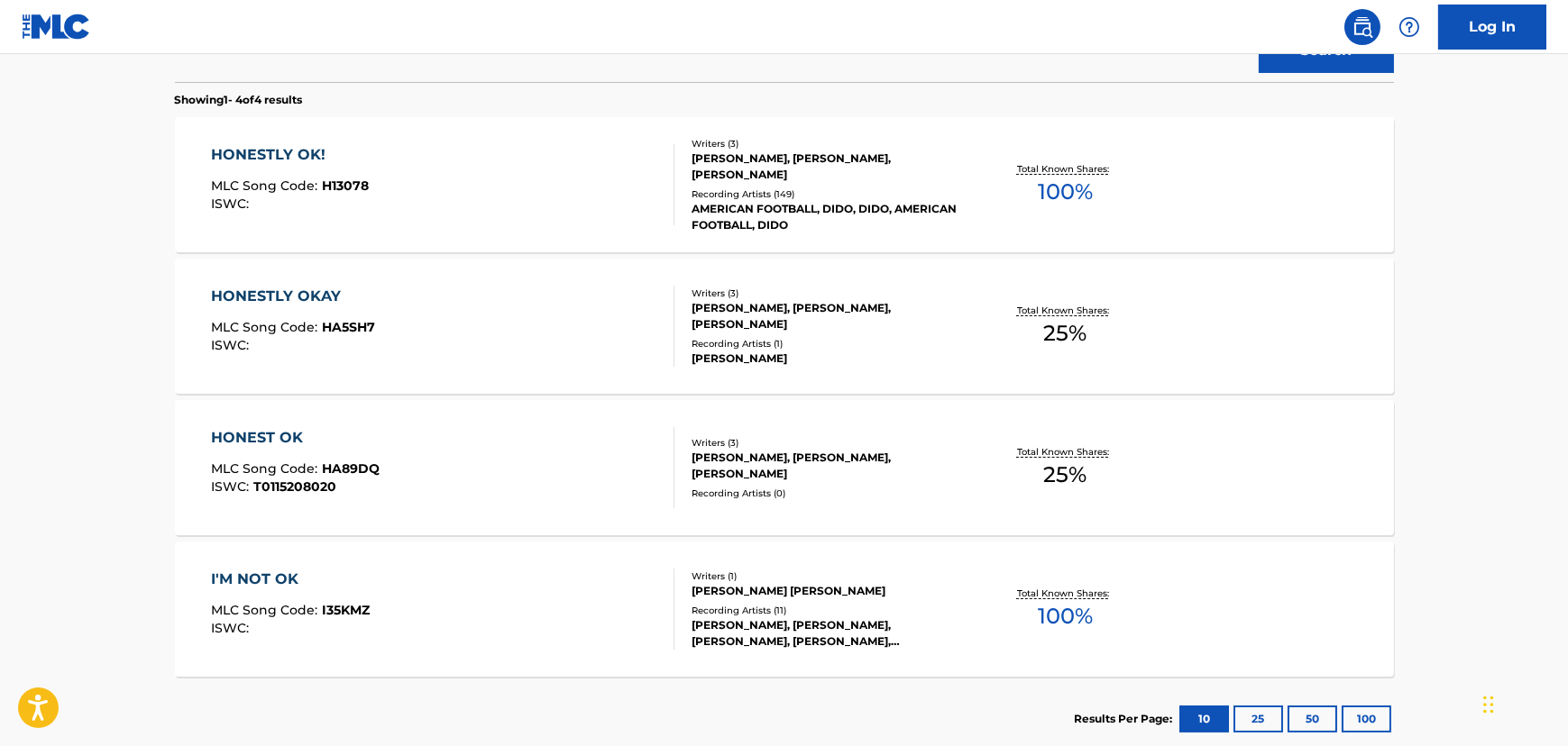
click at [469, 201] on div "HONESTLY OK! MLC Song Code : H13078 ISWC :" at bounding box center [442, 185] width 464 height 81
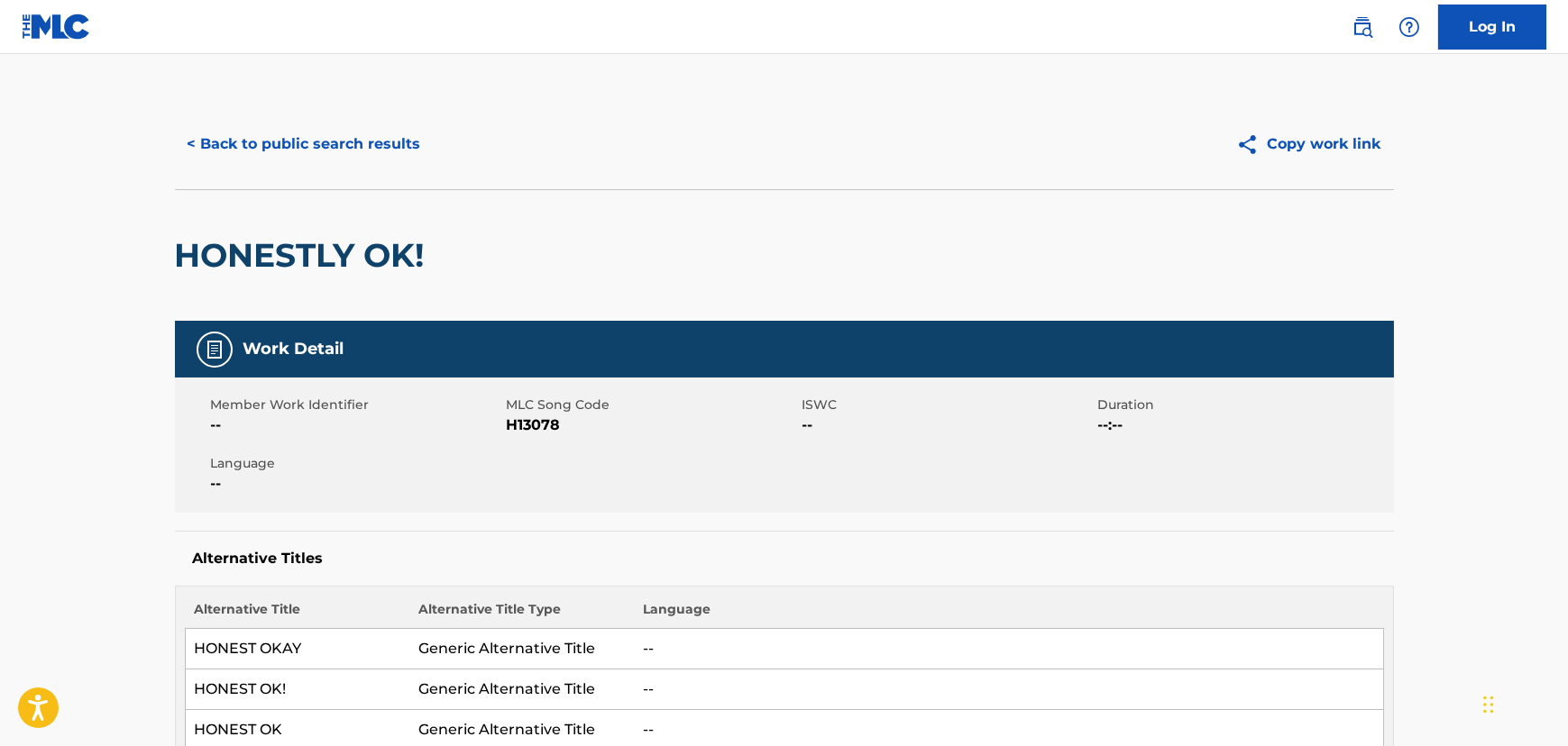
click at [290, 132] on button "< Back to public search results" at bounding box center [303, 144] width 258 height 45
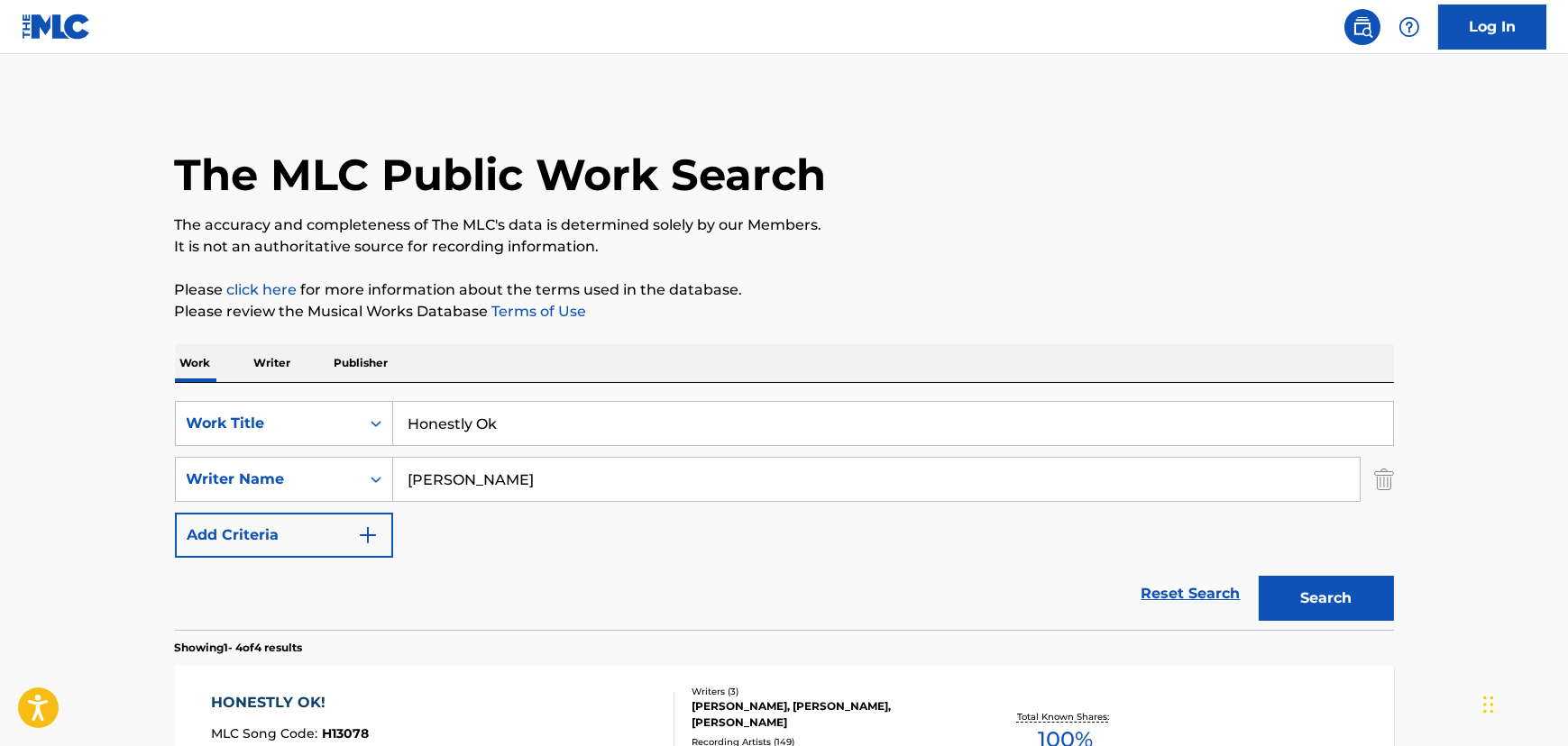
click at [481, 421] on input "Honestly Ok" at bounding box center [893, 423] width 1000 height 43
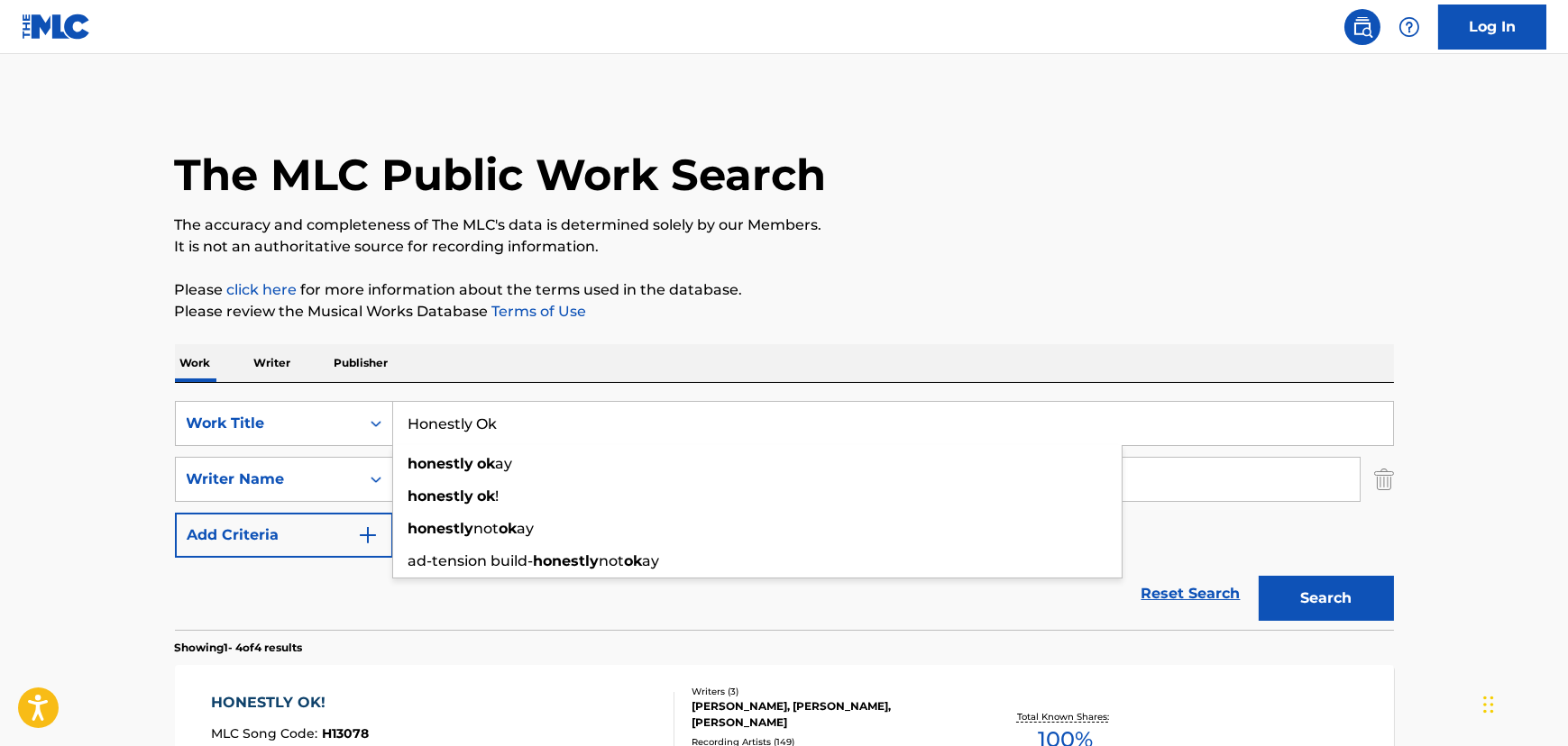
click at [481, 421] on input "Honestly Ok" at bounding box center [893, 423] width 1000 height 43
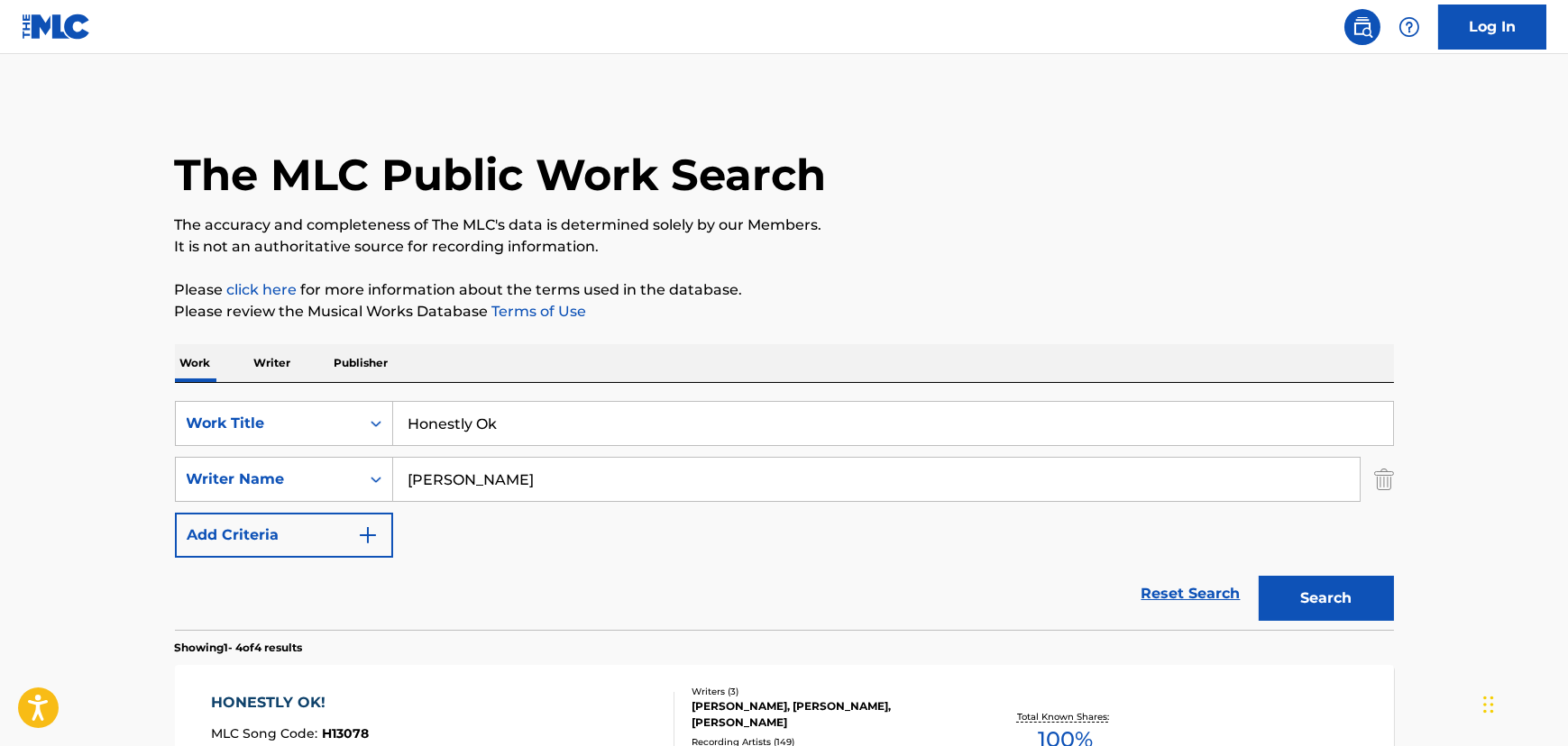
click at [487, 415] on input "Honestly Ok" at bounding box center [893, 423] width 1000 height 43
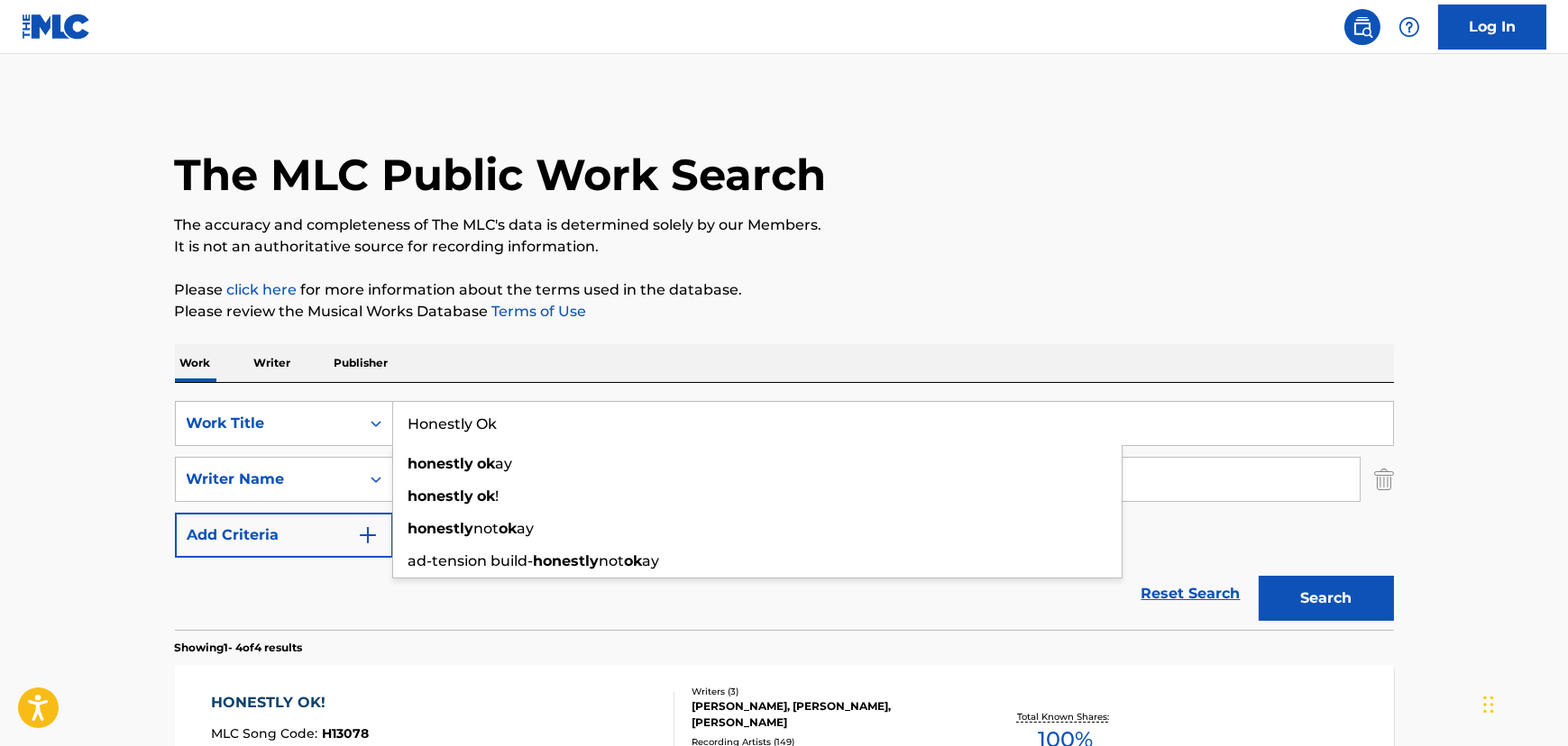
click at [487, 415] on input "Honestly Ok" at bounding box center [893, 423] width 1000 height 43
paste input "Isobel"
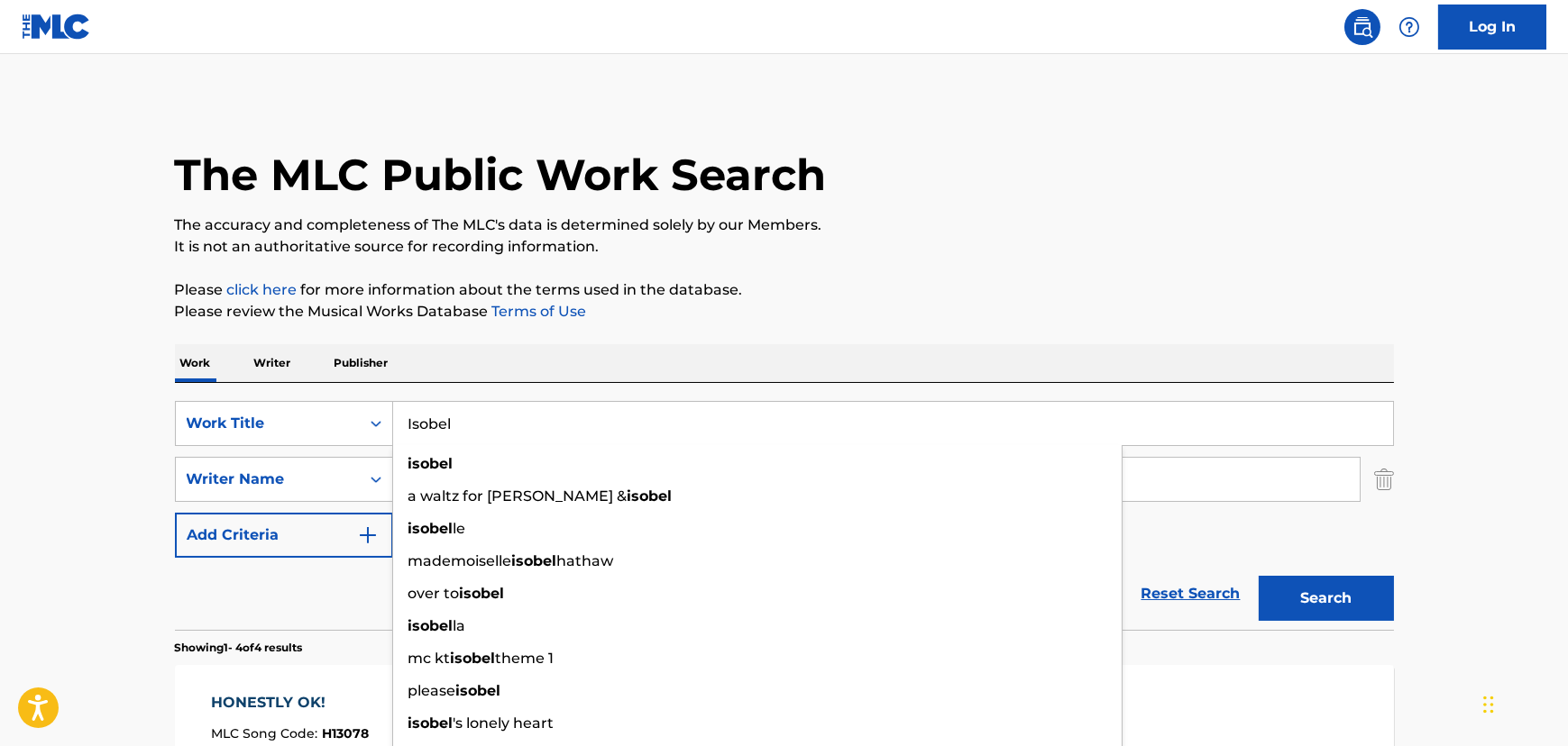
type input "Isobel"
drag, startPoint x: 121, startPoint y: 456, endPoint x: 458, endPoint y: 452, distance: 337.0
click at [137, 458] on main "The MLC Public Work Search The accuracy and completeness of The MLC's data is d…" at bounding box center [784, 686] width 1568 height 1264
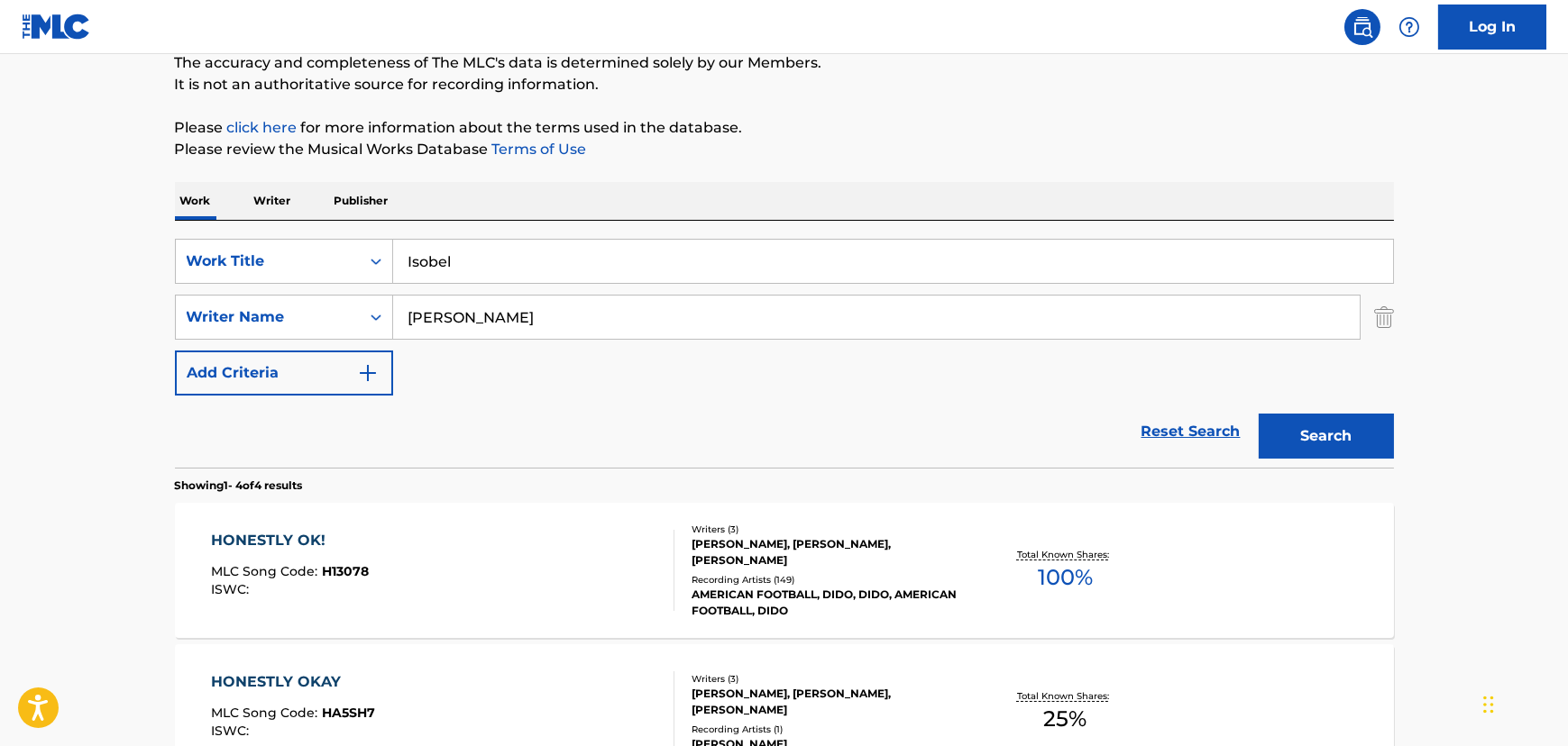
scroll to position [163, 0]
